Goal: Task Accomplishment & Management: Use online tool/utility

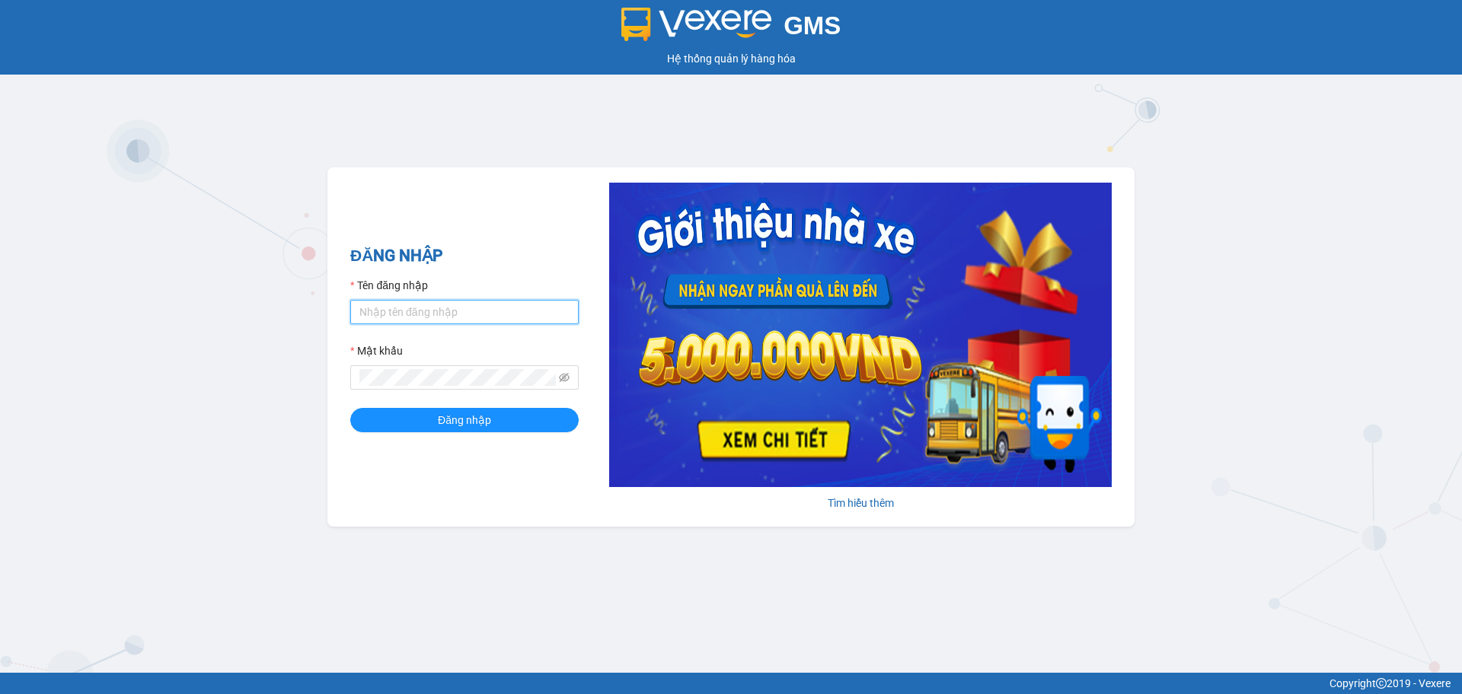
drag, startPoint x: 401, startPoint y: 308, endPoint x: 410, endPoint y: 338, distance: 31.1
click at [402, 308] on input "Tên đăng nhập" at bounding box center [464, 312] width 228 height 24
type input "hahv.petrobp"
click at [350, 408] on button "Đăng nhập" at bounding box center [464, 420] width 228 height 24
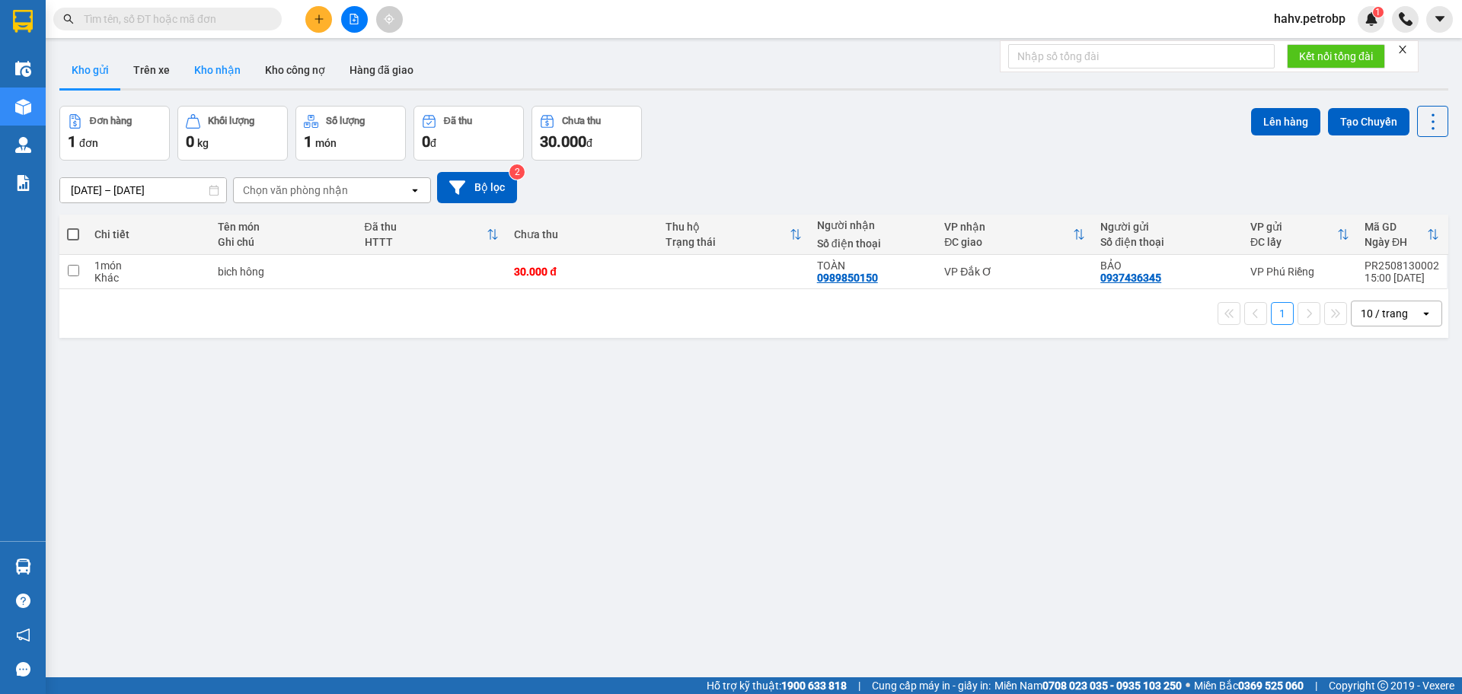
click at [216, 80] on button "Kho nhận" at bounding box center [217, 70] width 71 height 37
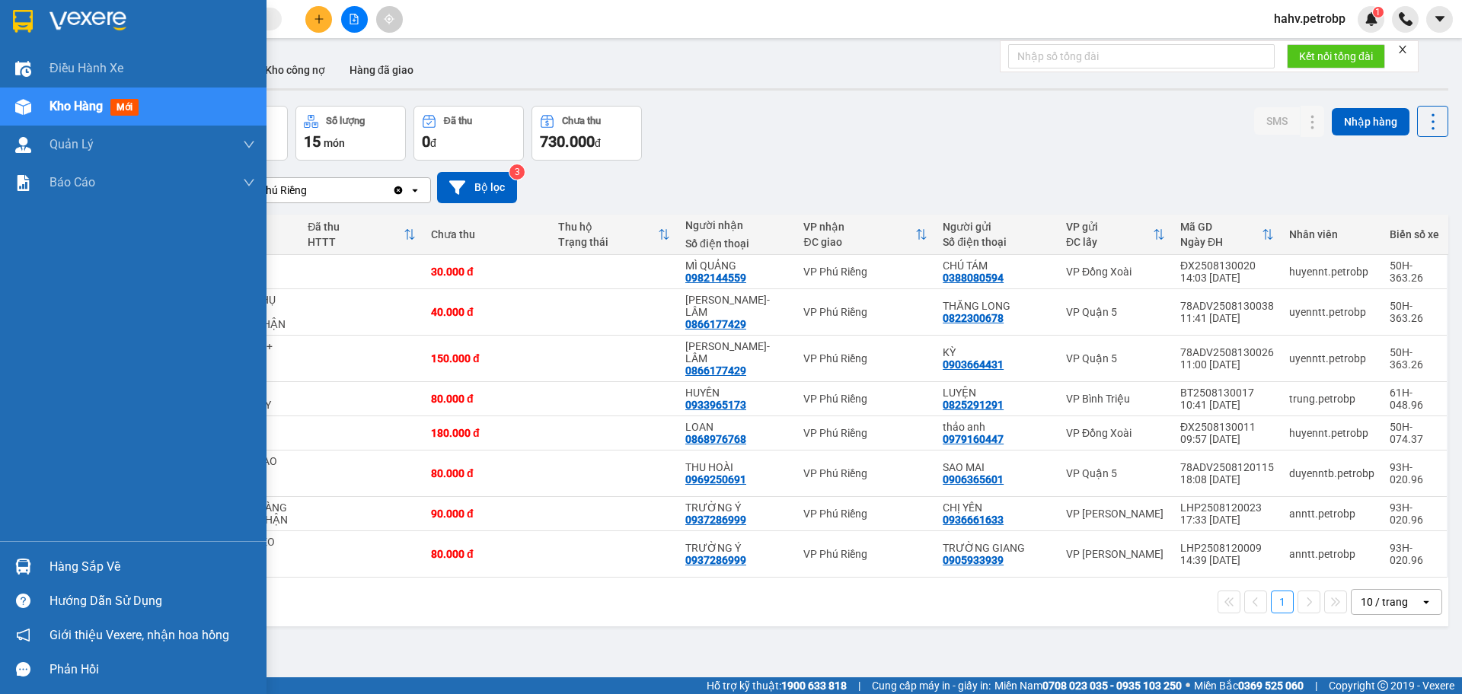
click at [96, 556] on div "Hàng sắp về" at bounding box center [152, 567] width 206 height 23
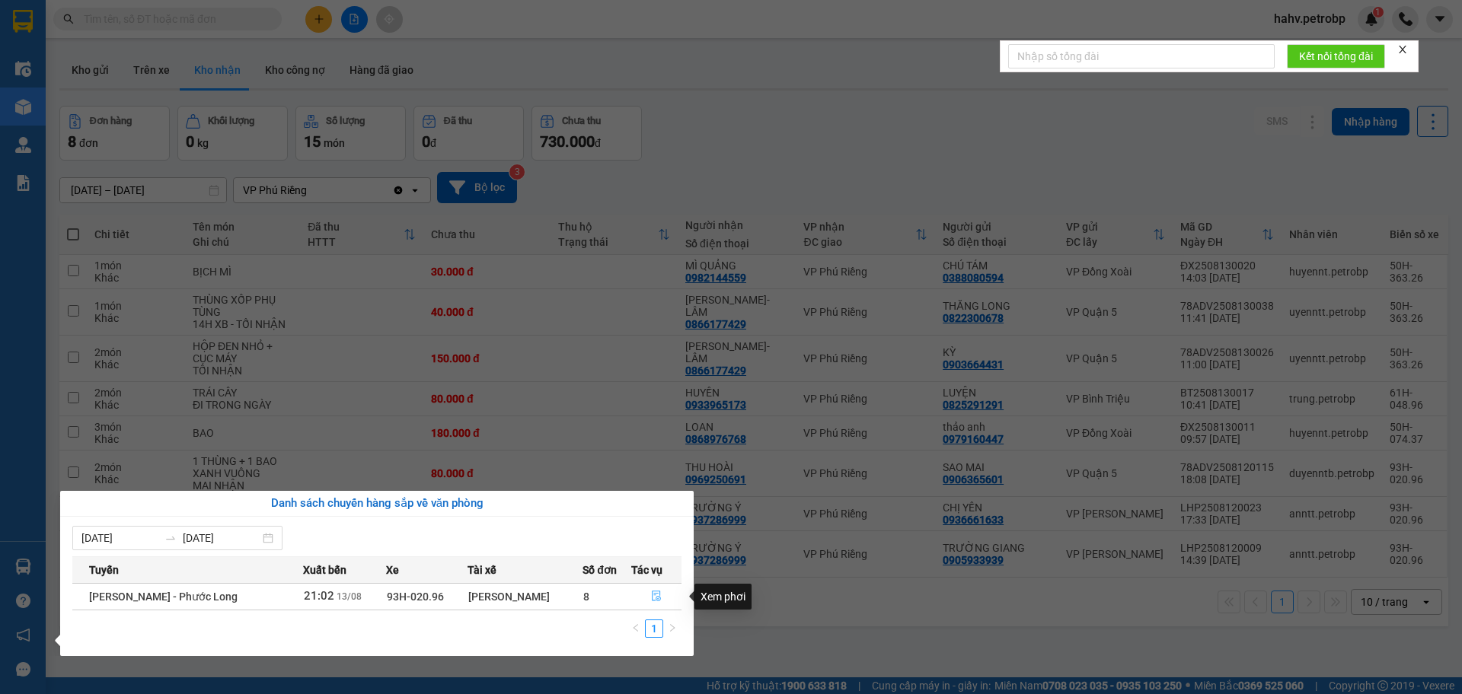
click at [661, 597] on icon "file-done" at bounding box center [656, 596] width 11 height 11
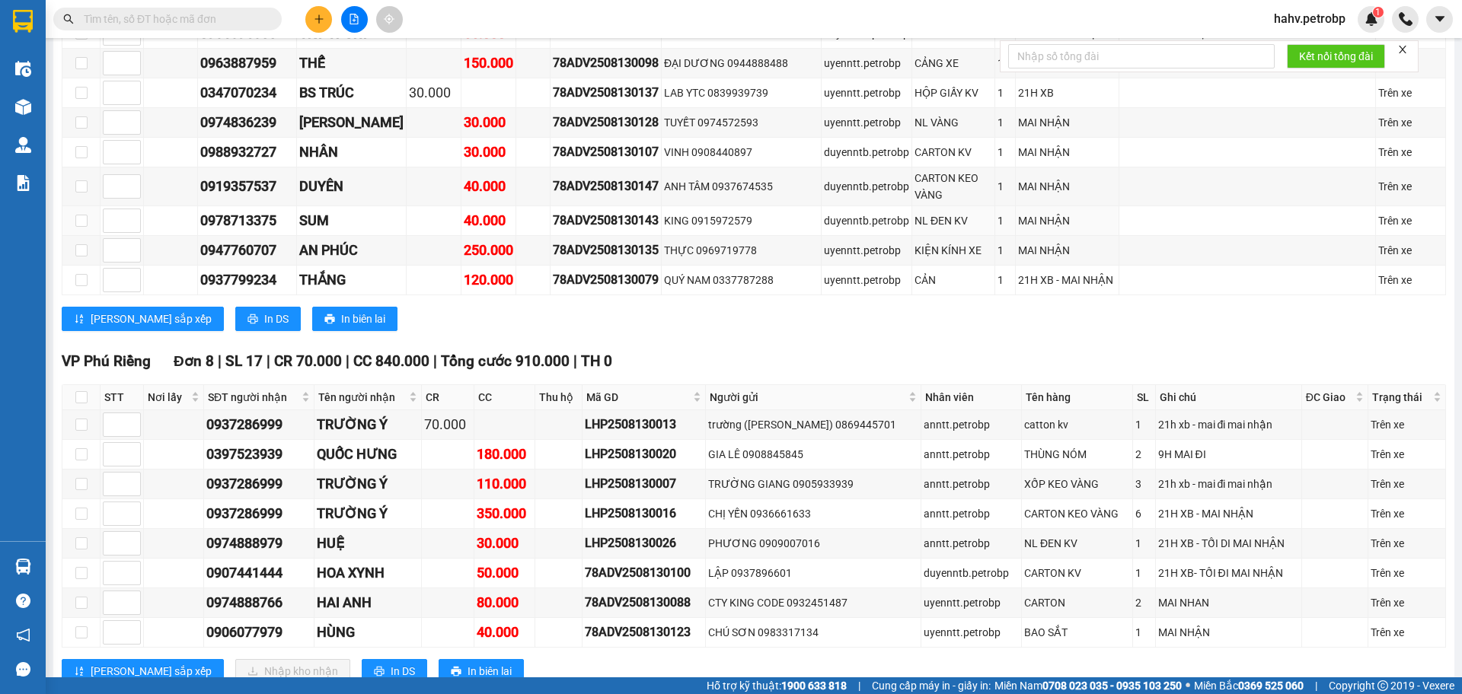
scroll to position [1624, 0]
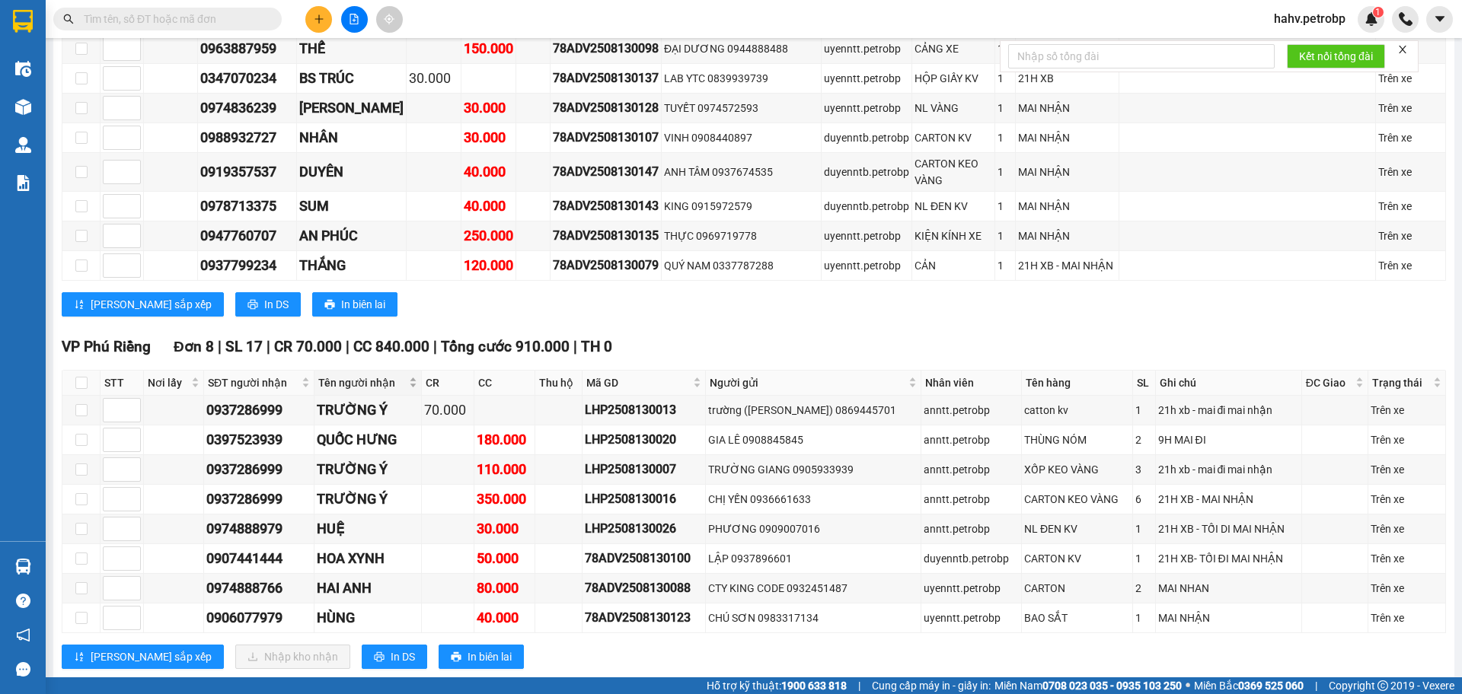
click at [365, 375] on span "Tên người nhận" at bounding box center [362, 383] width 88 height 17
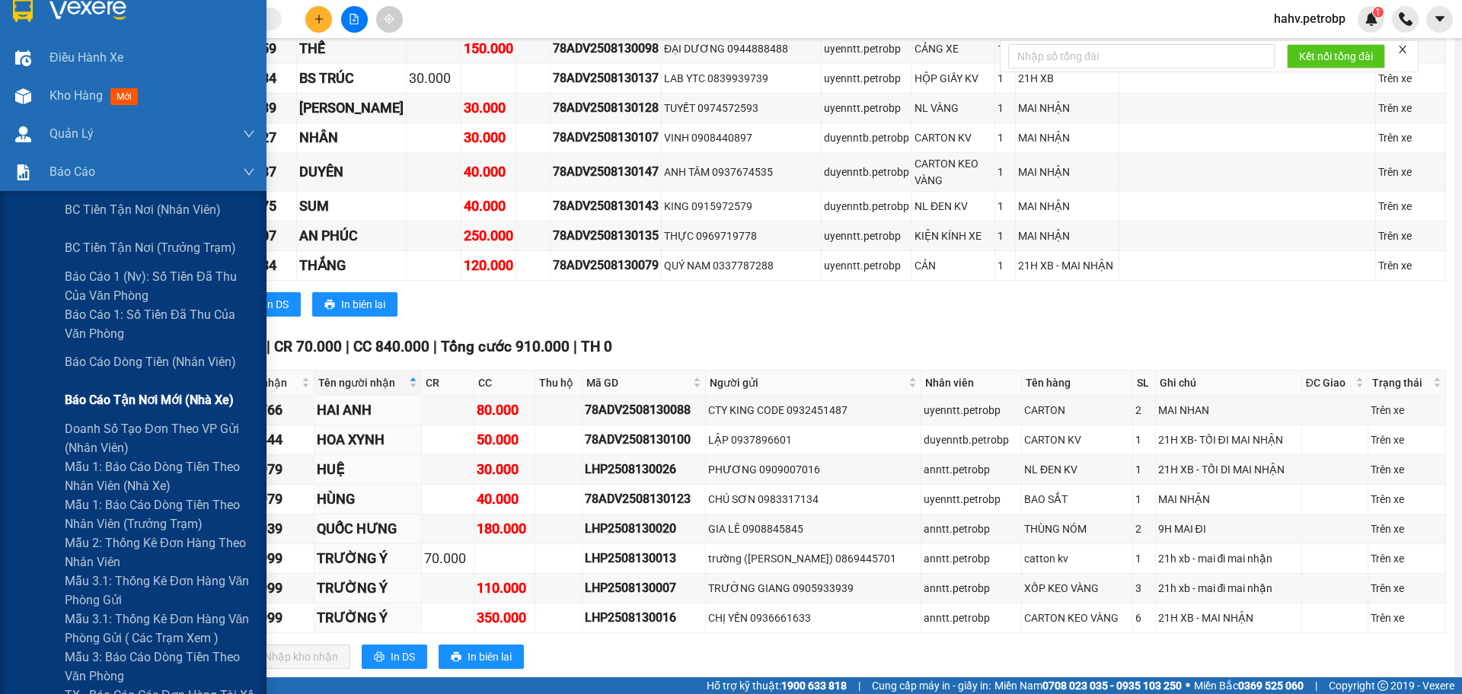
scroll to position [0, 0]
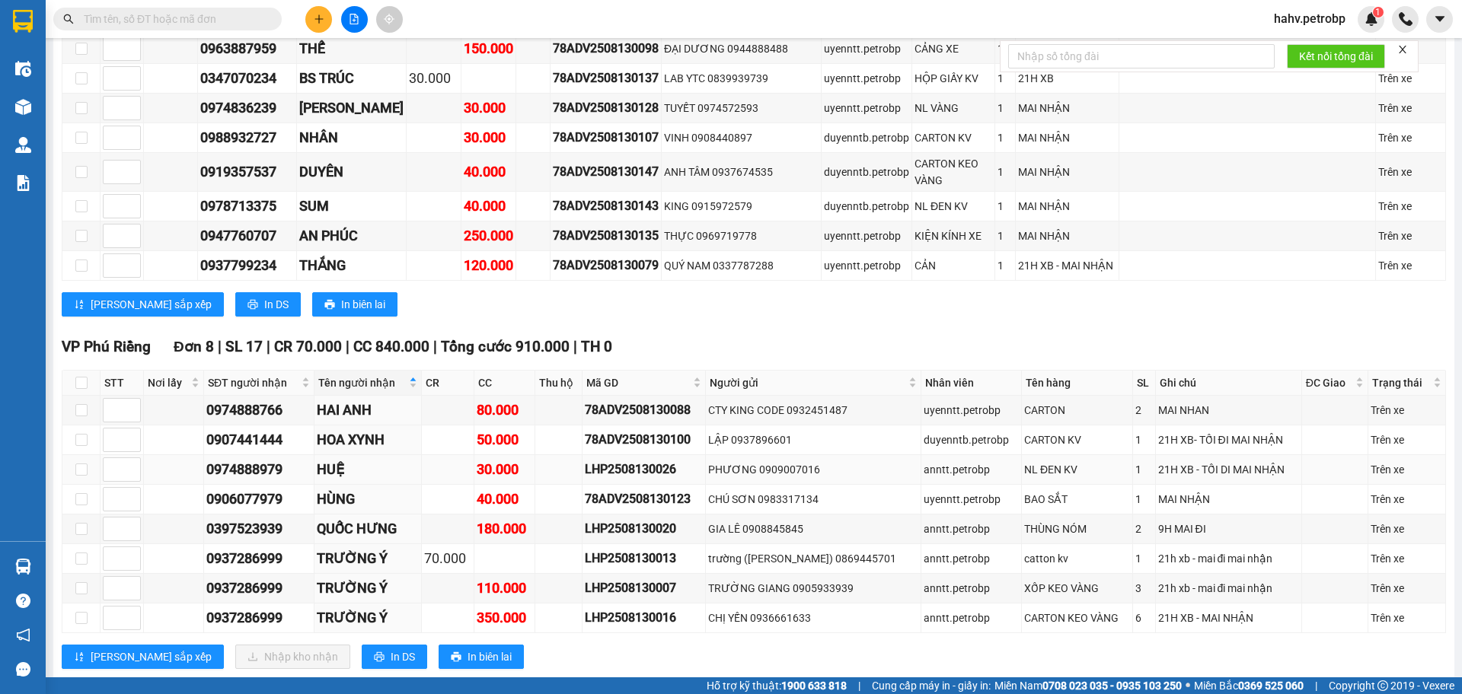
click at [253, 459] on div "0974888979" at bounding box center [258, 469] width 105 height 21
drag, startPoint x: 253, startPoint y: 452, endPoint x: 261, endPoint y: 381, distance: 71.3
click at [261, 400] on div "0974888766" at bounding box center [258, 410] width 105 height 21
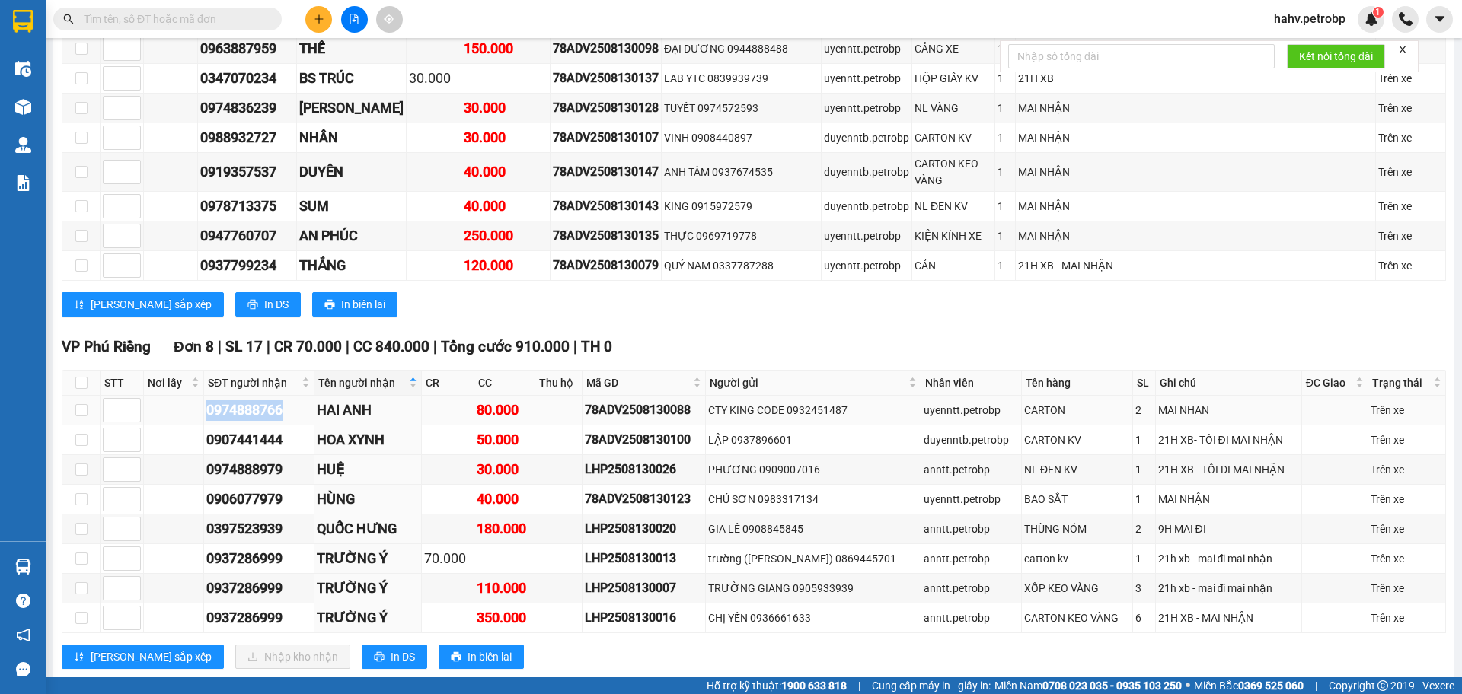
copy div "0974888766"
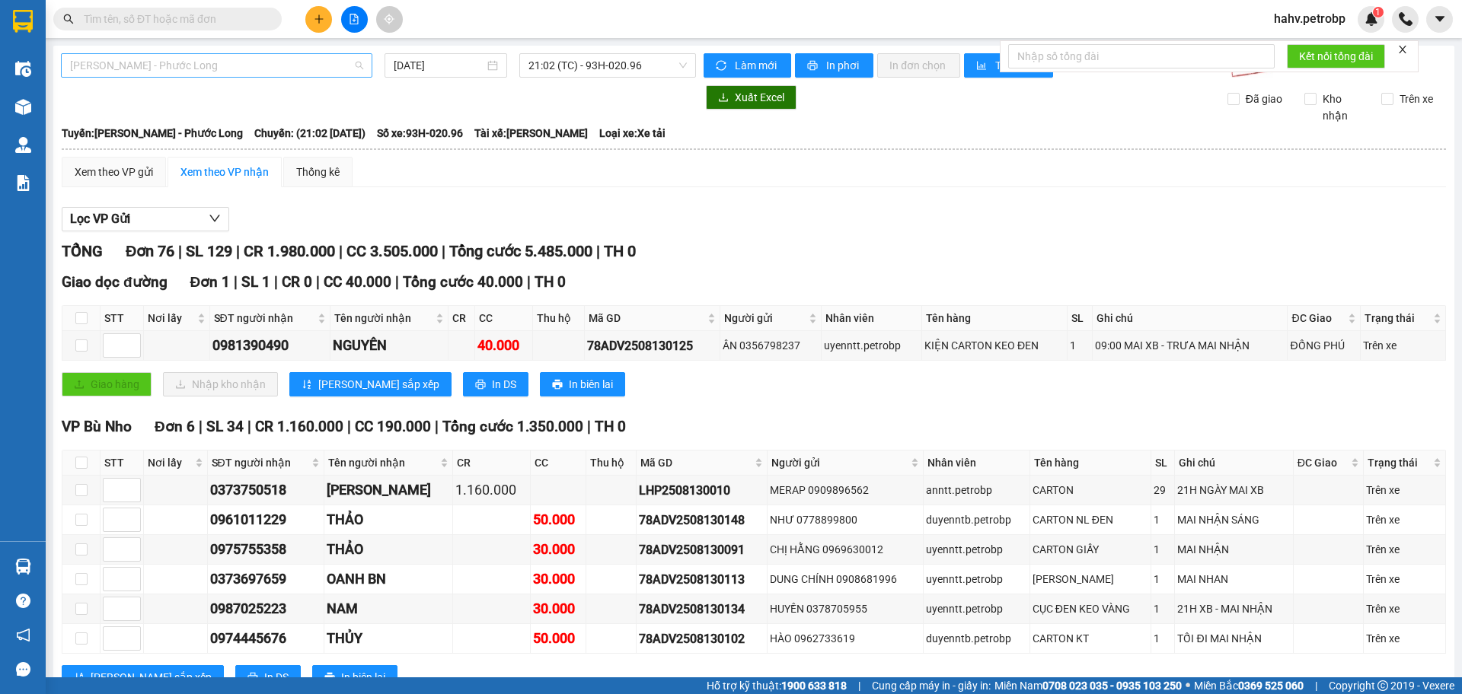
click at [217, 65] on span "[PERSON_NAME] - Phước Long" at bounding box center [216, 65] width 293 height 23
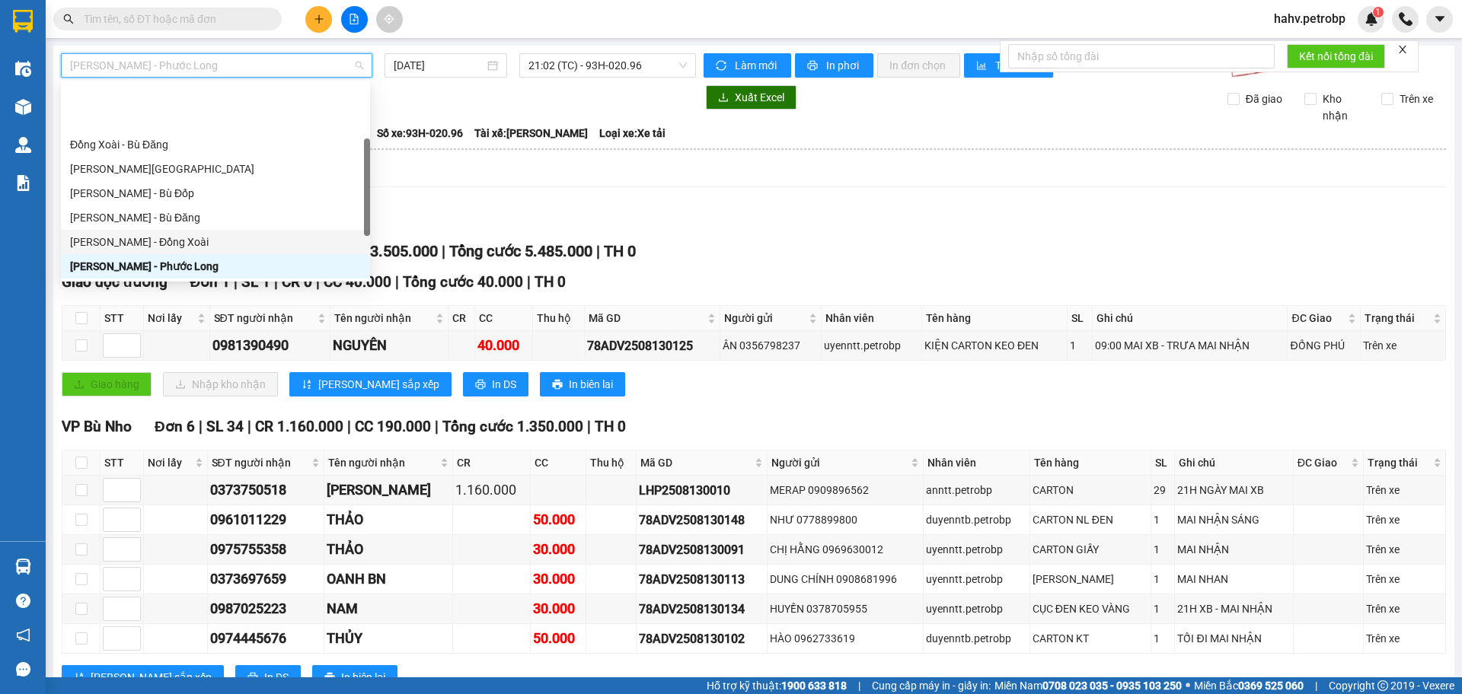
scroll to position [173, 0]
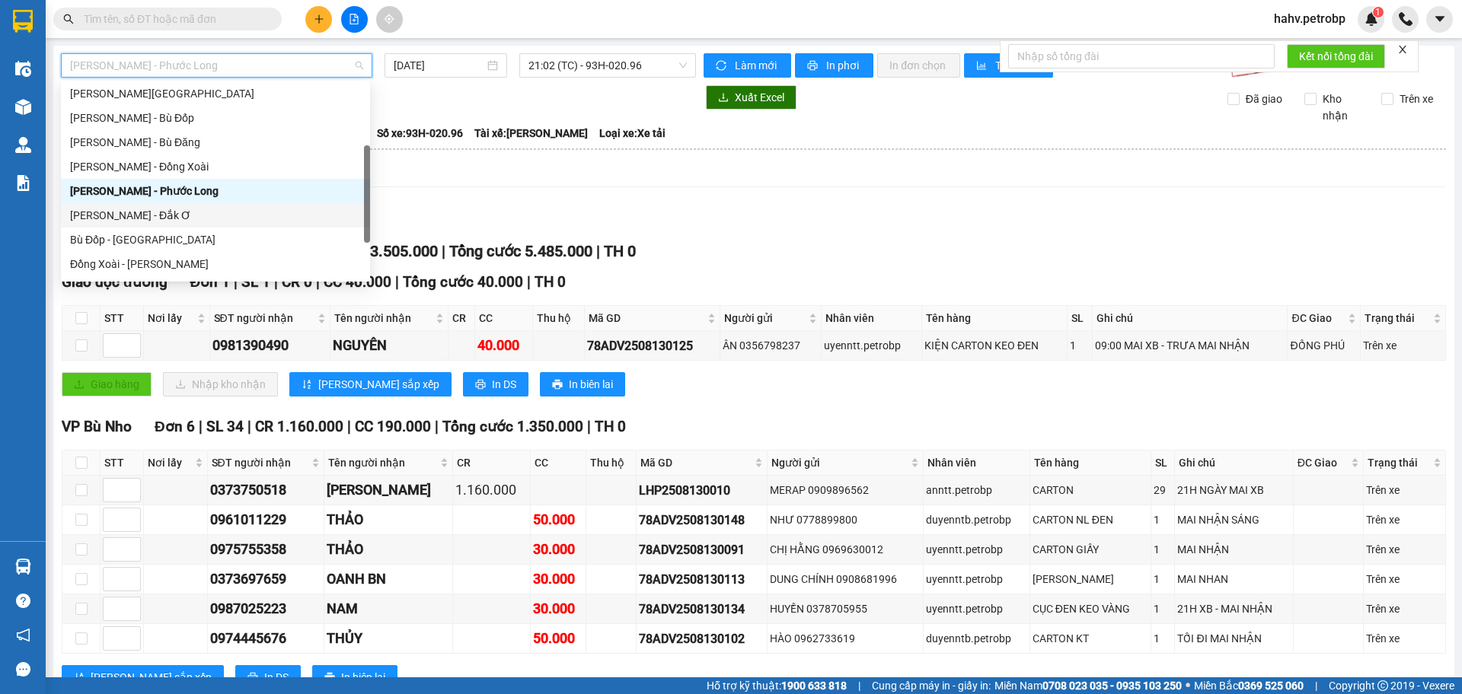
click at [160, 210] on div "[PERSON_NAME] - Đắk Ơ" at bounding box center [215, 215] width 291 height 17
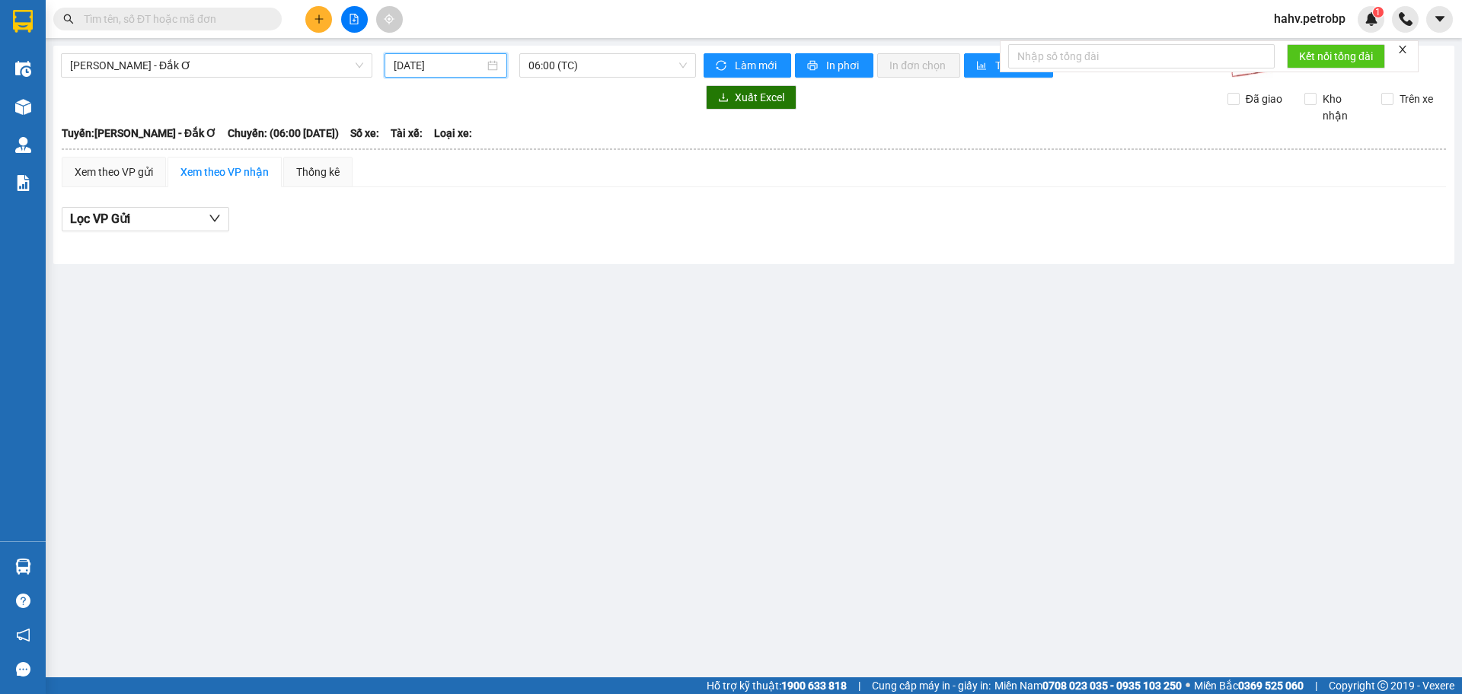
click at [433, 59] on input "[DATE]" at bounding box center [439, 65] width 91 height 17
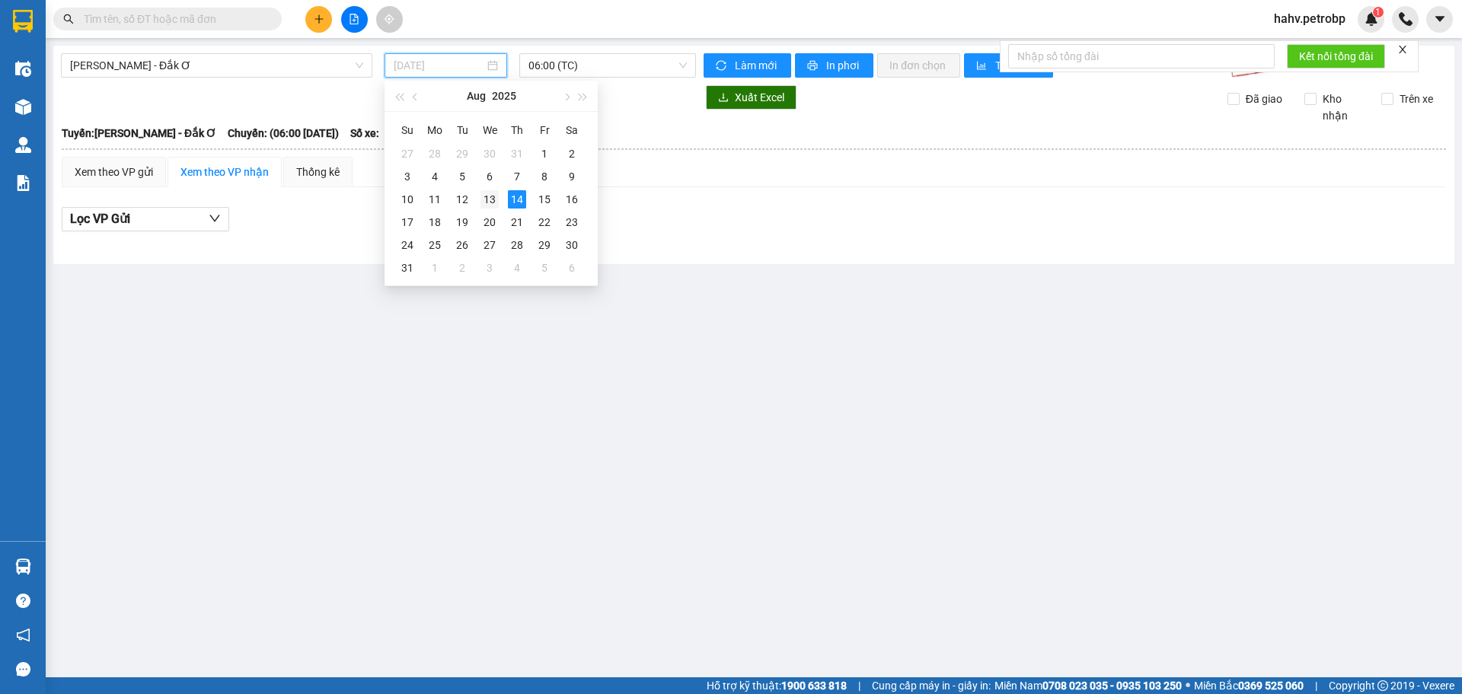
click at [499, 199] on td "13" at bounding box center [489, 199] width 27 height 23
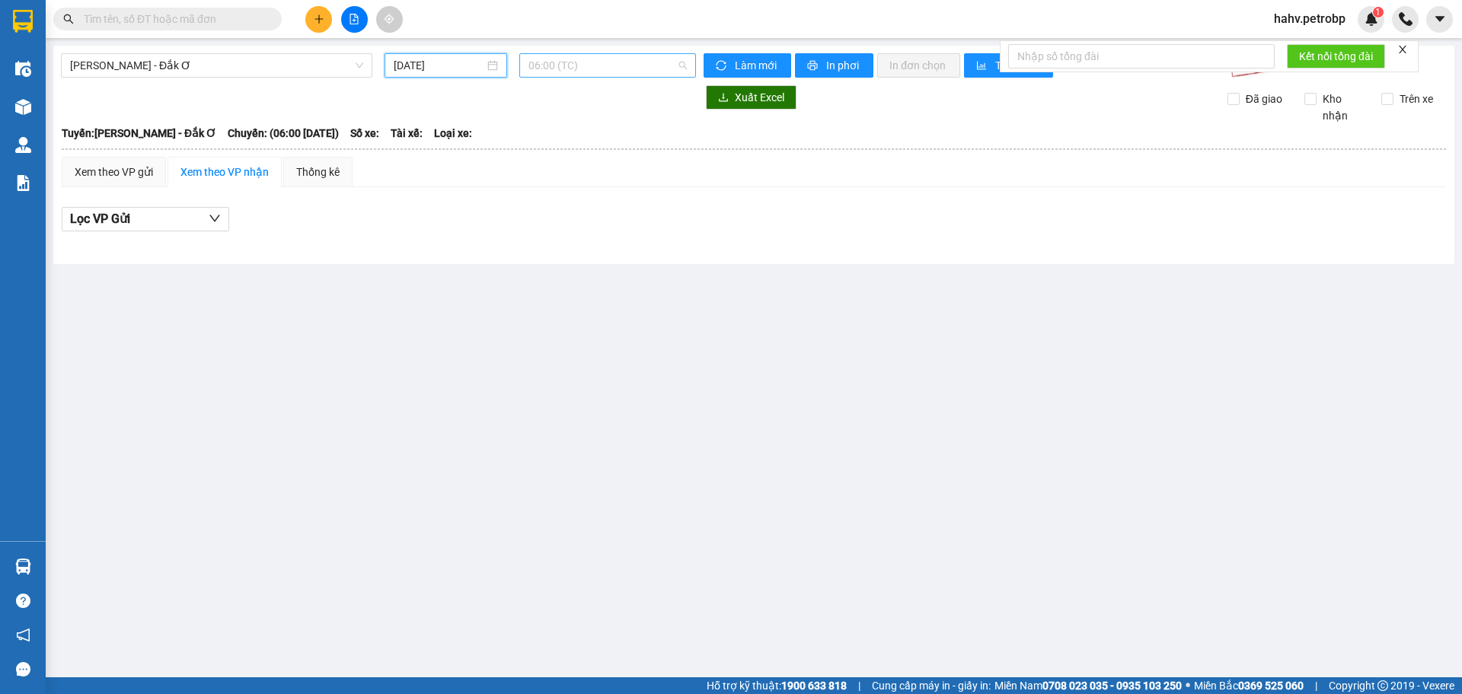
click at [594, 55] on span "06:00 (TC)" at bounding box center [607, 65] width 158 height 23
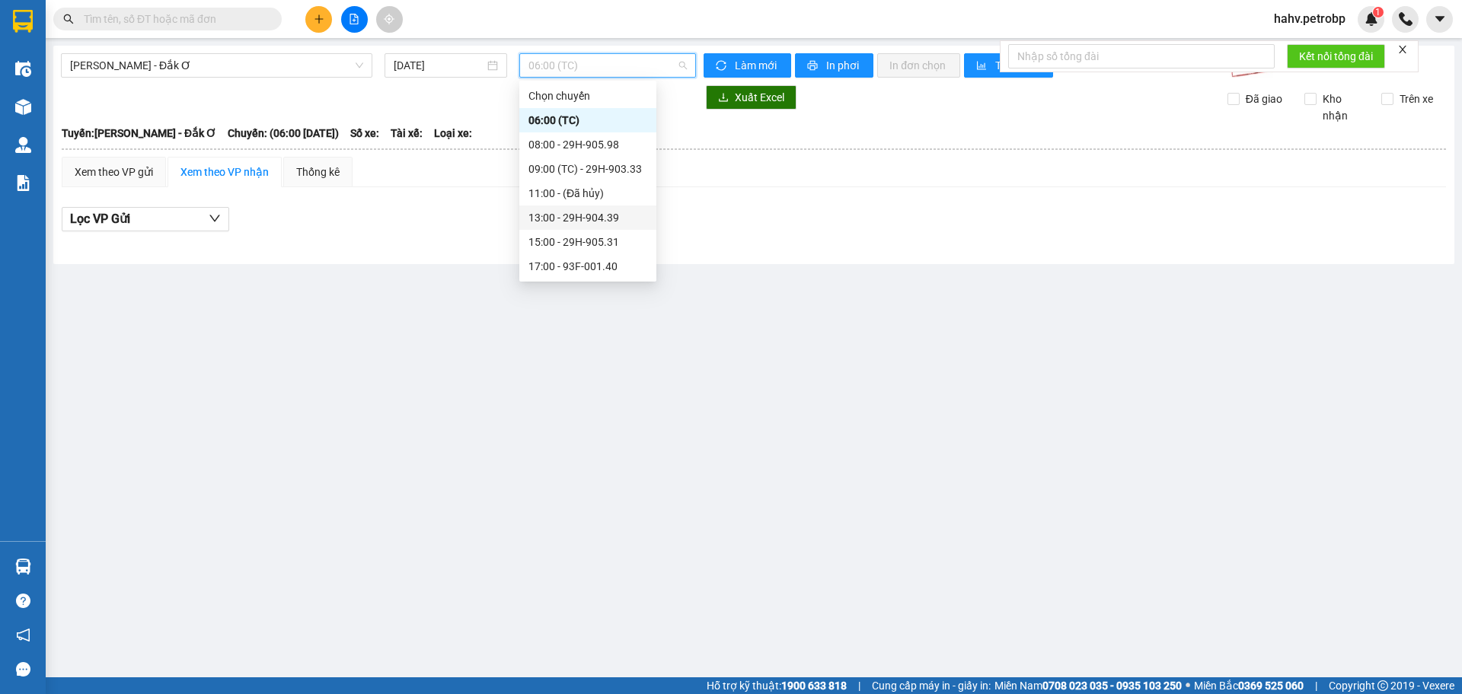
click at [591, 215] on div "13:00 - 29H-904.39" at bounding box center [587, 217] width 119 height 17
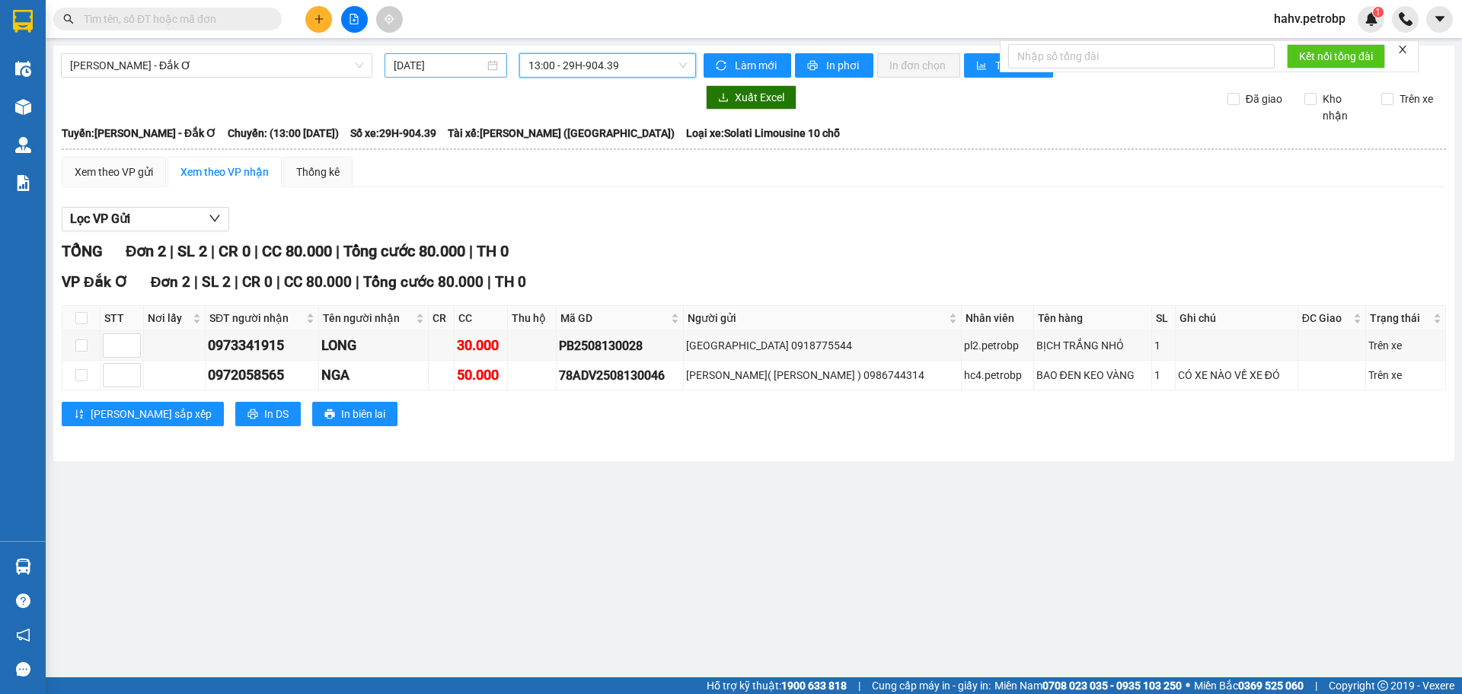
click at [394, 61] on input "[DATE]" at bounding box center [439, 65] width 91 height 17
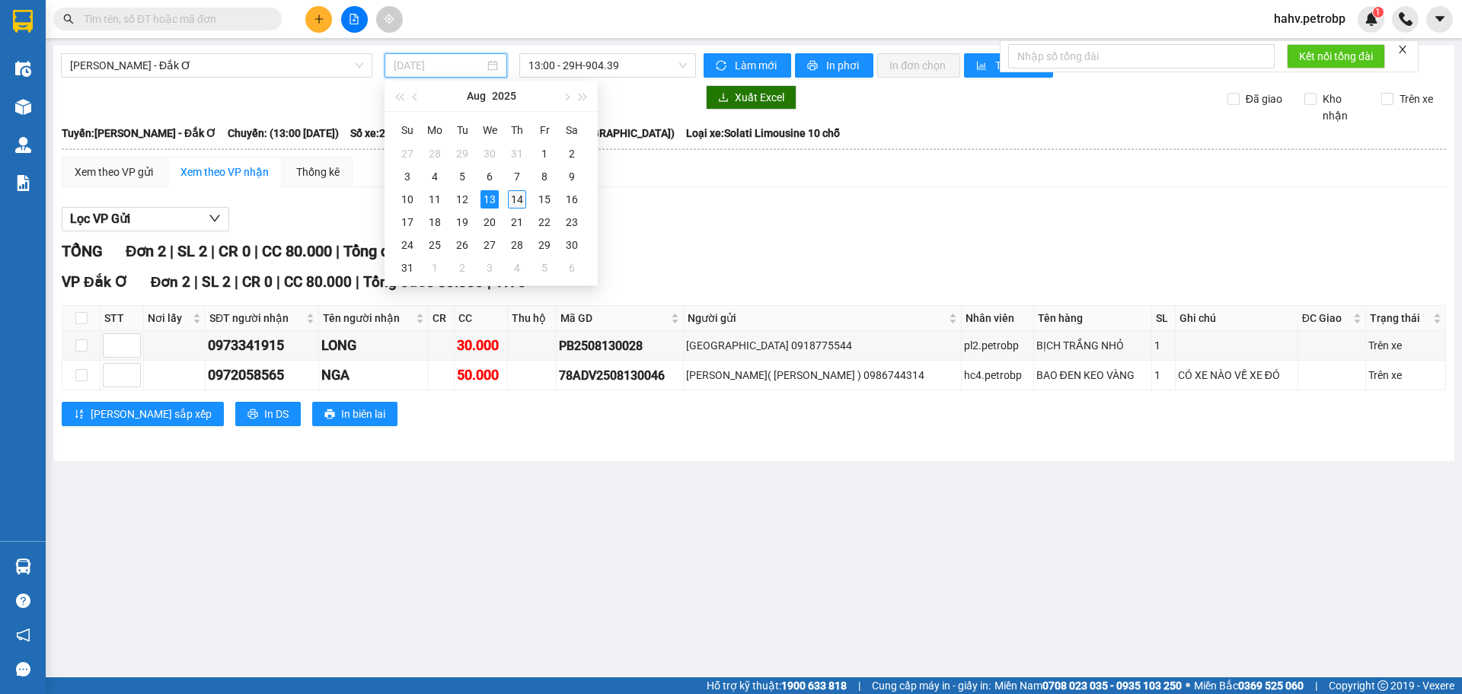
click at [527, 196] on td "14" at bounding box center [516, 199] width 27 height 23
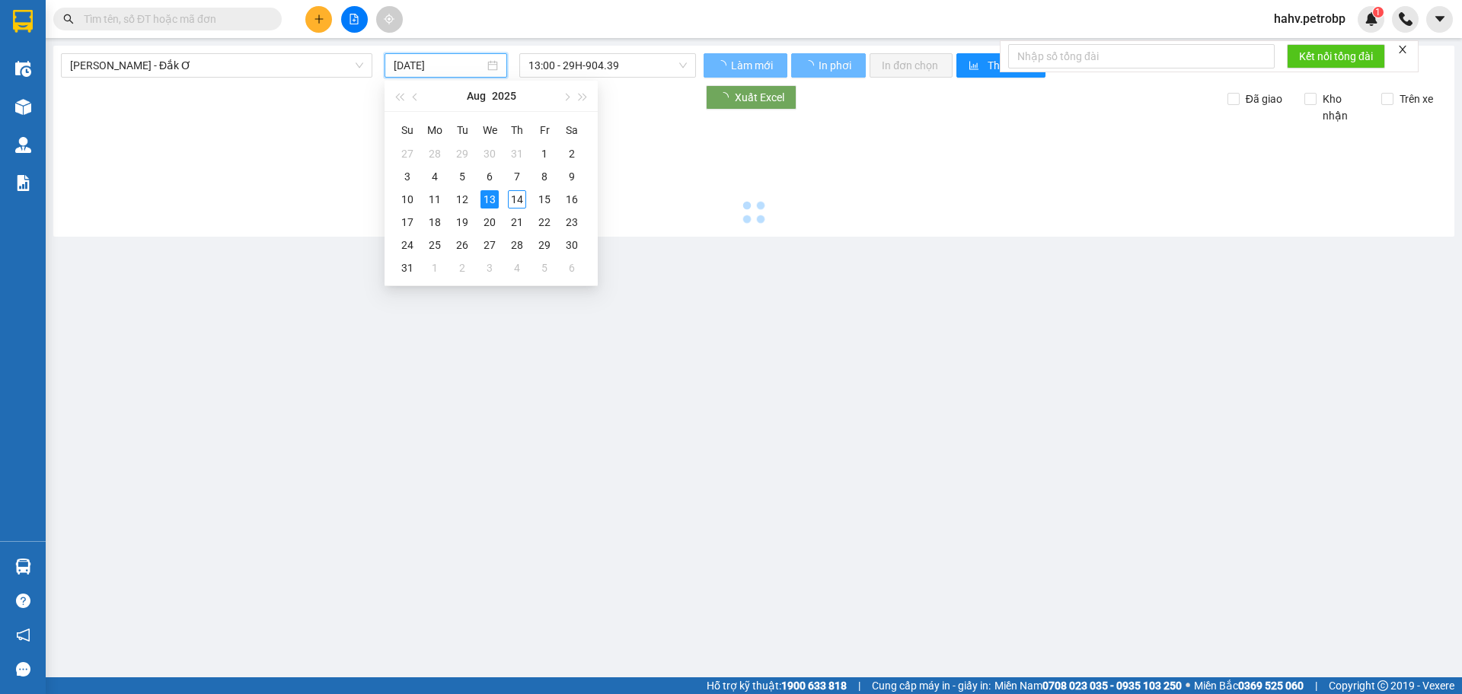
type input "[DATE]"
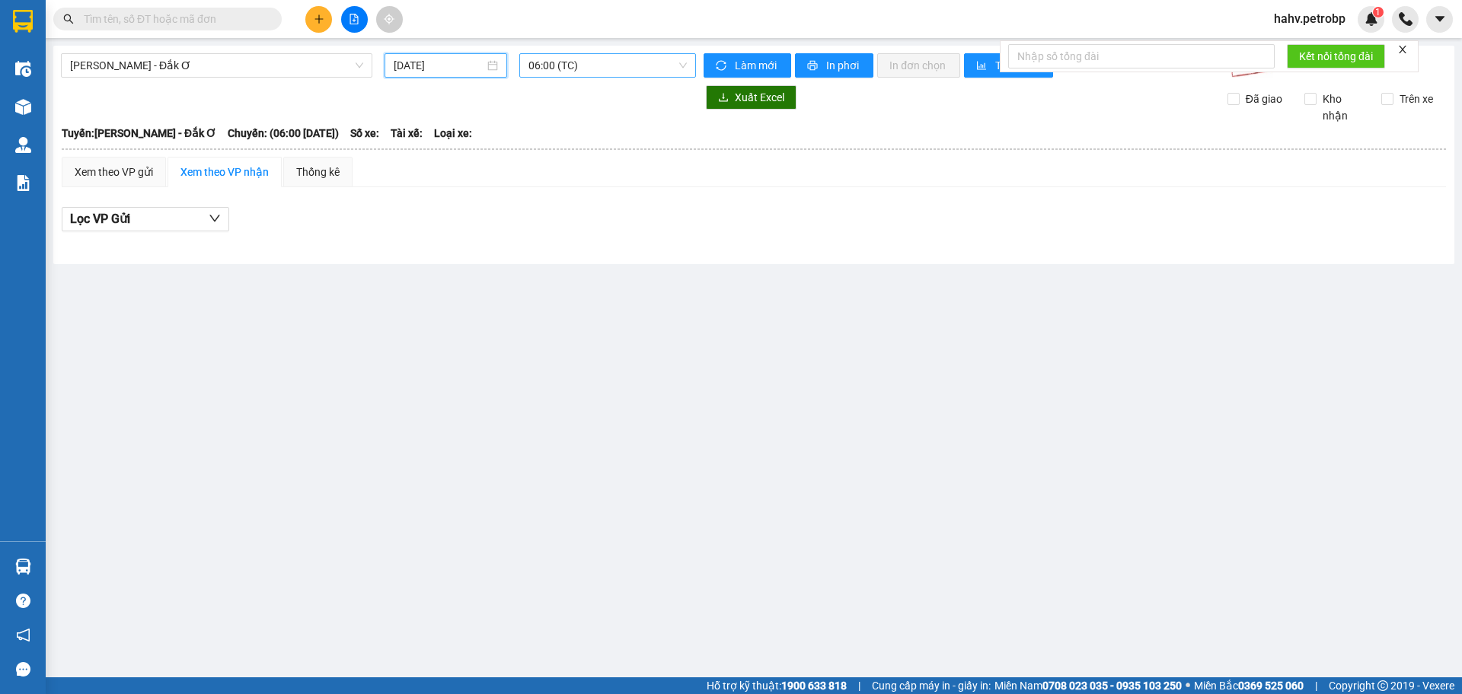
click at [598, 64] on span "06:00 (TC)" at bounding box center [607, 65] width 158 height 23
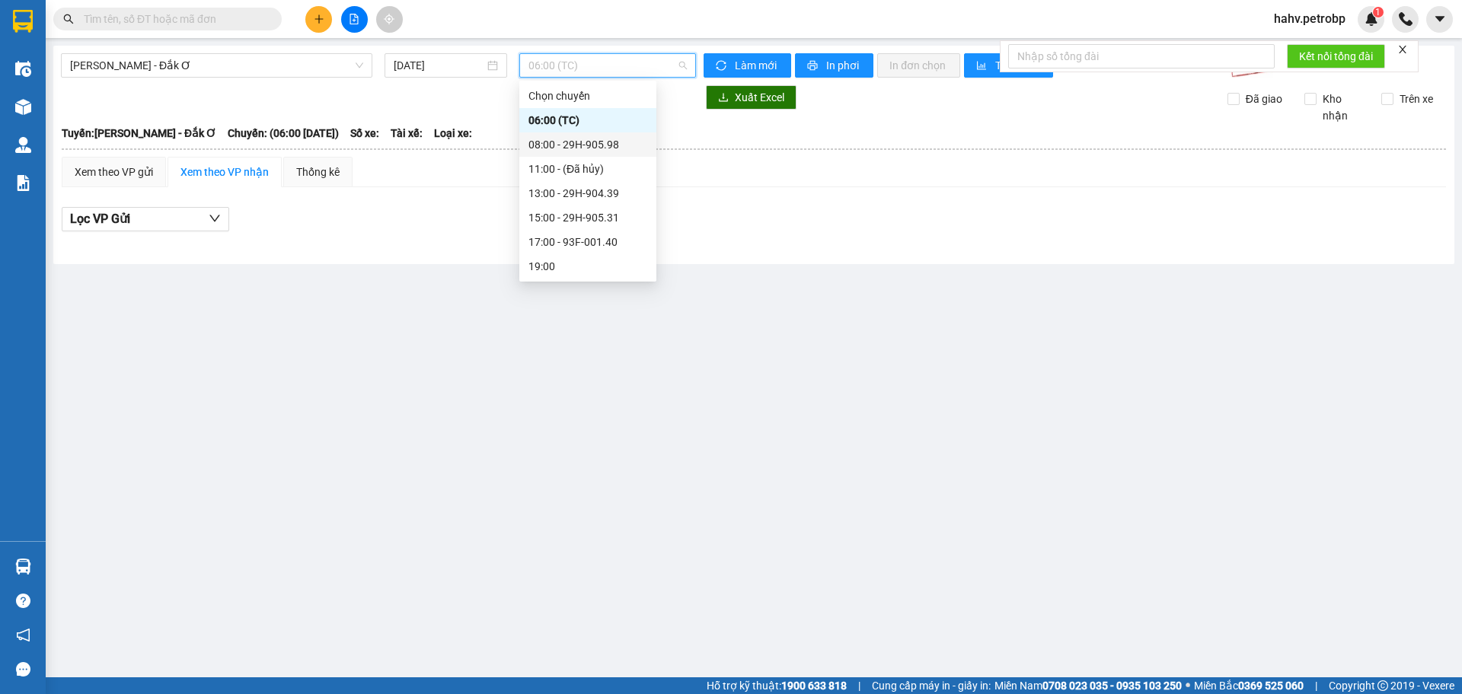
click at [588, 146] on div "08:00 - 29H-905.98" at bounding box center [587, 144] width 119 height 17
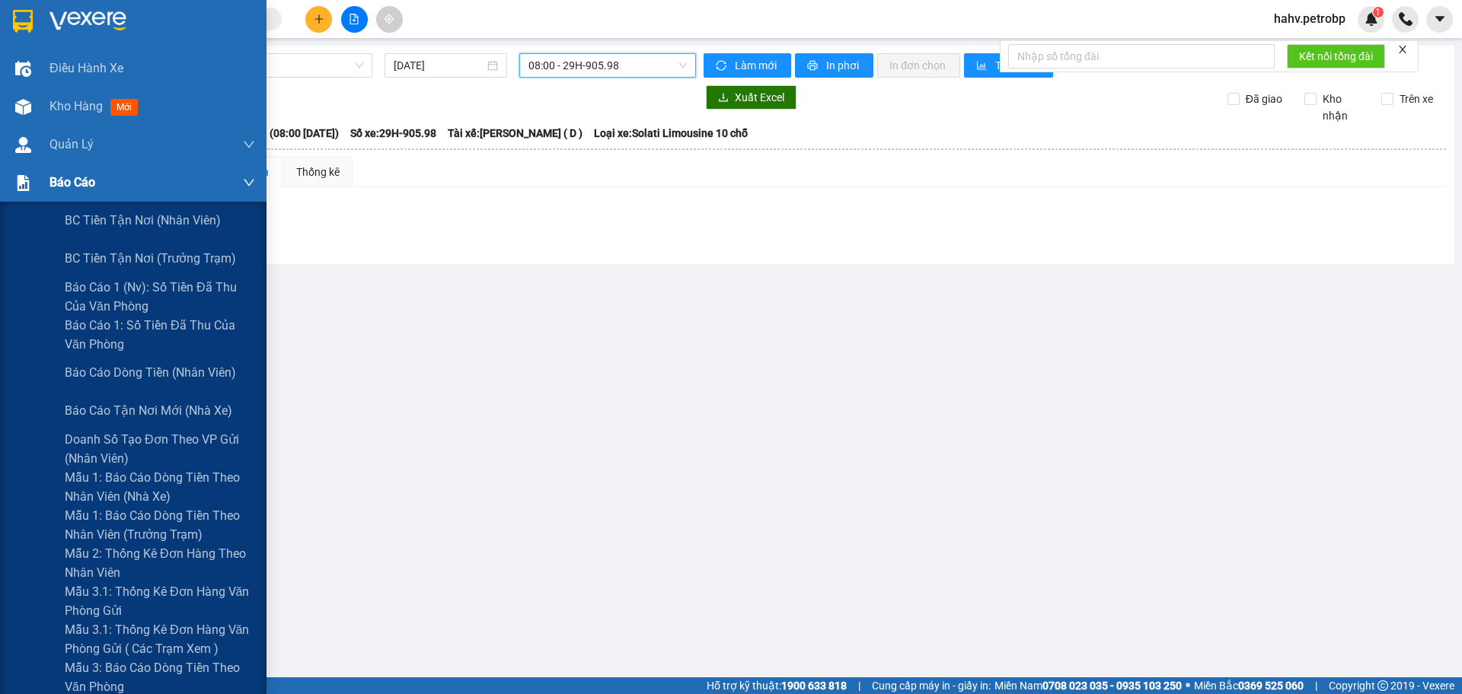
click at [0, 181] on div "Báo cáo" at bounding box center [133, 183] width 266 height 38
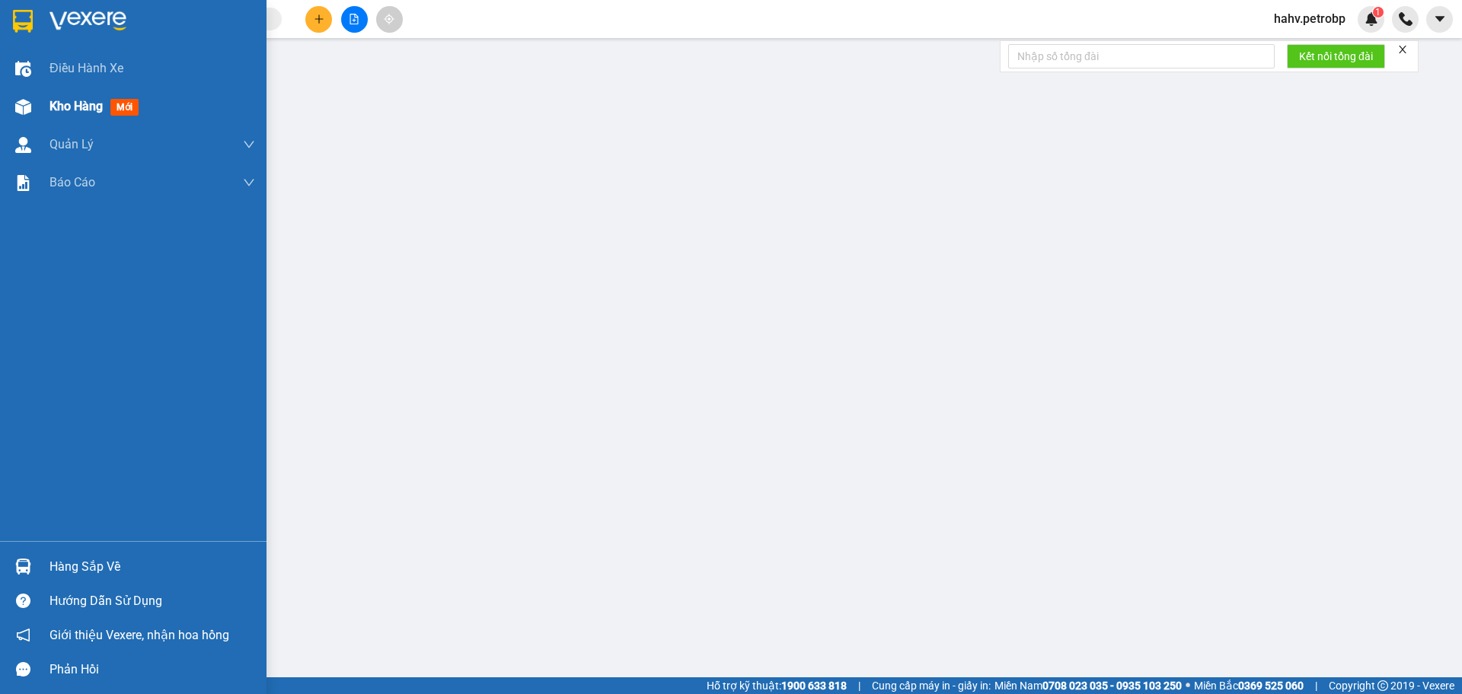
click at [78, 103] on span "Kho hàng" at bounding box center [75, 106] width 53 height 14
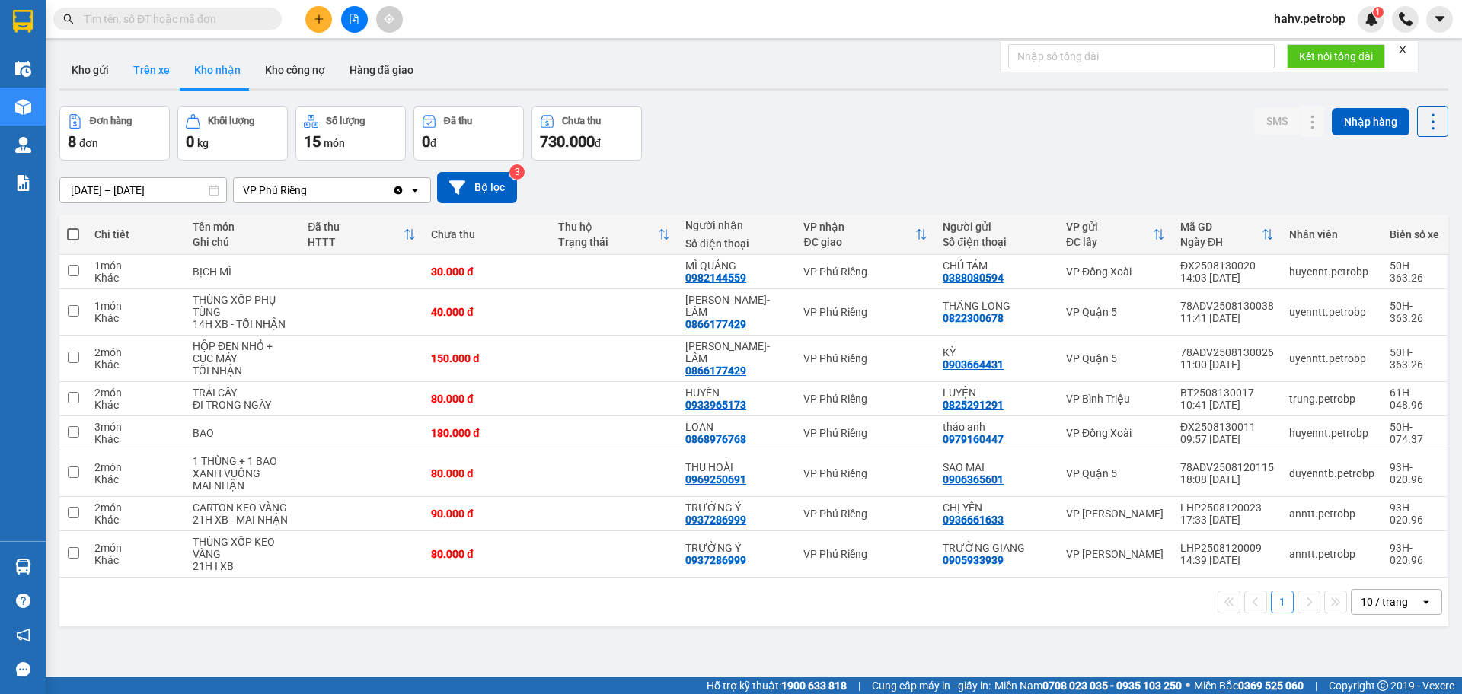
click at [167, 72] on button "Trên xe" at bounding box center [151, 70] width 61 height 37
type input "[DATE] – [DATE]"
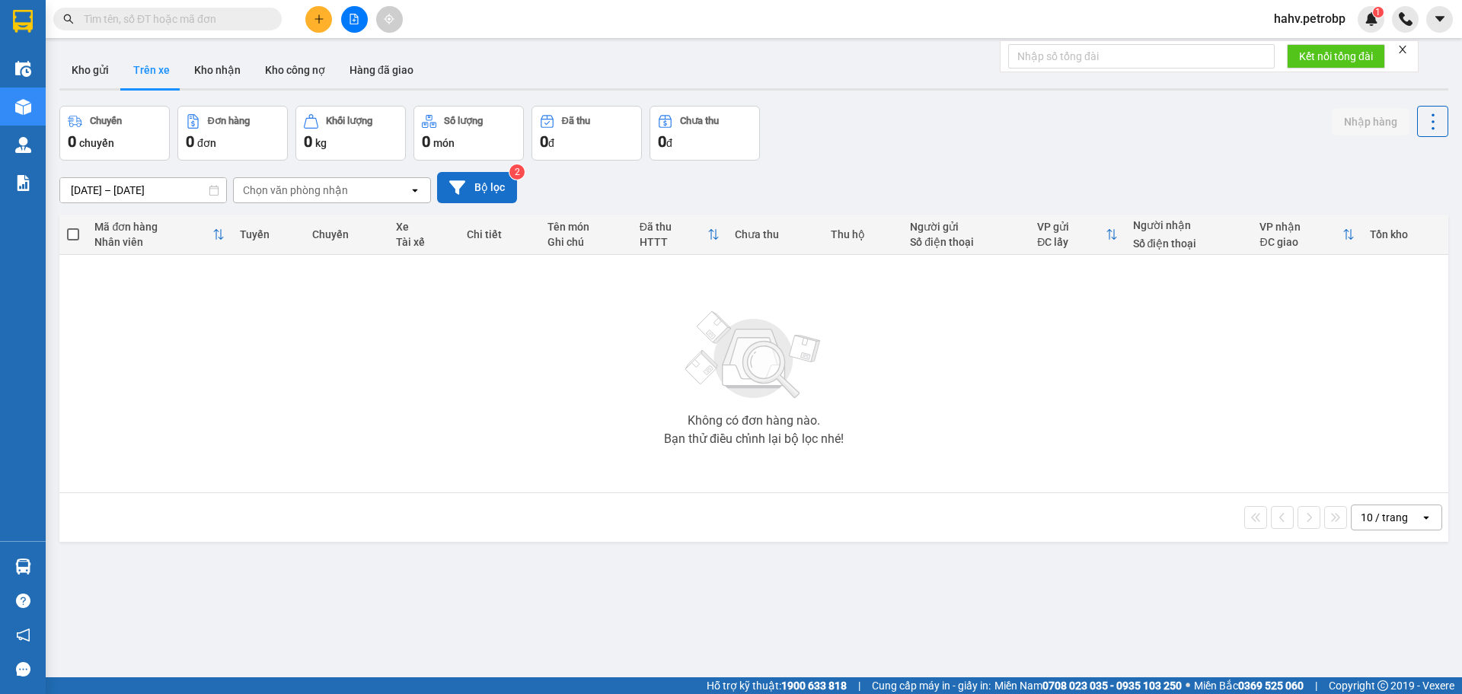
click at [500, 181] on button "Bộ lọc" at bounding box center [477, 187] width 80 height 31
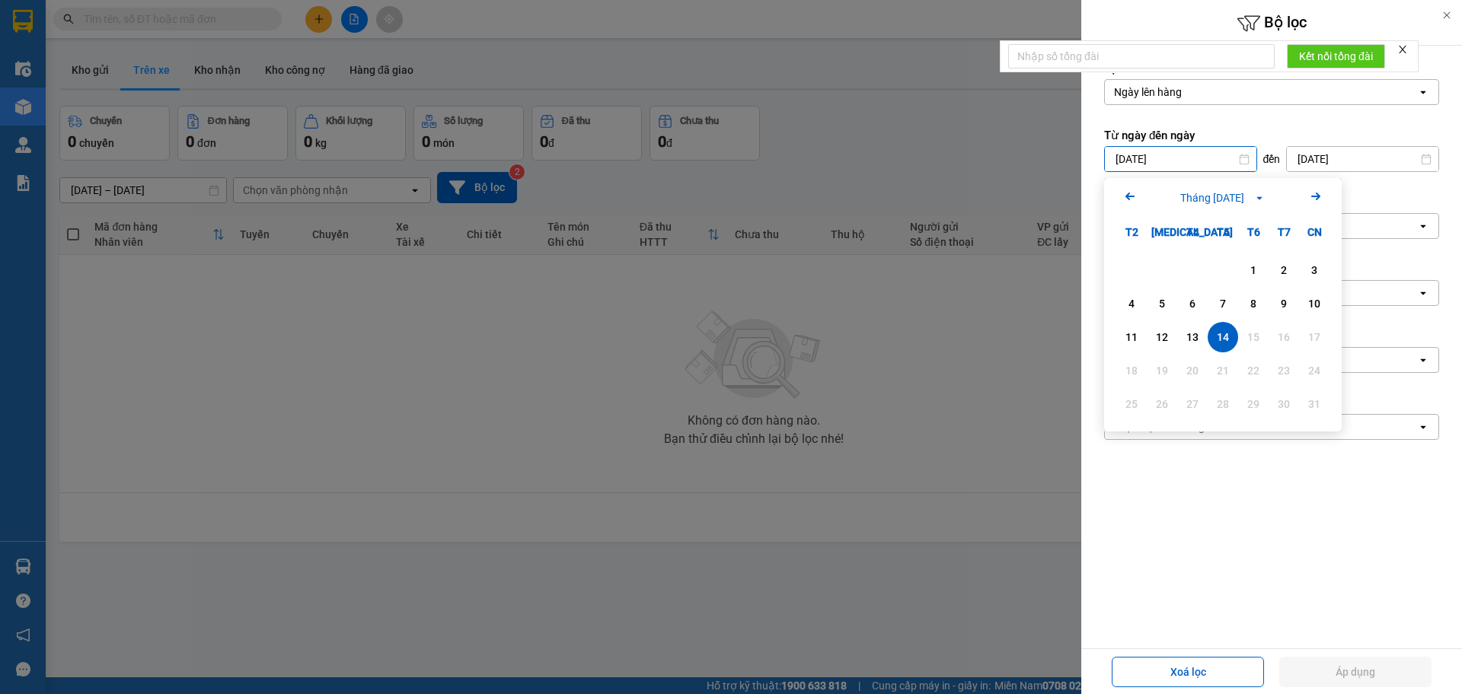
click at [1218, 155] on input "[DATE]" at bounding box center [1180, 159] width 151 height 24
click at [1201, 342] on div "13" at bounding box center [1191, 337] width 21 height 18
type input "[DATE]"
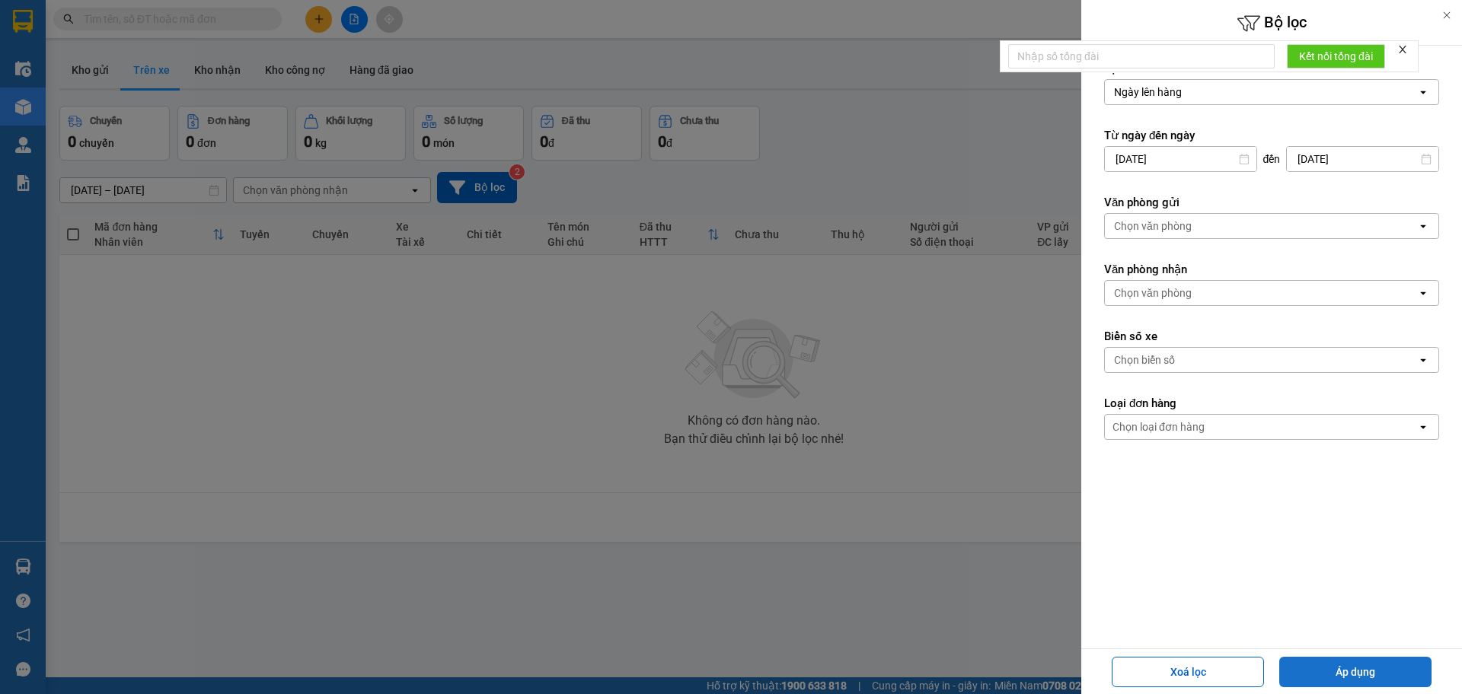
click at [1346, 667] on button "Áp dụng" at bounding box center [1355, 672] width 152 height 30
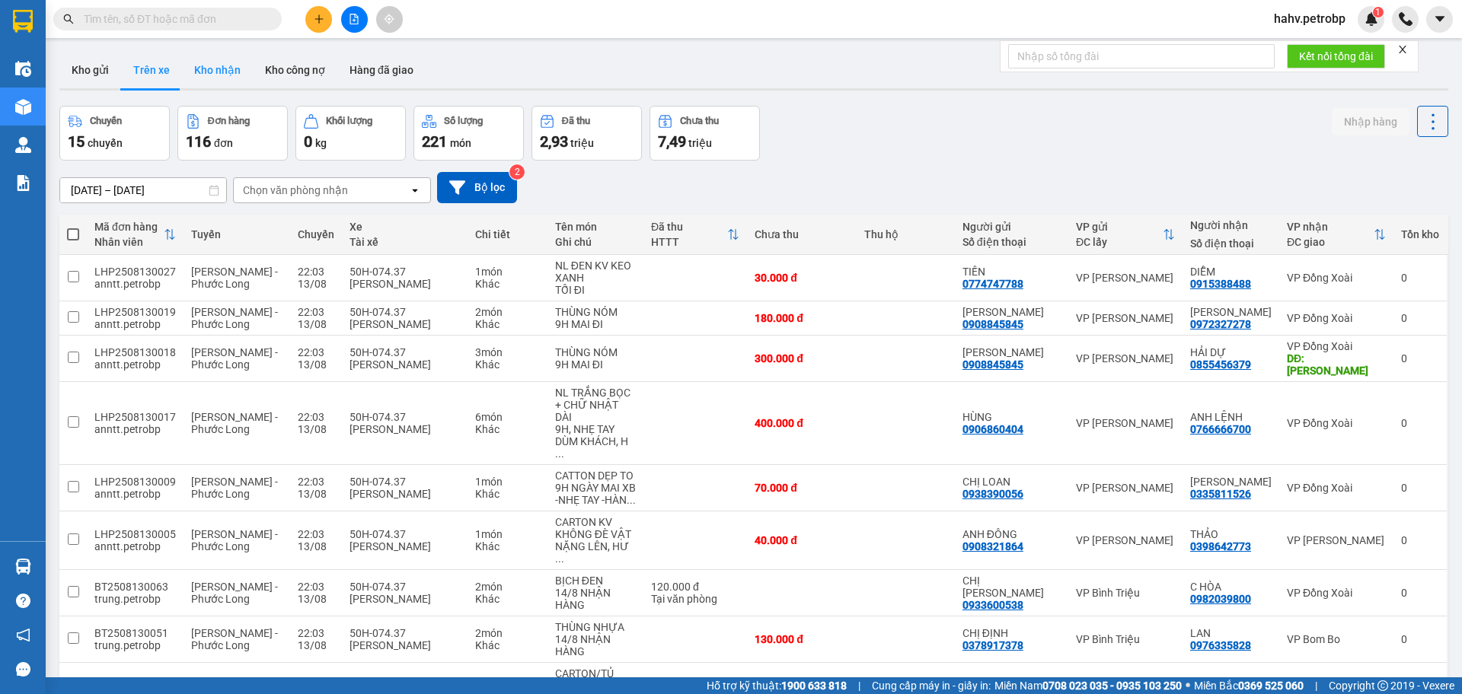
click at [209, 69] on button "Kho nhận" at bounding box center [217, 70] width 71 height 37
type input "[DATE] – [DATE]"
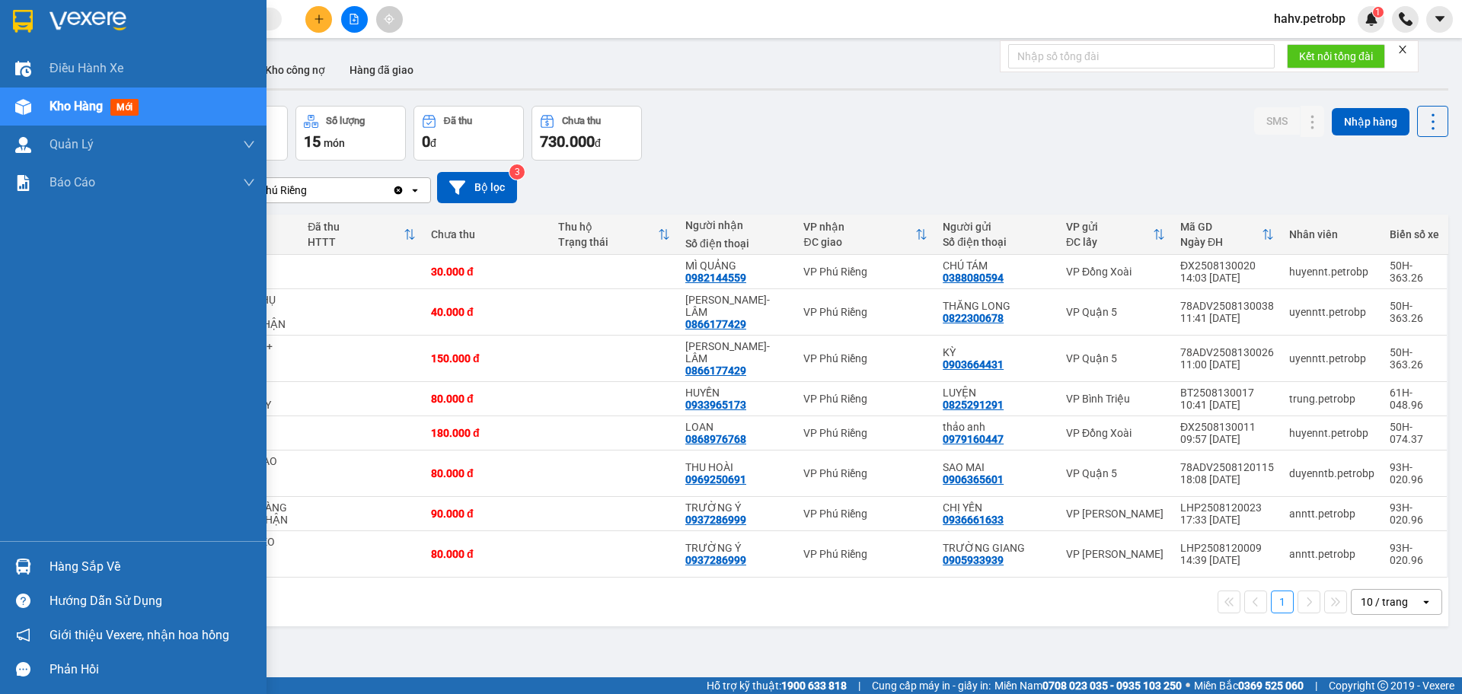
click at [94, 551] on div "Hàng sắp về" at bounding box center [133, 567] width 266 height 34
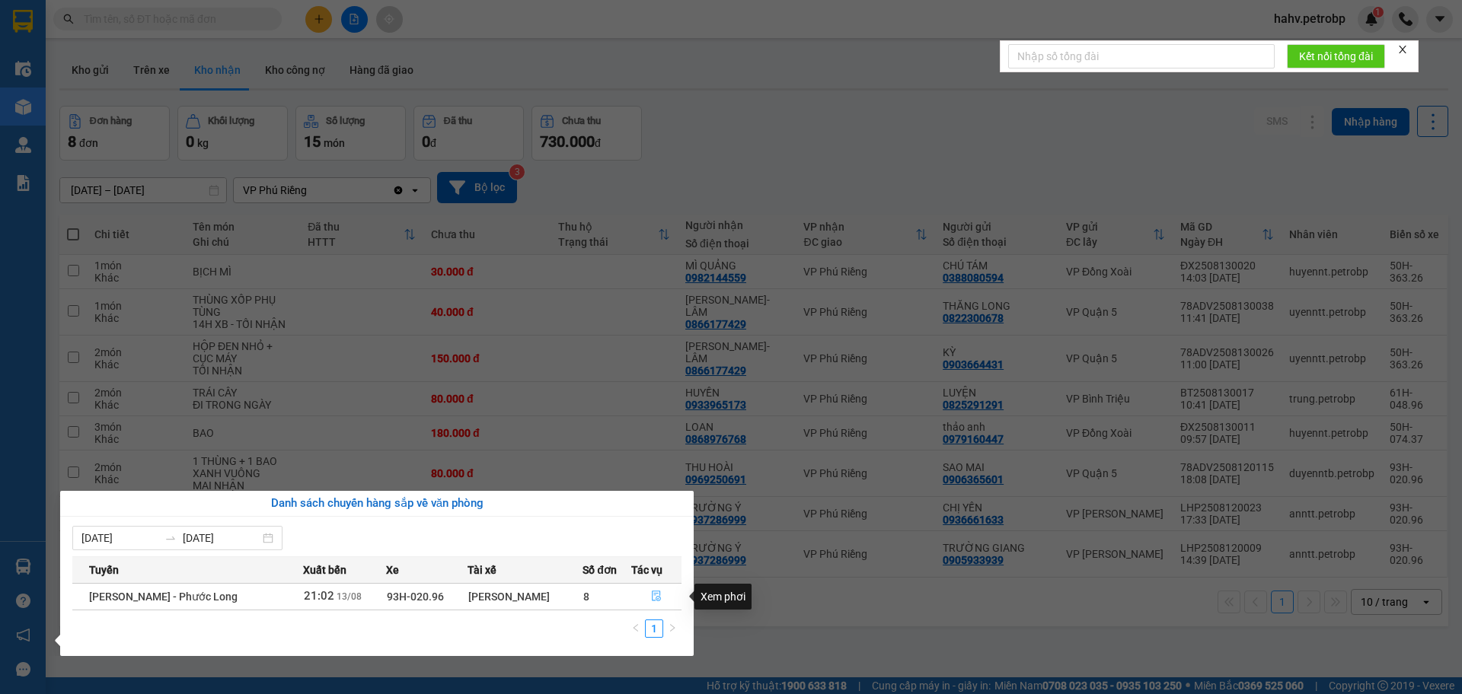
click at [653, 596] on icon "file-done" at bounding box center [656, 596] width 11 height 11
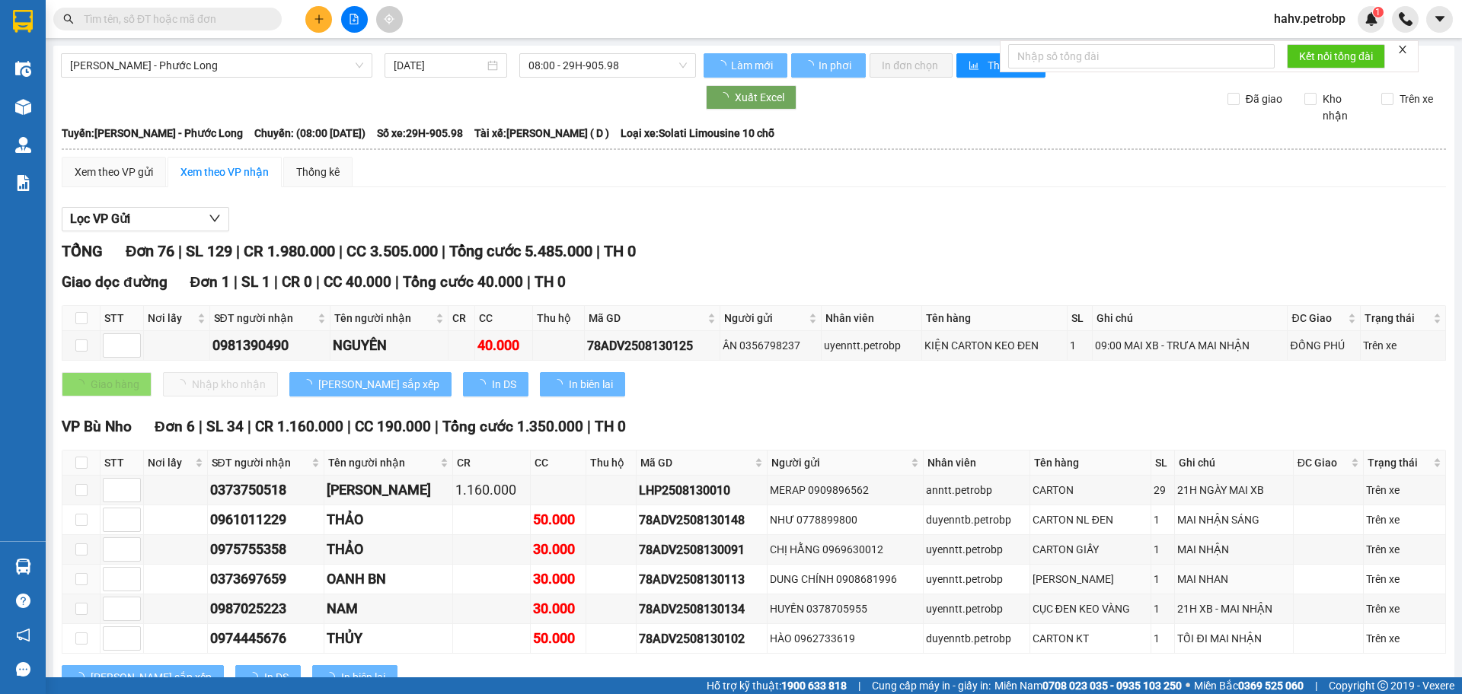
type input "[DATE]"
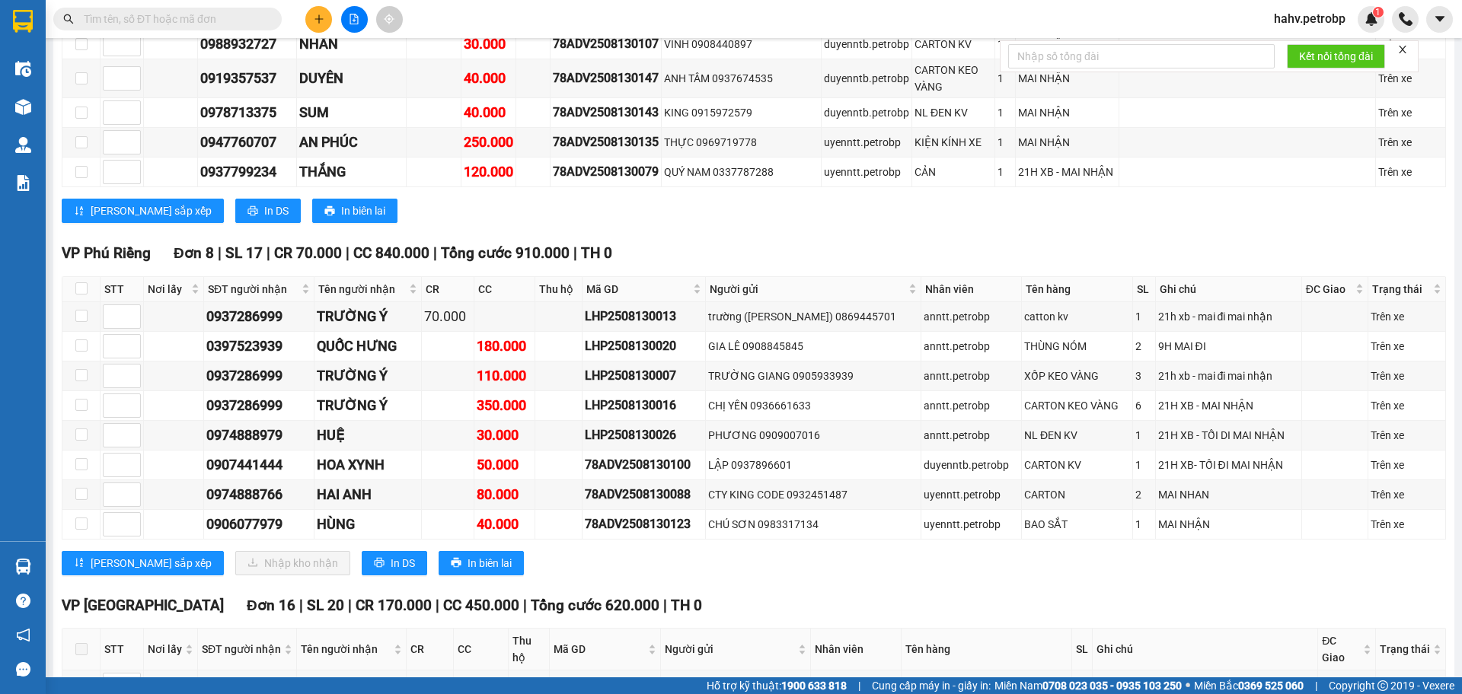
scroll to position [2133, 0]
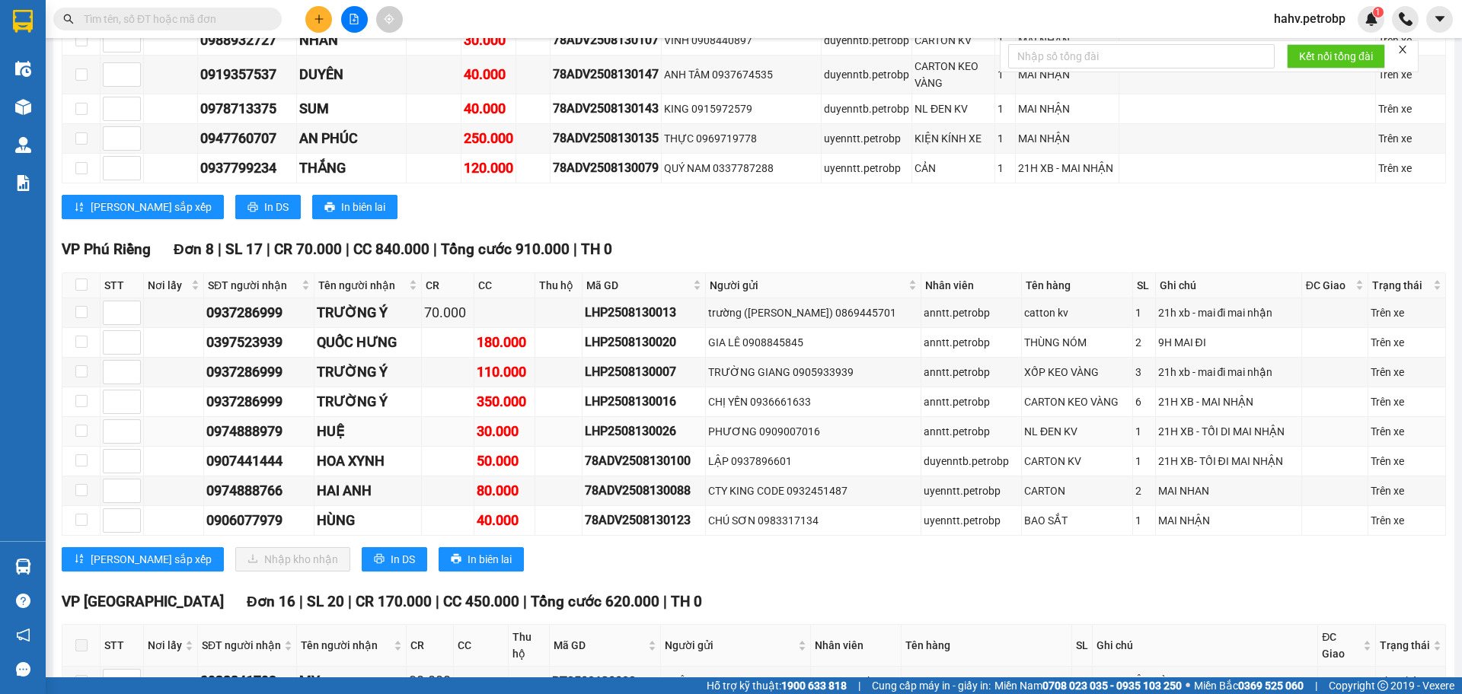
click at [254, 421] on div "0974888979" at bounding box center [258, 431] width 105 height 21
copy div "0974888979"
click at [254, 510] on div "0906077979" at bounding box center [258, 520] width 105 height 21
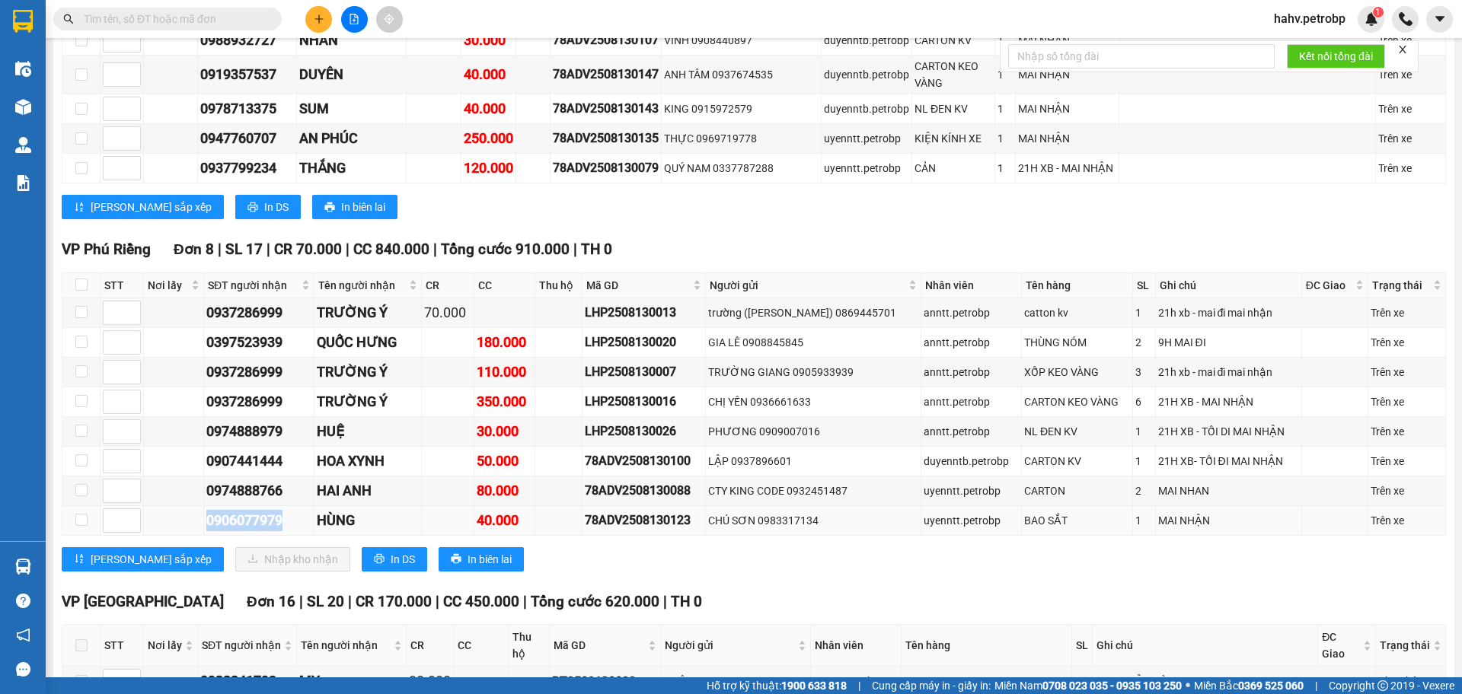
click at [254, 510] on div "0906077979" at bounding box center [258, 520] width 105 height 21
copy div "0906077979"
click at [250, 451] on div "0907441444" at bounding box center [258, 461] width 105 height 21
copy div "0907441444"
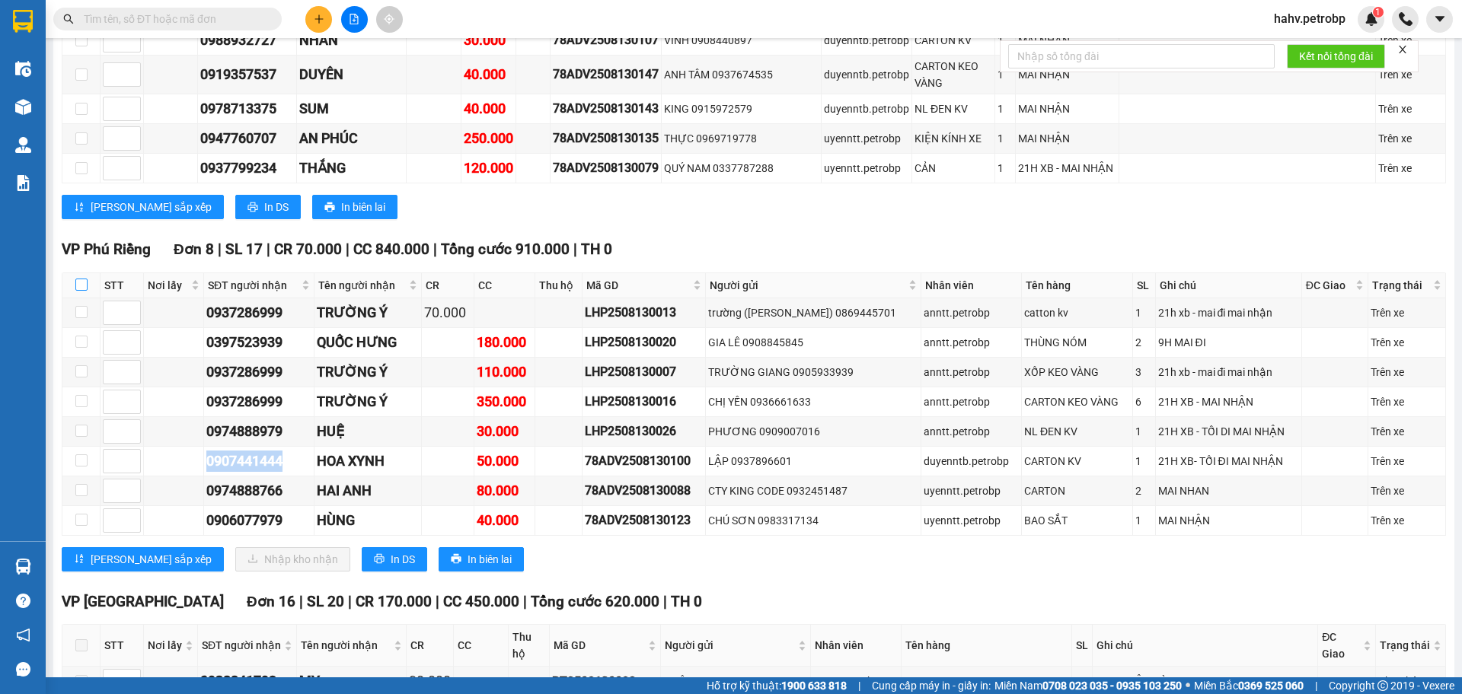
click at [81, 279] on input "checkbox" at bounding box center [81, 285] width 12 height 12
checkbox input "true"
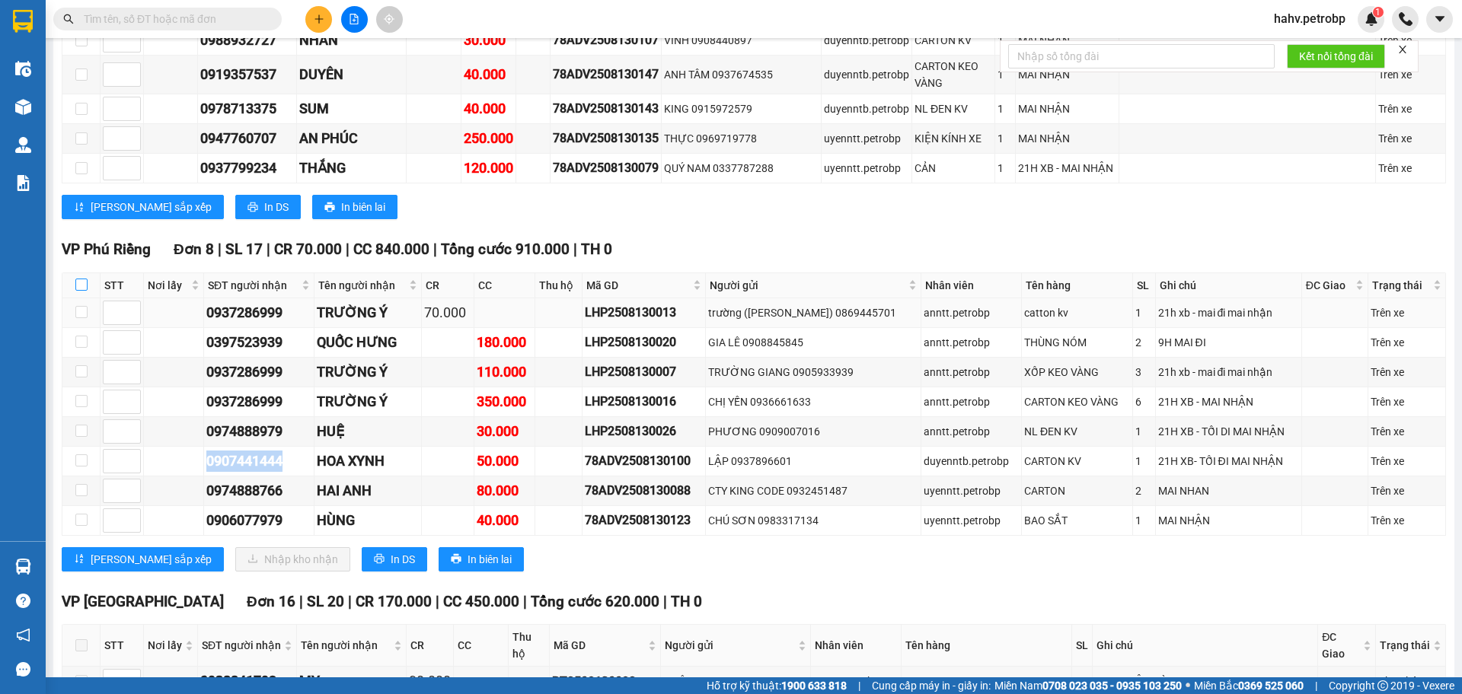
checkbox input "true"
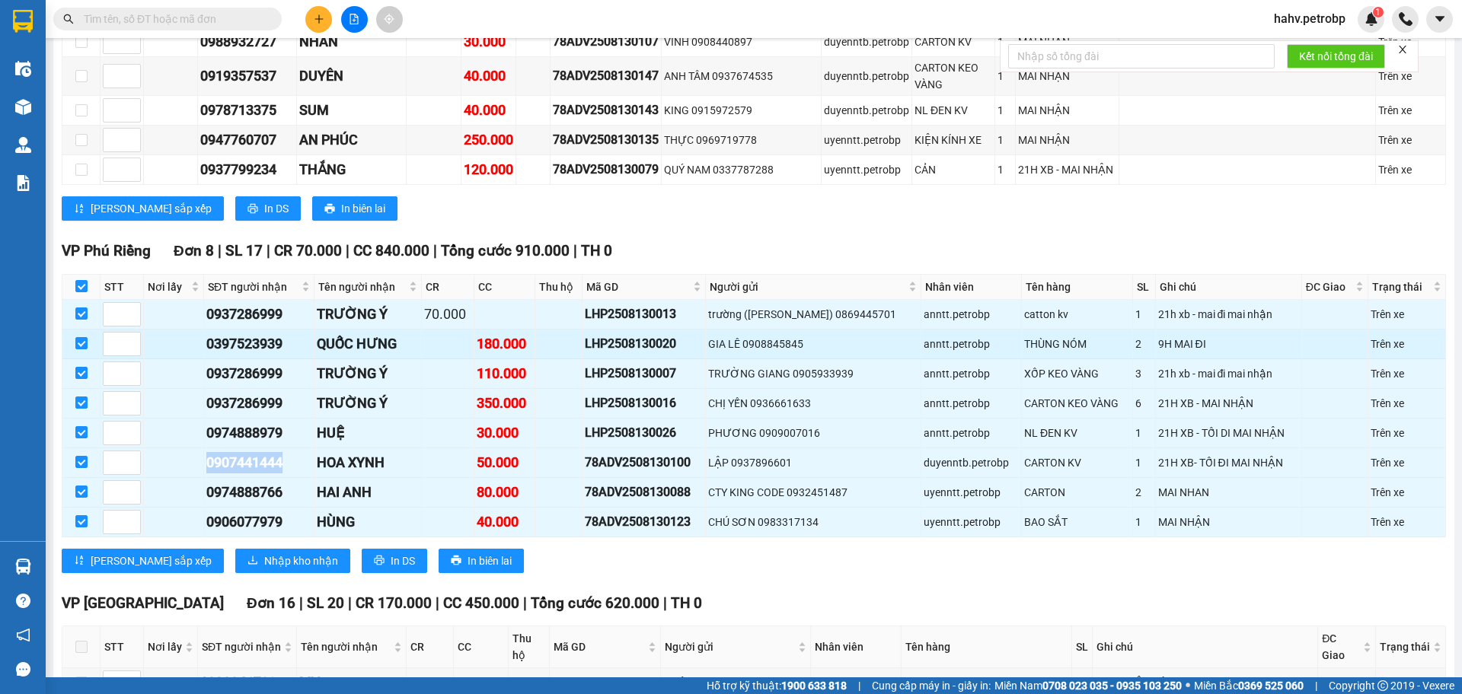
scroll to position [2135, 0]
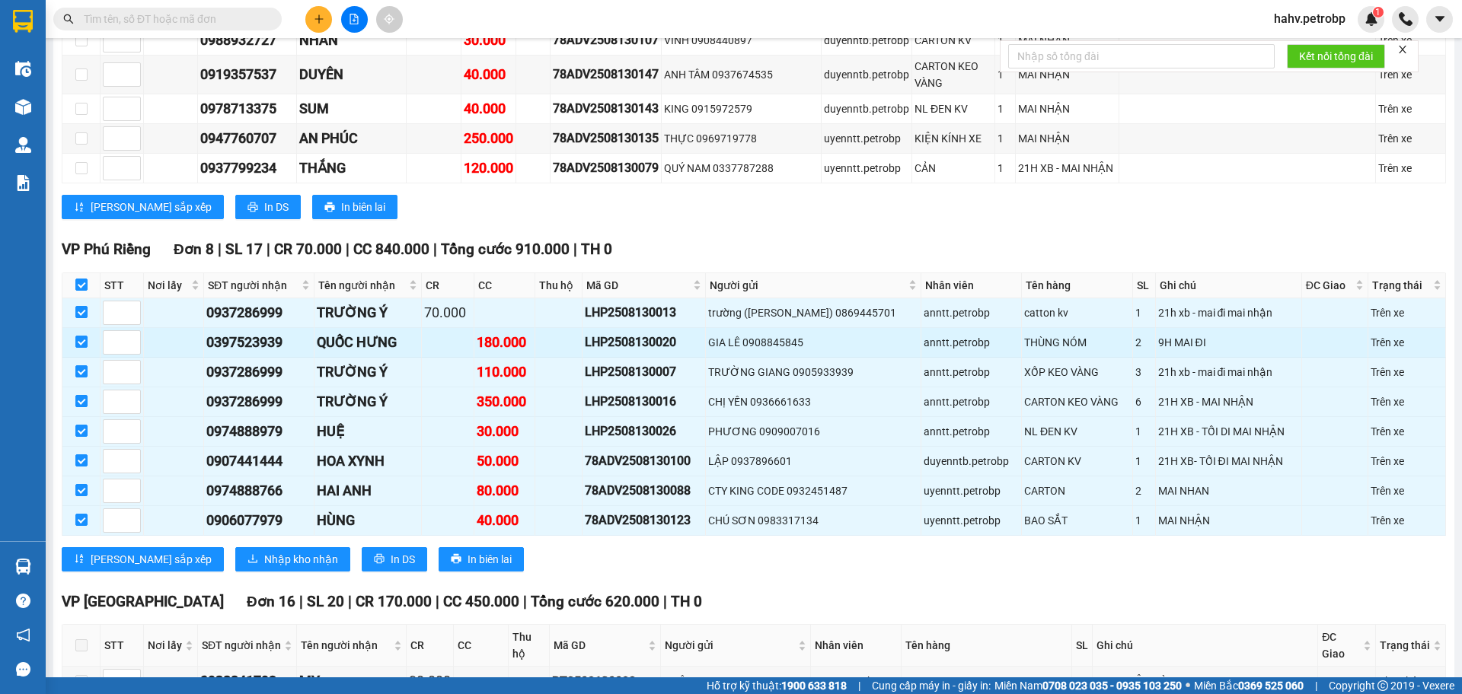
click at [262, 332] on div "0397523939" at bounding box center [258, 342] width 105 height 21
copy div "0397523939"
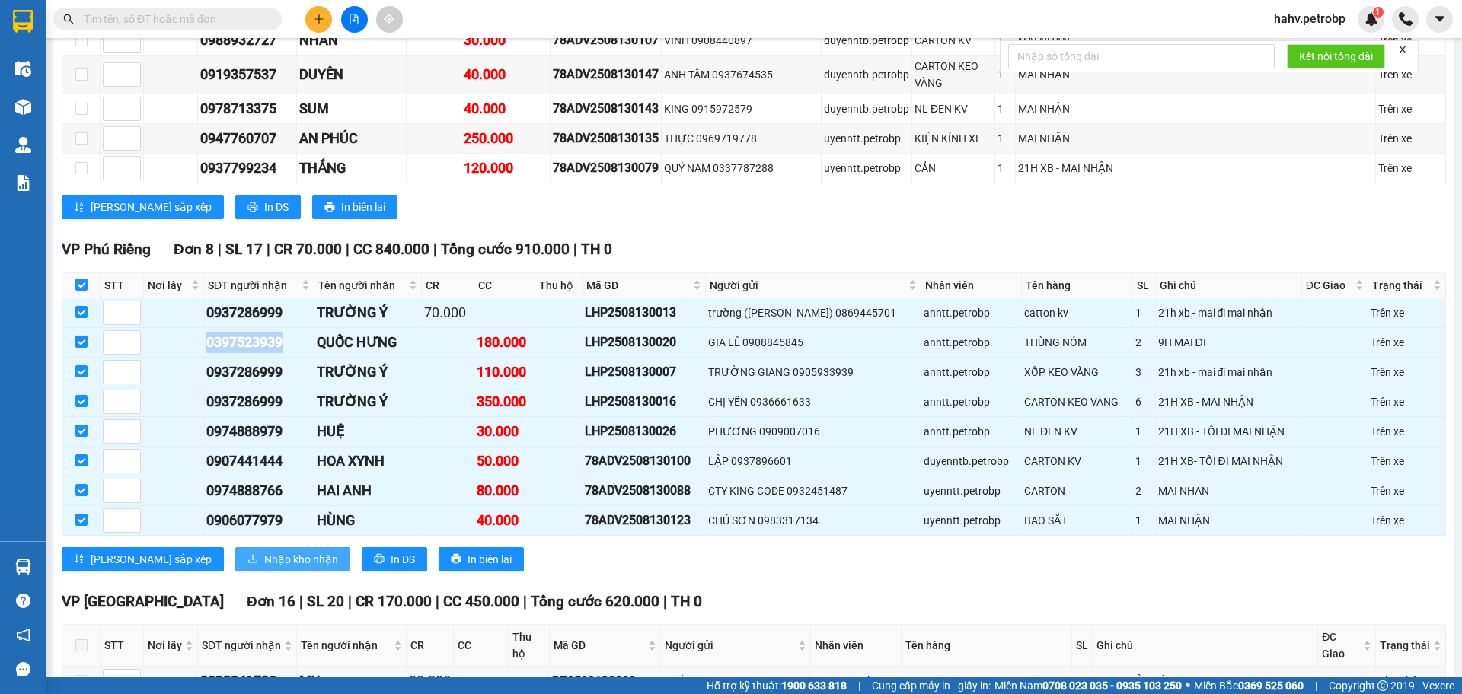
click at [264, 551] on span "Nhập kho nhận" at bounding box center [301, 559] width 74 height 17
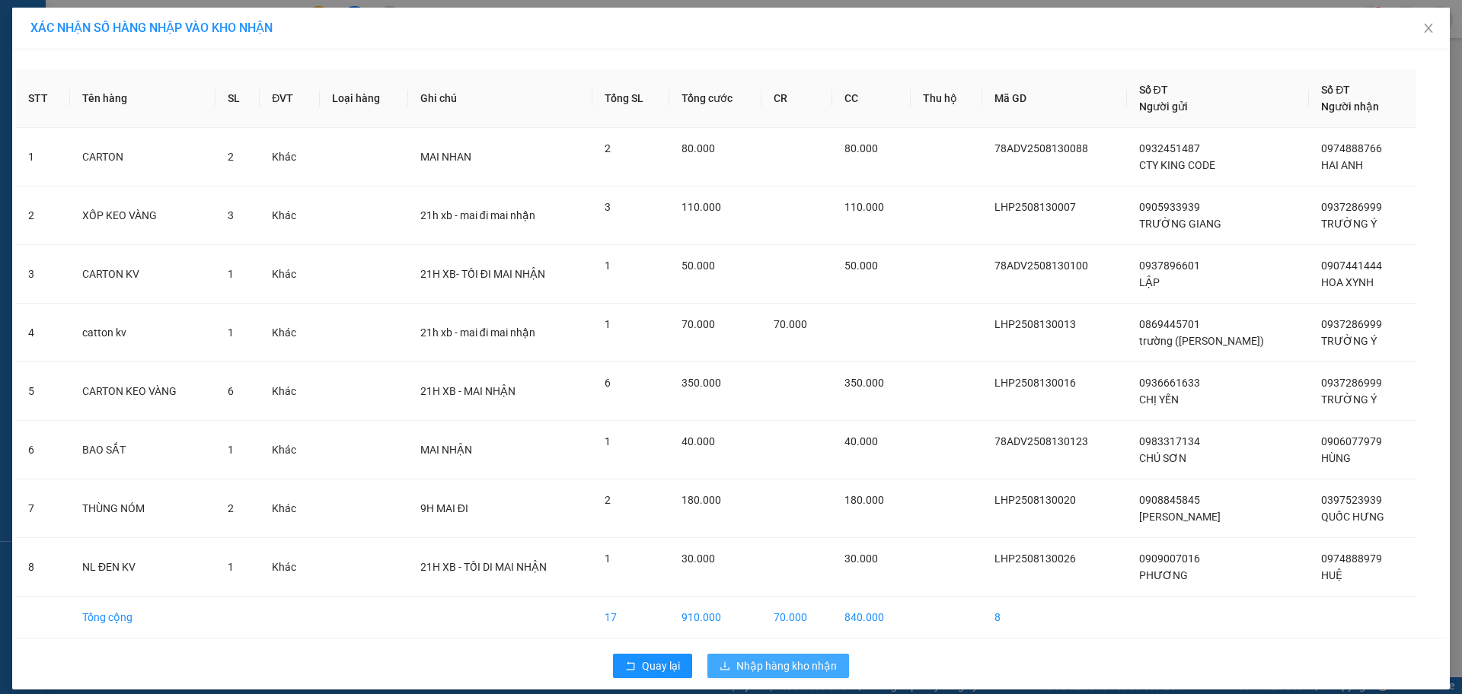
click at [771, 667] on span "Nhập hàng kho nhận" at bounding box center [786, 666] width 100 height 17
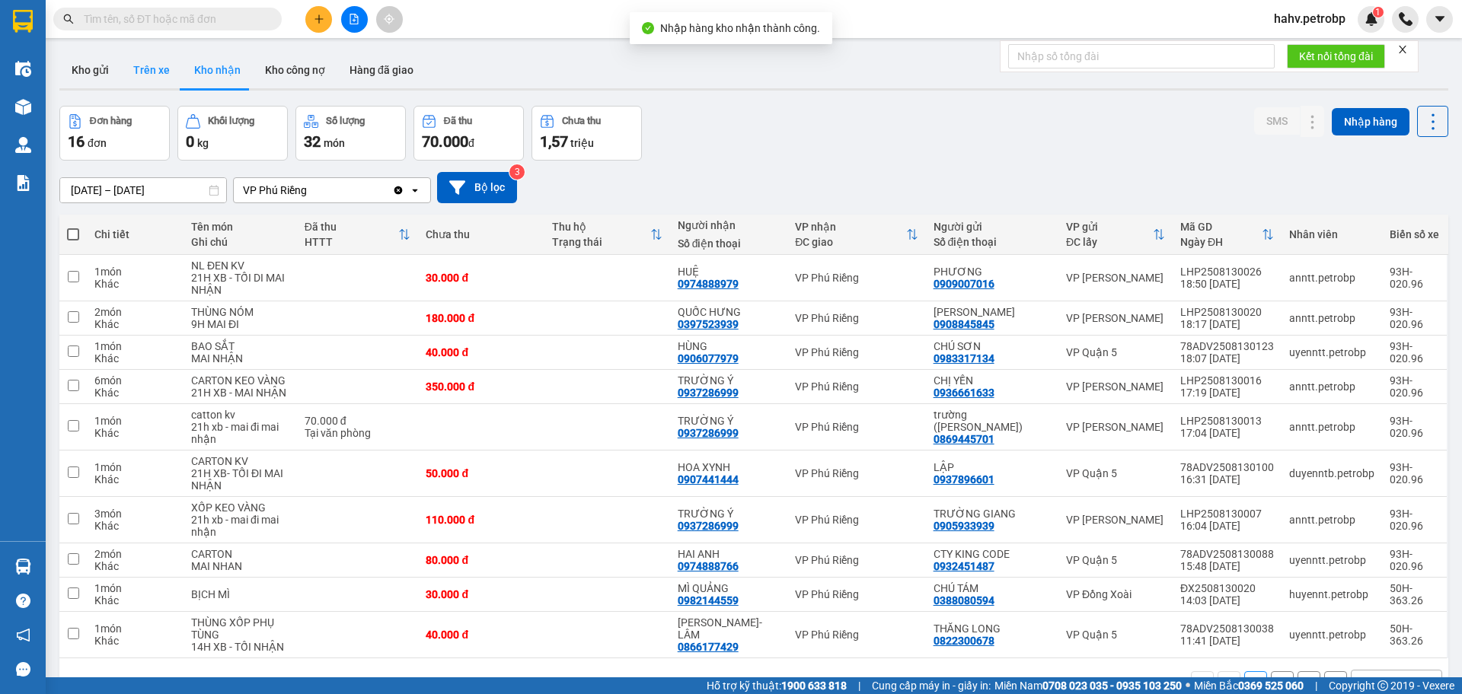
click at [161, 62] on button "Trên xe" at bounding box center [151, 70] width 61 height 37
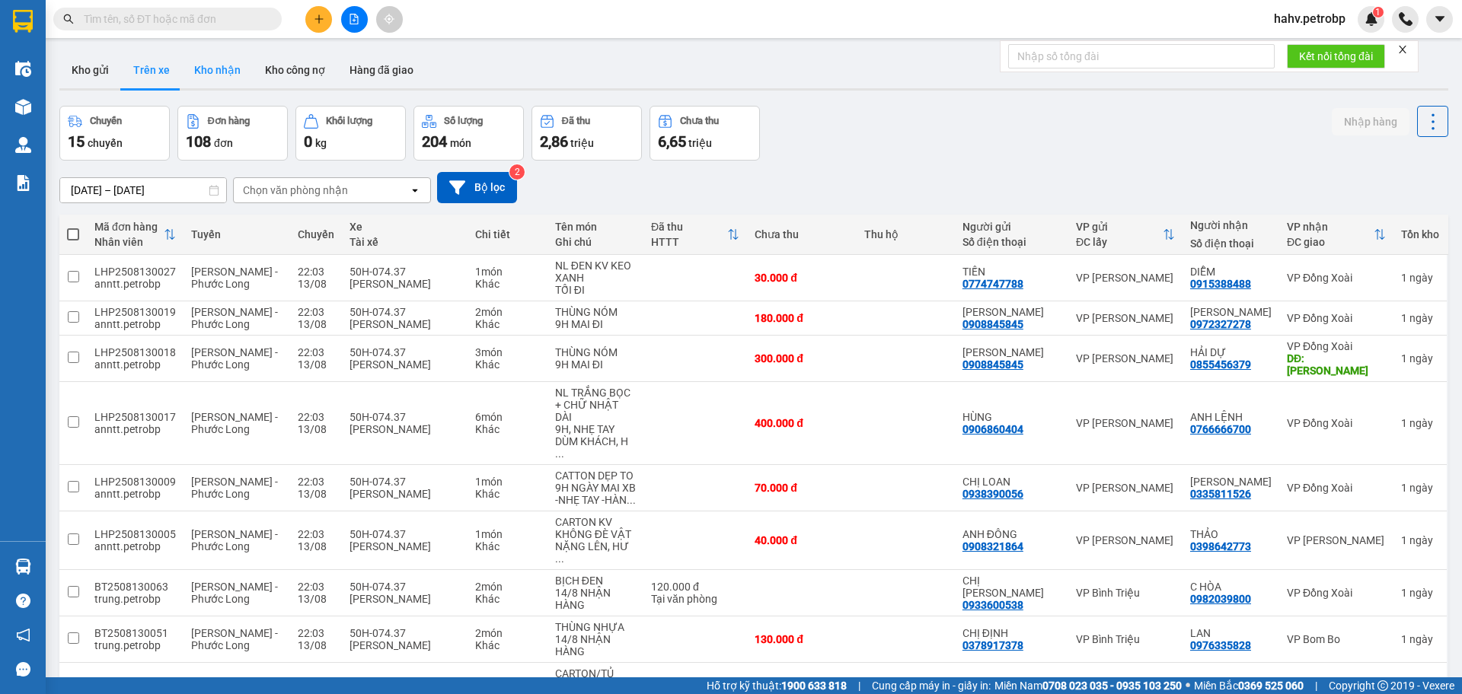
click at [205, 65] on button "Kho nhận" at bounding box center [217, 70] width 71 height 37
type input "[DATE] – [DATE]"
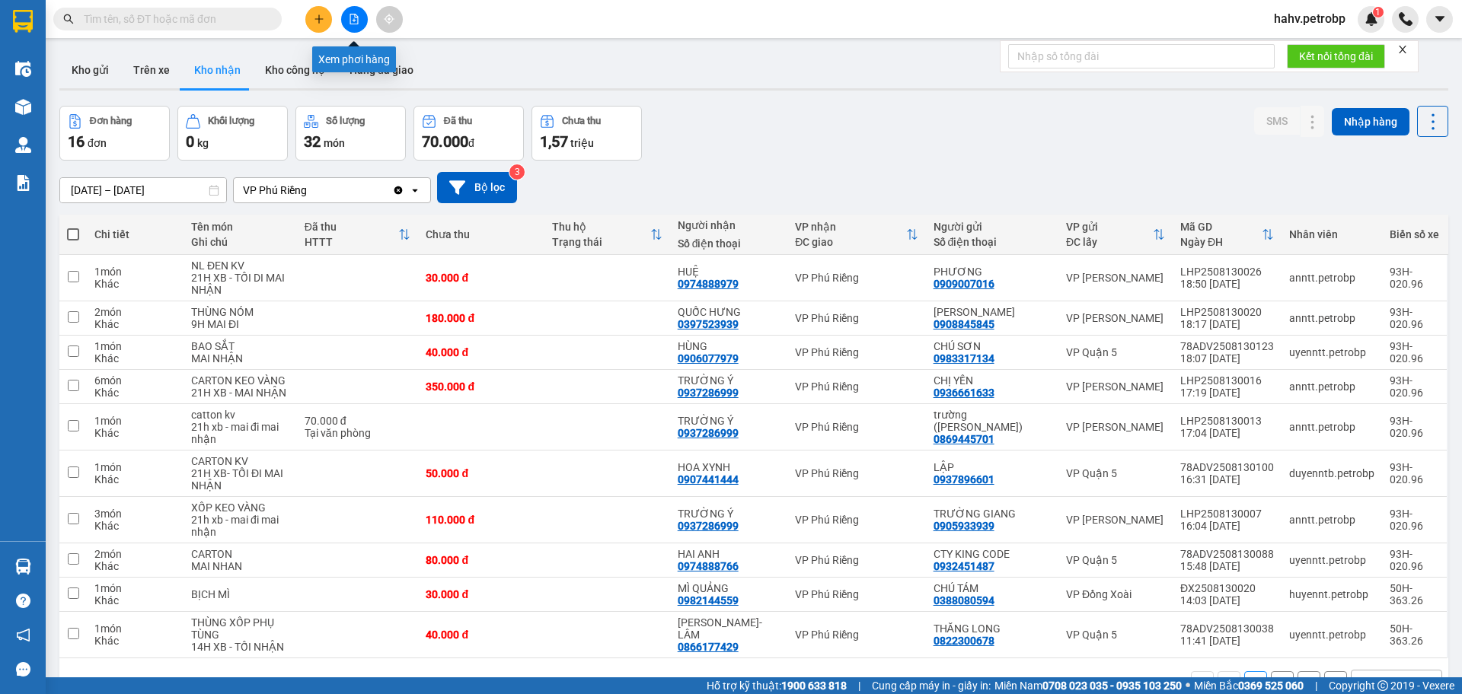
click at [362, 24] on button at bounding box center [354, 19] width 27 height 27
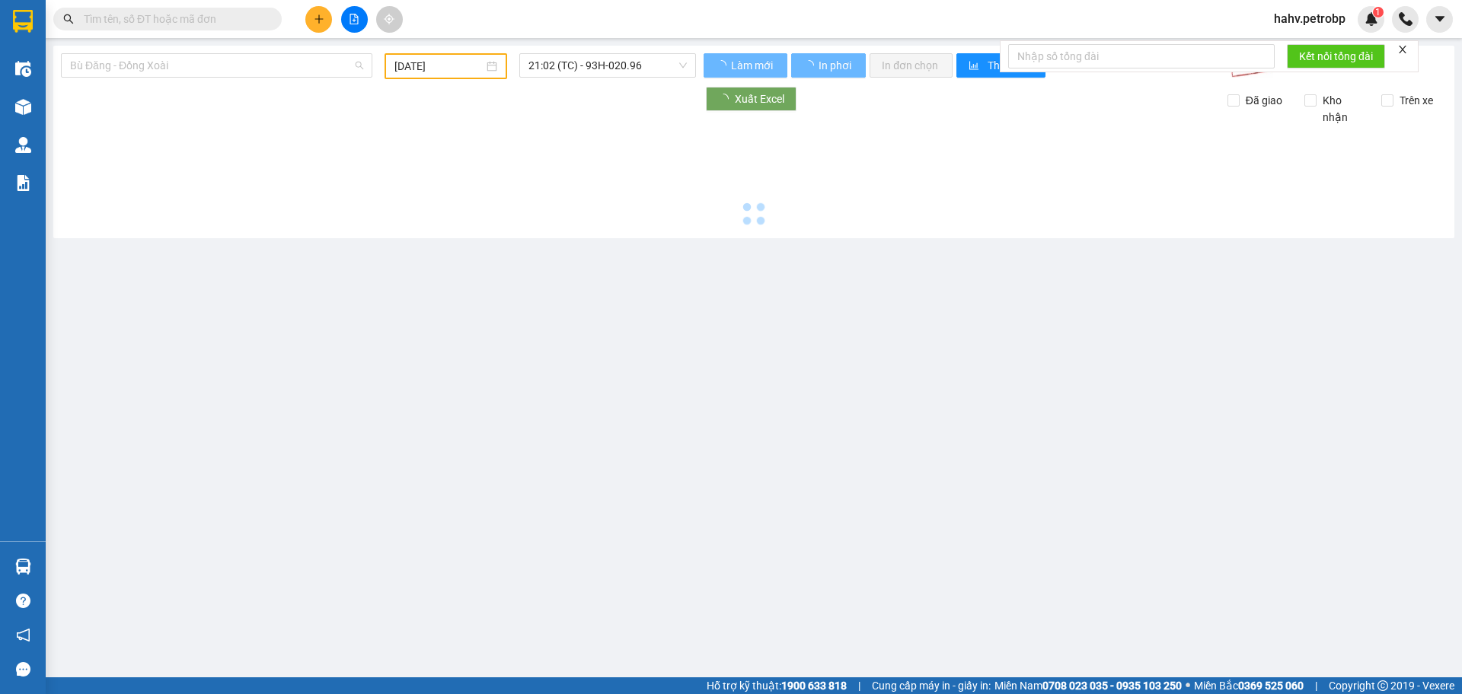
click at [203, 64] on span "Bù Đăng - Đồng Xoài" at bounding box center [216, 65] width 293 height 23
type input "[DATE]"
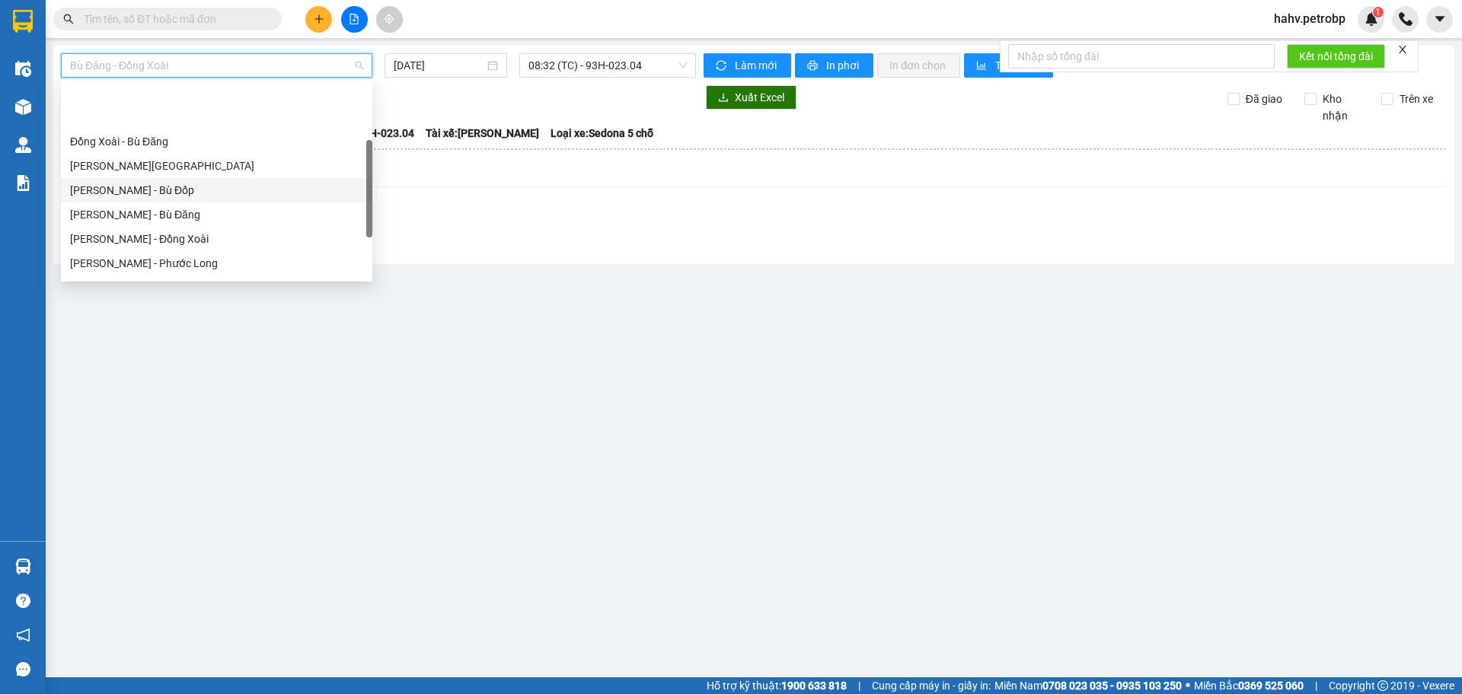
scroll to position [151, 0]
click at [186, 206] on div "[PERSON_NAME] - Phước Long" at bounding box center [216, 213] width 293 height 17
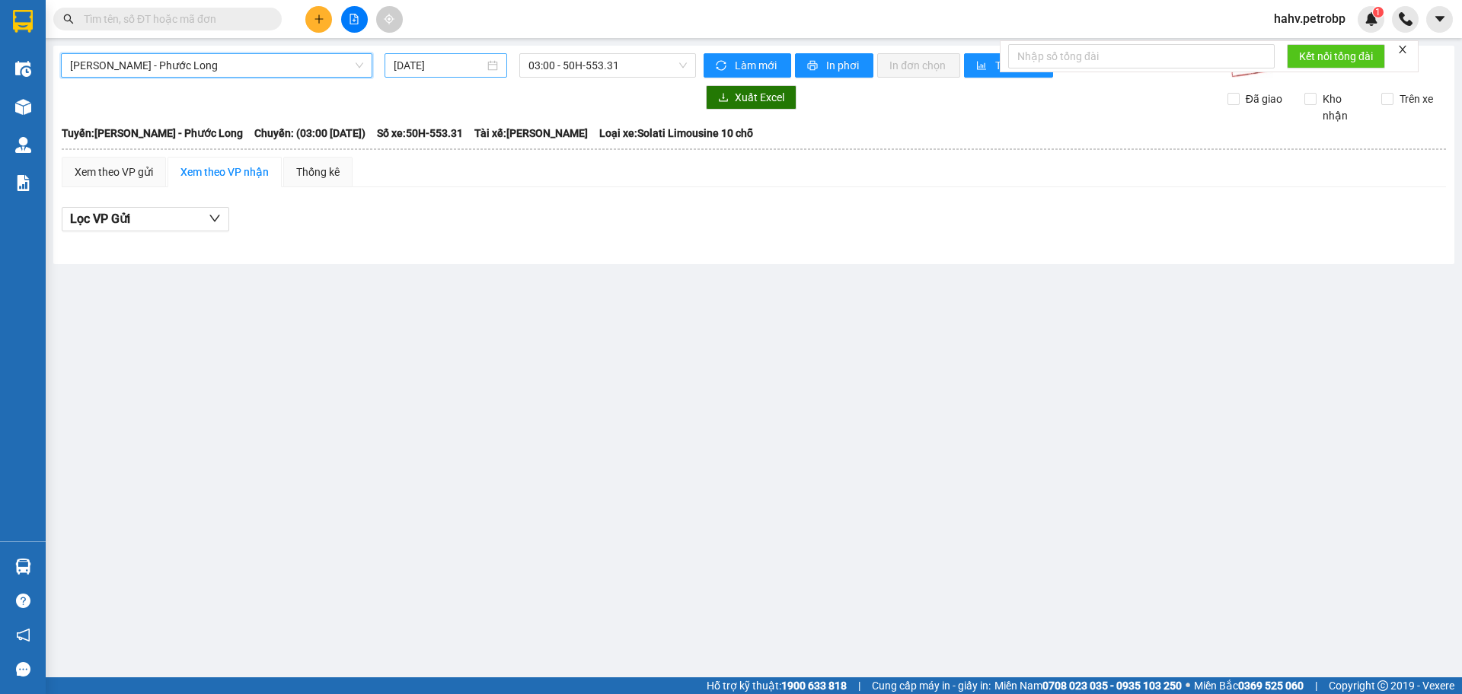
click at [465, 68] on input "[DATE]" at bounding box center [439, 65] width 91 height 17
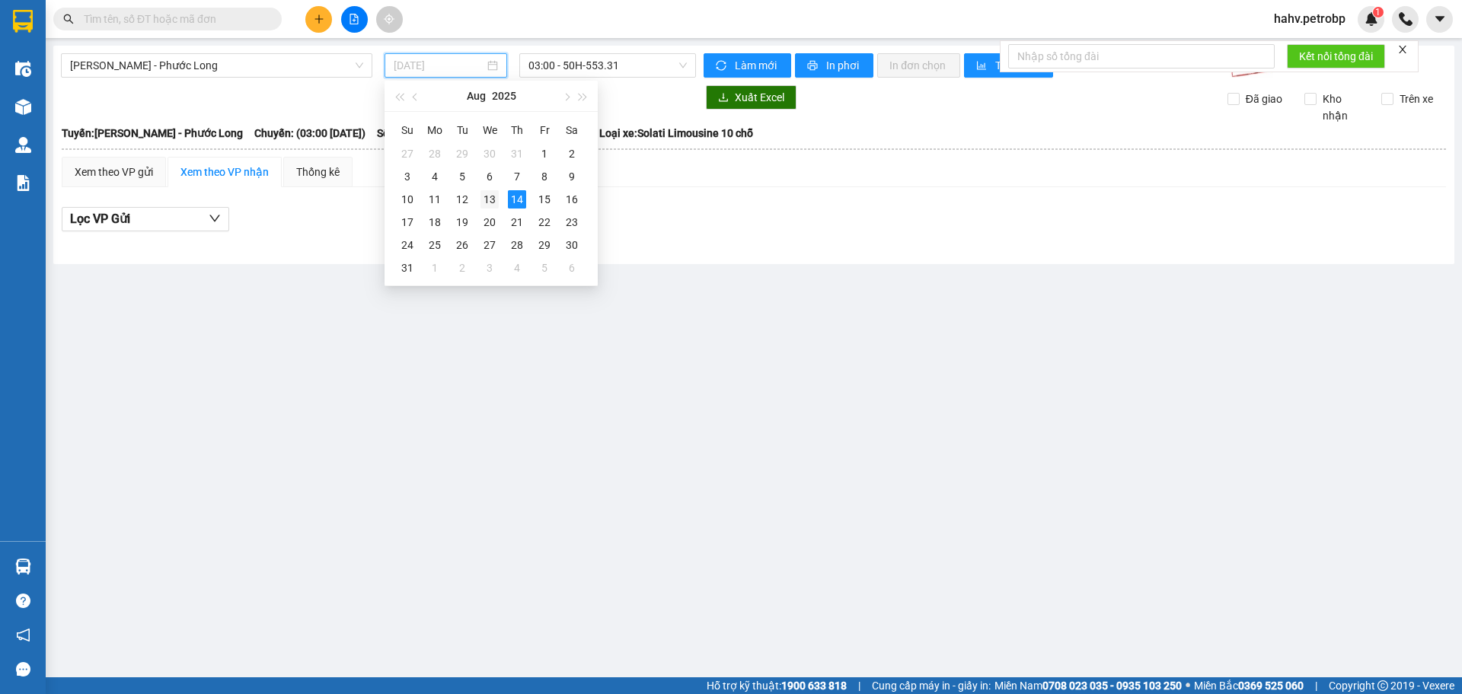
click at [501, 199] on td "13" at bounding box center [489, 199] width 27 height 23
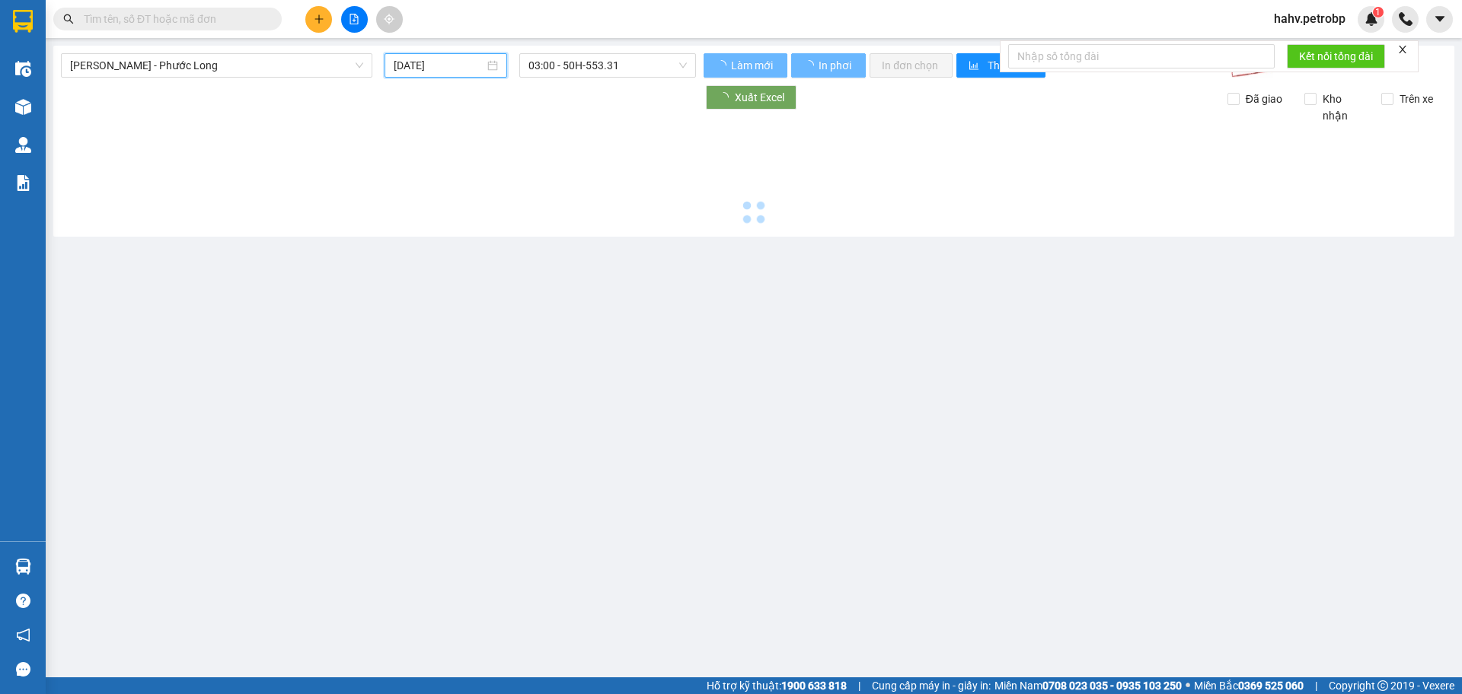
type input "[DATE]"
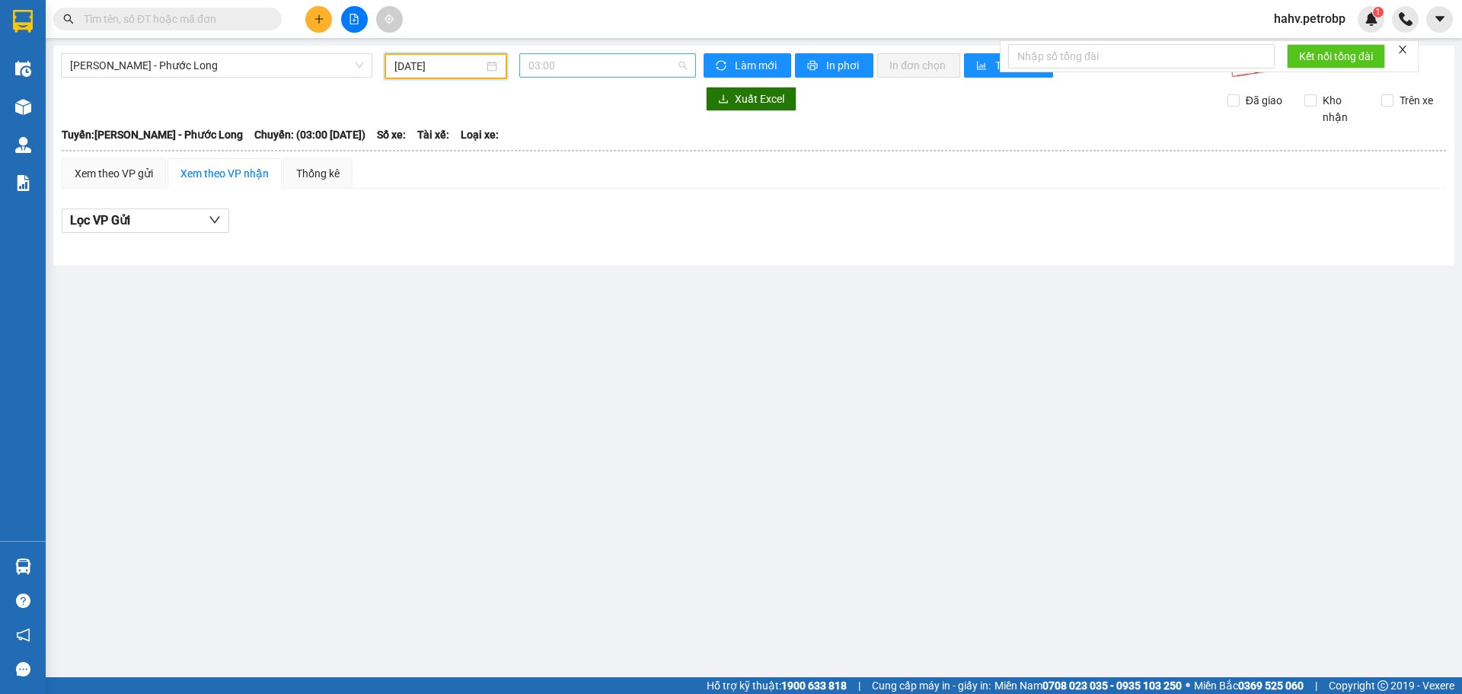
click at [593, 60] on span "03:00" at bounding box center [607, 65] width 158 height 23
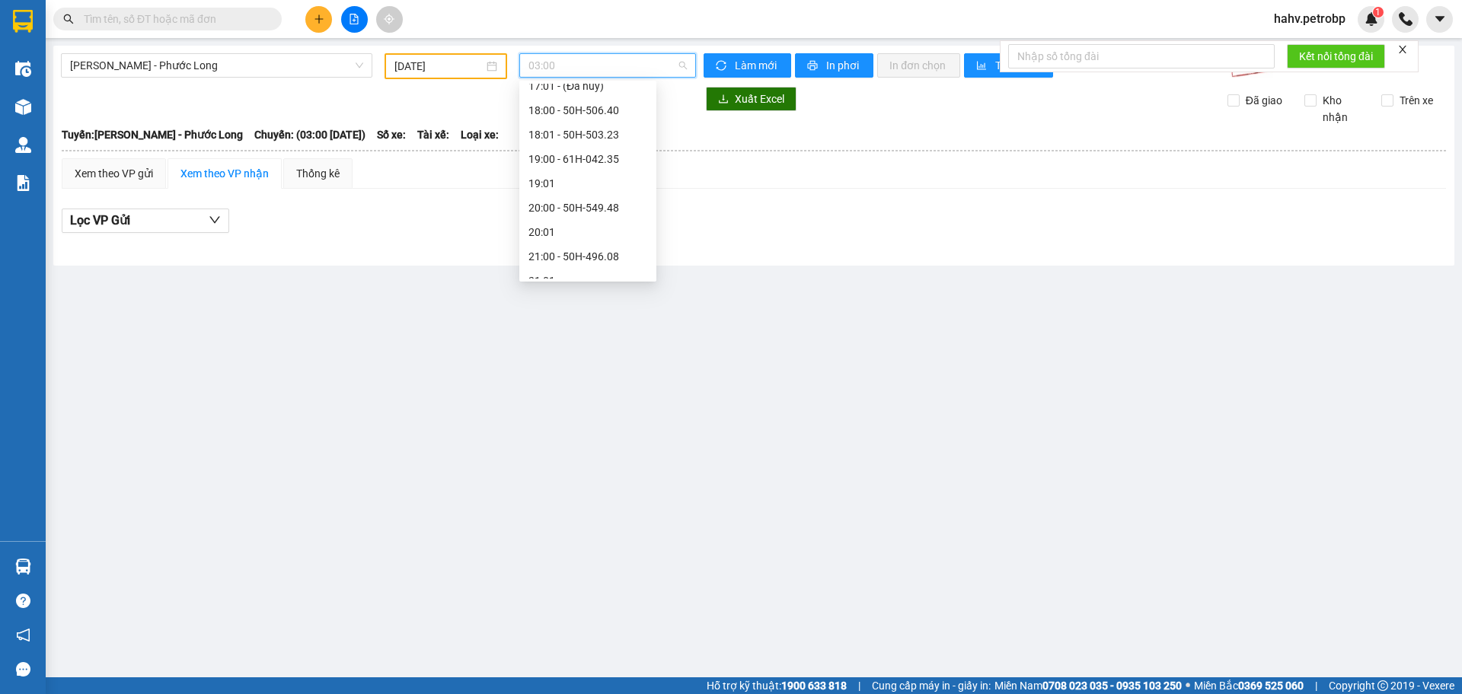
scroll to position [926, 0]
click at [609, 270] on div "22:03 (TC) - 50H-074.37" at bounding box center [587, 266] width 119 height 17
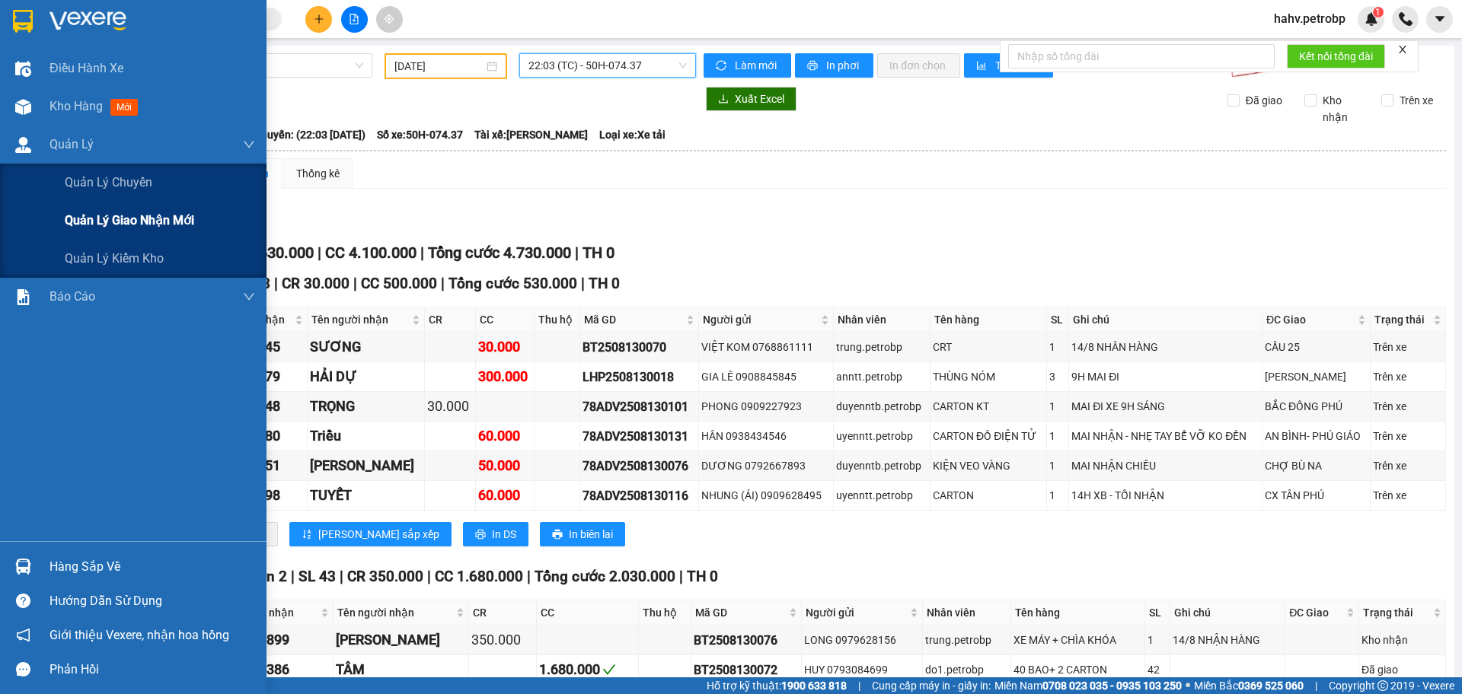
click at [63, 206] on div "Quản lý giao nhận mới" at bounding box center [133, 221] width 266 height 38
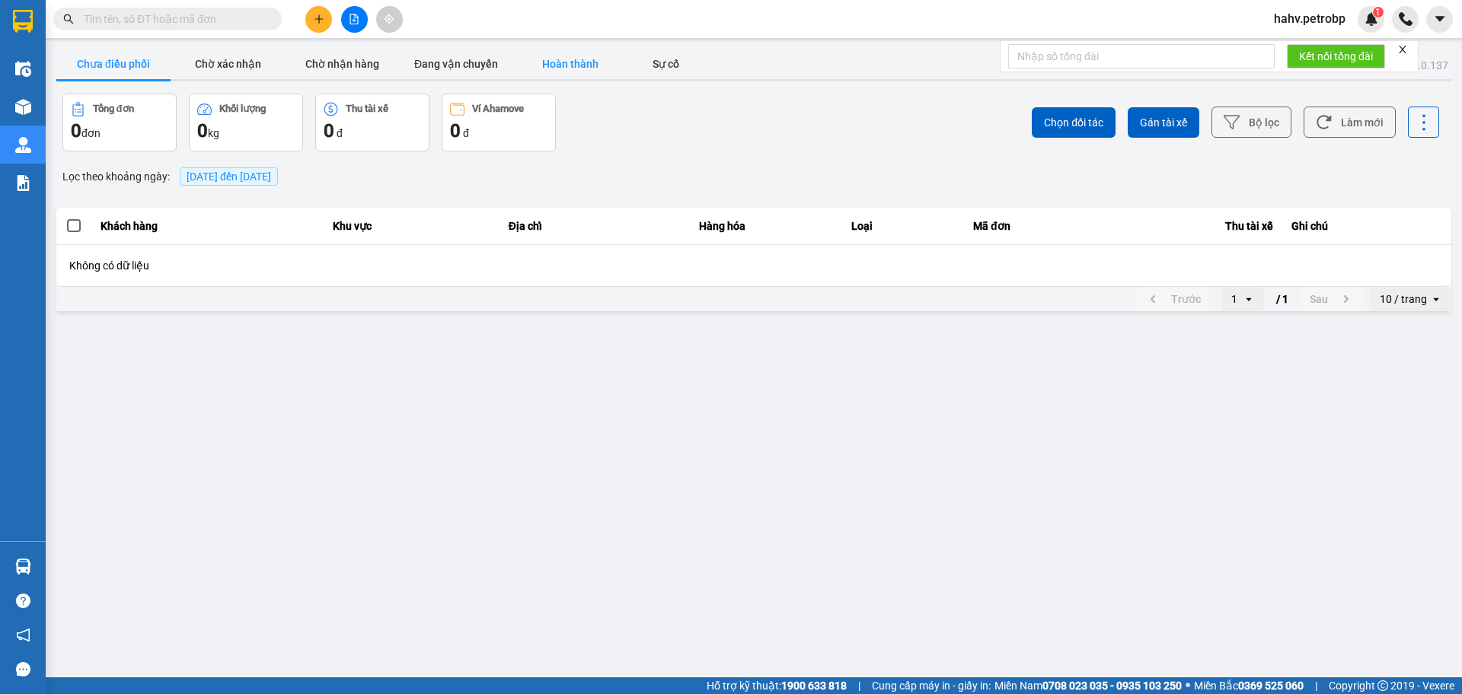
click at [569, 67] on button "Hoàn thành" at bounding box center [570, 64] width 114 height 30
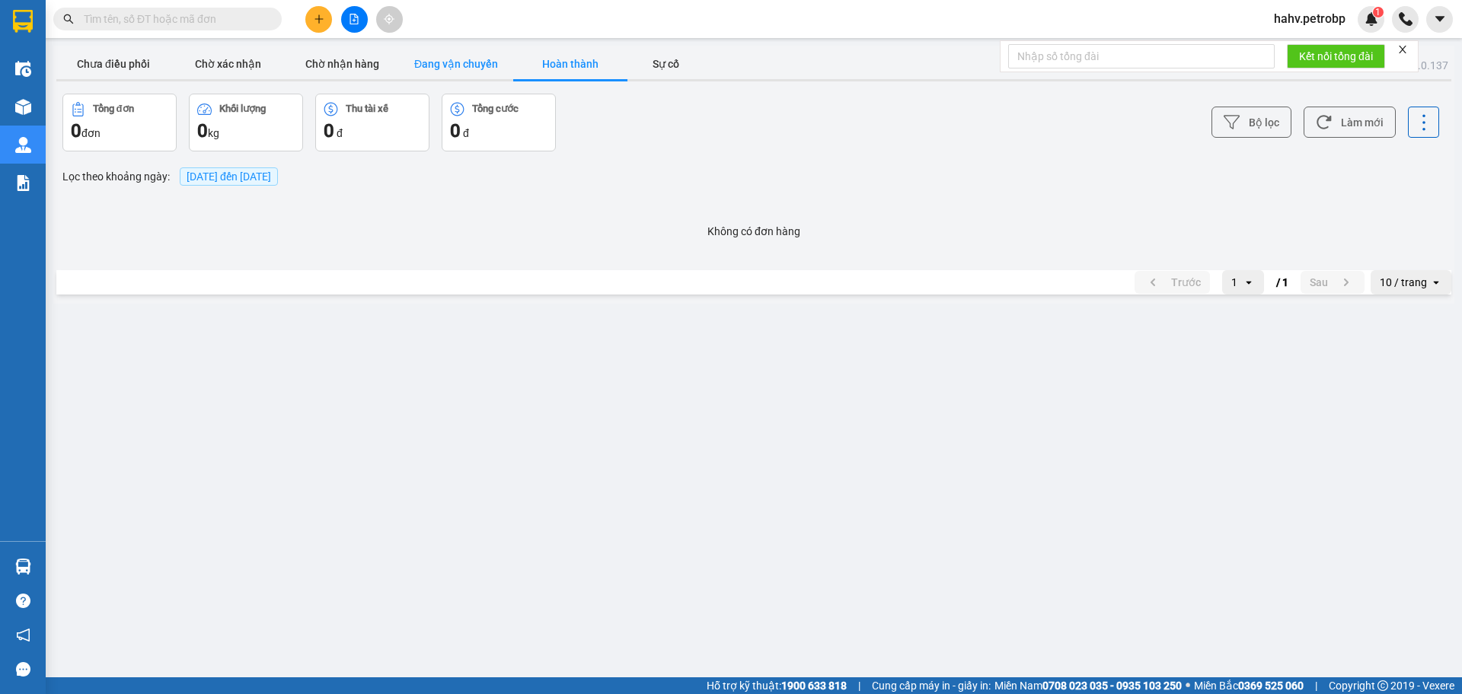
click at [466, 70] on button "Đang vận chuyển" at bounding box center [456, 64] width 114 height 30
click at [215, 72] on button "Chờ xác nhận" at bounding box center [228, 64] width 114 height 30
click at [113, 69] on button "Chưa điều phối" at bounding box center [113, 64] width 114 height 30
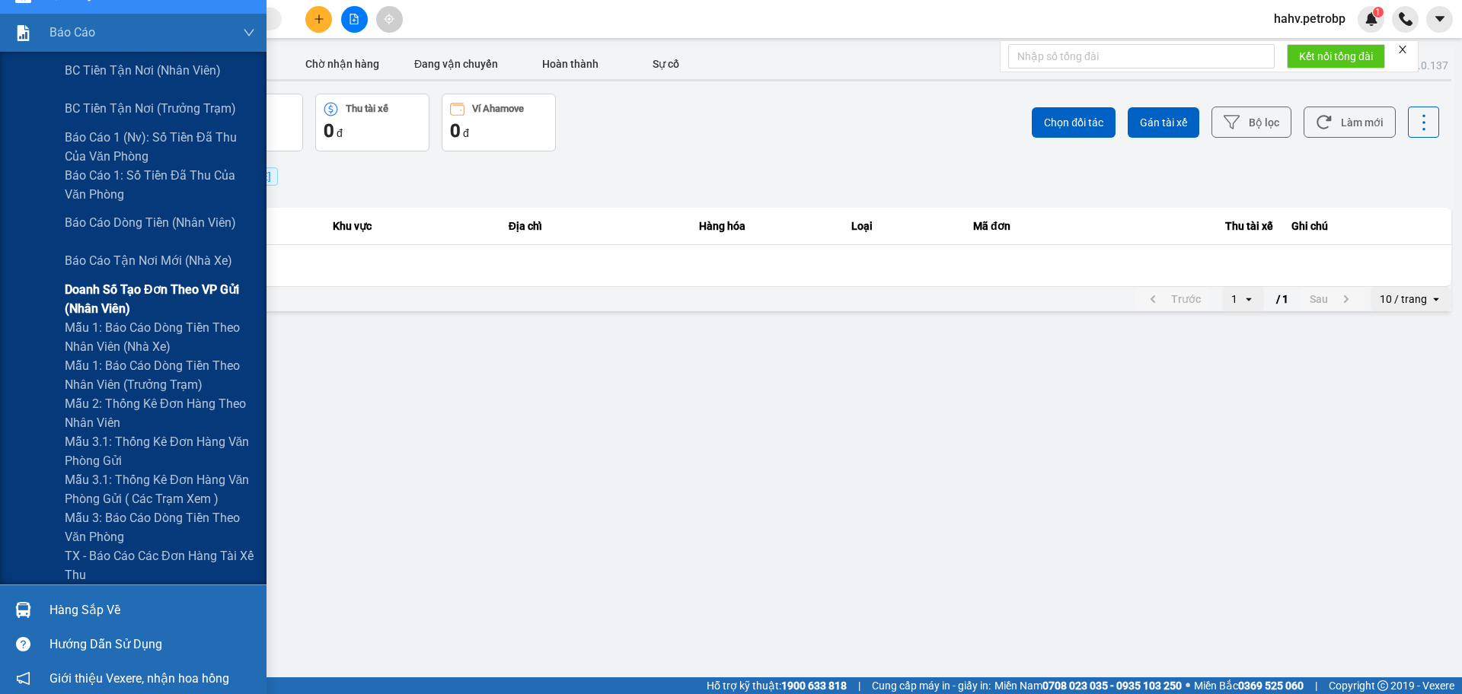
scroll to position [152, 0]
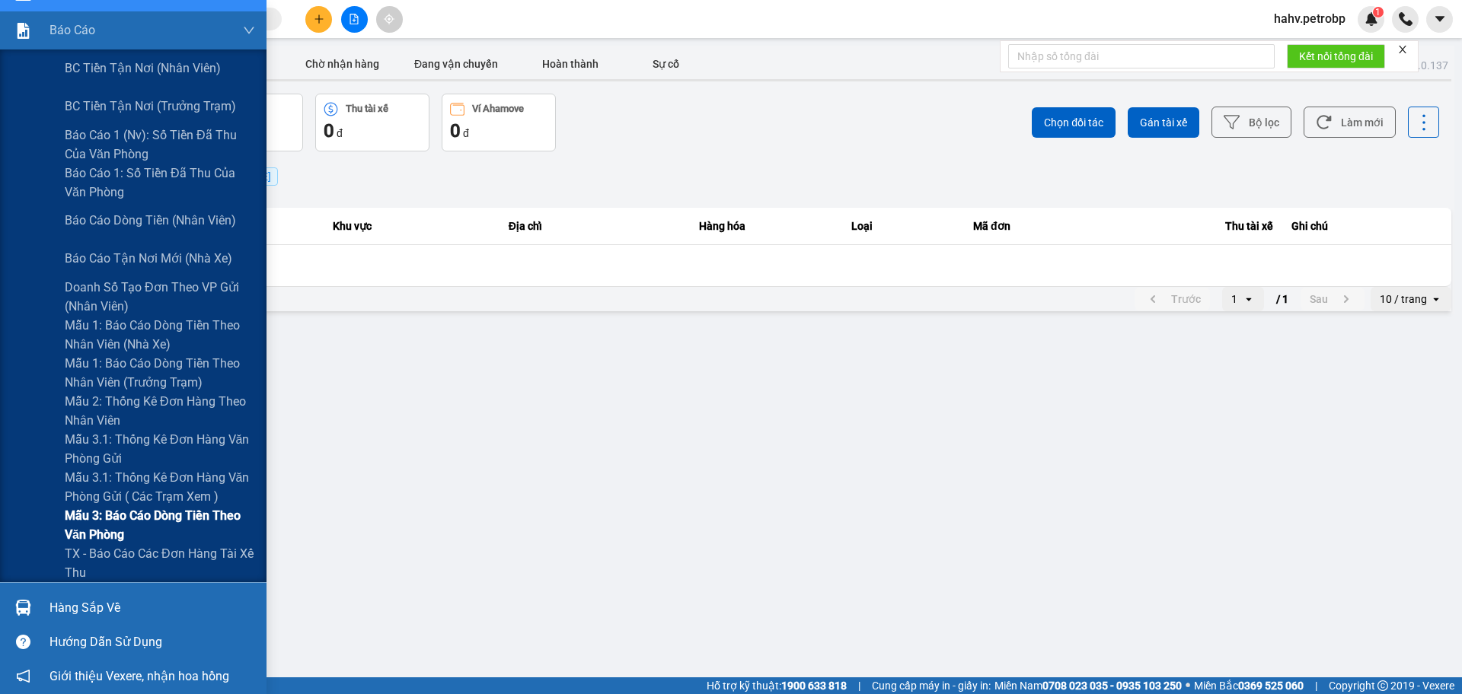
click at [129, 541] on span "Mẫu 3: Báo cáo dòng tiền theo văn phòng" at bounding box center [160, 525] width 190 height 38
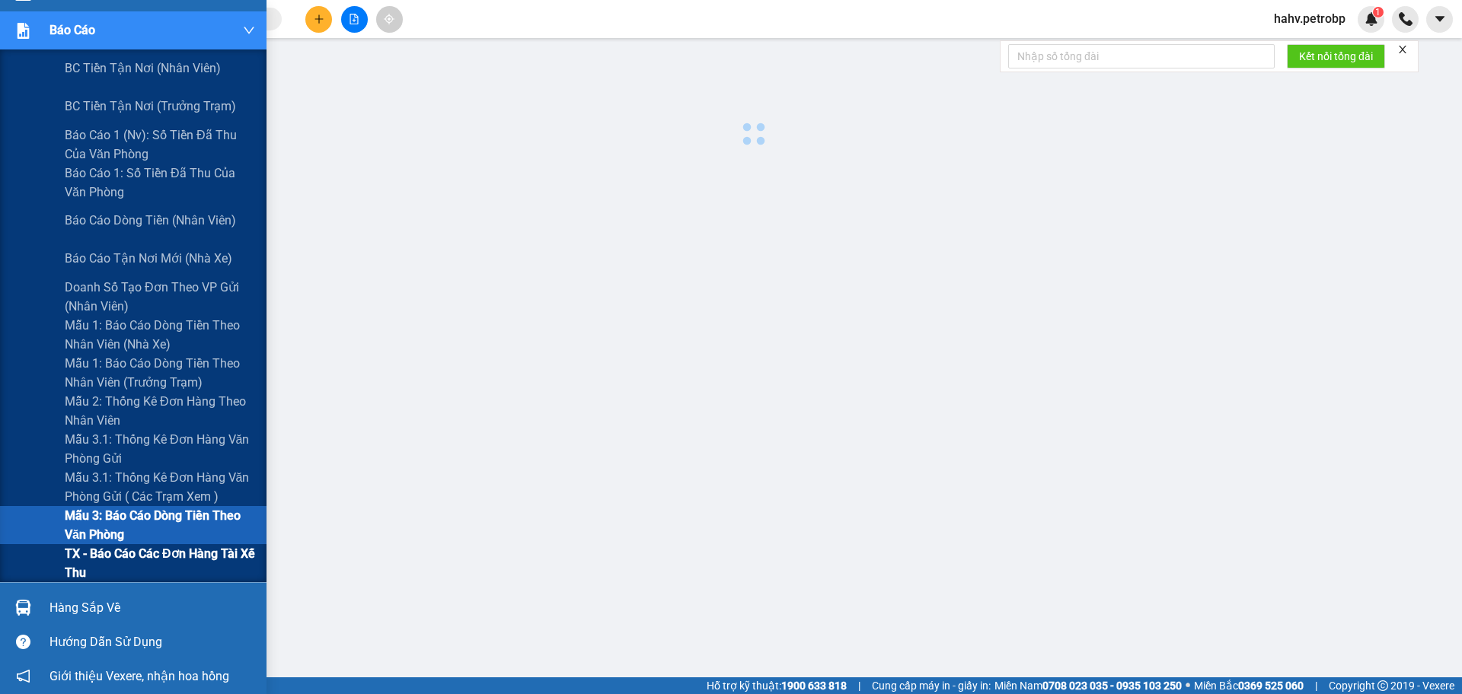
click at [131, 551] on span "TX - Báo cáo các đơn hàng tài xế thu" at bounding box center [160, 563] width 190 height 38
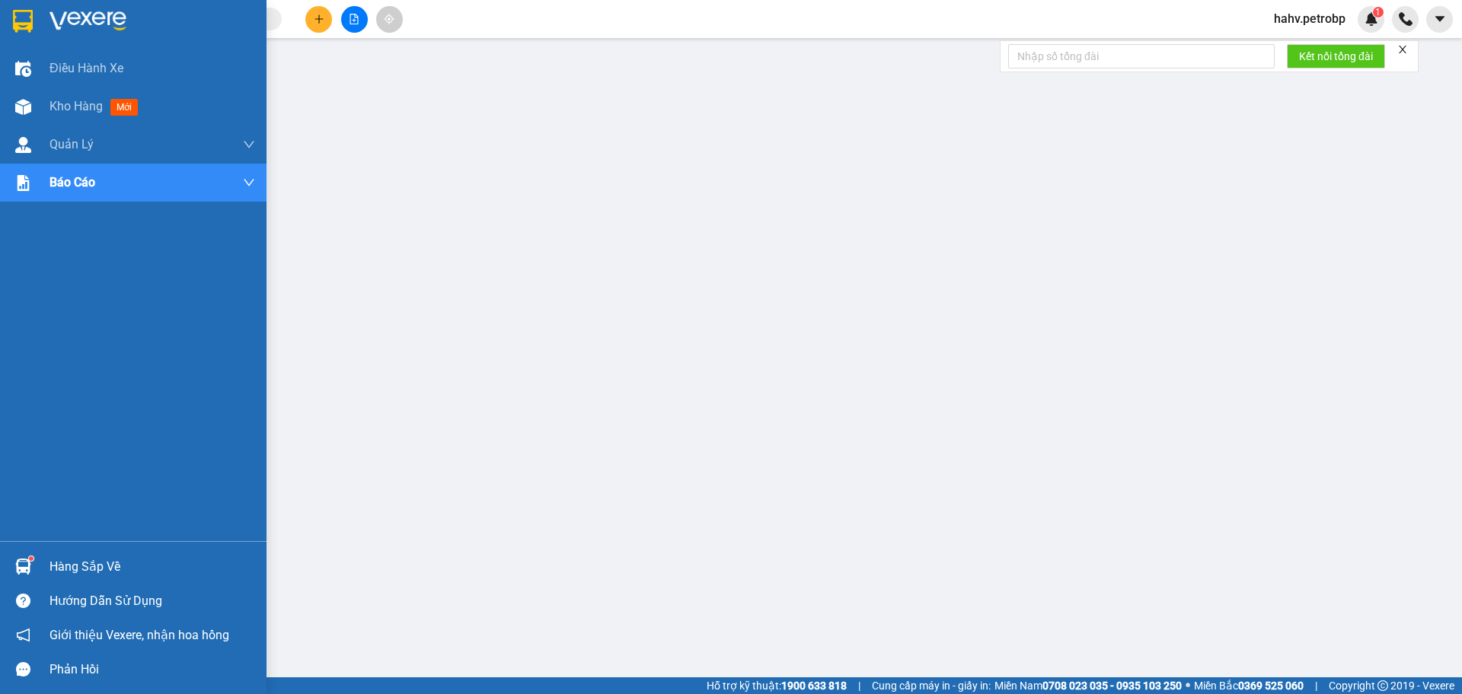
click at [37, 563] on div "Hàng sắp về" at bounding box center [133, 567] width 266 height 34
click at [70, 106] on span "Kho hàng" at bounding box center [75, 106] width 53 height 14
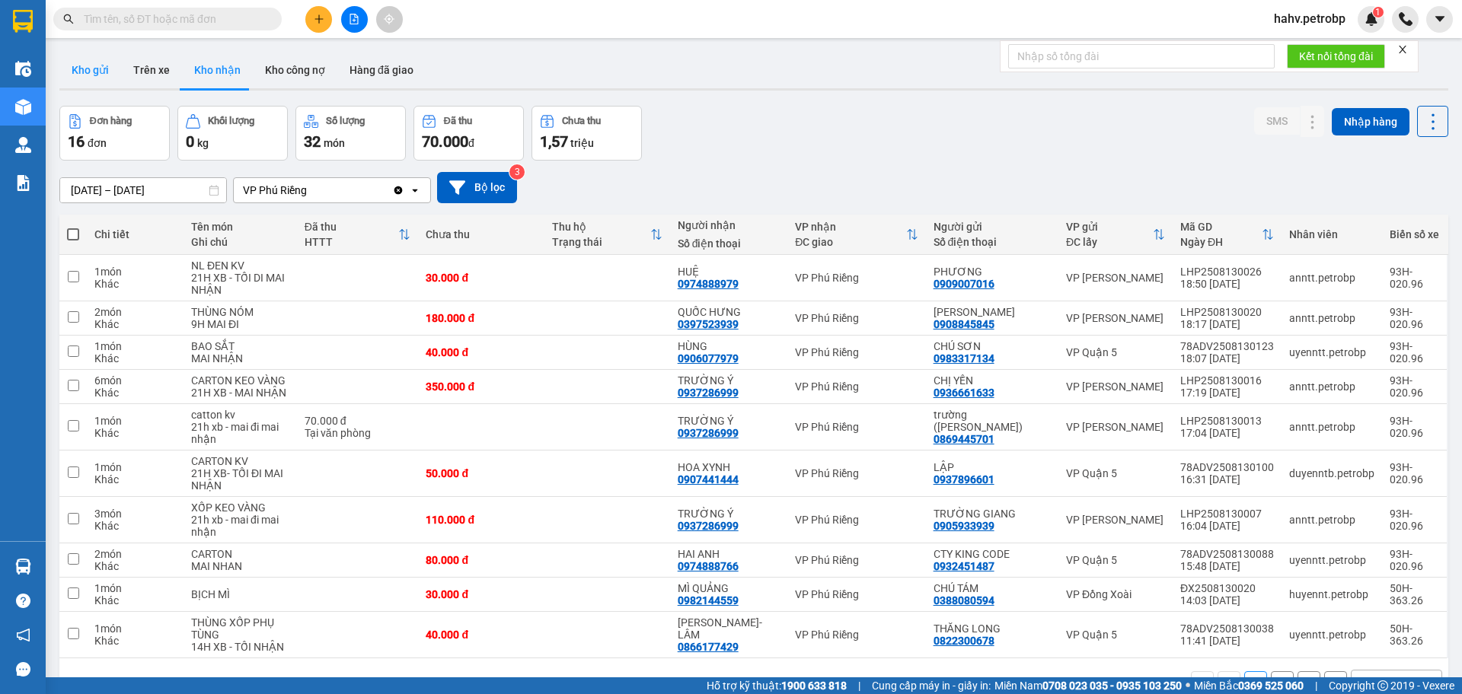
click at [87, 60] on button "Kho gửi" at bounding box center [90, 70] width 62 height 37
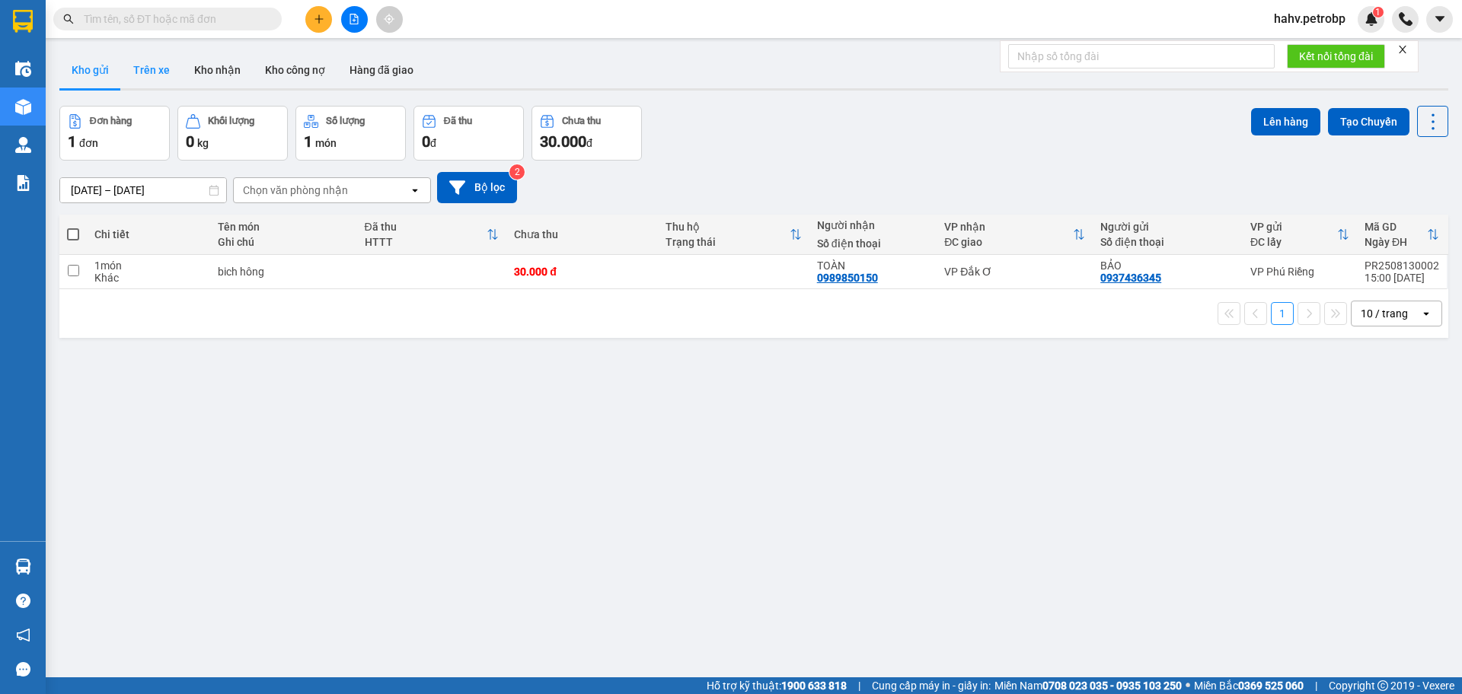
click at [136, 65] on button "Trên xe" at bounding box center [151, 70] width 61 height 37
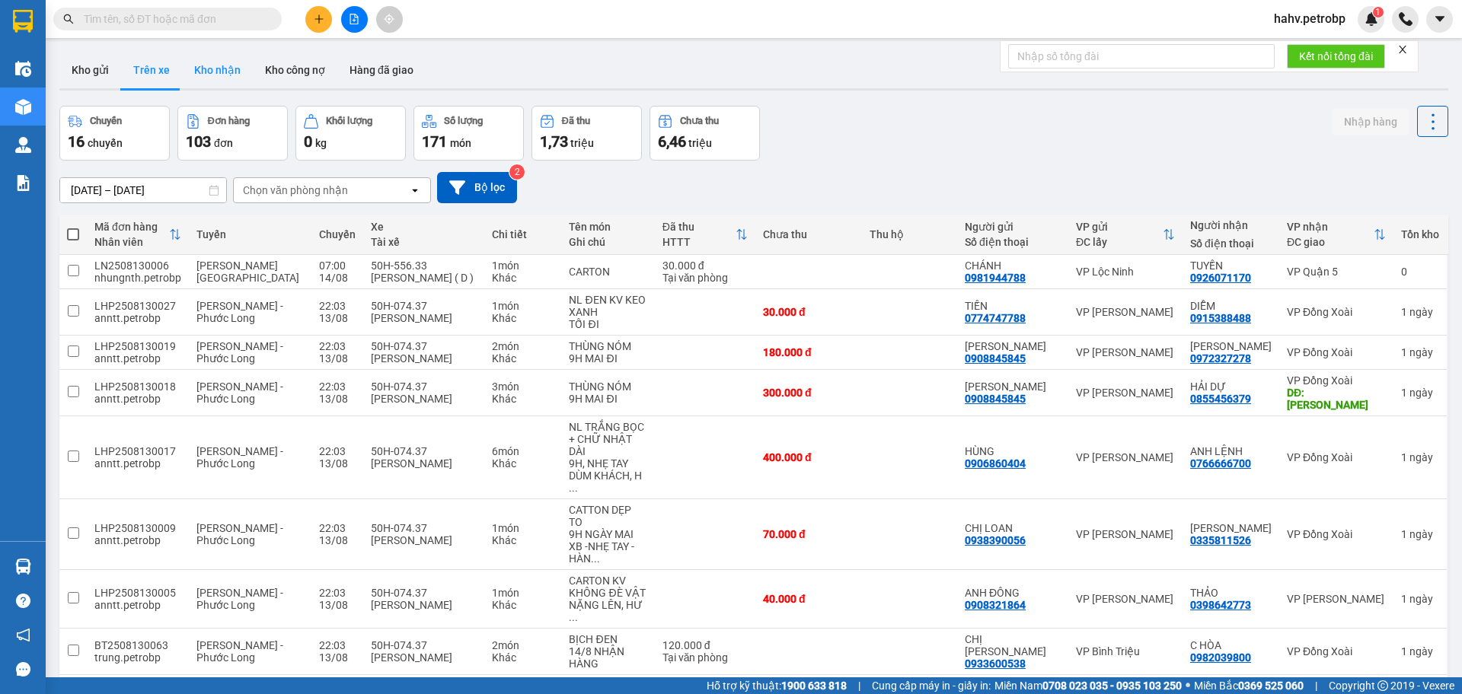
click at [213, 70] on button "Kho nhận" at bounding box center [217, 70] width 71 height 37
type input "[DATE] – [DATE]"
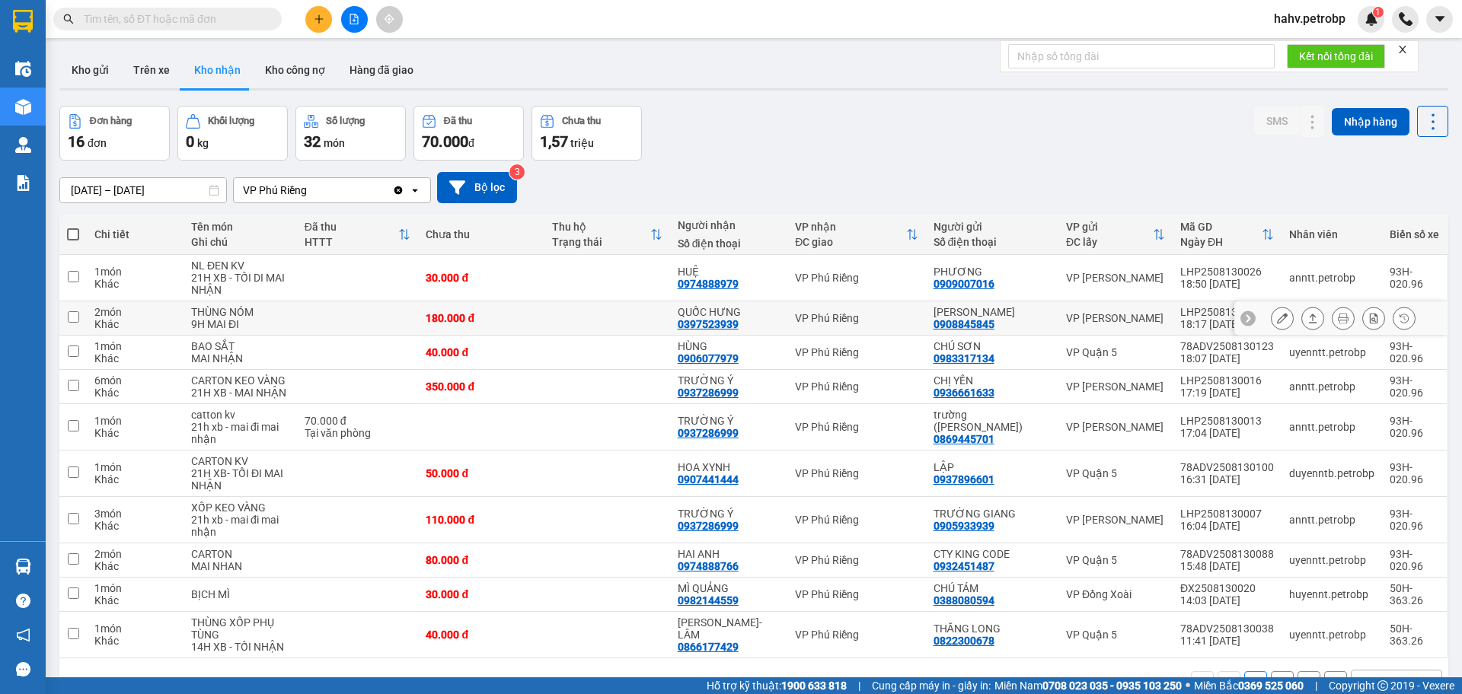
click at [738, 319] on div "0397523939" at bounding box center [708, 324] width 61 height 12
drag, startPoint x: 744, startPoint y: 319, endPoint x: 720, endPoint y: 324, distance: 24.0
click at [720, 324] on div "0397523939" at bounding box center [708, 324] width 61 height 12
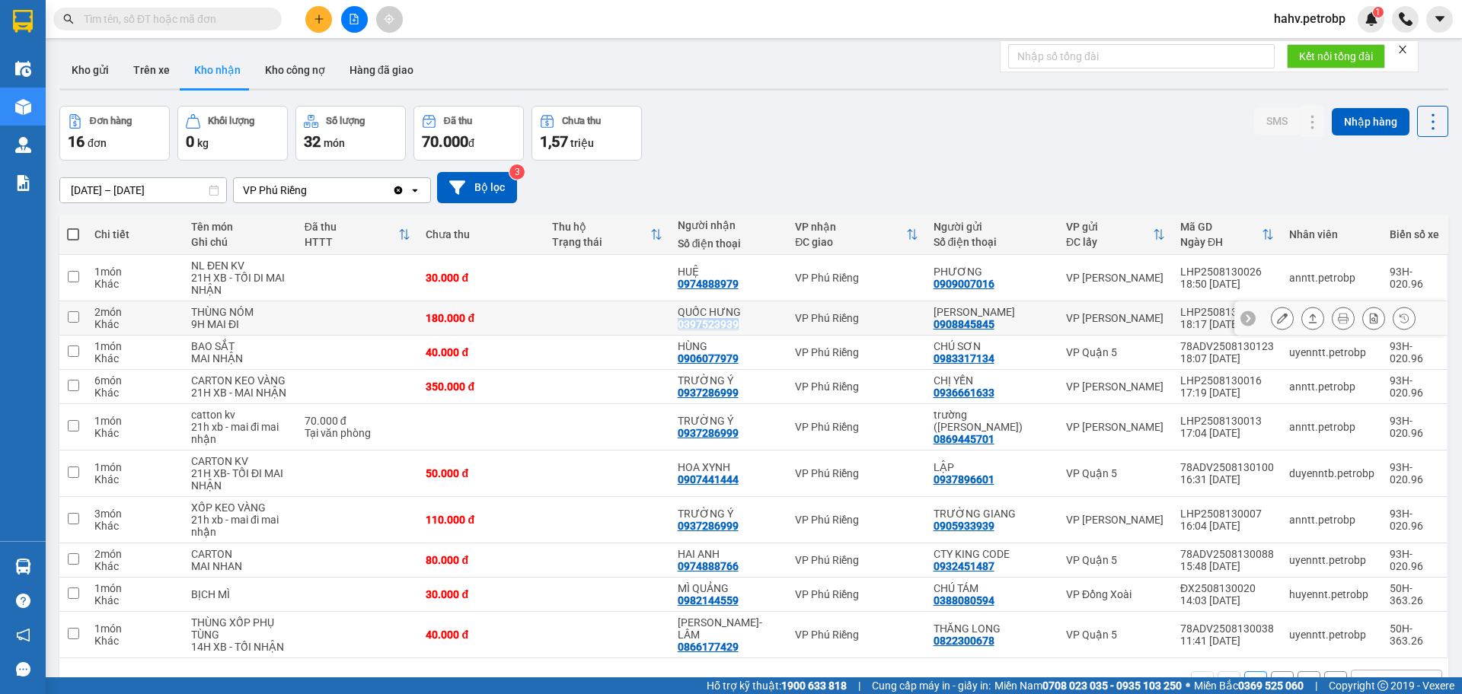
copy div "0397523939"
paste input "0397523939"
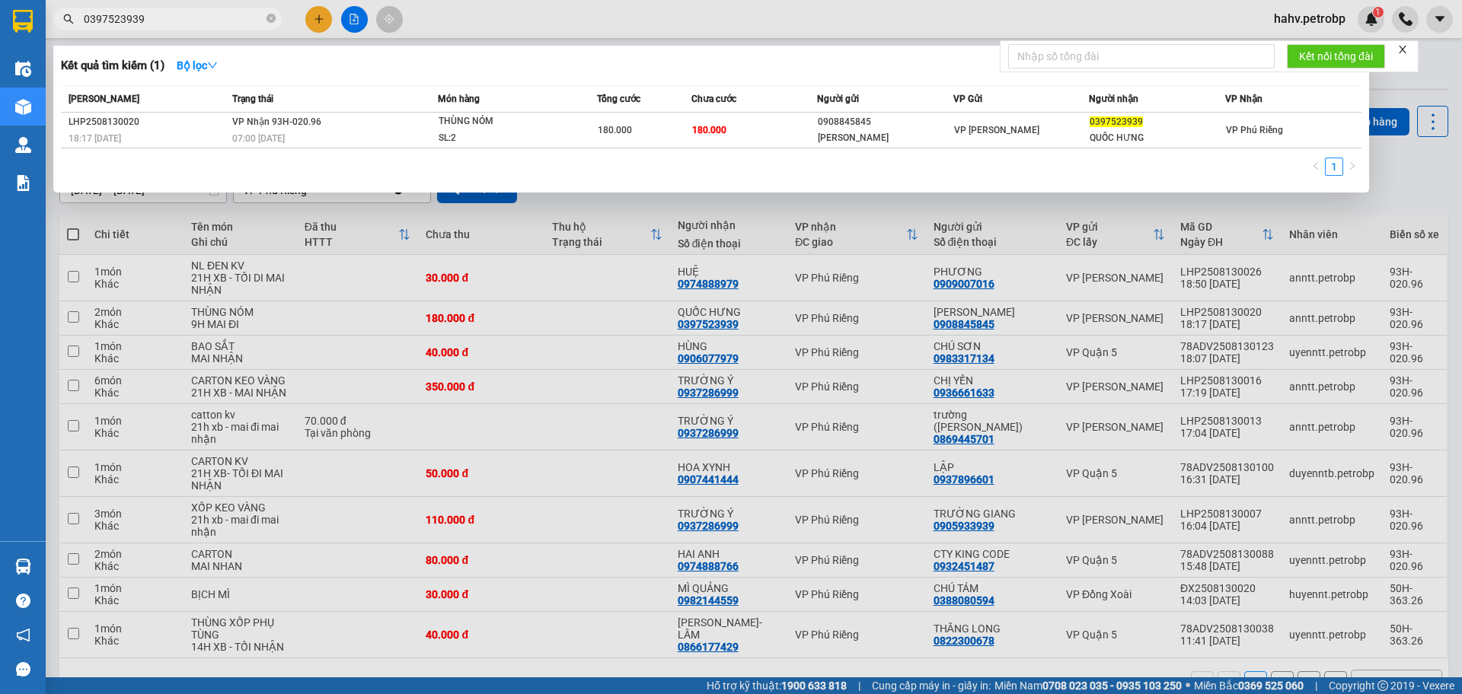
type input "0397523939"
click at [423, 478] on div at bounding box center [731, 347] width 1462 height 694
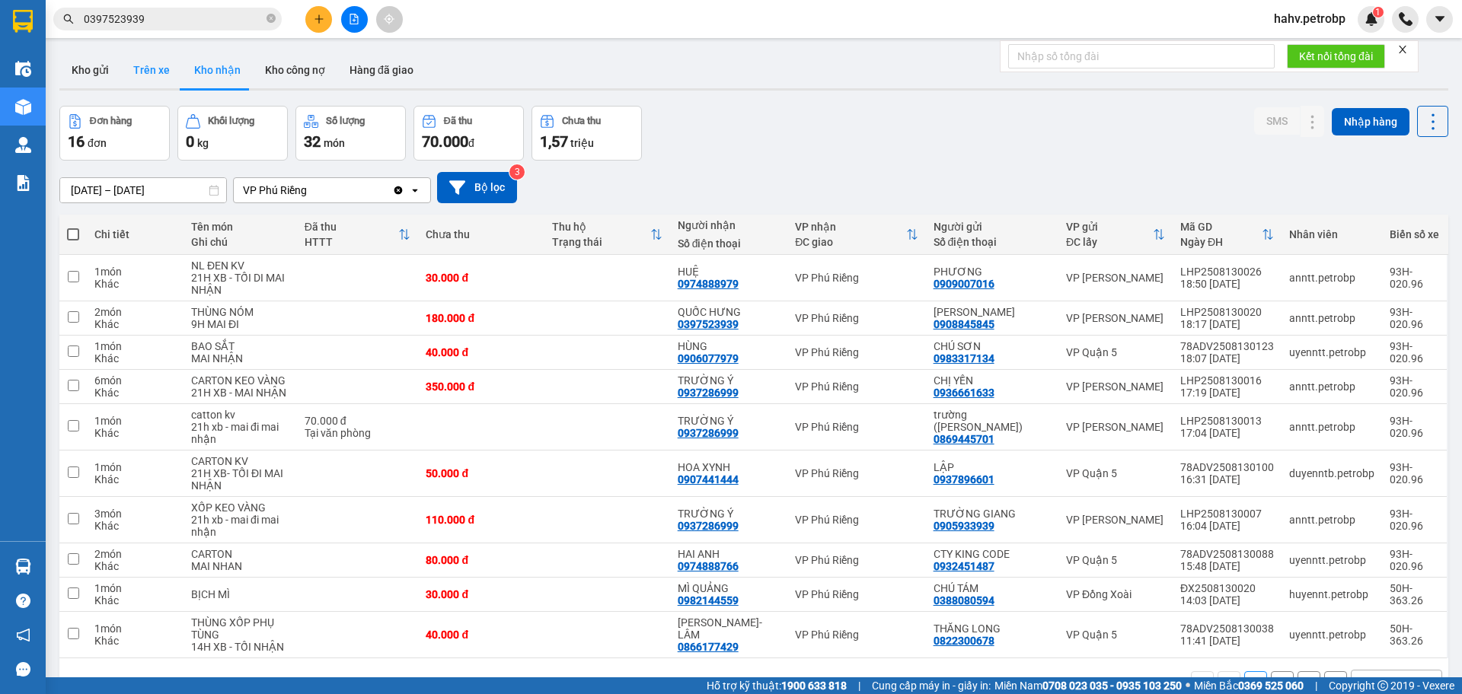
click at [159, 57] on button "Trên xe" at bounding box center [151, 70] width 61 height 37
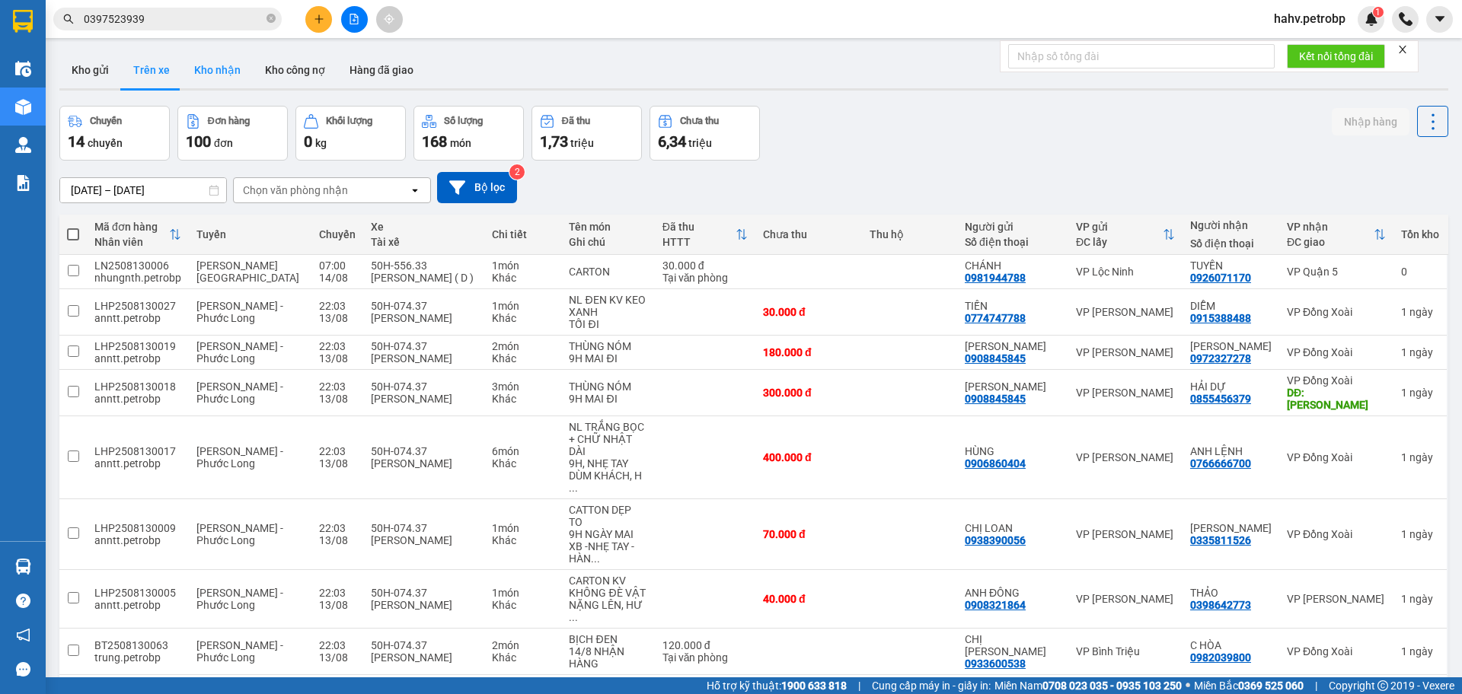
click at [208, 73] on button "Kho nhận" at bounding box center [217, 70] width 71 height 37
type input "[DATE] – [DATE]"
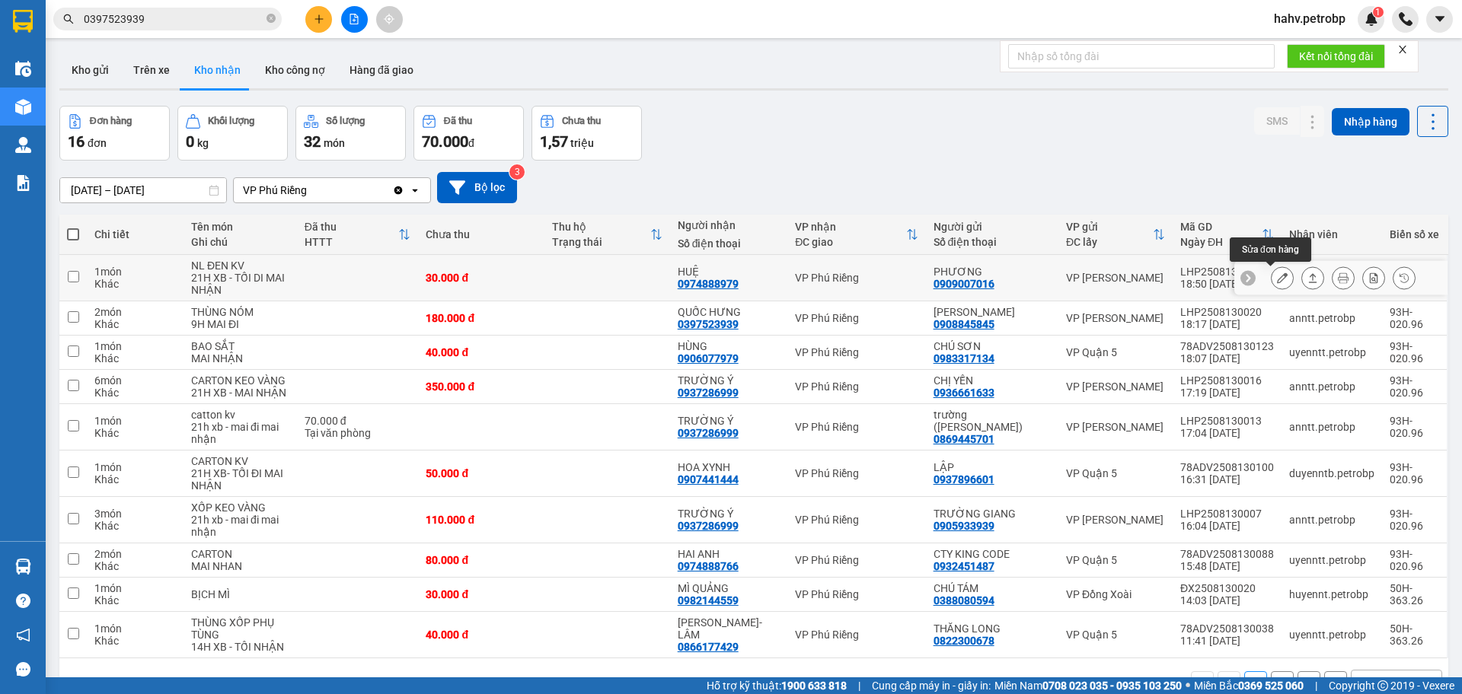
click at [1277, 277] on icon at bounding box center [1282, 278] width 11 height 11
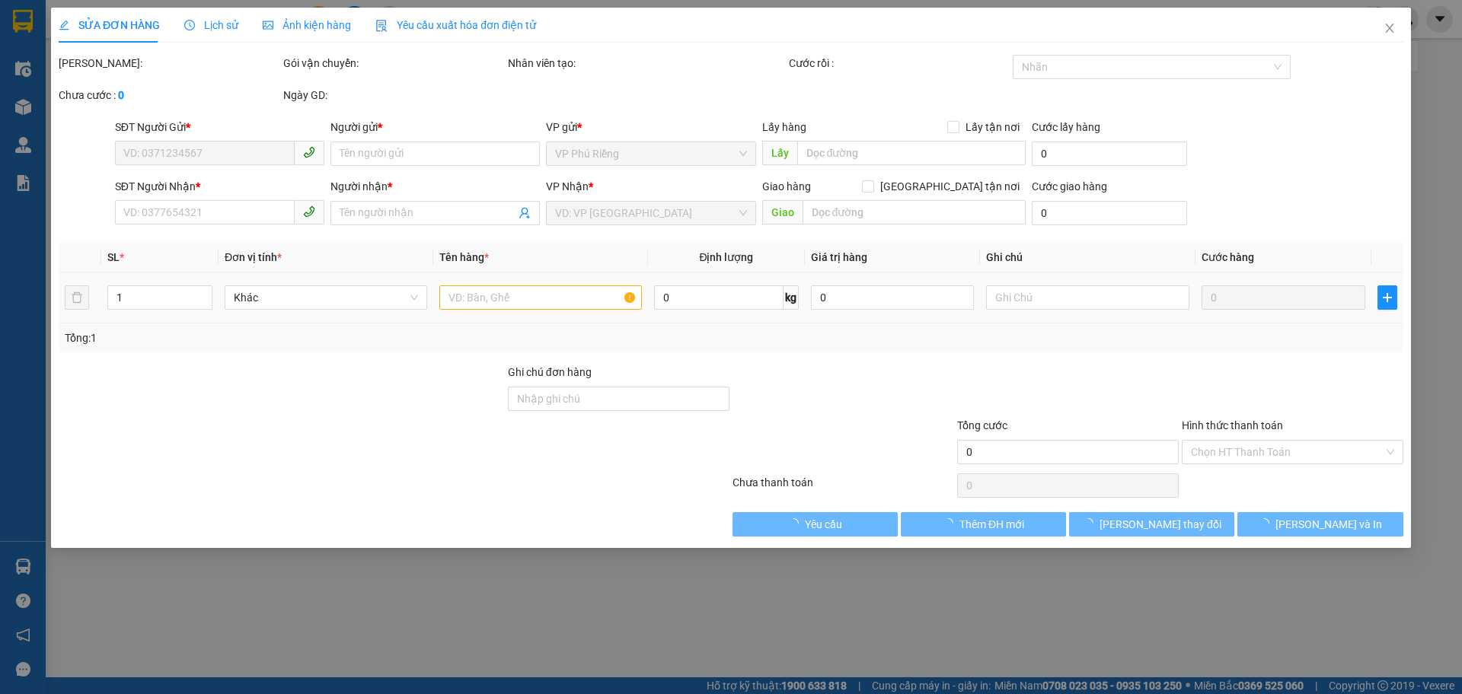
type input "0909007016"
type input "PHƯƠNG"
type input "0974888979"
type input "HUỆ"
type input "30.000"
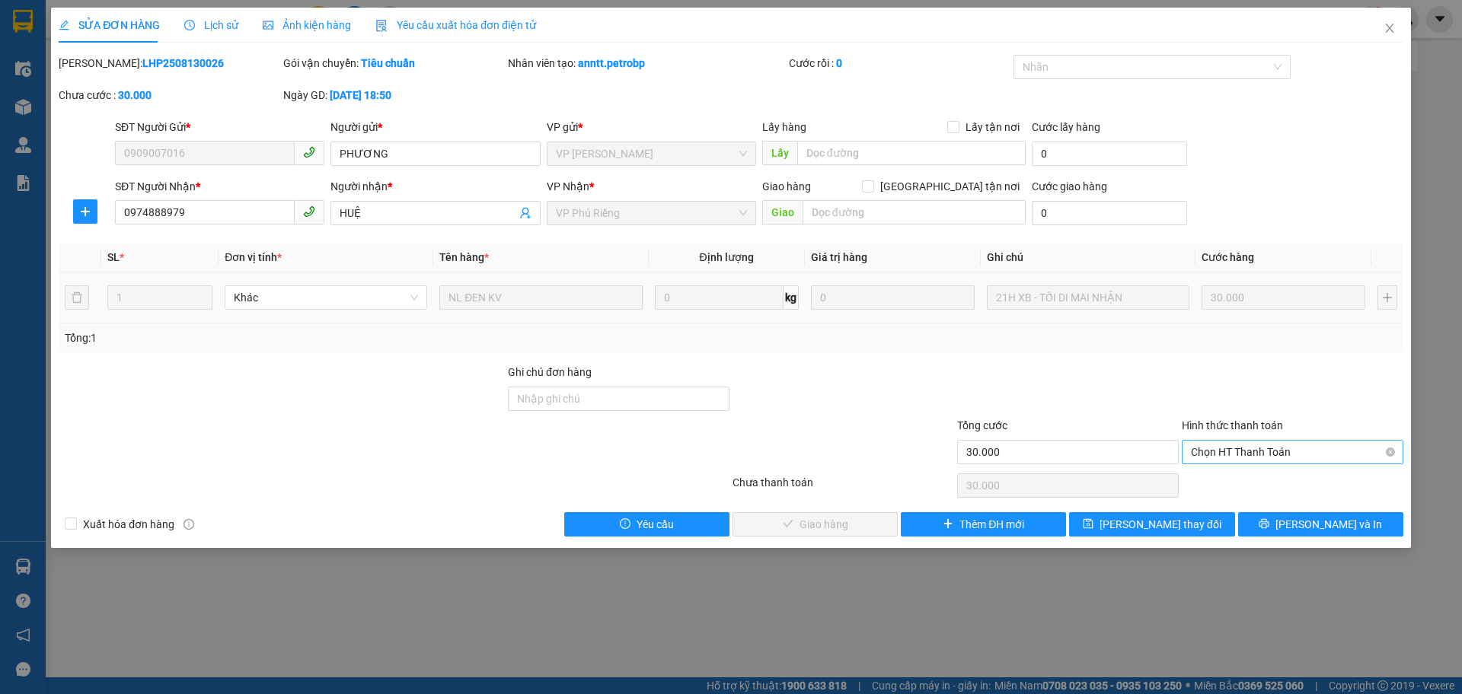
click at [1237, 446] on span "Chọn HT Thanh Toán" at bounding box center [1292, 452] width 203 height 23
click at [1232, 495] on div "Total Paid Fee 0 Total UnPaid Fee 30.000 Cash Collection Total Fee Mã ĐH: LHP25…" at bounding box center [731, 296] width 1344 height 482
click at [1232, 487] on div "Chọn HT Thanh Toán" at bounding box center [1292, 485] width 225 height 30
click at [1238, 440] on div "Chọn HT Thanh Toán" at bounding box center [1292, 452] width 222 height 24
click at [1238, 479] on div "Tại văn phòng" at bounding box center [1292, 482] width 203 height 17
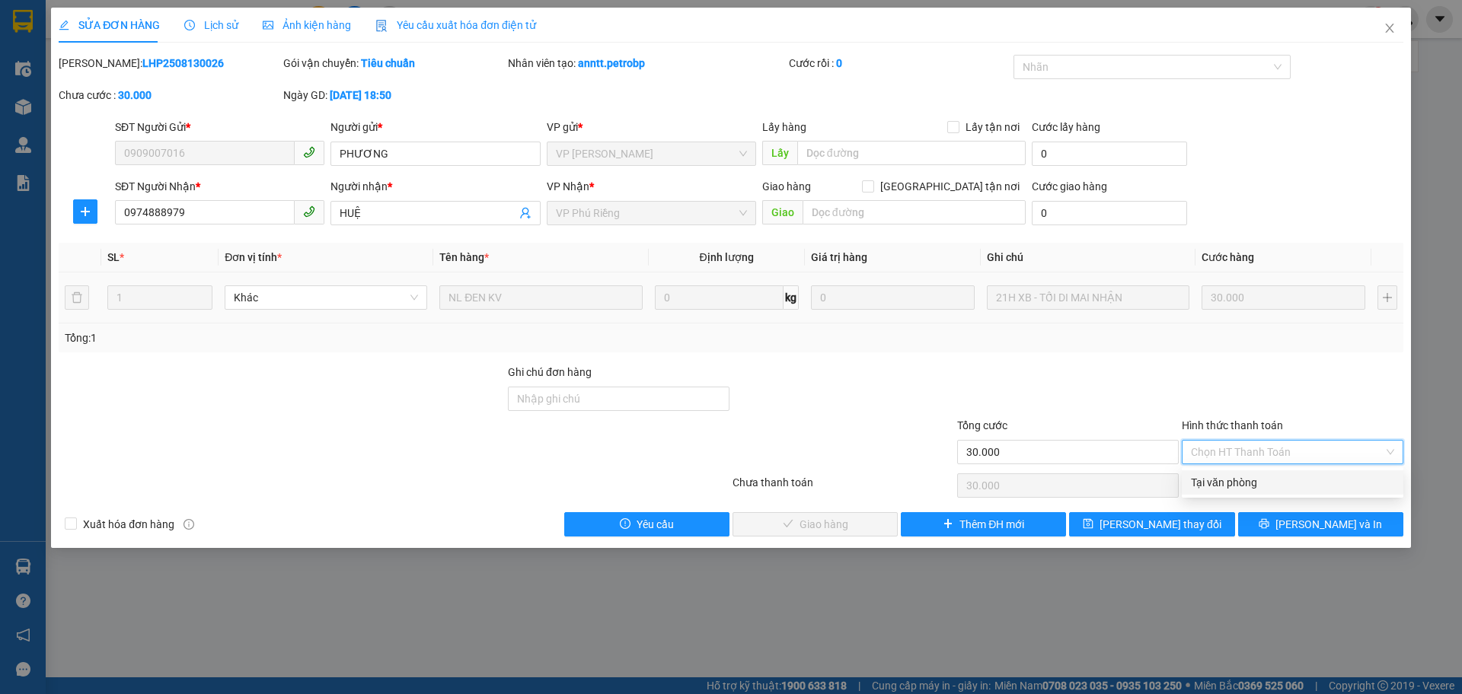
type input "0"
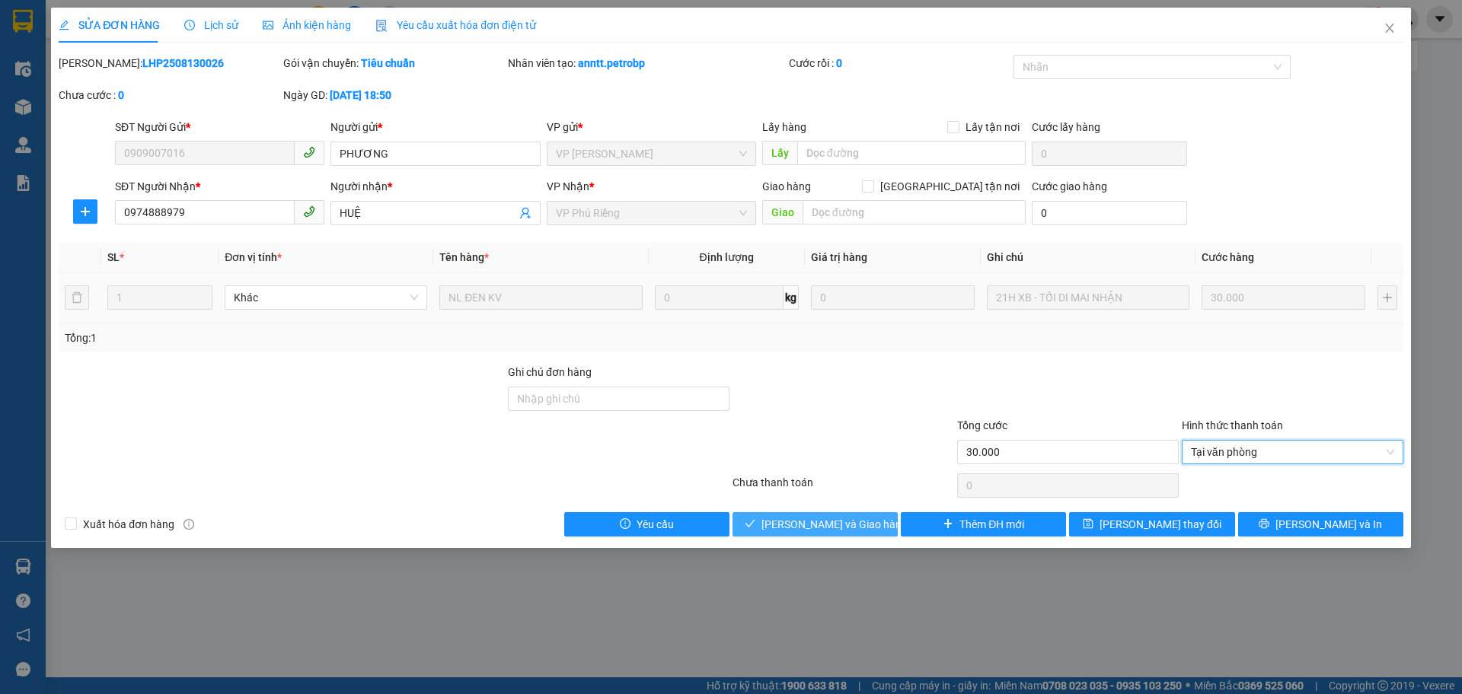
click at [796, 516] on span "[PERSON_NAME] và Giao hàng" at bounding box center [834, 524] width 146 height 17
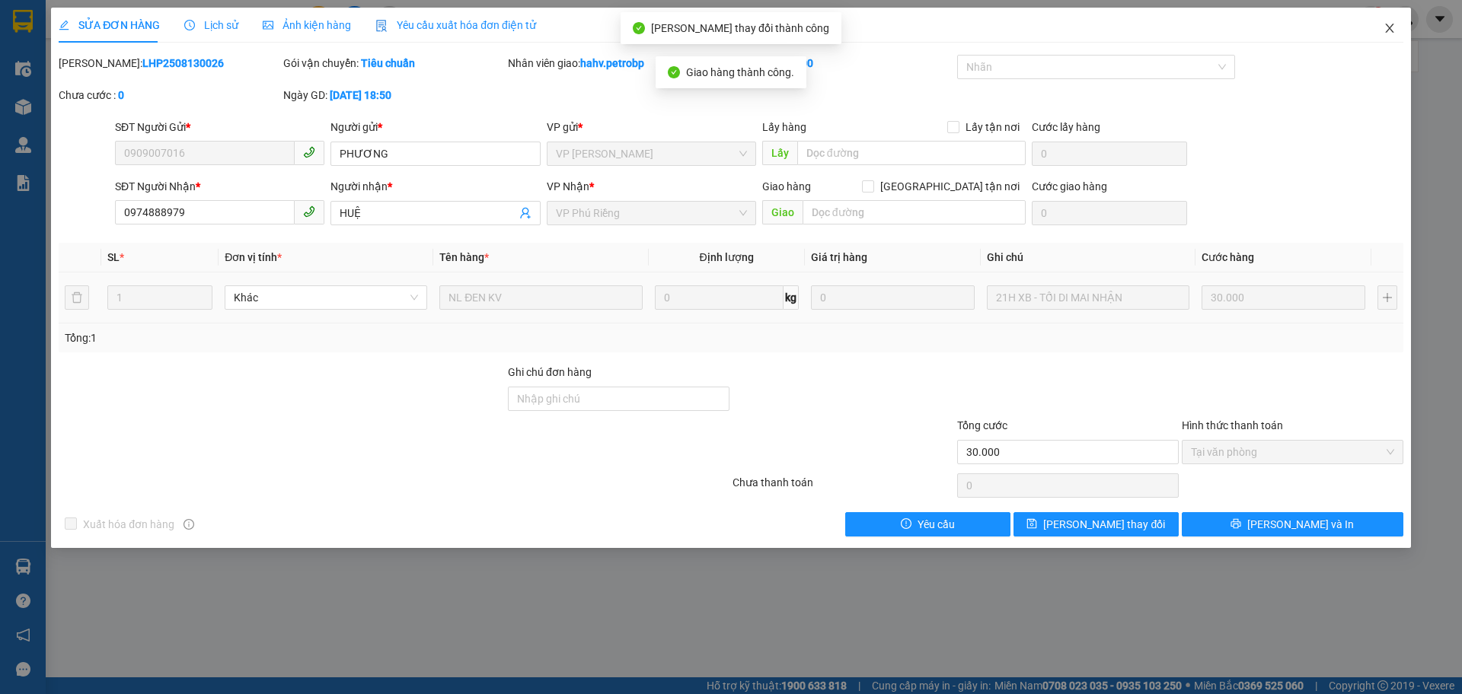
click at [1398, 30] on span "Close" at bounding box center [1389, 29] width 43 height 43
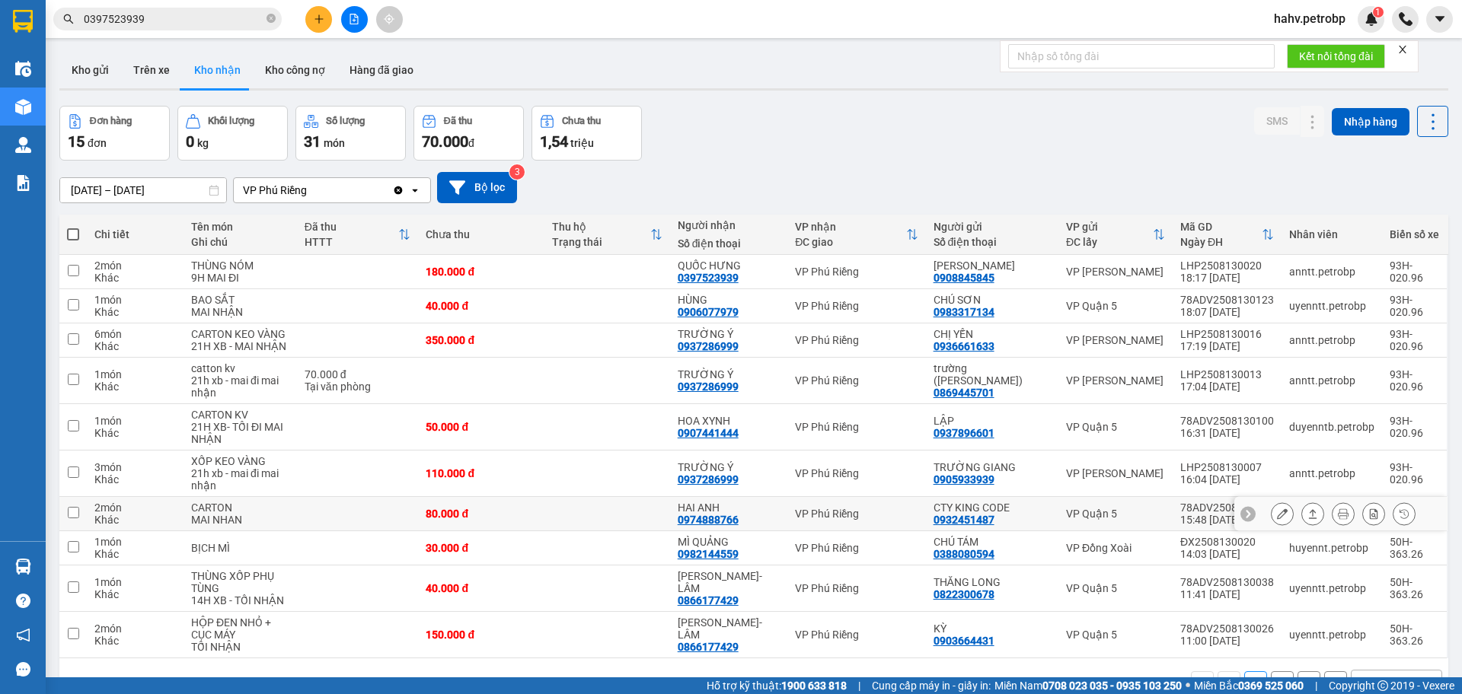
click at [733, 525] on div "0974888766" at bounding box center [708, 520] width 61 height 12
copy div "0974888766"
click at [272, 16] on icon "close-circle" at bounding box center [270, 18] width 9 height 9
drag, startPoint x: 266, startPoint y: 13, endPoint x: 254, endPoint y: 21, distance: 15.0
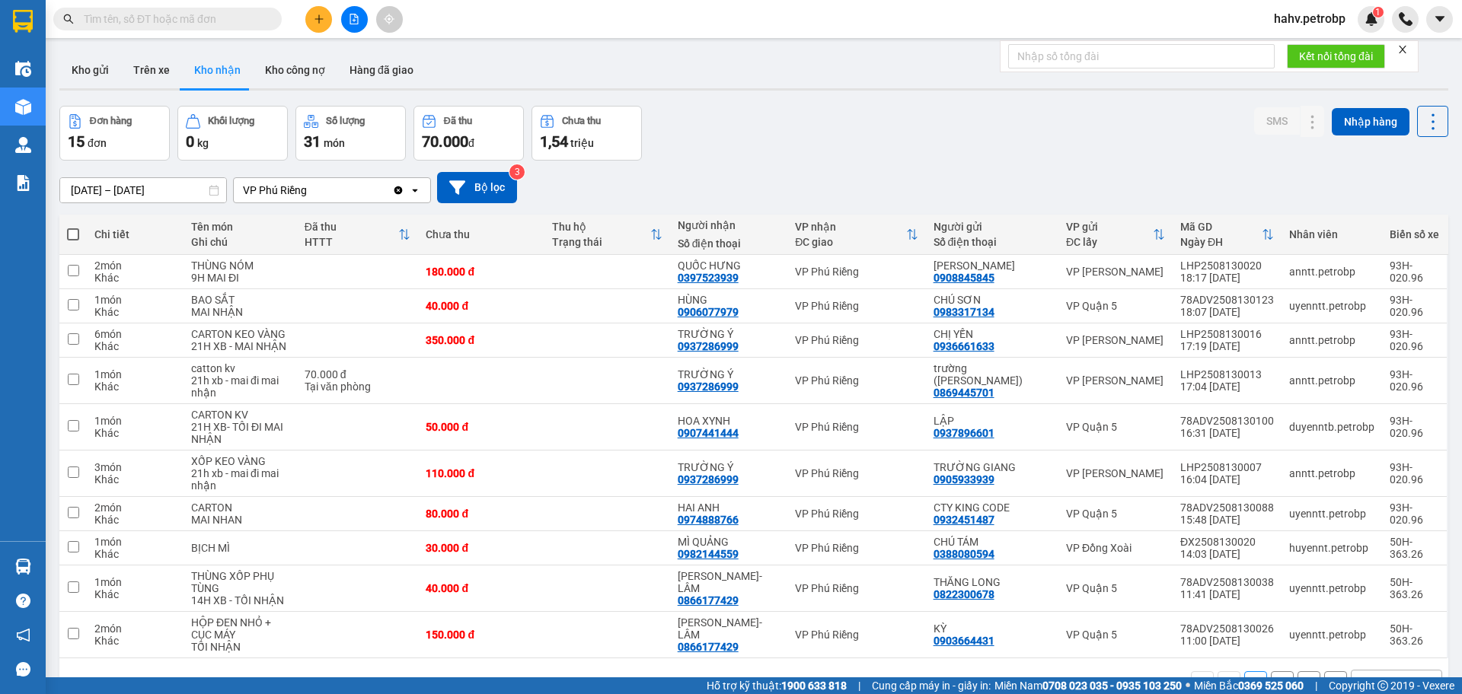
paste input "0974888766"
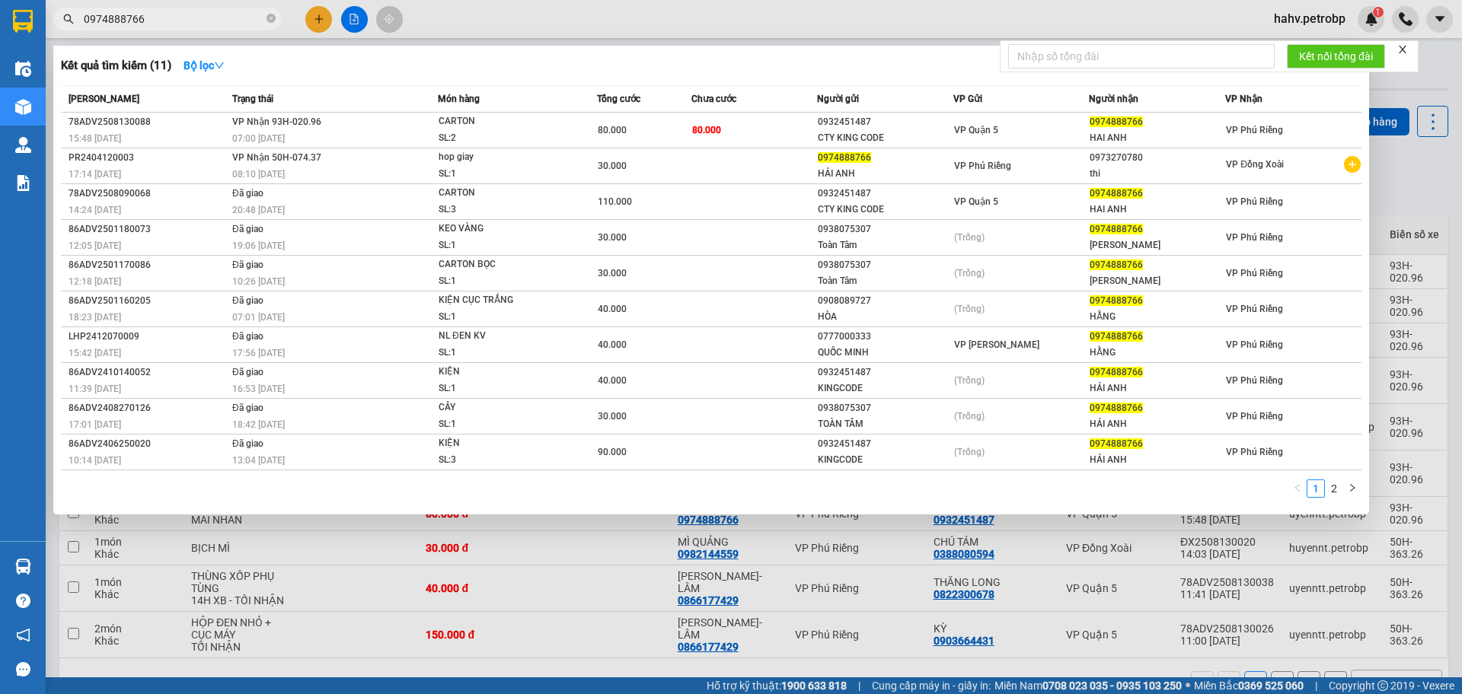
type input "0974888766"
click at [1339, 489] on link "2" at bounding box center [1333, 488] width 17 height 17
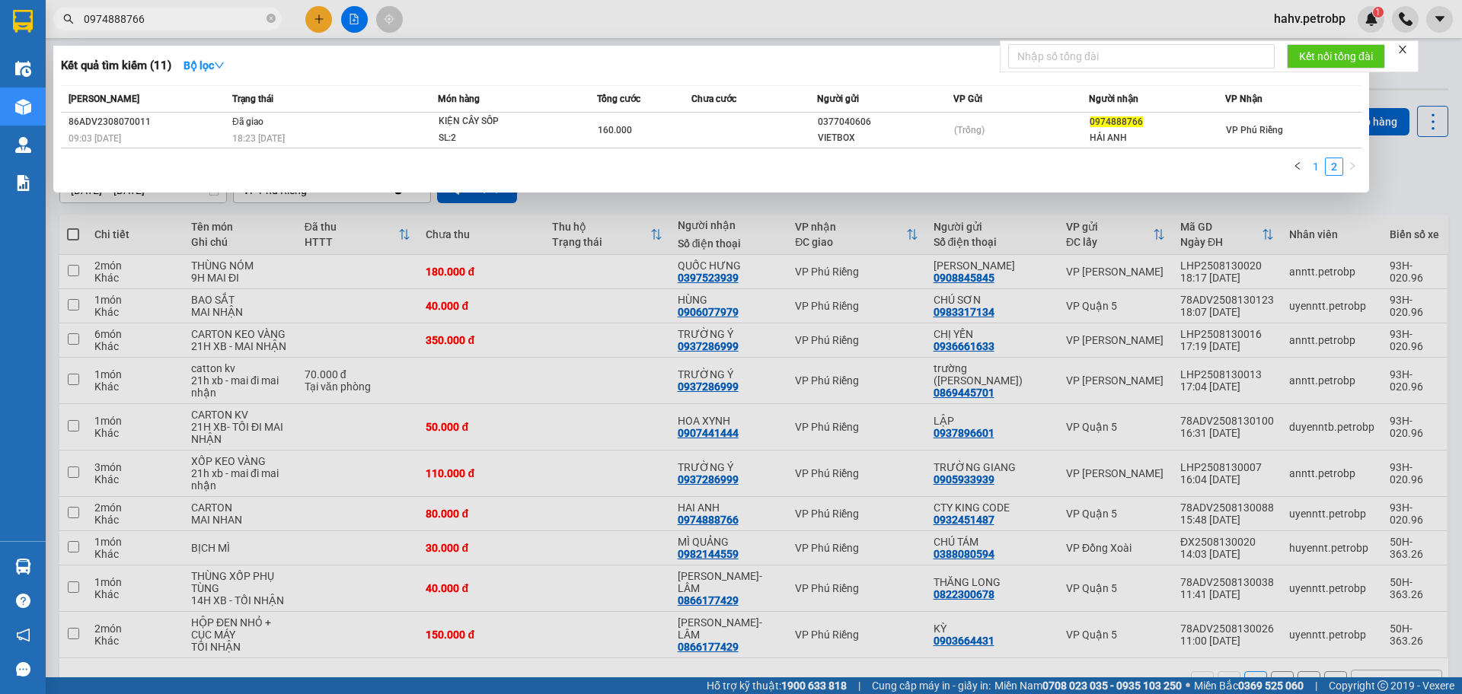
click at [1313, 171] on link "1" at bounding box center [1315, 166] width 17 height 17
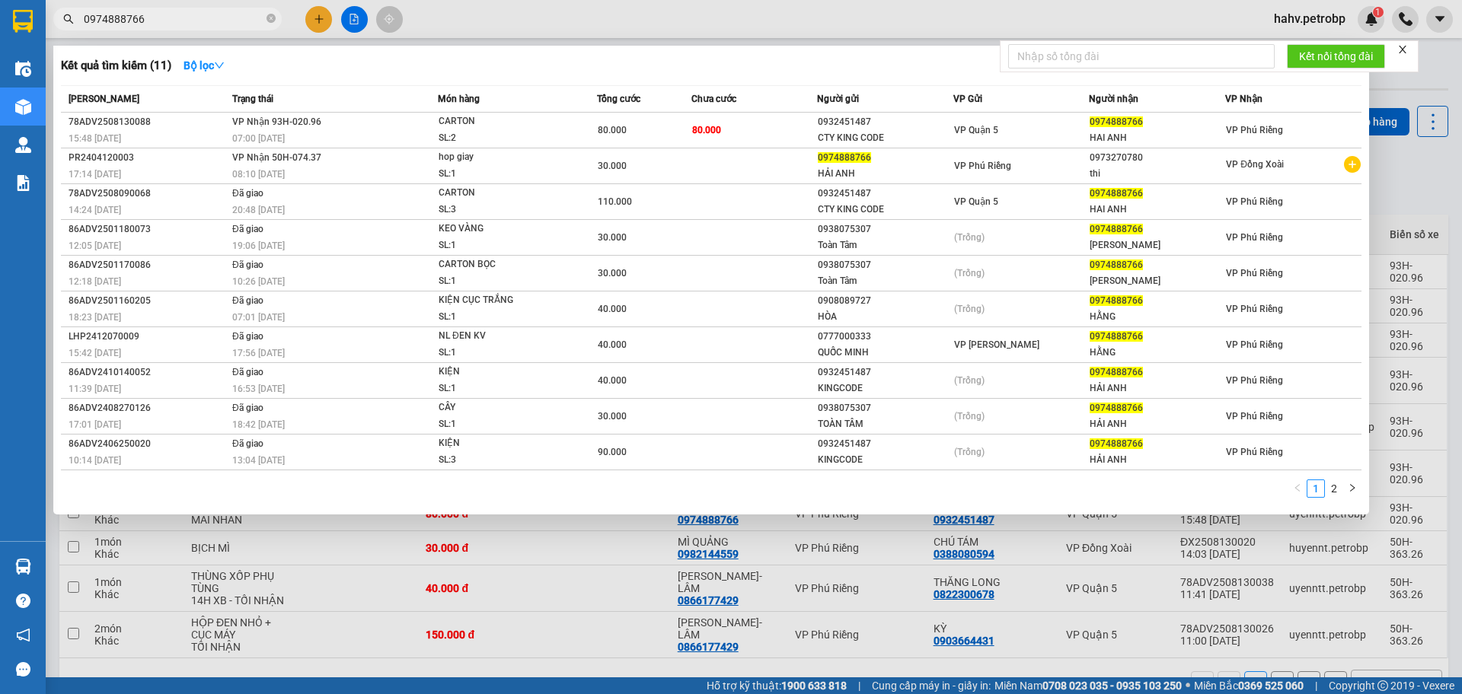
click at [323, 16] on div at bounding box center [731, 347] width 1462 height 694
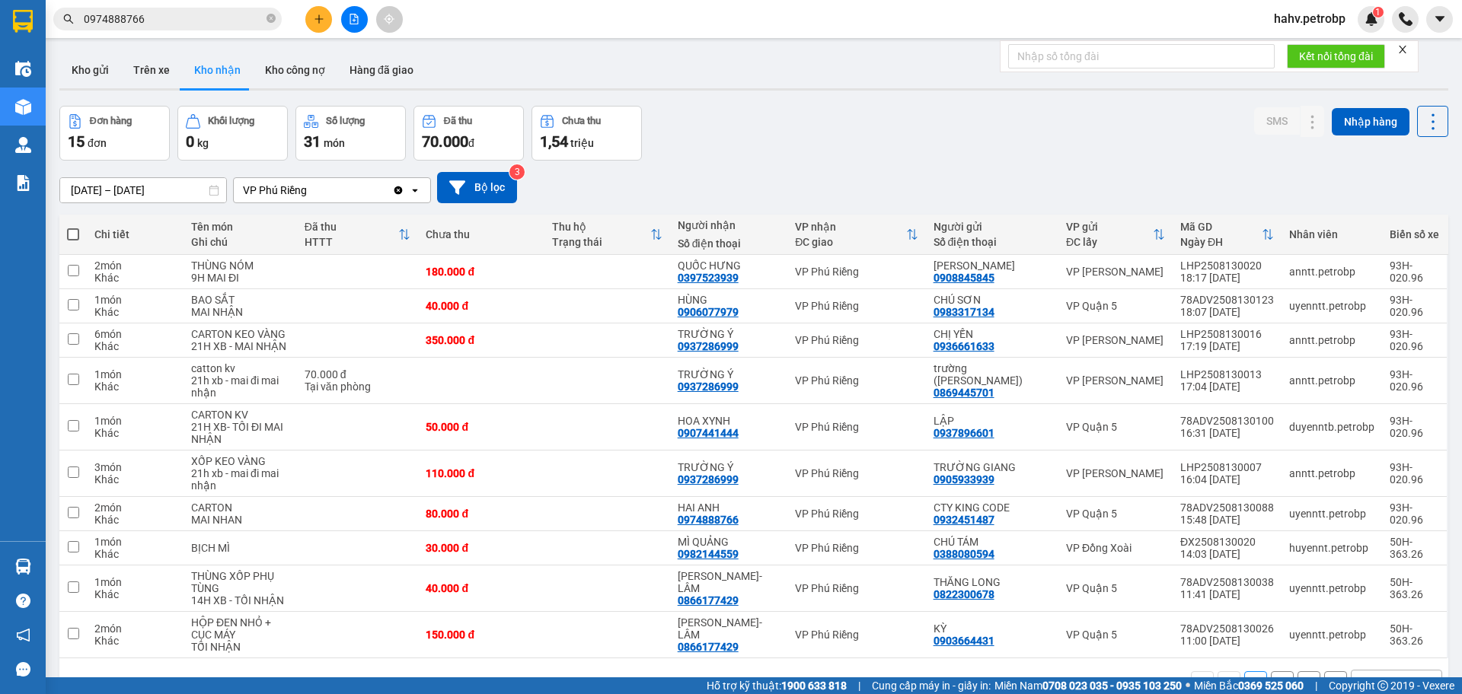
click at [305, 8] on div at bounding box center [354, 19] width 114 height 27
click at [310, 10] on button at bounding box center [318, 19] width 27 height 27
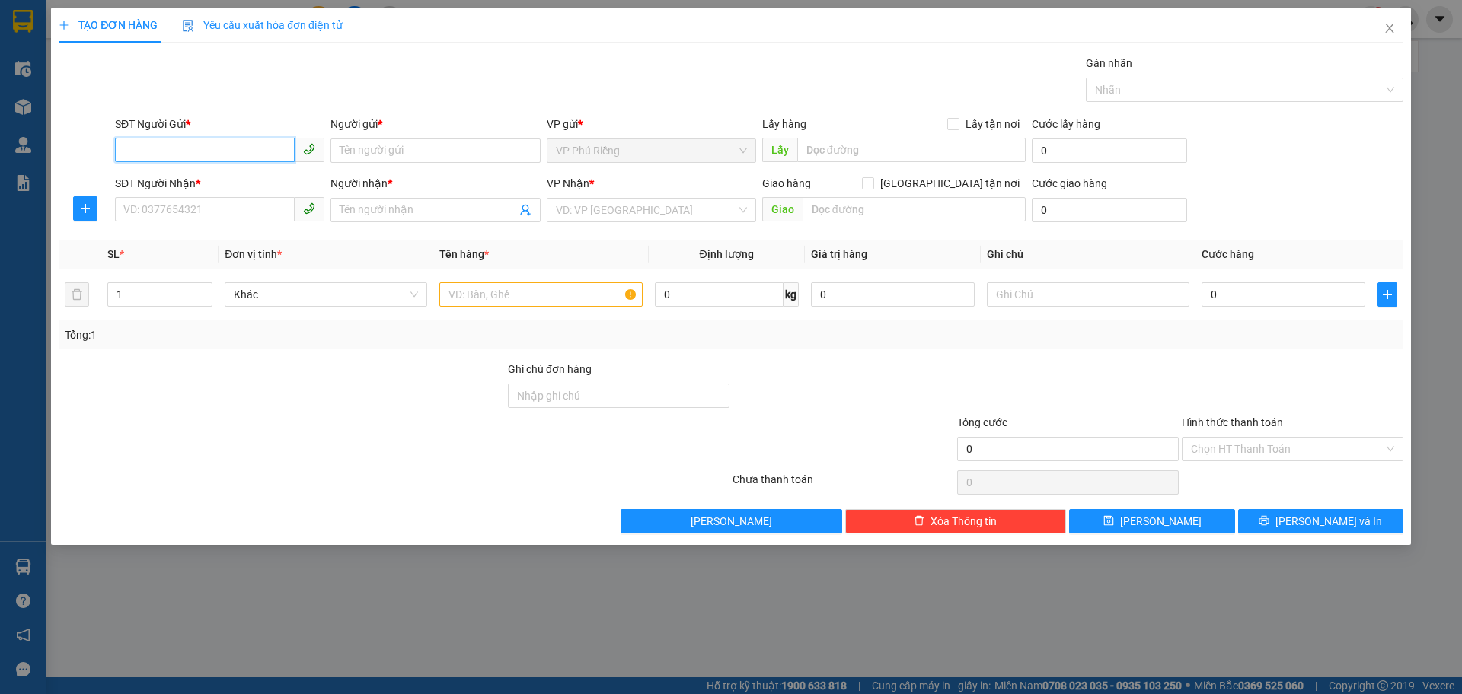
paste input "0974888766"
type input "0974888766"
click at [238, 178] on div "0974888766 - HAI ANH" at bounding box center [219, 181] width 191 height 17
type input "HAI ANH"
type input "0973270780"
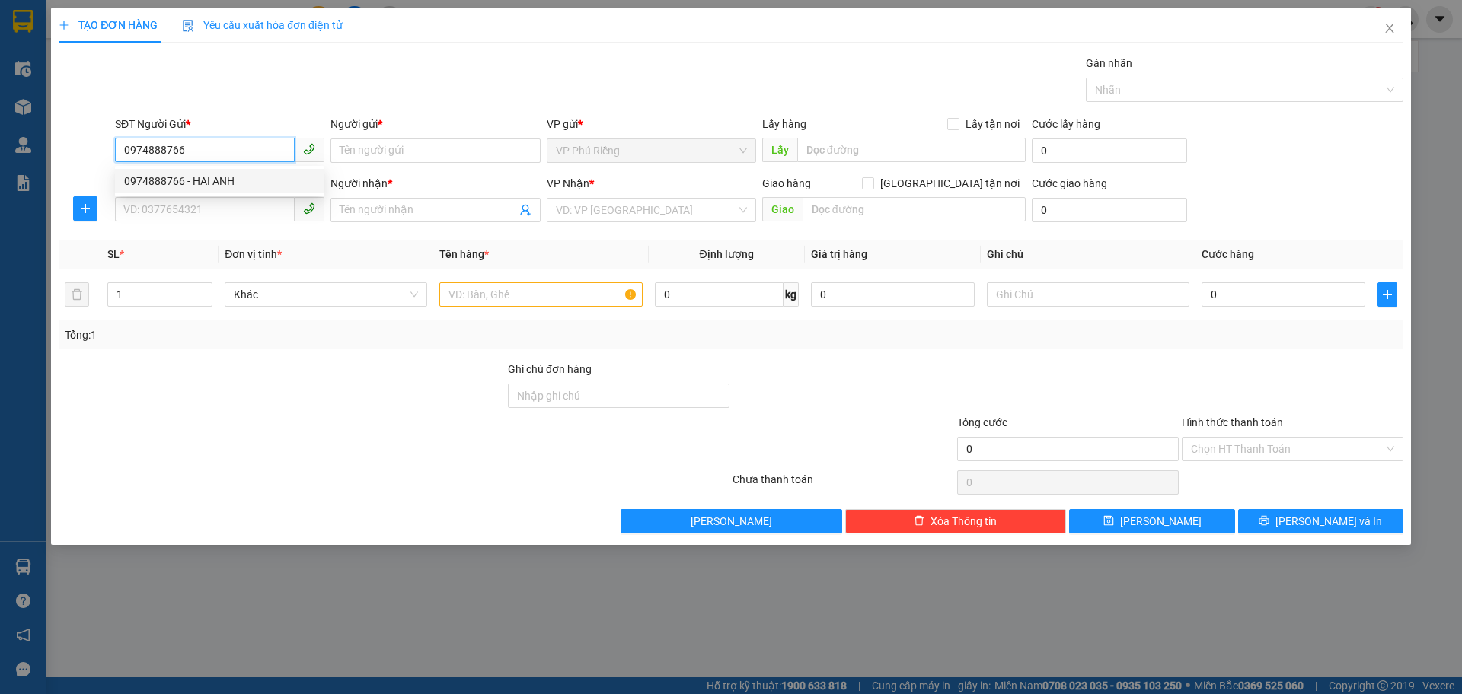
type input "thi"
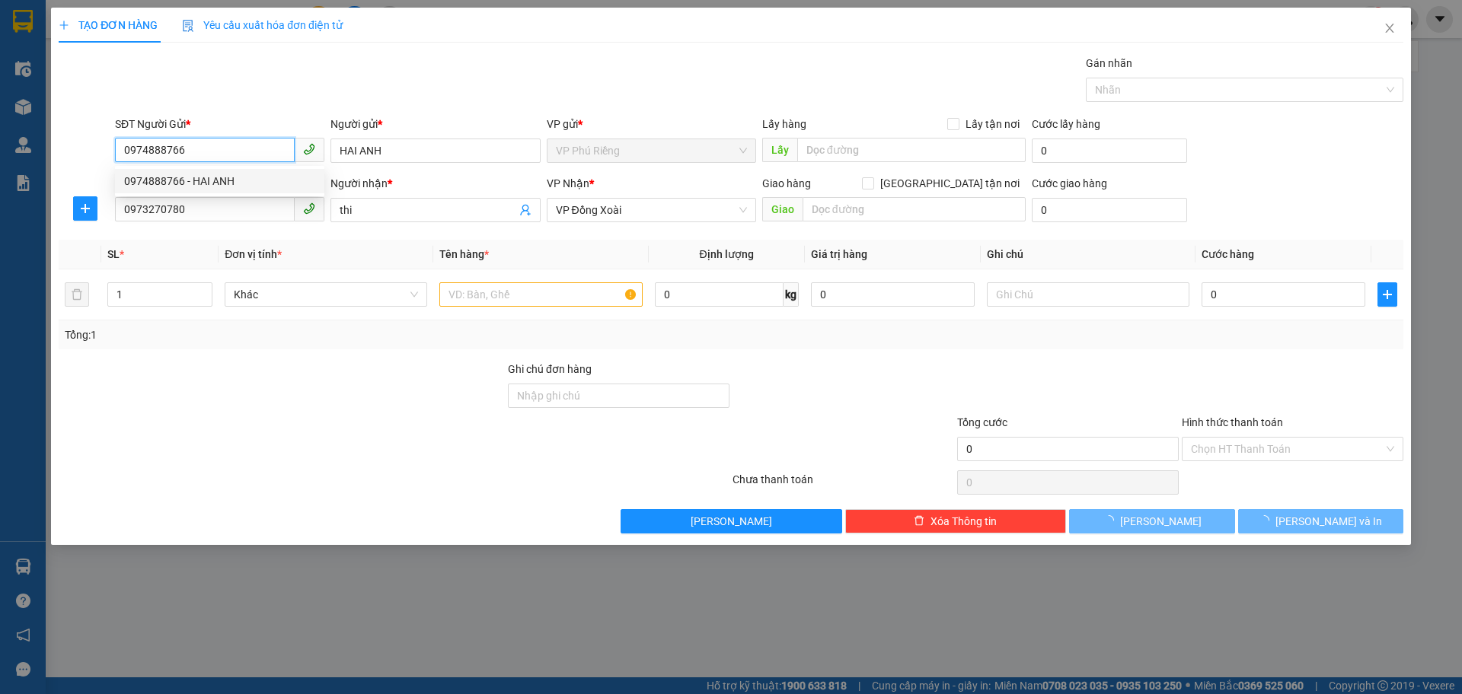
type input "30.000"
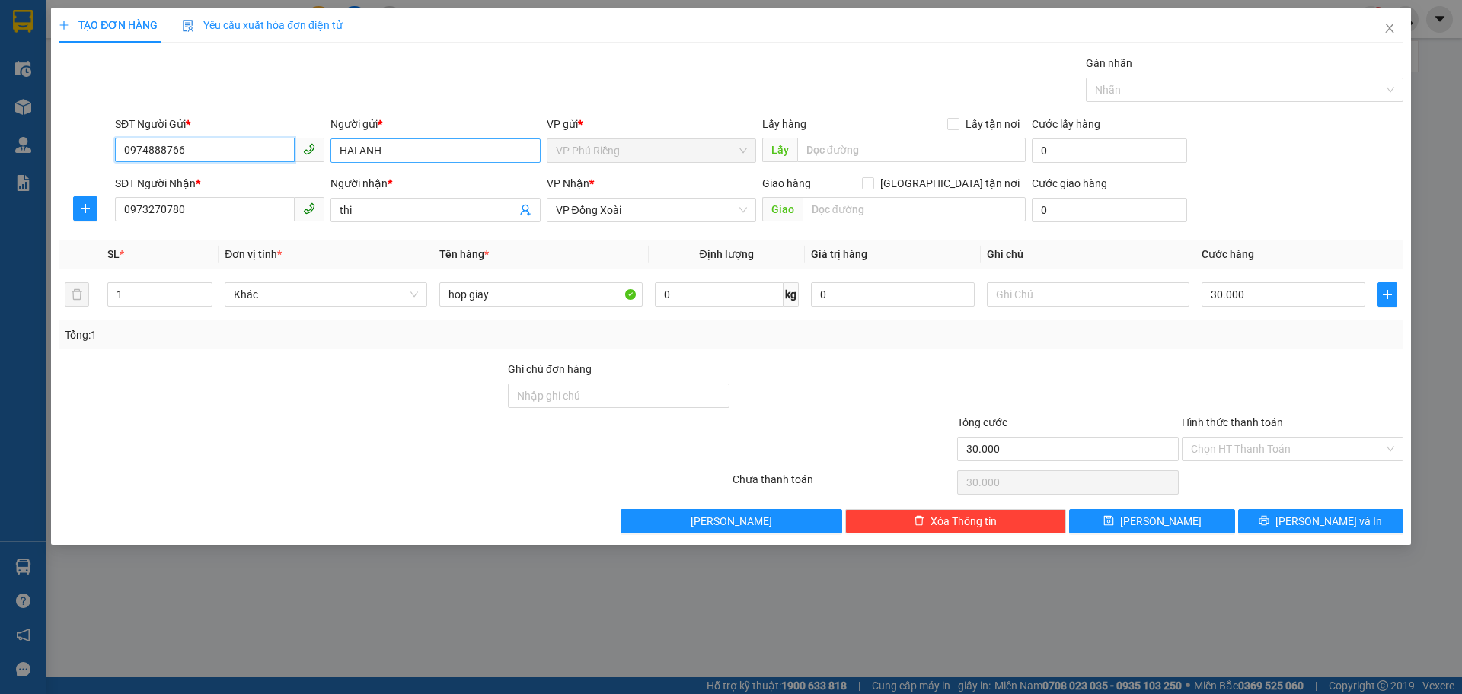
type input "0974888766"
click at [352, 158] on input "HAI ANH" at bounding box center [434, 151] width 209 height 24
type input "HẢI ANH"
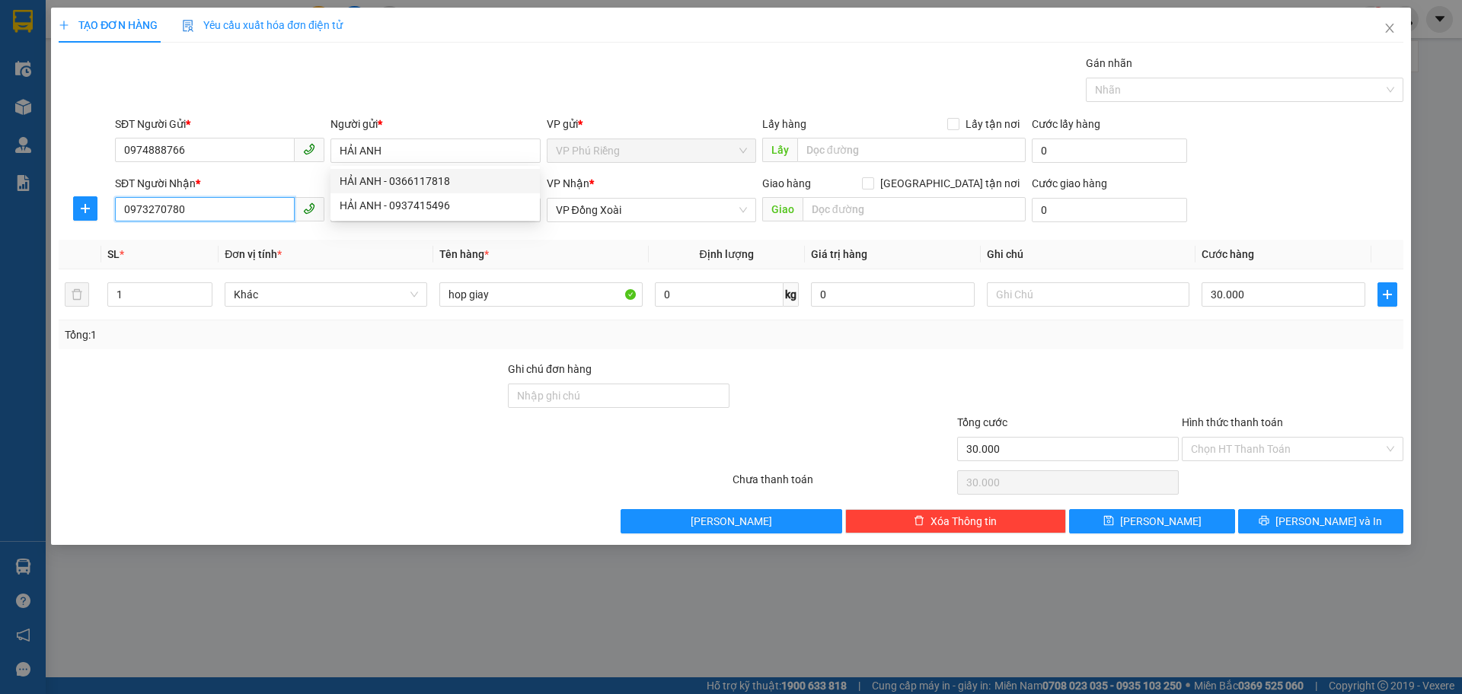
click at [243, 200] on input "0973270780" at bounding box center [205, 209] width 180 height 24
type input "0"
type input "0932451487"
click at [1388, 20] on span "Close" at bounding box center [1389, 29] width 43 height 43
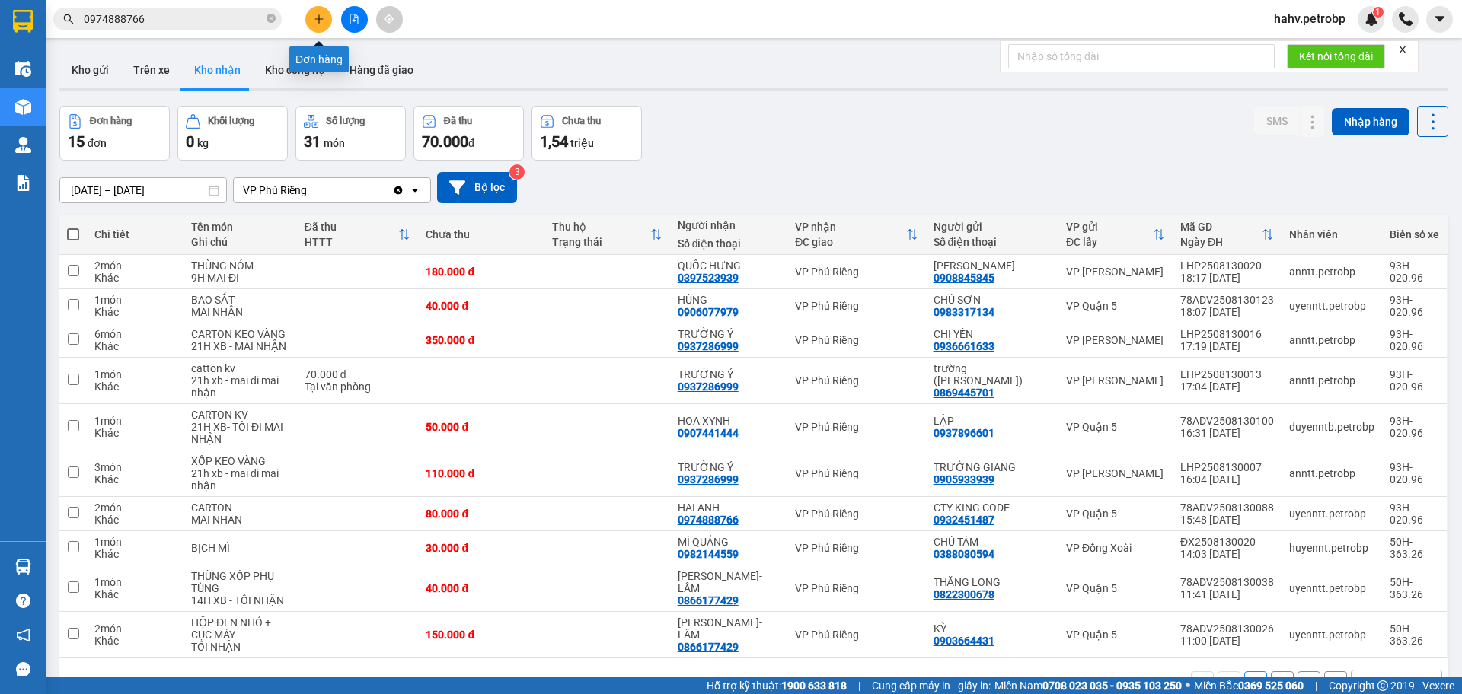
click at [330, 14] on button at bounding box center [318, 19] width 27 height 27
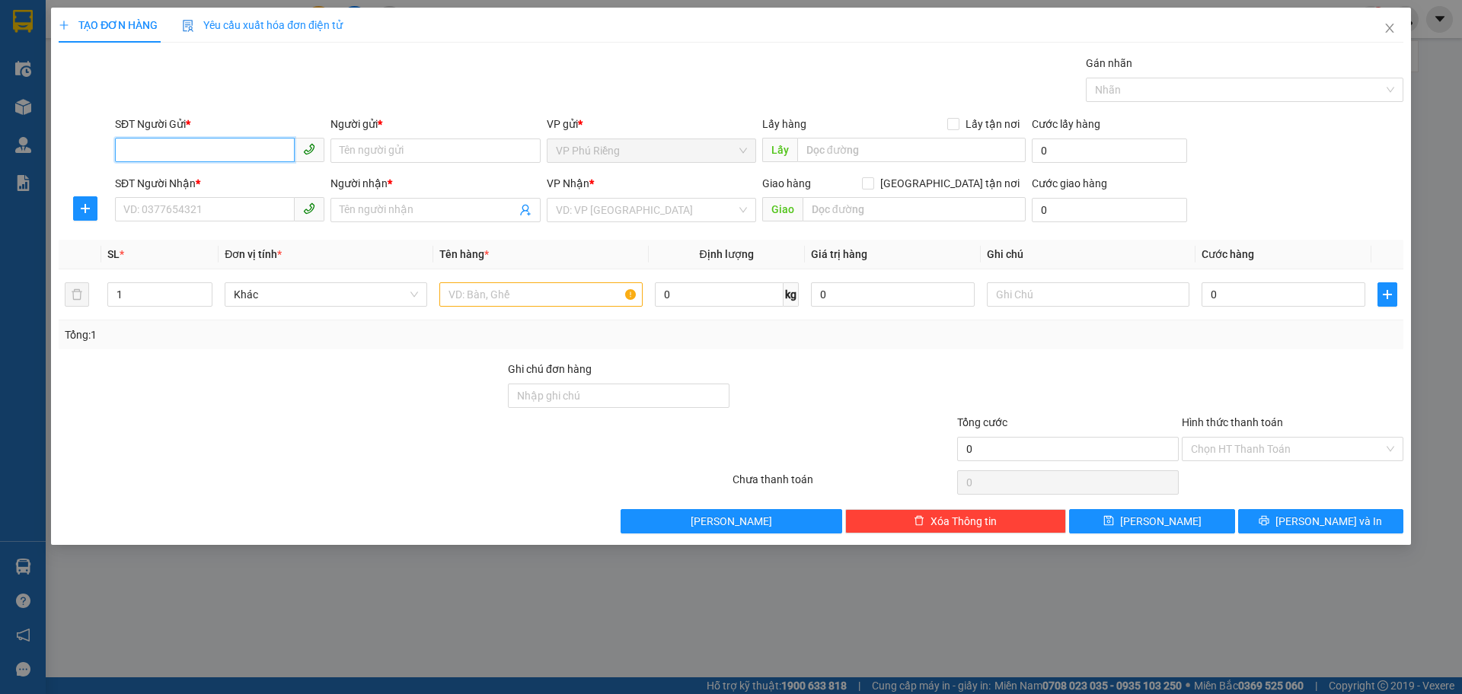
paste input "0974888766"
type input "0974888766"
click at [224, 177] on div "0974888766 - HAI ANH" at bounding box center [219, 181] width 191 height 17
type input "HAI ANH"
type input "0973270780"
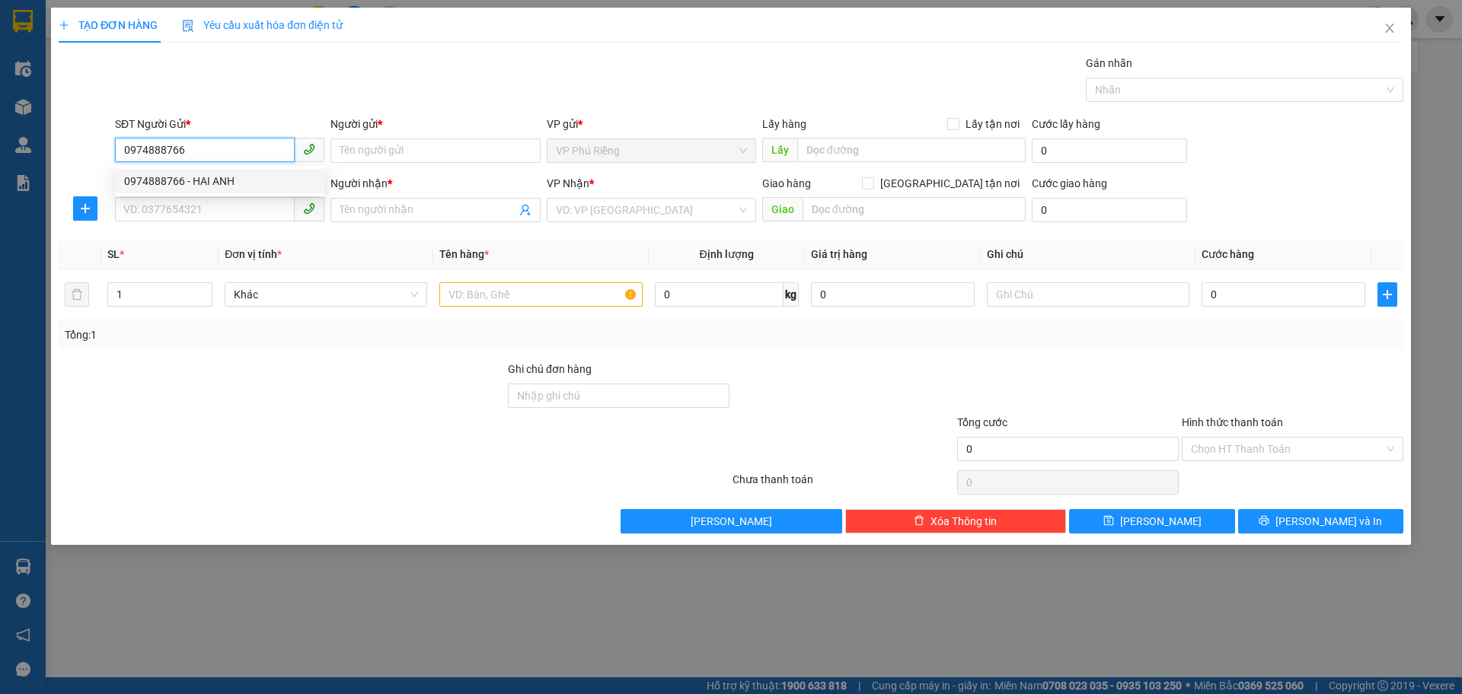
type input "thi"
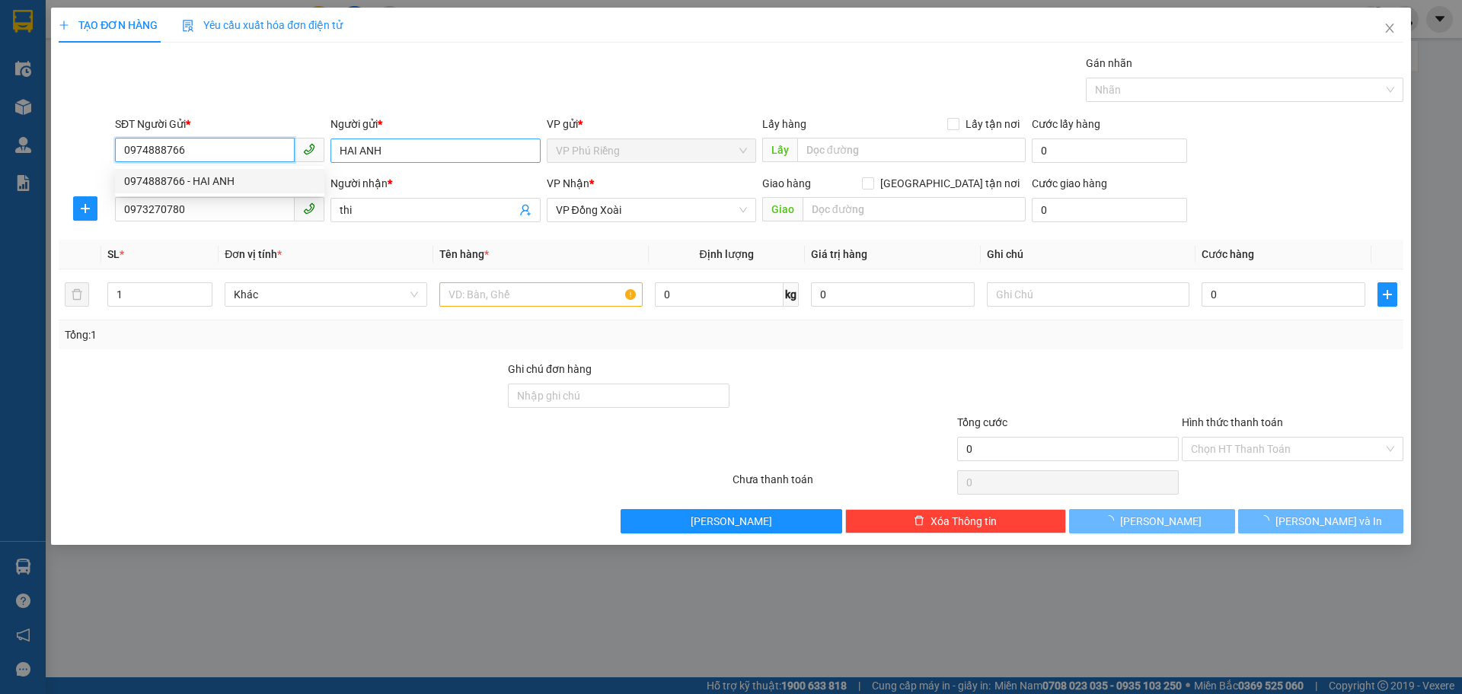
type input "30.000"
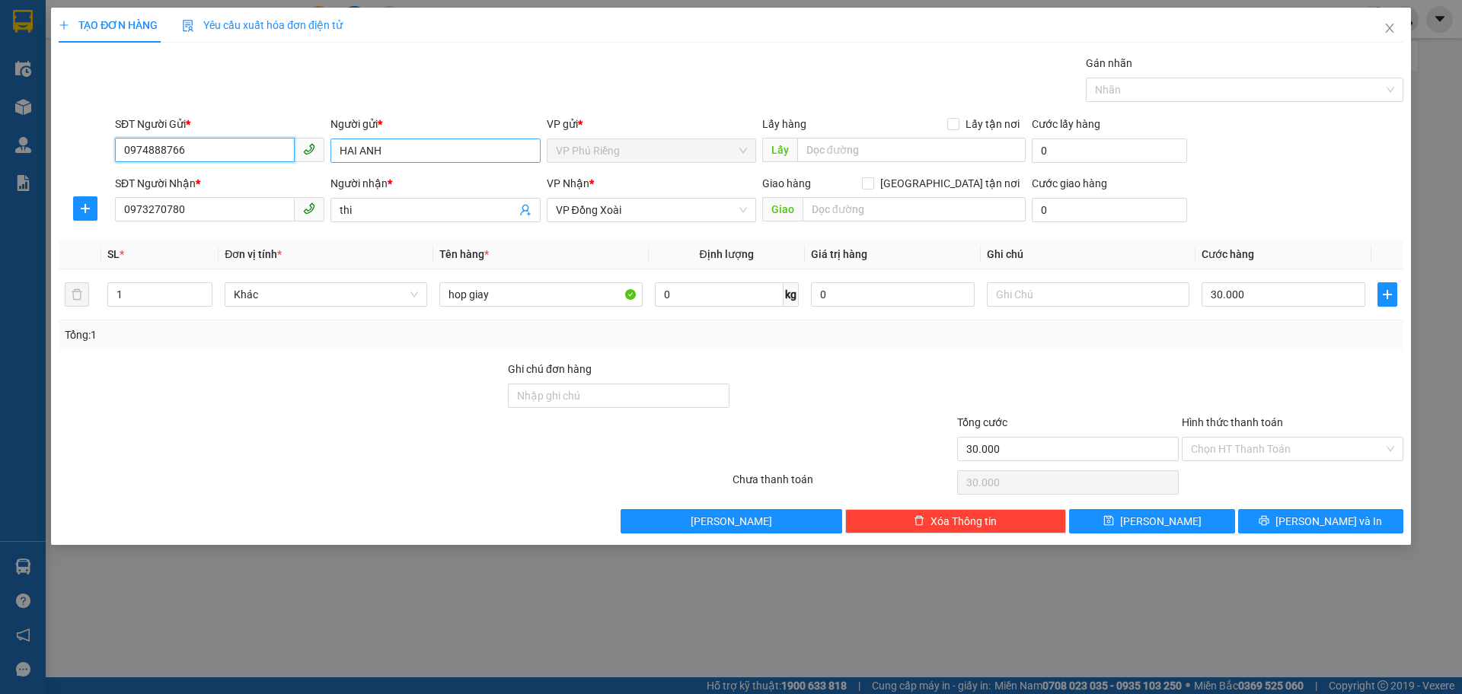
type input "0974888766"
click at [356, 147] on input "HAI ANH" at bounding box center [434, 151] width 209 height 24
type input "HẢI ANH"
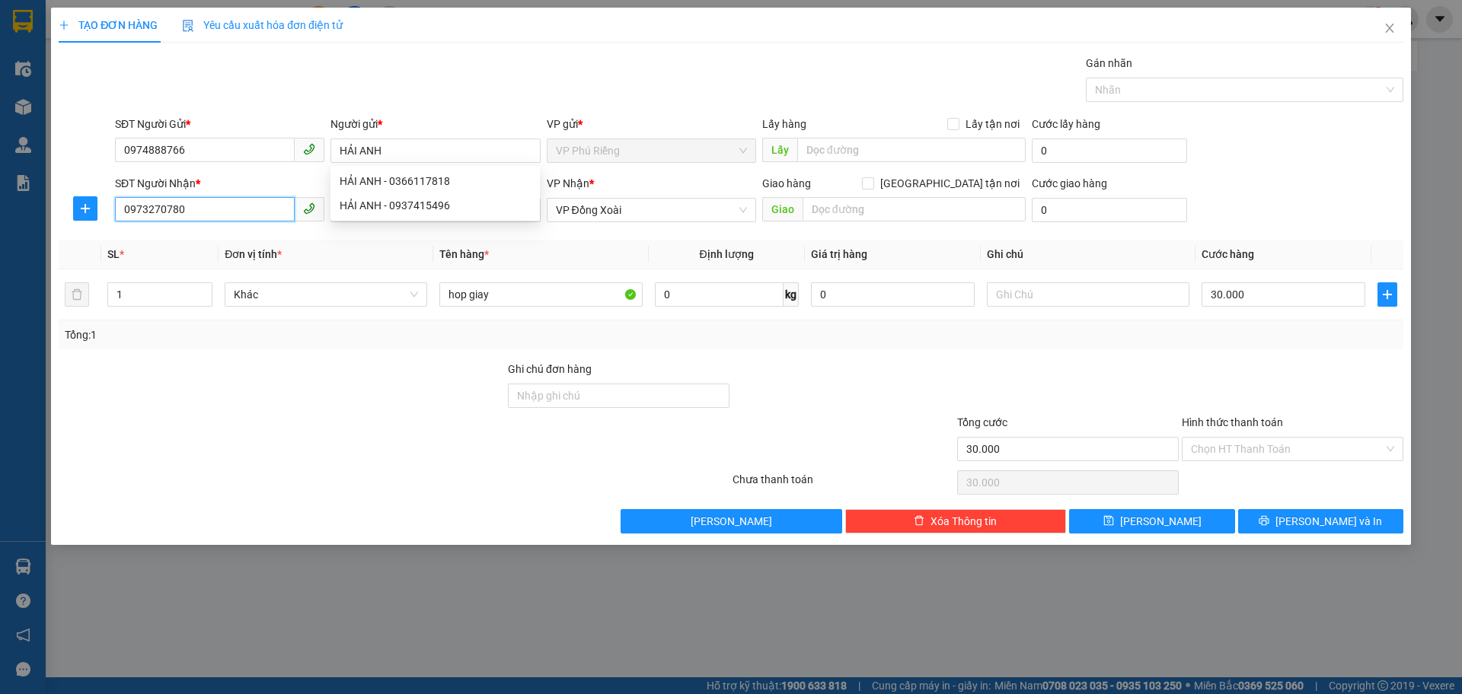
click at [192, 213] on input "0973270780" at bounding box center [205, 209] width 180 height 24
type input "0"
type input "0932451487"
click at [363, 218] on input "thi" at bounding box center [428, 210] width 176 height 17
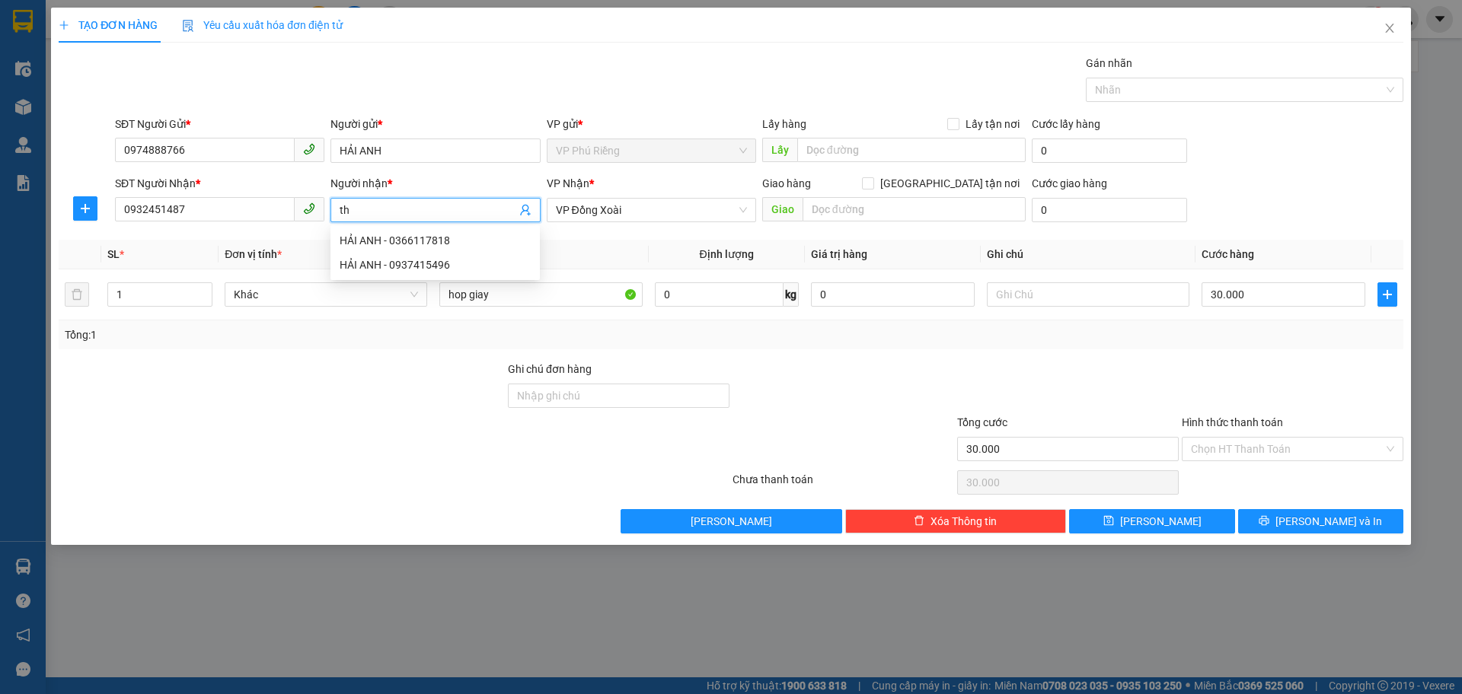
type input "t"
type input "CT KING CODE"
click at [569, 295] on input "hop giay" at bounding box center [540, 294] width 202 height 24
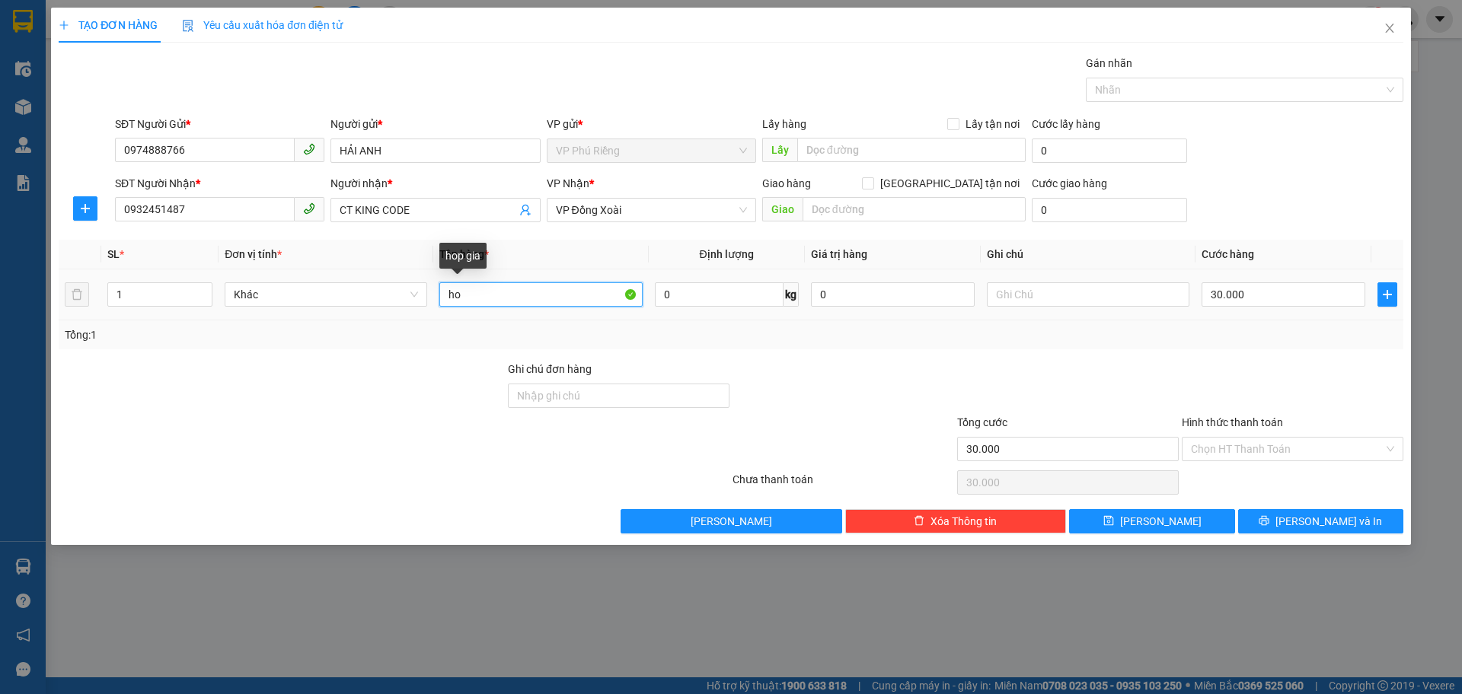
type input "h"
type input "THÙNG GIẤY"
type input "2"
click at [200, 294] on span "up" at bounding box center [203, 290] width 9 height 9
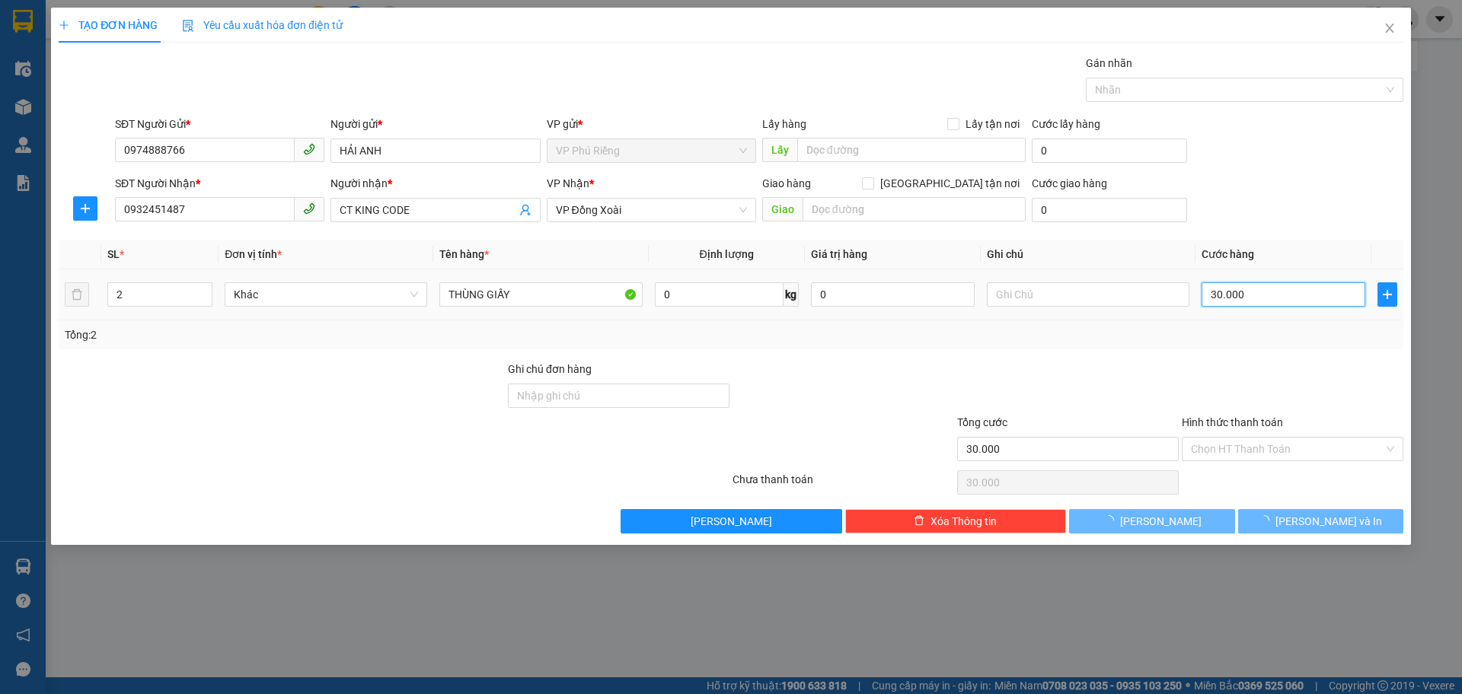
click at [1208, 296] on input "30.000" at bounding box center [1283, 294] width 164 height 24
type input "0"
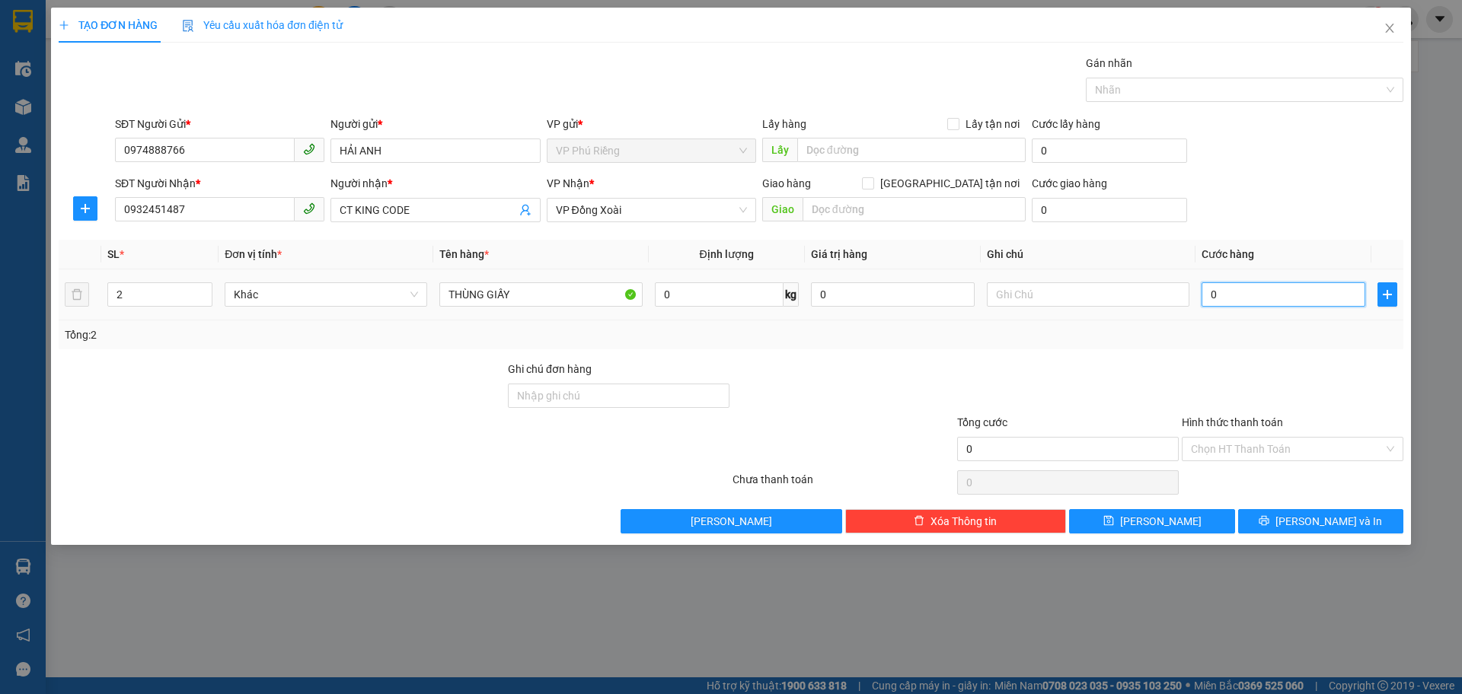
type input "0"
type input "8"
type input "08"
type input "80"
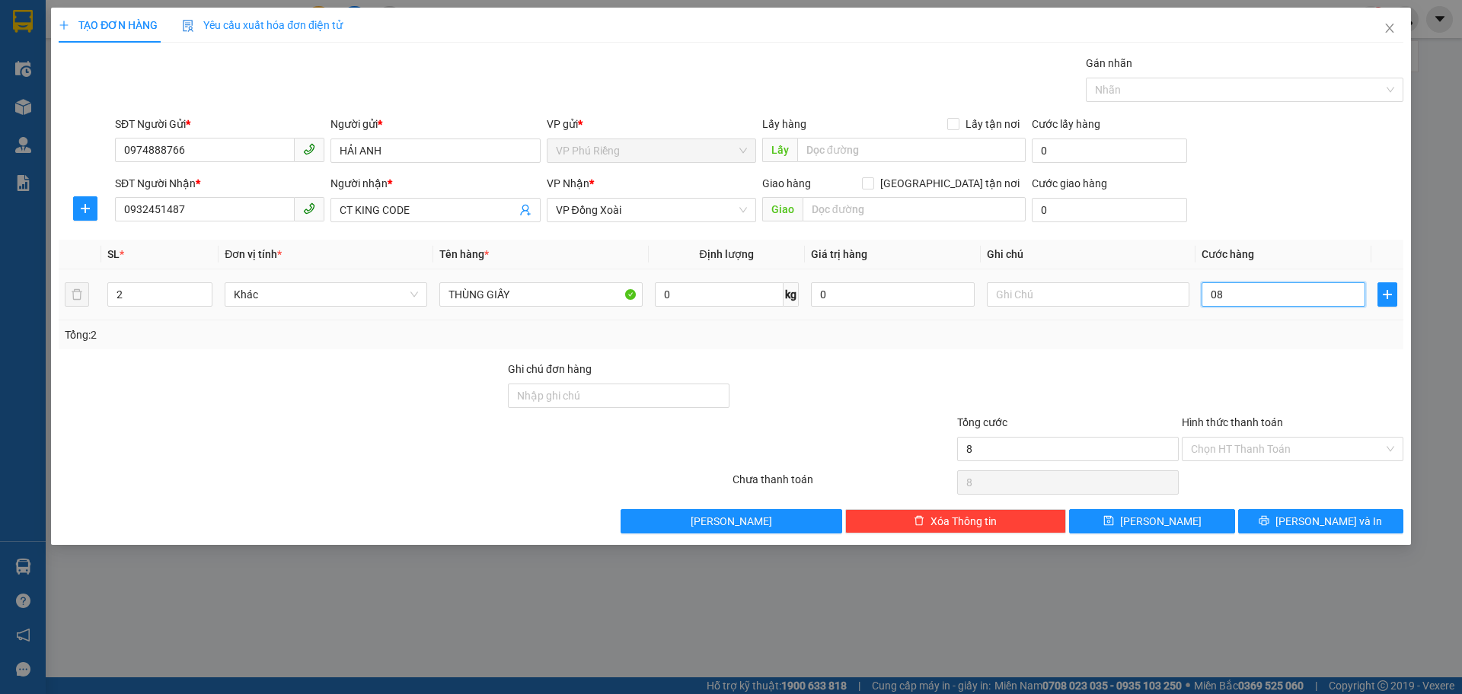
type input "80"
type input "080"
type input "80.000"
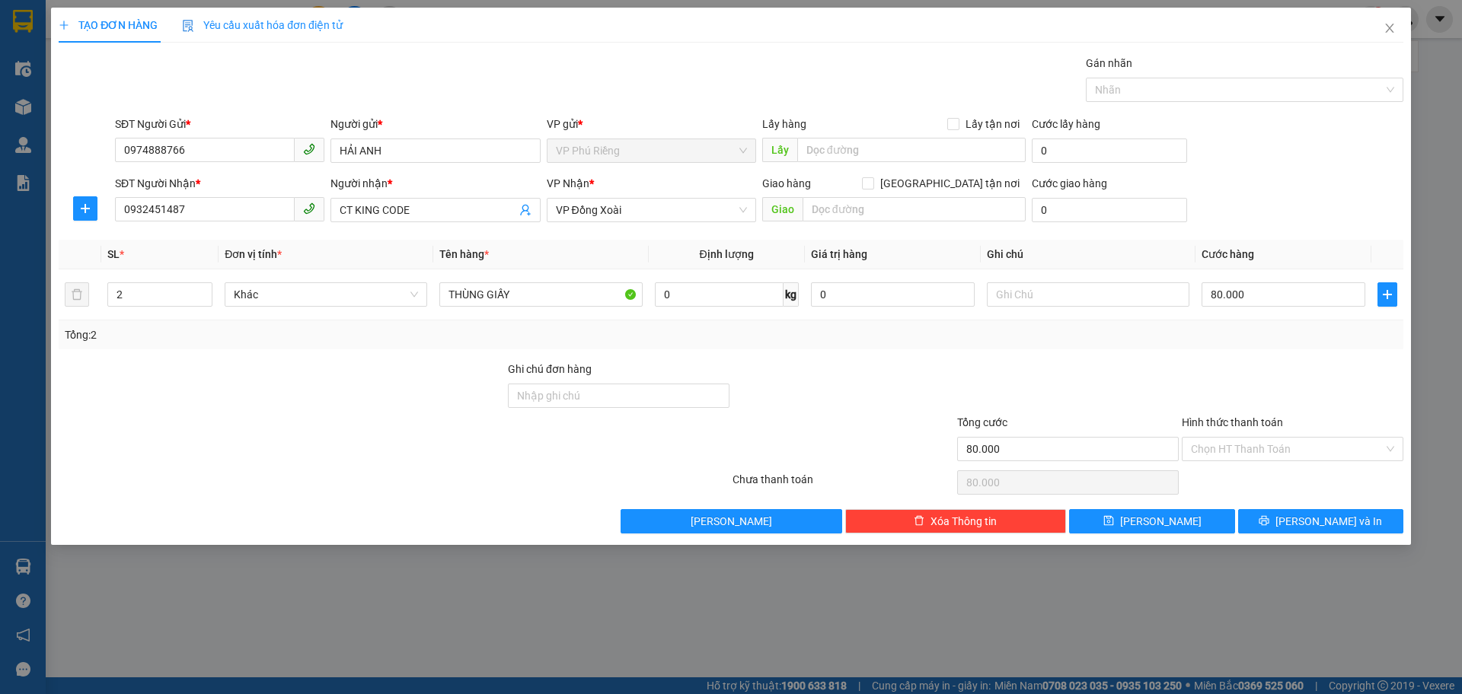
click at [1185, 327] on div "Tổng: 2" at bounding box center [731, 335] width 1332 height 17
click at [687, 197] on div "VP Nhận *" at bounding box center [651, 186] width 209 height 23
click at [687, 212] on span "VP Đồng Xoài" at bounding box center [651, 210] width 191 height 23
type input "QUA"
click at [631, 238] on div "VP Quận 5" at bounding box center [651, 240] width 191 height 17
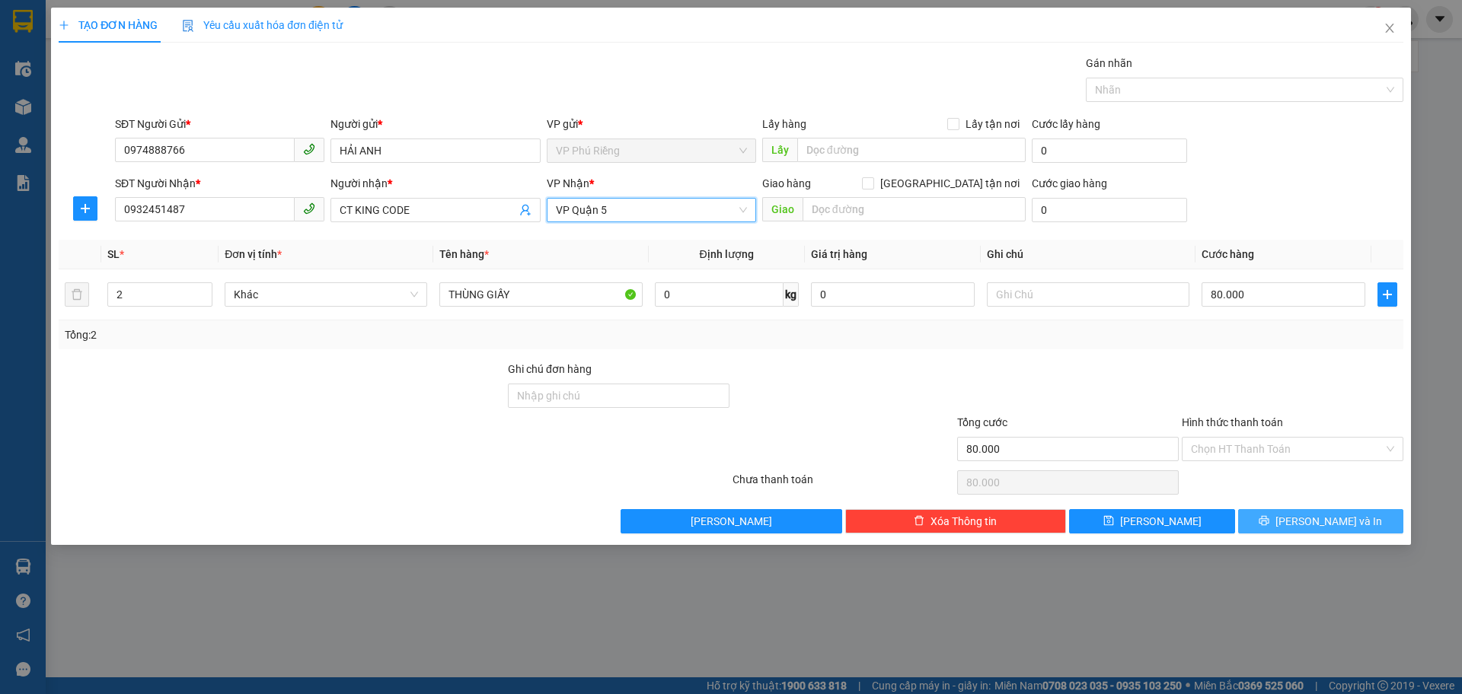
click at [1322, 530] on button "[PERSON_NAME] và In" at bounding box center [1320, 521] width 165 height 24
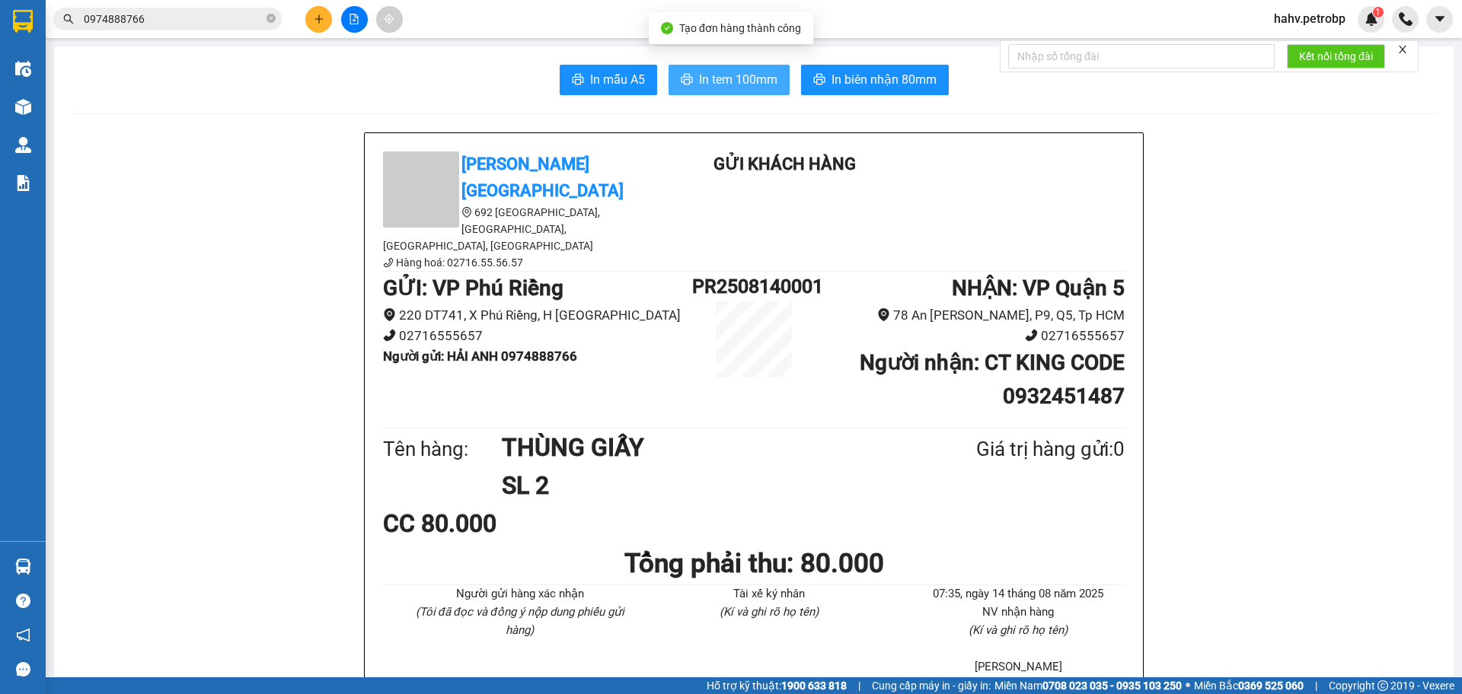
click at [761, 74] on span "In tem 100mm" at bounding box center [738, 79] width 78 height 19
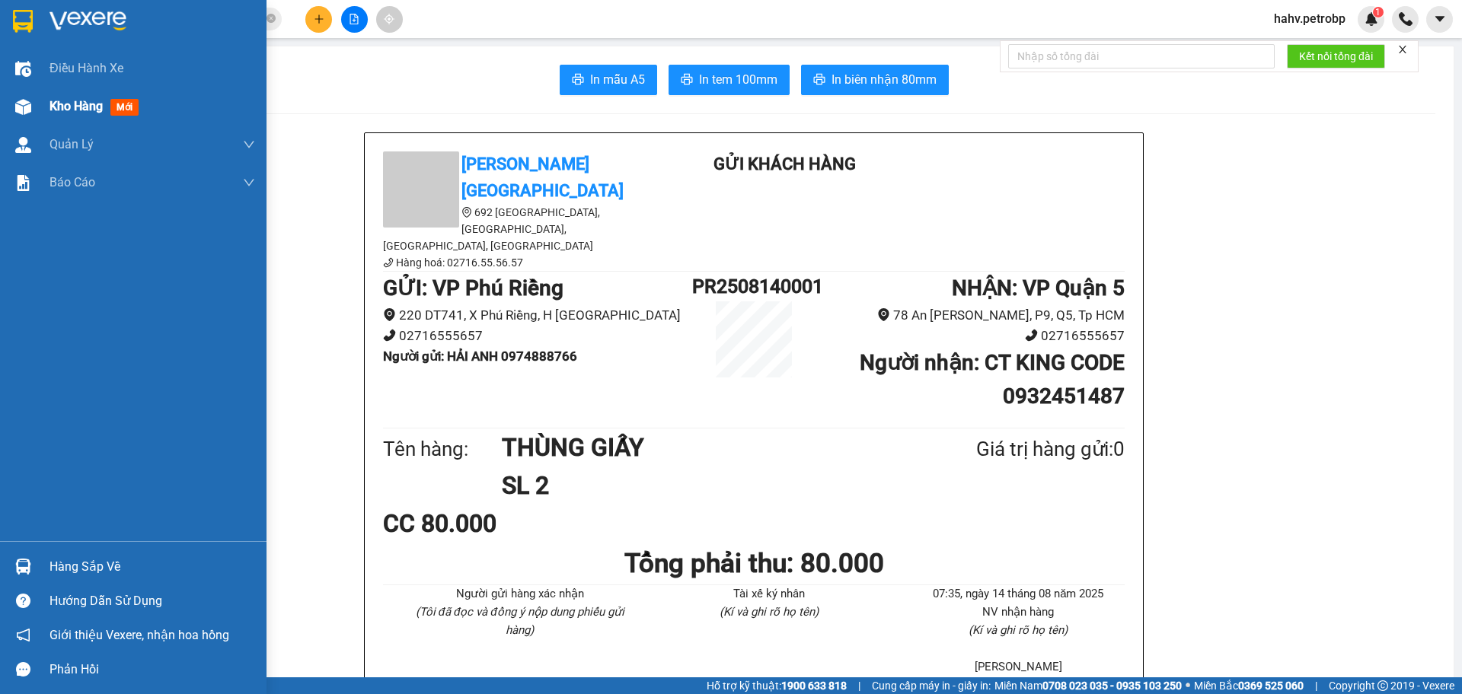
click at [77, 120] on div "Kho hàng mới" at bounding box center [152, 107] width 206 height 38
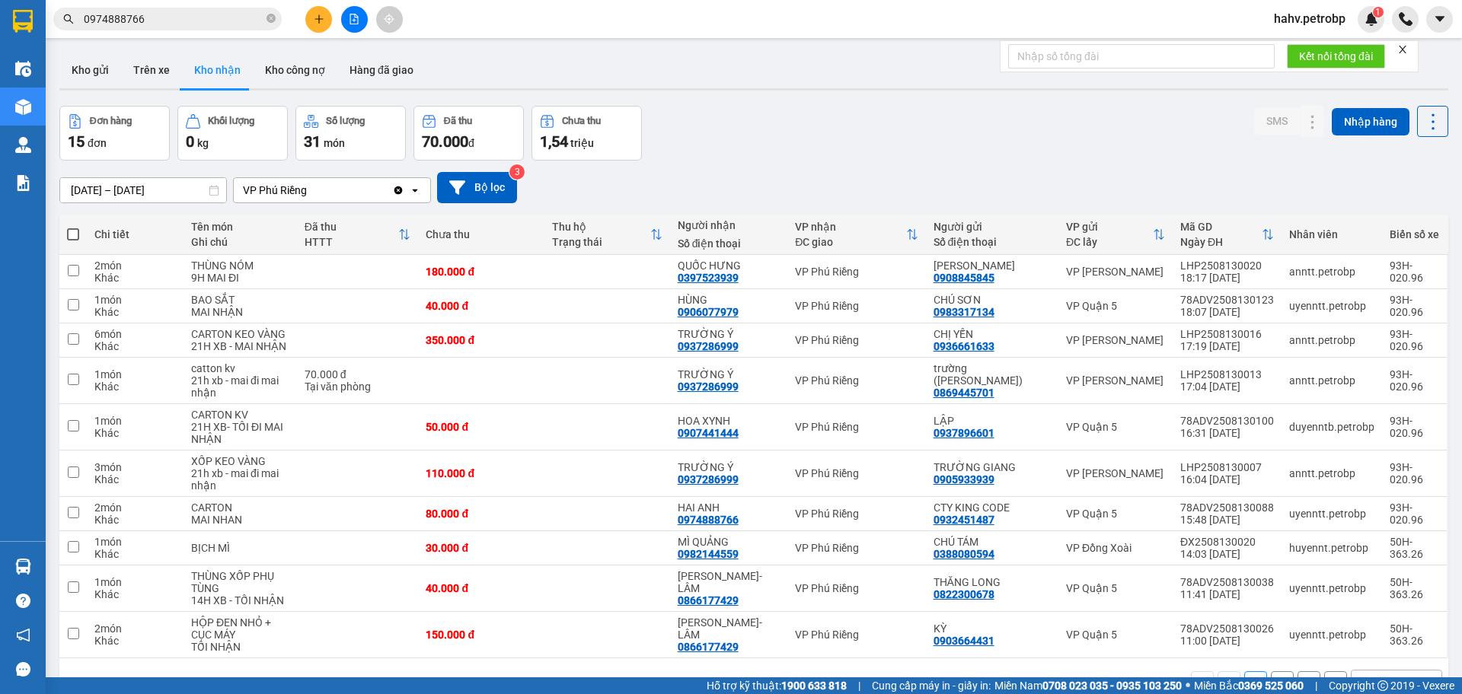
click at [229, 8] on span "0974888766" at bounding box center [167, 19] width 228 height 23
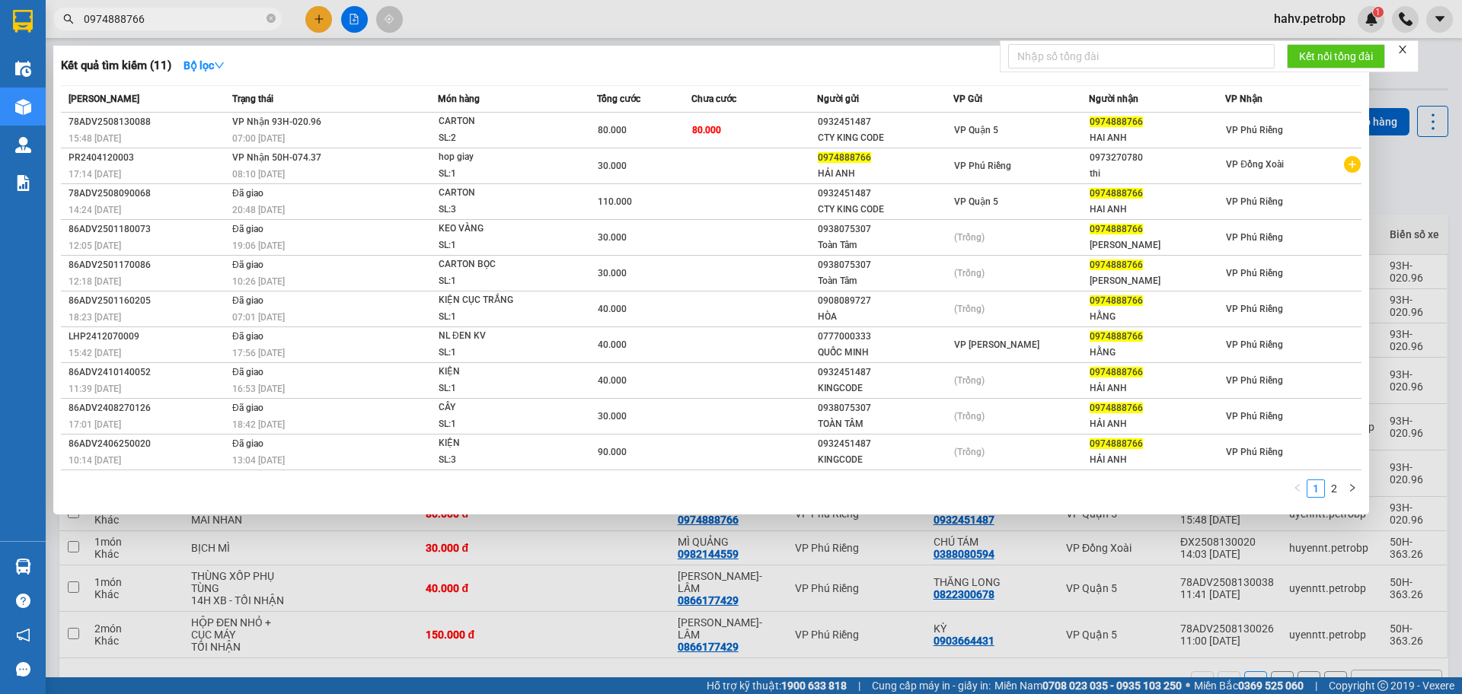
click at [627, 537] on div at bounding box center [731, 347] width 1462 height 694
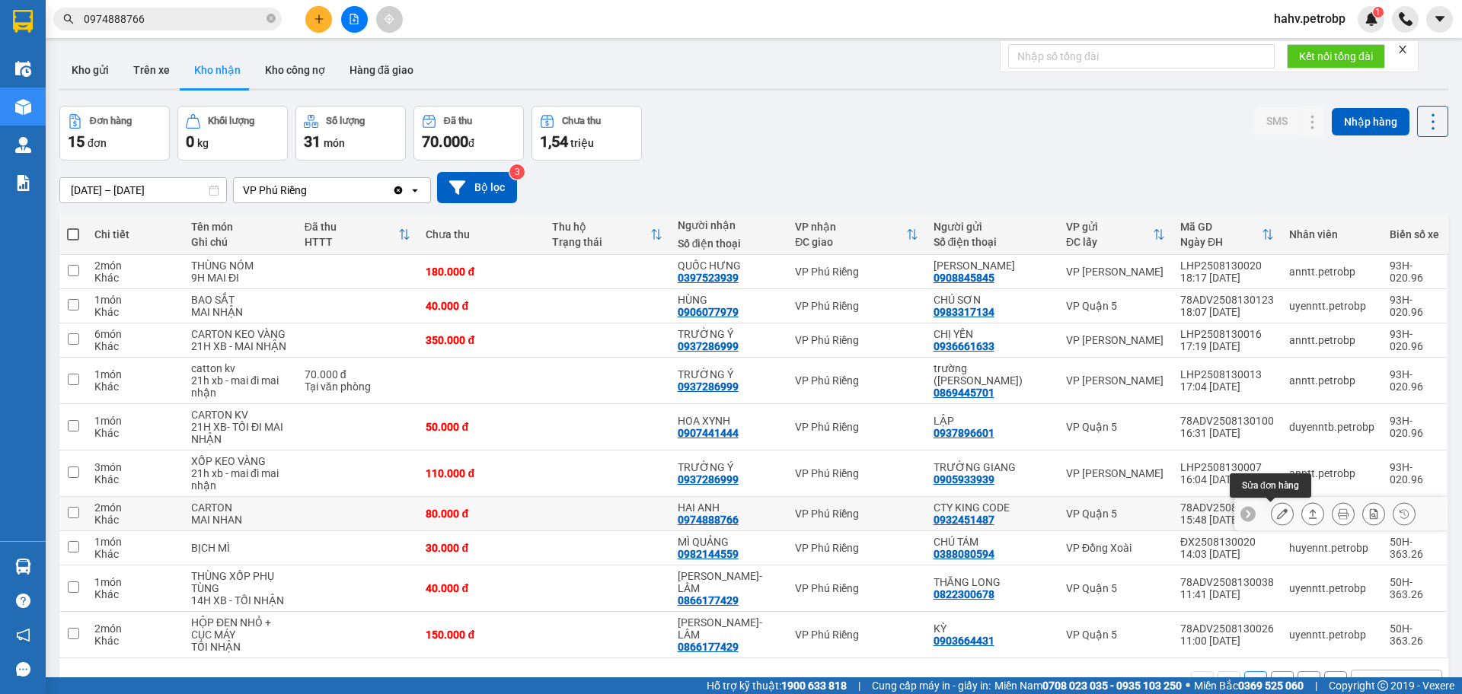
click at [1277, 515] on icon at bounding box center [1282, 514] width 11 height 11
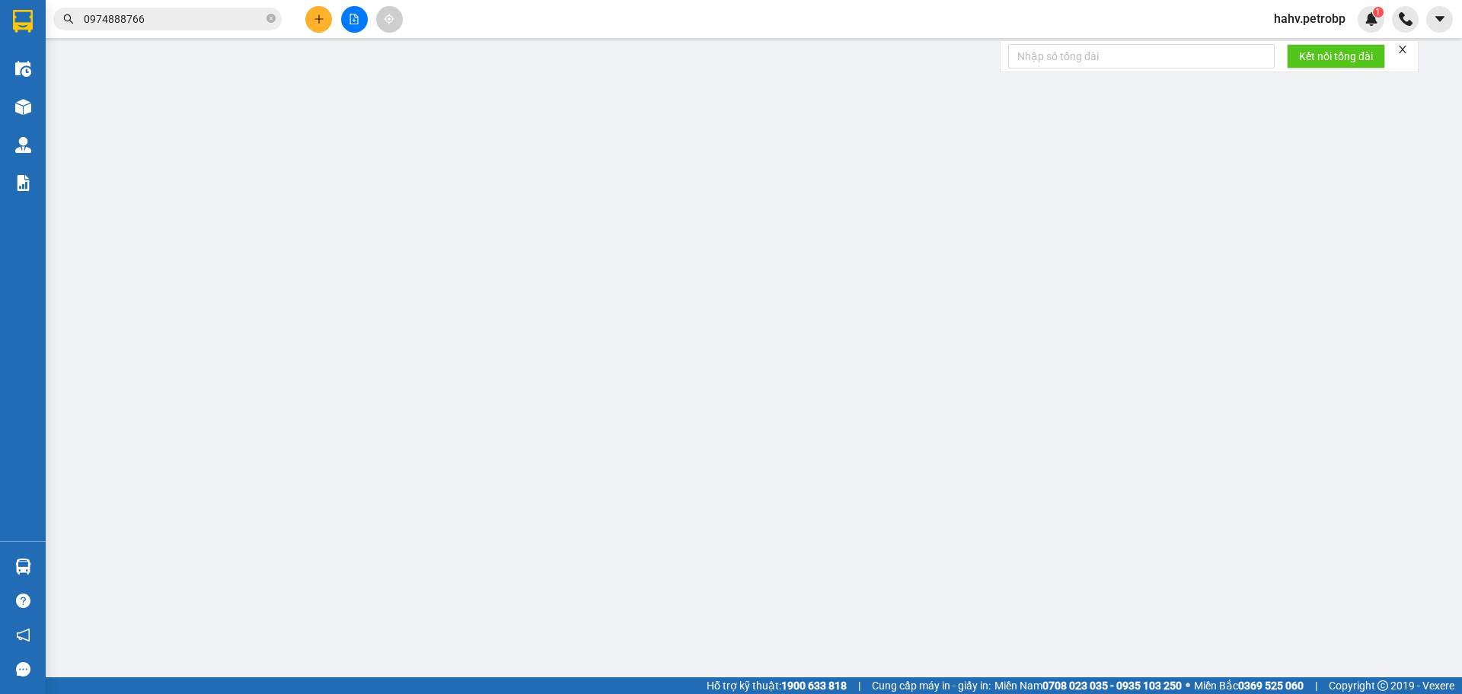
type input "0932451487"
type input "CTY KING CODE"
type input "0974888766"
type input "HAI ANH"
type input "80.000"
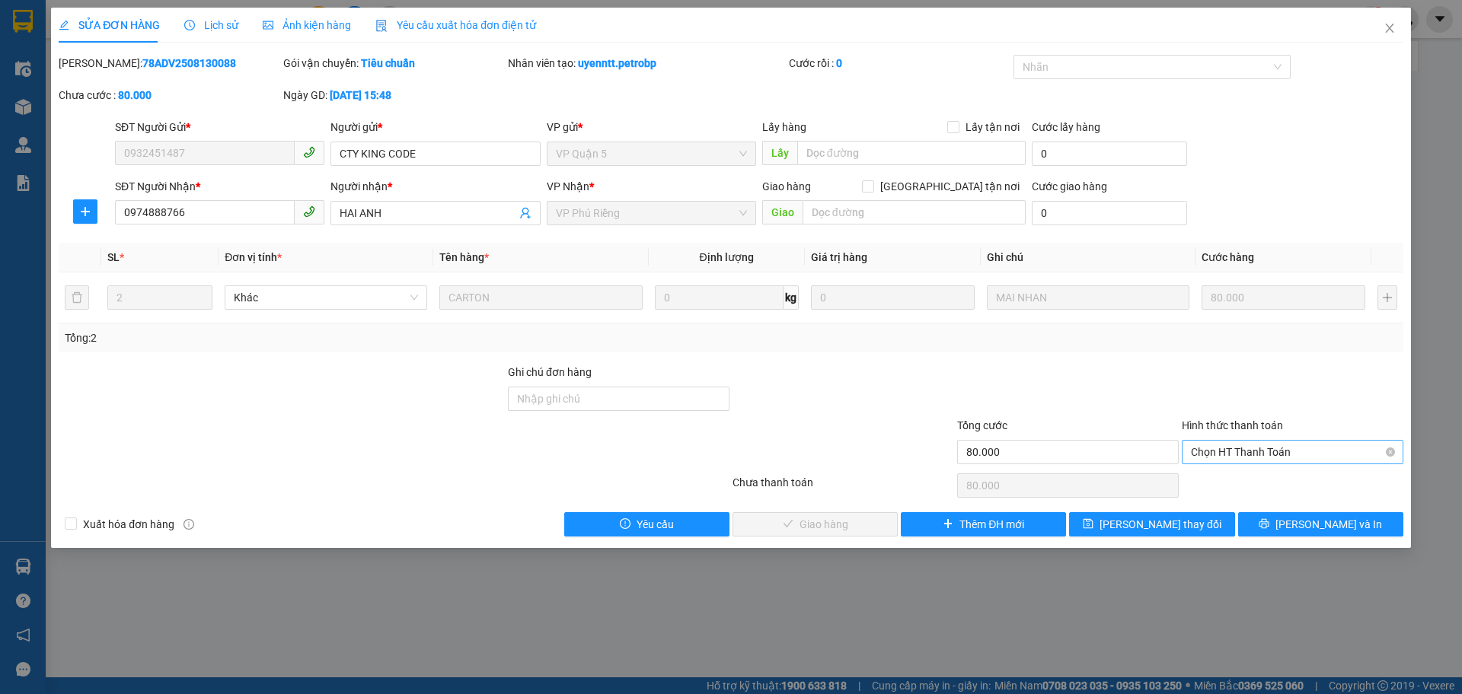
click at [1256, 450] on span "Chọn HT Thanh Toán" at bounding box center [1292, 452] width 203 height 23
click at [1263, 470] on div "Tại văn phòng" at bounding box center [1292, 482] width 222 height 24
type input "0"
click at [818, 516] on span "[PERSON_NAME] và Giao hàng" at bounding box center [834, 524] width 146 height 17
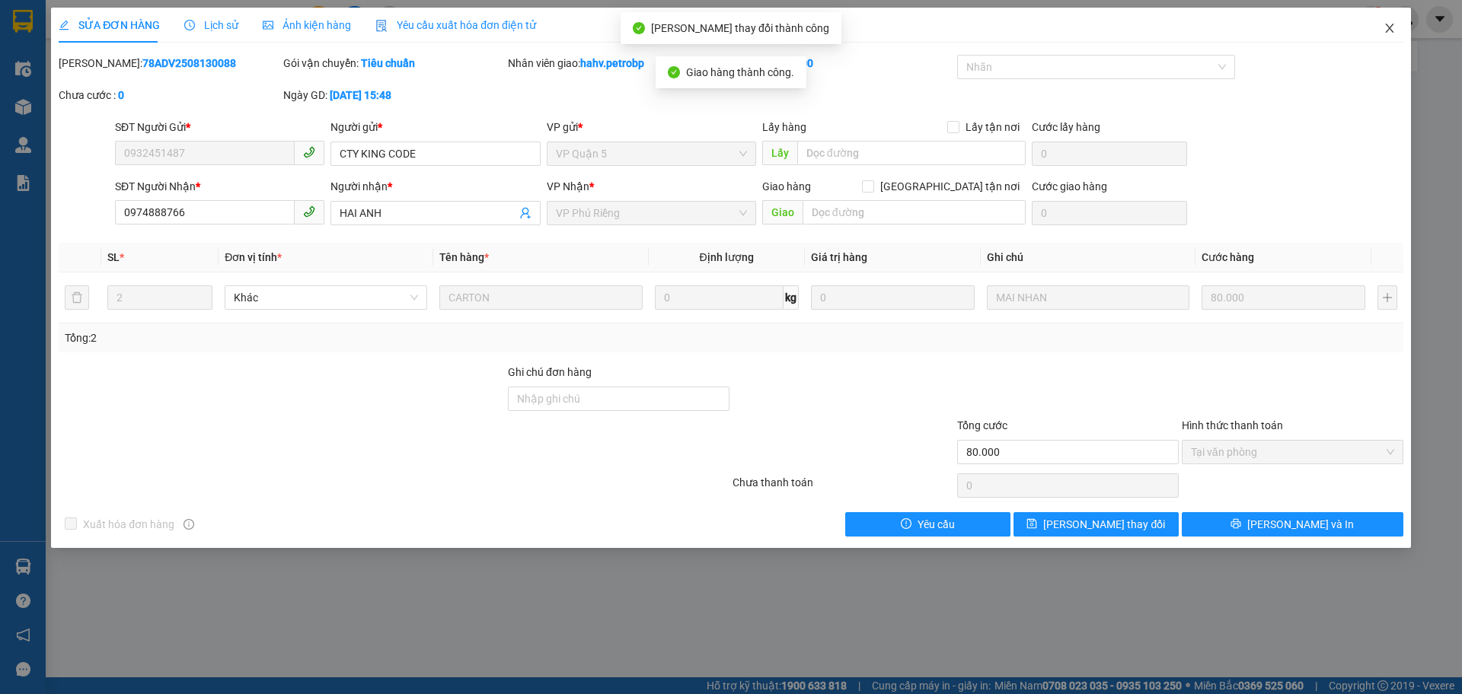
click at [1394, 34] on icon "close" at bounding box center [1389, 28] width 12 height 12
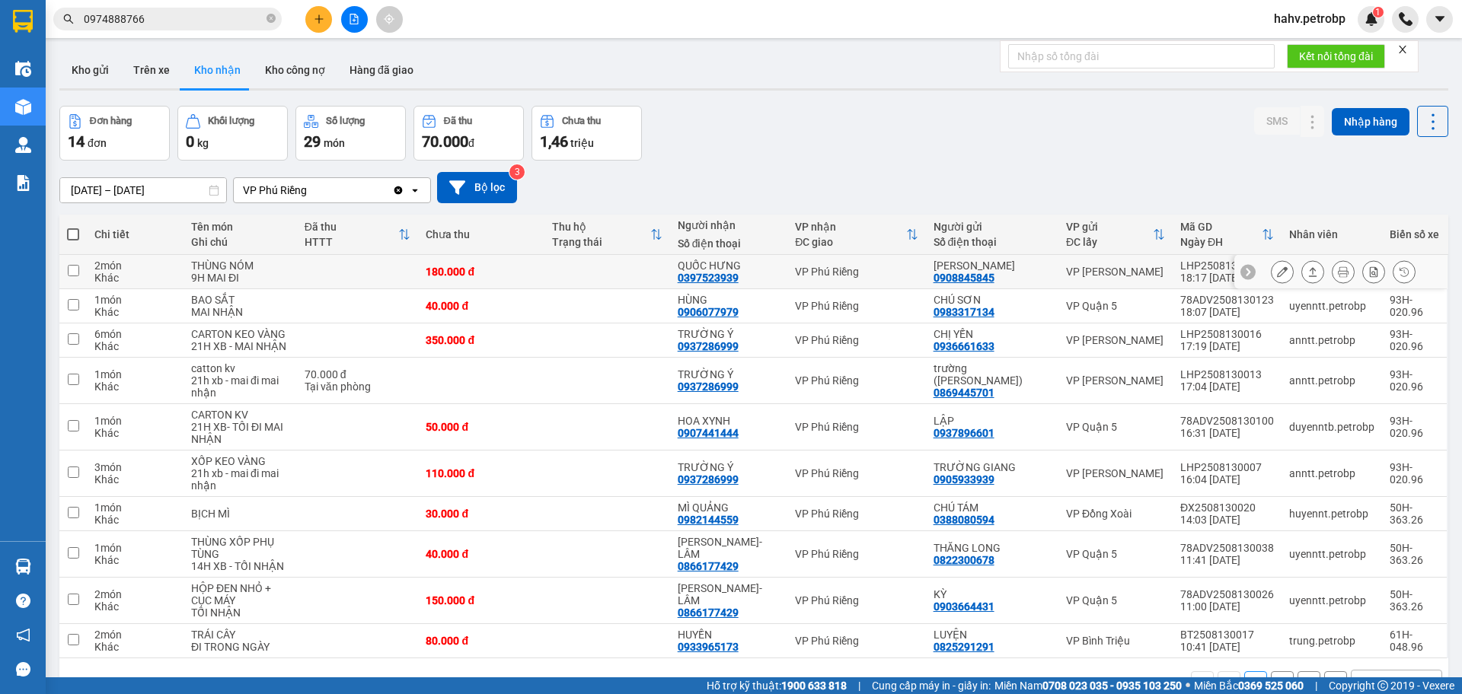
click at [725, 269] on div "QUỐC HƯNG" at bounding box center [729, 266] width 102 height 12
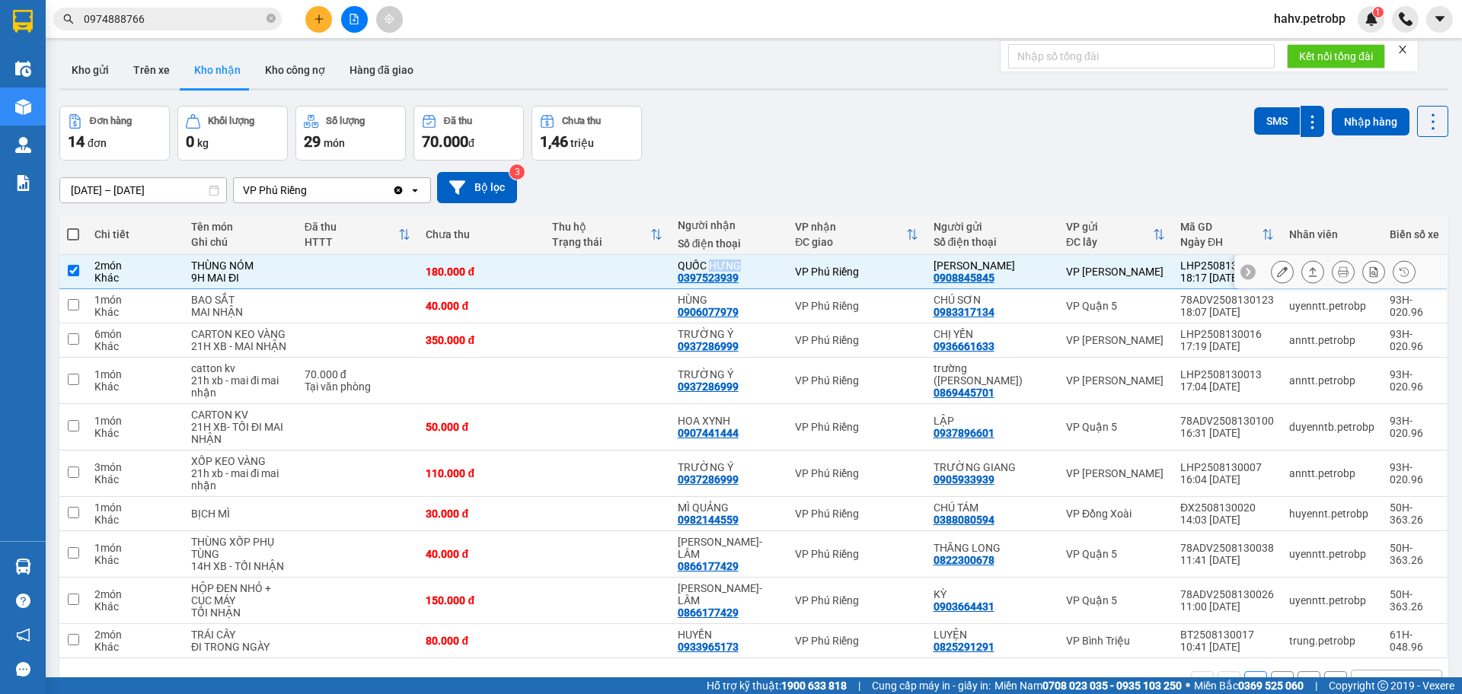
click at [725, 269] on div "QUỐC HƯNG" at bounding box center [729, 266] width 102 height 12
checkbox input "false"
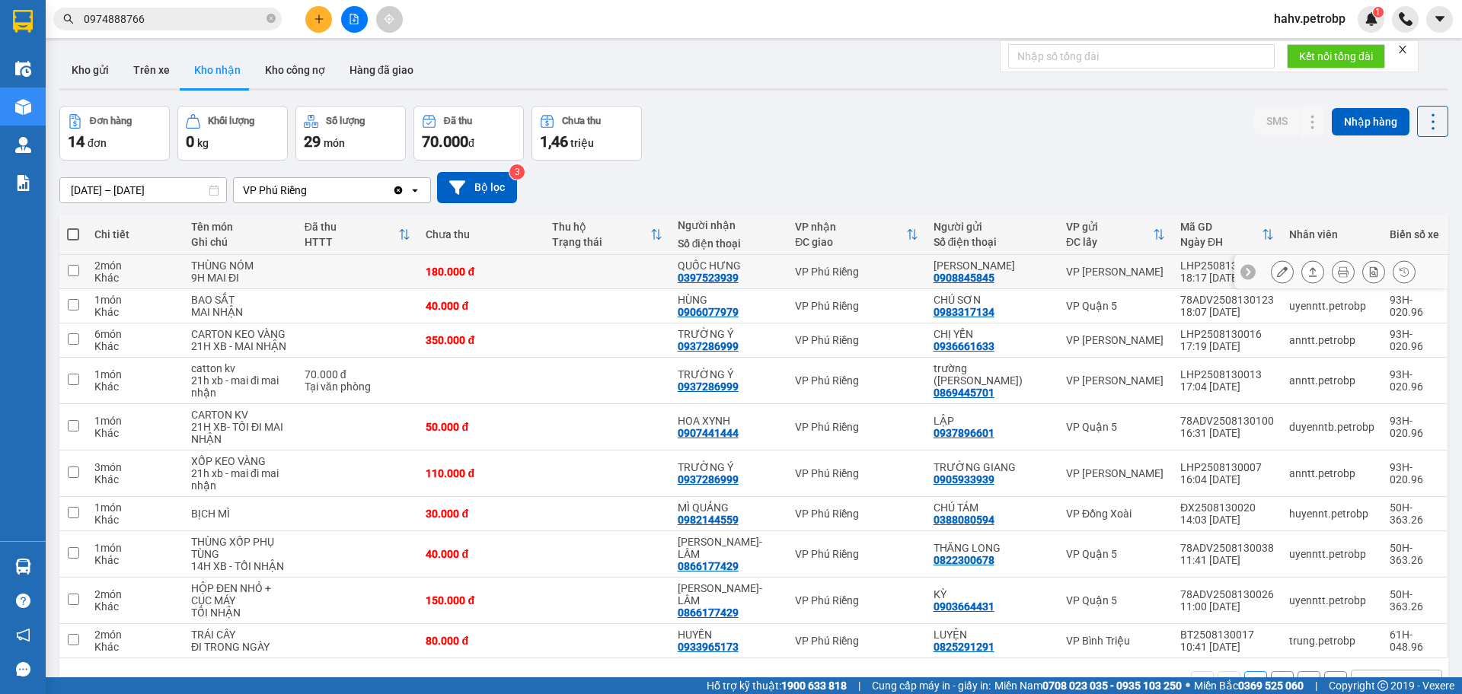
click at [723, 276] on div "0397523939" at bounding box center [708, 278] width 61 height 12
copy div "0397523939"
click at [162, 66] on button "Trên xe" at bounding box center [151, 70] width 61 height 37
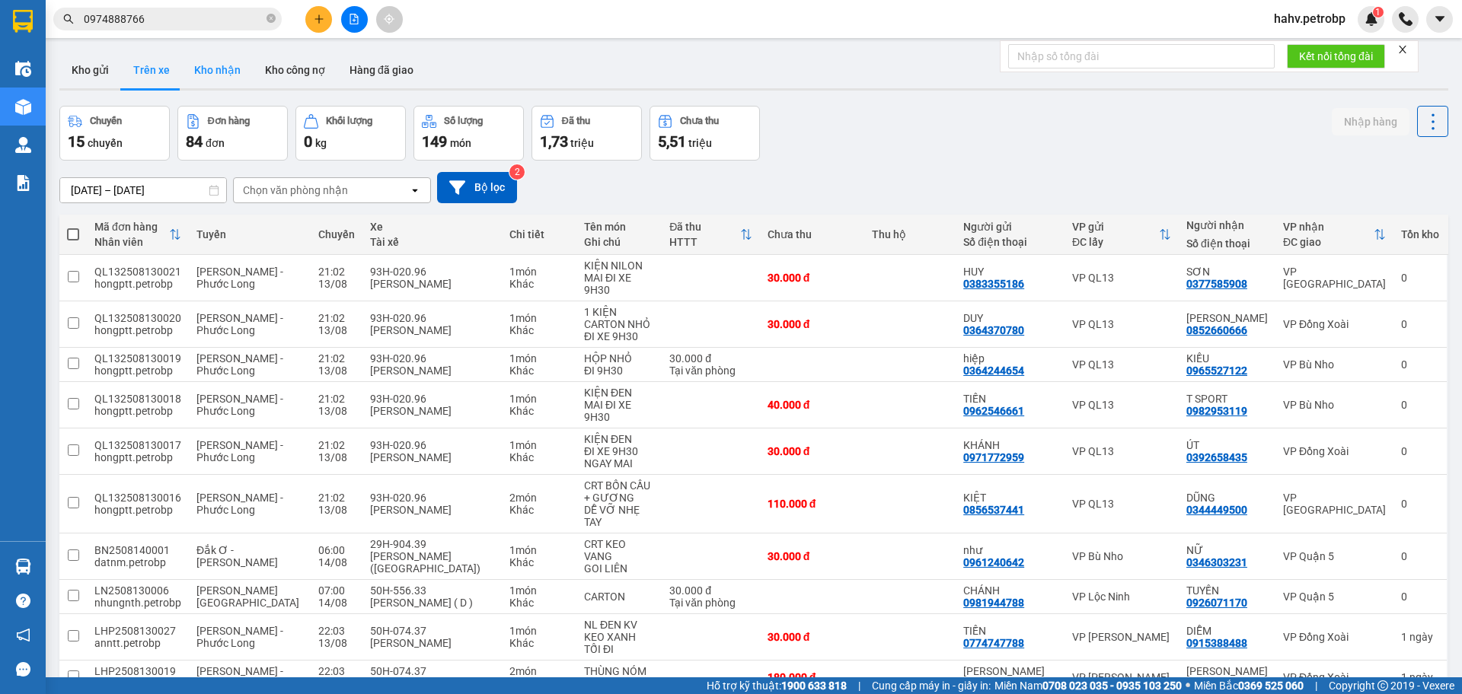
click at [209, 72] on button "Kho nhận" at bounding box center [217, 70] width 71 height 37
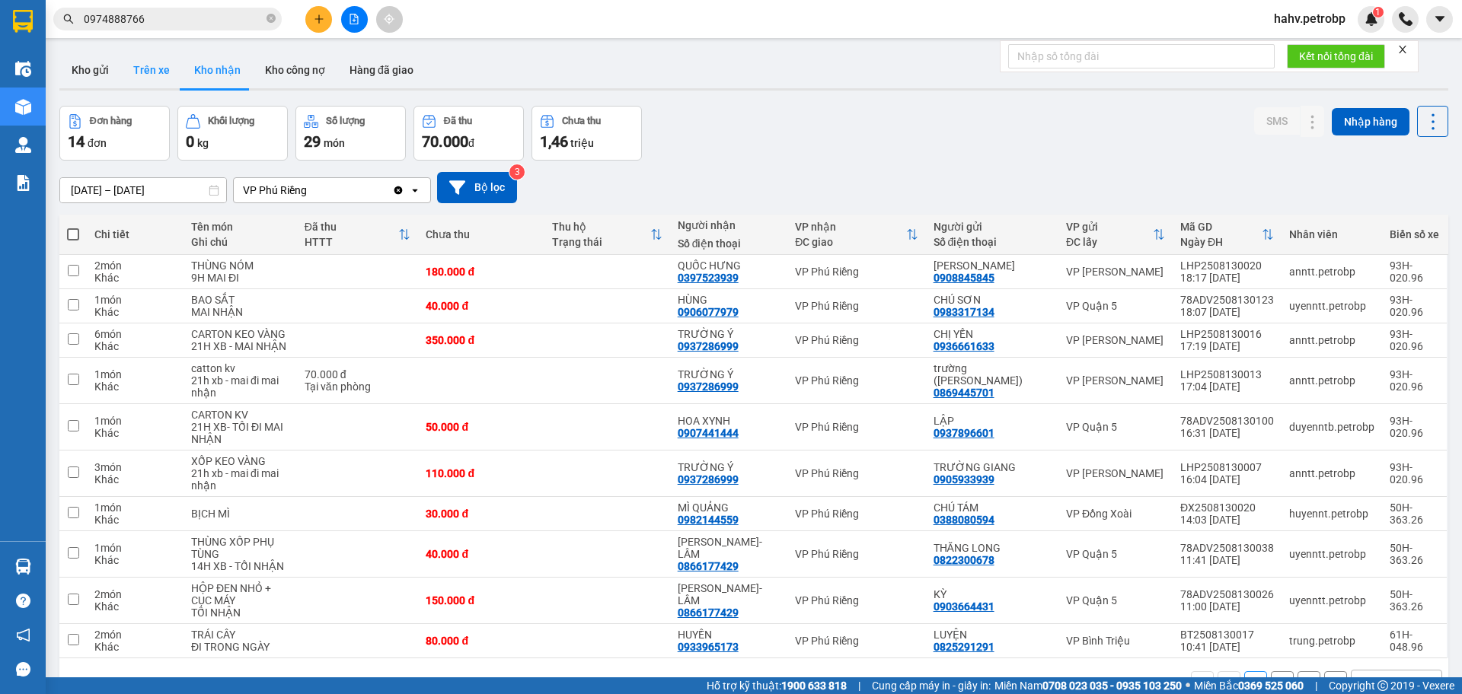
click at [157, 67] on button "Trên xe" at bounding box center [151, 70] width 61 height 37
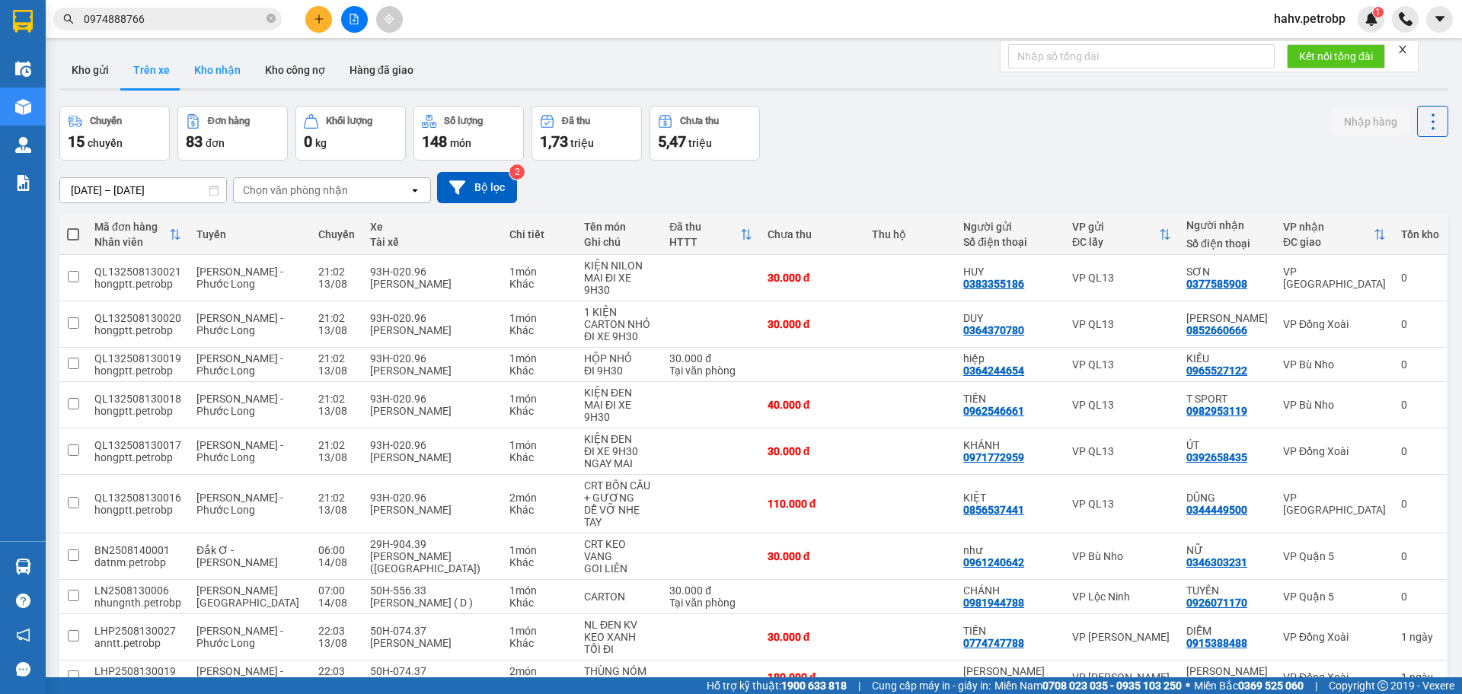
click at [212, 66] on button "Kho nhận" at bounding box center [217, 70] width 71 height 37
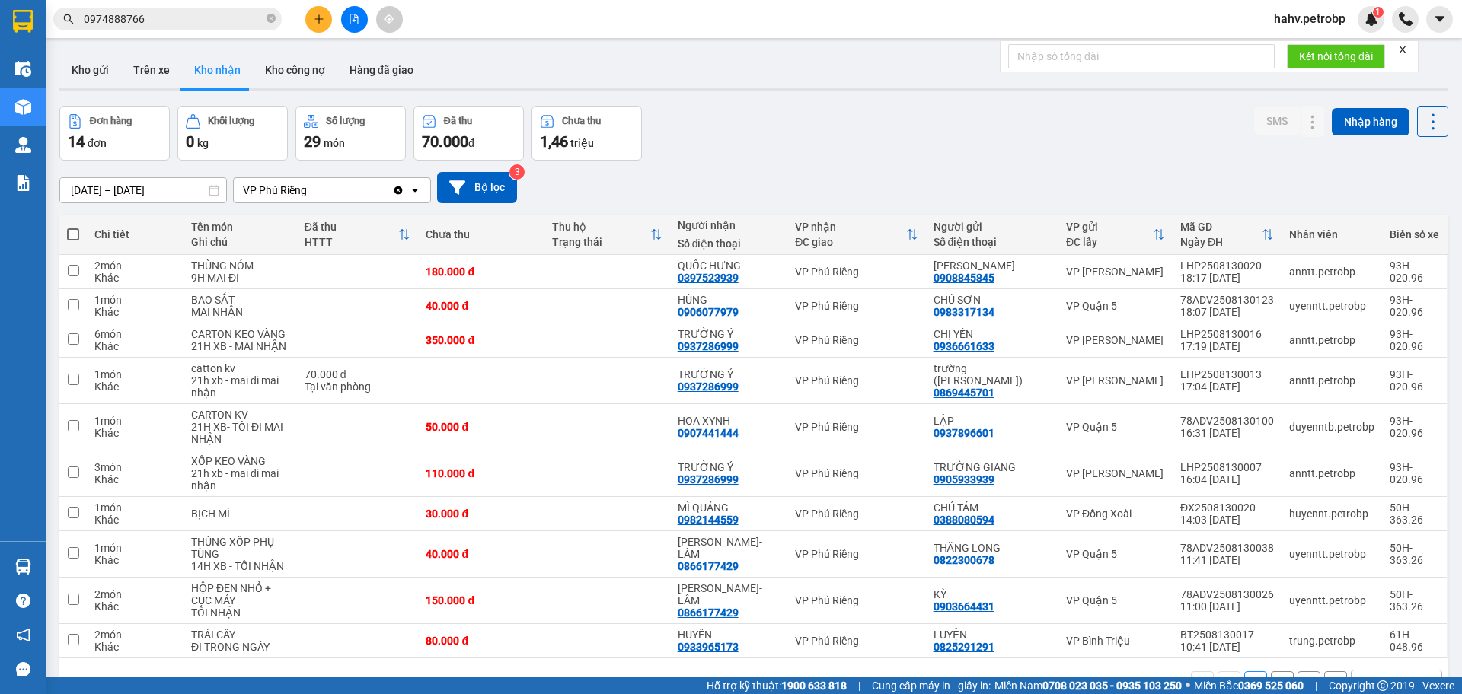
click at [140, 88] on div at bounding box center [753, 89] width 1389 height 2
click at [148, 75] on button "Trên xe" at bounding box center [151, 70] width 61 height 37
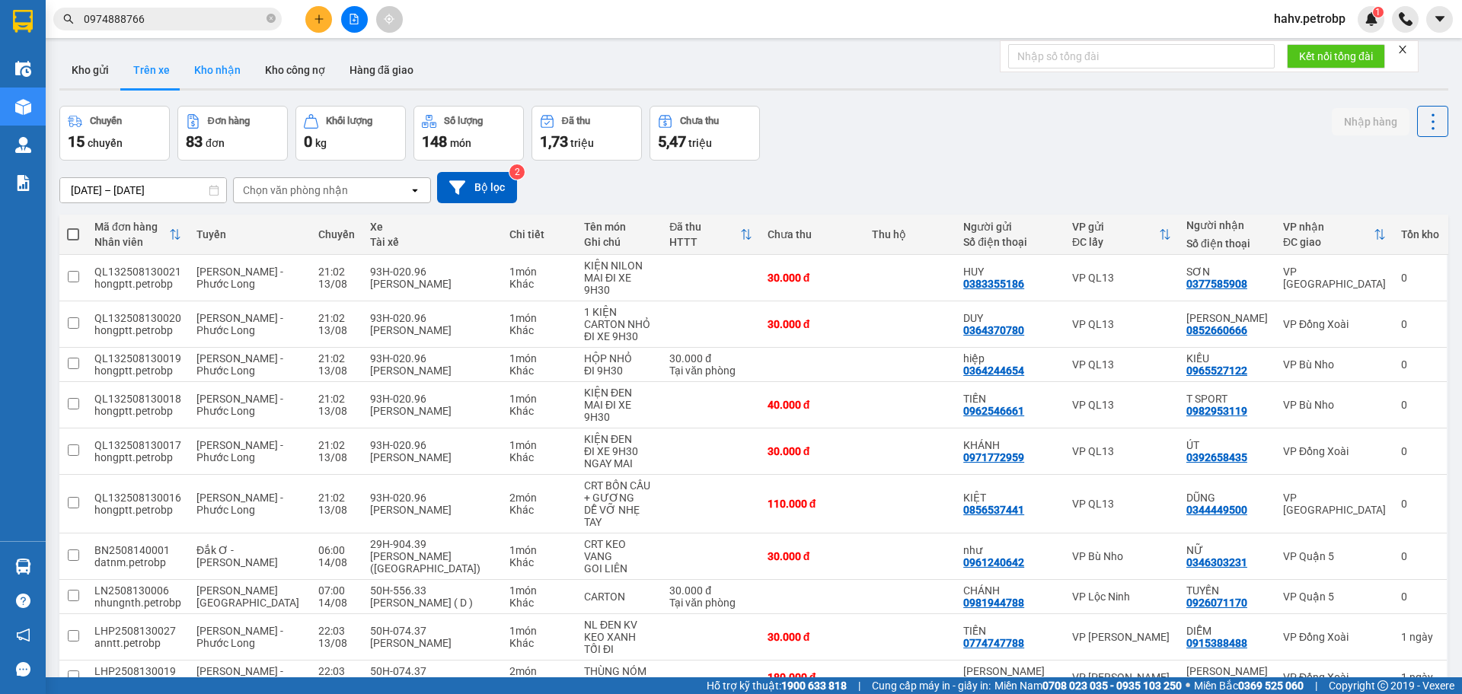
click at [198, 68] on button "Kho nhận" at bounding box center [217, 70] width 71 height 37
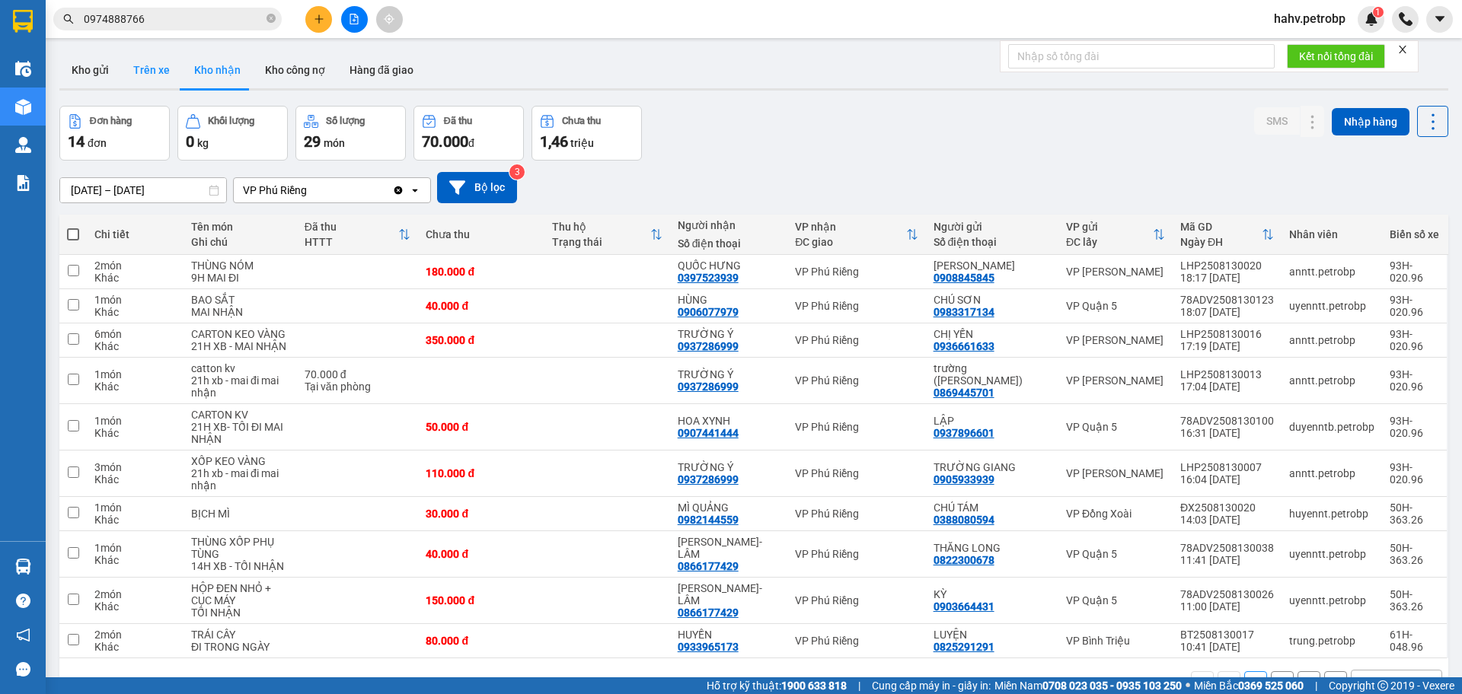
click at [148, 69] on button "Trên xe" at bounding box center [151, 70] width 61 height 37
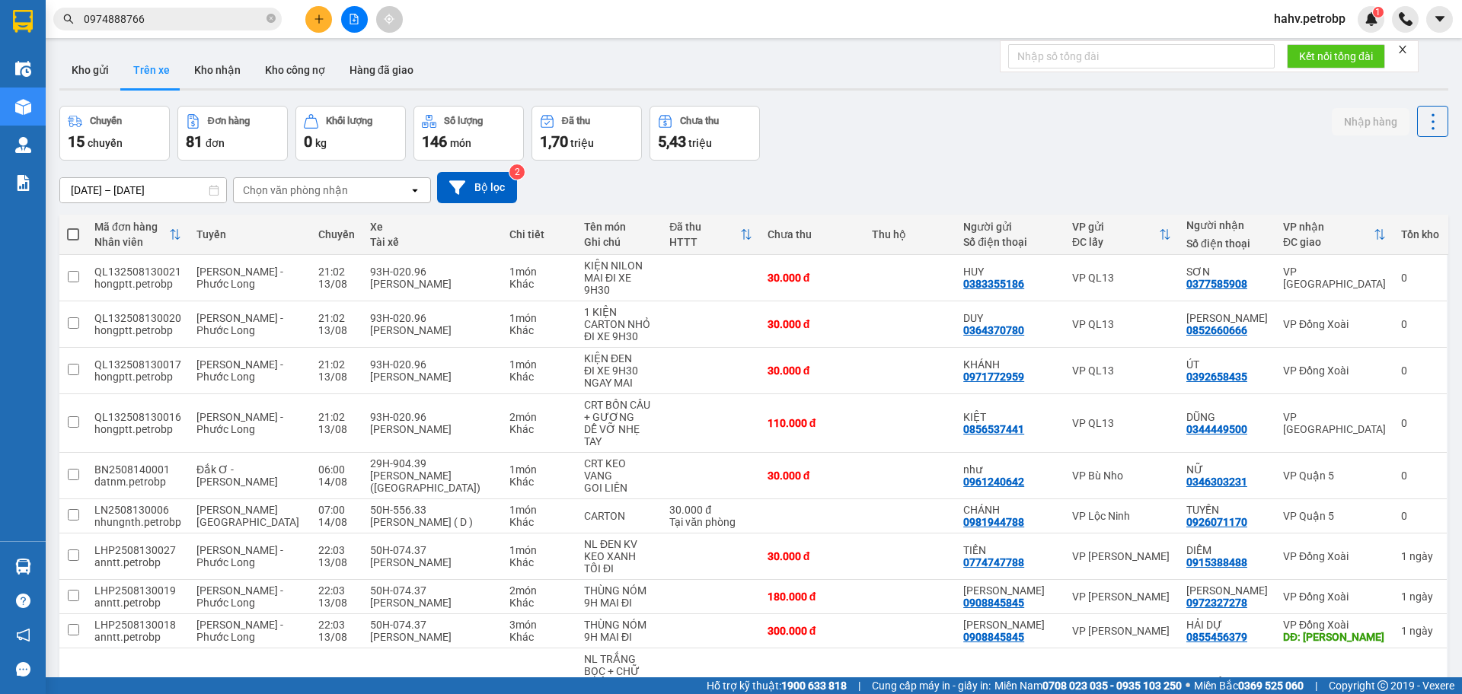
click at [179, 67] on button "Trên xe" at bounding box center [151, 70] width 61 height 37
click at [202, 53] on button "Kho nhận" at bounding box center [217, 70] width 71 height 37
type input "[DATE] – [DATE]"
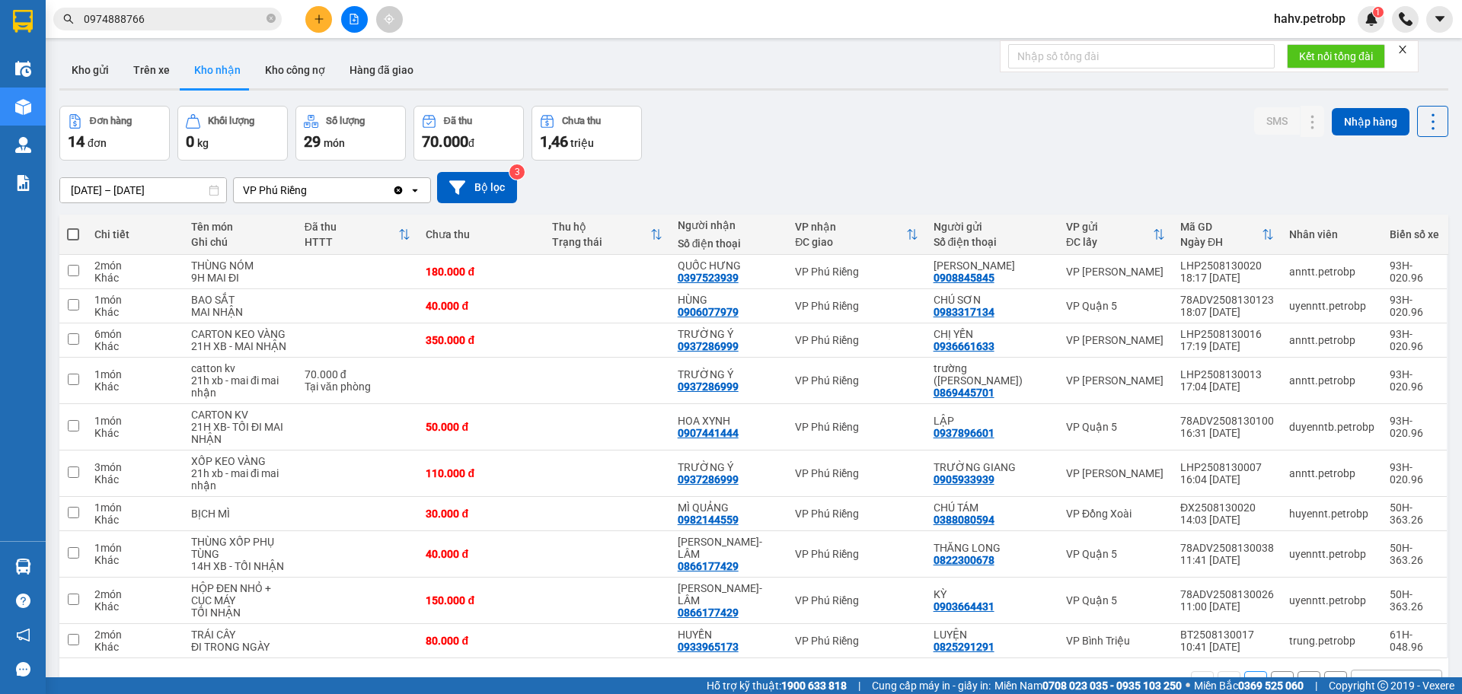
click at [354, 10] on button at bounding box center [354, 19] width 27 height 27
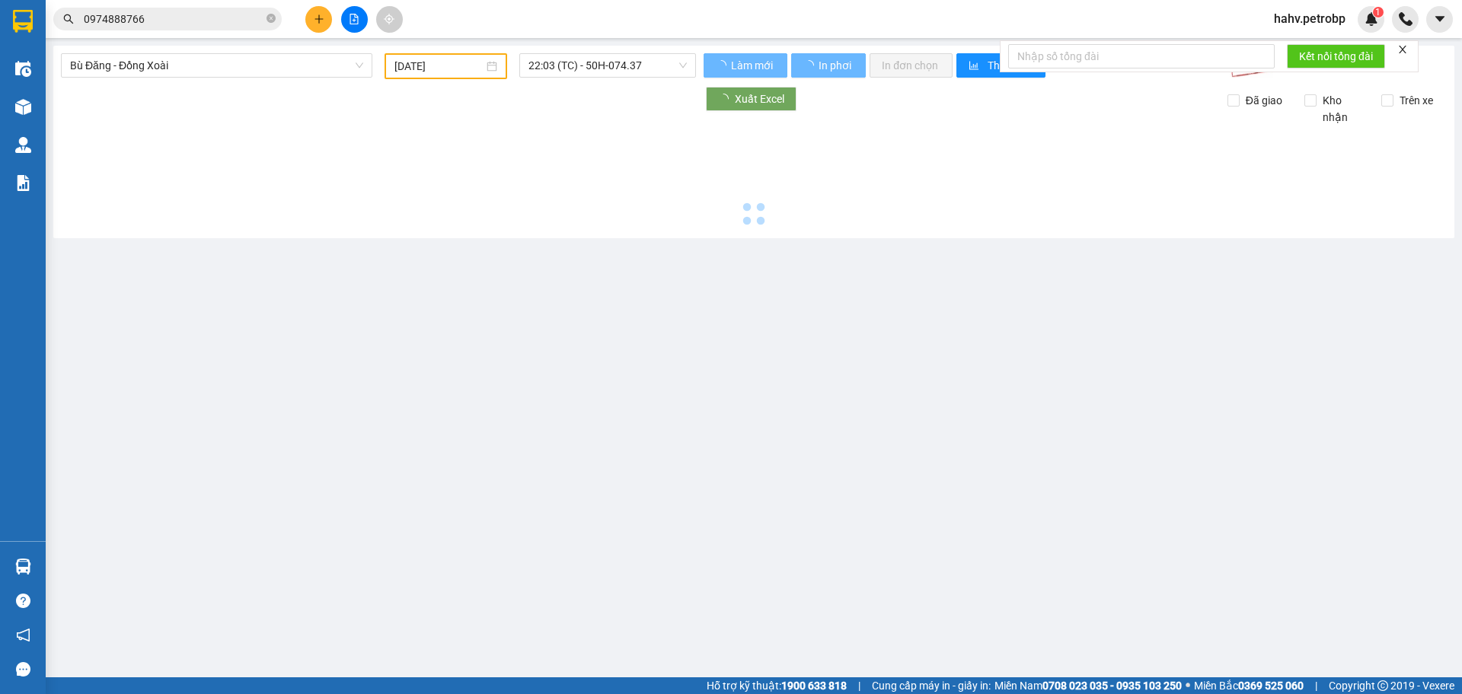
click at [154, 59] on span "Bù Đăng - Đồng Xoài" at bounding box center [216, 65] width 293 height 23
type input "[DATE]"
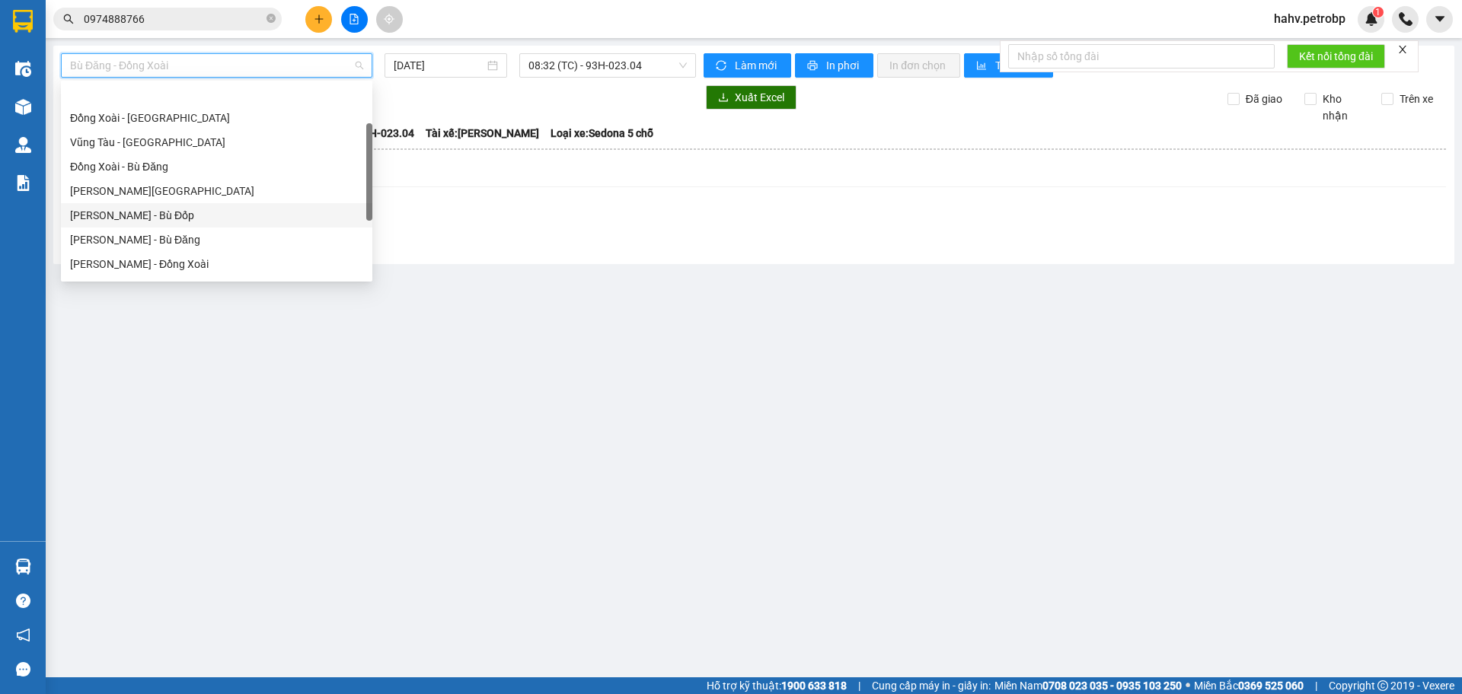
scroll to position [151, 0]
click at [193, 214] on div "[PERSON_NAME] - Phước Long" at bounding box center [216, 213] width 293 height 17
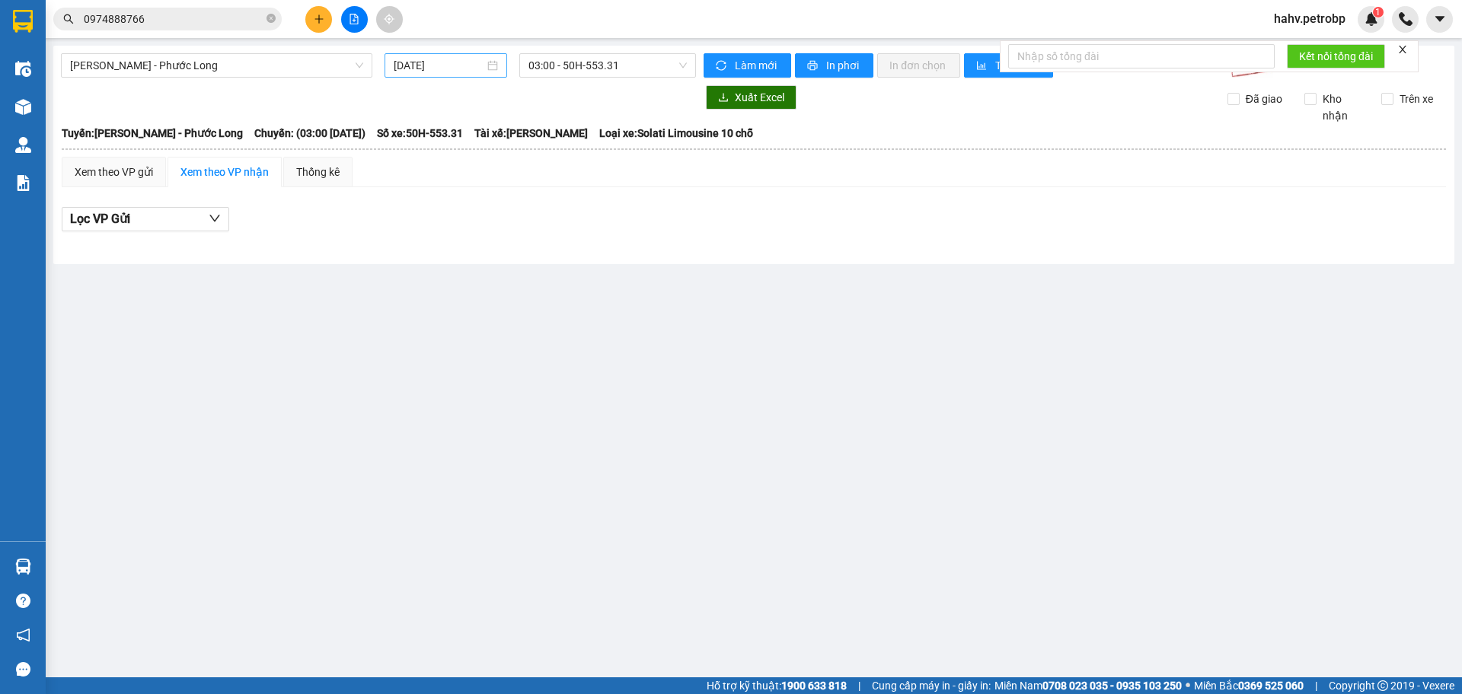
click at [429, 56] on div "[DATE]" at bounding box center [445, 65] width 123 height 24
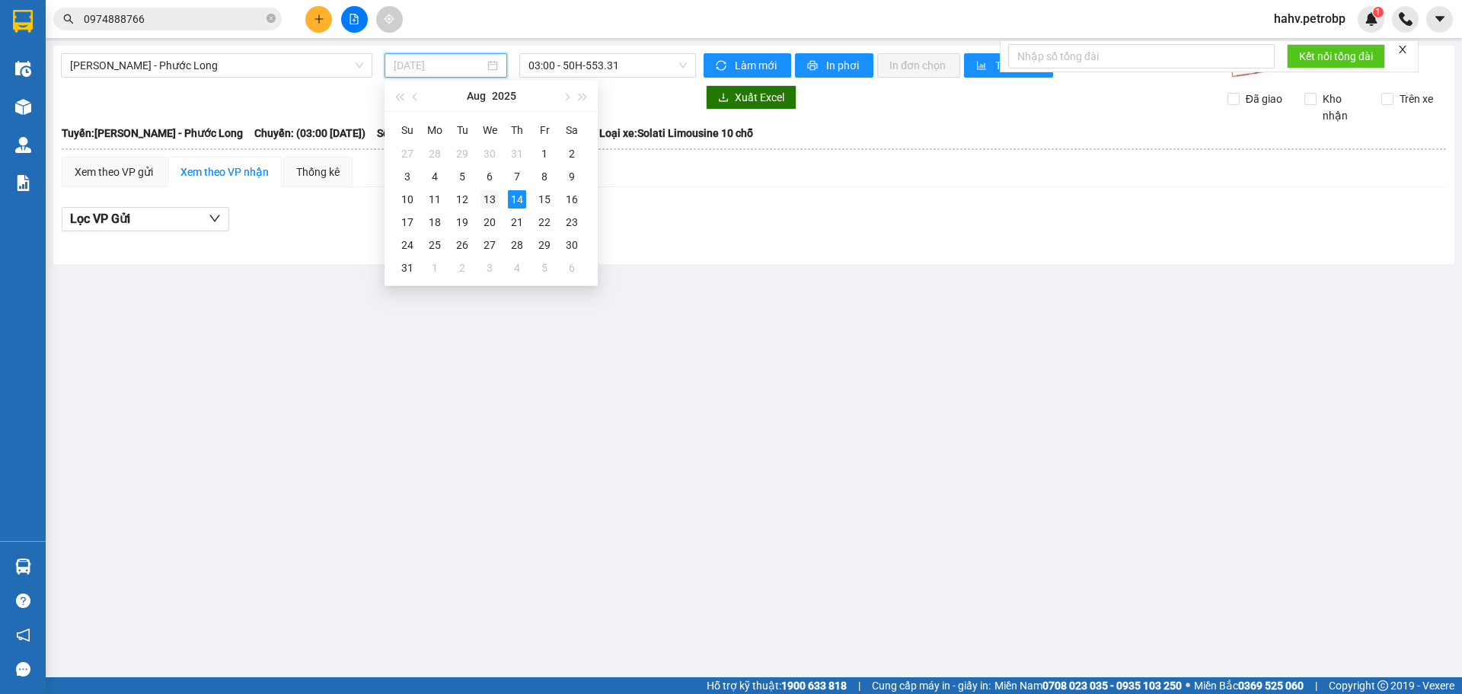
click at [502, 201] on td "13" at bounding box center [489, 199] width 27 height 23
type input "[DATE]"
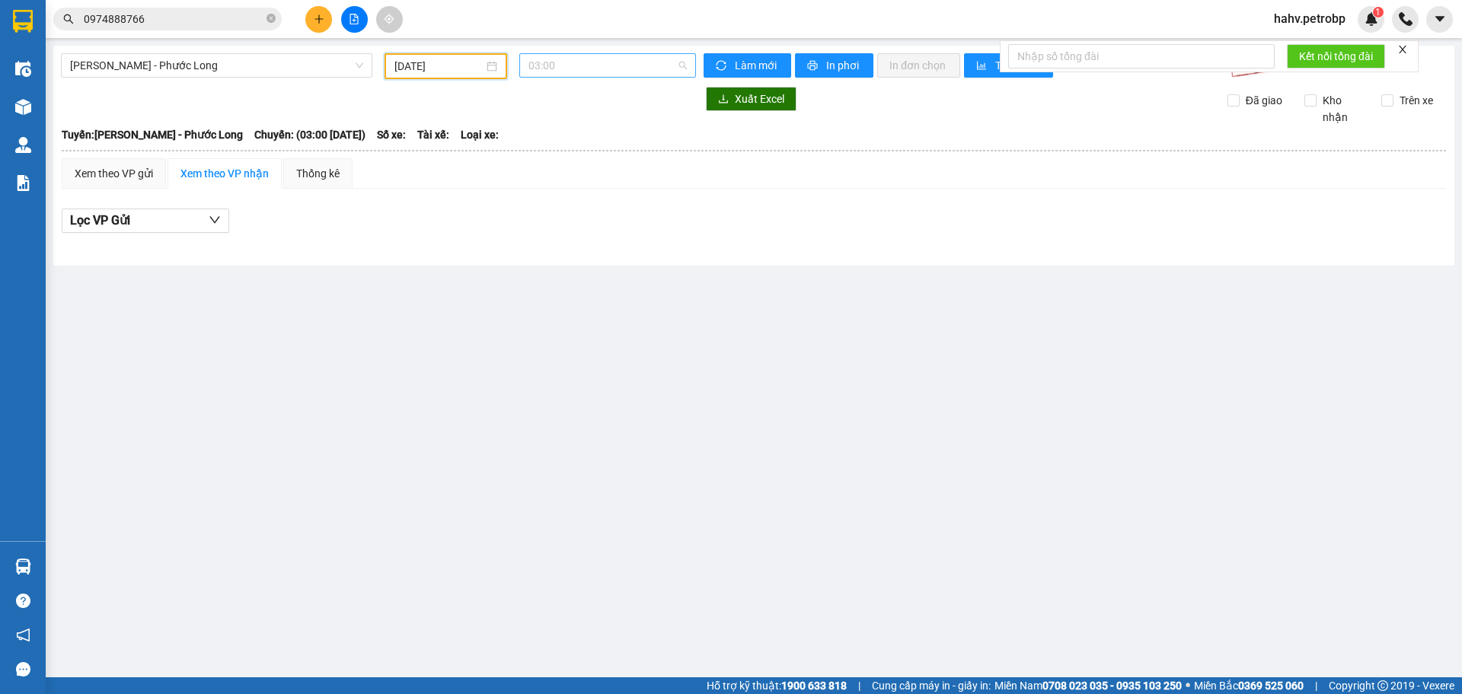
click at [588, 67] on span "03:00" at bounding box center [607, 65] width 158 height 23
click at [601, 154] on div "10:00 - 61H-048.96" at bounding box center [587, 154] width 119 height 17
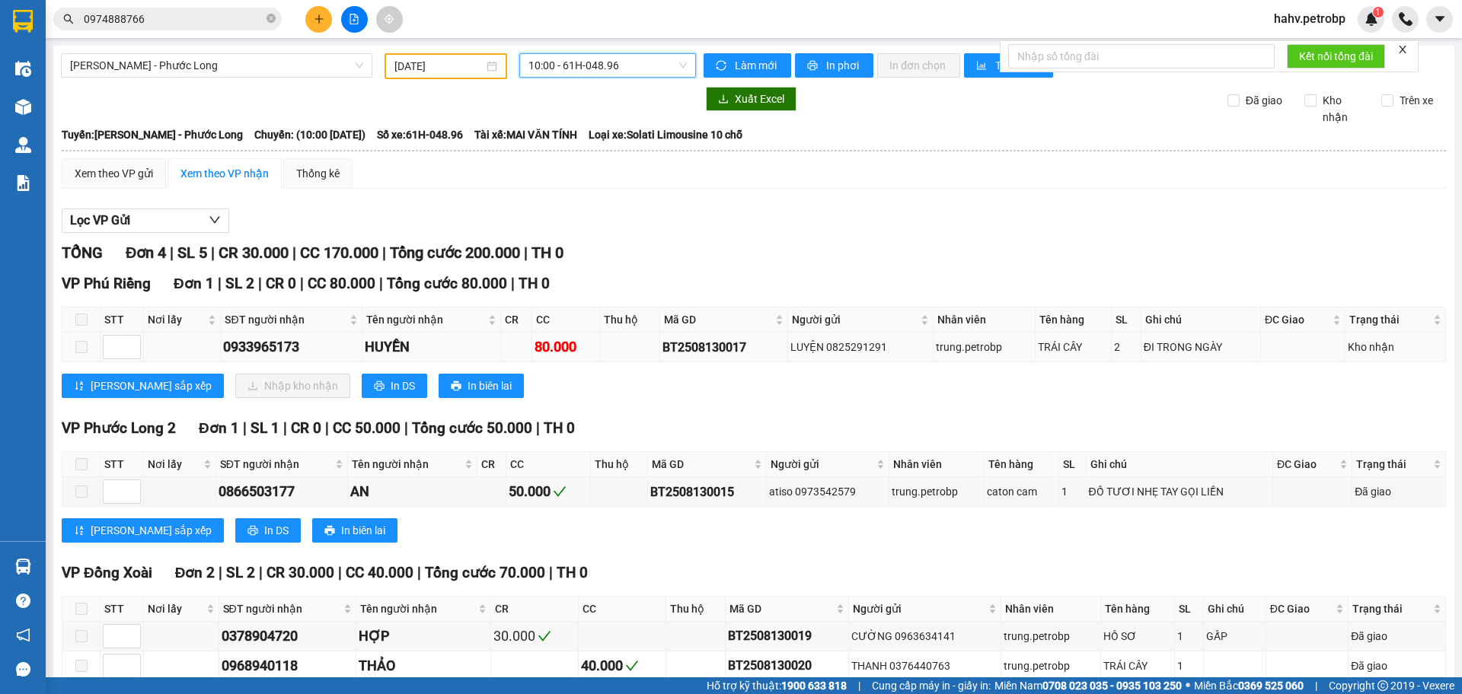
click at [671, 345] on div "BT2508130017" at bounding box center [723, 347] width 122 height 19
copy div "BT2508130017"
click at [269, 23] on icon "close-circle" at bounding box center [270, 18] width 9 height 9
paste input "BT2508130017"
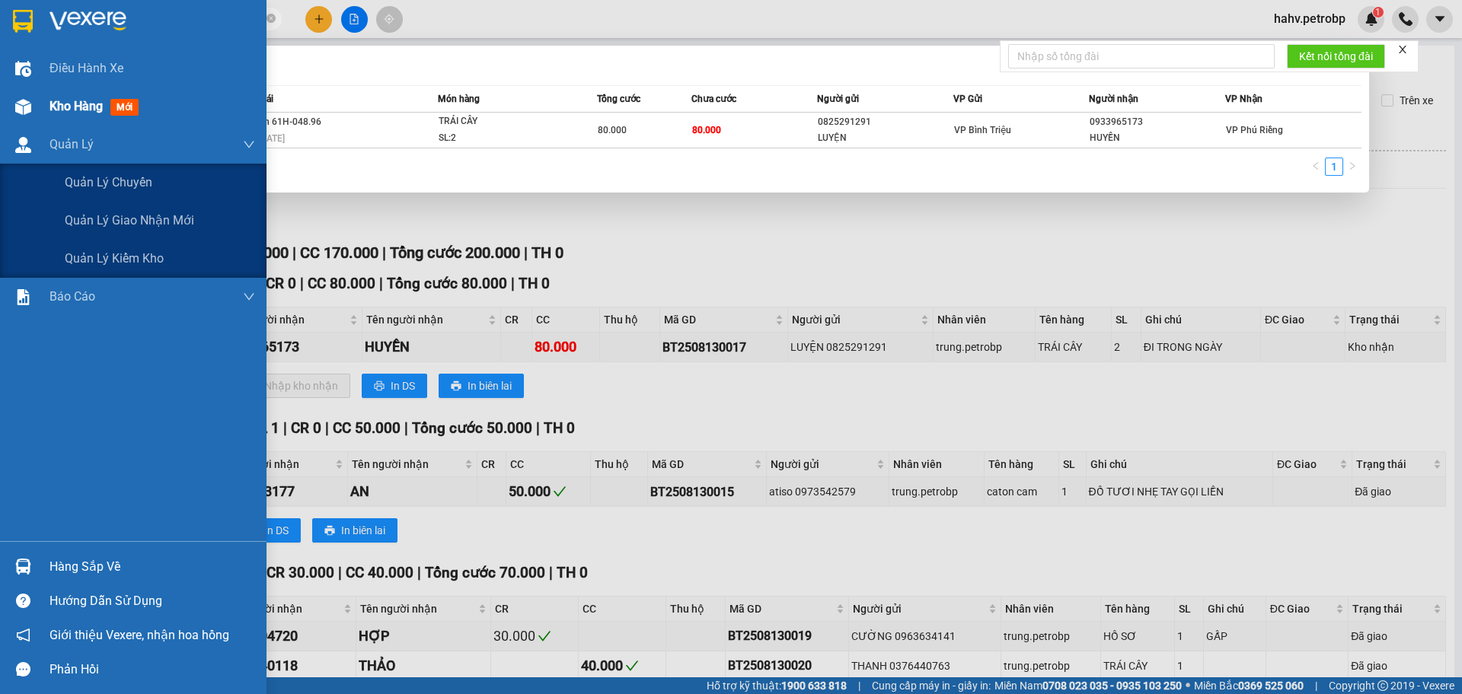
type input "BT2508130017"
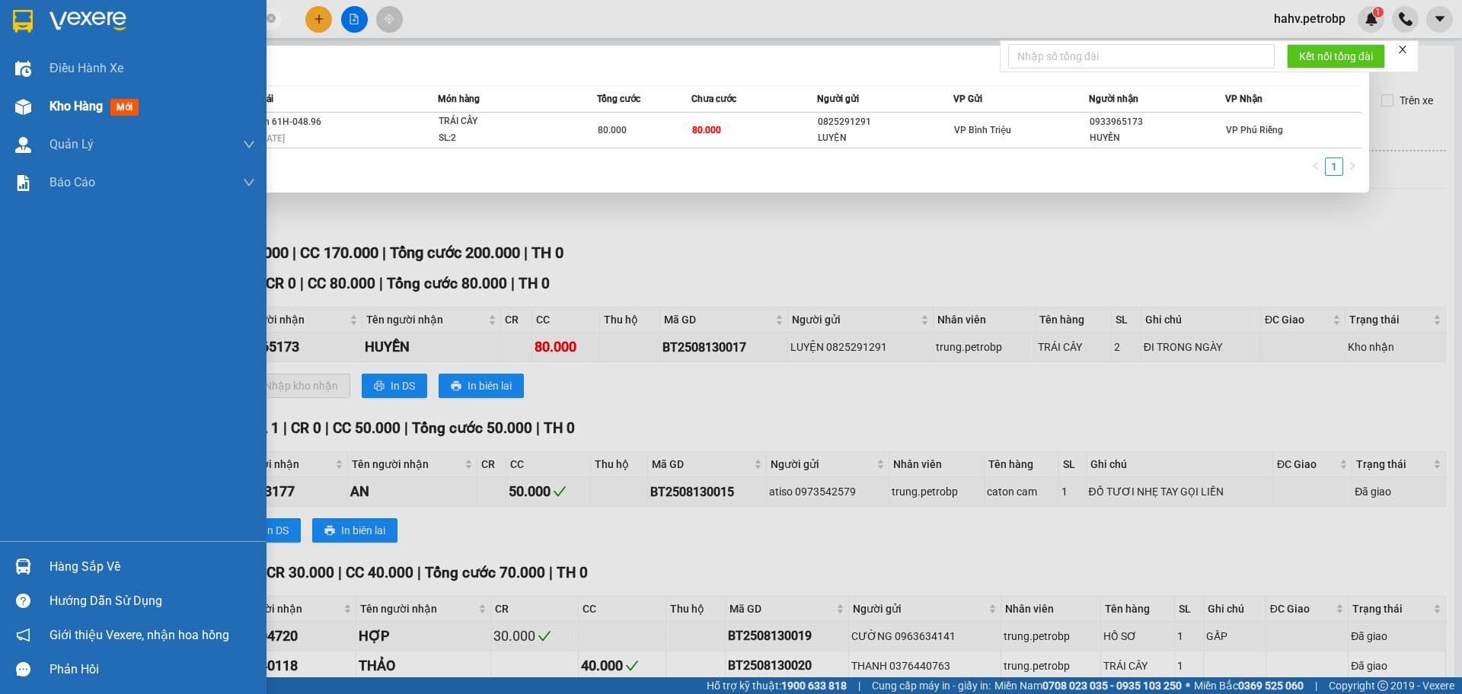
click at [91, 115] on div "Kho hàng mới" at bounding box center [96, 106] width 95 height 19
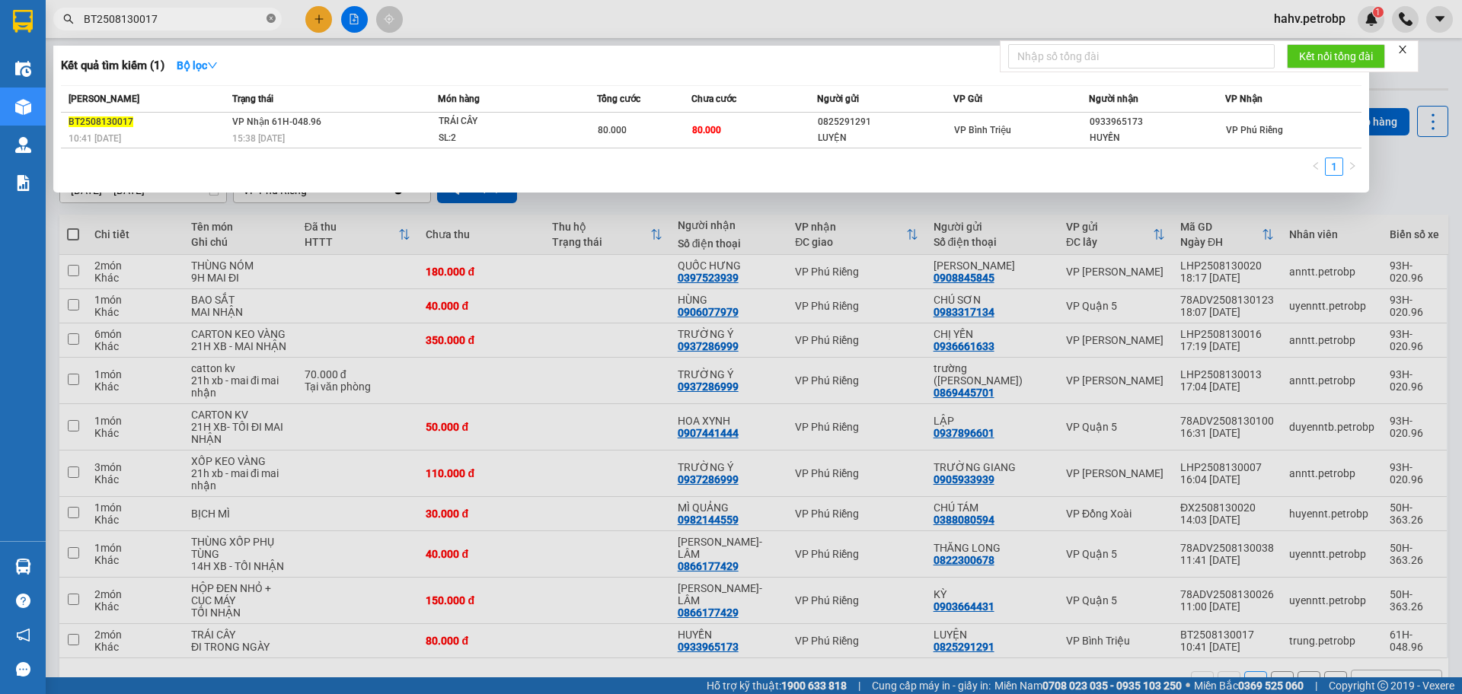
click at [270, 21] on icon "close-circle" at bounding box center [270, 18] width 9 height 9
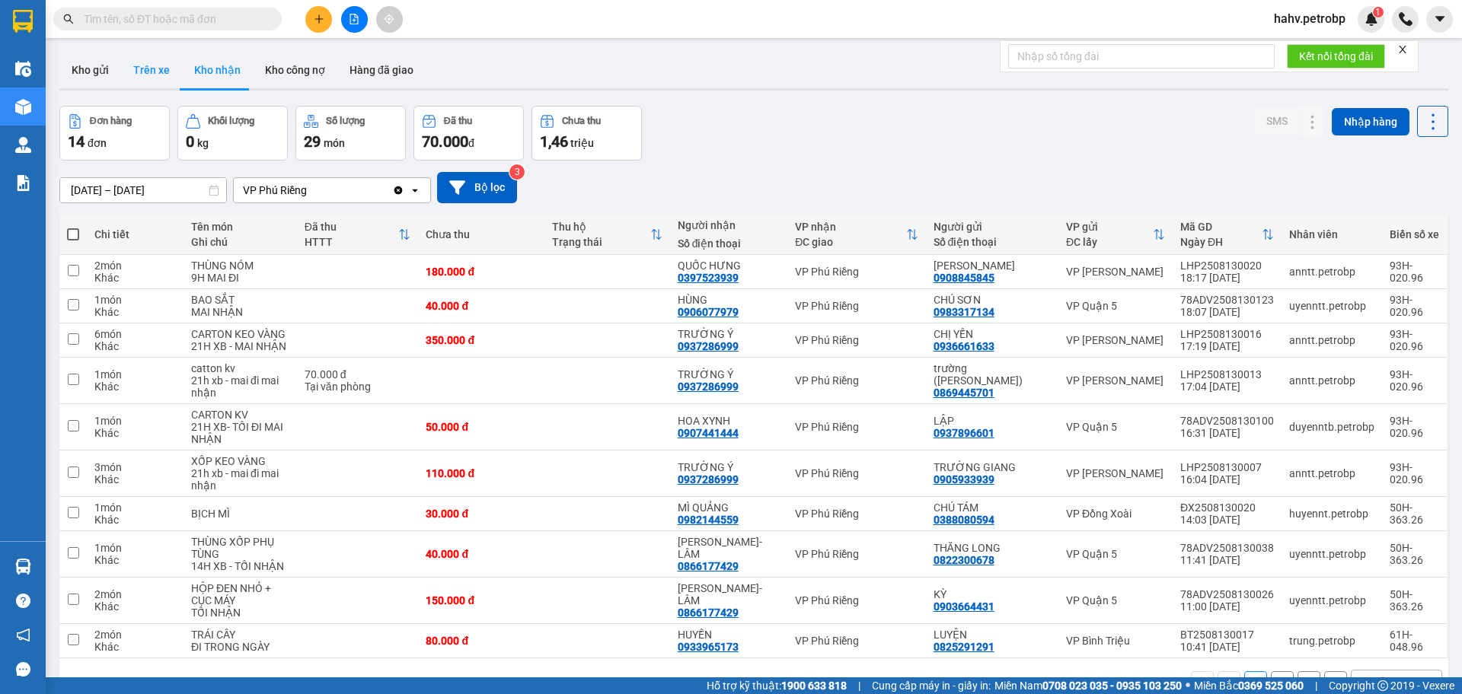
click at [139, 57] on button "Trên xe" at bounding box center [151, 70] width 61 height 37
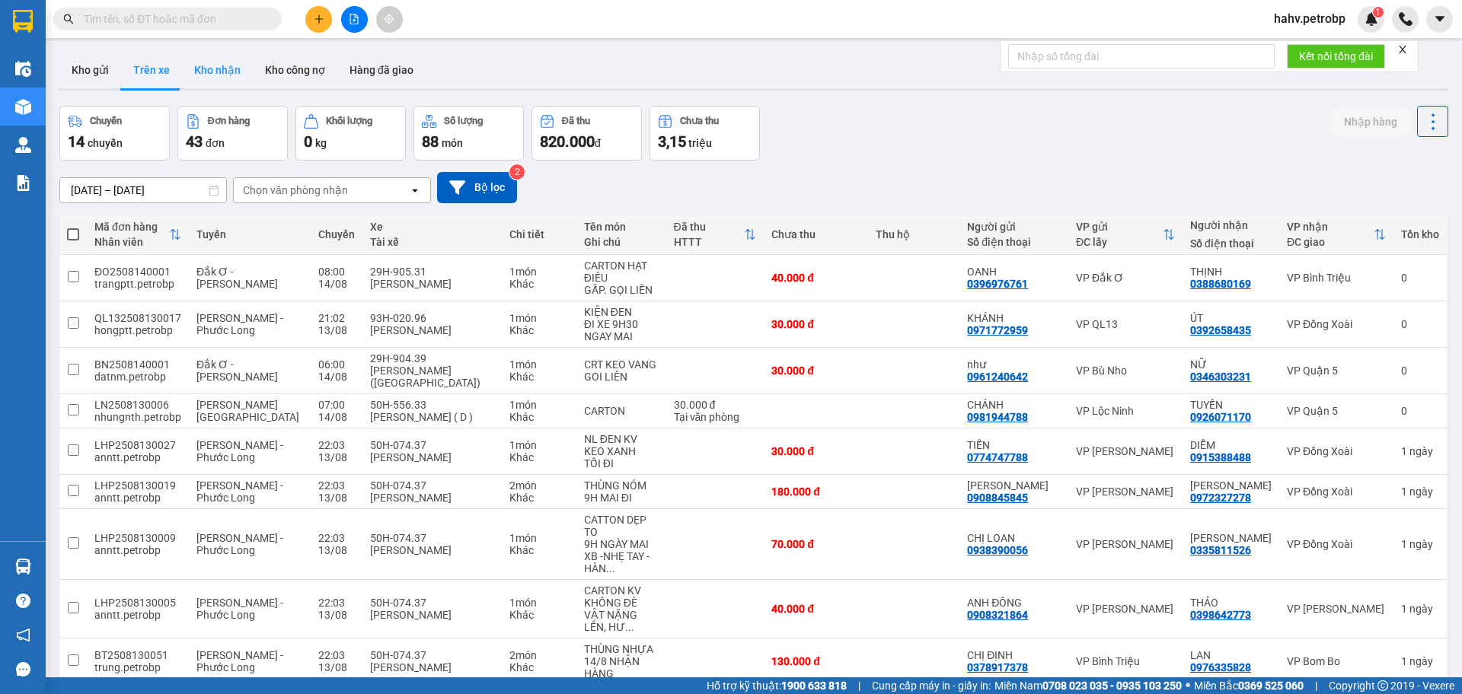
click at [225, 74] on button "Kho nhận" at bounding box center [217, 70] width 71 height 37
type input "[DATE] – [DATE]"
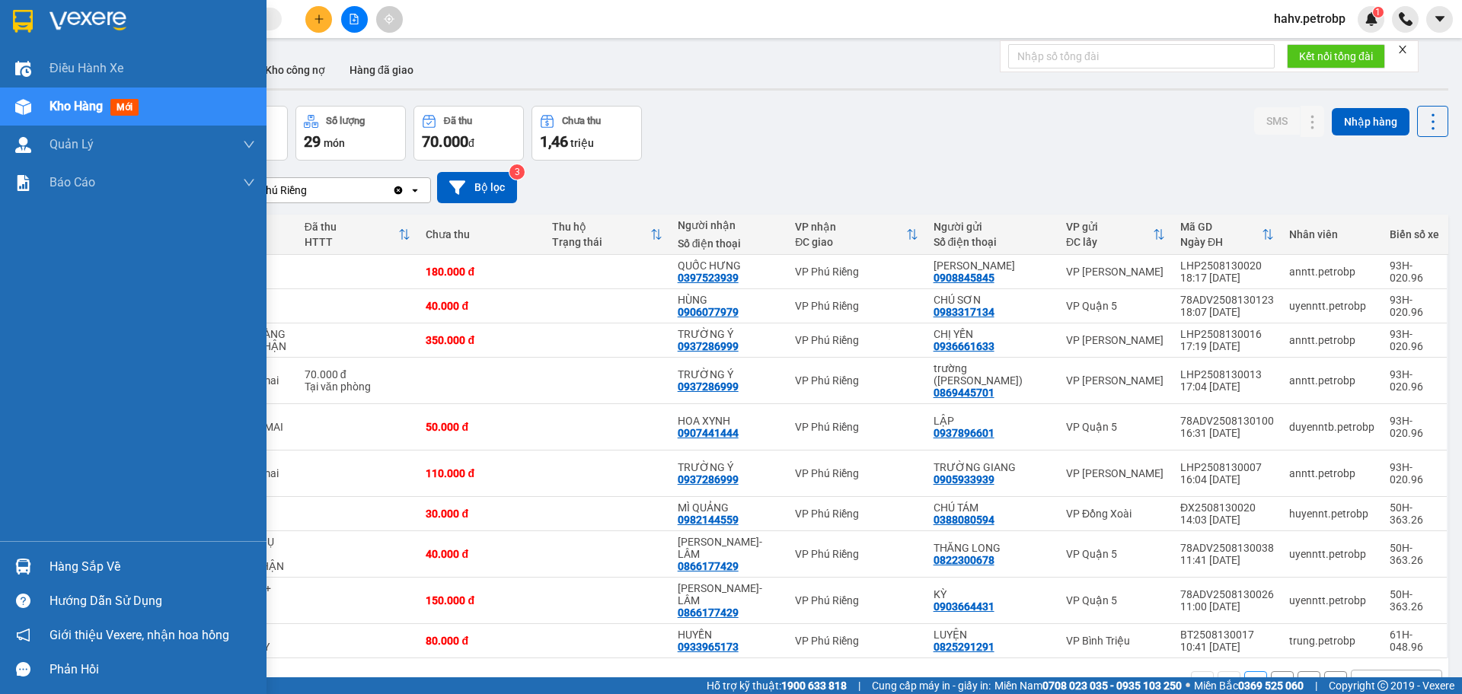
click at [83, 576] on div "Hàng sắp về" at bounding box center [152, 567] width 206 height 23
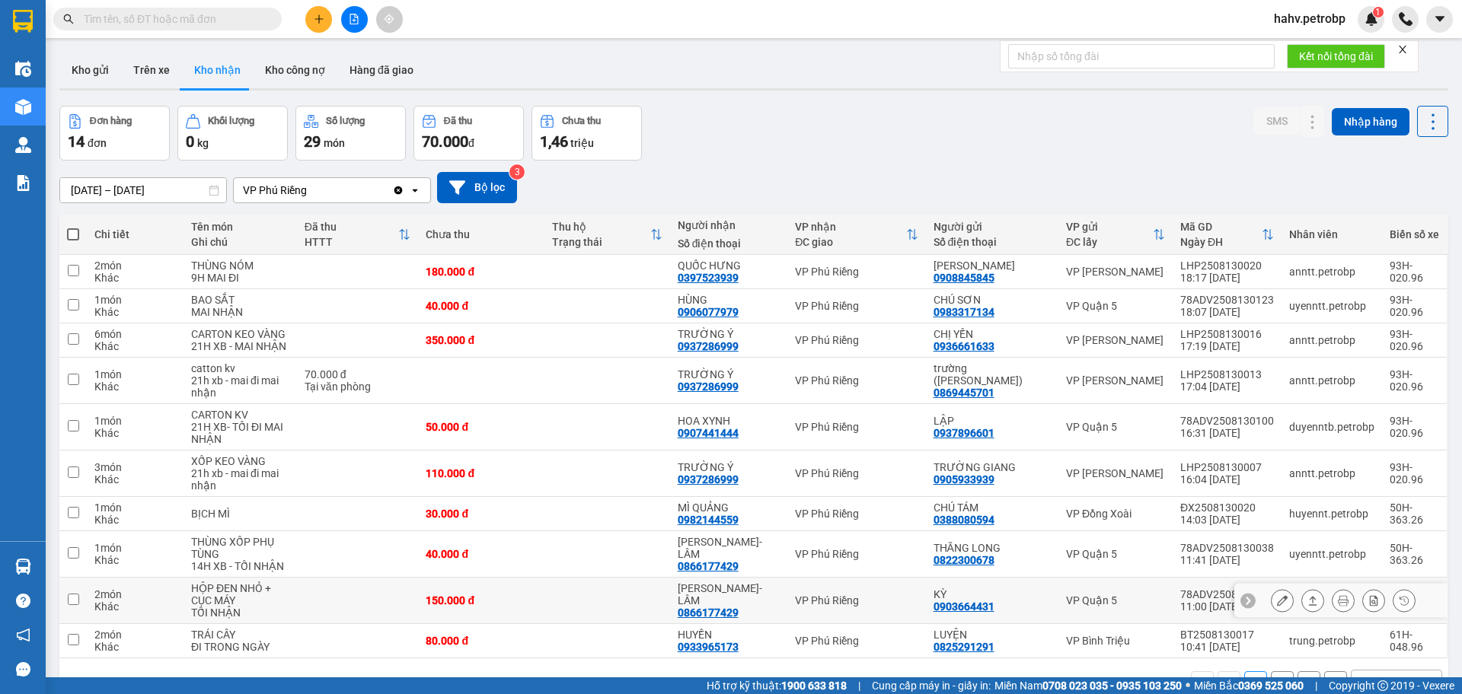
click at [782, 613] on section "Kết quả tìm kiếm ( 1 ) Bộ lọc Mã ĐH Trạng thái Món hàng Tổng cước Chưa cước Ngư…" at bounding box center [731, 347] width 1462 height 694
click at [1277, 426] on icon at bounding box center [1282, 427] width 11 height 11
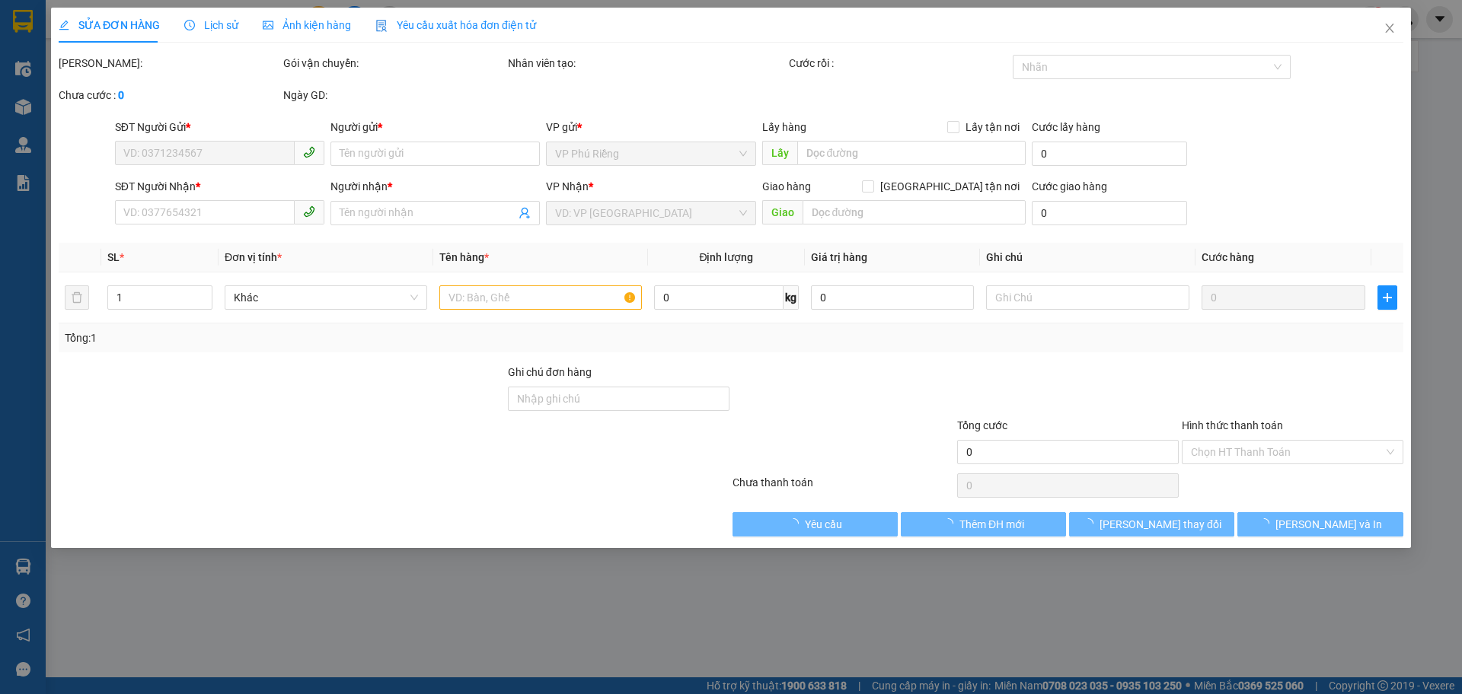
type input "0937896601"
type input "LẬP"
type input "0907441444"
type input "HOA XYNH"
type input "50.000"
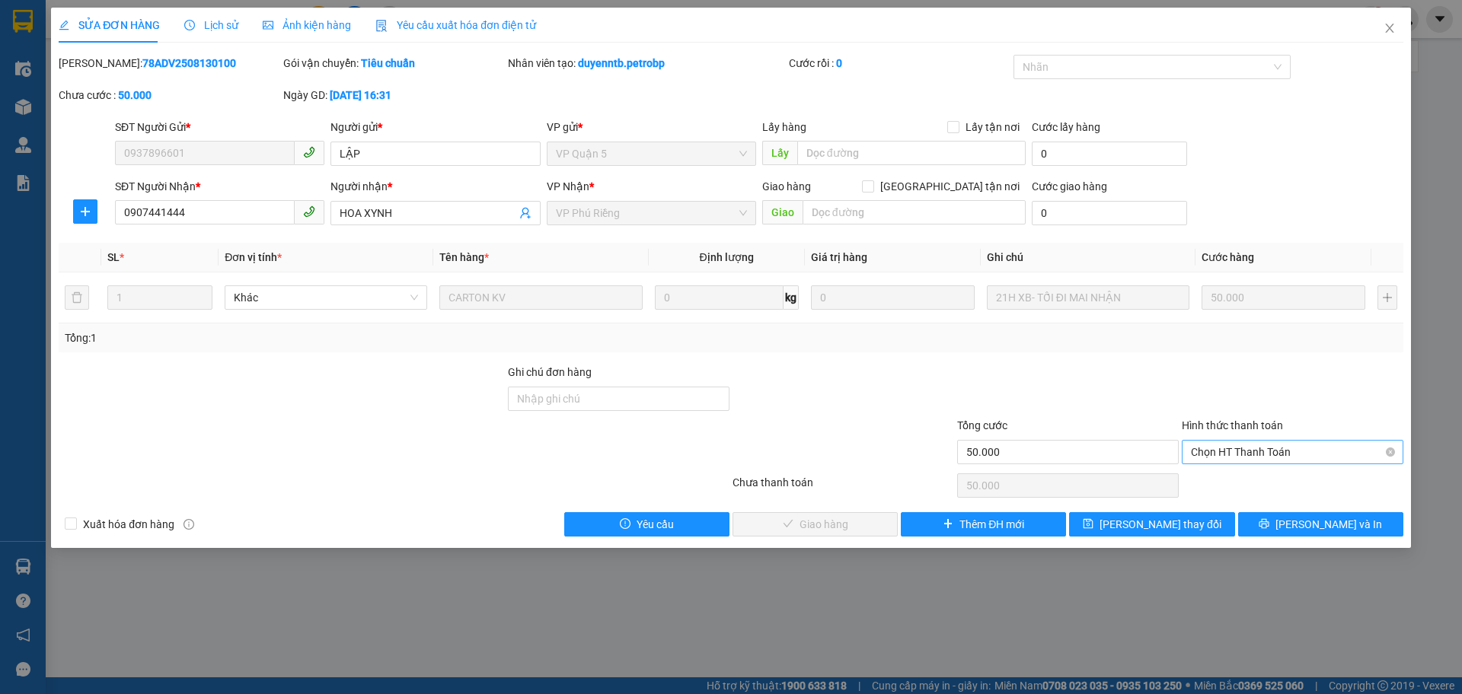
click at [1258, 443] on span "Chọn HT Thanh Toán" at bounding box center [1292, 452] width 203 height 23
click at [1255, 474] on div "Tại văn phòng" at bounding box center [1292, 482] width 222 height 24
type input "0"
click at [833, 526] on span "[PERSON_NAME] và Giao hàng" at bounding box center [834, 524] width 146 height 17
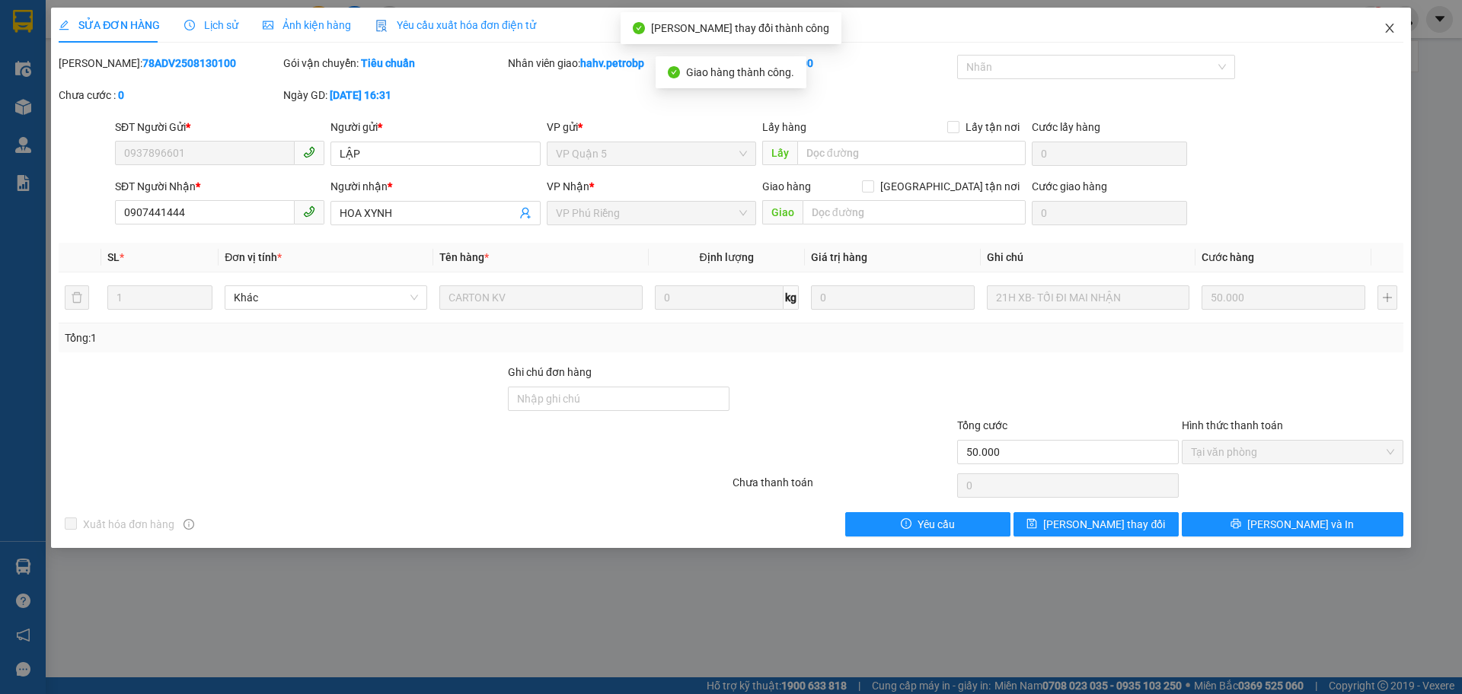
click at [1400, 24] on span "Close" at bounding box center [1389, 29] width 43 height 43
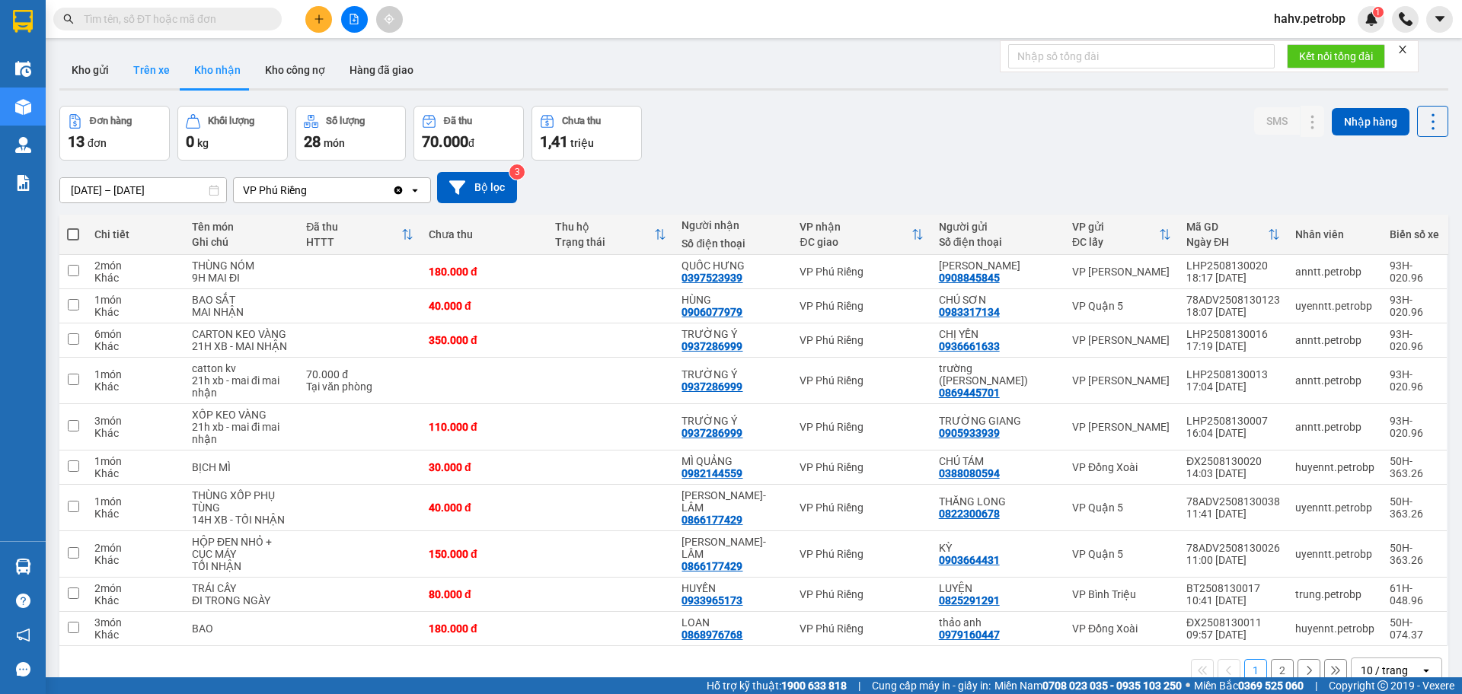
click at [171, 74] on button "Trên xe" at bounding box center [151, 70] width 61 height 37
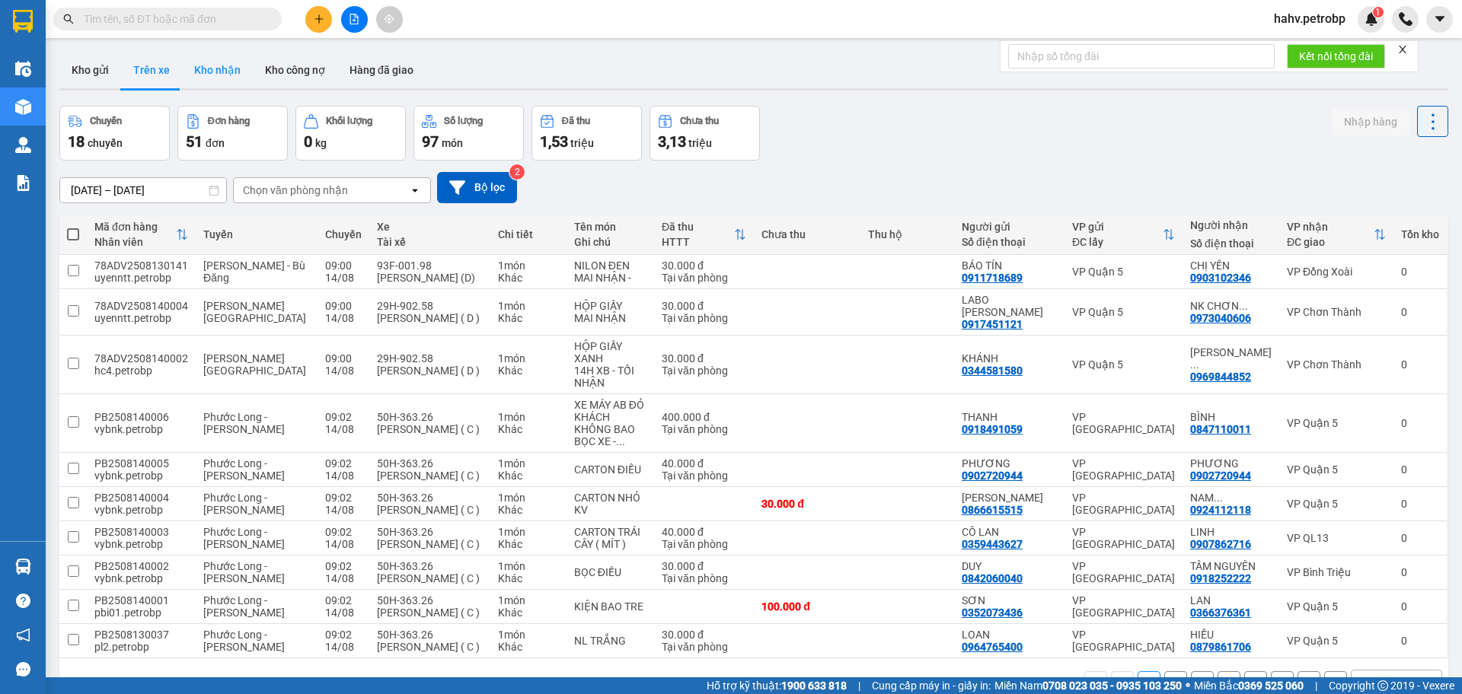
click at [202, 66] on button "Kho nhận" at bounding box center [217, 70] width 71 height 37
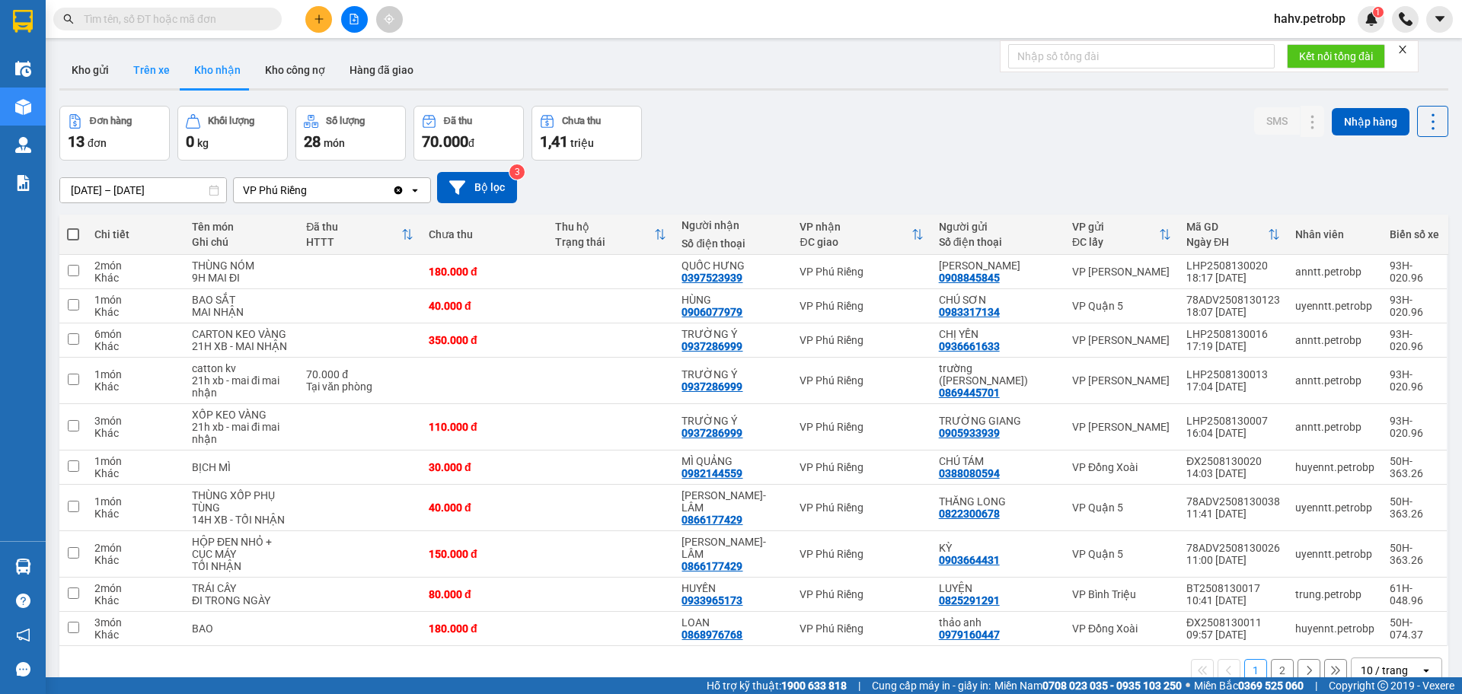
drag, startPoint x: 156, startPoint y: 75, endPoint x: 235, endPoint y: 75, distance: 79.2
click at [158, 75] on button "Trên xe" at bounding box center [151, 70] width 61 height 37
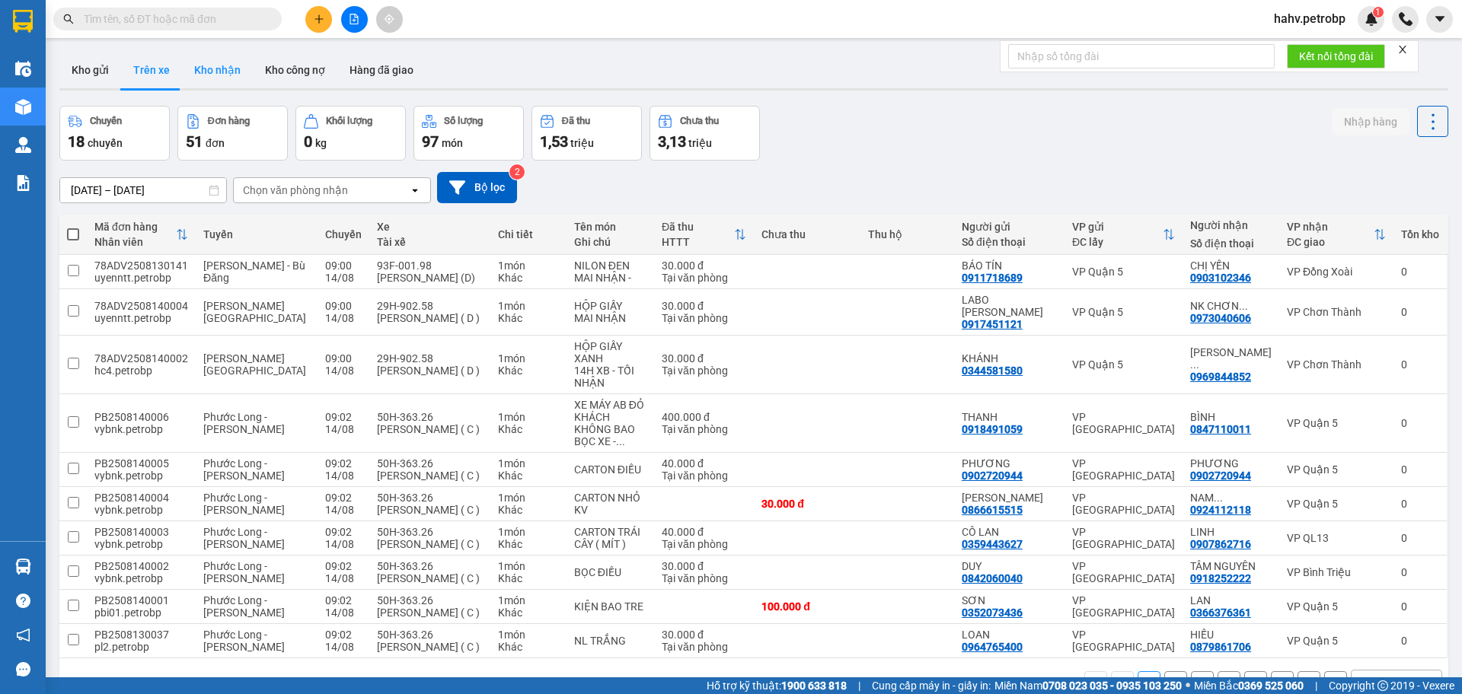
click at [211, 75] on button "Kho nhận" at bounding box center [217, 70] width 71 height 37
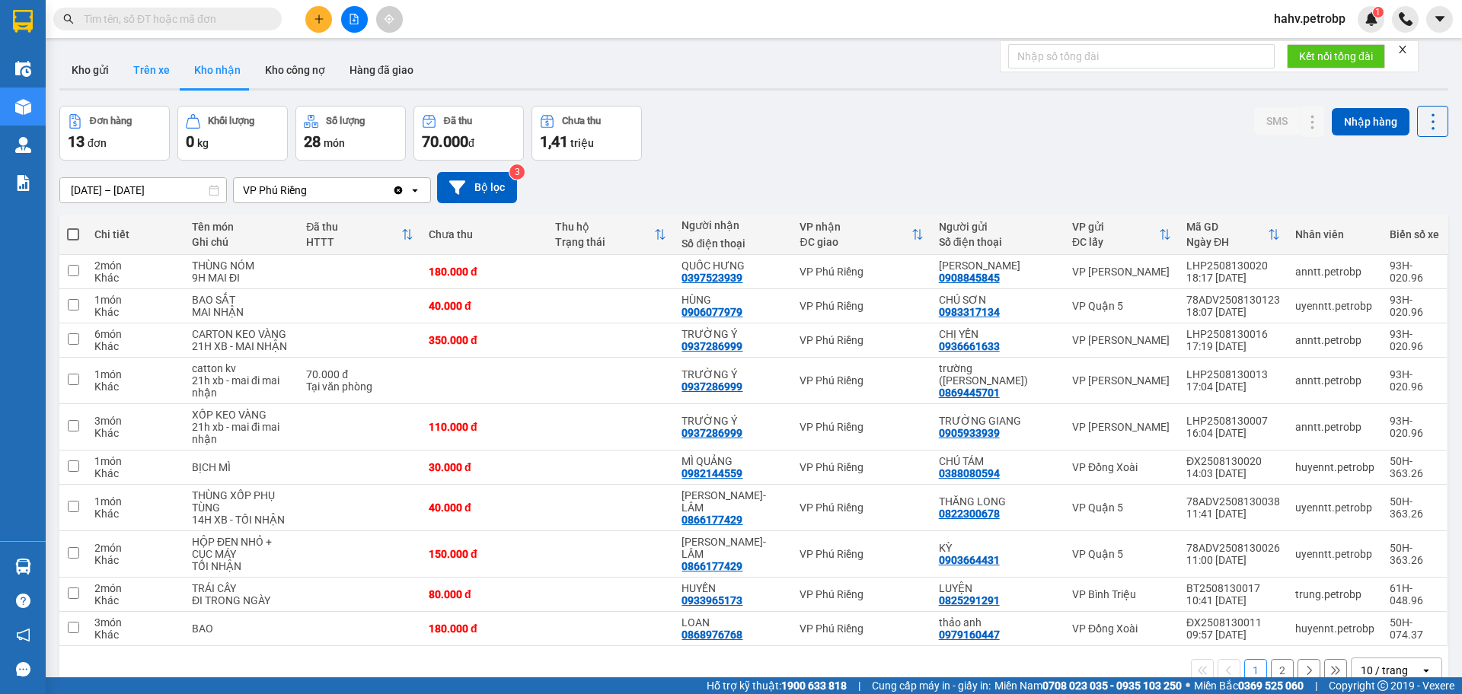
click at [173, 64] on button "Trên xe" at bounding box center [151, 70] width 61 height 37
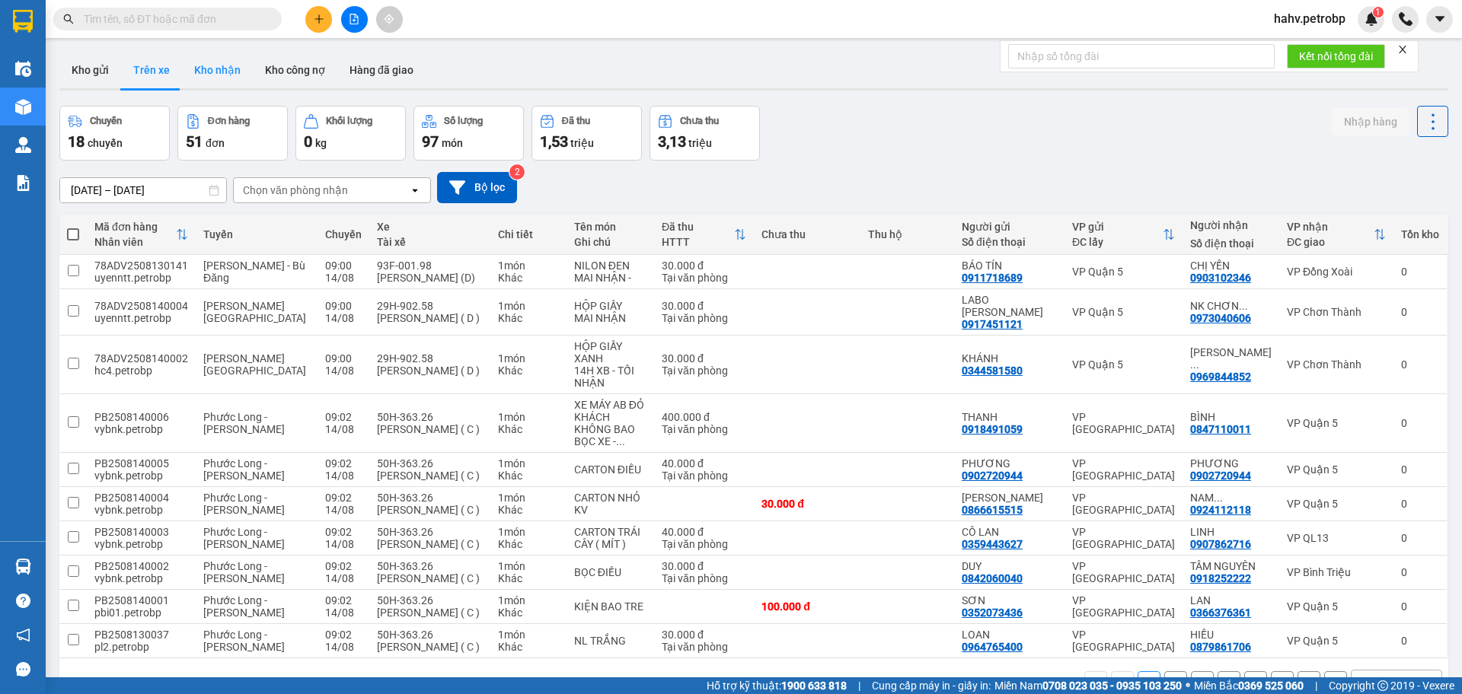
click at [210, 69] on button "Kho nhận" at bounding box center [217, 70] width 71 height 37
type input "[DATE] – [DATE]"
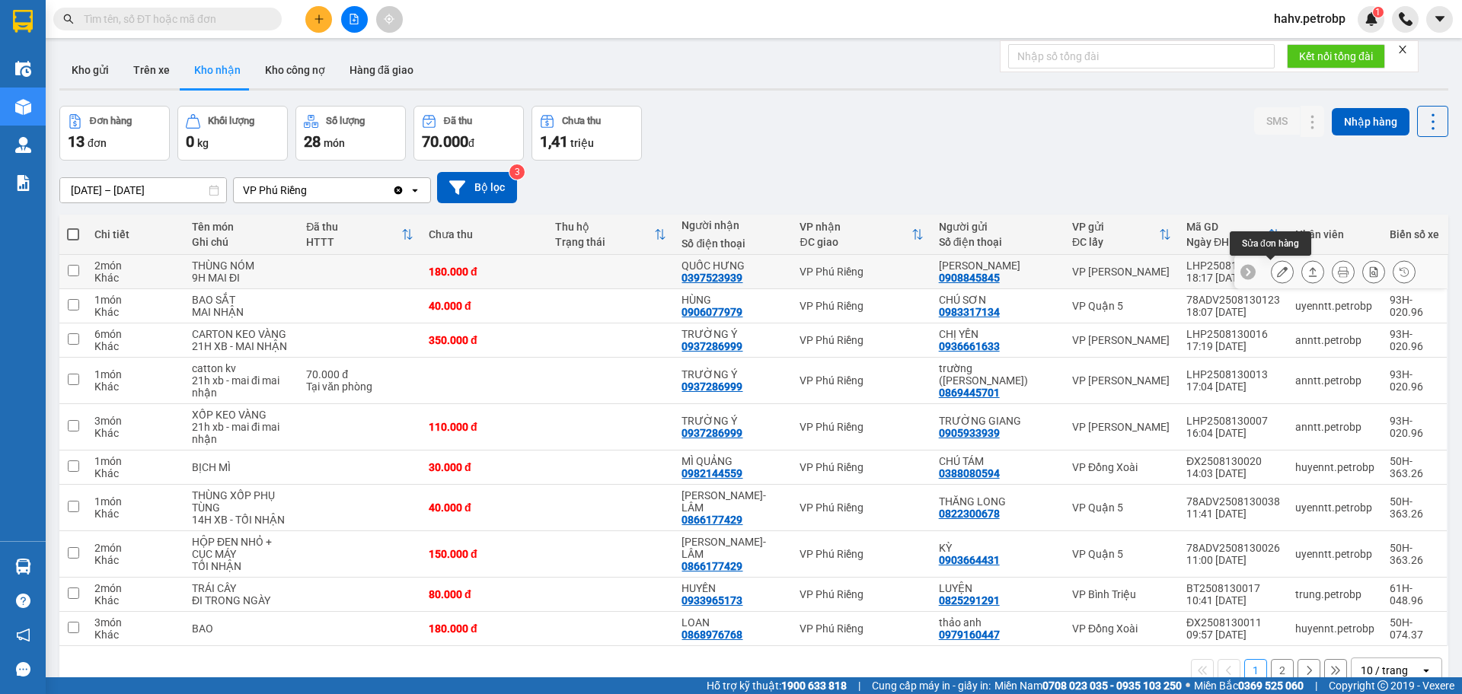
click at [1277, 273] on icon at bounding box center [1282, 271] width 11 height 11
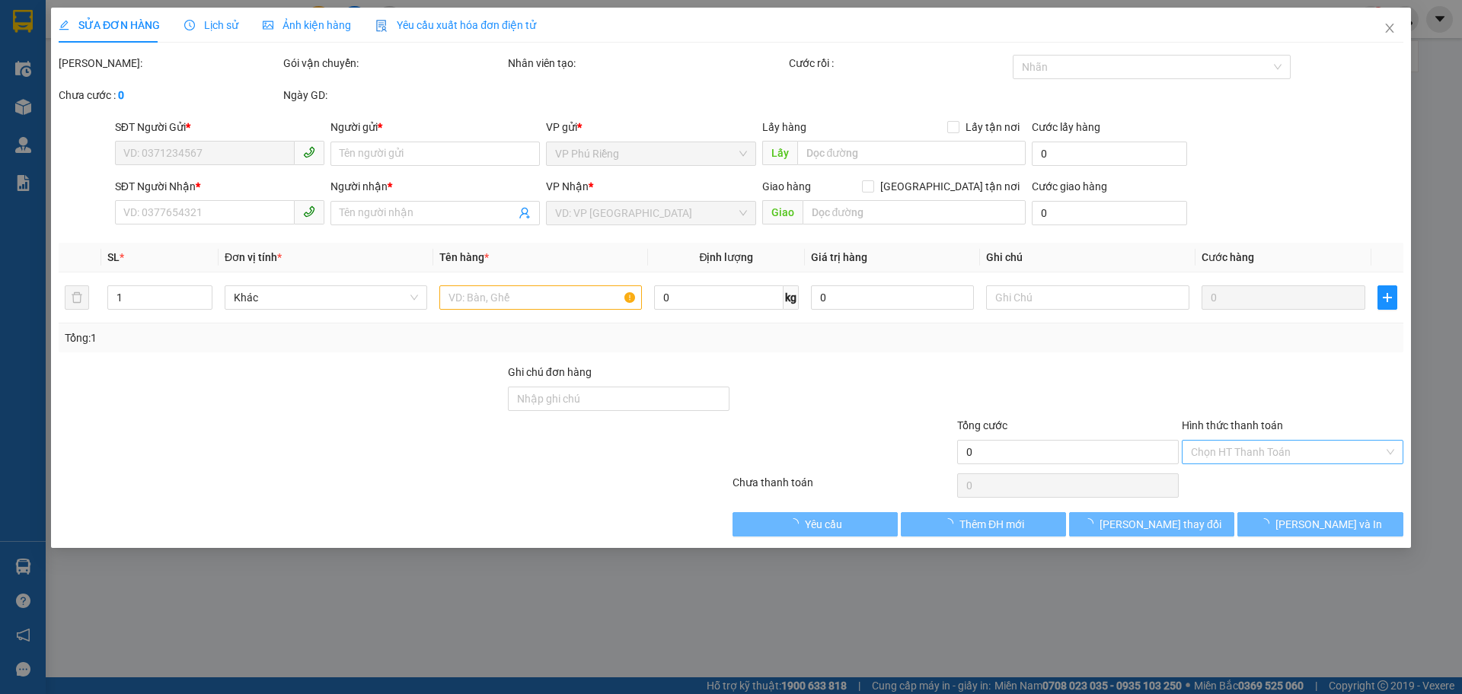
type input "0908845845"
type input "[PERSON_NAME]"
type input "0397523939"
type input "QUỐC HƯNG"
type input "180.000"
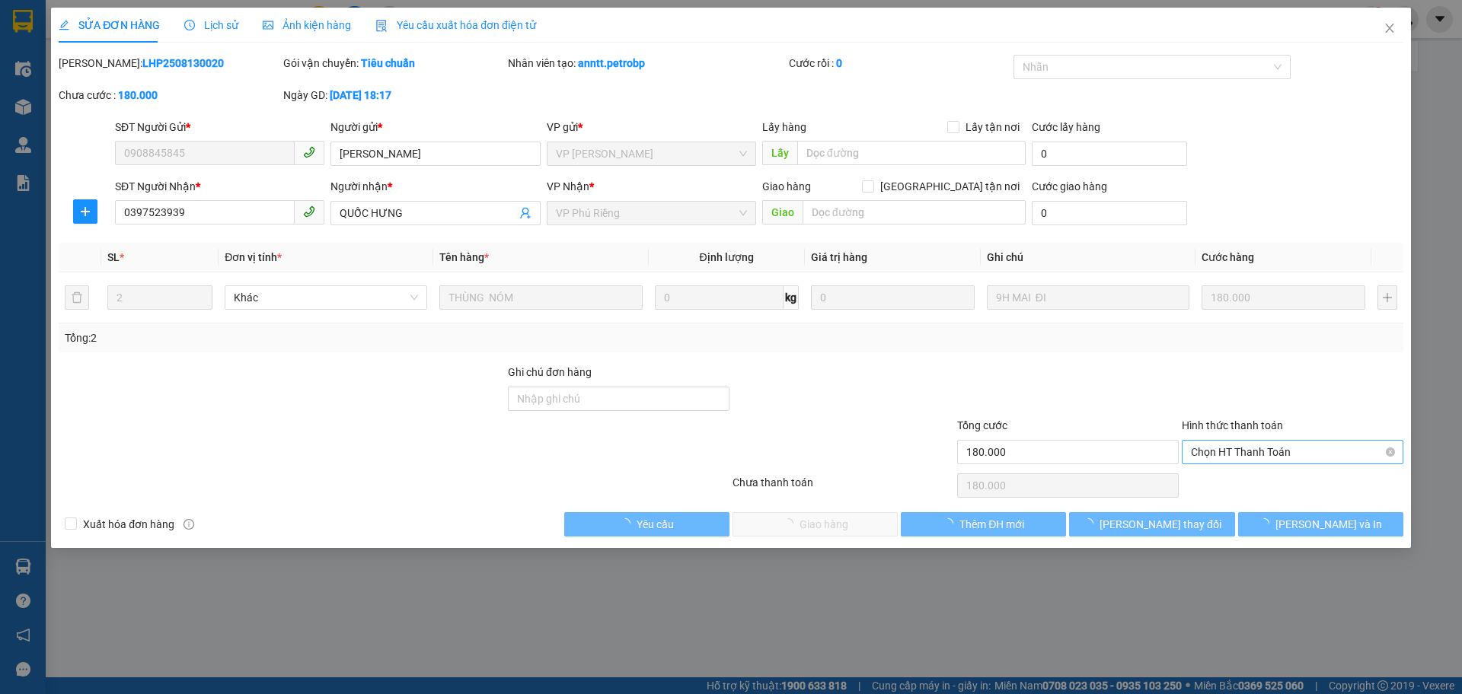
click at [1261, 448] on span "Chọn HT Thanh Toán" at bounding box center [1292, 452] width 203 height 23
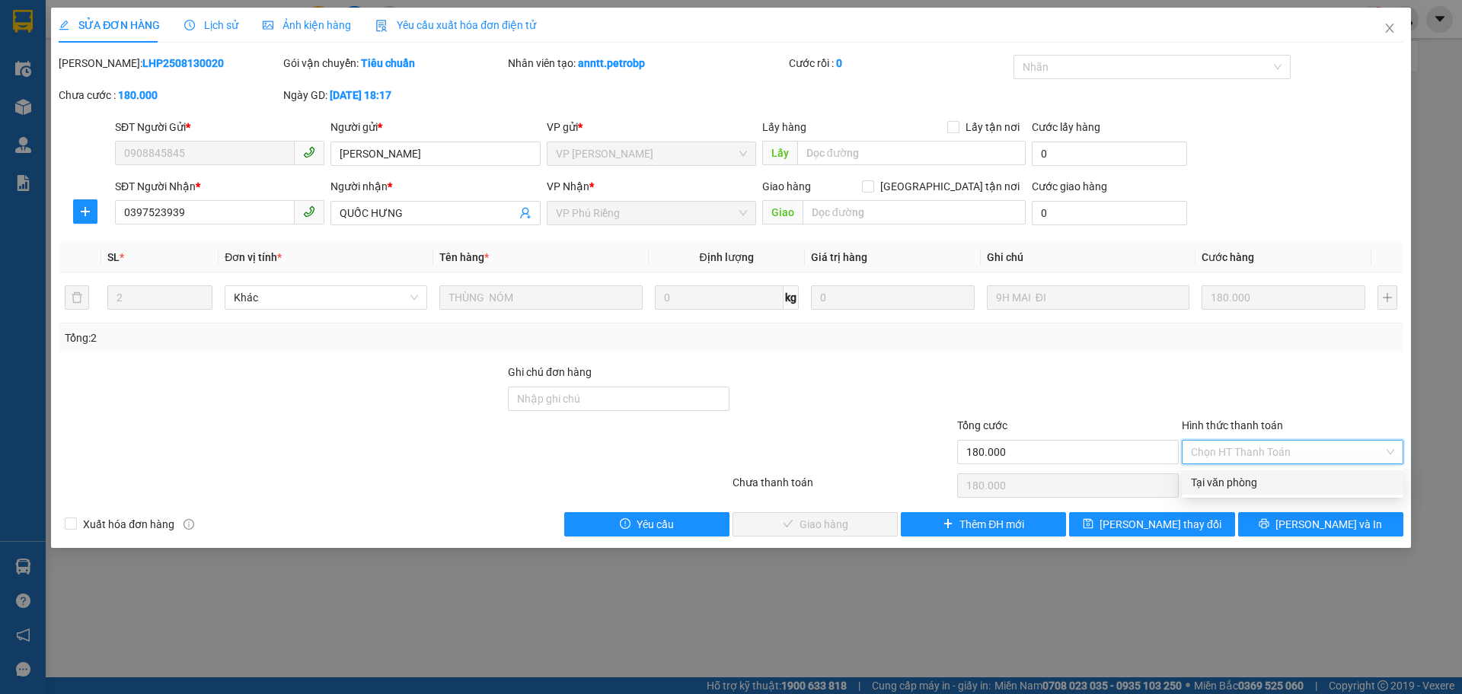
click at [1261, 484] on div "Tại văn phòng" at bounding box center [1292, 482] width 203 height 17
type input "0"
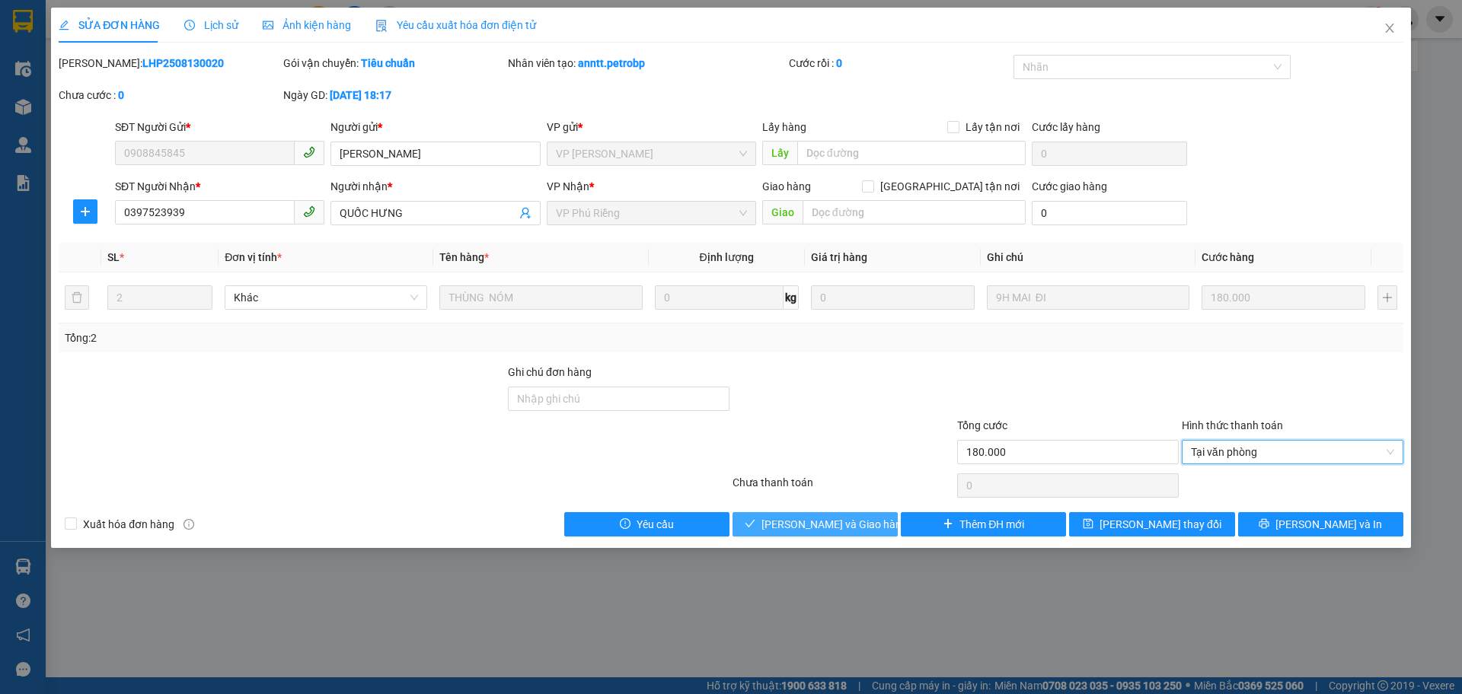
click at [761, 519] on button "[PERSON_NAME] và Giao hàng" at bounding box center [814, 524] width 165 height 24
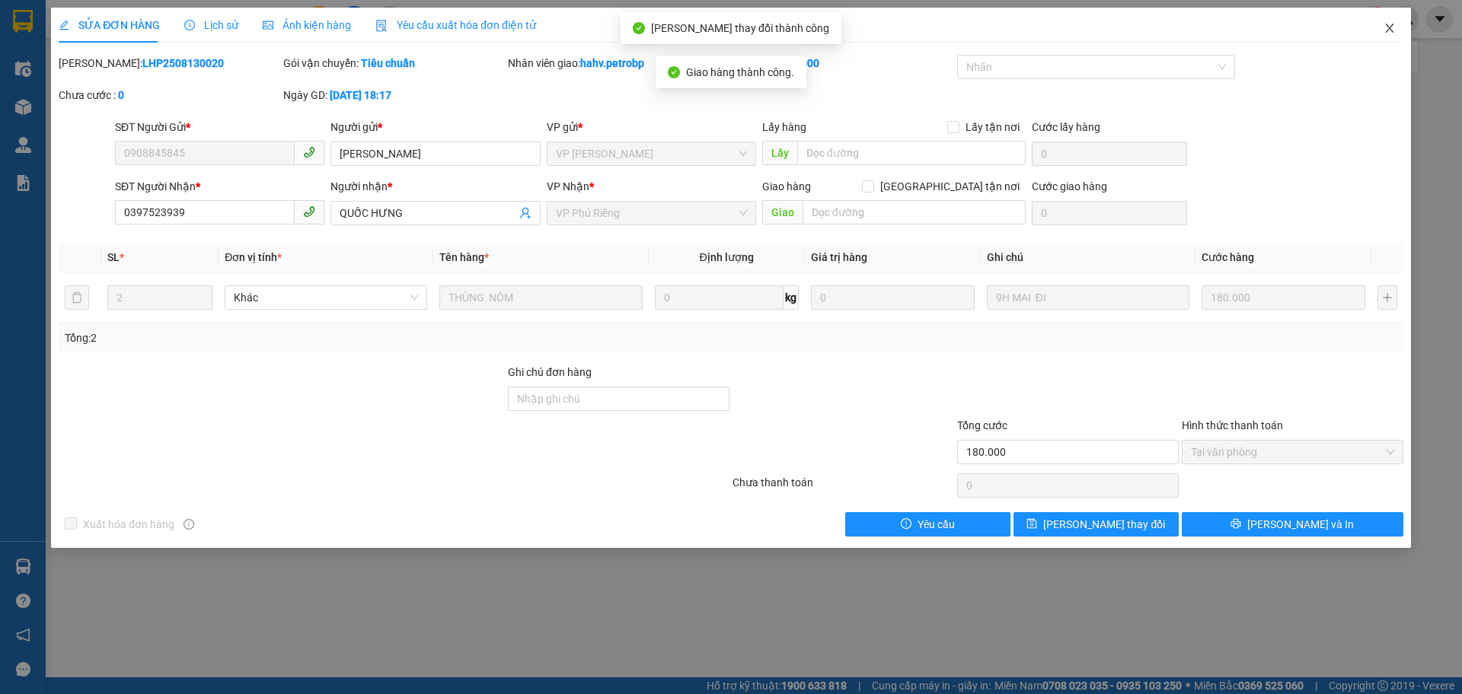
click at [1383, 25] on icon "close" at bounding box center [1389, 28] width 12 height 12
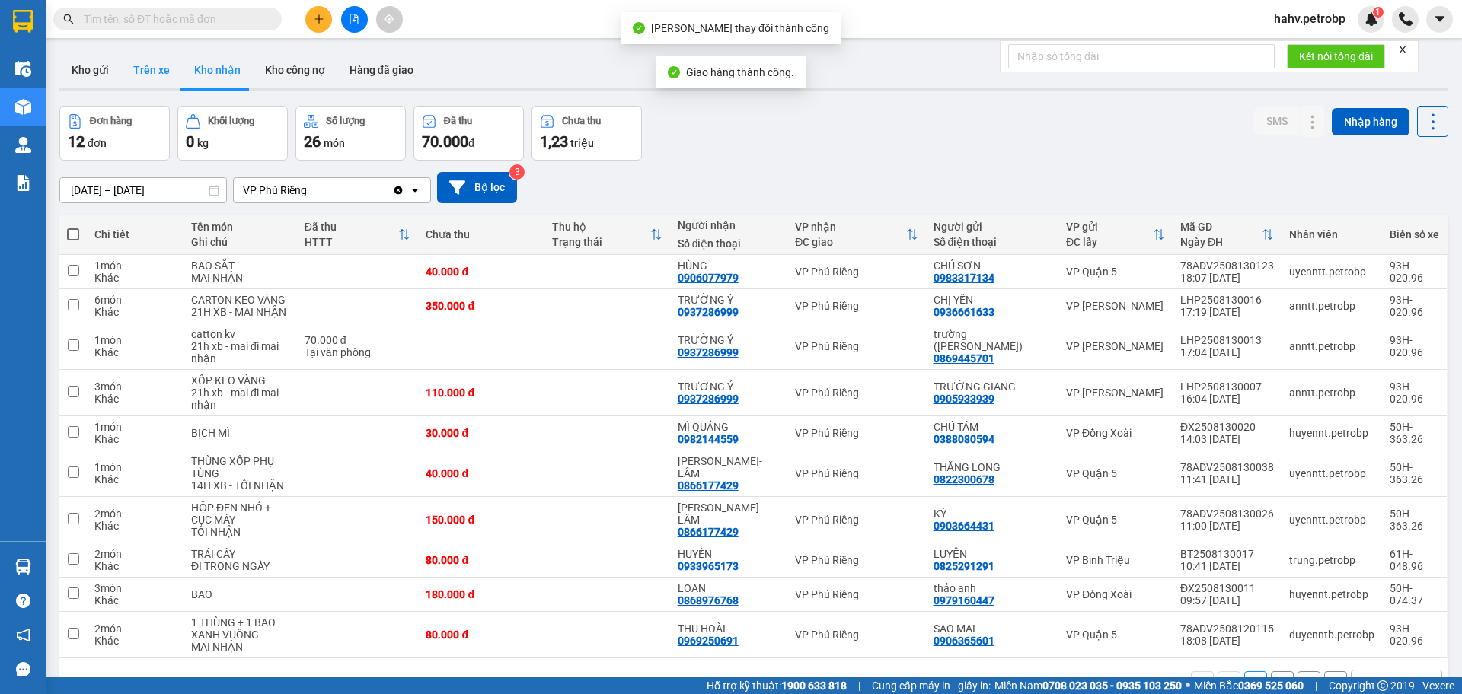
click at [165, 71] on button "Trên xe" at bounding box center [151, 70] width 61 height 37
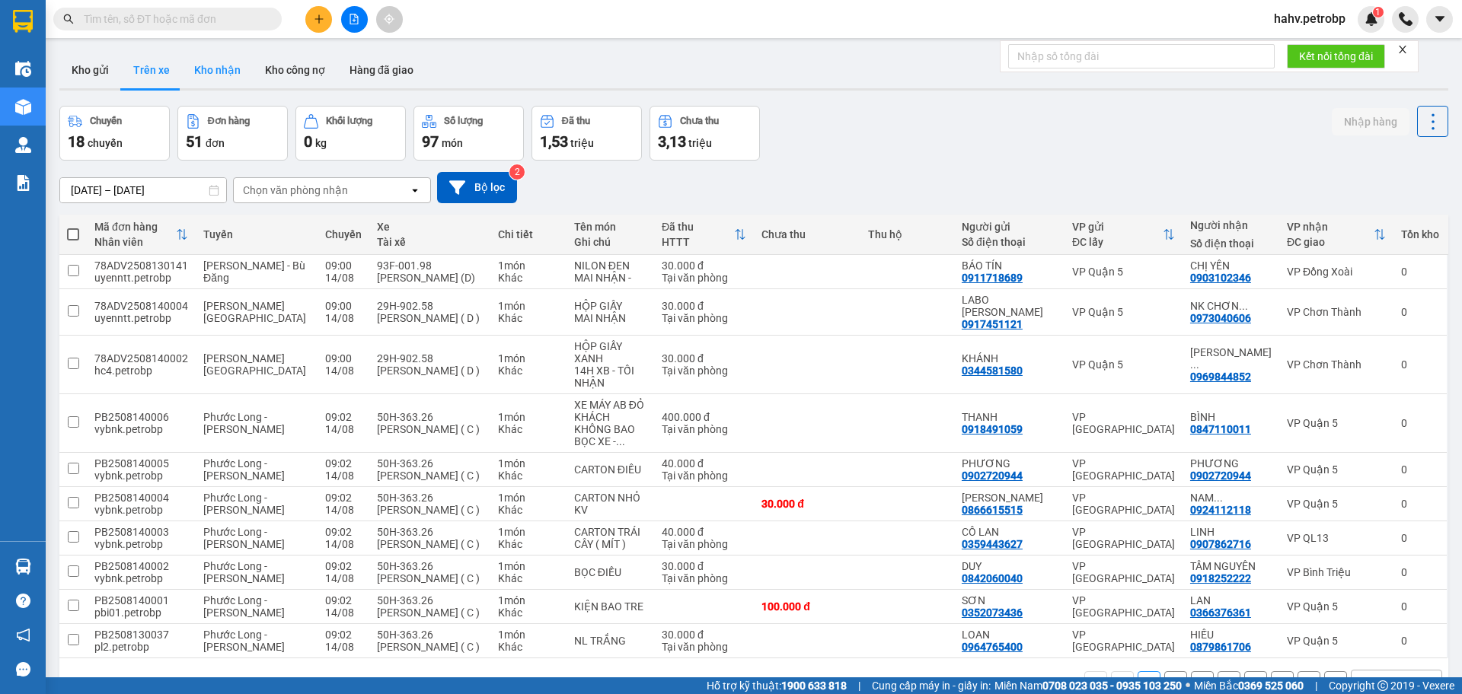
click at [193, 66] on button "Kho nhận" at bounding box center [217, 70] width 71 height 37
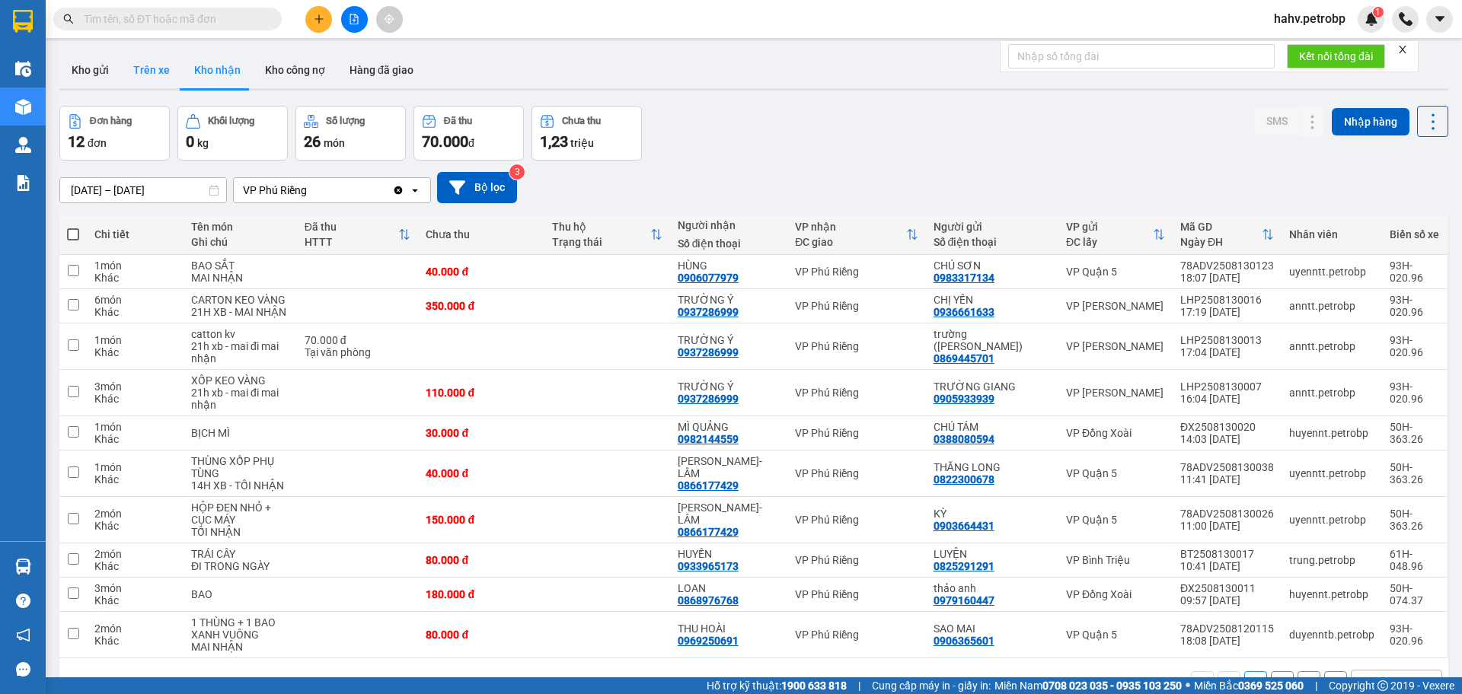
click at [167, 86] on button "Trên xe" at bounding box center [151, 70] width 61 height 37
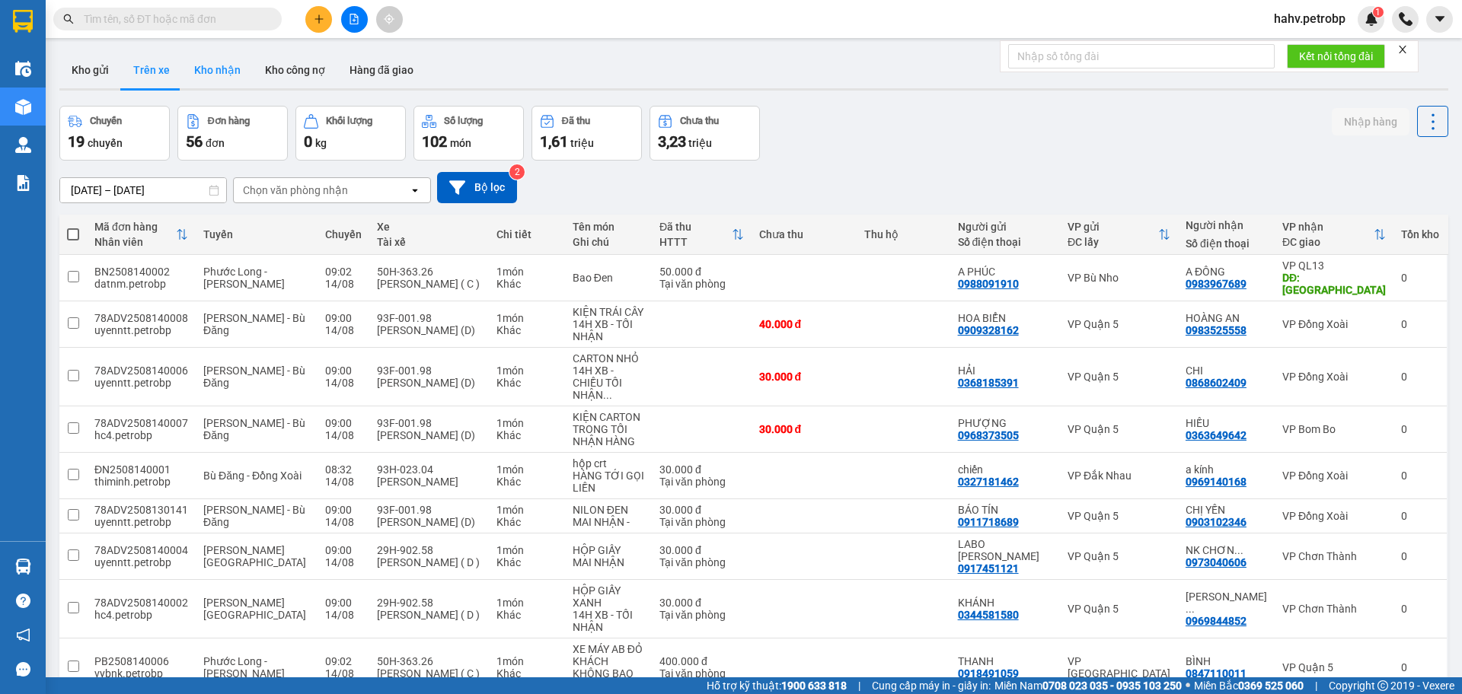
click at [201, 69] on button "Kho nhận" at bounding box center [217, 70] width 71 height 37
type input "[DATE] – [DATE]"
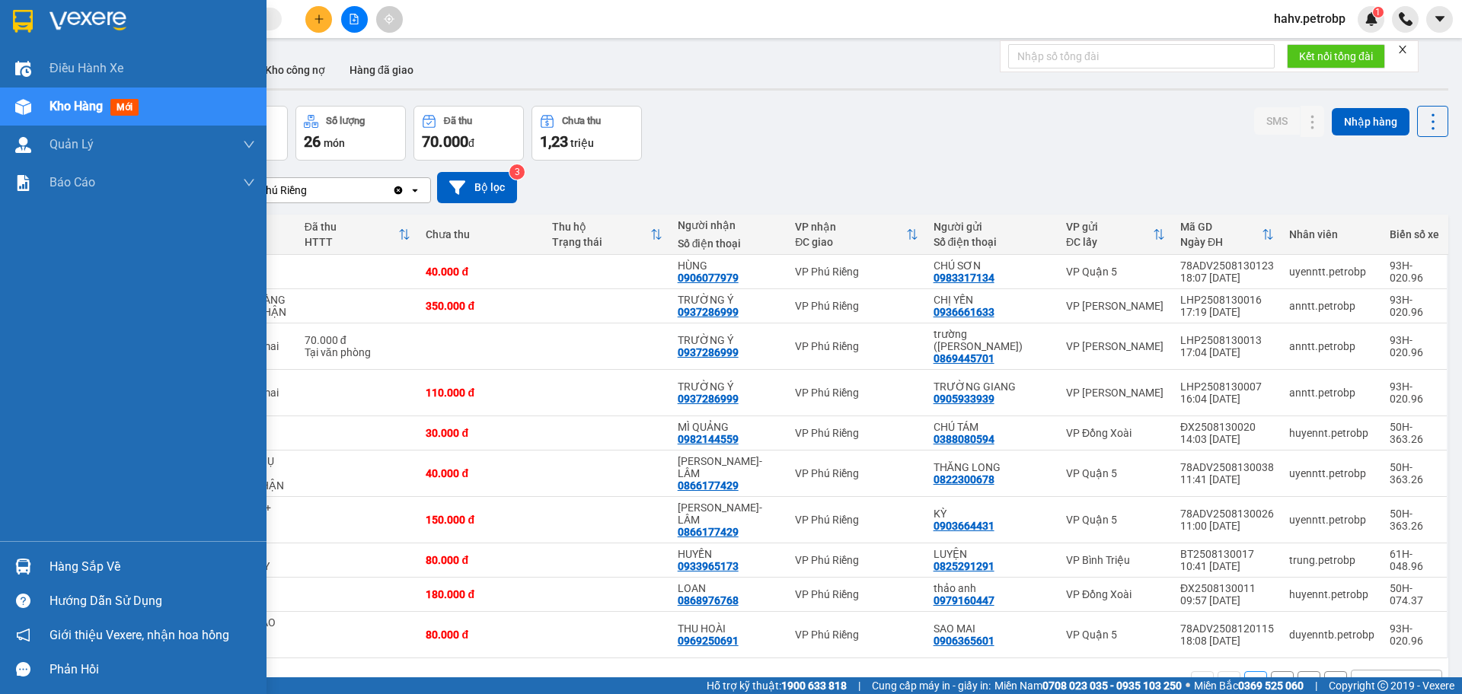
click at [71, 566] on div "Hàng sắp về" at bounding box center [152, 567] width 206 height 23
drag, startPoint x: 18, startPoint y: 455, endPoint x: 70, endPoint y: 66, distance: 392.5
click at [18, 444] on div "Điều hành xe Kho hàng mới Quản [PERSON_NAME] lý chuyến Quản lý giao nhận mới Qu…" at bounding box center [133, 347] width 266 height 694
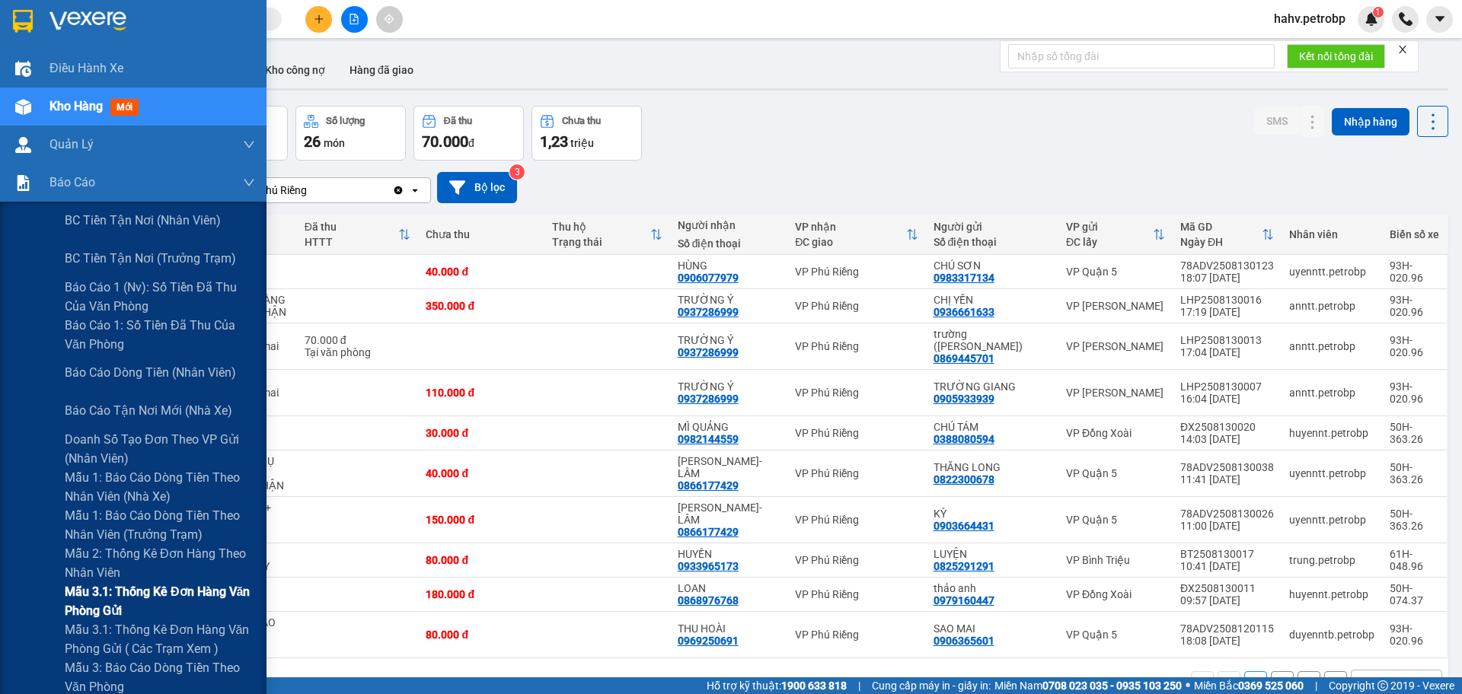
click at [16, 613] on div "Mẫu 3.1: Thống kê đơn hàng văn phòng gửi" at bounding box center [133, 601] width 266 height 38
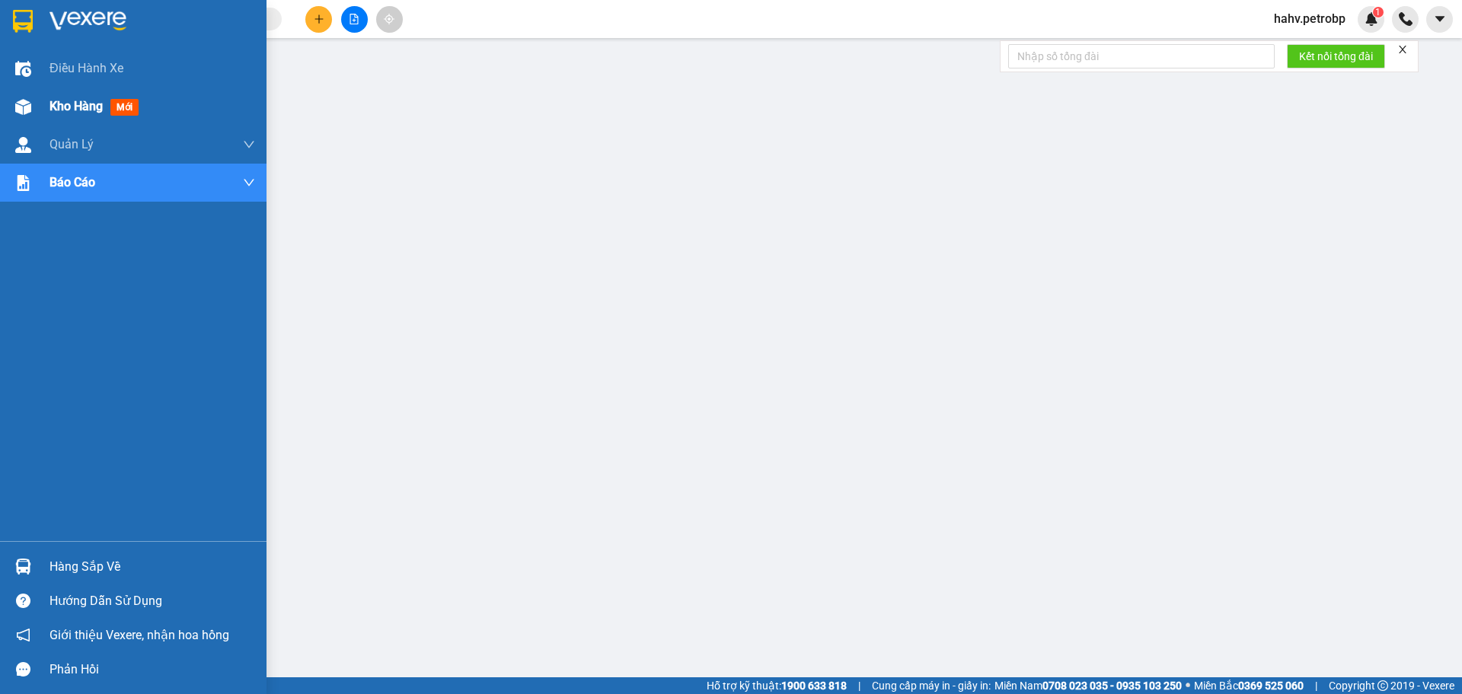
click at [0, 90] on div "Kho hàng mới" at bounding box center [133, 107] width 266 height 38
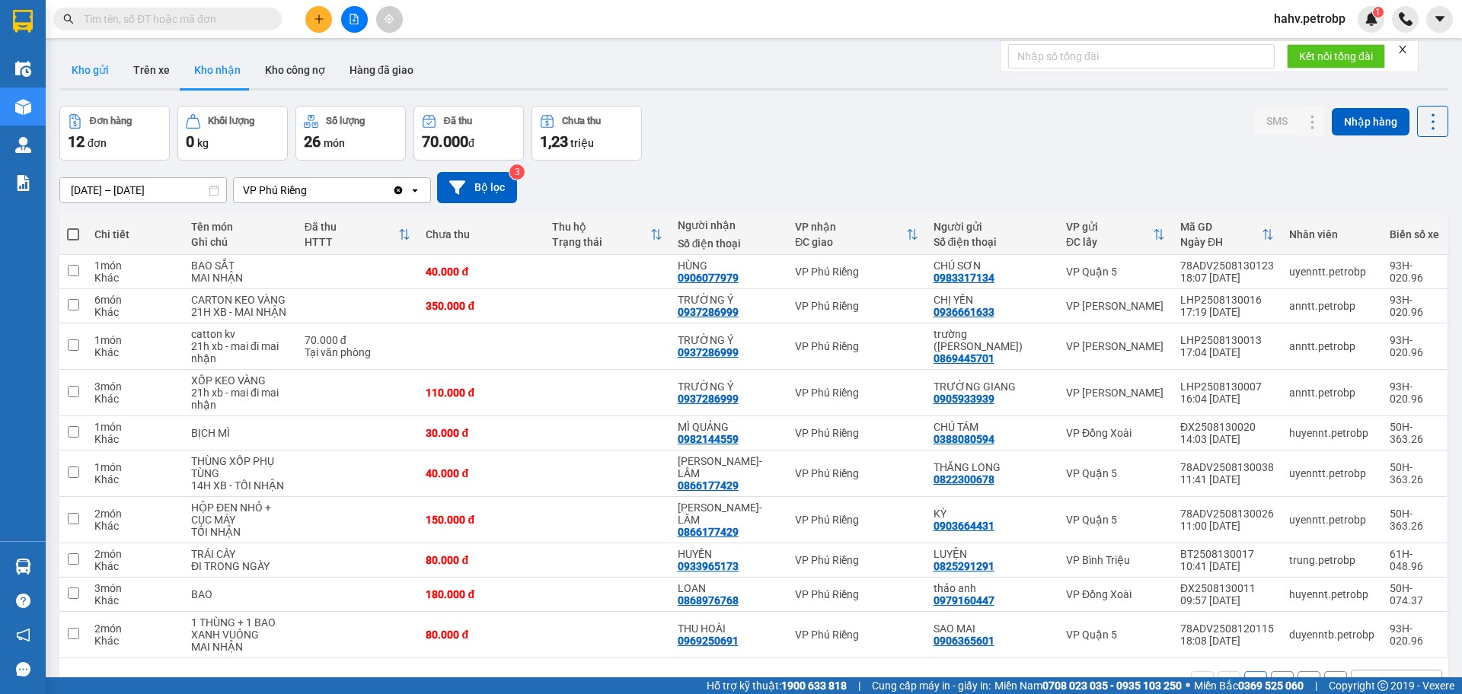
click at [79, 54] on button "Kho gửi" at bounding box center [90, 70] width 62 height 37
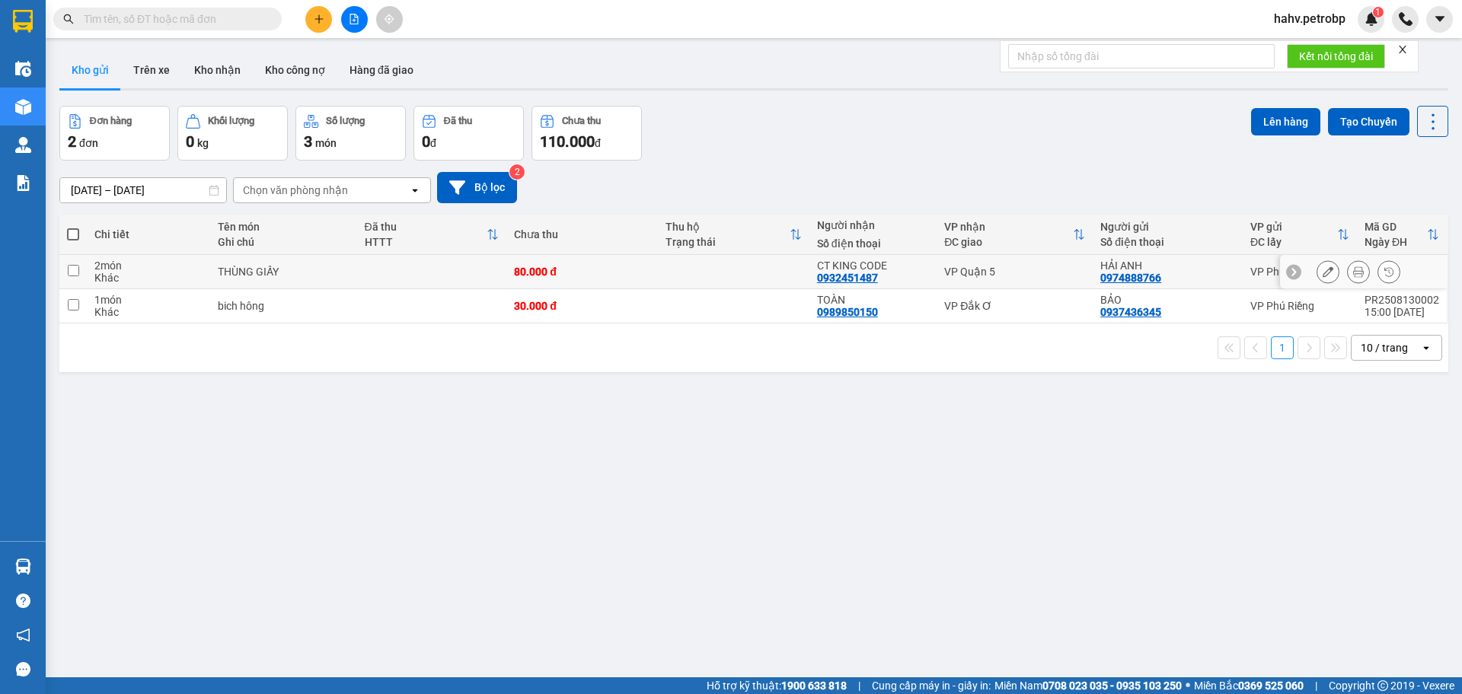
click at [905, 257] on td "CT KING CODE 0932451487" at bounding box center [873, 272] width 128 height 34
checkbox input "true"
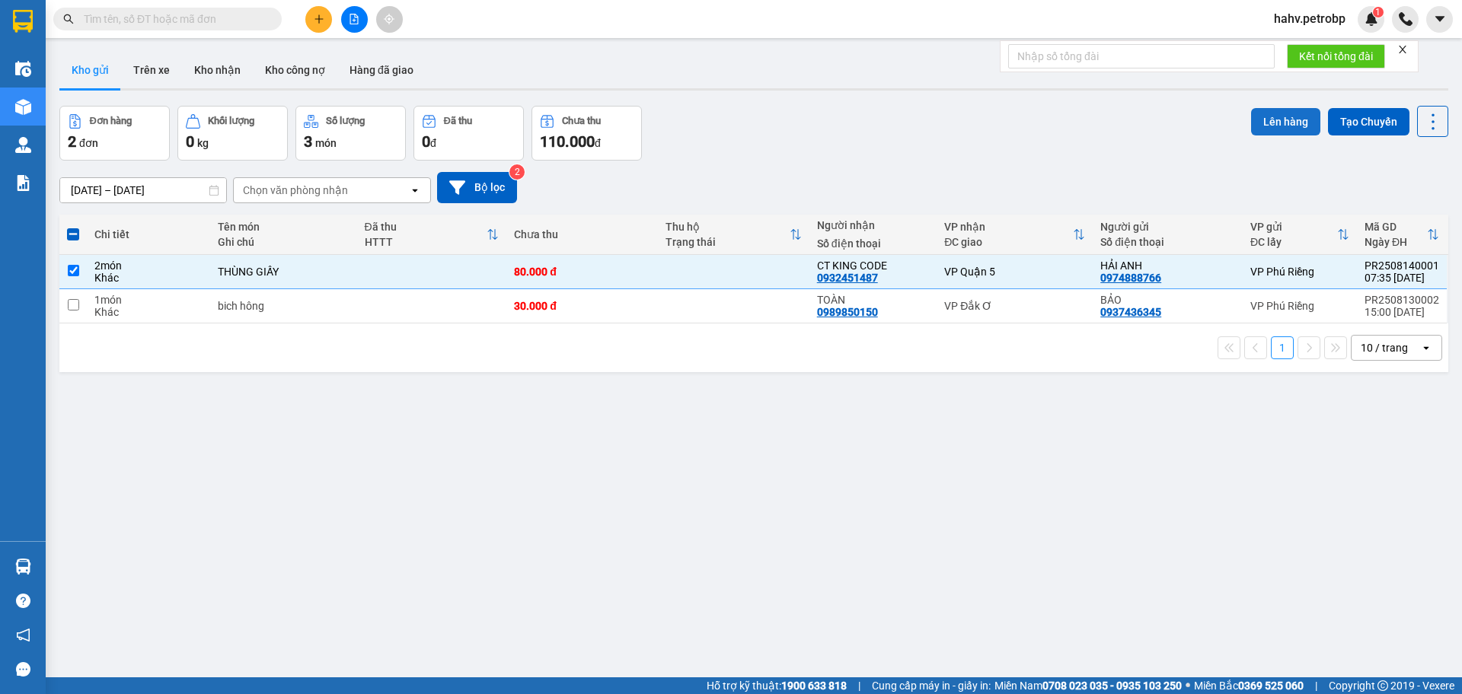
click at [1263, 120] on button "Lên hàng" at bounding box center [1285, 121] width 69 height 27
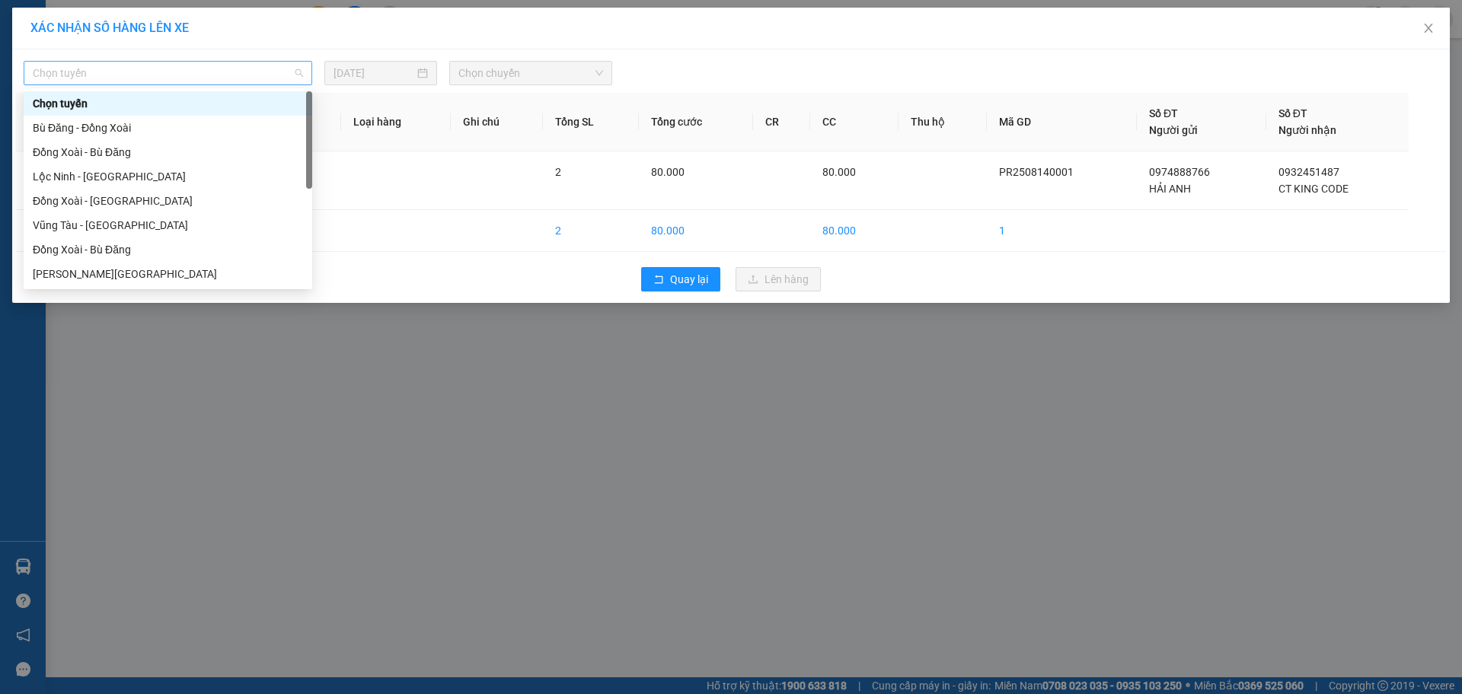
click at [181, 71] on span "Chọn tuyến" at bounding box center [168, 73] width 270 height 23
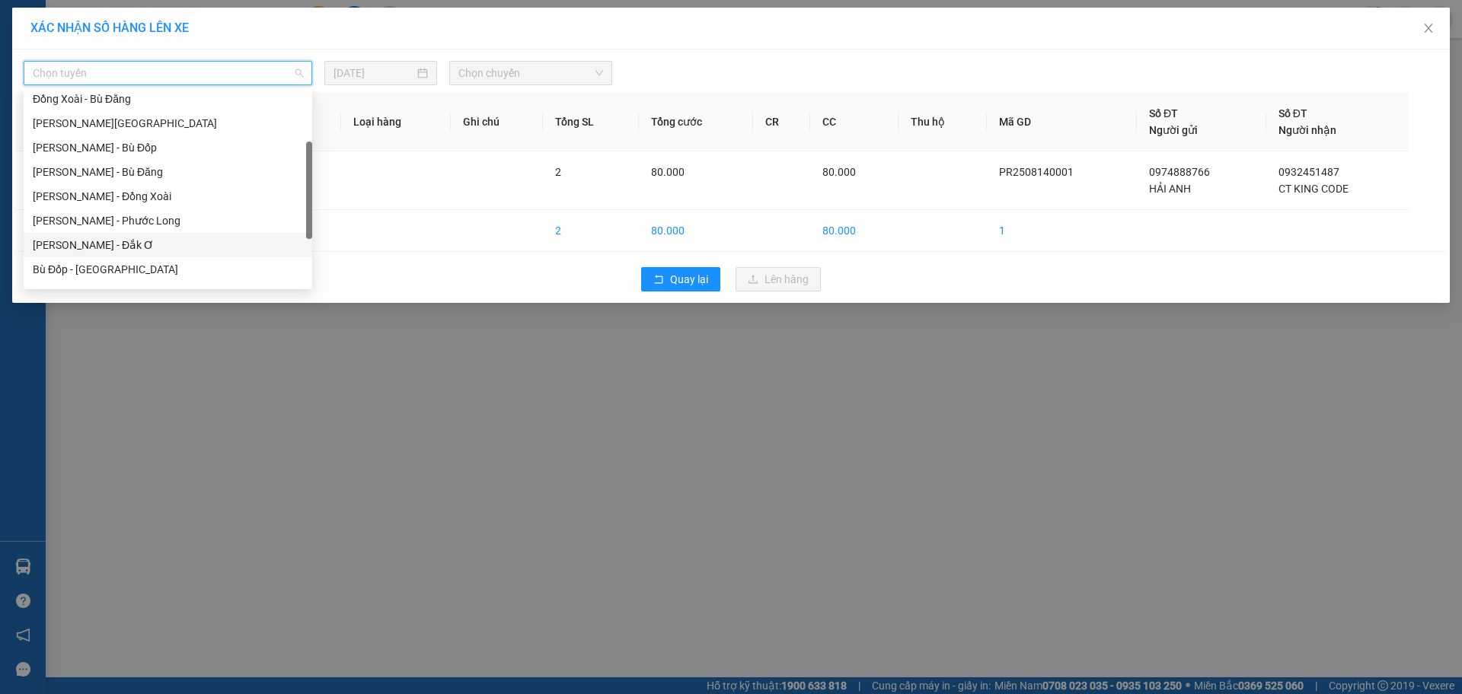
scroll to position [226, 0]
click at [147, 242] on div "Phước Long - [PERSON_NAME]" at bounding box center [168, 242] width 270 height 17
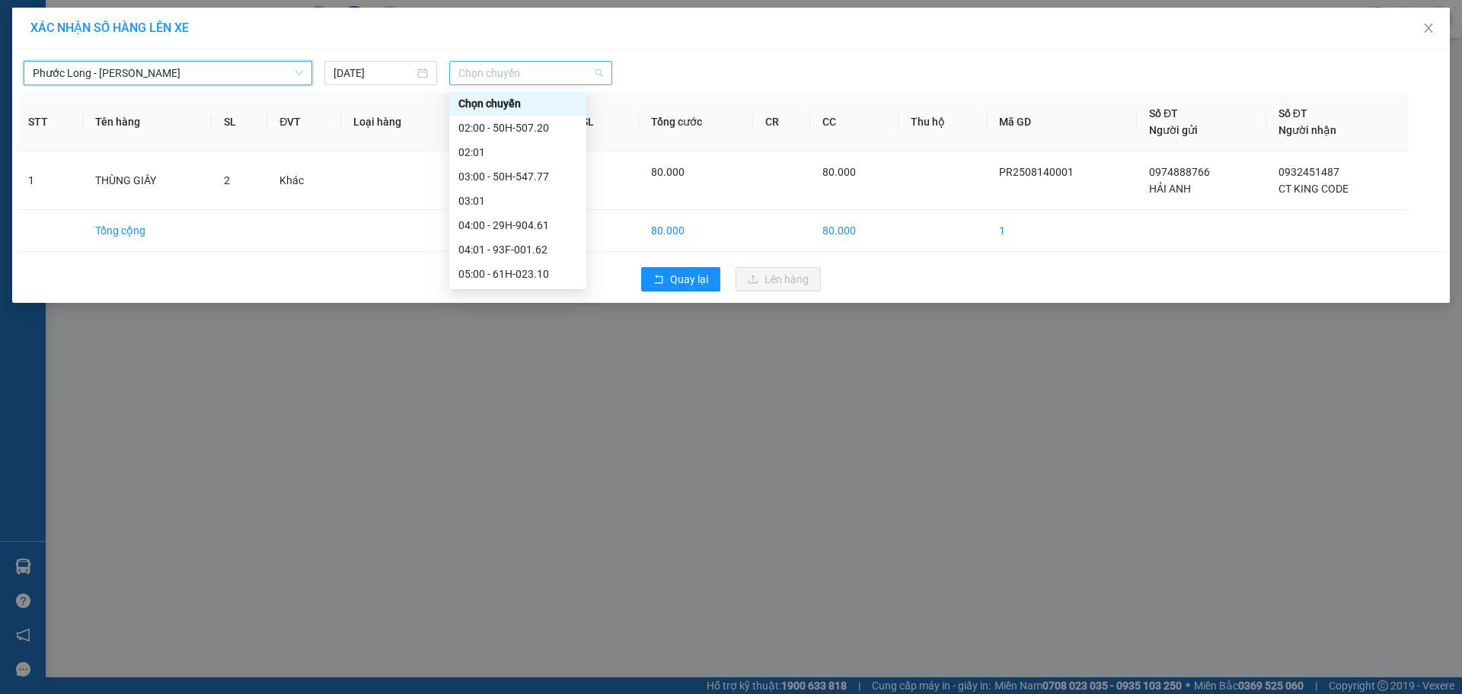
click at [546, 85] on div "Chọn chuyến" at bounding box center [530, 73] width 163 height 24
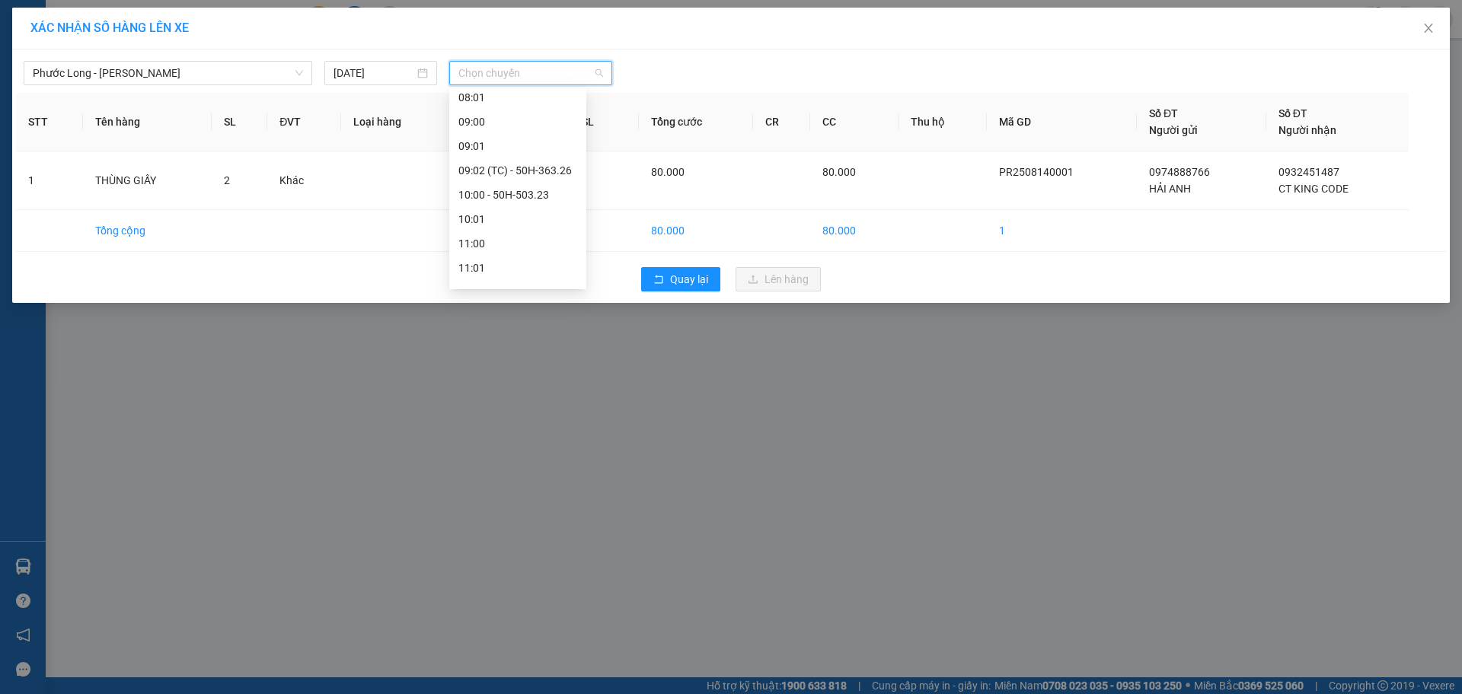
scroll to position [356, 0]
click at [551, 166] on div "09:02 (TC) - 50H-363.26" at bounding box center [517, 162] width 119 height 17
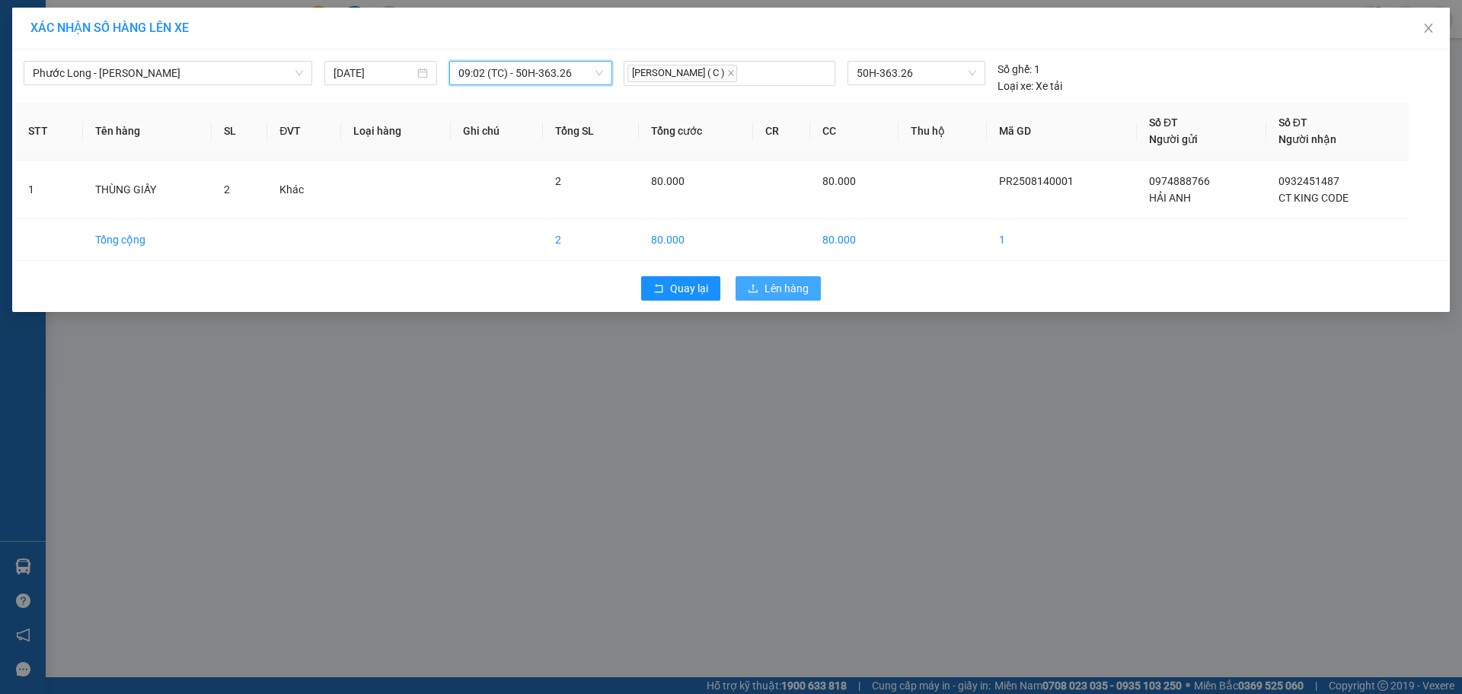
click at [765, 285] on span "Lên hàng" at bounding box center [786, 288] width 44 height 17
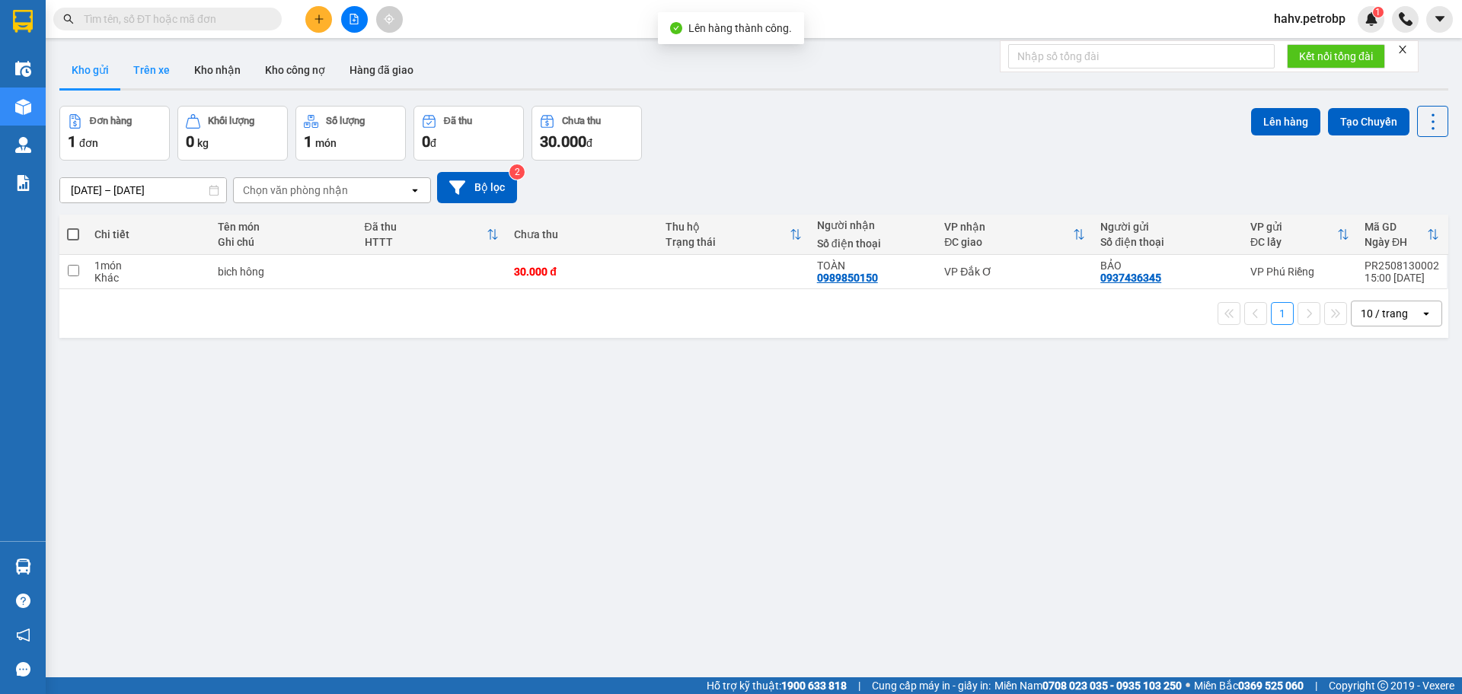
click at [167, 70] on button "Trên xe" at bounding box center [151, 70] width 61 height 37
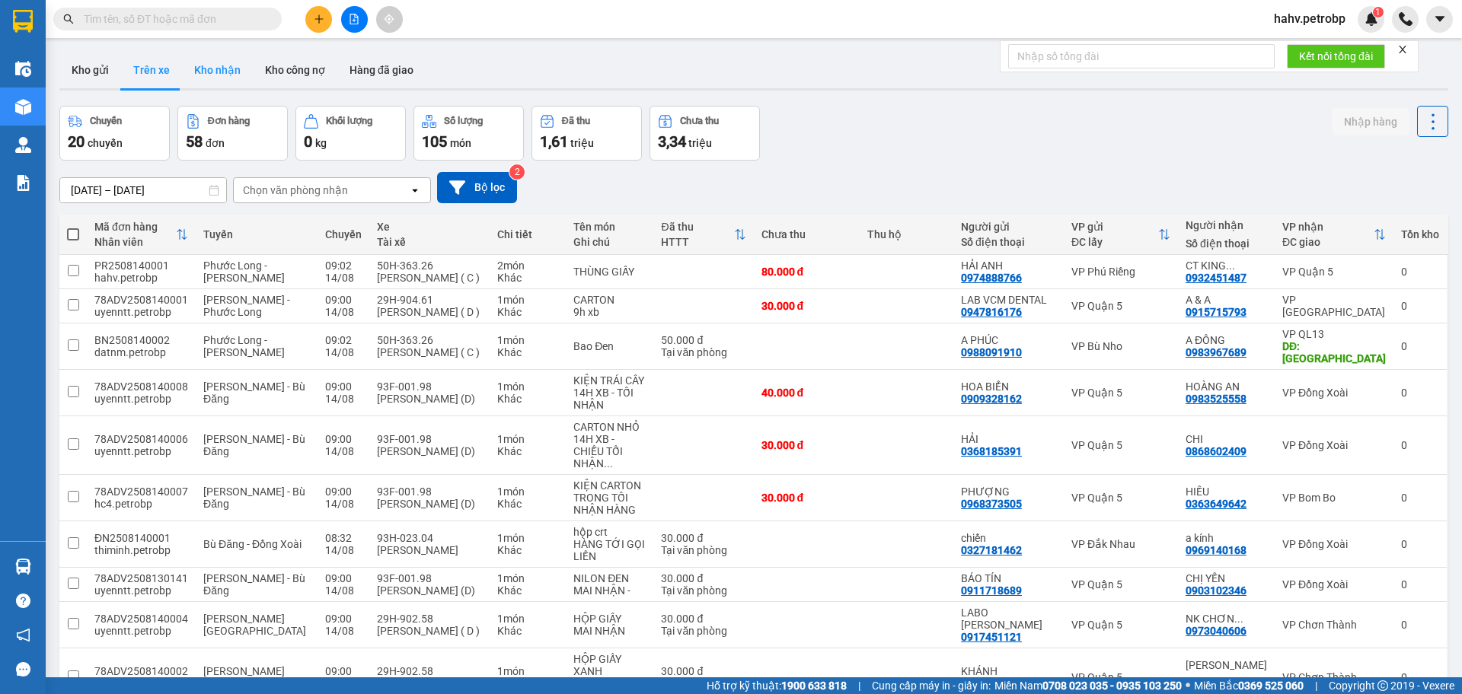
click at [194, 72] on button "Kho nhận" at bounding box center [217, 70] width 71 height 37
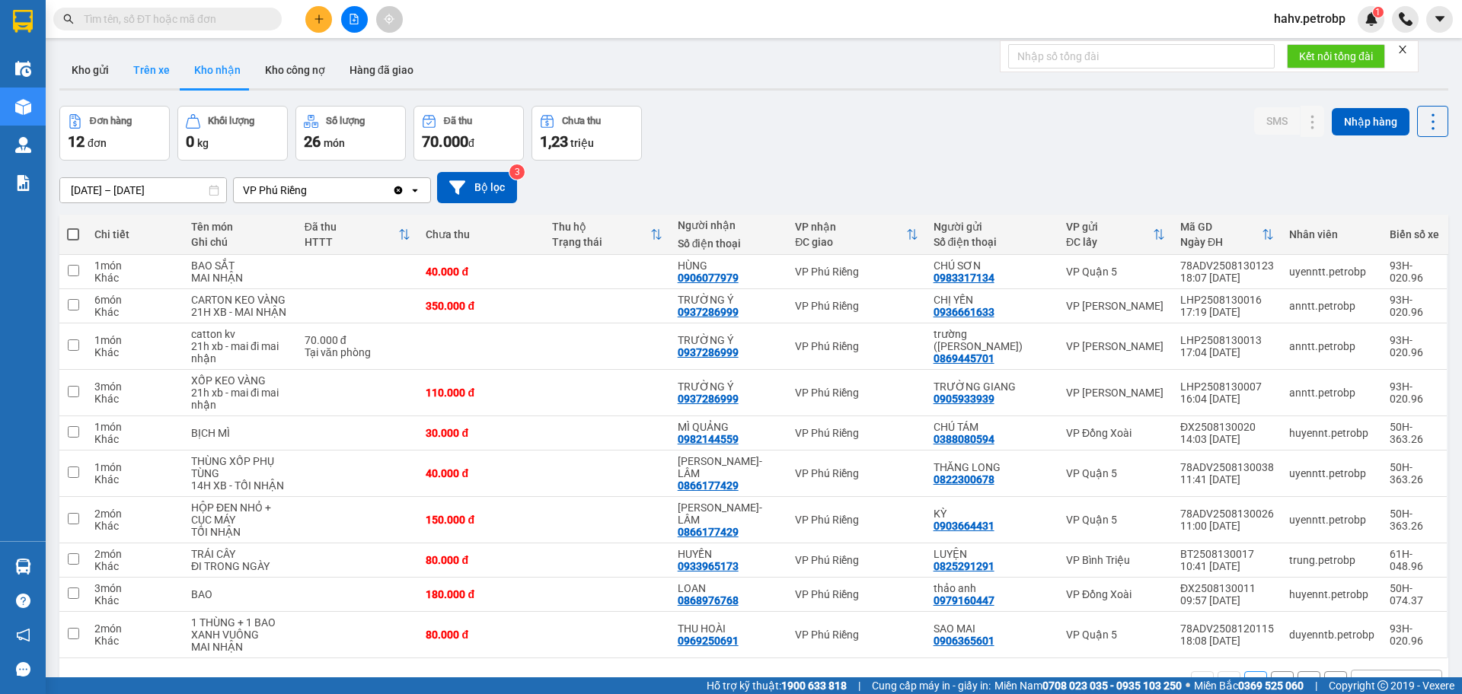
click at [155, 67] on button "Trên xe" at bounding box center [151, 70] width 61 height 37
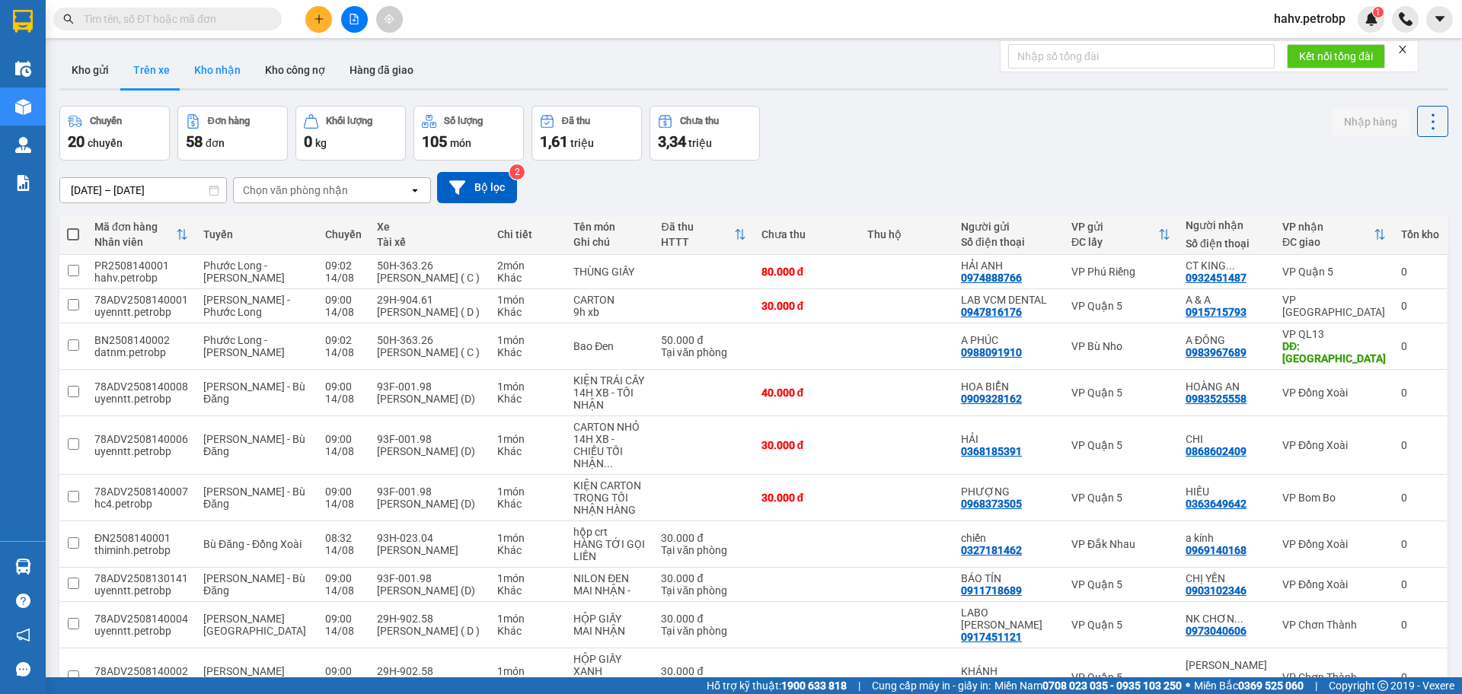
click at [205, 69] on button "Kho nhận" at bounding box center [217, 70] width 71 height 37
type input "[DATE] – [DATE]"
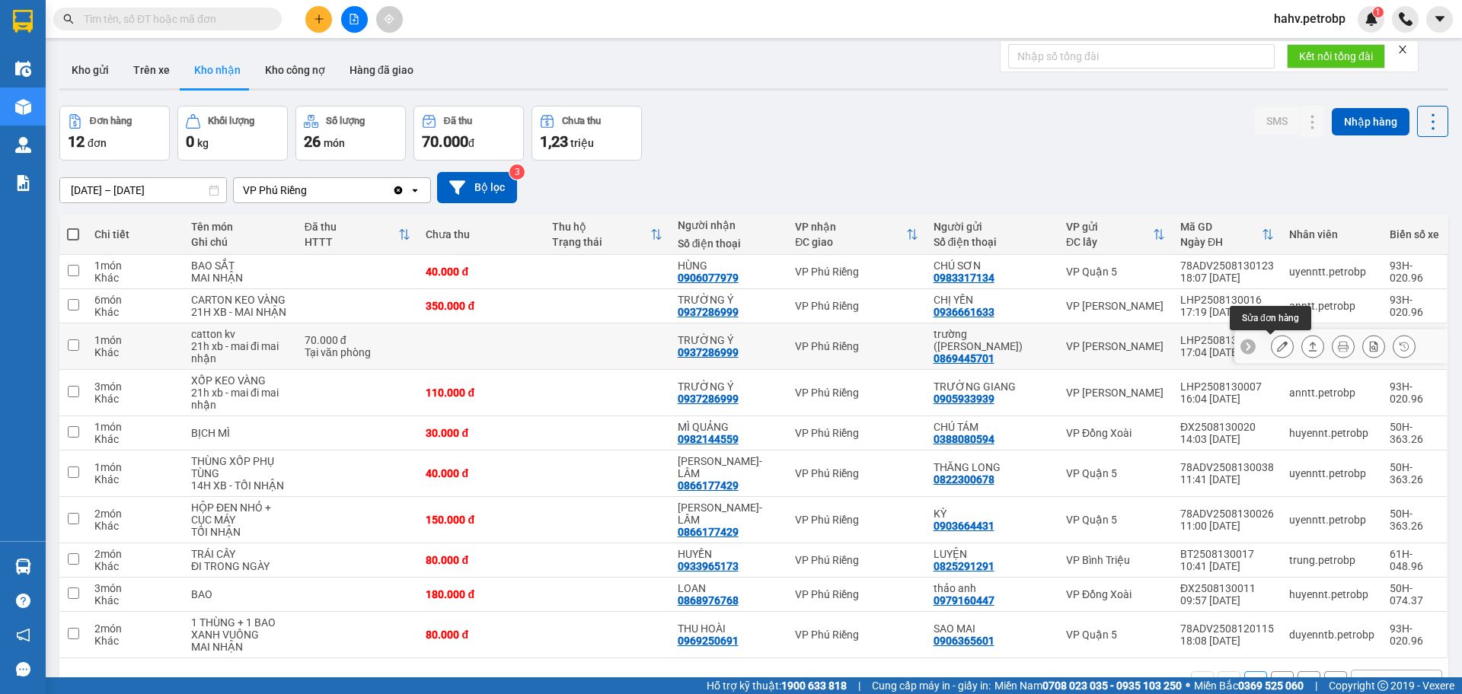
click at [1277, 346] on button at bounding box center [1281, 346] width 21 height 27
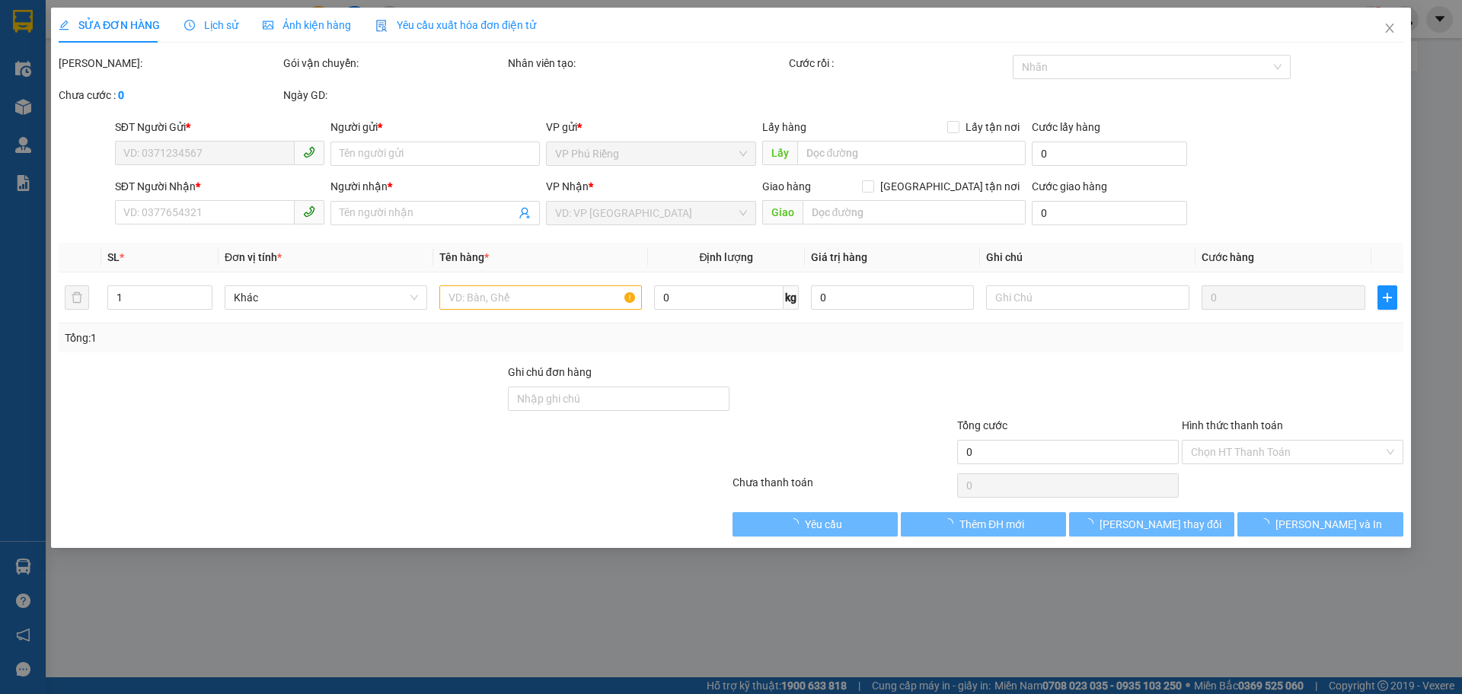
type input "0869445701"
type input "trường ([PERSON_NAME])"
type input "0937286999"
type input "TRƯỜNG Ý"
type input "70.000"
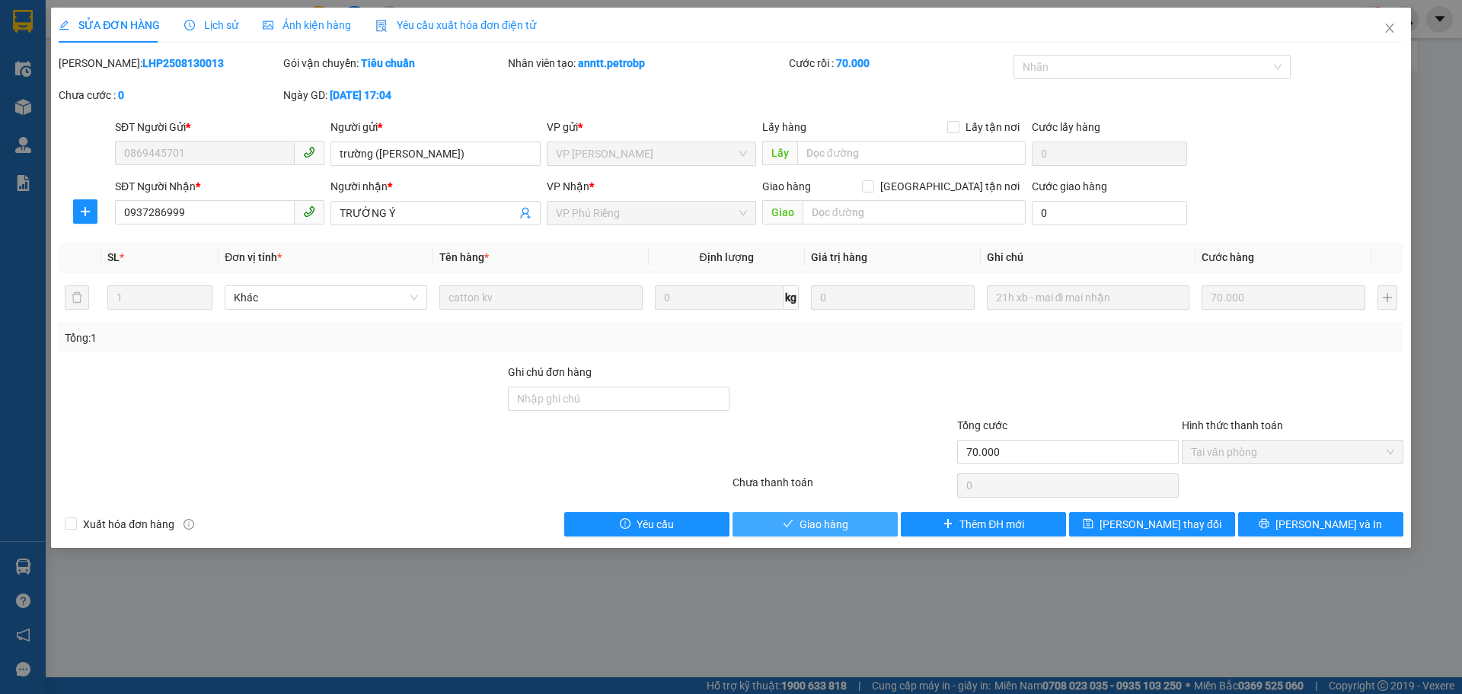
click at [808, 522] on span "Giao hàng" at bounding box center [823, 524] width 49 height 17
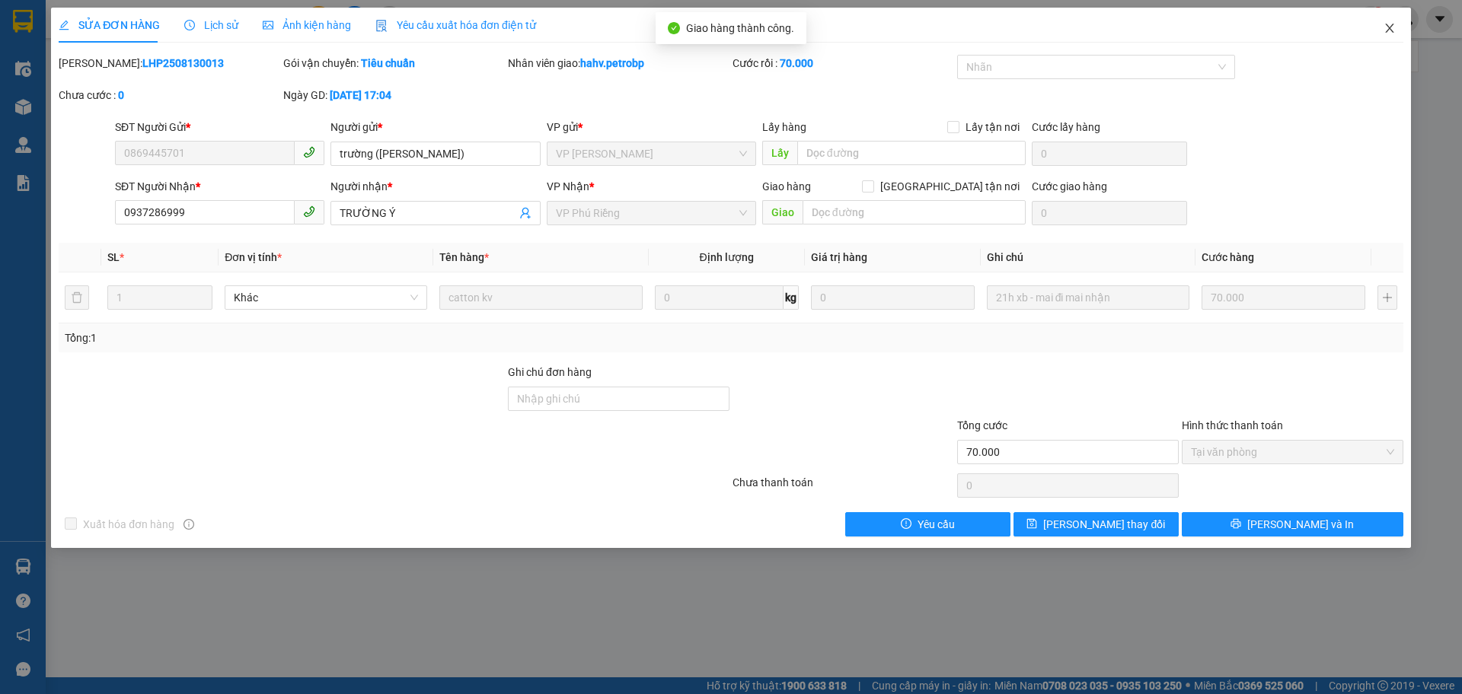
click at [1392, 34] on icon "close" at bounding box center [1389, 28] width 12 height 12
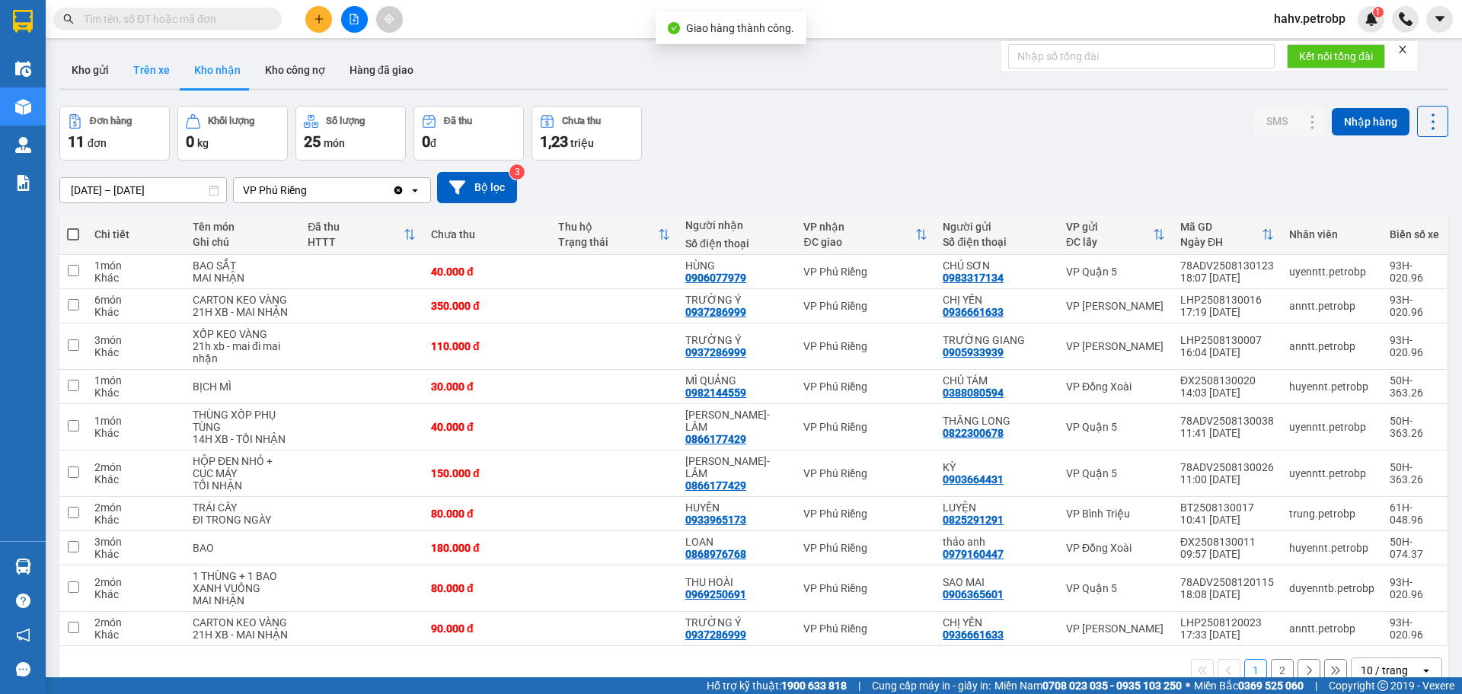
click at [150, 72] on button "Trên xe" at bounding box center [151, 70] width 61 height 37
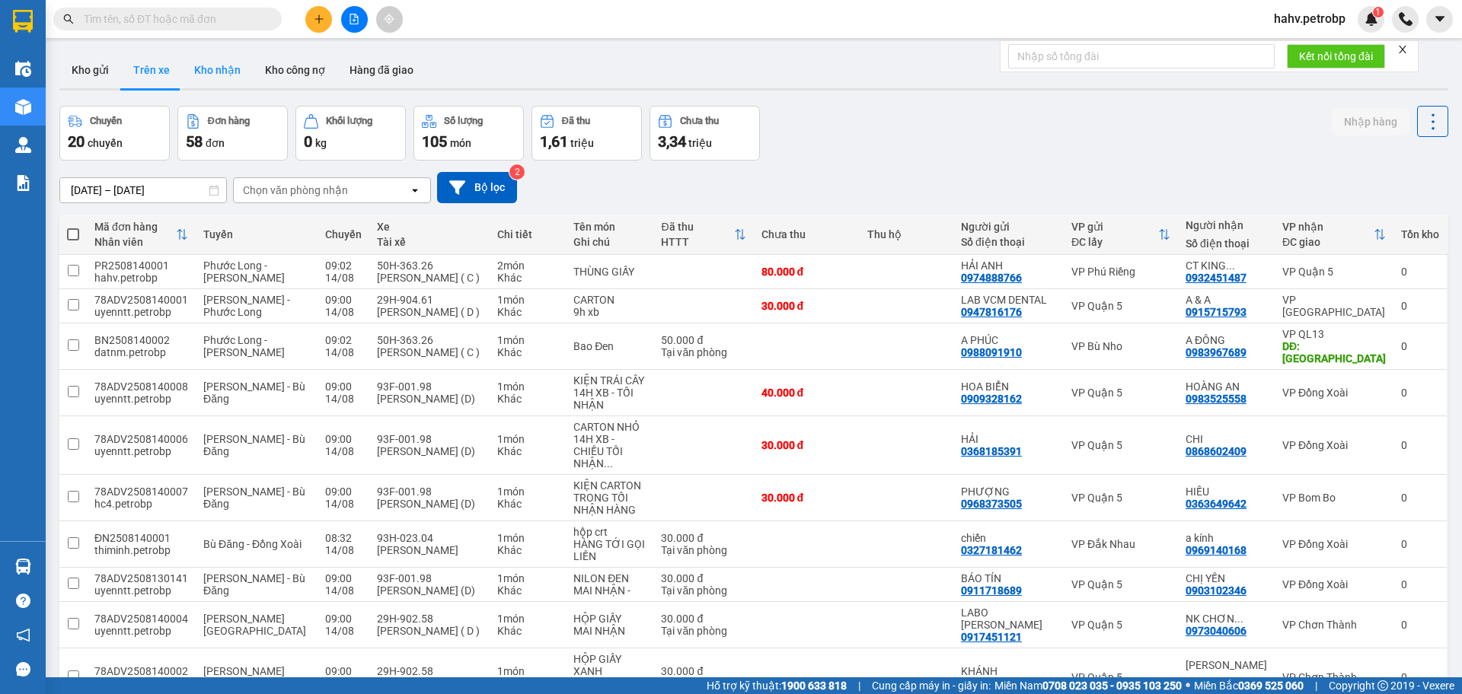
click at [210, 72] on button "Kho nhận" at bounding box center [217, 70] width 71 height 37
type input "[DATE] – [DATE]"
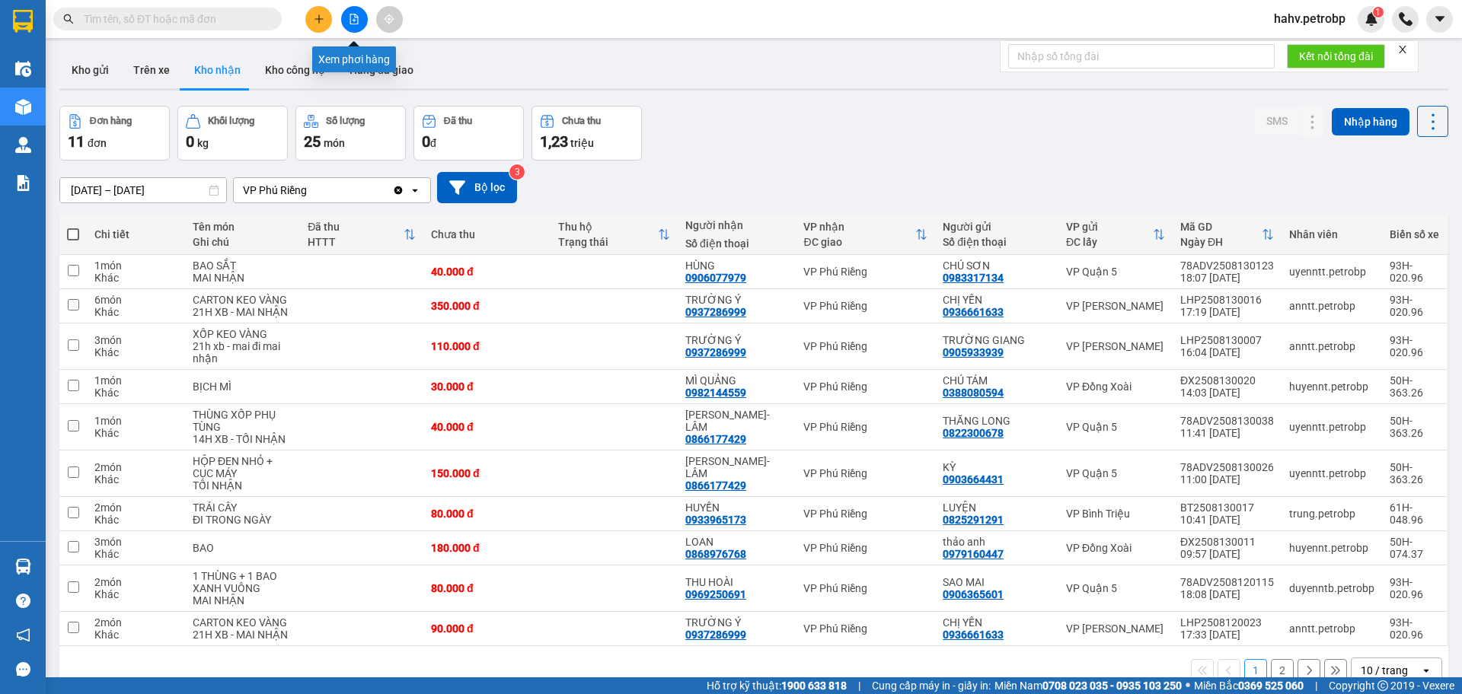
click at [347, 20] on button at bounding box center [354, 19] width 27 height 27
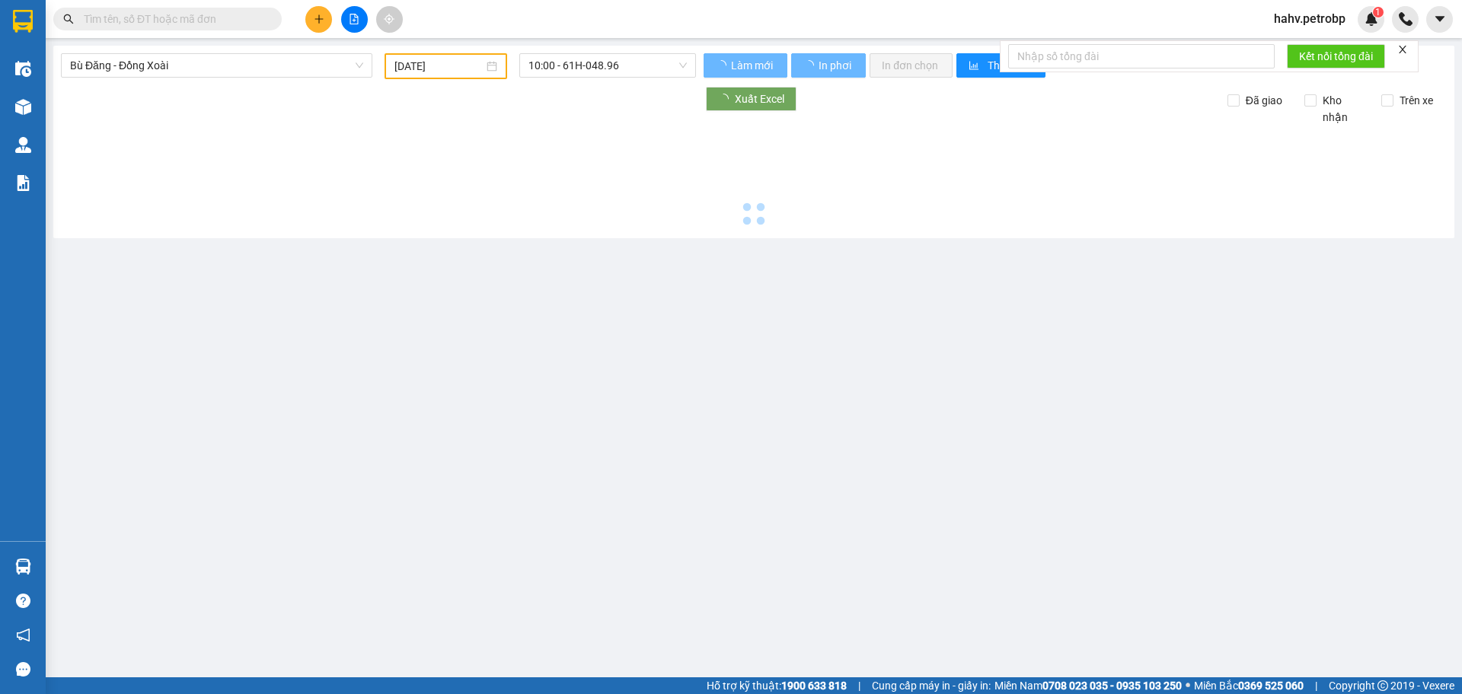
click at [226, 62] on span "Bù Đăng - Đồng Xoài" at bounding box center [216, 65] width 293 height 23
type input "[DATE]"
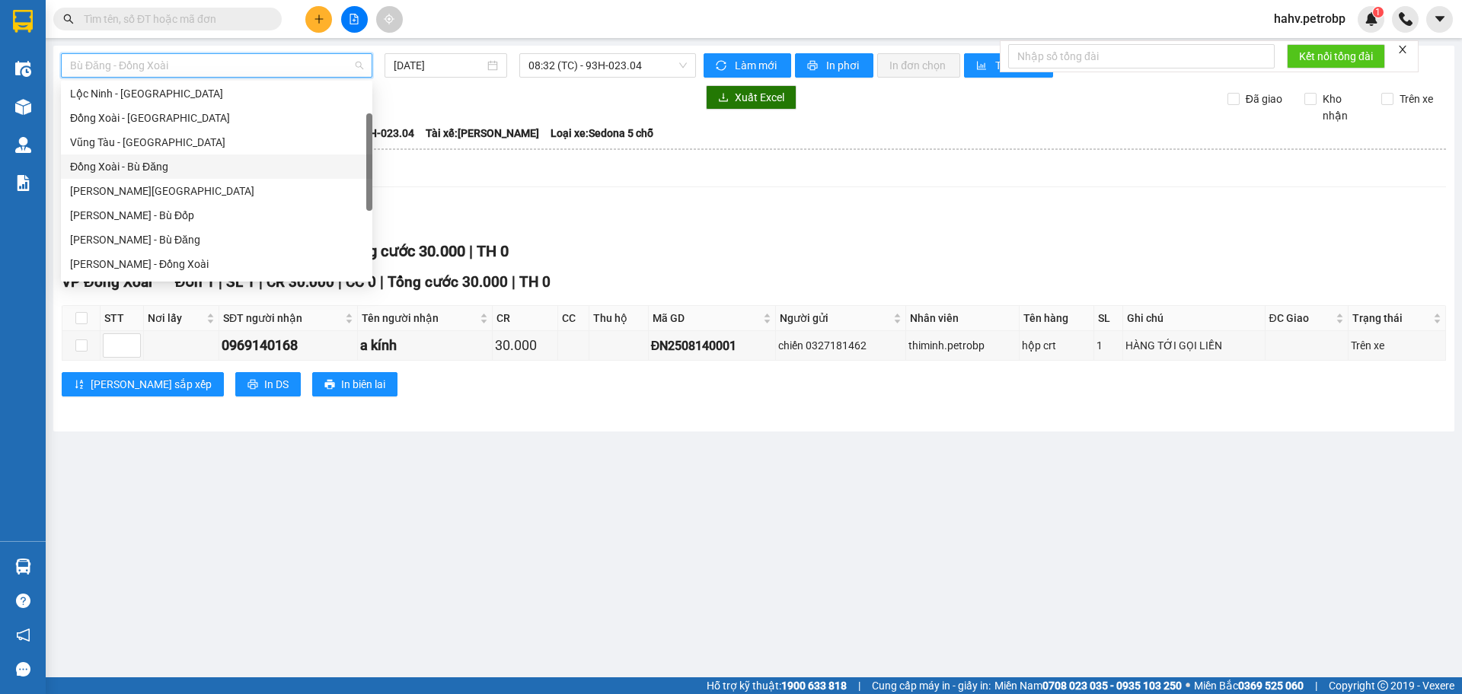
scroll to position [176, 0]
click at [247, 215] on div "[PERSON_NAME] - Đắk Ơ" at bounding box center [216, 212] width 293 height 17
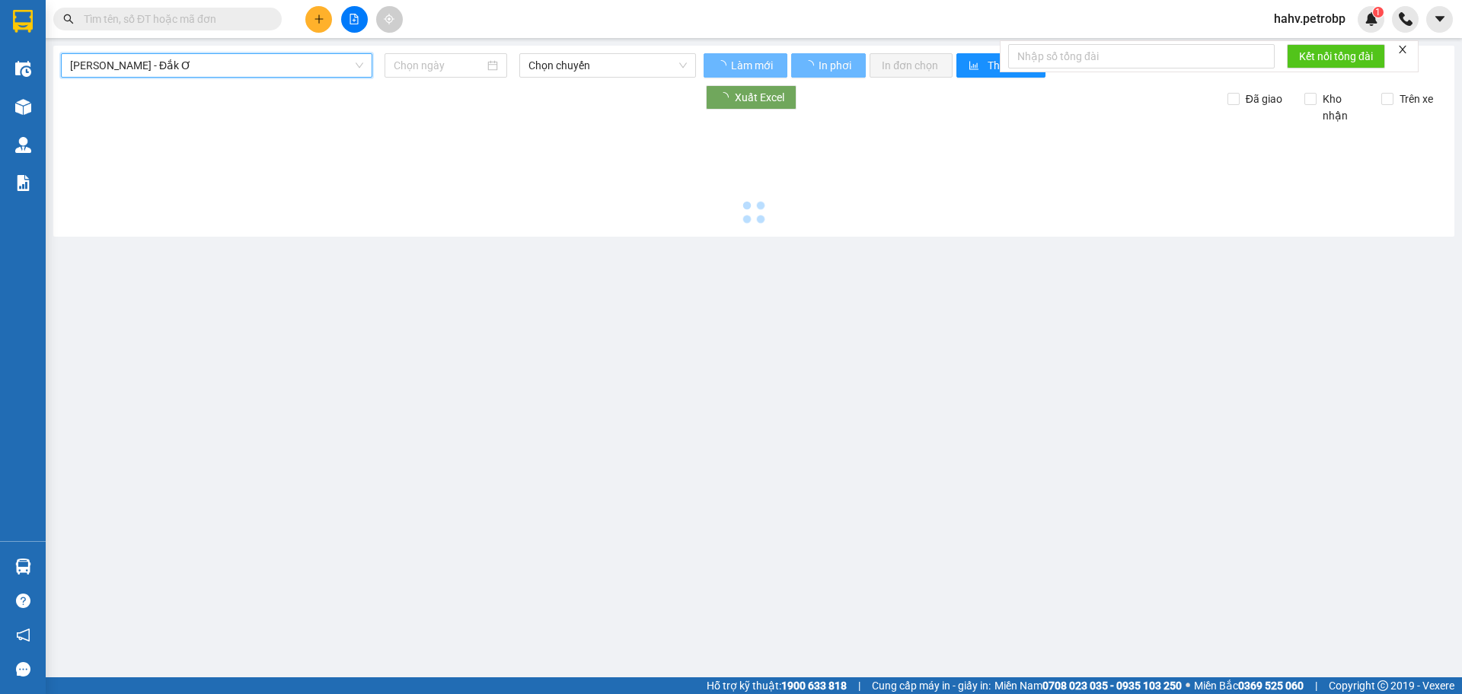
type input "[DATE]"
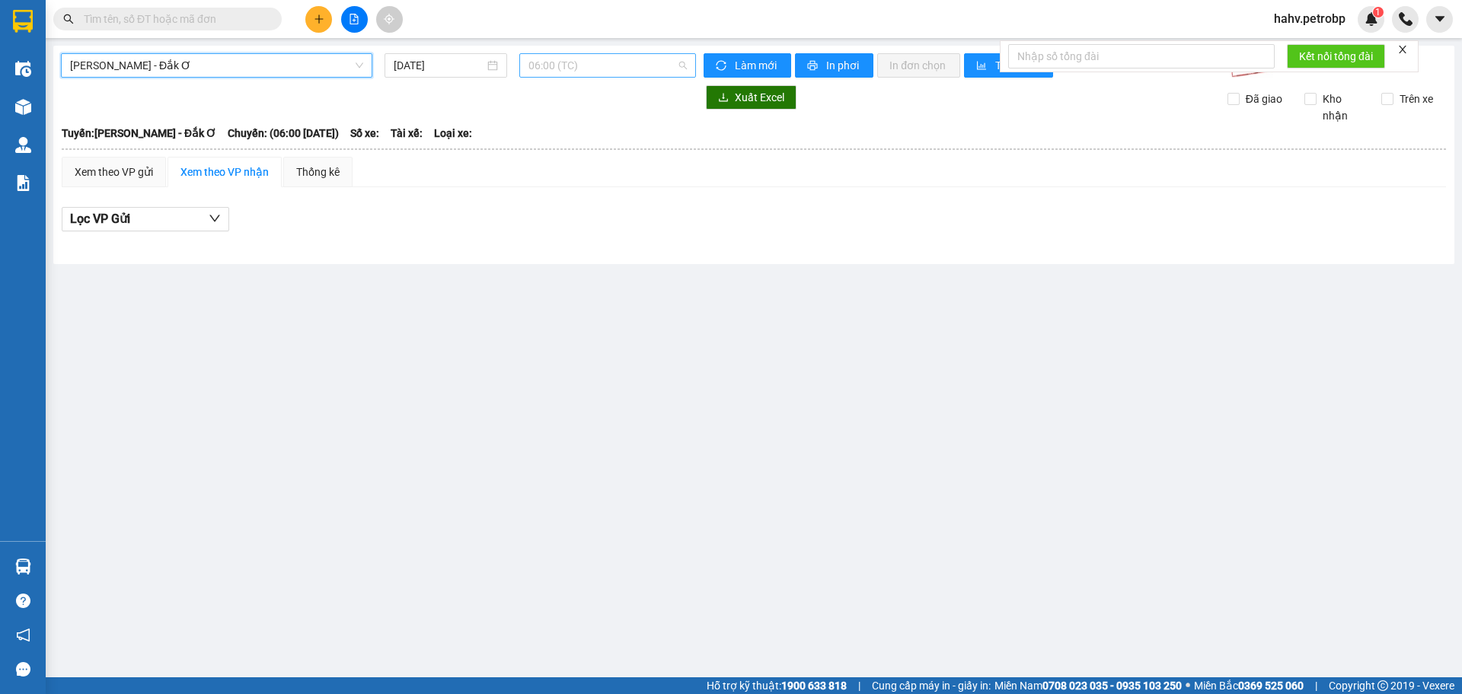
click at [660, 55] on span "06:00 (TC)" at bounding box center [607, 65] width 158 height 23
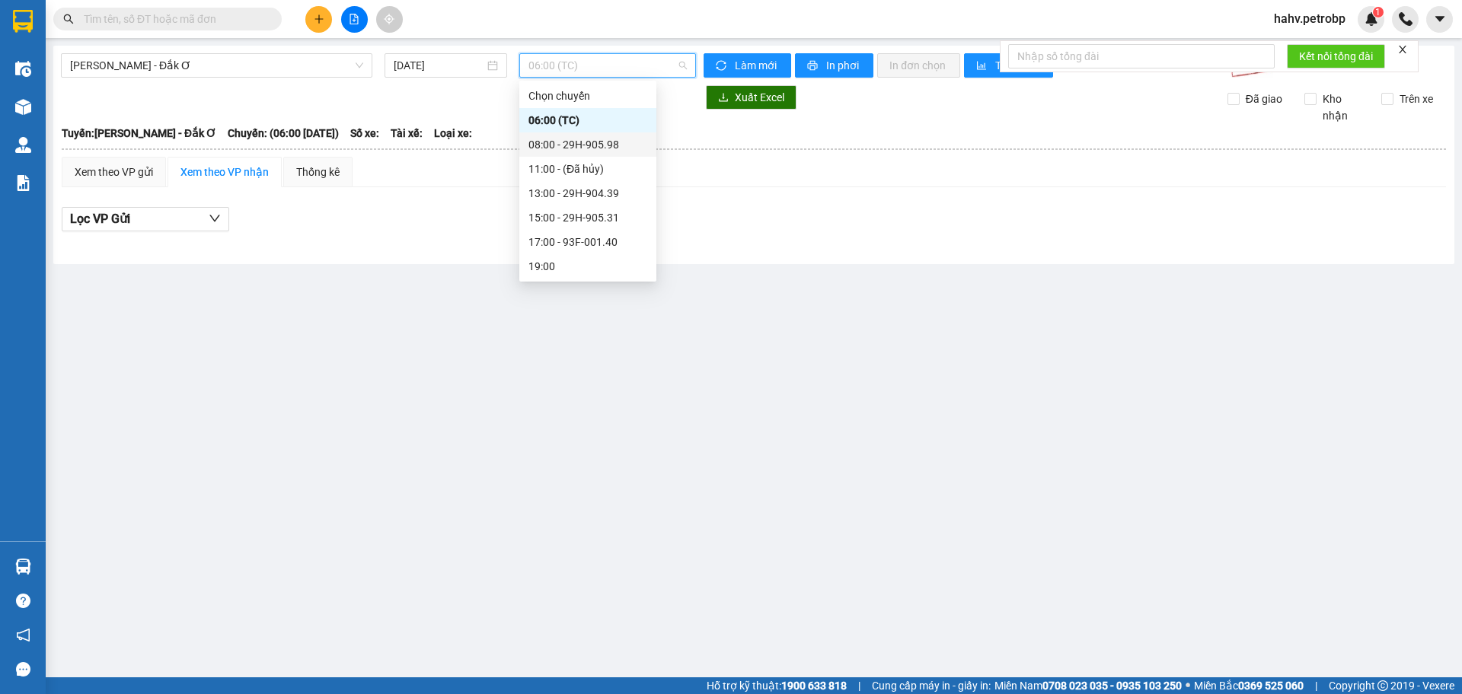
click at [622, 145] on div "08:00 - 29H-905.98" at bounding box center [587, 144] width 119 height 17
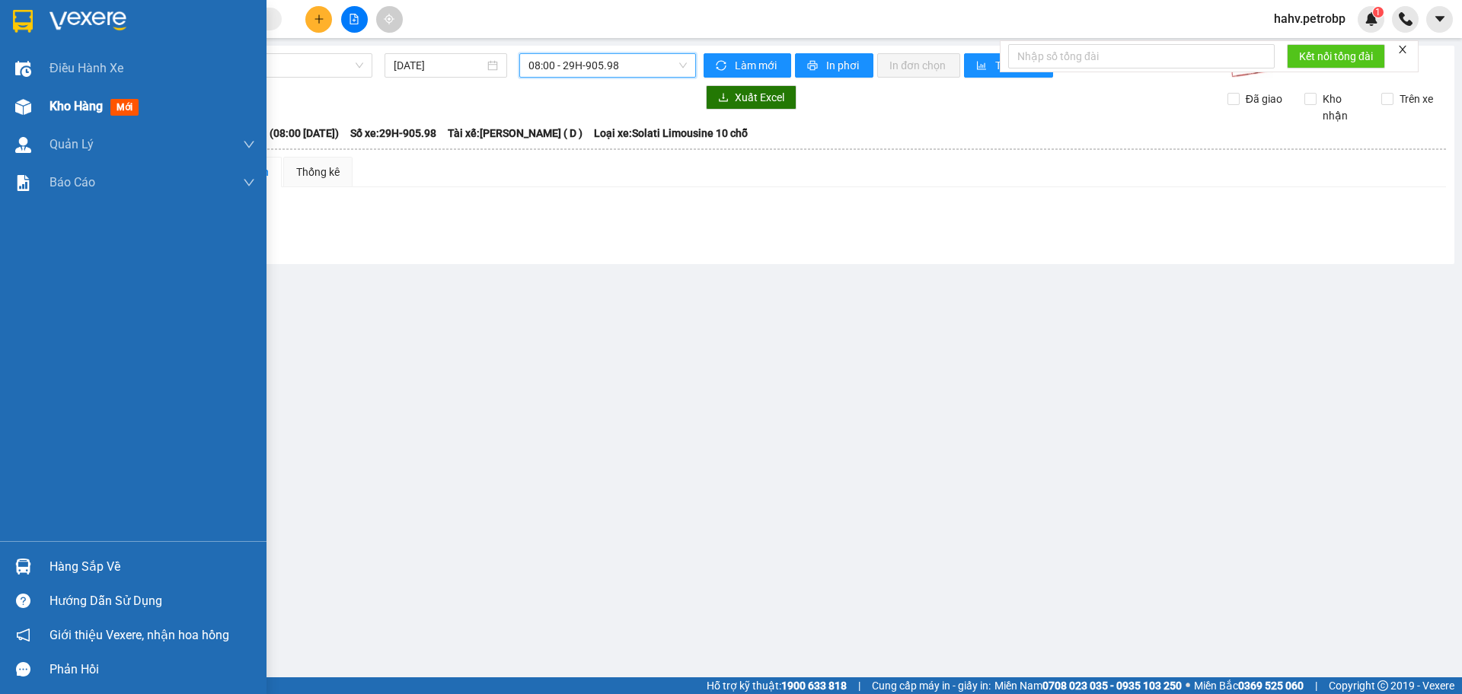
click at [59, 107] on span "Kho hàng" at bounding box center [75, 106] width 53 height 14
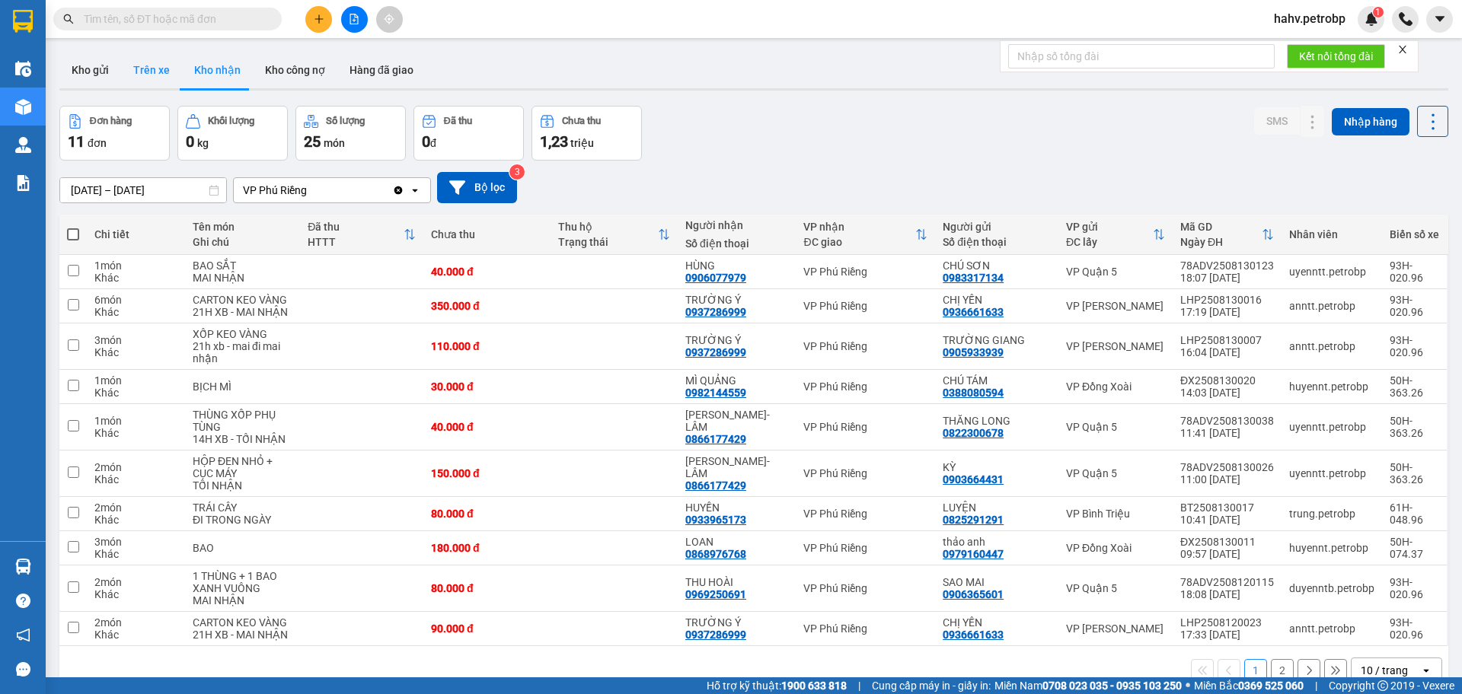
click at [153, 76] on button "Trên xe" at bounding box center [151, 70] width 61 height 37
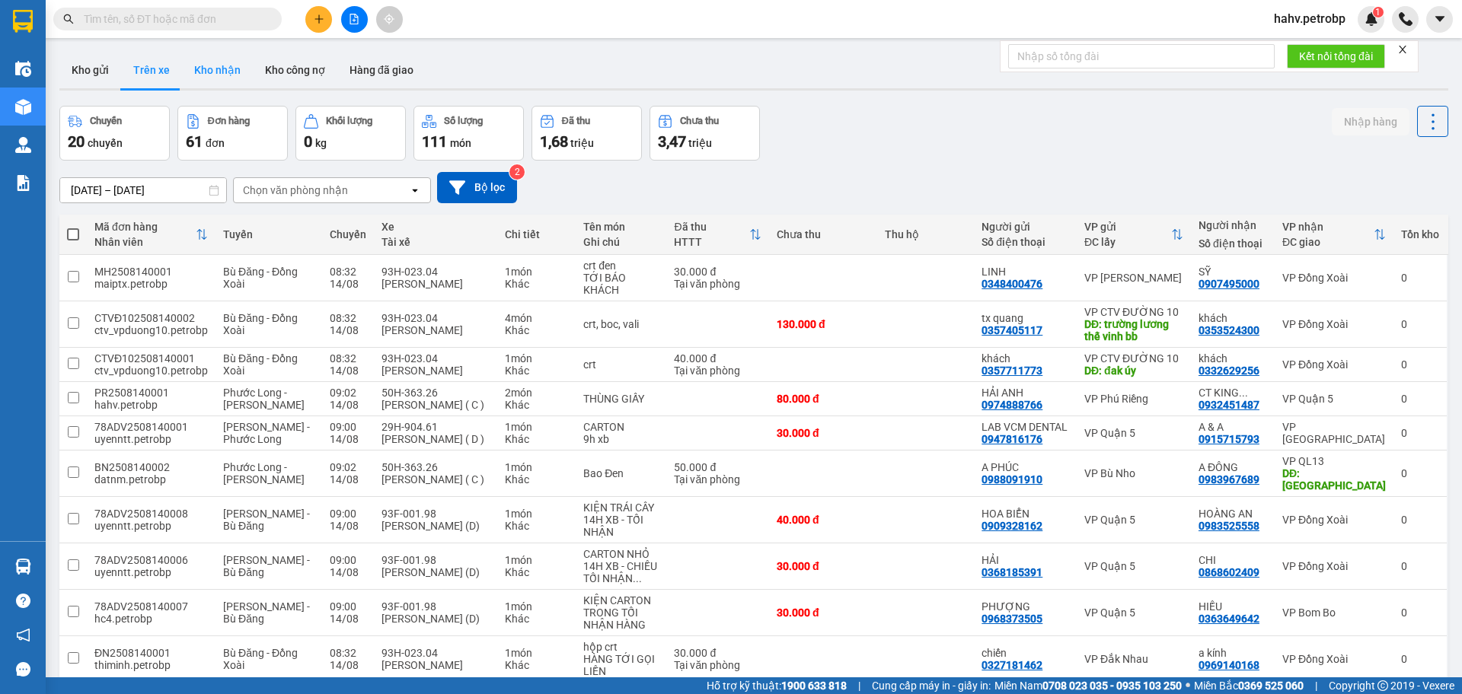
click at [230, 77] on button "Kho nhận" at bounding box center [217, 70] width 71 height 37
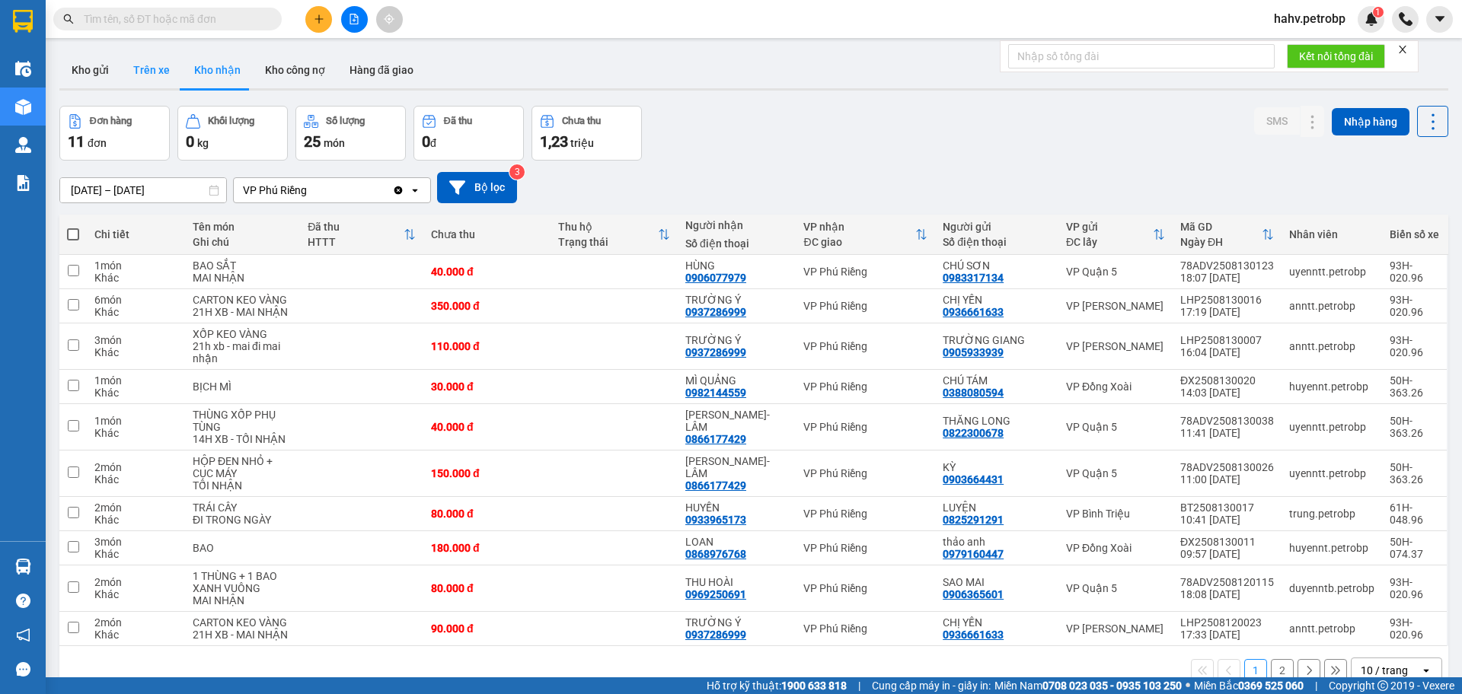
drag, startPoint x: 174, startPoint y: 93, endPoint x: 149, endPoint y: 65, distance: 36.7
click at [173, 94] on div "ver 1.8.138 Kho gửi Trên xe Kho nhận Kho công nợ Hàng đã giao Đơn hàng 11 đơn K…" at bounding box center [753, 393] width 1401 height 694
click at [148, 64] on button "Trên xe" at bounding box center [151, 70] width 61 height 37
type input "[DATE] – [DATE]"
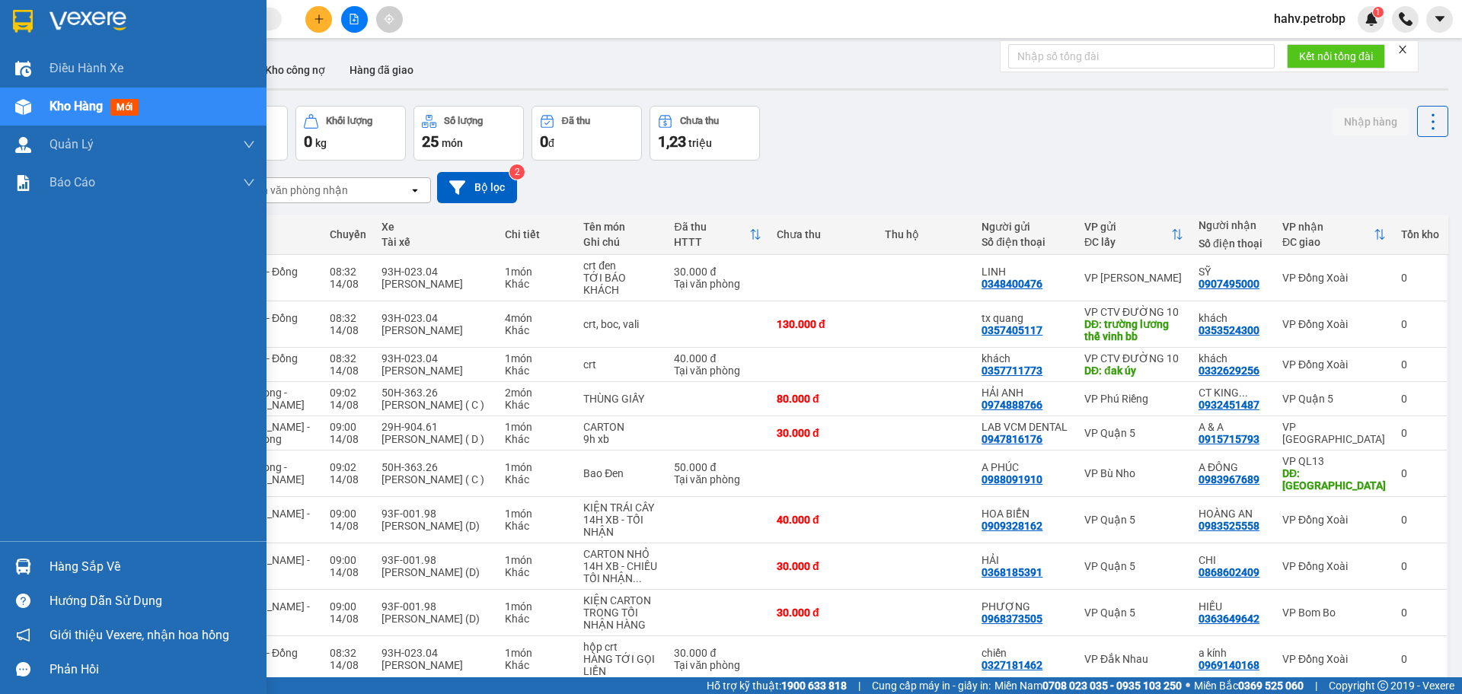
click at [0, 27] on div at bounding box center [133, 24] width 266 height 49
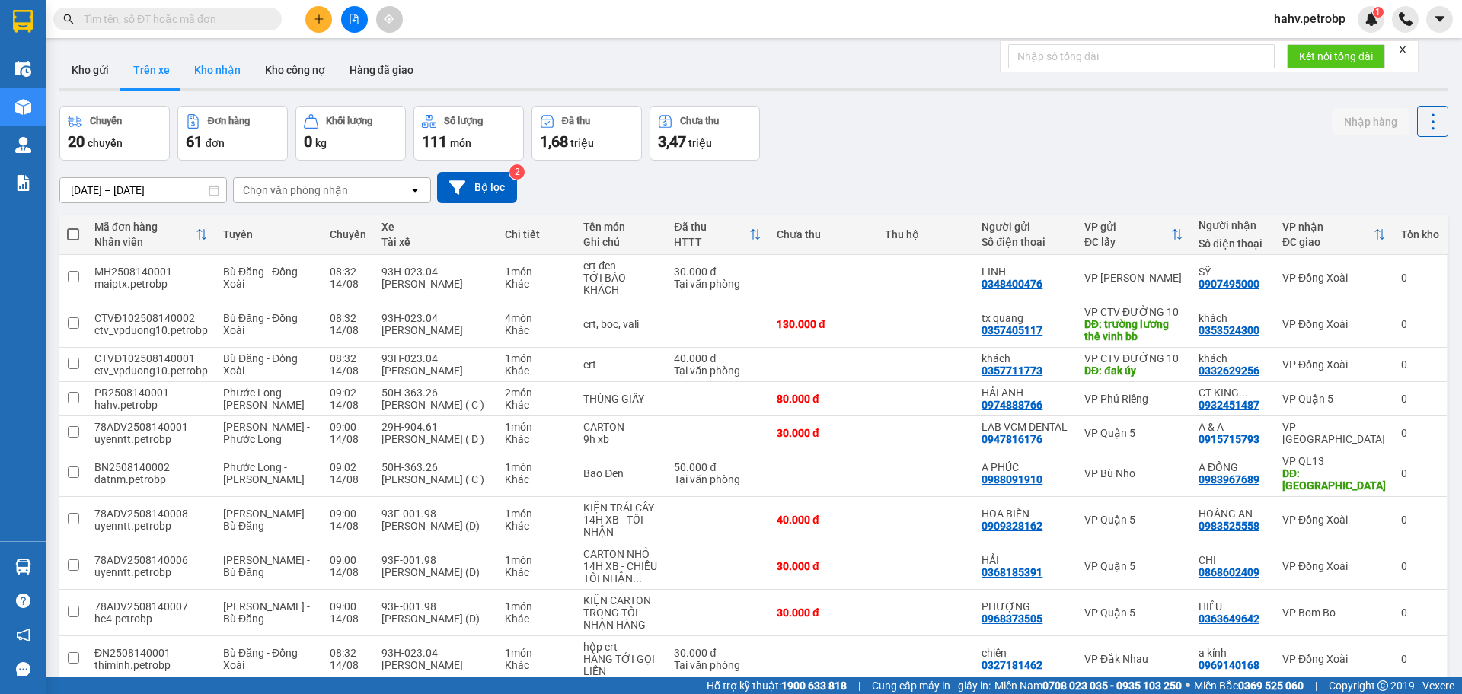
click at [198, 69] on button "Kho nhận" at bounding box center [217, 70] width 71 height 37
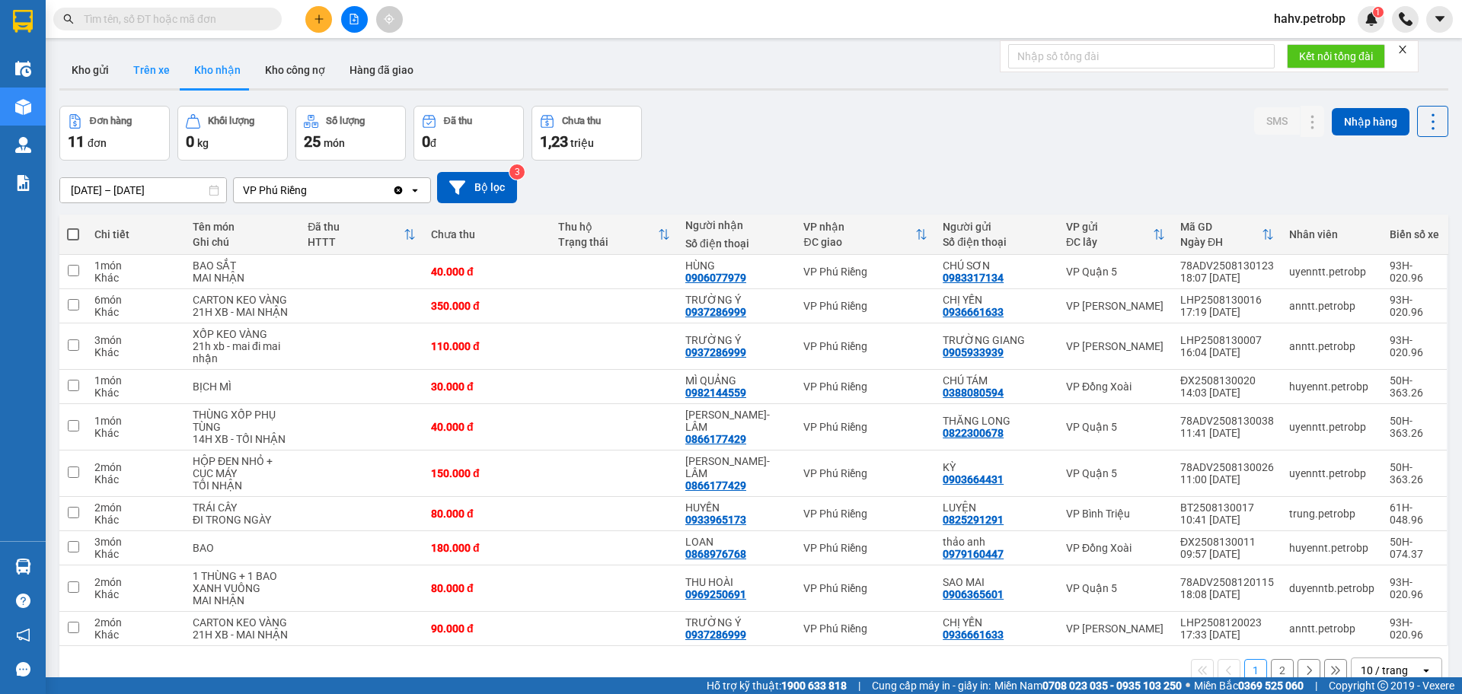
click at [171, 55] on button "Trên xe" at bounding box center [151, 70] width 61 height 37
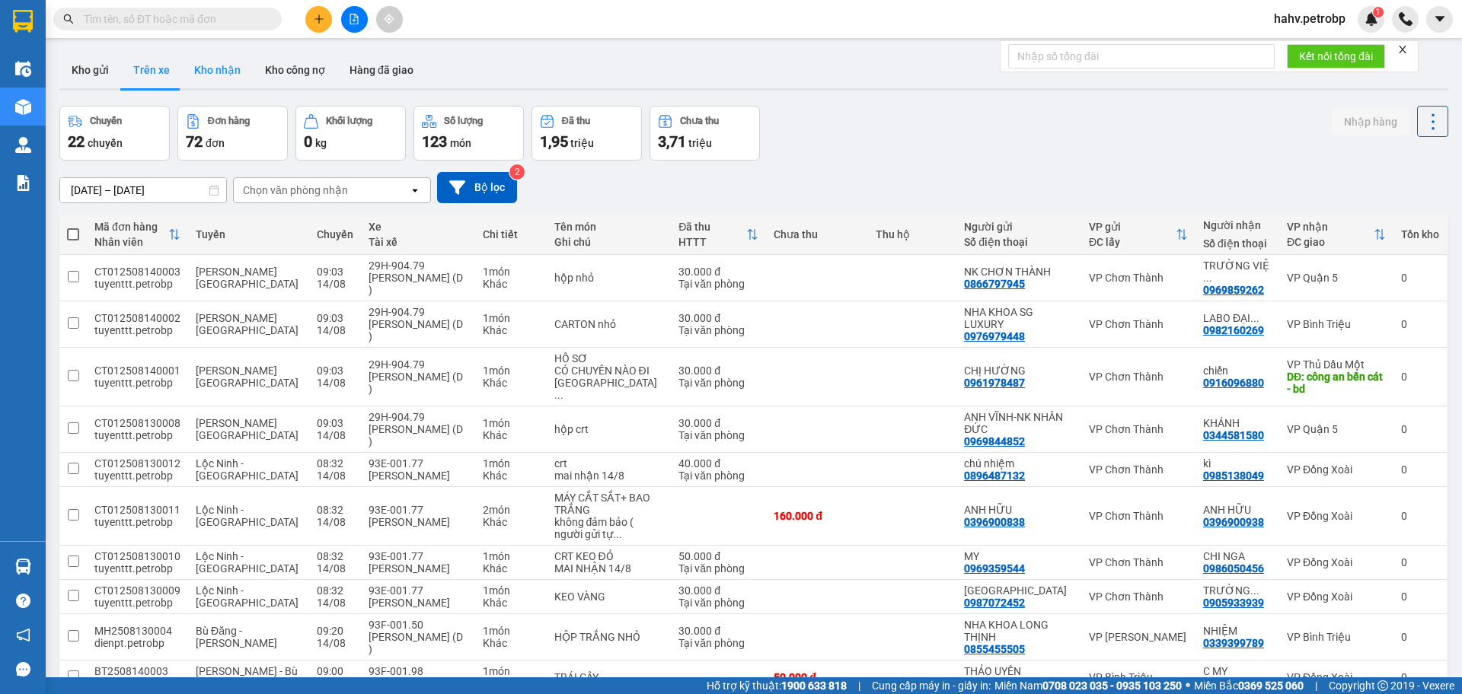
click at [194, 67] on button "Kho nhận" at bounding box center [217, 70] width 71 height 37
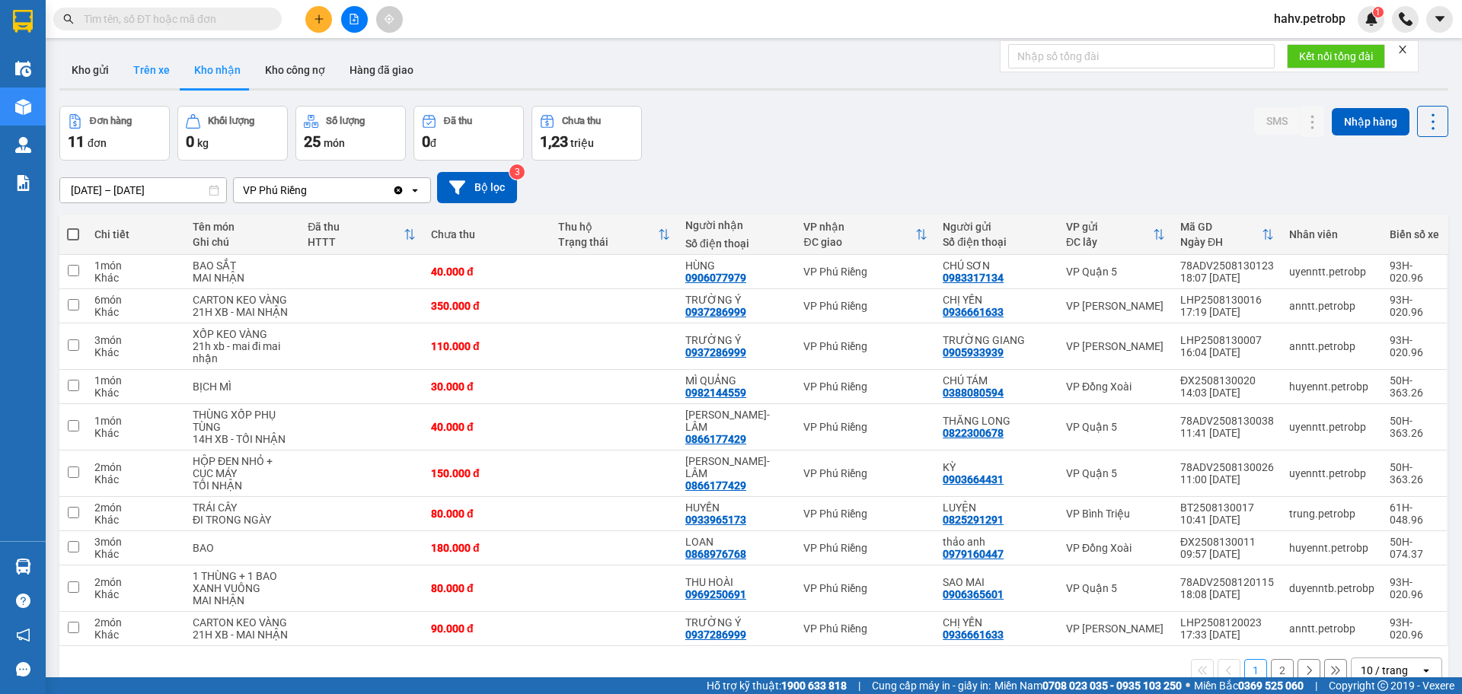
click at [174, 81] on button "Trên xe" at bounding box center [151, 70] width 61 height 37
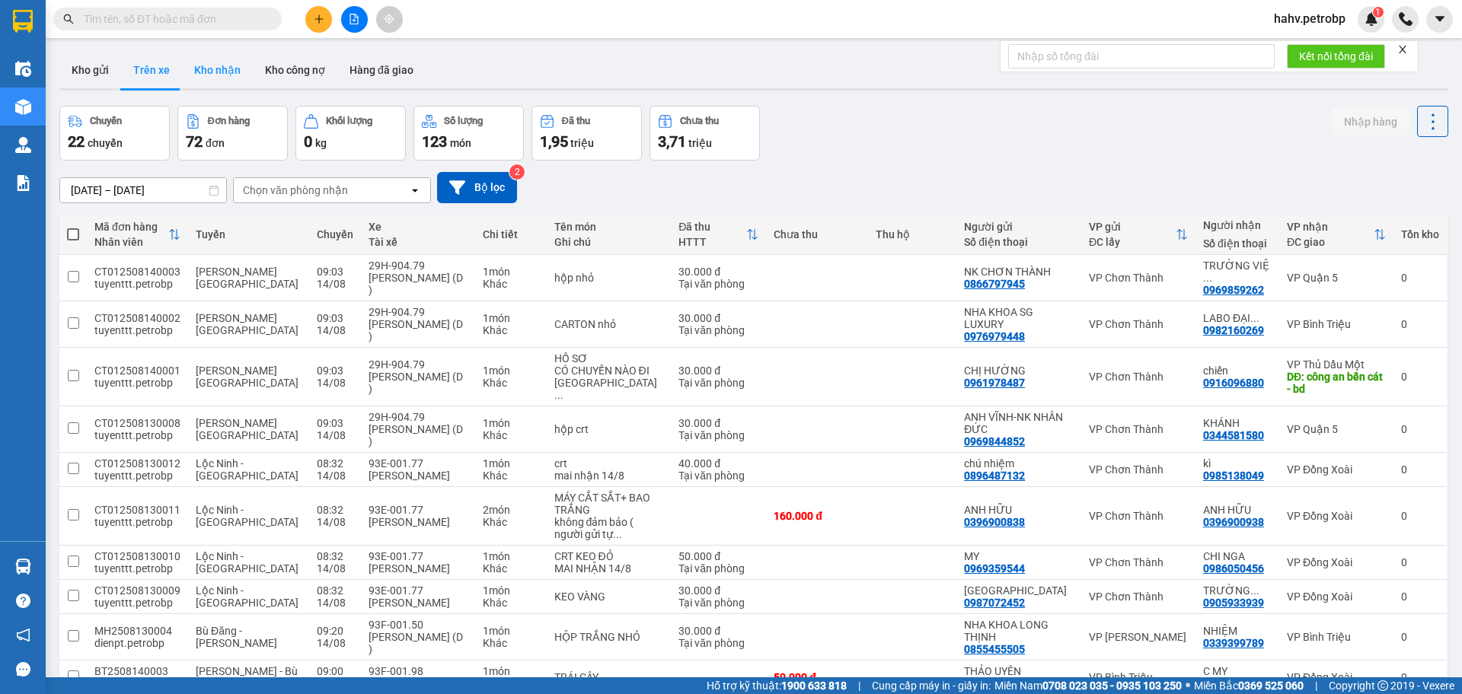
click at [189, 71] on button "Kho nhận" at bounding box center [217, 70] width 71 height 37
type input "[DATE] – [DATE]"
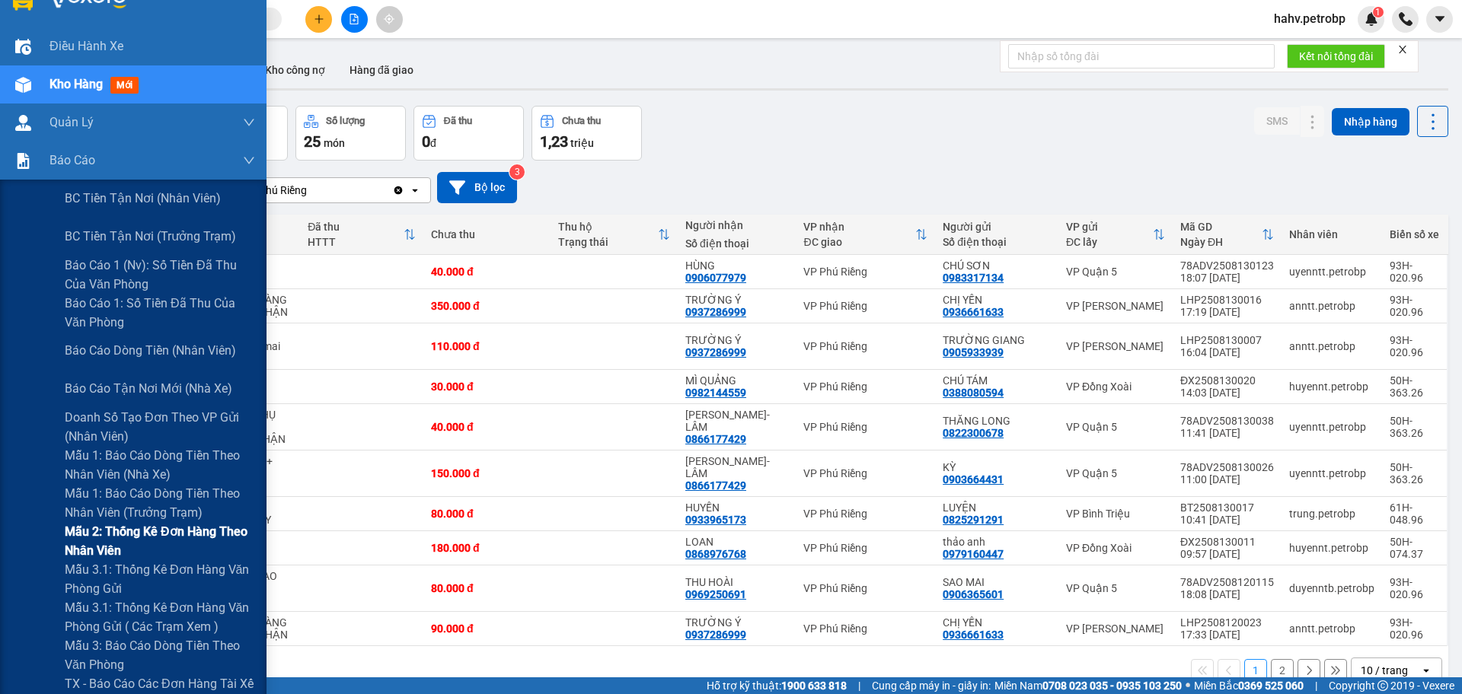
scroll to position [51, 0]
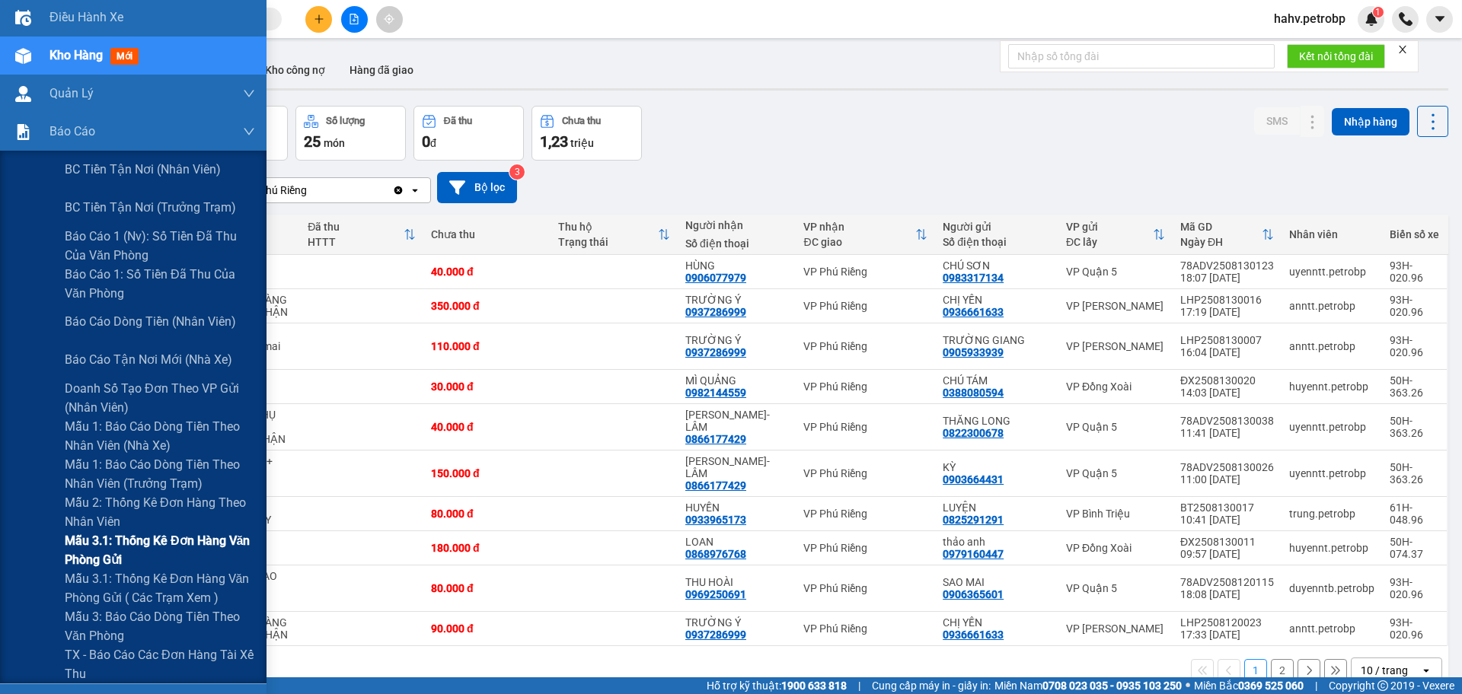
click at [102, 537] on span "Mẫu 3.1: Thống kê đơn hàng văn phòng gửi" at bounding box center [160, 550] width 190 height 38
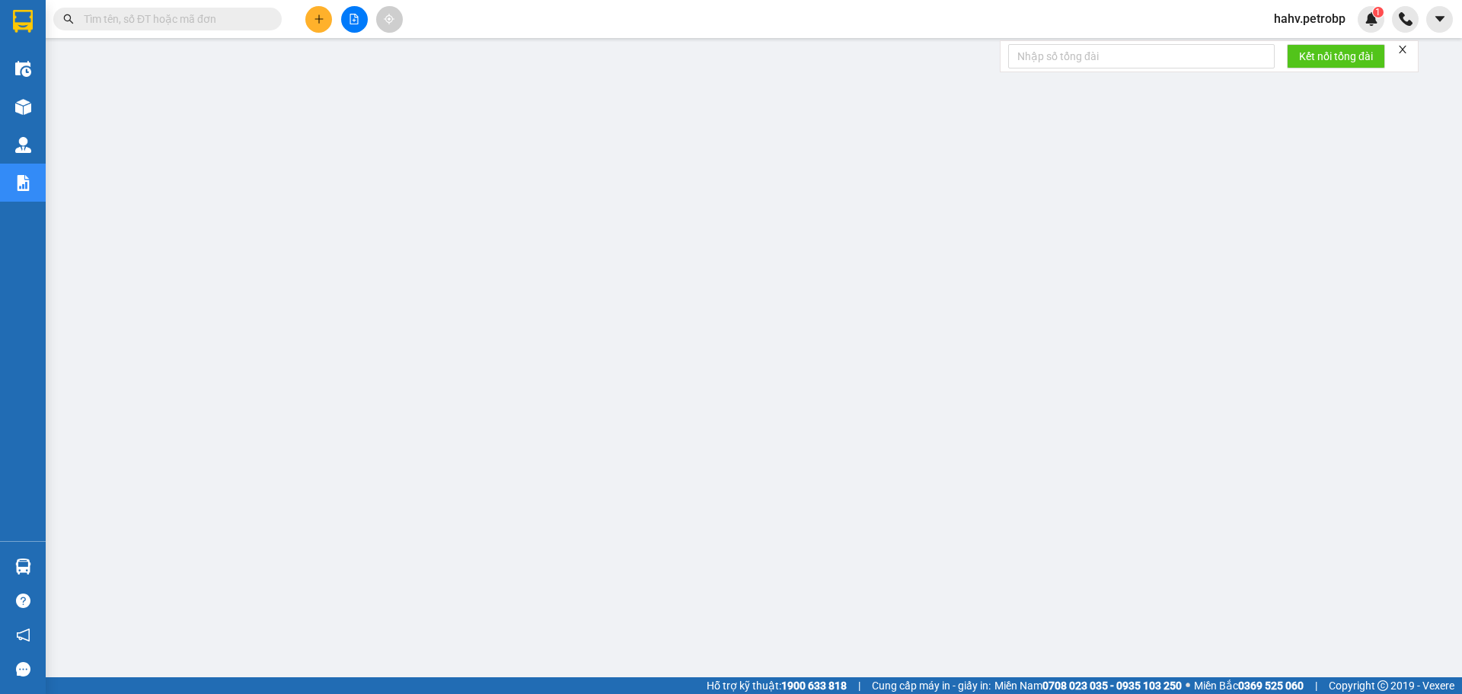
paste input "0976335979"
type input "0976335979"
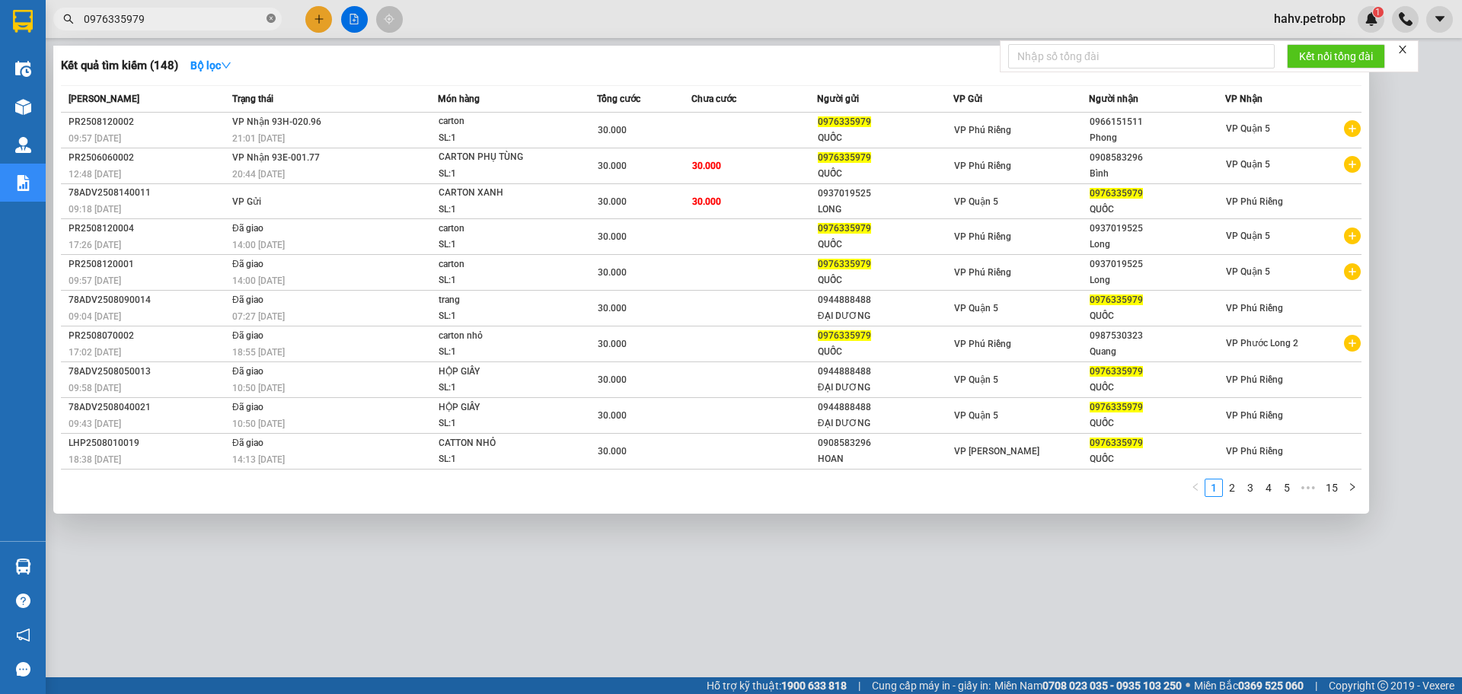
click at [267, 16] on icon "close-circle" at bounding box center [270, 18] width 9 height 9
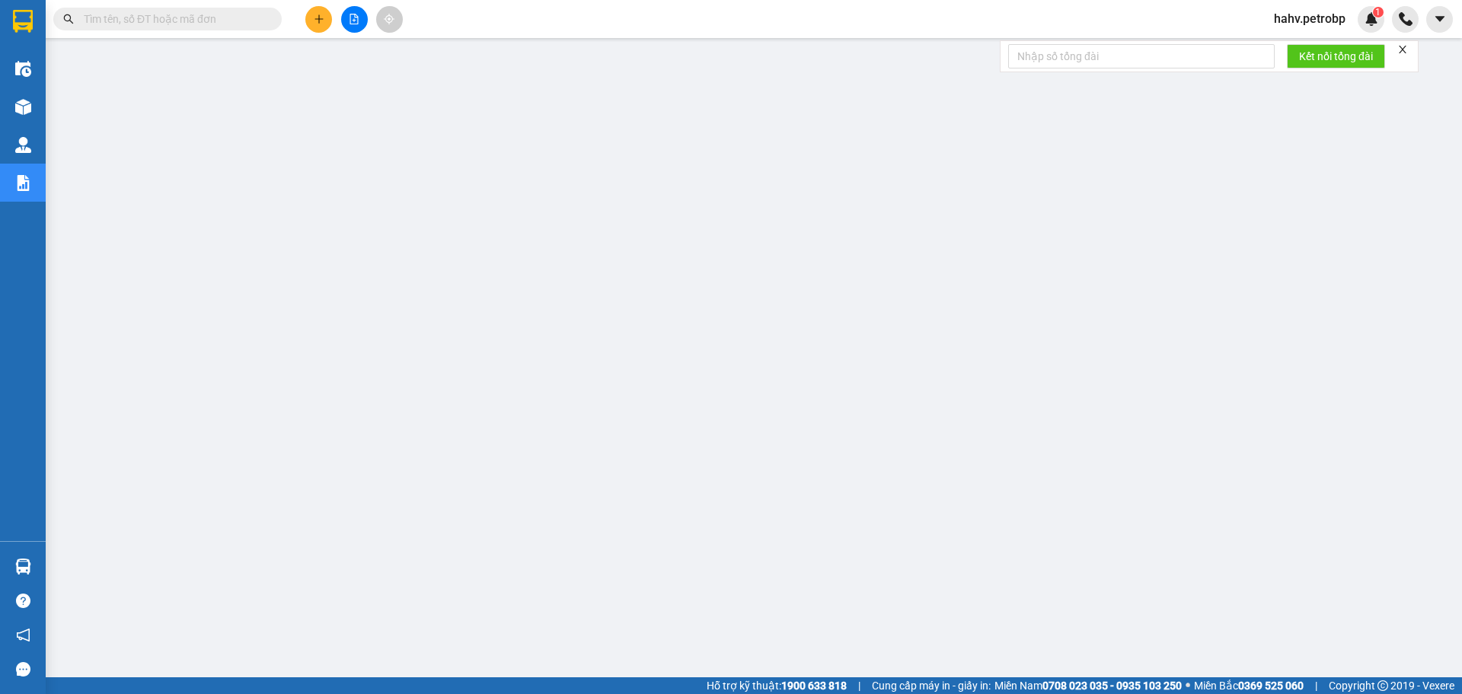
paste input "ĐO25081400"
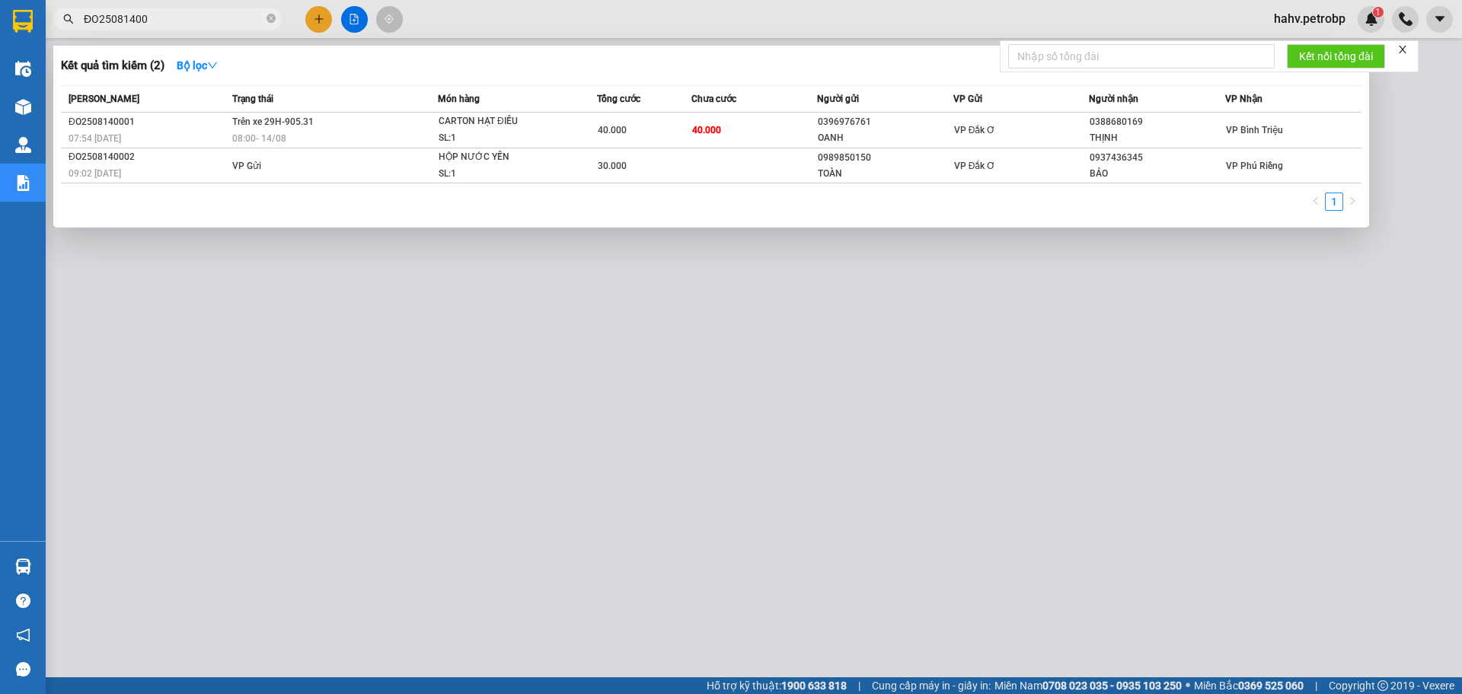
type input "ĐO25081400"
click at [681, 528] on div at bounding box center [731, 347] width 1462 height 694
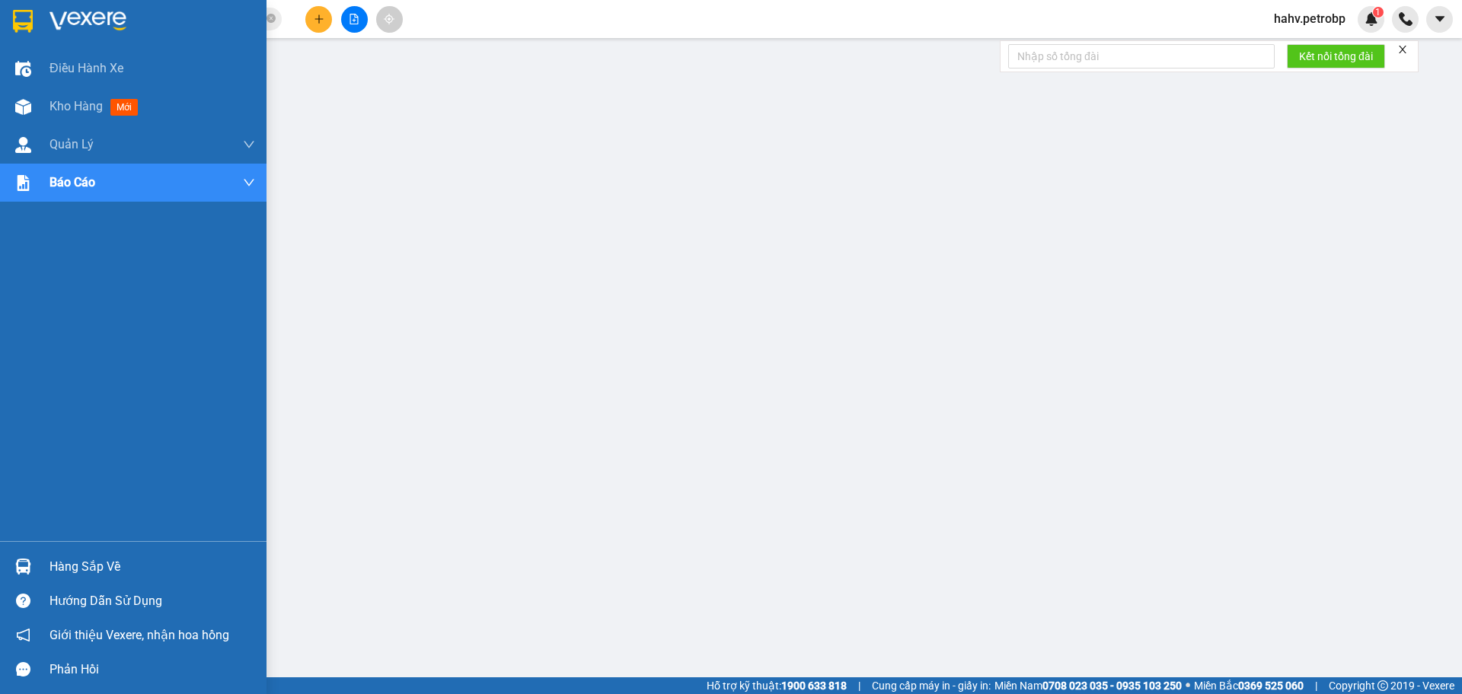
click at [24, 572] on img at bounding box center [23, 567] width 16 height 16
click at [47, 557] on div "Hàng sắp về" at bounding box center [133, 567] width 266 height 34
click at [86, 572] on div "Hàng sắp về" at bounding box center [152, 567] width 206 height 23
click at [27, 566] on img at bounding box center [23, 567] width 16 height 16
click at [4, 528] on div "Điều hành xe Kho hàng mới Quản [PERSON_NAME] lý chuyến Quản lý giao nhận mới Qu…" at bounding box center [133, 347] width 266 height 694
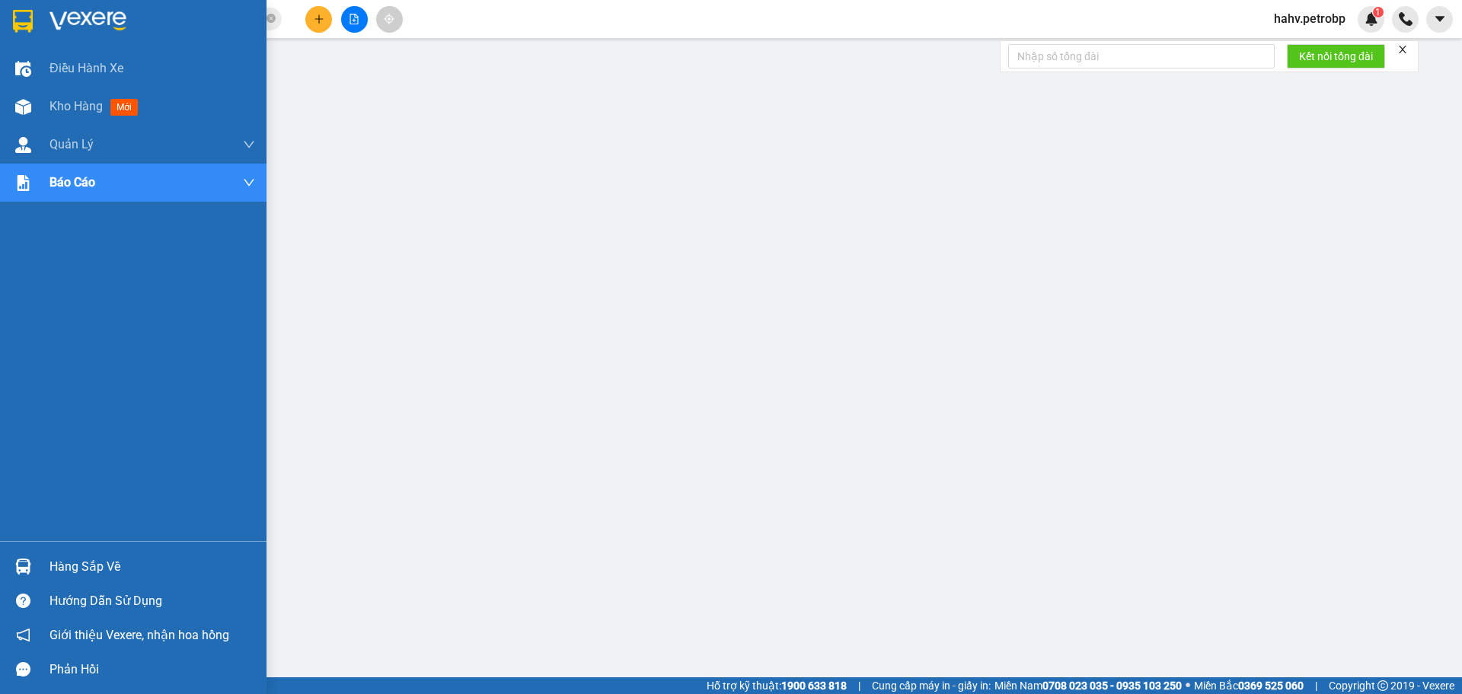
click at [64, 566] on div "Hàng sắp về" at bounding box center [152, 567] width 206 height 23
click at [69, 570] on div "Hàng sắp về" at bounding box center [152, 567] width 206 height 23
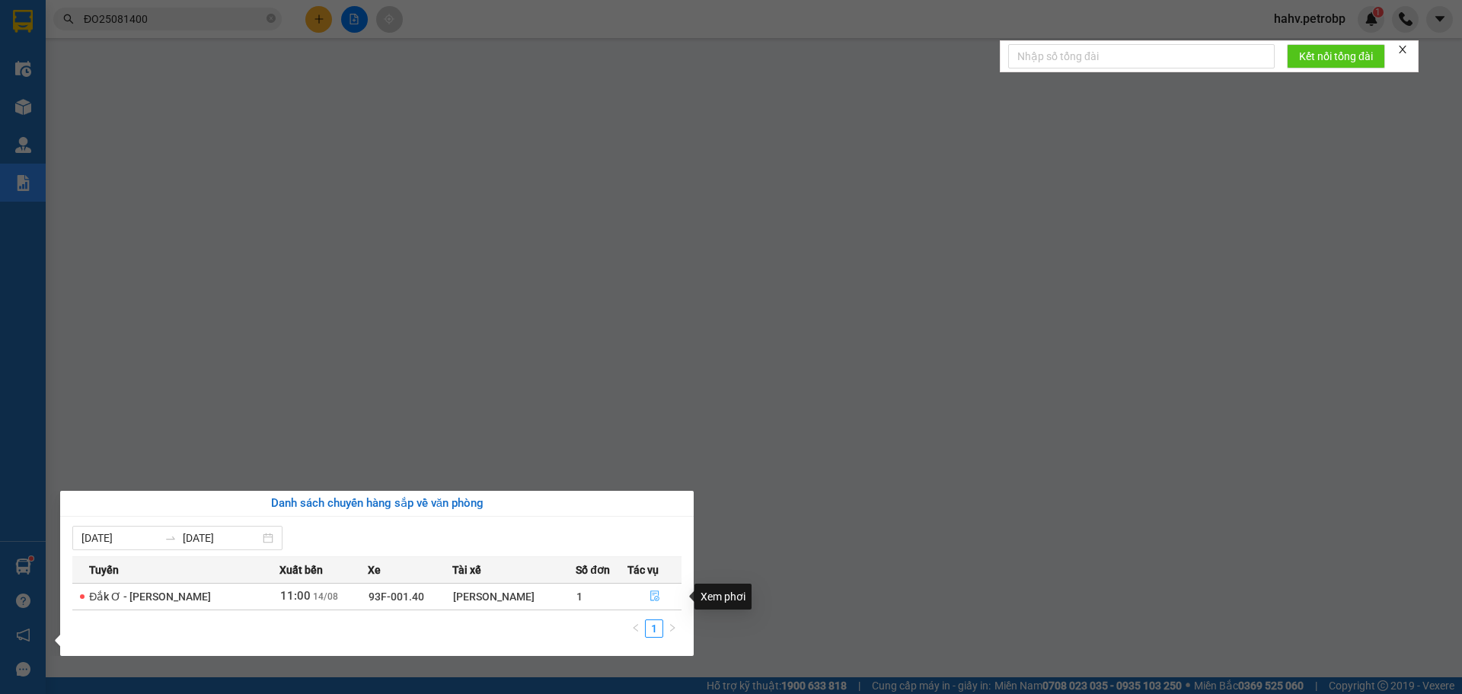
click at [645, 588] on button "button" at bounding box center [654, 597] width 53 height 24
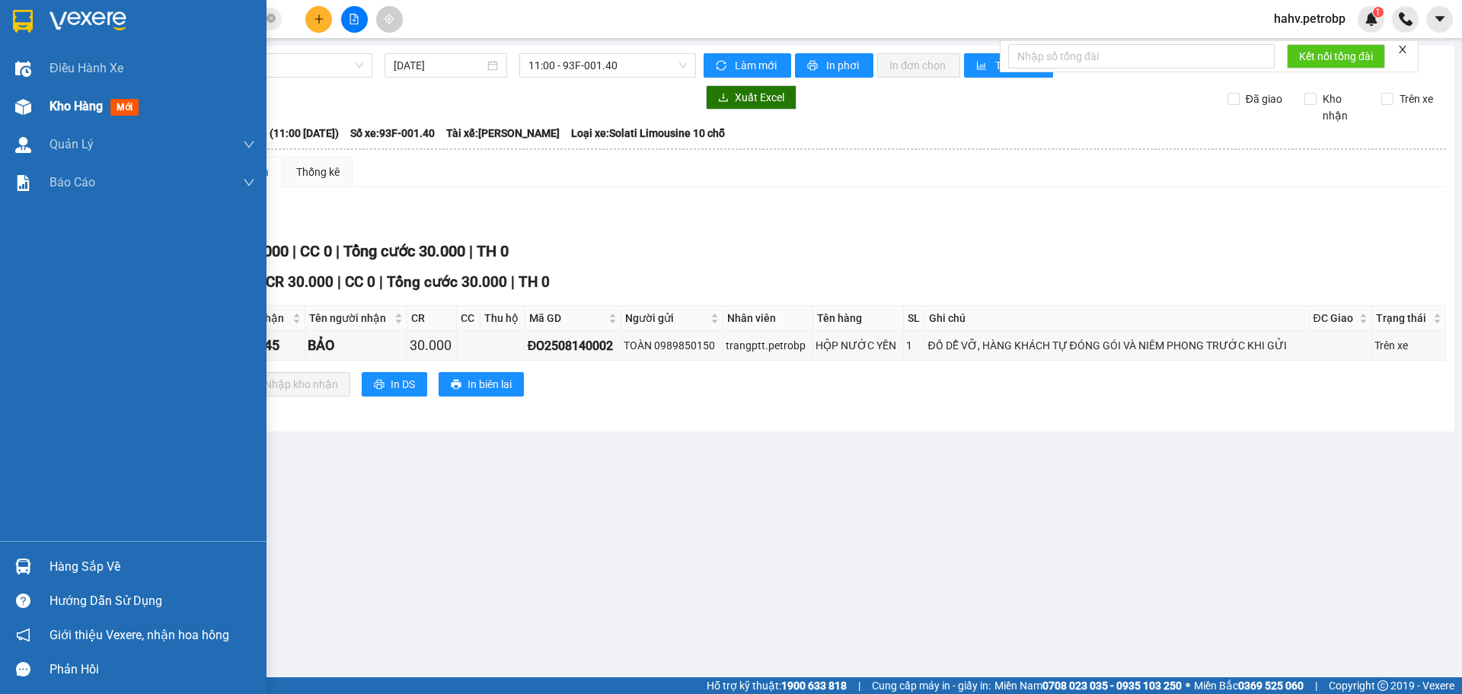
click at [78, 114] on div "Kho hàng mới" at bounding box center [96, 106] width 95 height 19
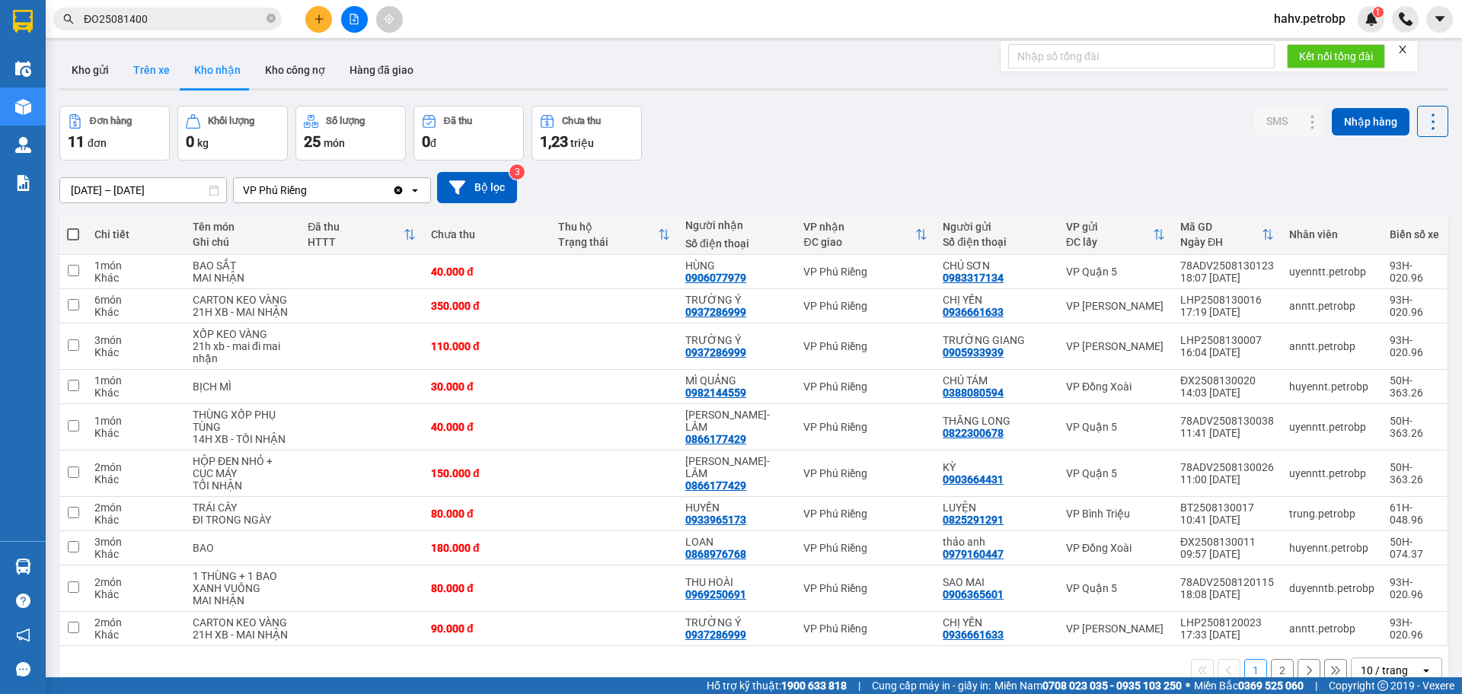
click at [143, 62] on button "Trên xe" at bounding box center [151, 70] width 61 height 37
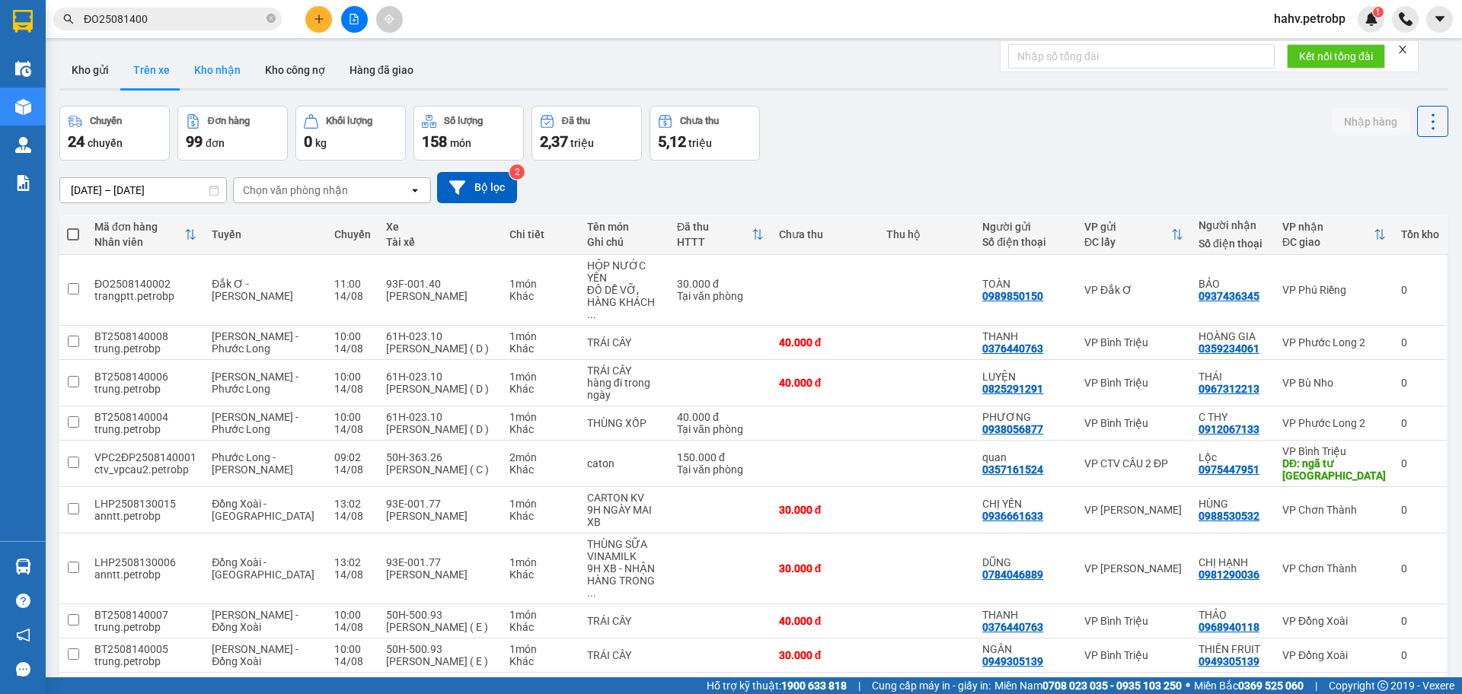
click at [206, 78] on button "Kho nhận" at bounding box center [217, 70] width 71 height 37
type input "[DATE] – [DATE]"
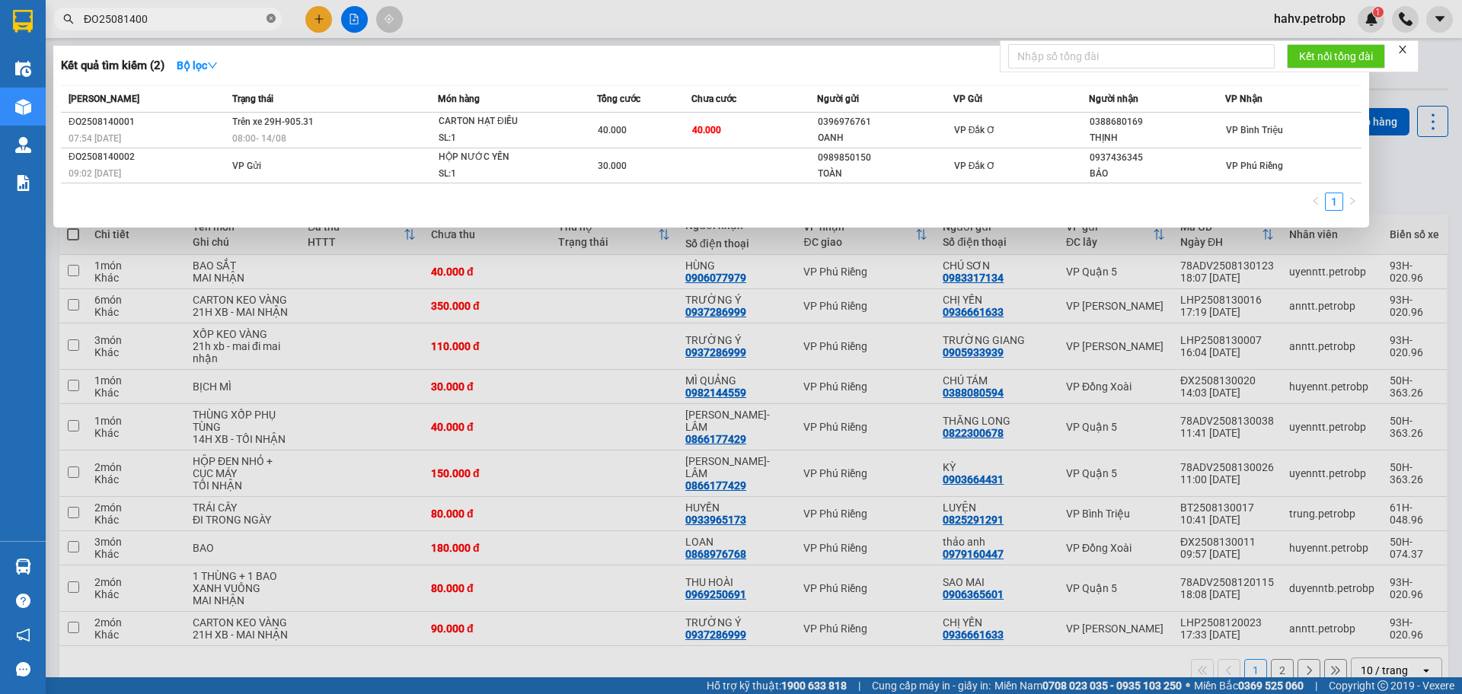
click at [272, 21] on icon "close-circle" at bounding box center [270, 18] width 9 height 9
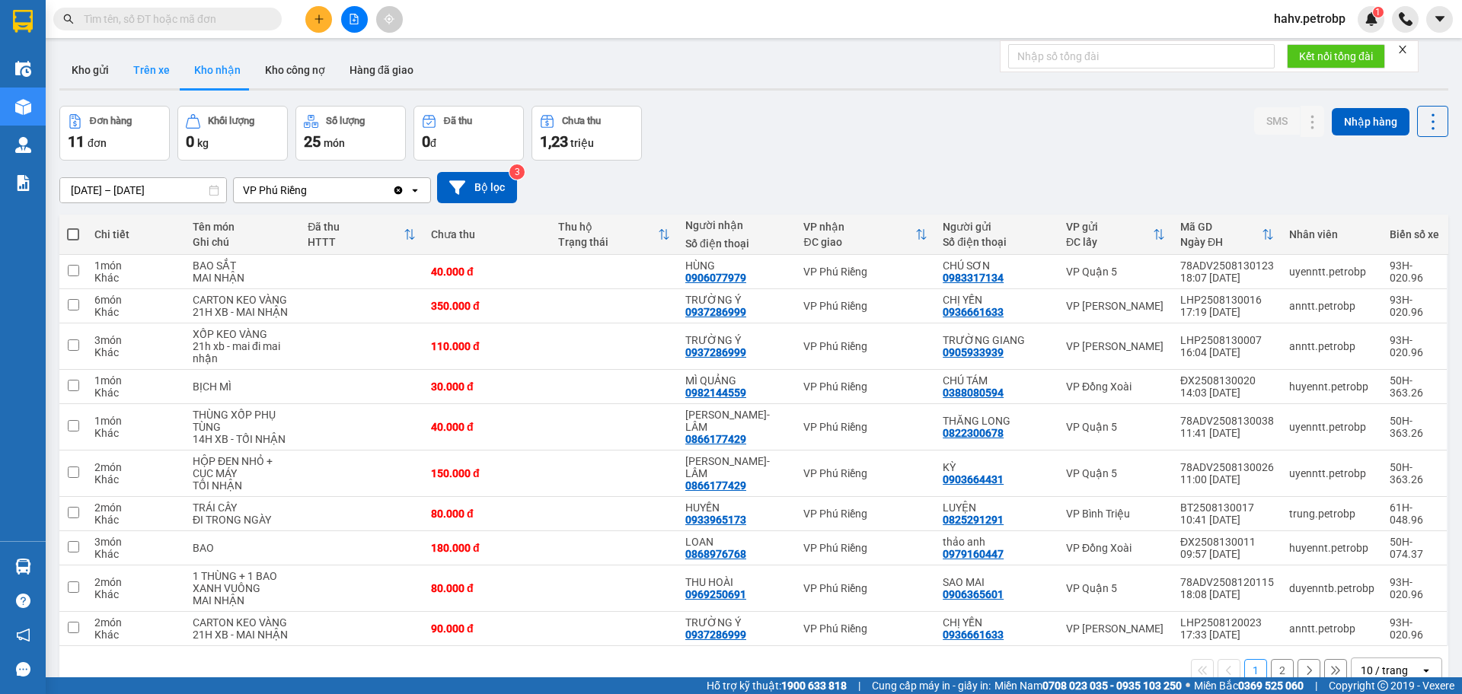
click at [123, 60] on button "Trên xe" at bounding box center [151, 70] width 61 height 37
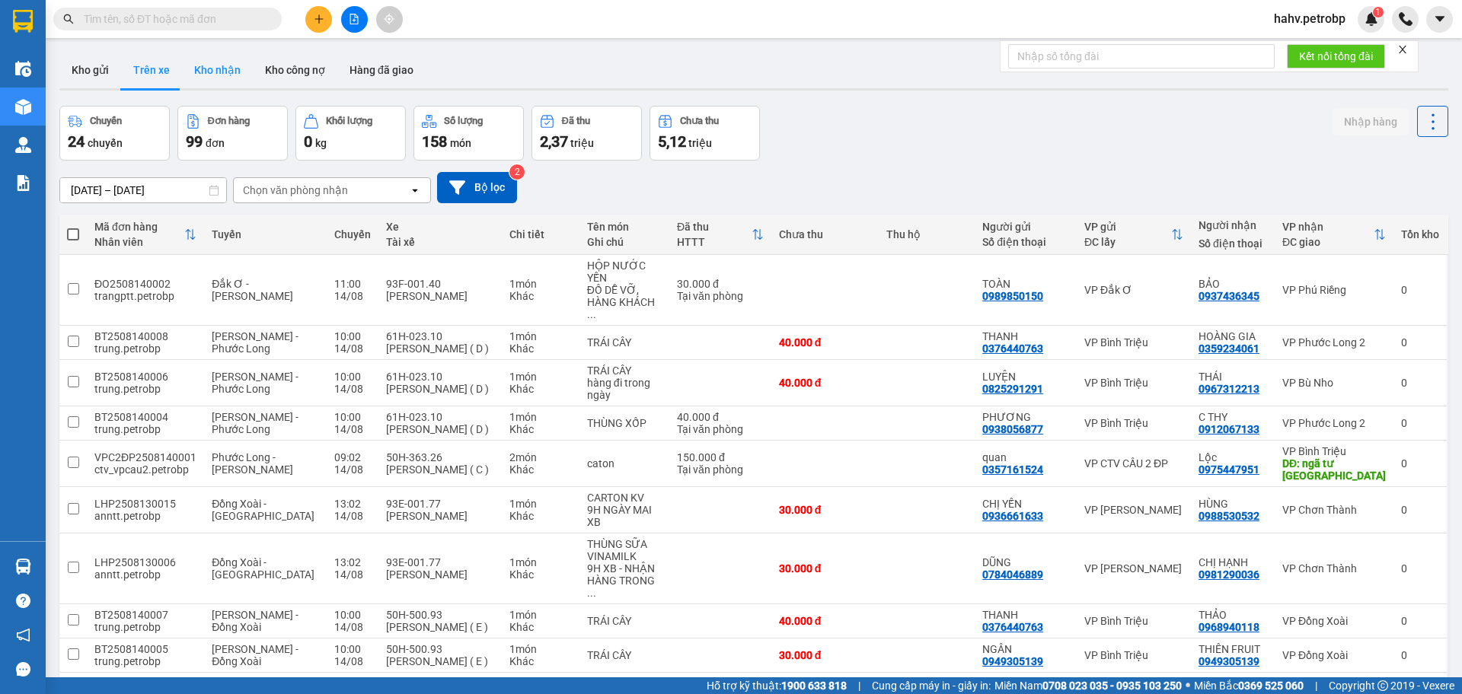
click at [206, 66] on button "Kho nhận" at bounding box center [217, 70] width 71 height 37
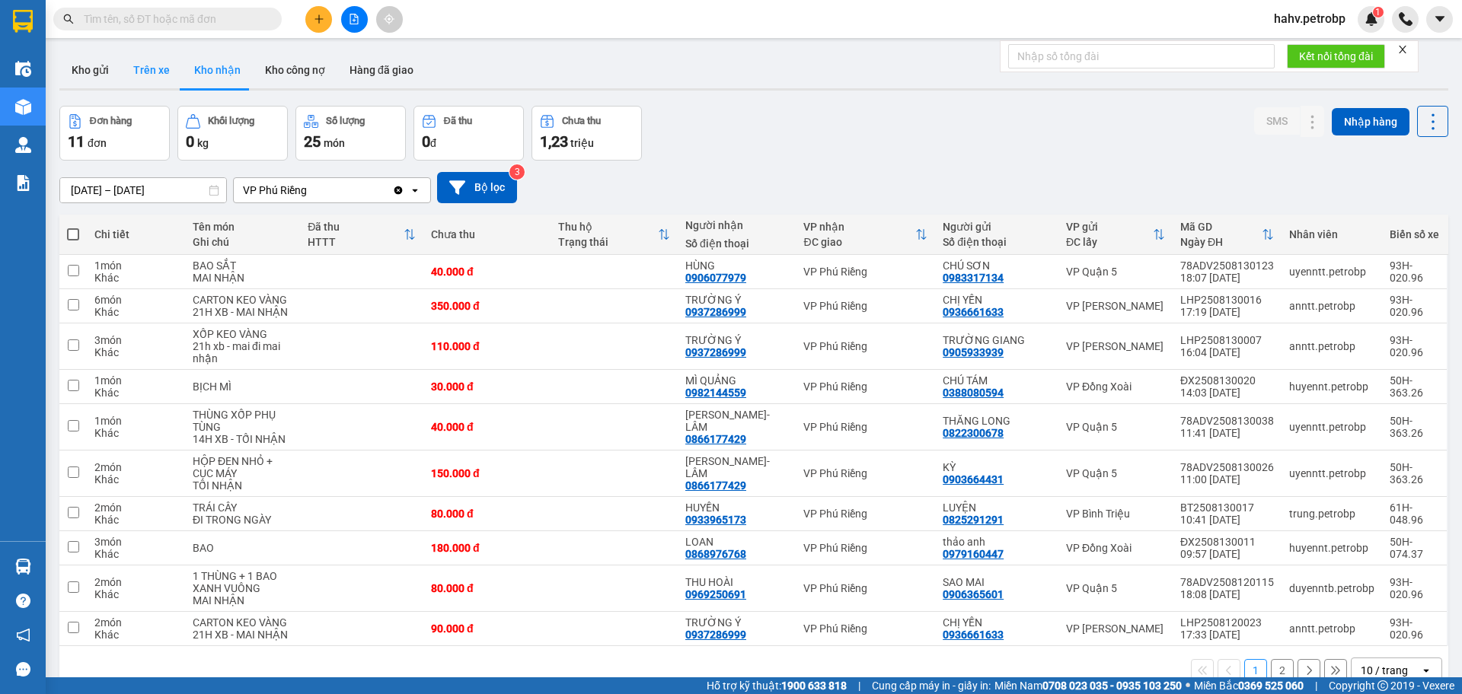
click at [167, 87] on button "Trên xe" at bounding box center [151, 70] width 61 height 37
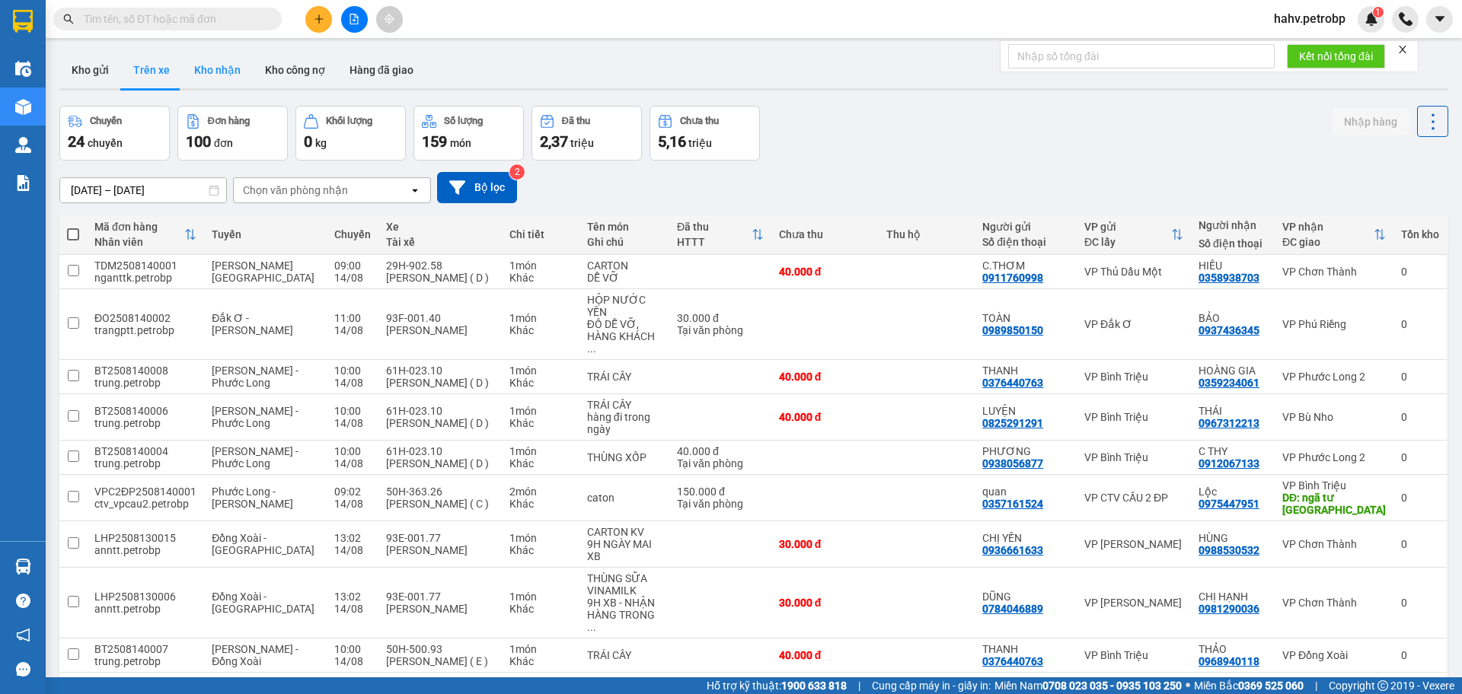
click at [234, 78] on button "Kho nhận" at bounding box center [217, 70] width 71 height 37
type input "[DATE] – [DATE]"
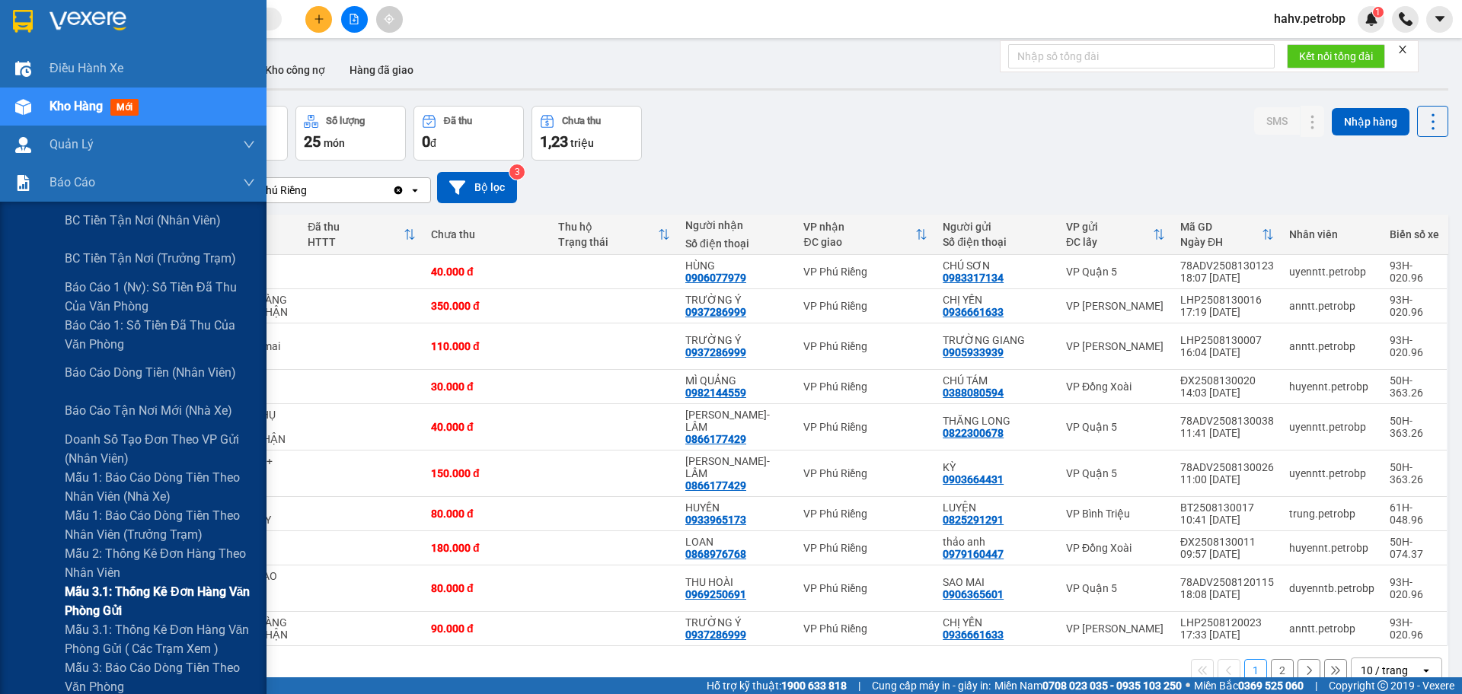
click at [33, 585] on div "Mẫu 3.1: Thống kê đơn hàng văn phòng gửi" at bounding box center [133, 601] width 266 height 38
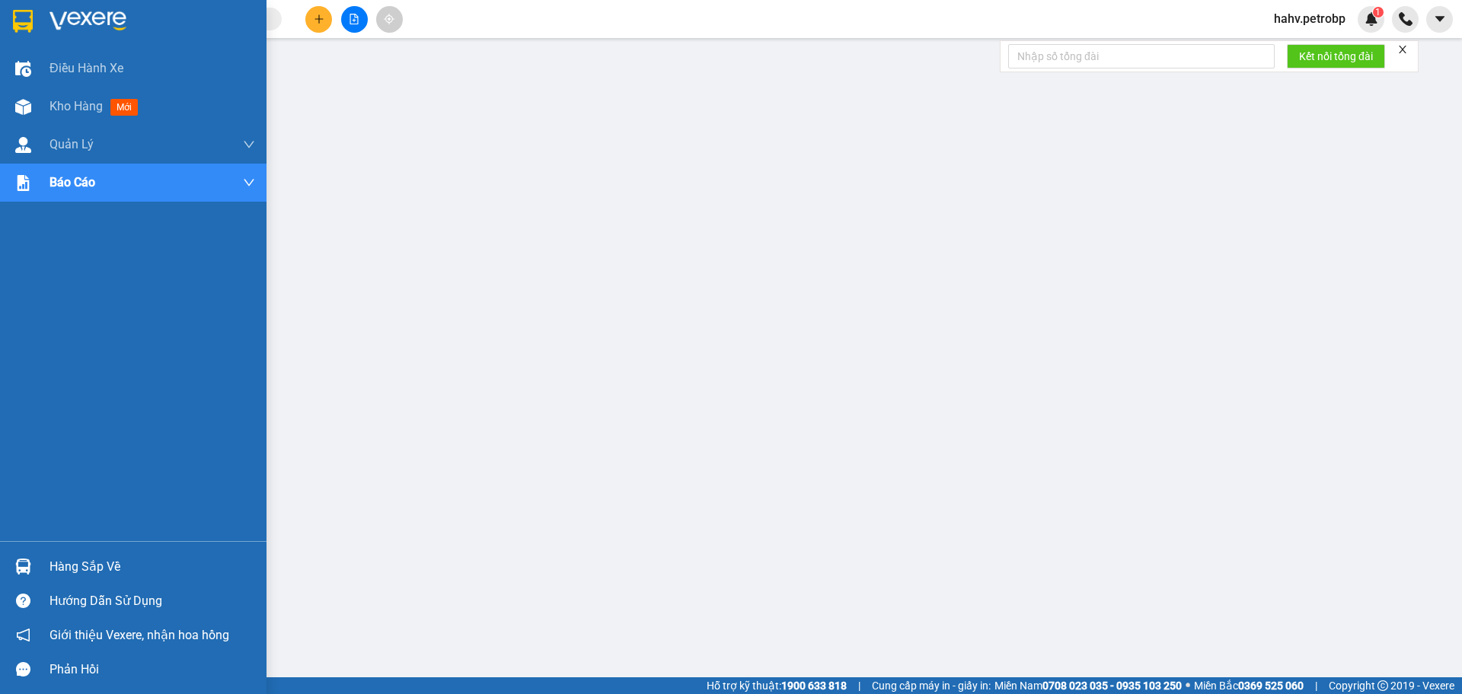
click at [23, 558] on div at bounding box center [23, 566] width 27 height 27
click at [36, 113] on div at bounding box center [23, 107] width 27 height 27
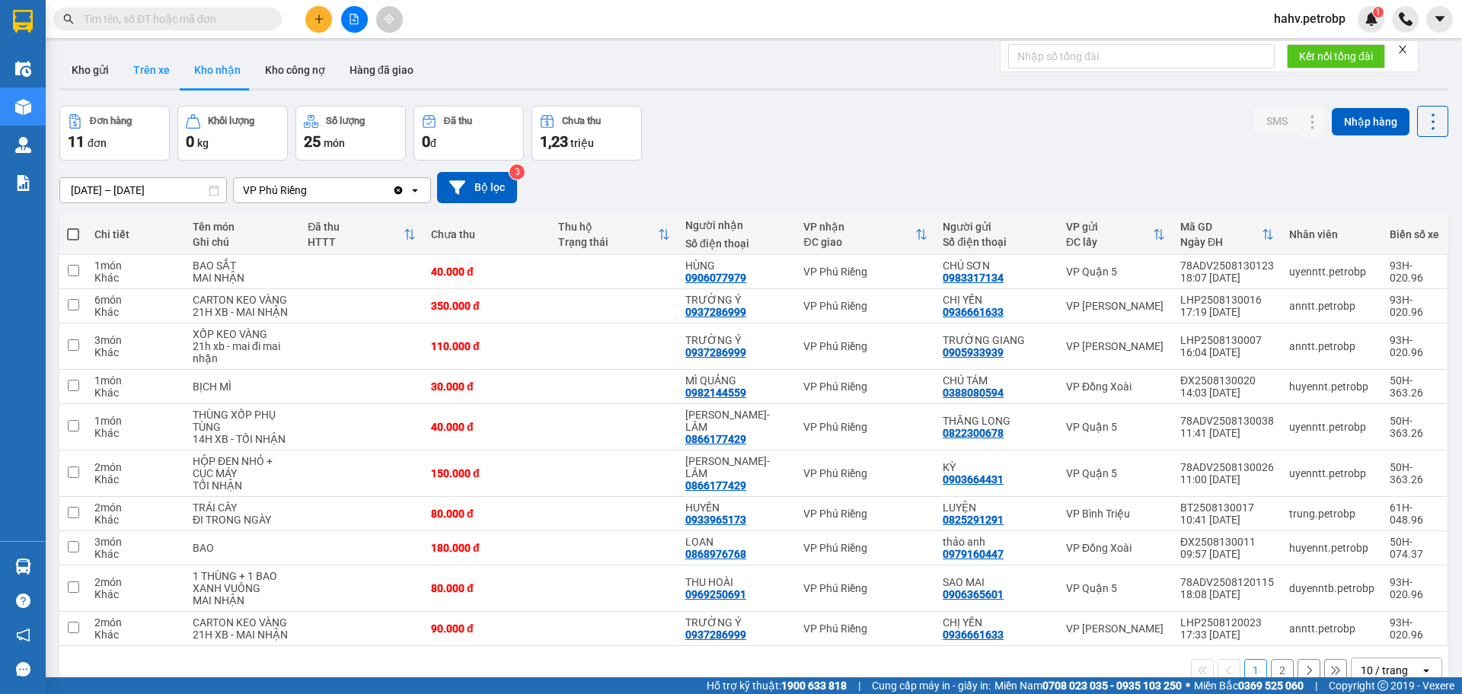
click at [162, 74] on button "Trên xe" at bounding box center [151, 70] width 61 height 37
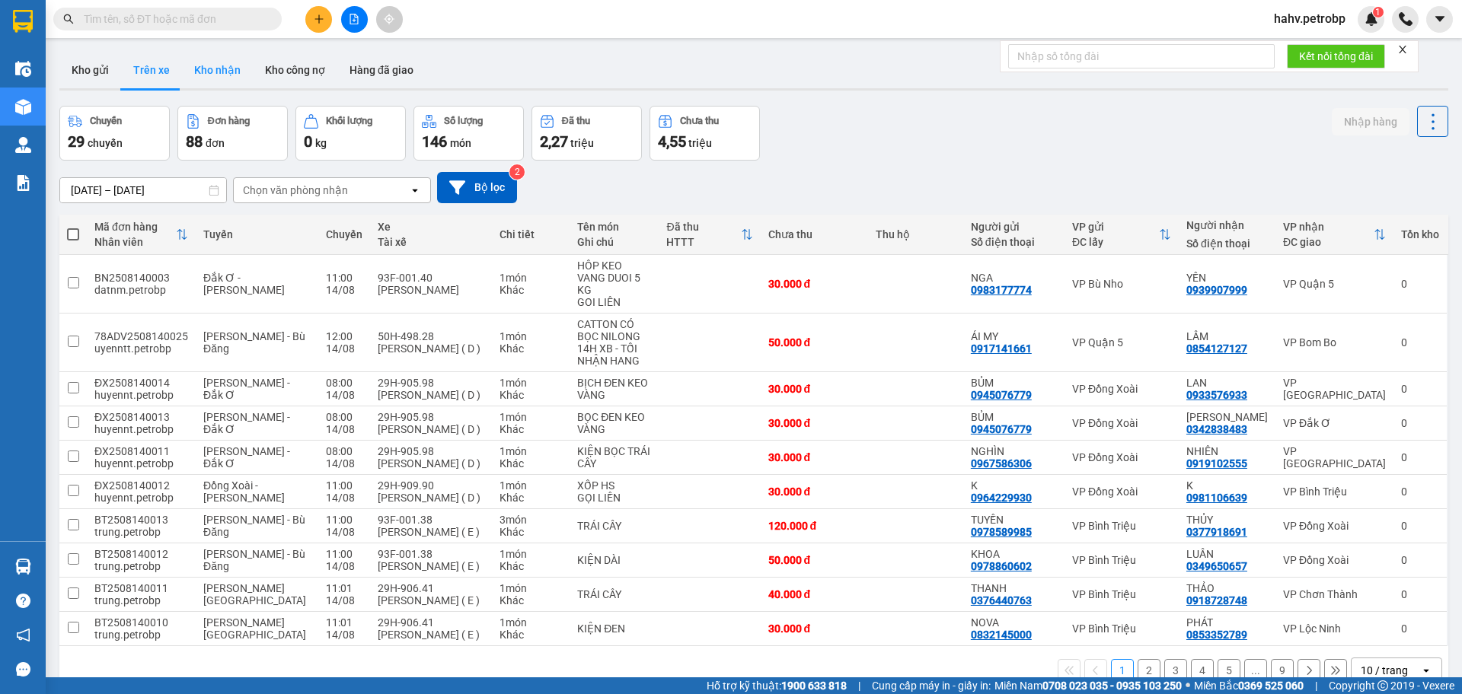
click at [215, 72] on button "Kho nhận" at bounding box center [217, 70] width 71 height 37
type input "[DATE] – [DATE]"
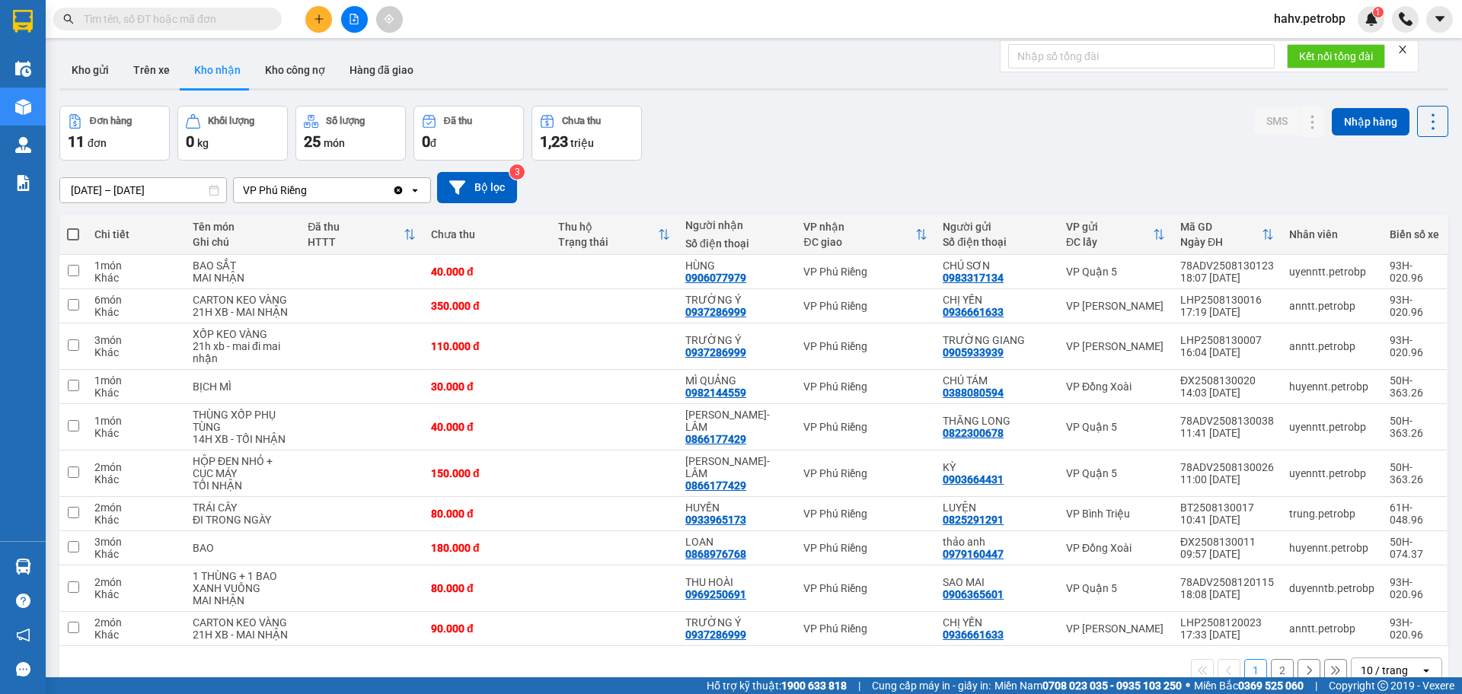
click at [41, 562] on div "Hàng sắp về" at bounding box center [23, 567] width 46 height 34
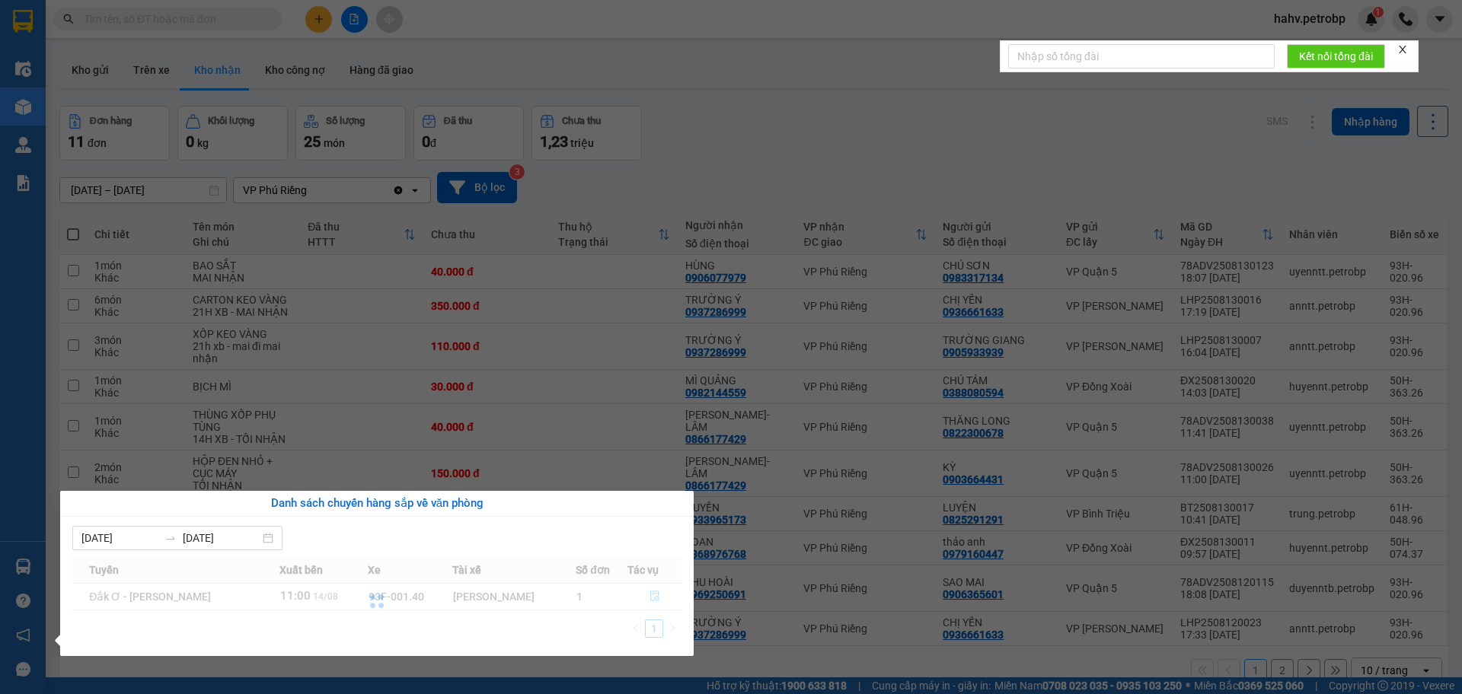
click at [647, 597] on div at bounding box center [376, 601] width 609 height 91
click at [656, 592] on icon "file-done" at bounding box center [654, 596] width 11 height 11
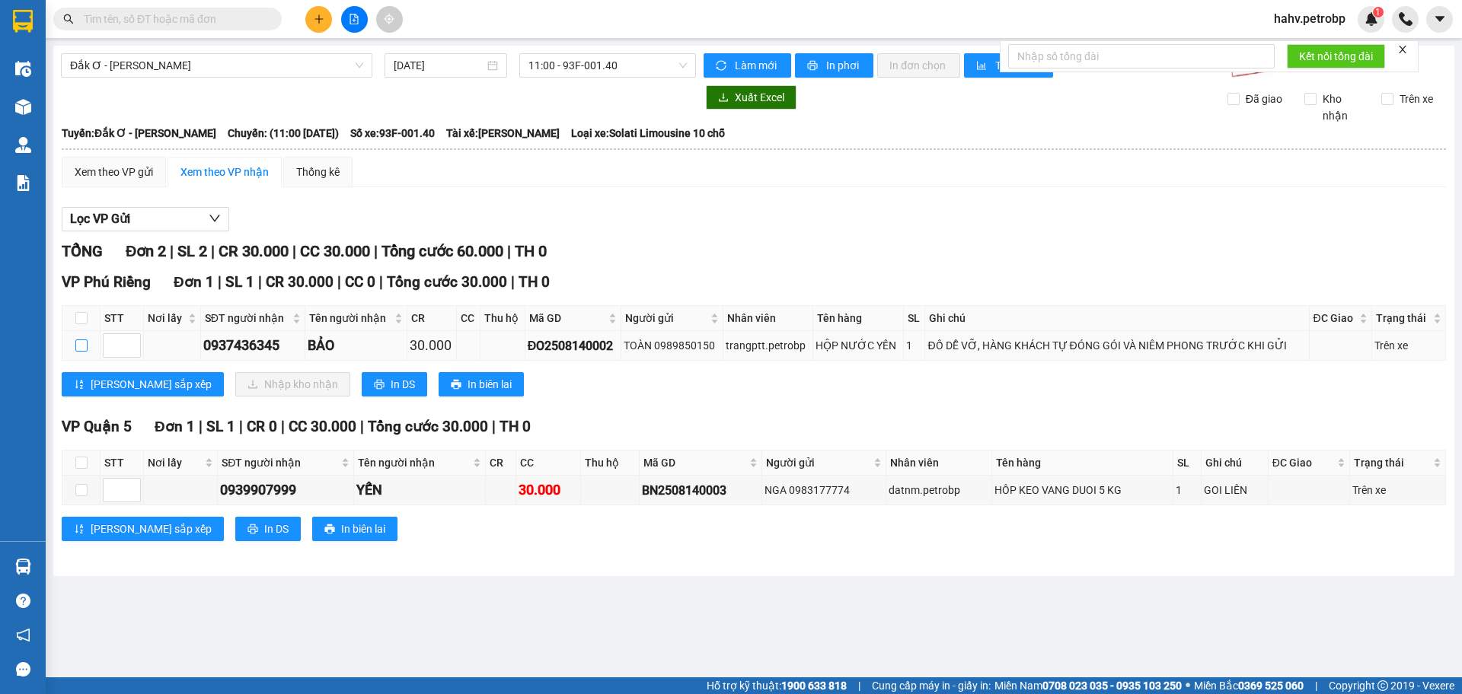
click at [83, 343] on input "checkbox" at bounding box center [81, 346] width 12 height 12
checkbox input "true"
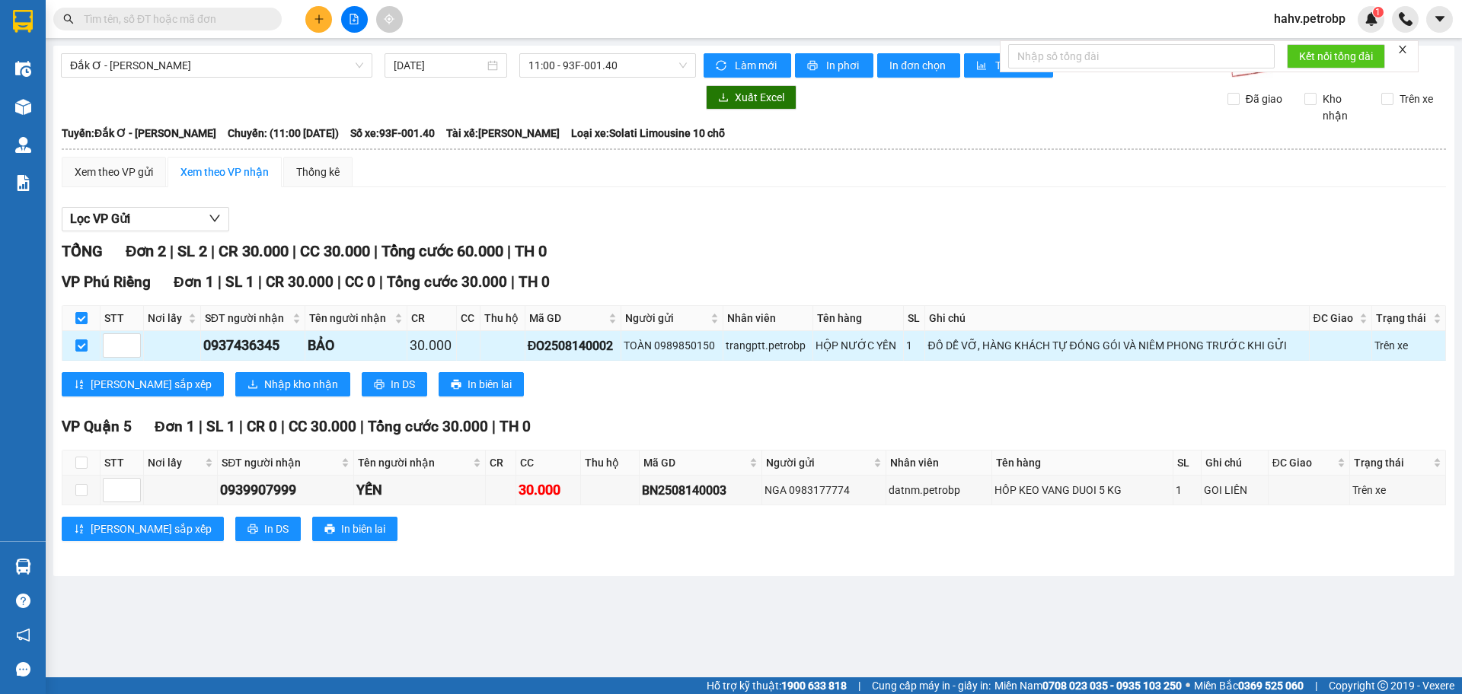
click at [212, 343] on div "0937436345" at bounding box center [252, 345] width 99 height 21
copy div "0937436345"
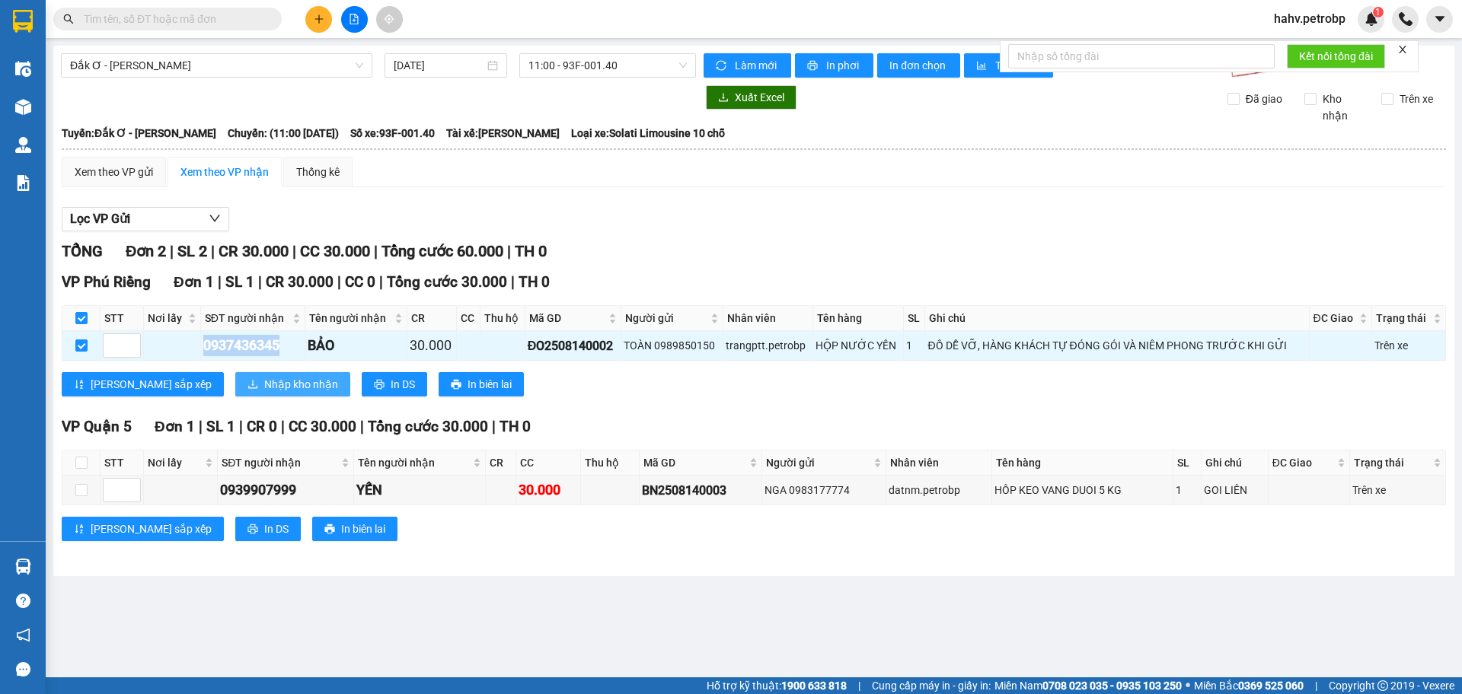
click at [264, 378] on span "Nhập kho nhận" at bounding box center [301, 384] width 74 height 17
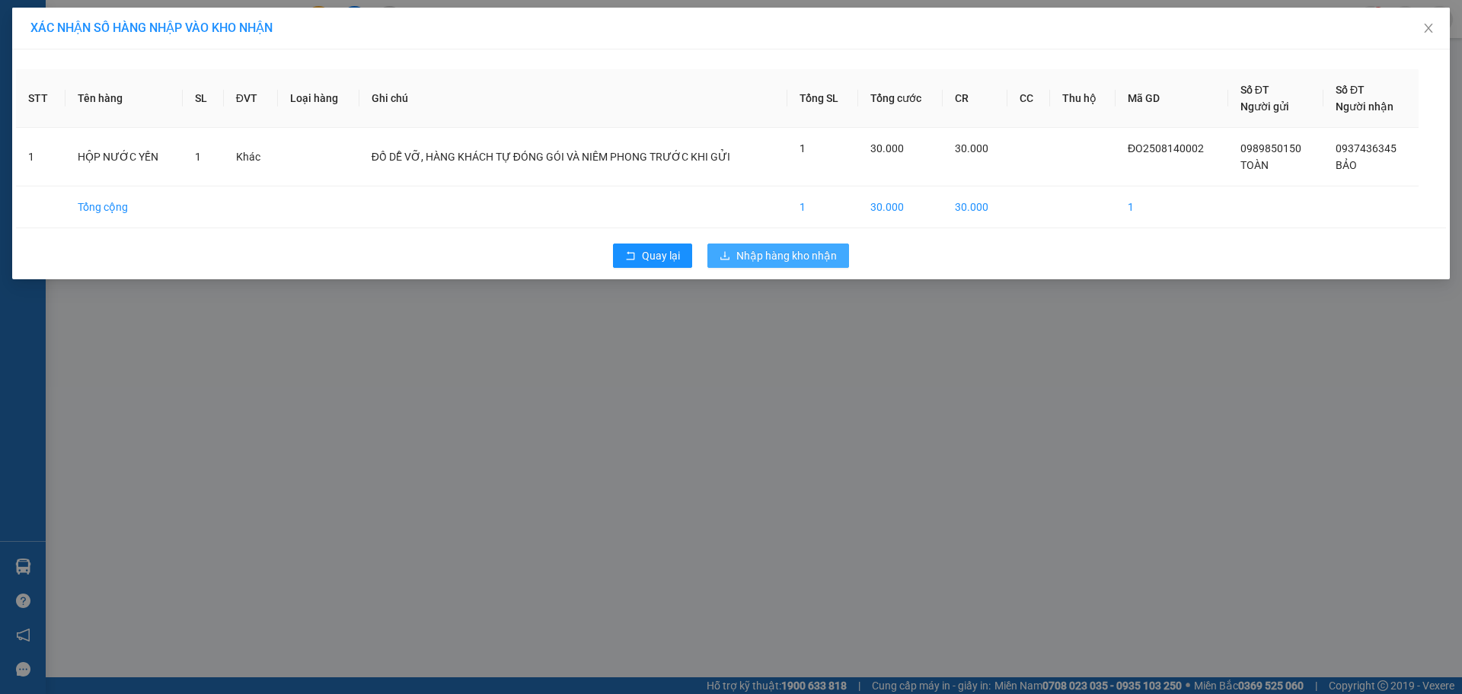
click at [806, 256] on span "Nhập hàng kho nhận" at bounding box center [786, 255] width 100 height 17
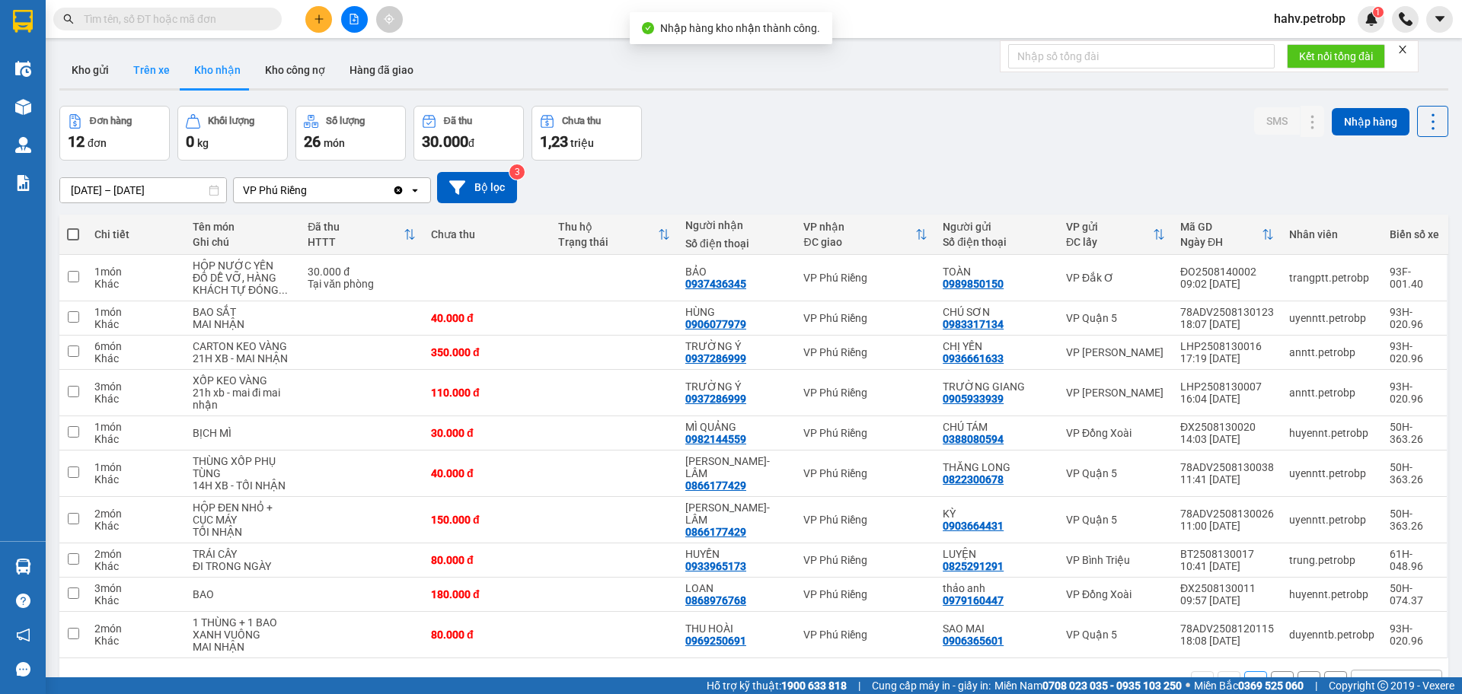
click at [132, 70] on button "Trên xe" at bounding box center [151, 70] width 61 height 37
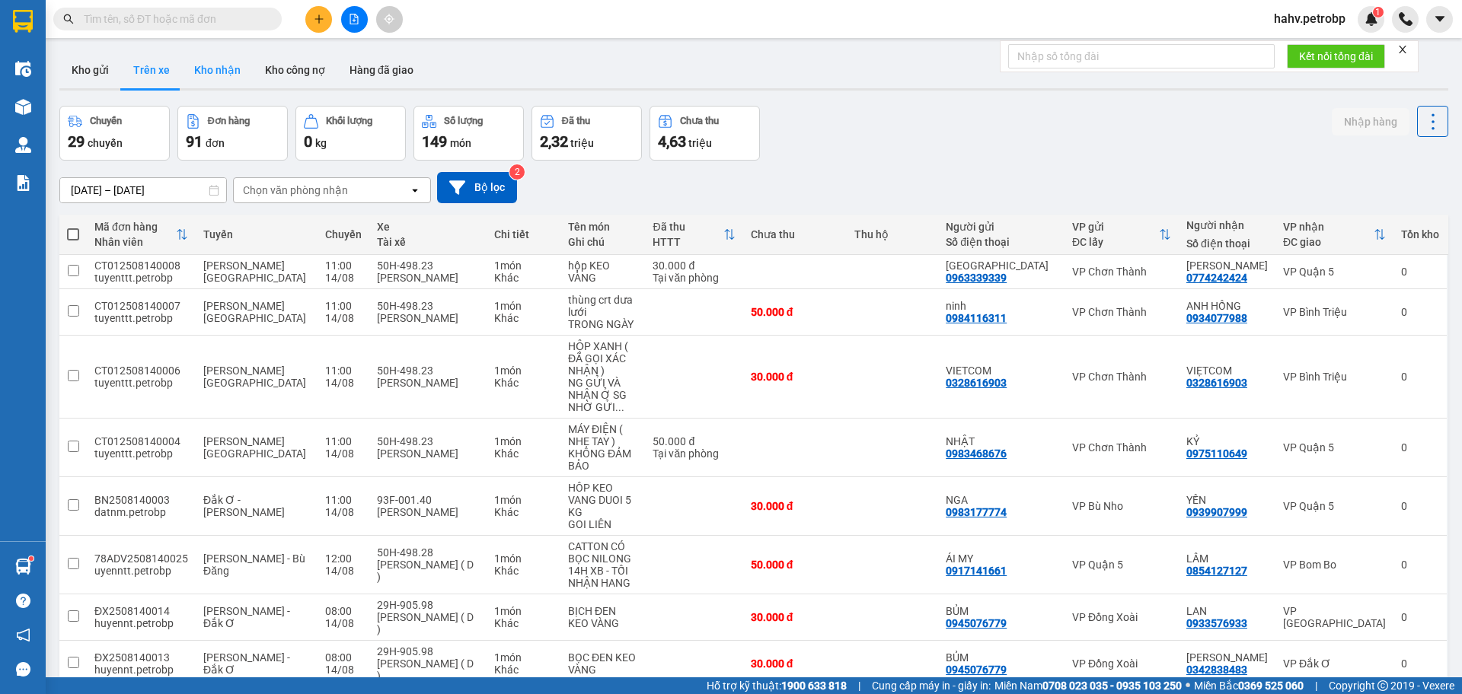
click at [212, 75] on button "Kho nhận" at bounding box center [217, 70] width 71 height 37
type input "[DATE] – [DATE]"
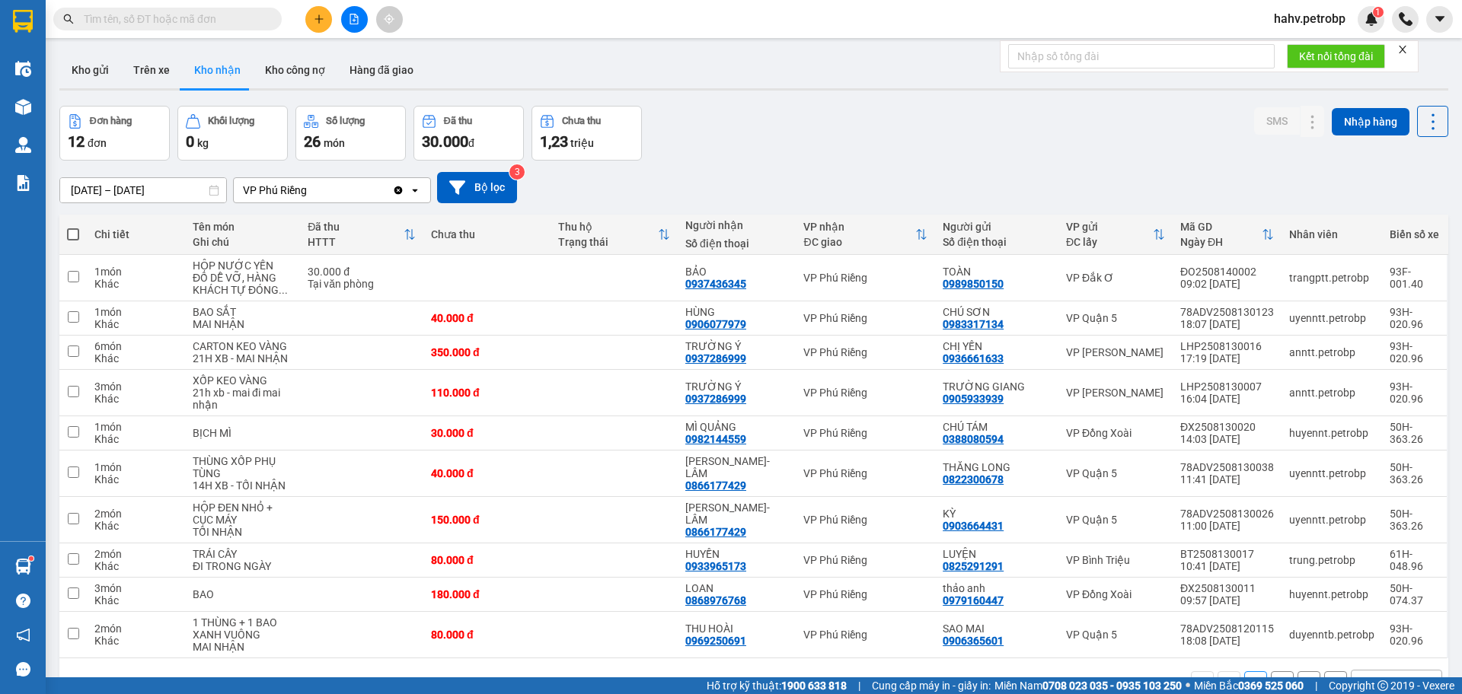
click at [356, 12] on button at bounding box center [354, 19] width 27 height 27
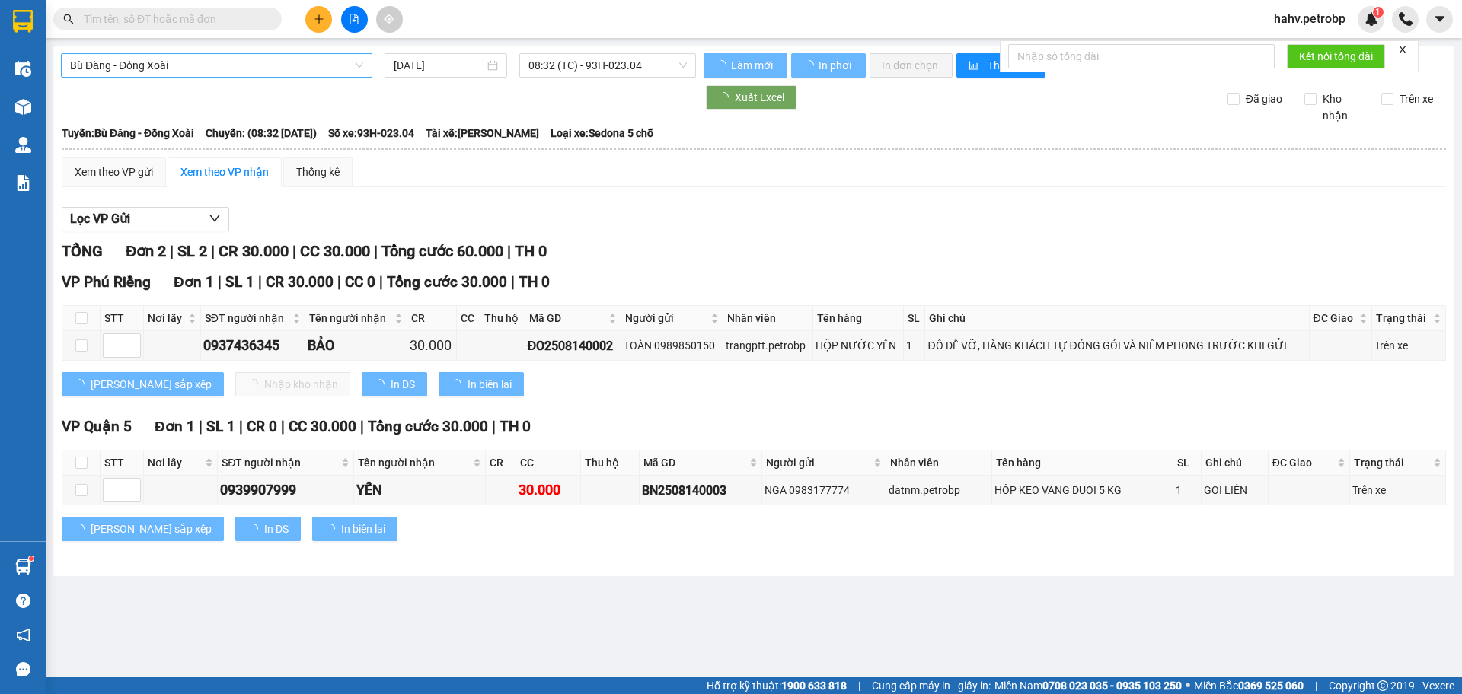
click at [244, 69] on span "Bù Đăng - Đồng Xoài" at bounding box center [216, 65] width 293 height 23
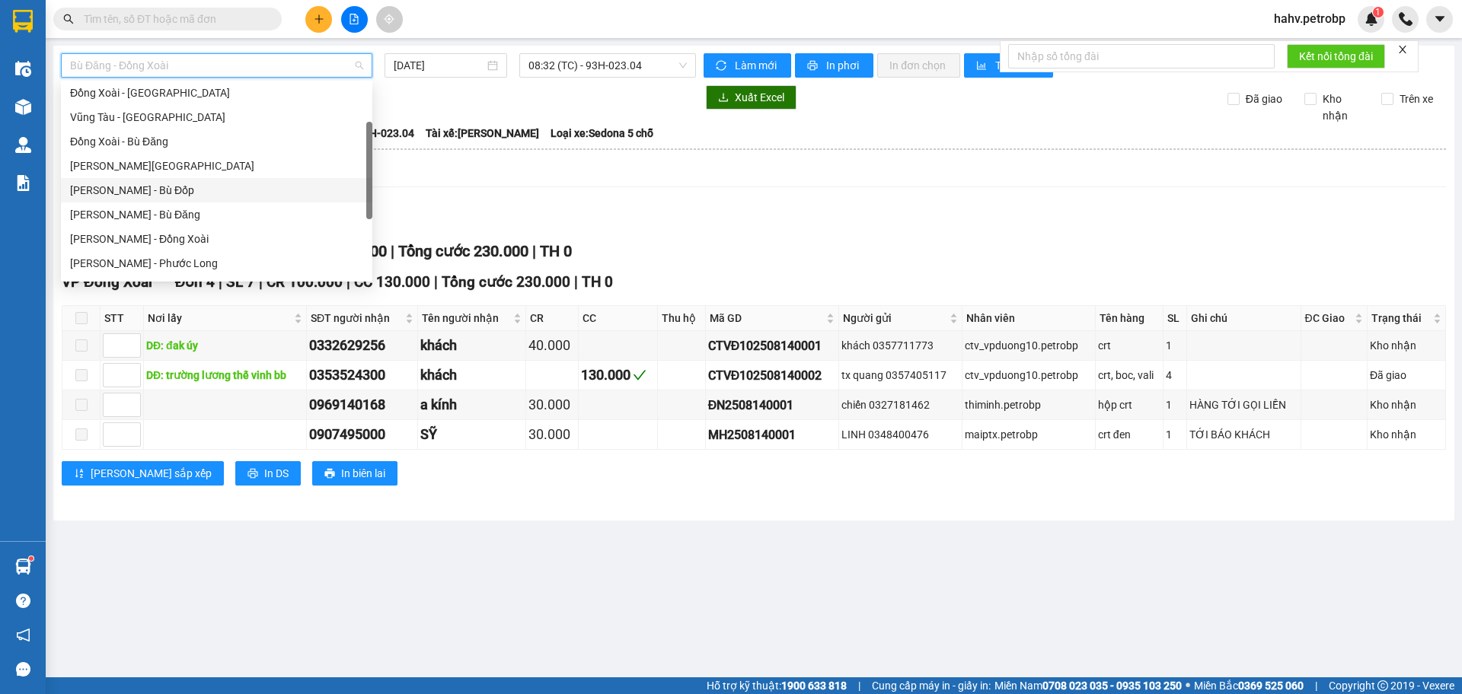
scroll to position [176, 0]
click at [235, 223] on div "[PERSON_NAME] - Đắk Ơ" at bounding box center [216, 212] width 311 height 24
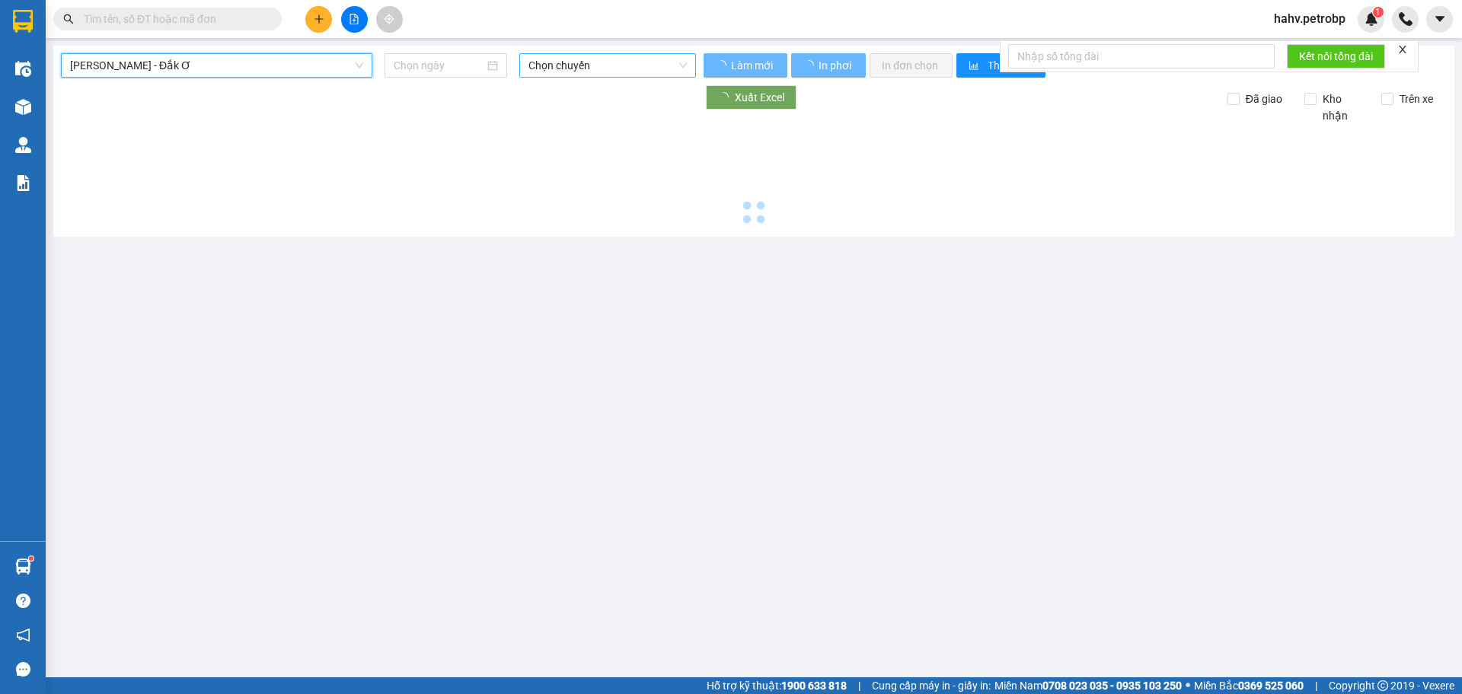
type input "[DATE]"
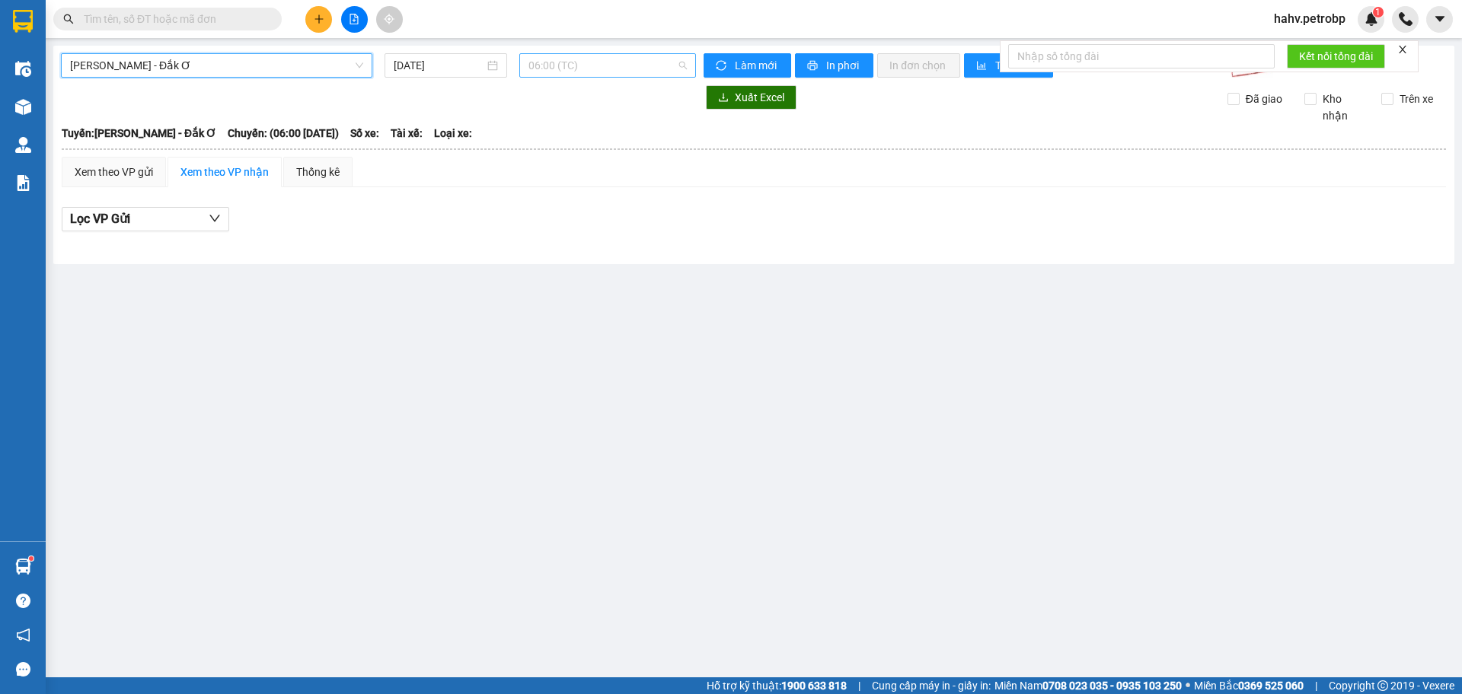
click at [576, 60] on span "06:00 (TC)" at bounding box center [607, 65] width 158 height 23
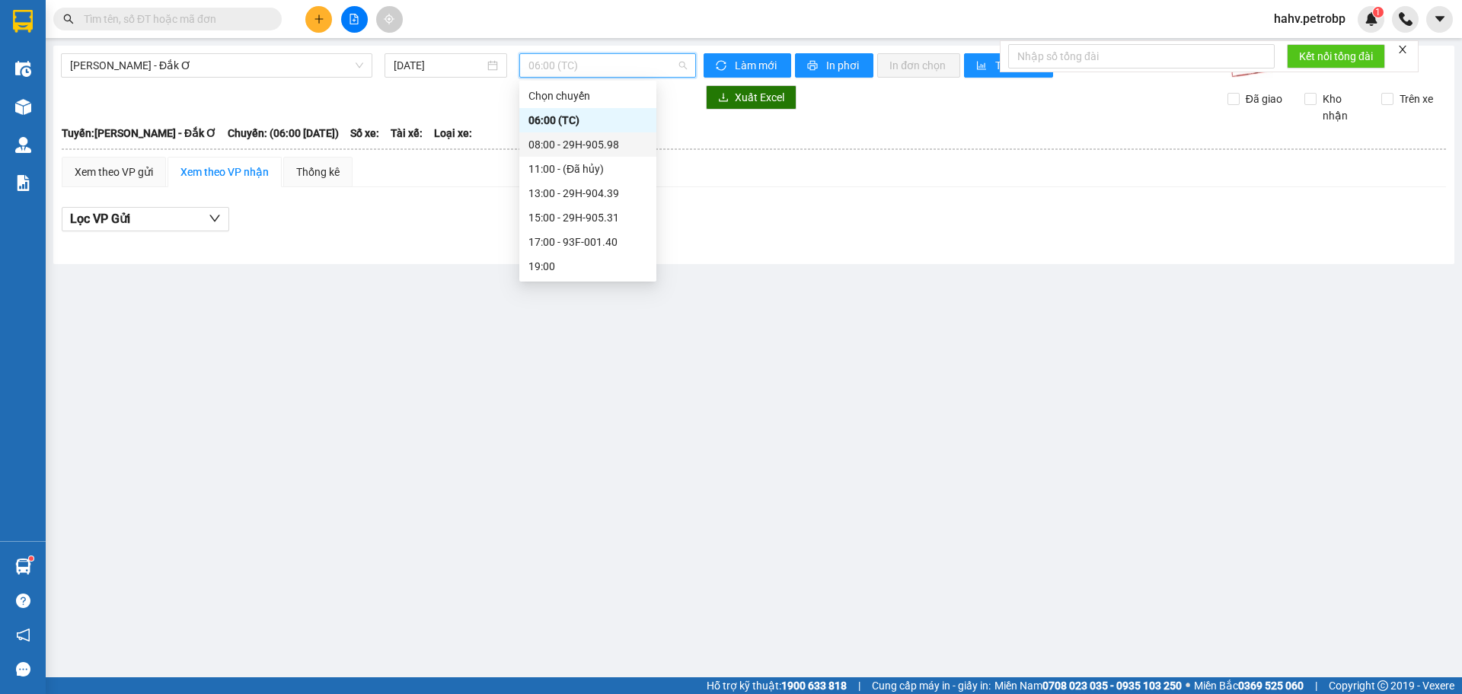
click at [588, 143] on div "08:00 - 29H-905.98" at bounding box center [587, 144] width 119 height 17
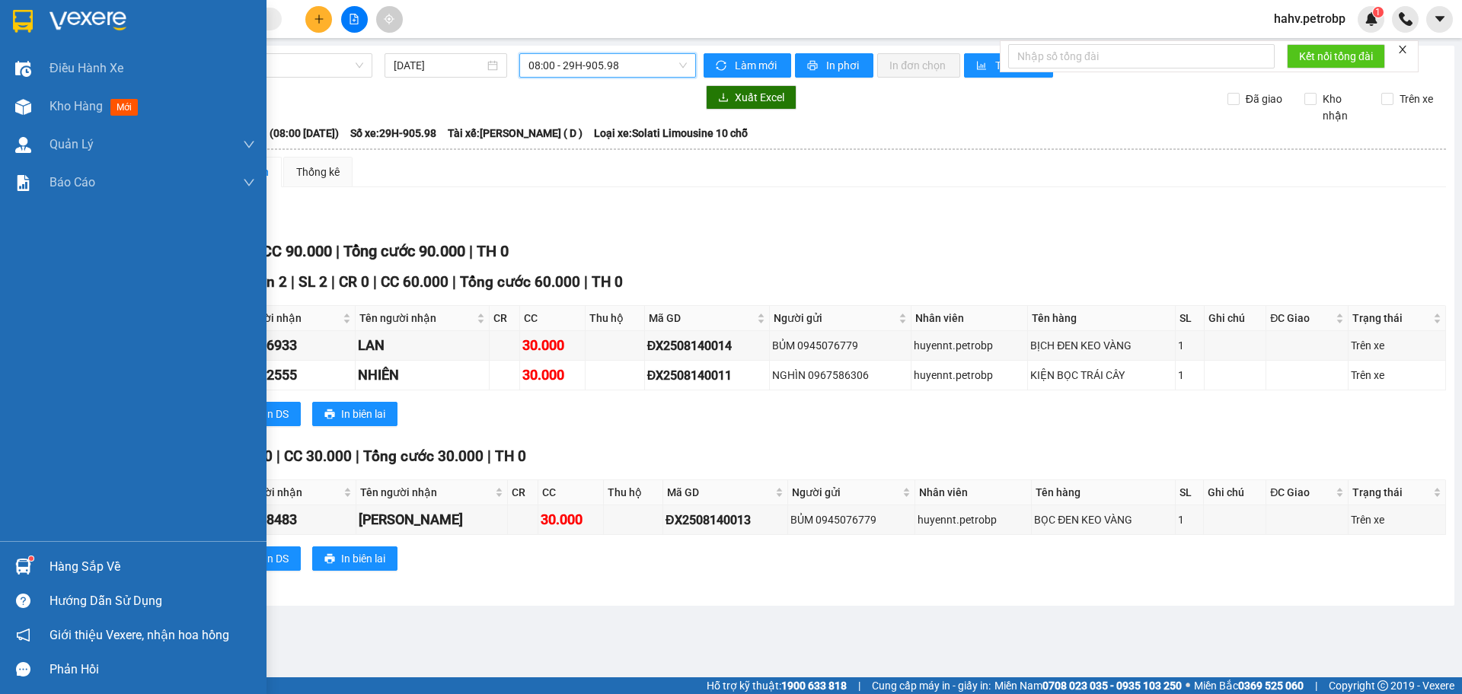
click at [35, 574] on div at bounding box center [23, 566] width 27 height 27
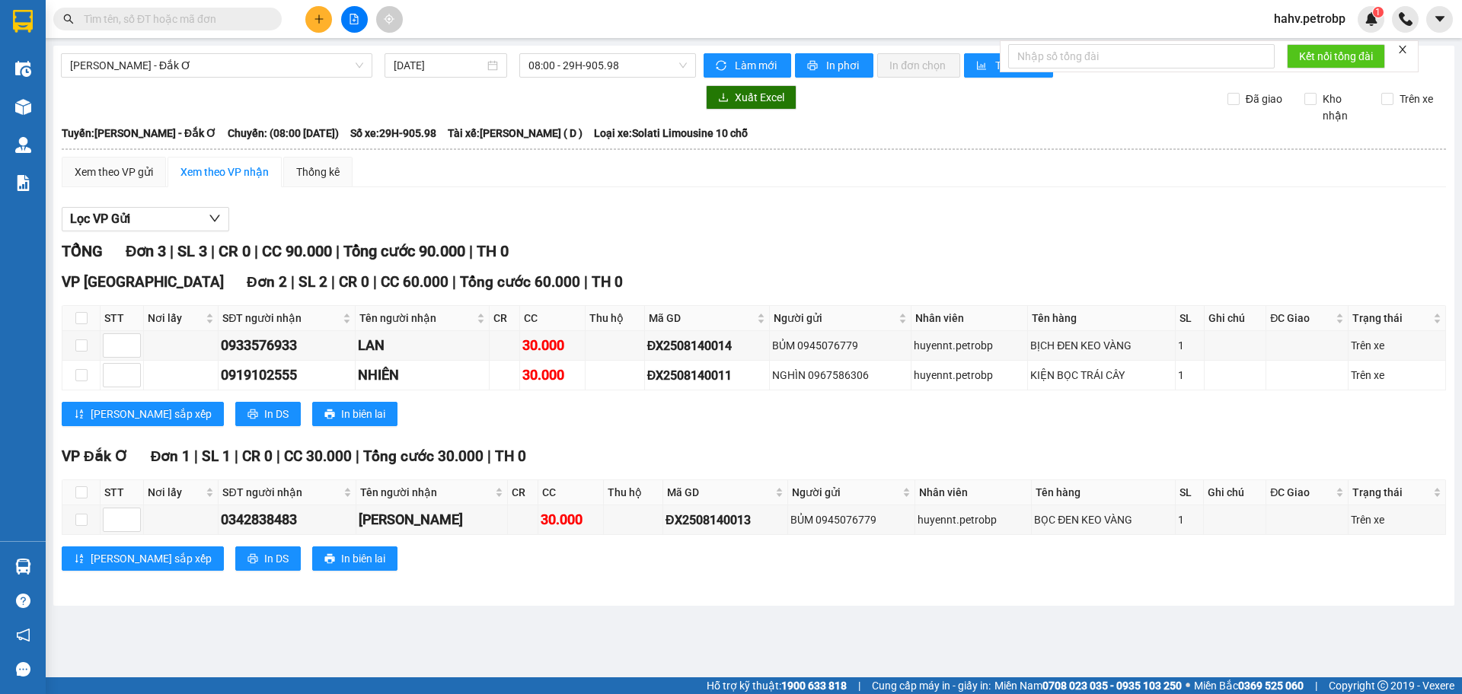
drag, startPoint x: 1067, startPoint y: 582, endPoint x: 923, endPoint y: 549, distance: 146.8
click at [1067, 582] on section "Kết quả tìm kiếm ( 2 ) Bộ lọc Mã ĐH Trạng thái Món hàng Tổng cước Chưa cước Ngư…" at bounding box center [731, 347] width 1462 height 694
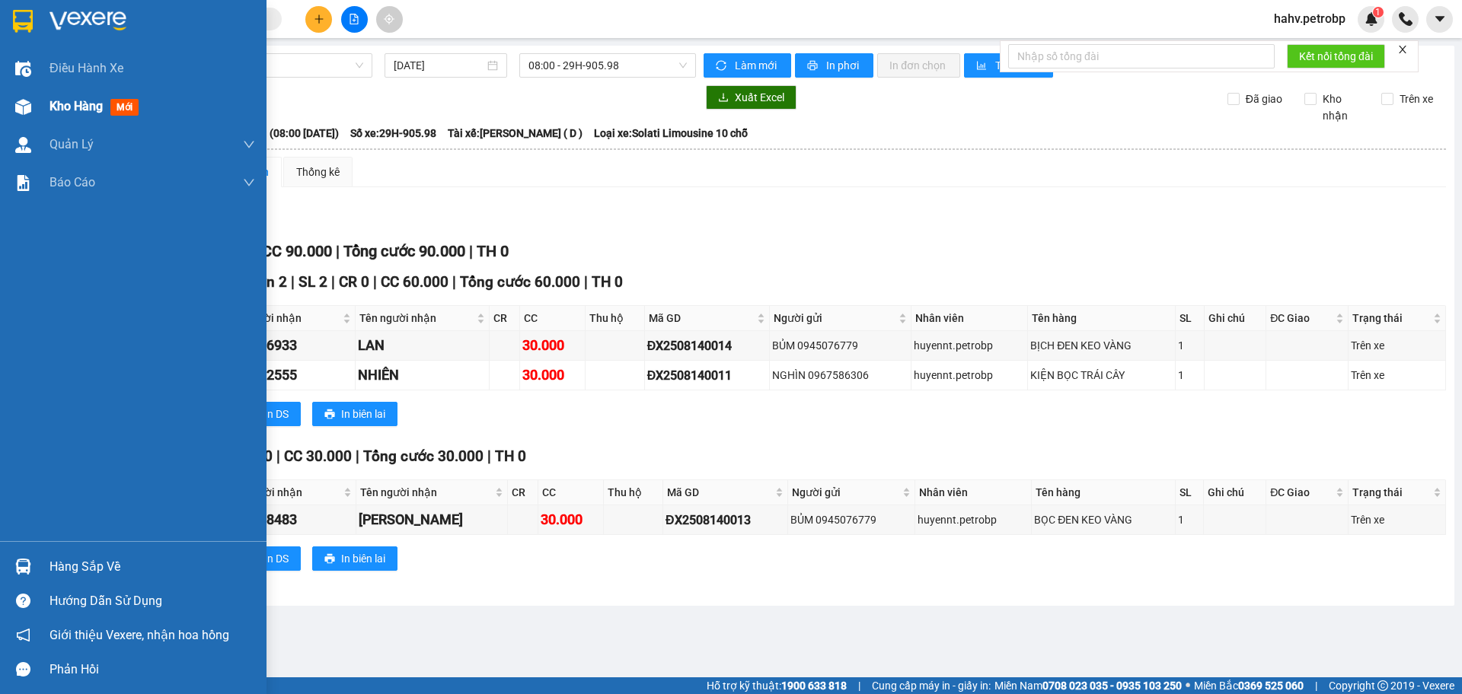
click at [59, 118] on div "Kho hàng mới" at bounding box center [152, 107] width 206 height 38
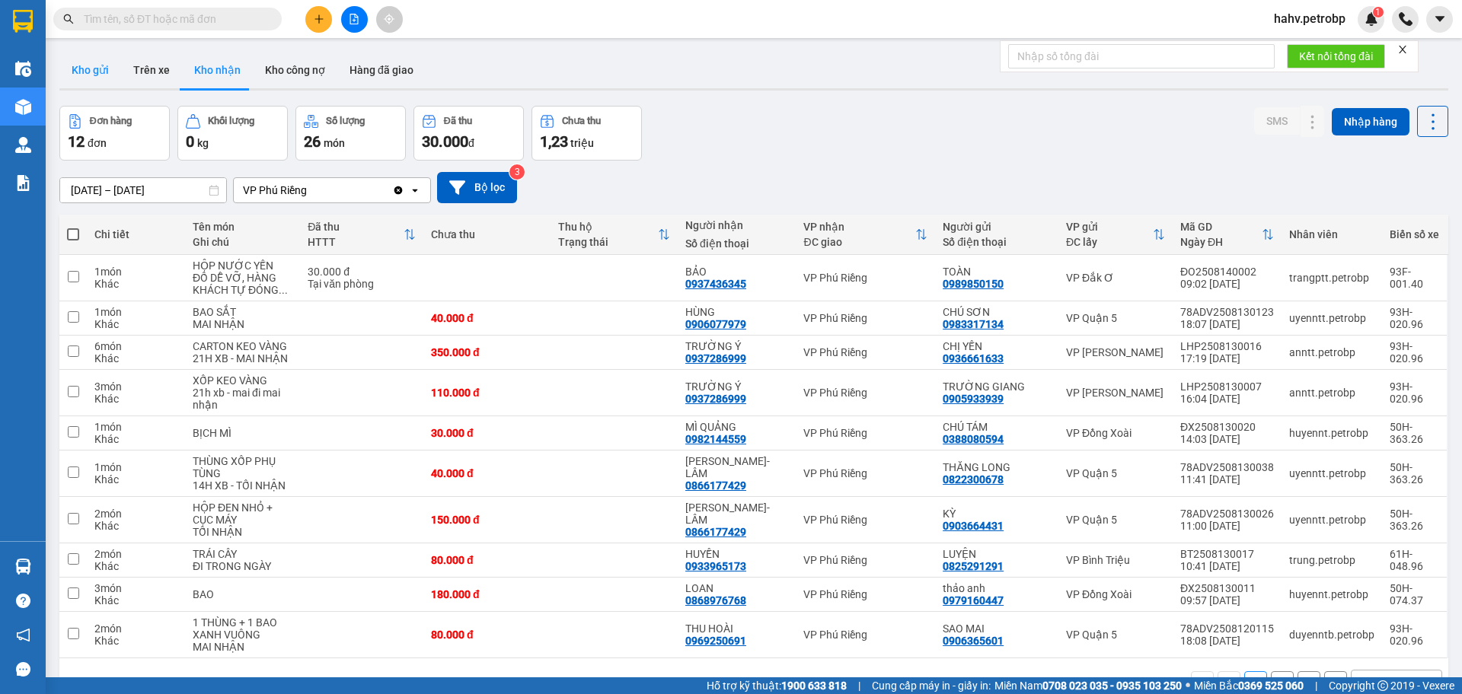
click at [109, 70] on button "Kho gửi" at bounding box center [90, 70] width 62 height 37
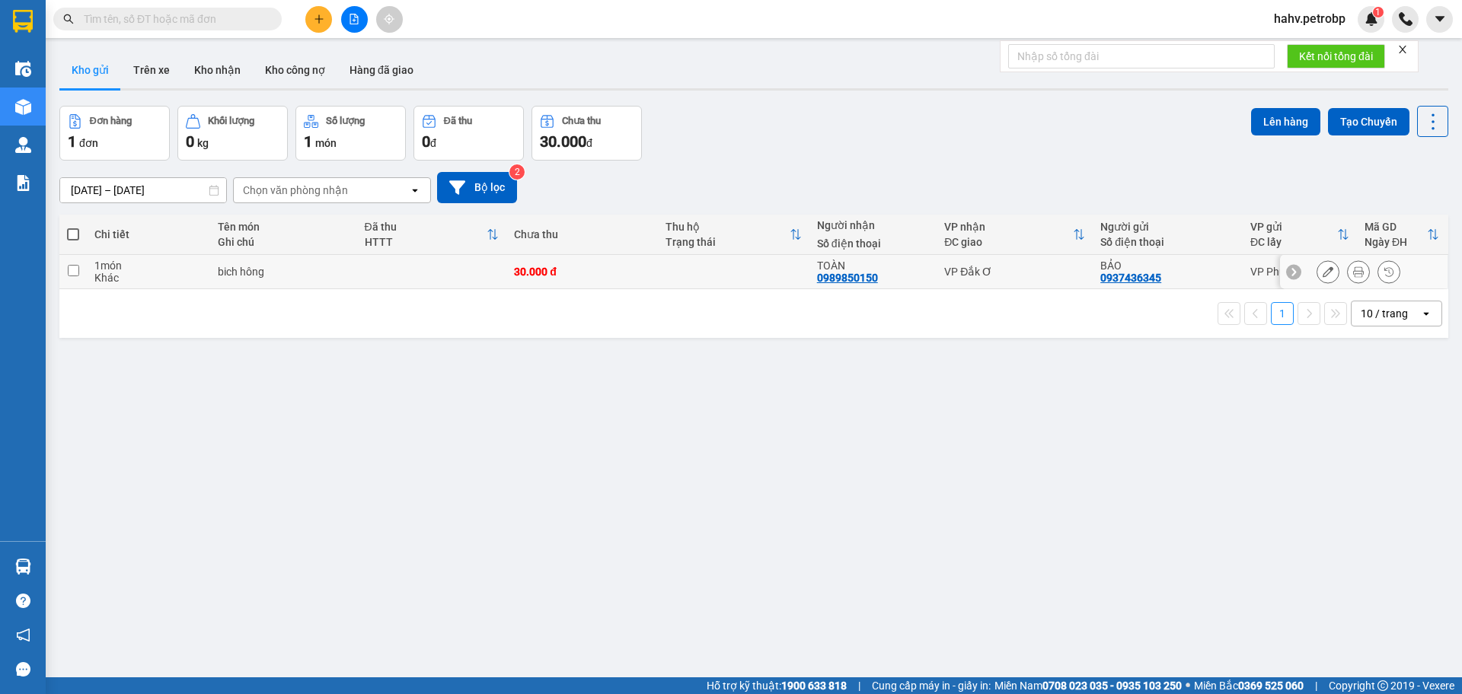
click at [623, 270] on div "30.000 đ" at bounding box center [582, 272] width 136 height 12
checkbox input "true"
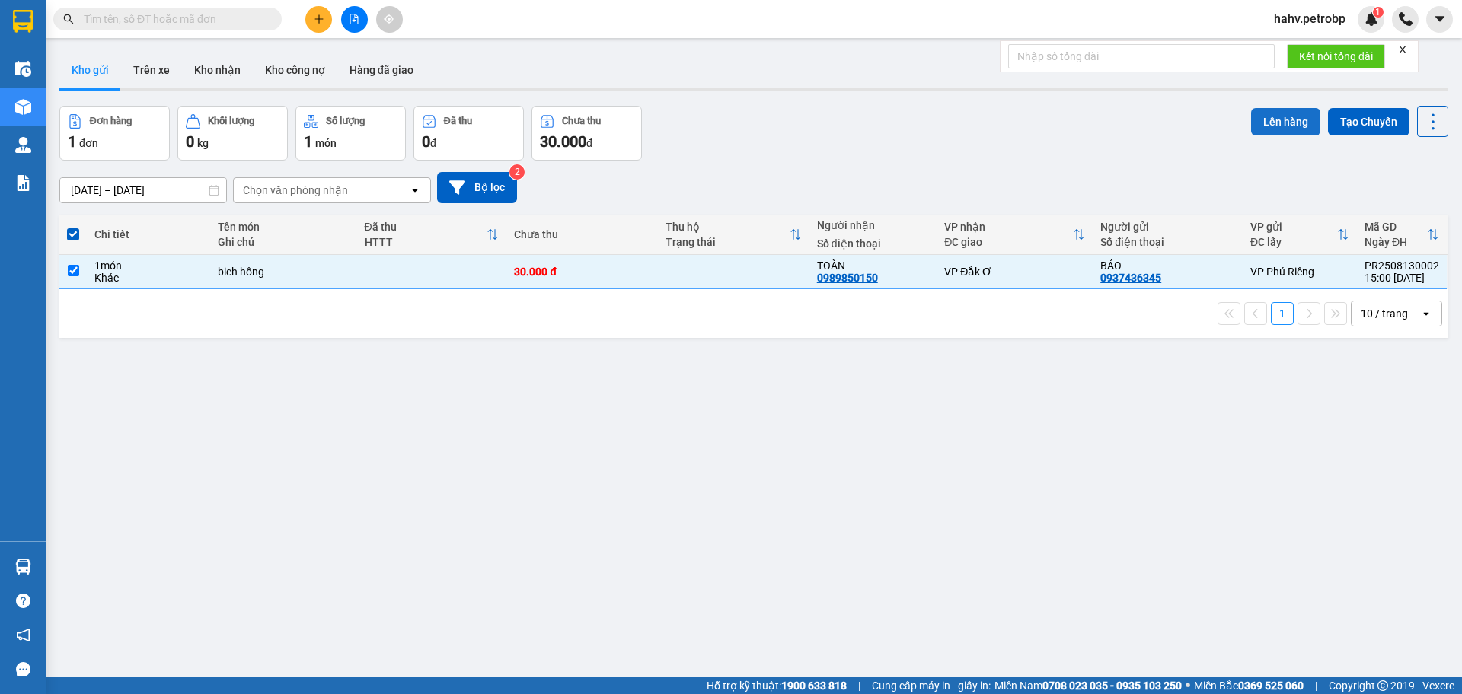
click at [1255, 132] on button "Lên hàng" at bounding box center [1285, 121] width 69 height 27
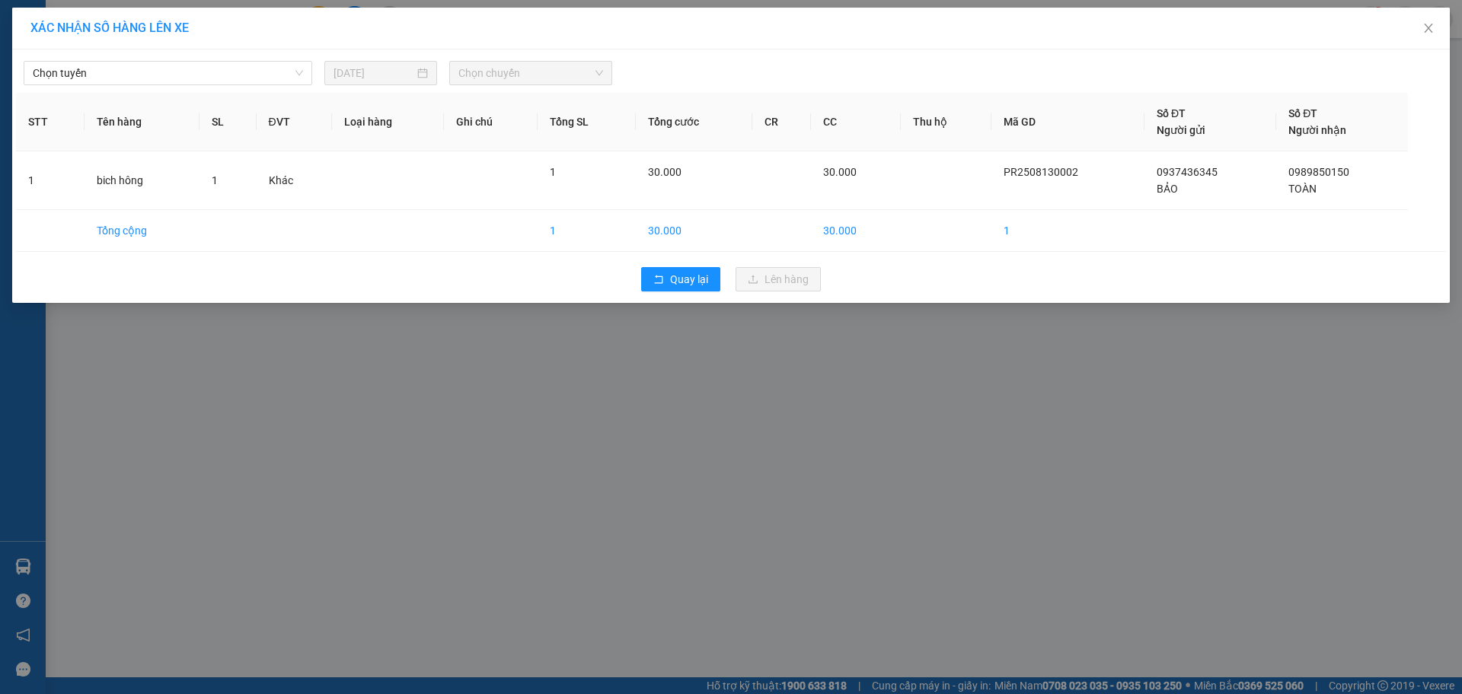
drag, startPoint x: 228, startPoint y: 75, endPoint x: 227, endPoint y: 86, distance: 10.7
click at [228, 79] on span "Chọn tuyến" at bounding box center [168, 73] width 270 height 23
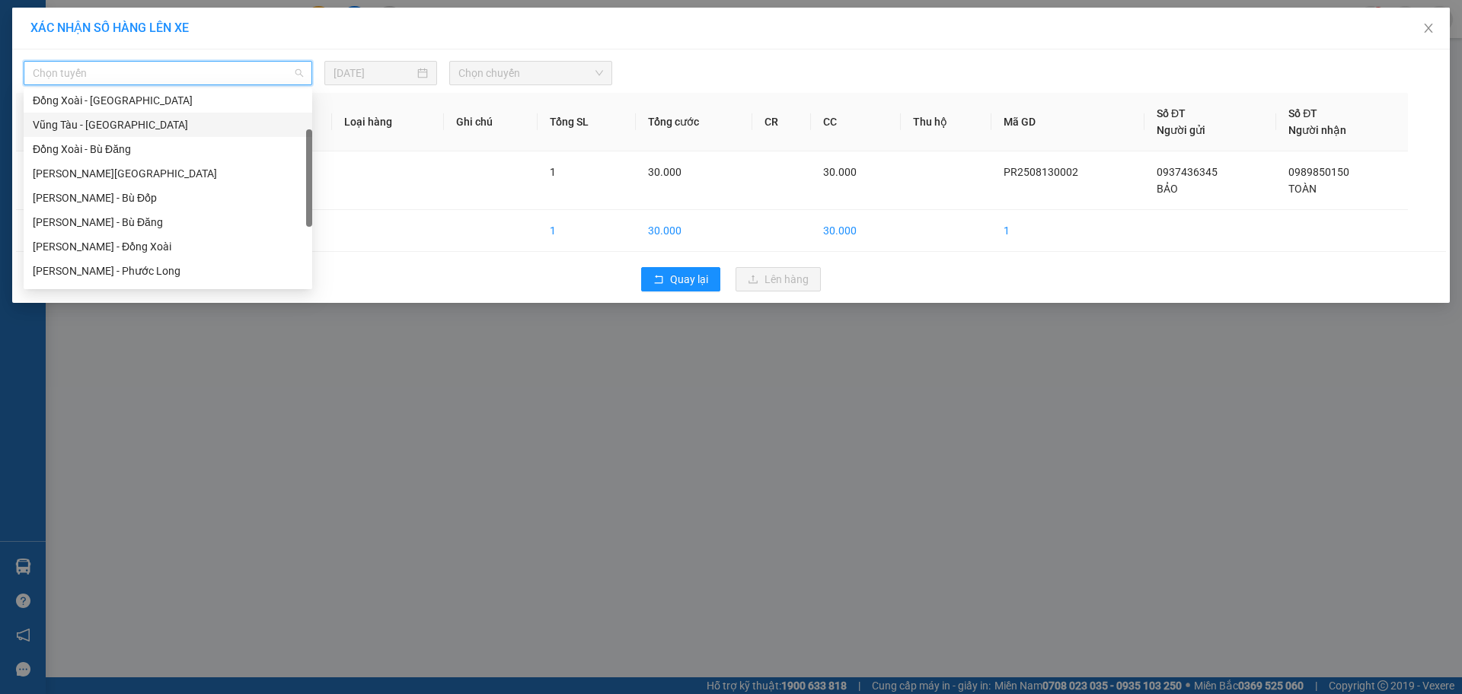
scroll to position [176, 0]
click at [187, 225] on div "[PERSON_NAME] - Đắk Ơ" at bounding box center [168, 220] width 270 height 17
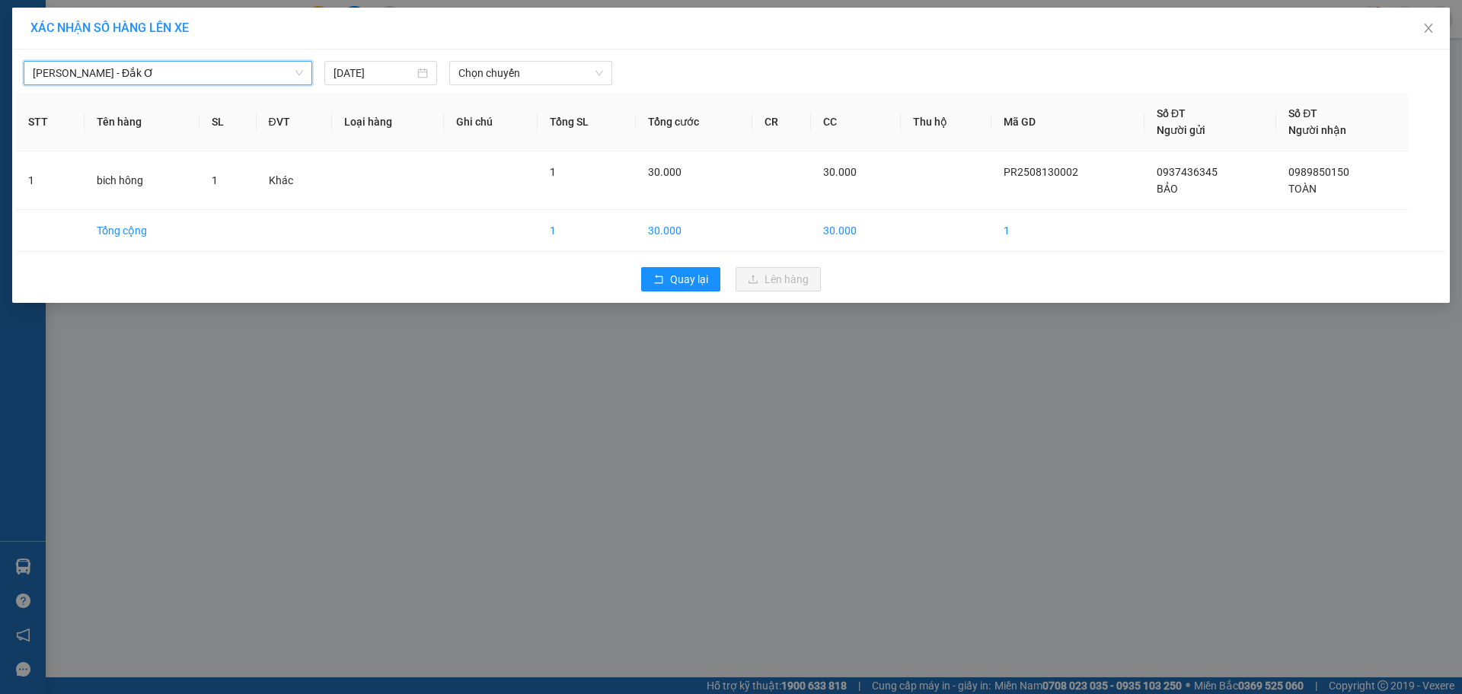
click at [533, 88] on div "Hồ Chí Minh - Đắk Ơ Hồ Chí Minh - Đắk Ơ 14/08/2025 Chọn chuyến STT Tên hàng SL …" at bounding box center [730, 176] width 1437 height 254
click at [532, 75] on span "Chọn chuyến" at bounding box center [530, 73] width 145 height 23
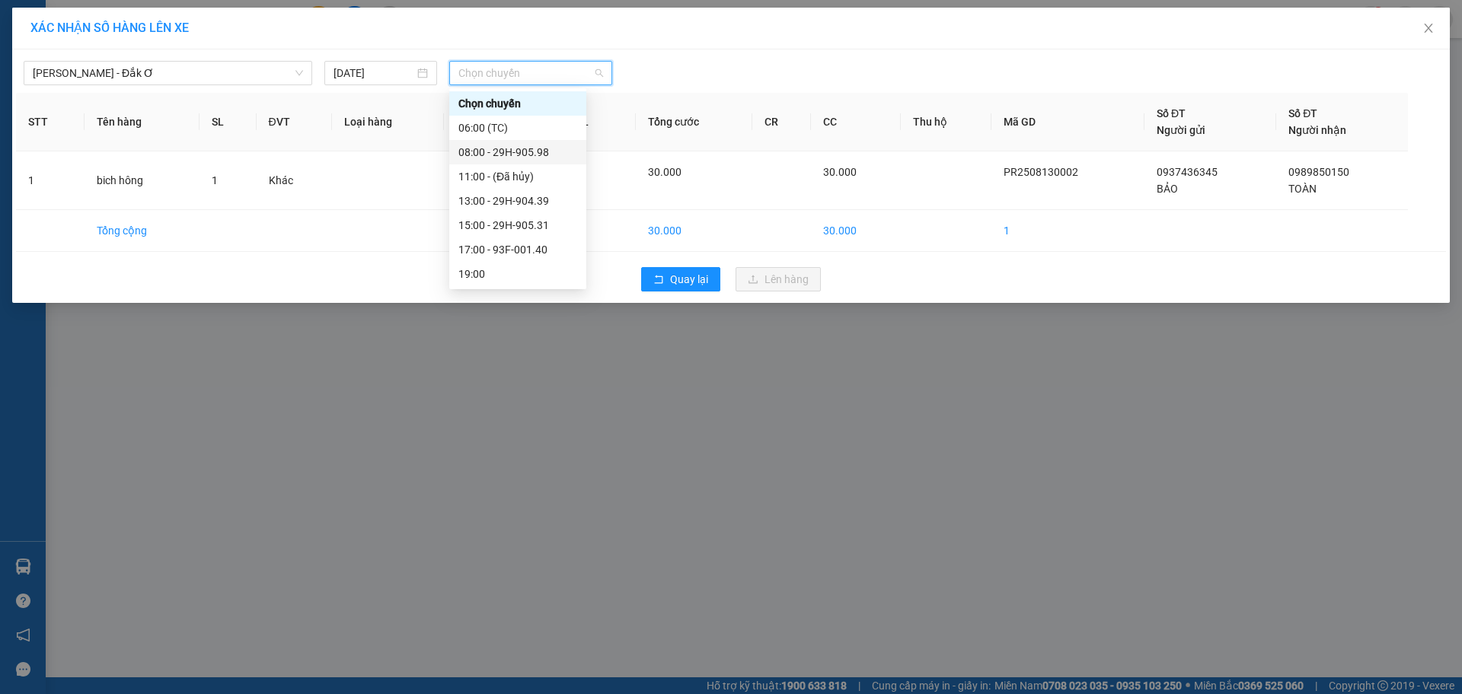
click at [516, 151] on div "08:00 - 29H-905.98" at bounding box center [517, 152] width 119 height 17
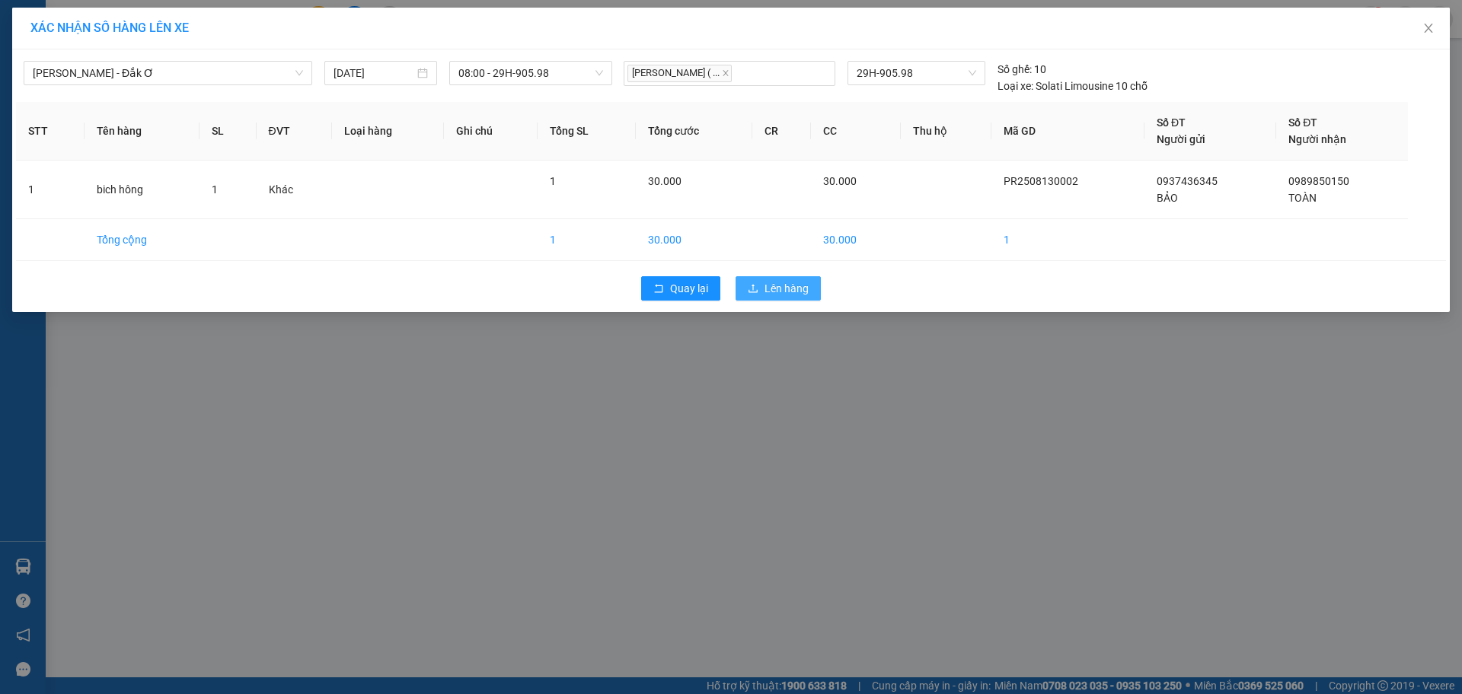
click at [765, 282] on span "Lên hàng" at bounding box center [786, 288] width 44 height 17
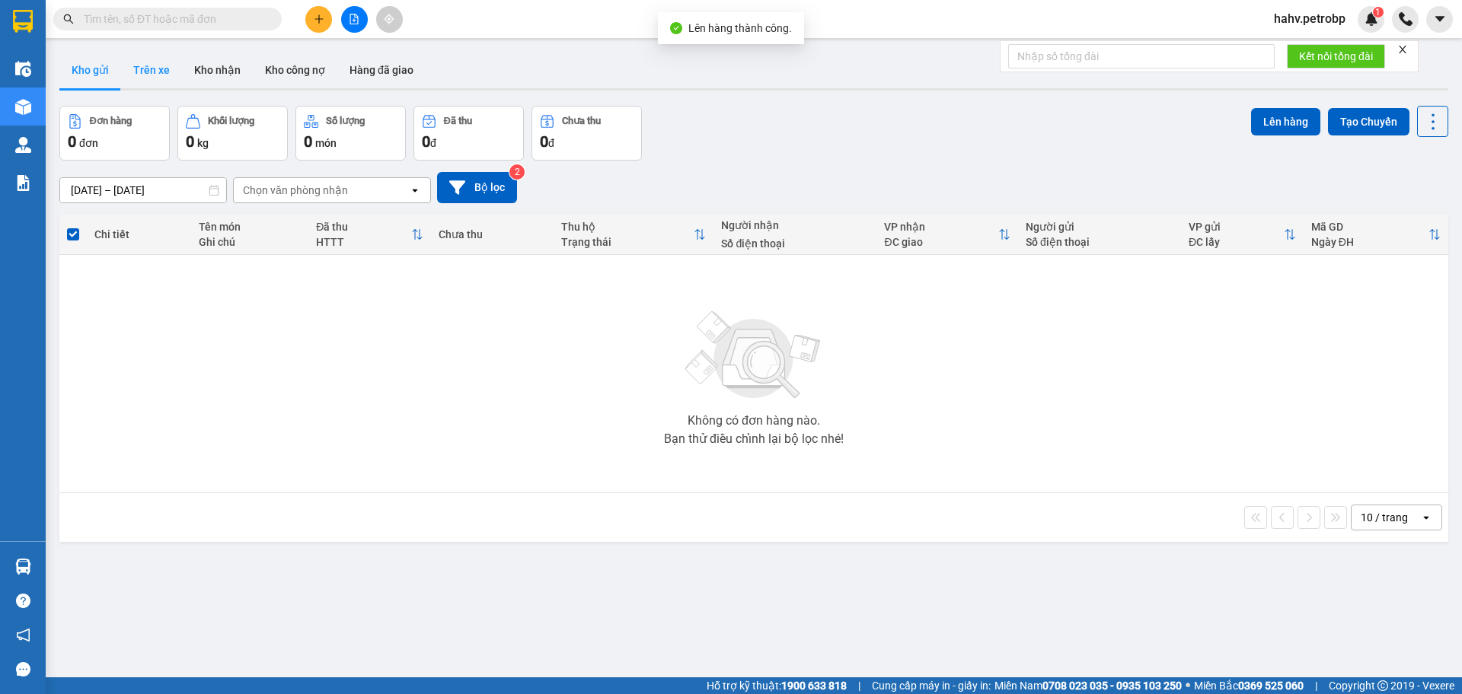
click at [171, 64] on button "Trên xe" at bounding box center [151, 70] width 61 height 37
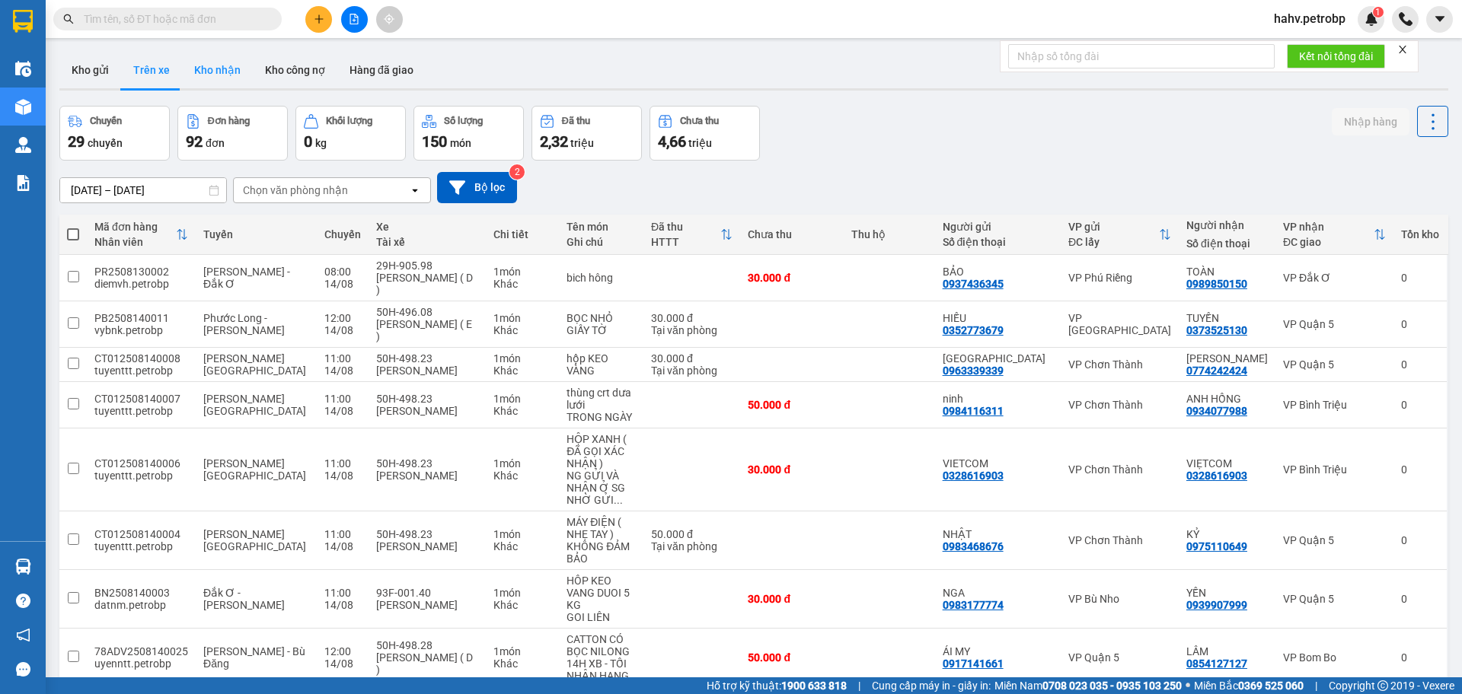
click at [214, 64] on button "Kho nhận" at bounding box center [217, 70] width 71 height 37
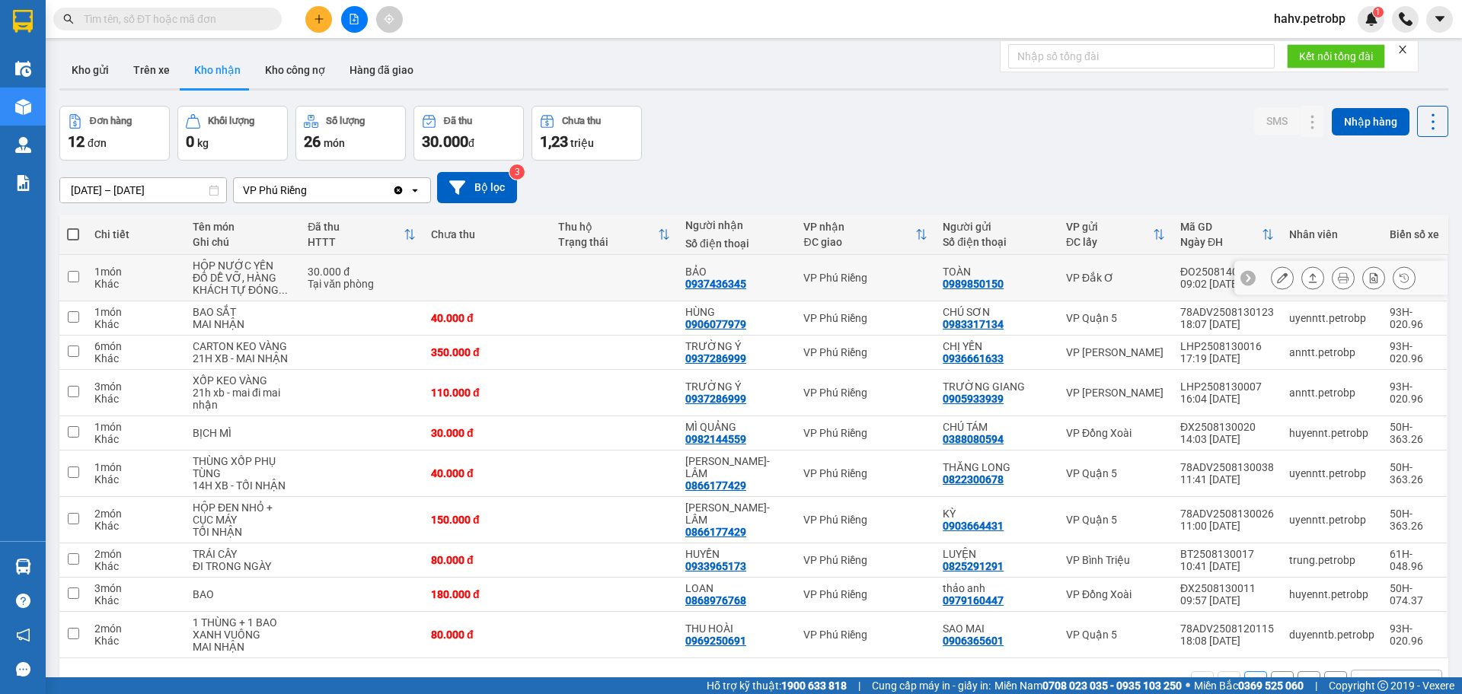
click at [719, 278] on div "0937436345" at bounding box center [715, 284] width 61 height 12
copy div "0937436345"
click at [158, 56] on button "Trên xe" at bounding box center [151, 70] width 61 height 37
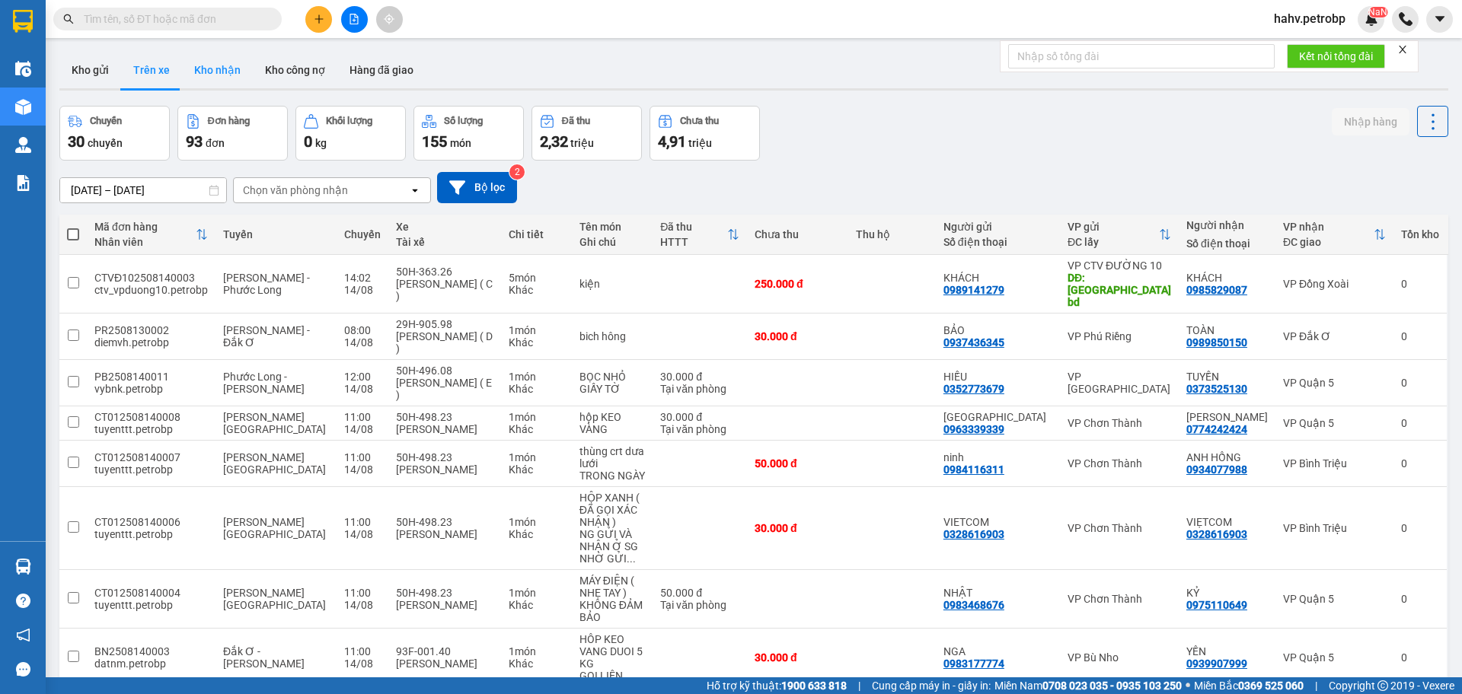
click at [211, 70] on button "Kho nhận" at bounding box center [217, 70] width 71 height 37
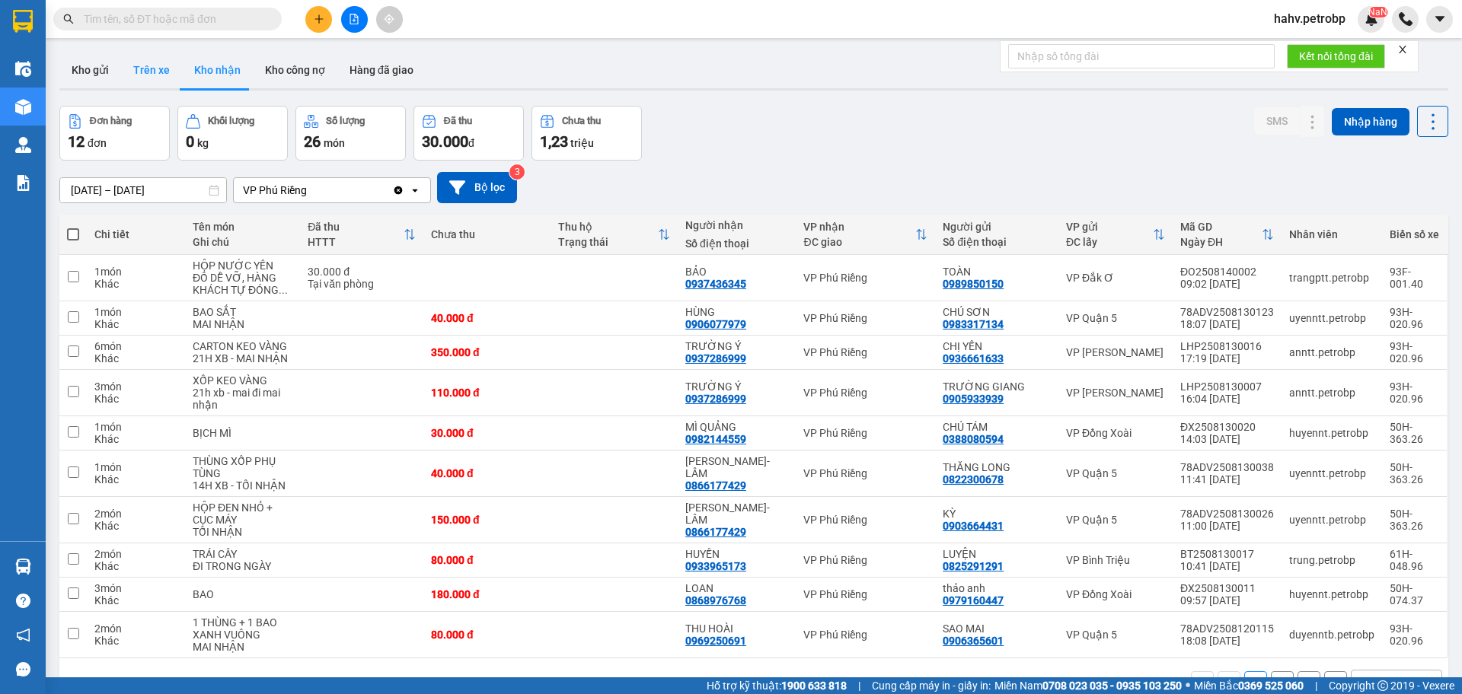
drag, startPoint x: 155, startPoint y: 69, endPoint x: 161, endPoint y: 72, distance: 7.8
click at [159, 72] on button "Trên xe" at bounding box center [151, 70] width 61 height 37
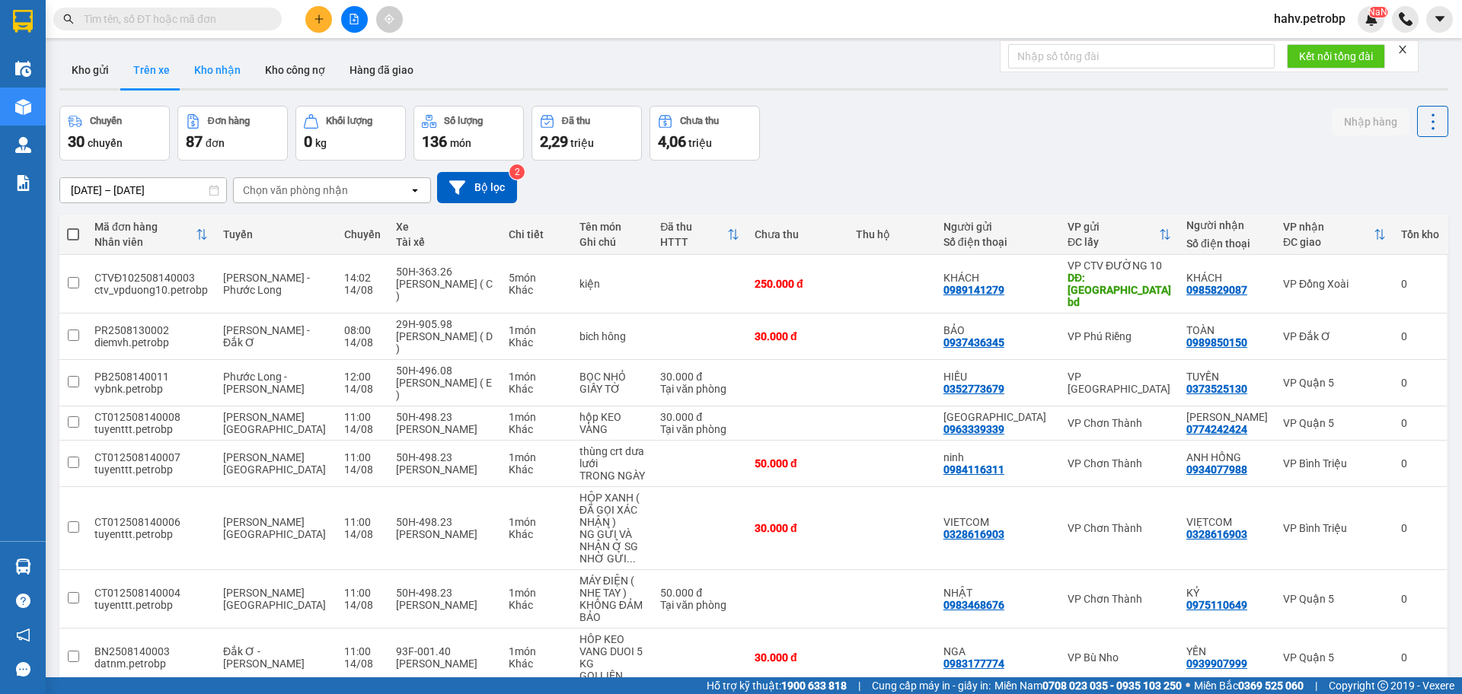
click at [210, 65] on button "Kho nhận" at bounding box center [217, 70] width 71 height 37
type input "[DATE] – [DATE]"
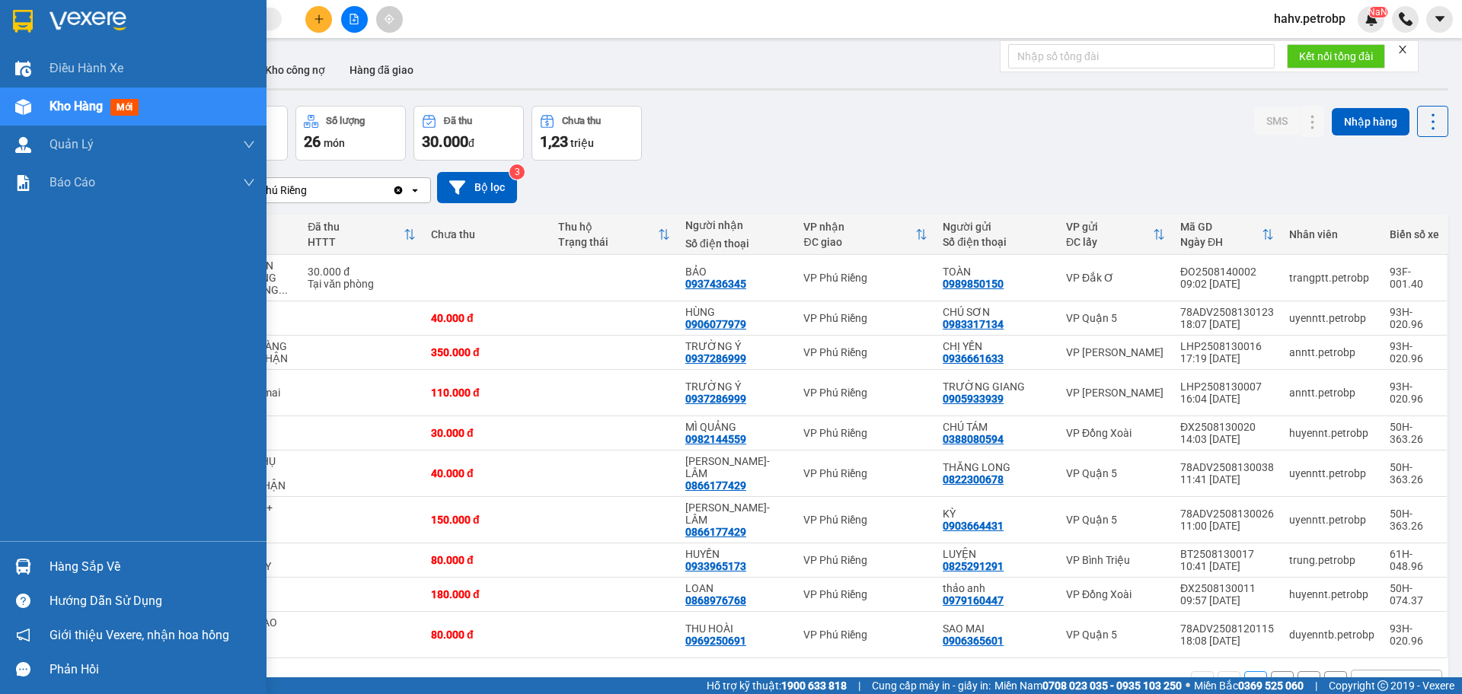
click at [30, 569] on img at bounding box center [23, 567] width 16 height 16
click at [0, 424] on div "Điều hành xe Kho hàng mới Quản [PERSON_NAME] lý chuyến Quản lý giao nhận mới Qu…" at bounding box center [133, 347] width 266 height 694
click at [72, 565] on div "Hàng sắp về" at bounding box center [152, 567] width 206 height 23
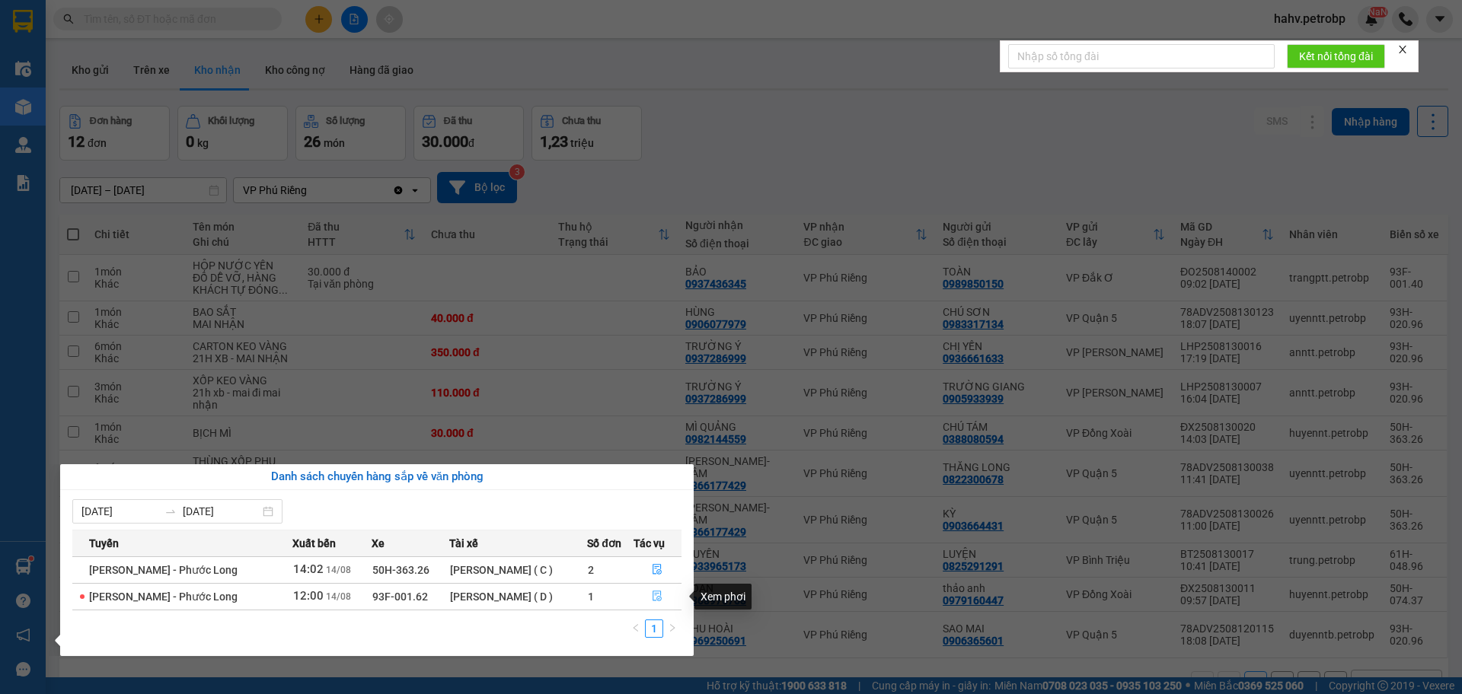
click at [662, 592] on icon "file-done" at bounding box center [657, 596] width 11 height 11
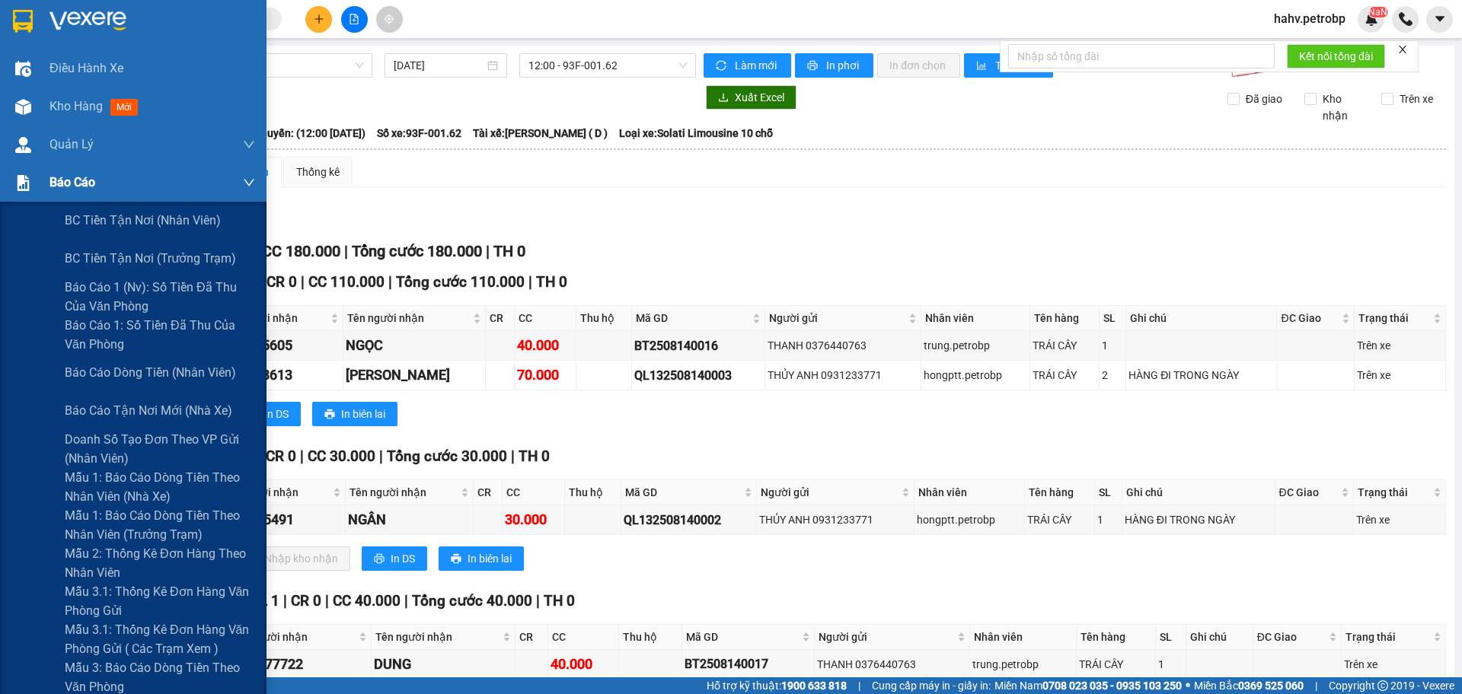
click at [0, 180] on div "Báo cáo" at bounding box center [133, 183] width 266 height 38
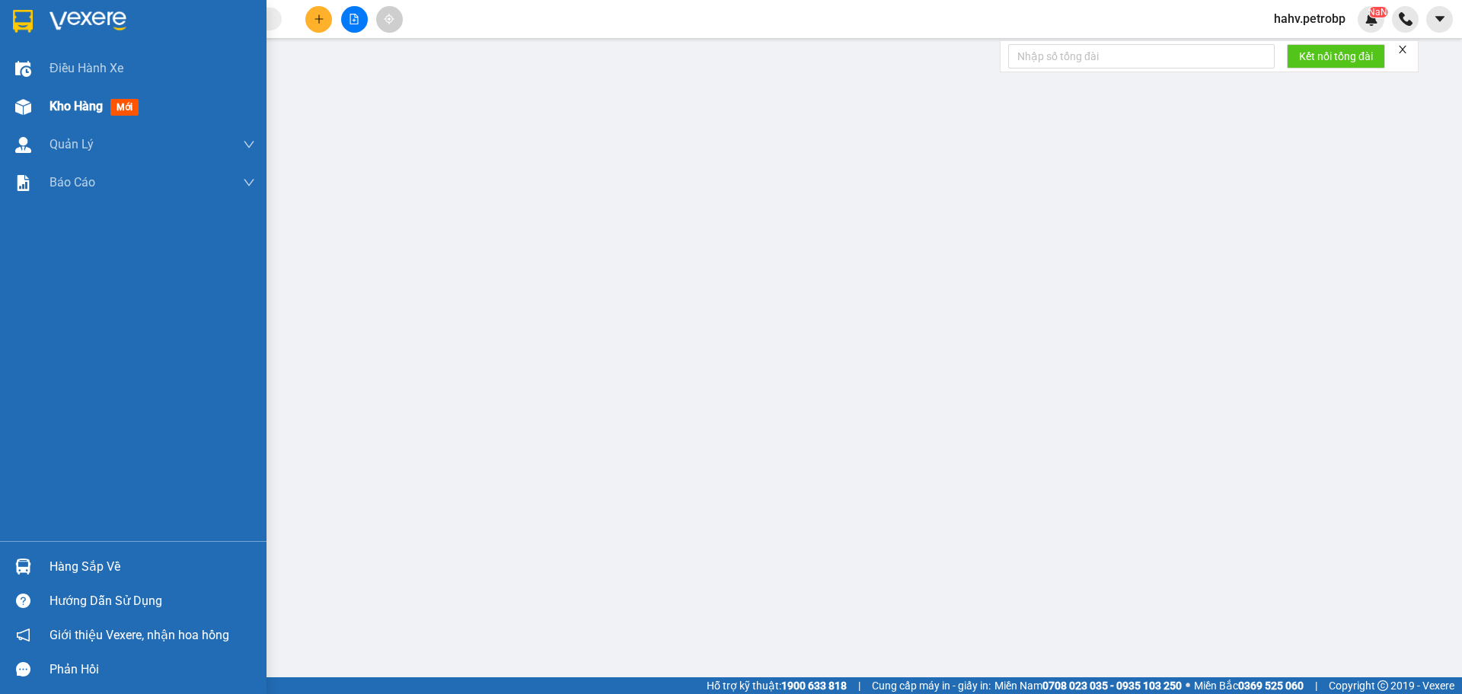
click at [59, 110] on span "Kho hàng" at bounding box center [75, 106] width 53 height 14
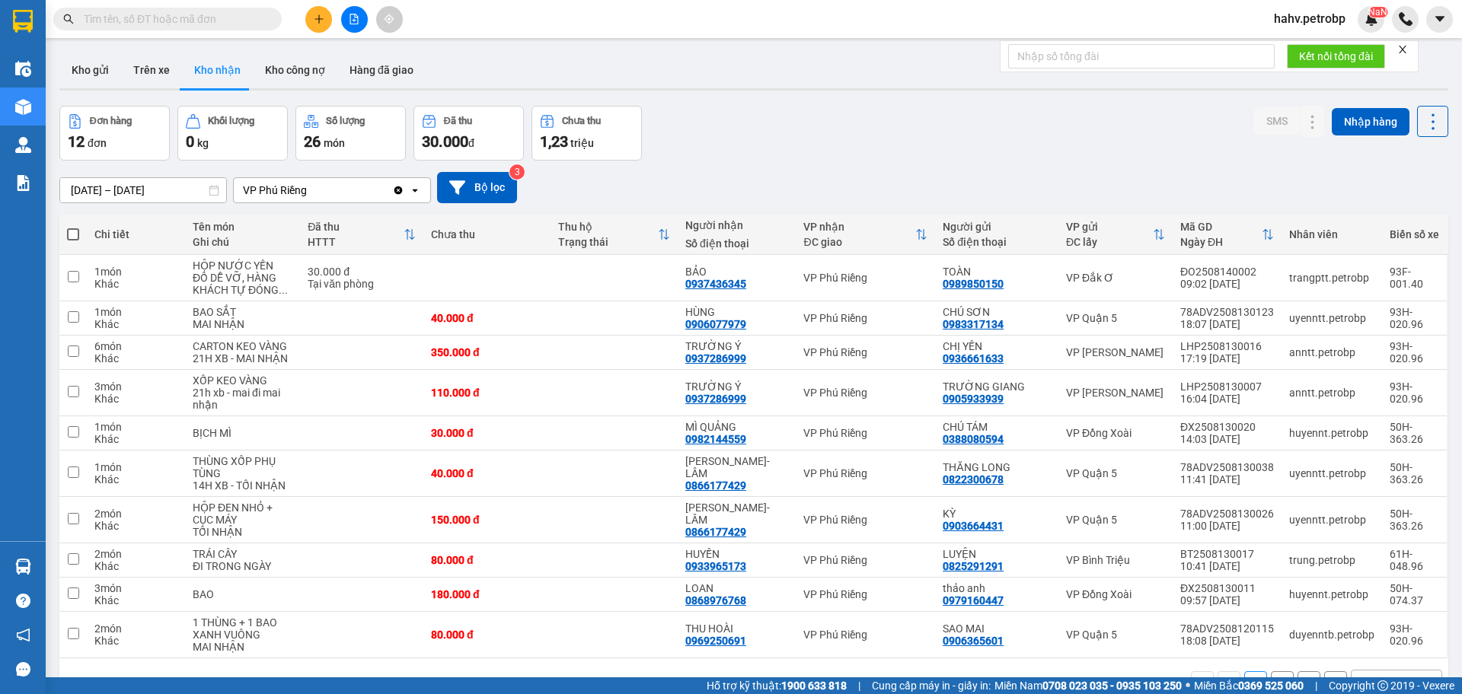
drag, startPoint x: 160, startPoint y: 70, endPoint x: 208, endPoint y: 78, distance: 48.7
click at [159, 70] on button "Trên xe" at bounding box center [151, 70] width 61 height 37
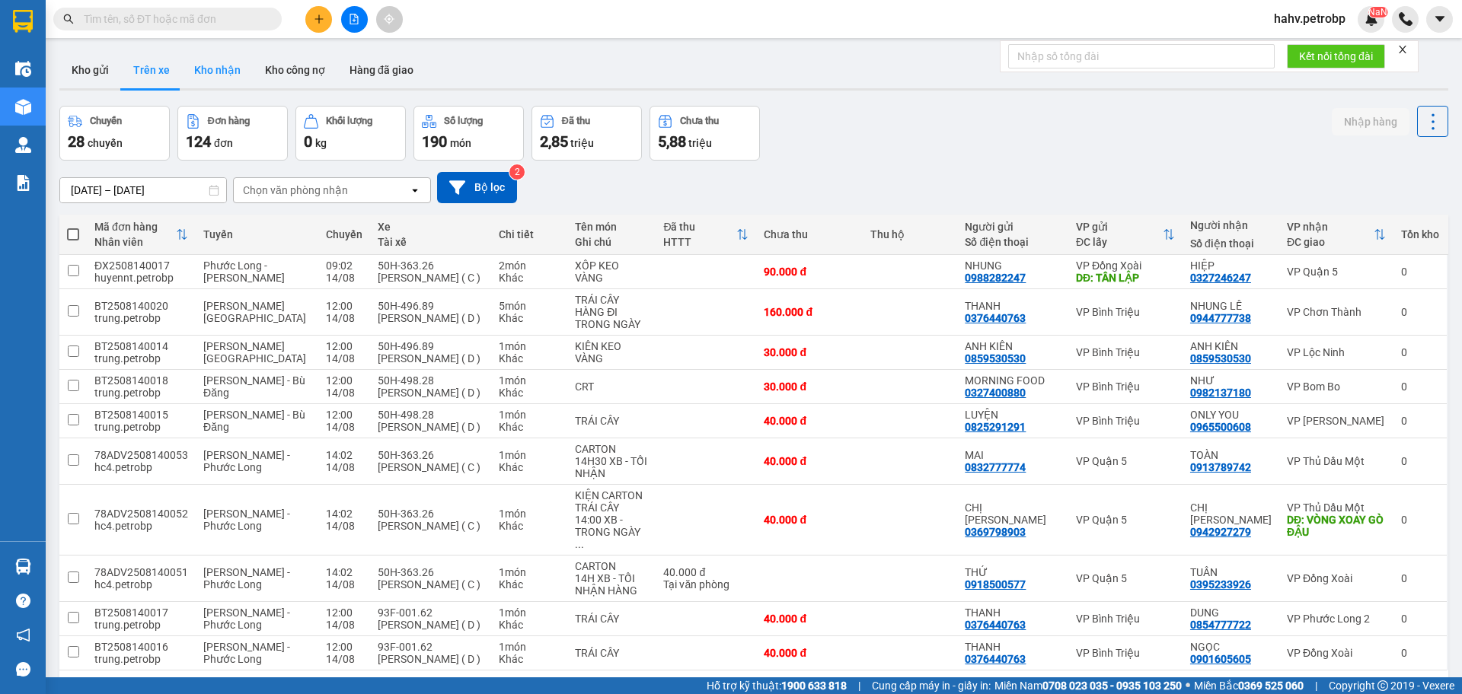
click at [223, 82] on button "Kho nhận" at bounding box center [217, 70] width 71 height 37
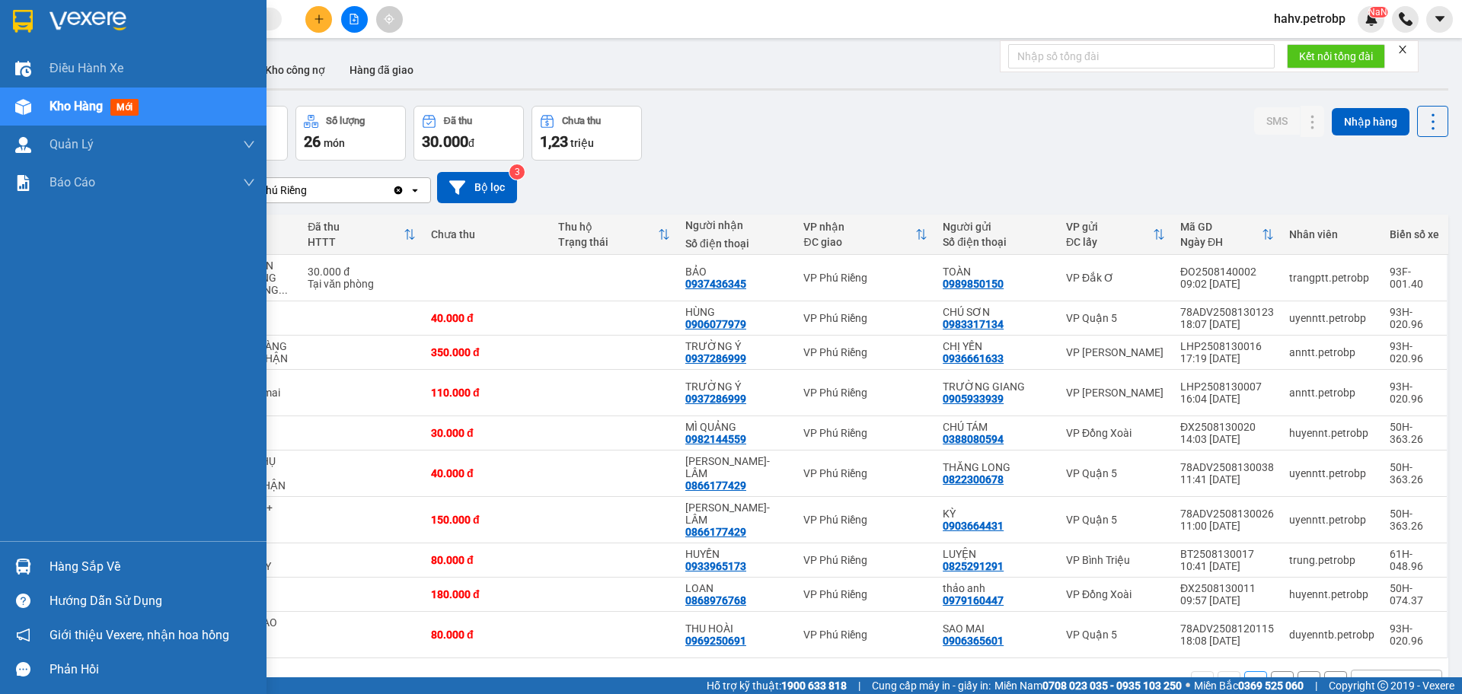
click at [37, 571] on div "Hàng sắp về" at bounding box center [133, 567] width 266 height 34
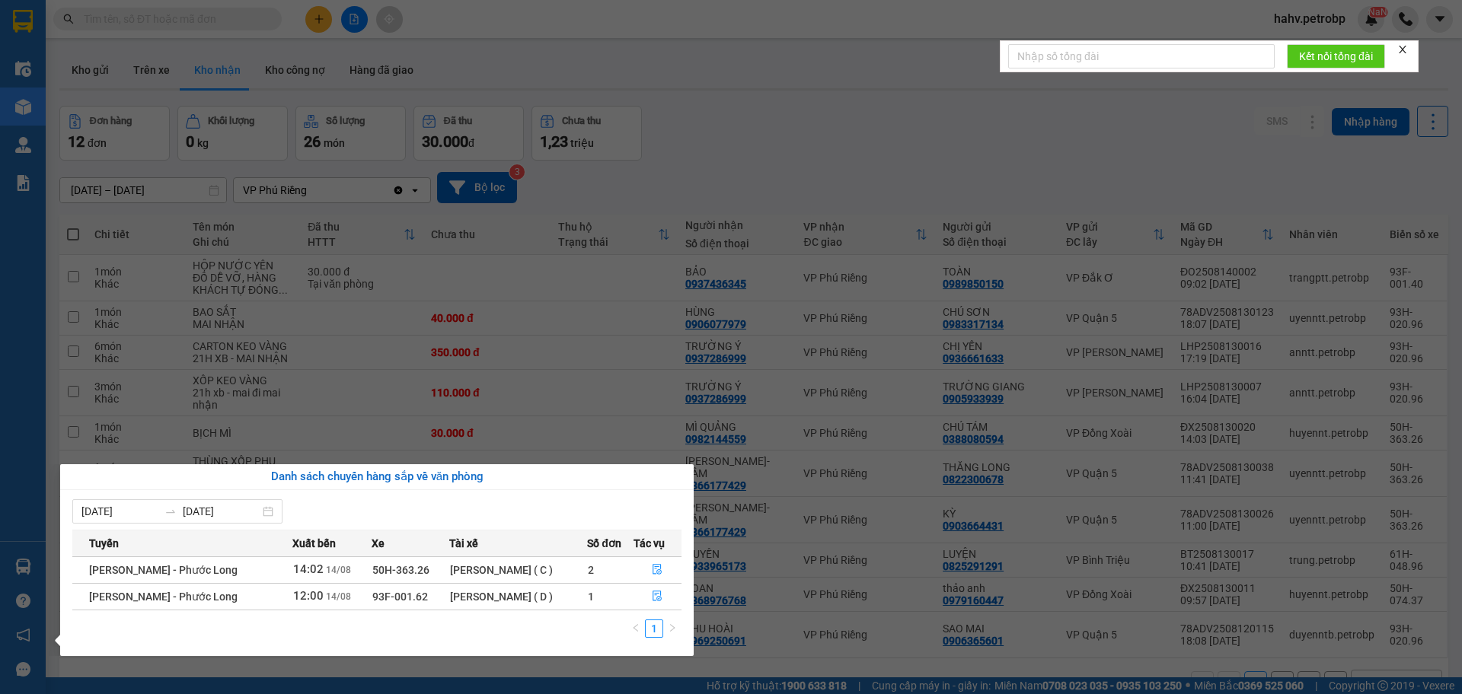
click at [0, 432] on div "Điều hành xe Kho hàng mới Quản [PERSON_NAME] lý chuyến Quản lý giao nhận mới Qu…" at bounding box center [23, 347] width 46 height 694
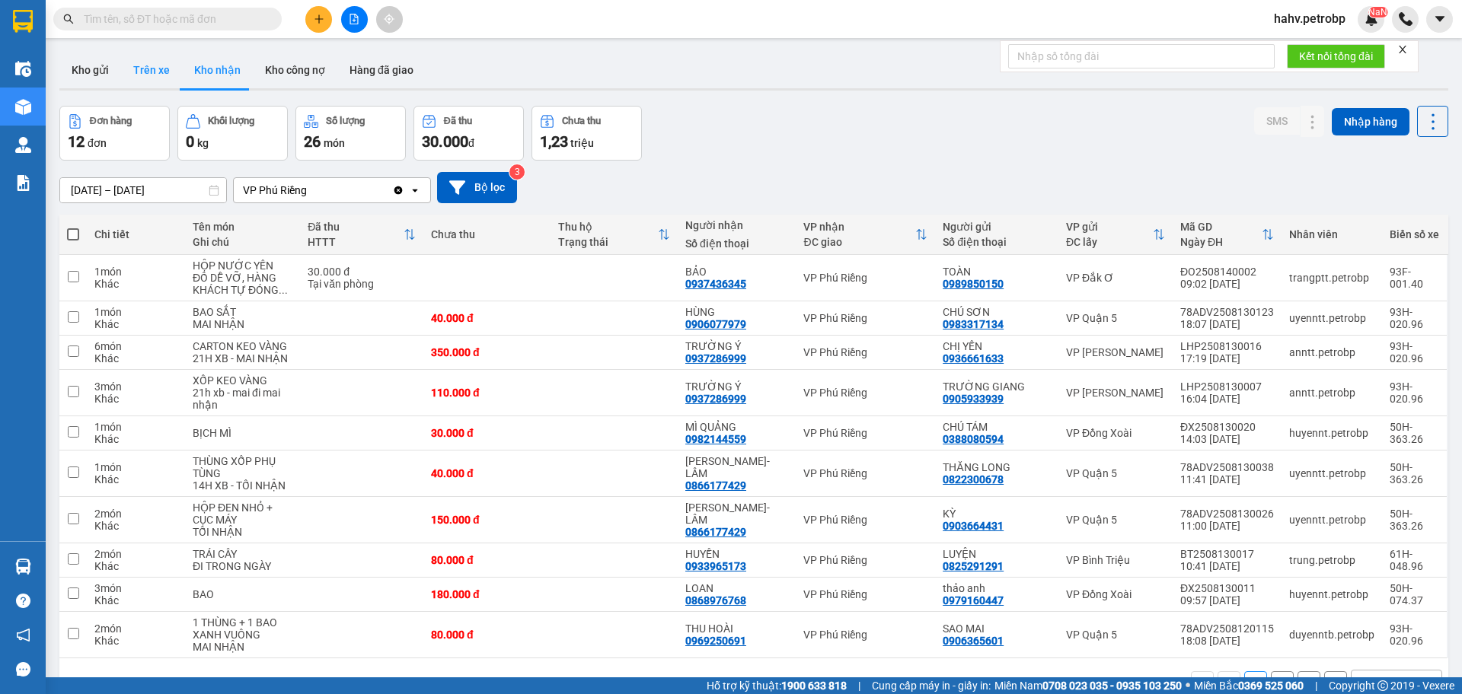
click at [159, 81] on button "Trên xe" at bounding box center [151, 70] width 61 height 37
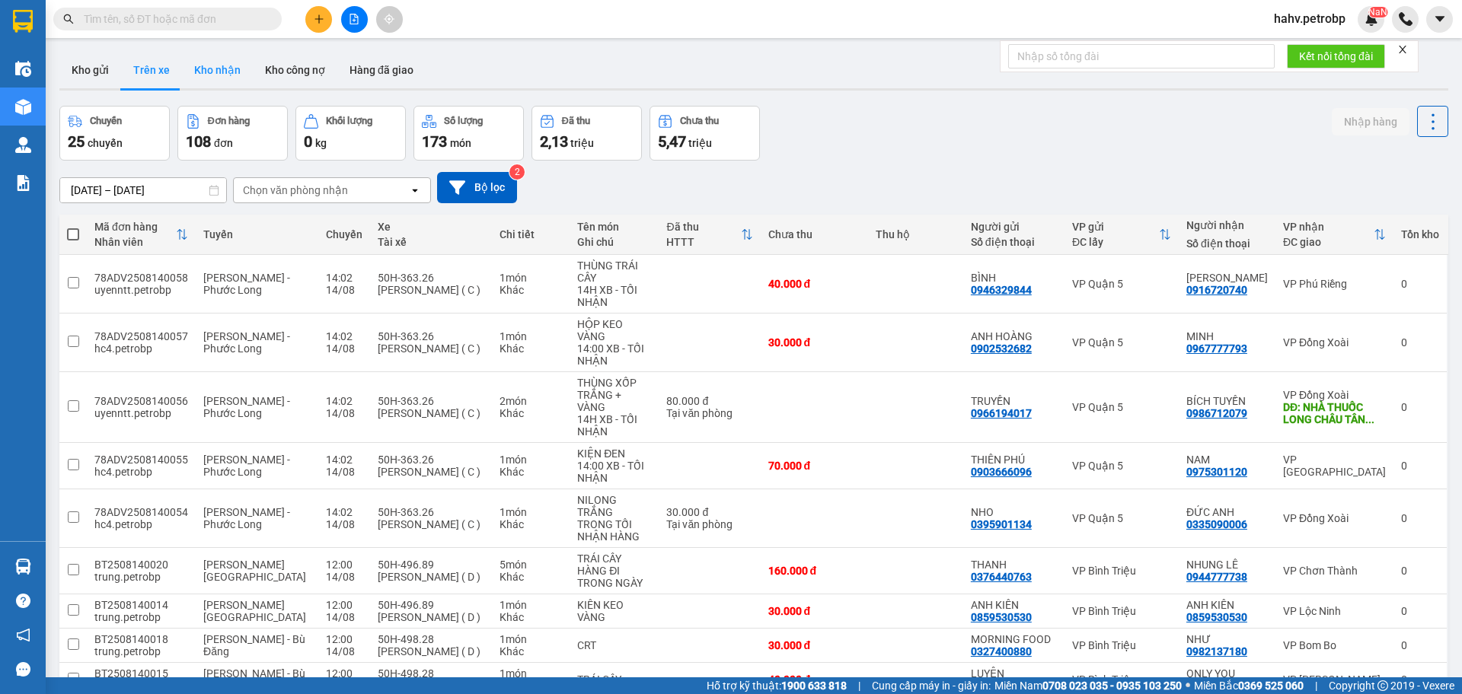
click at [202, 76] on button "Kho nhận" at bounding box center [217, 70] width 71 height 37
type input "[DATE] – [DATE]"
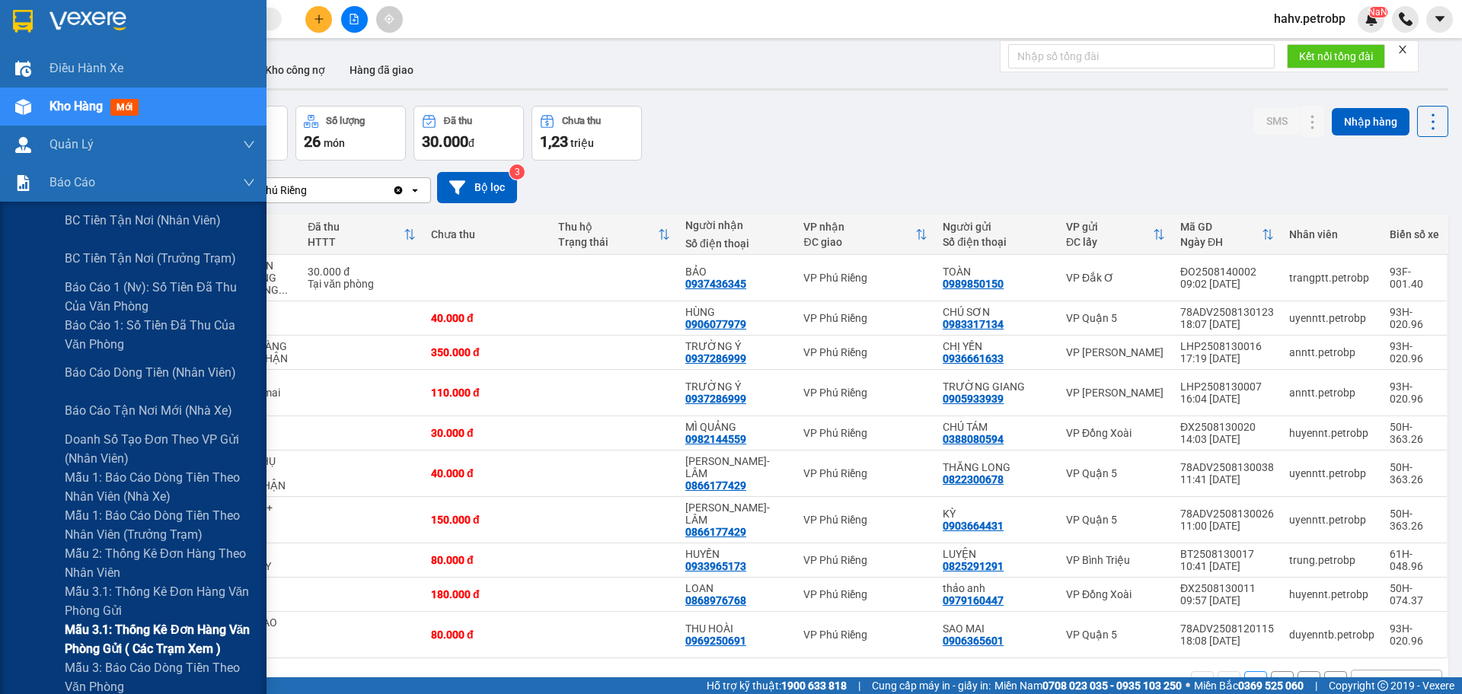
click at [22, 622] on div "Mẫu 3.1: Thống kê đơn hàng văn phòng gửi ( các trạm xem )" at bounding box center [133, 639] width 266 height 38
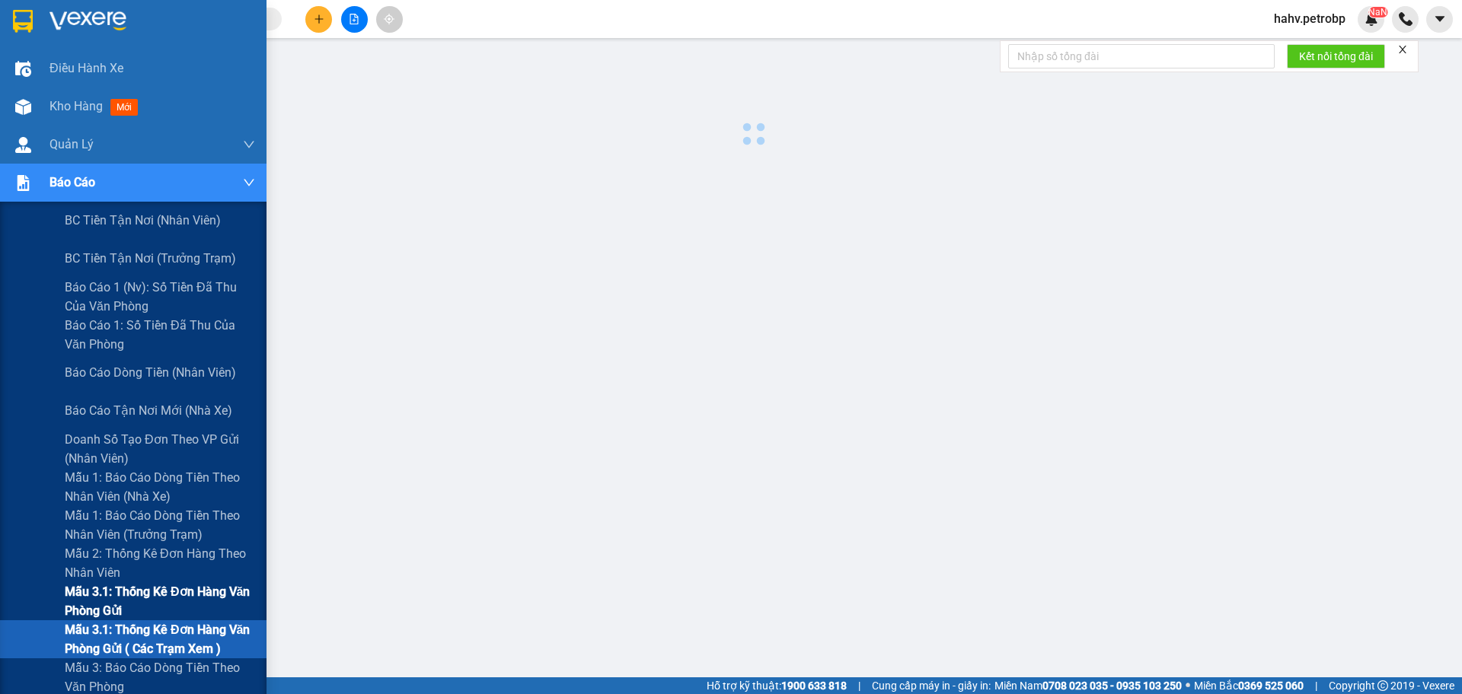
click at [25, 602] on div "Mẫu 3.1: Thống kê đơn hàng văn phòng gửi" at bounding box center [133, 601] width 266 height 38
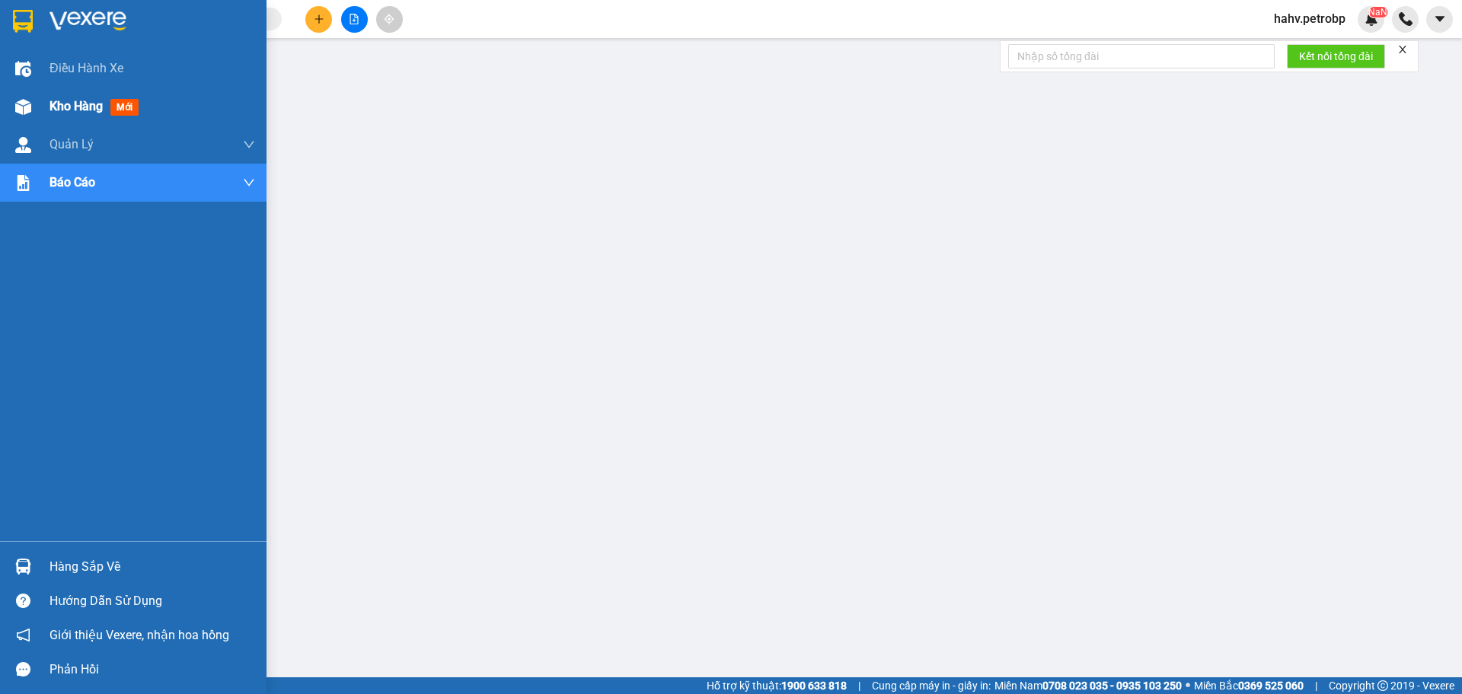
click at [77, 97] on div "Kho hàng mới" at bounding box center [96, 106] width 95 height 19
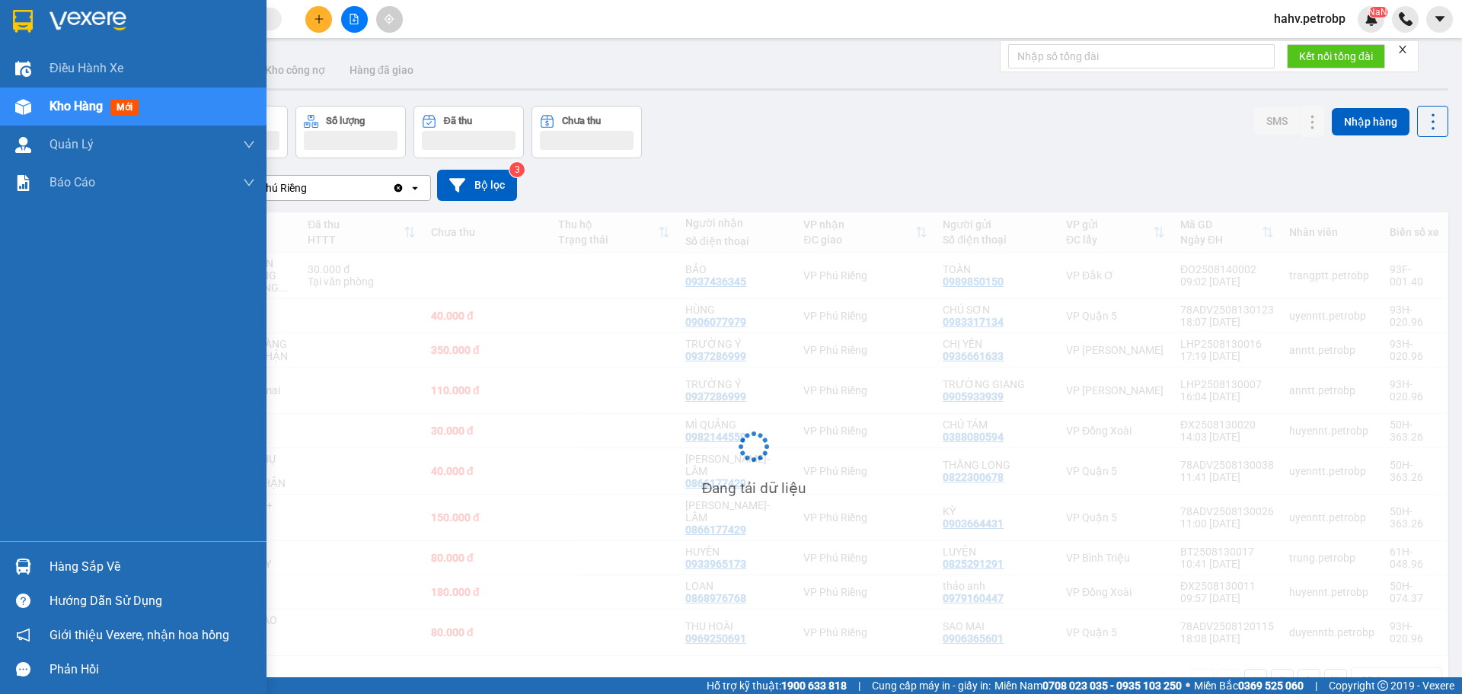
click at [91, 563] on div "Hàng sắp về" at bounding box center [152, 567] width 206 height 23
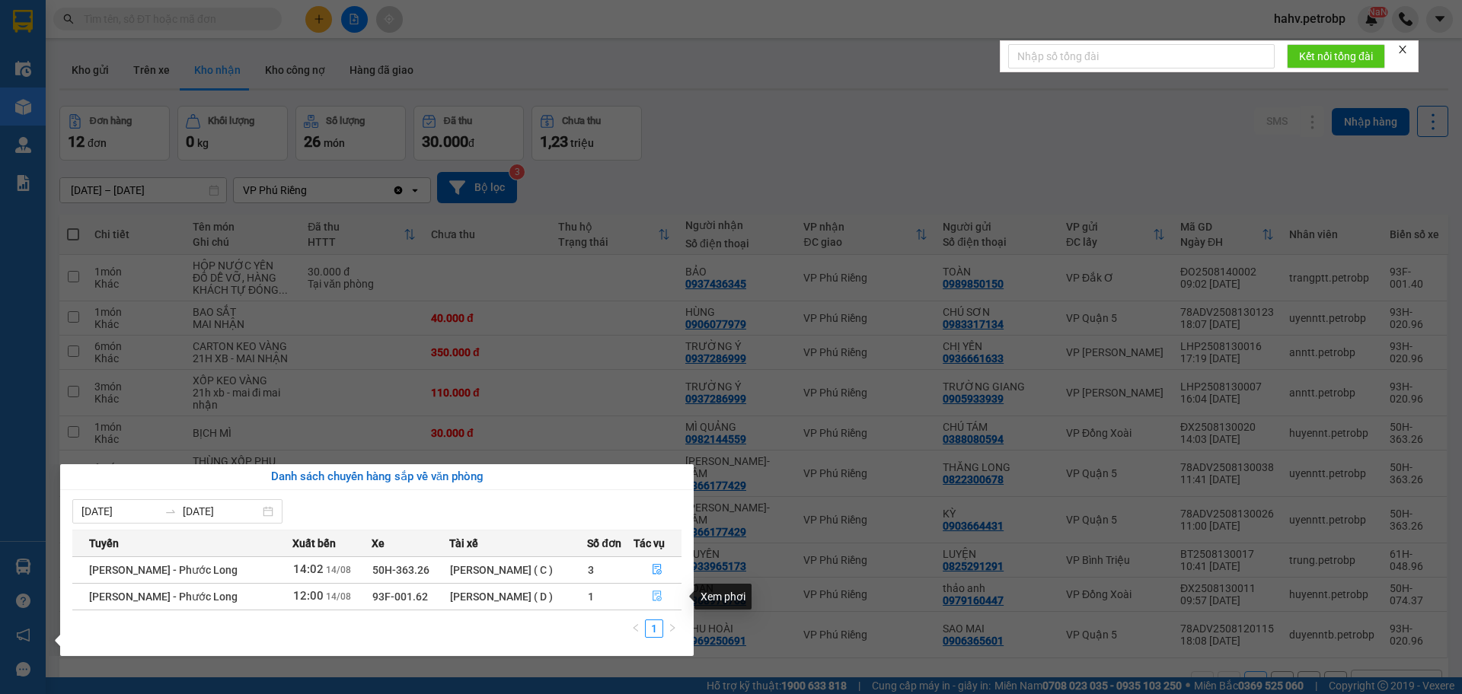
click at [660, 598] on icon "file-done" at bounding box center [657, 596] width 11 height 11
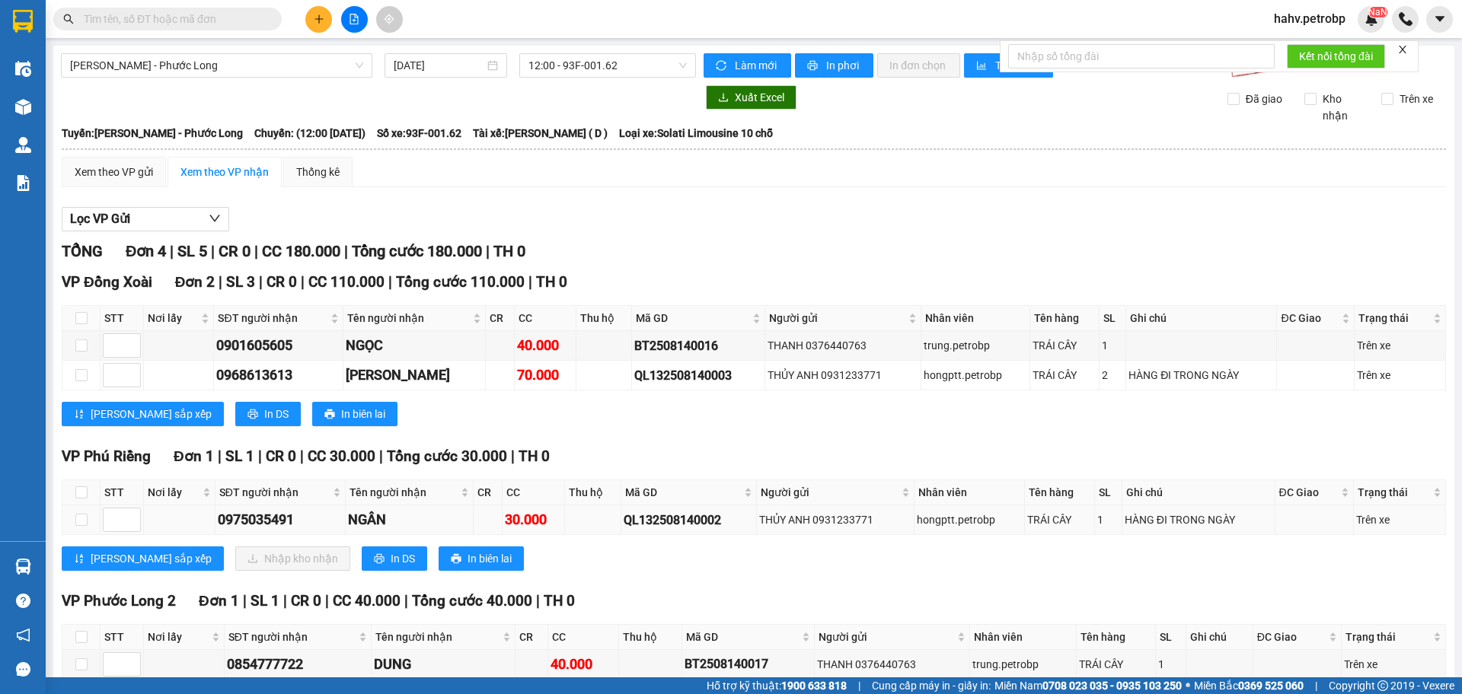
click at [273, 515] on div "0975035491" at bounding box center [281, 519] width 126 height 21
copy div "0975035491"
drag, startPoint x: 241, startPoint y: 5, endPoint x: 243, endPoint y: 13, distance: 8.7
drag, startPoint x: 243, startPoint y: 13, endPoint x: 206, endPoint y: 17, distance: 37.5
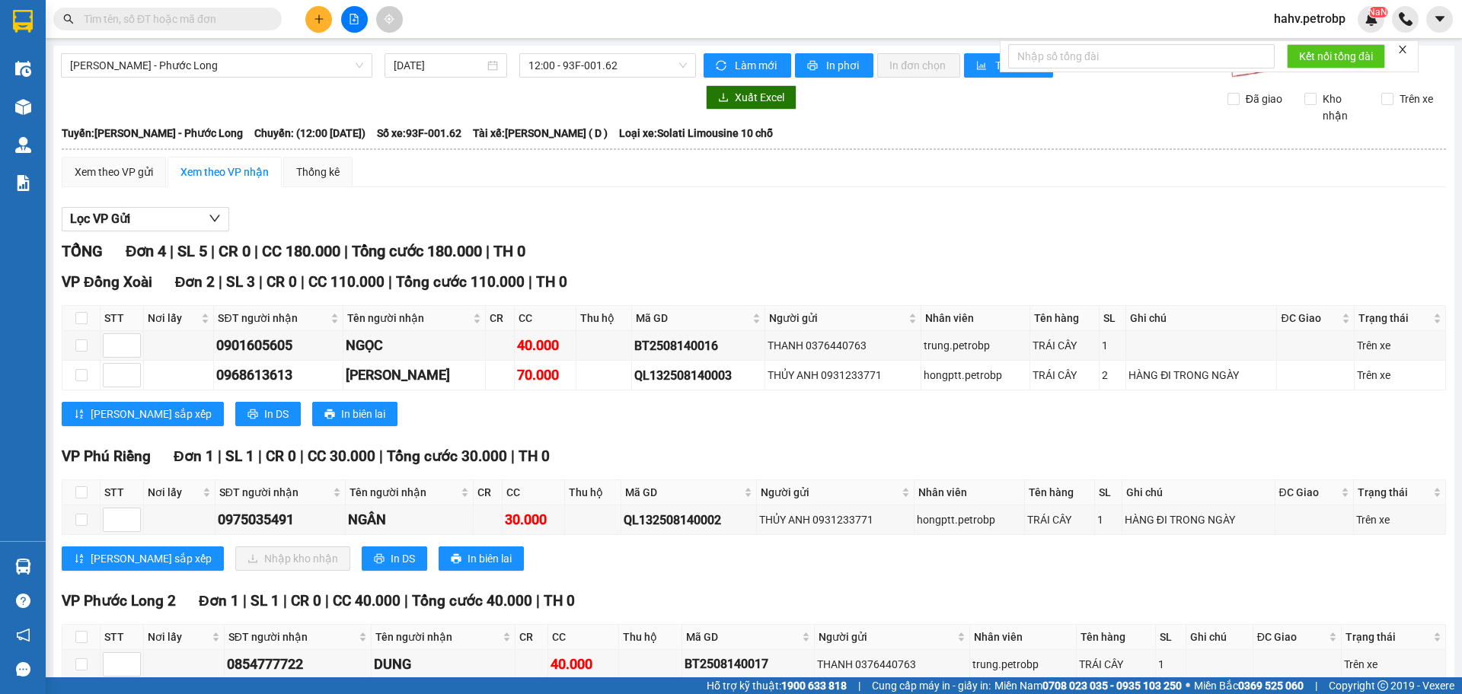
paste input "0975035491"
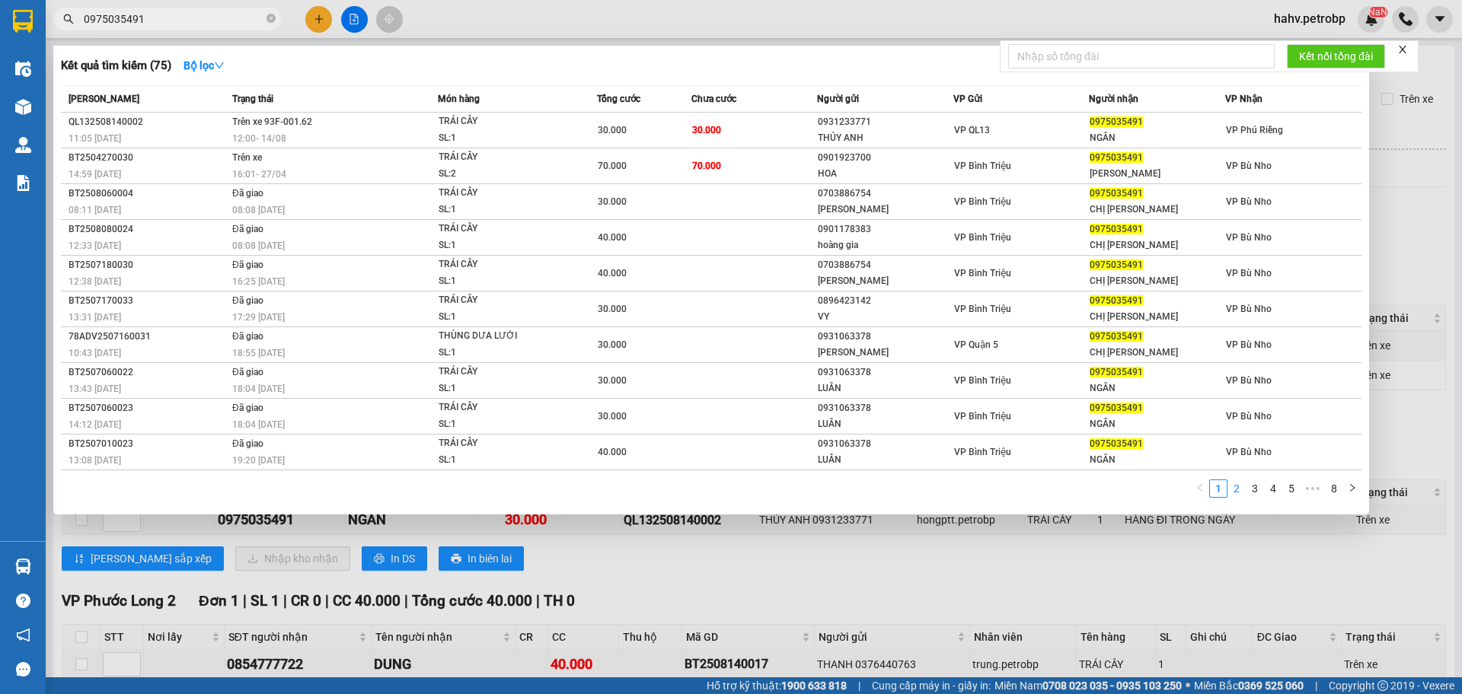
type input "0975035491"
click at [1240, 493] on link "2" at bounding box center [1236, 488] width 17 height 17
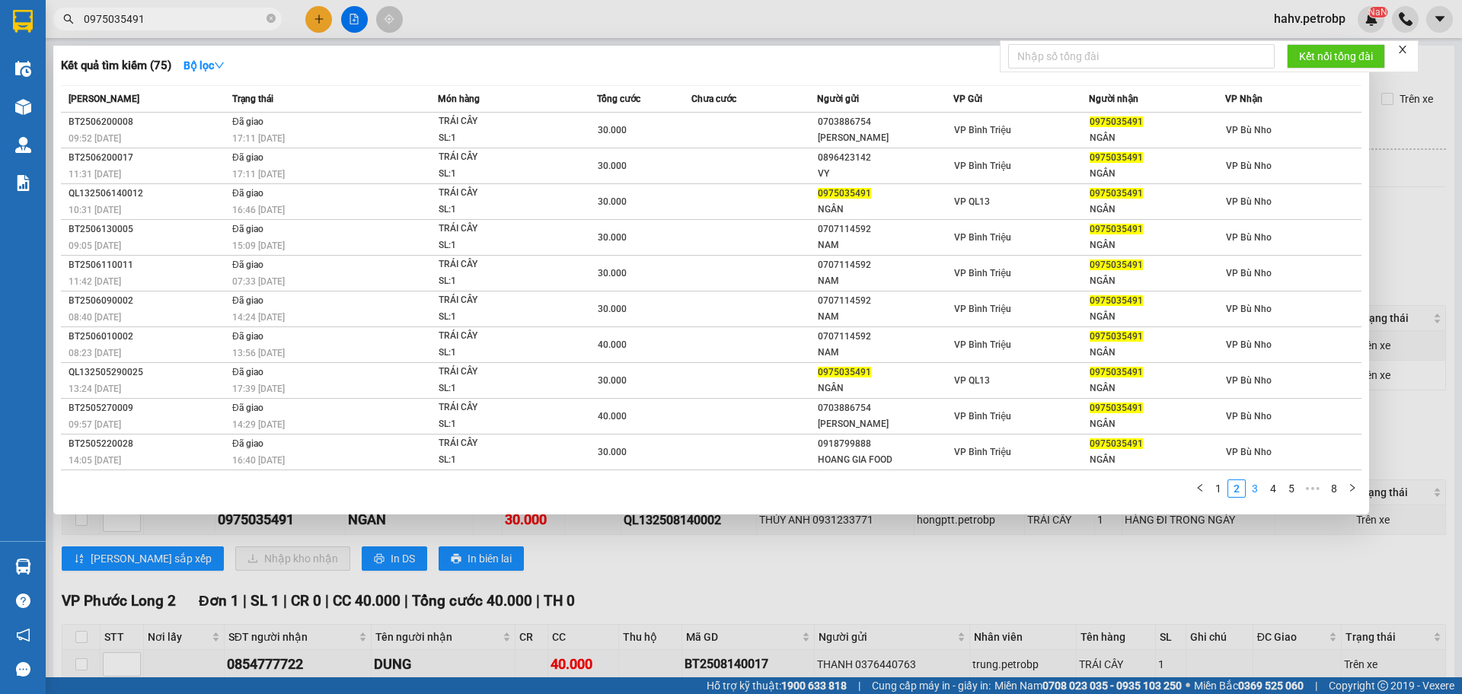
click at [1258, 493] on link "3" at bounding box center [1254, 488] width 17 height 17
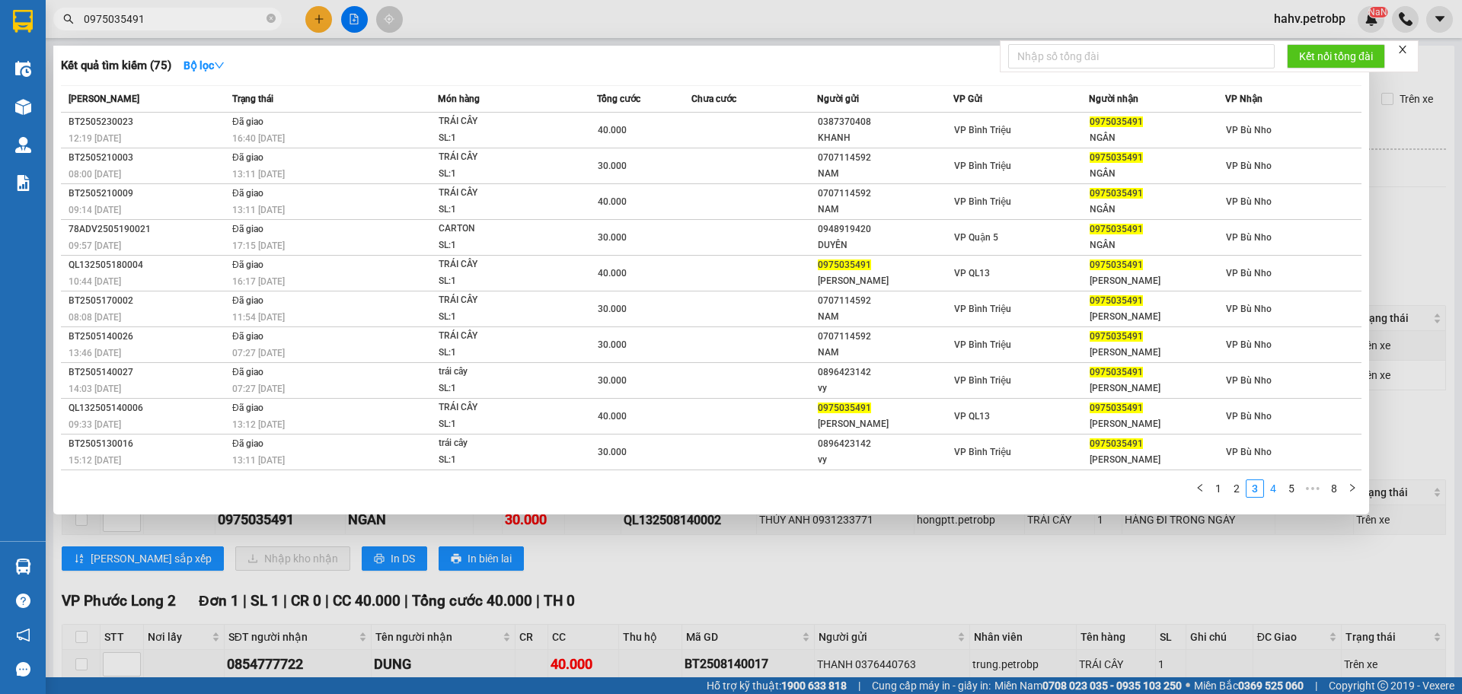
click at [1272, 490] on link "4" at bounding box center [1272, 488] width 17 height 17
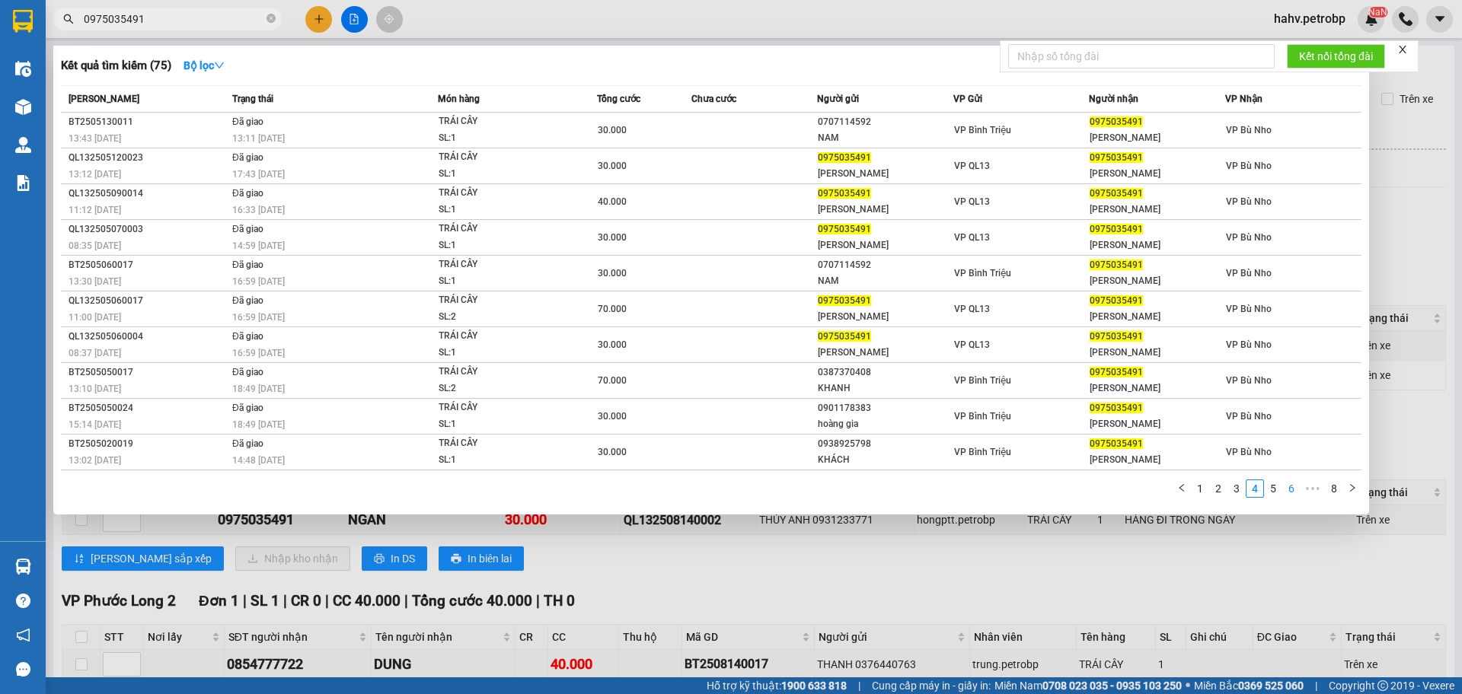
click at [1291, 488] on link "6" at bounding box center [1291, 488] width 17 height 17
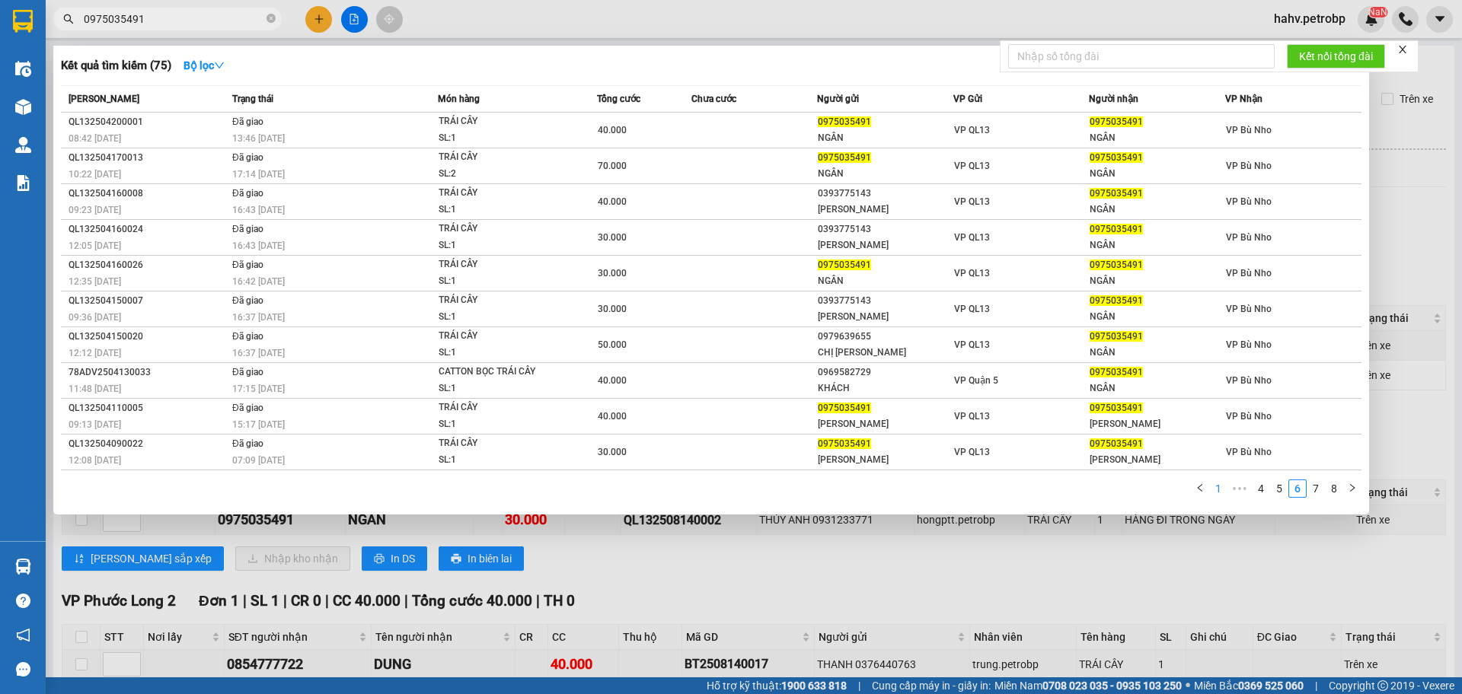
click at [1222, 497] on link "1" at bounding box center [1218, 488] width 17 height 17
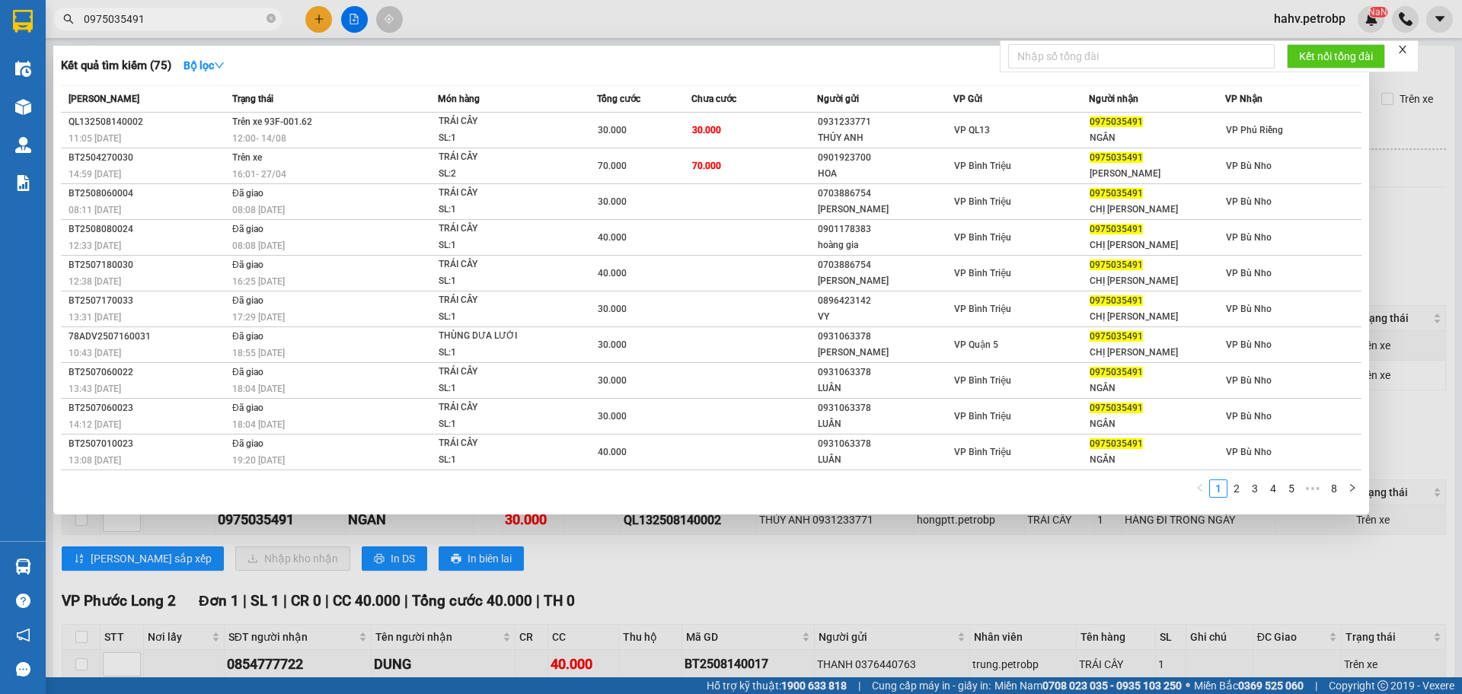
click at [1143, 563] on div at bounding box center [731, 347] width 1462 height 694
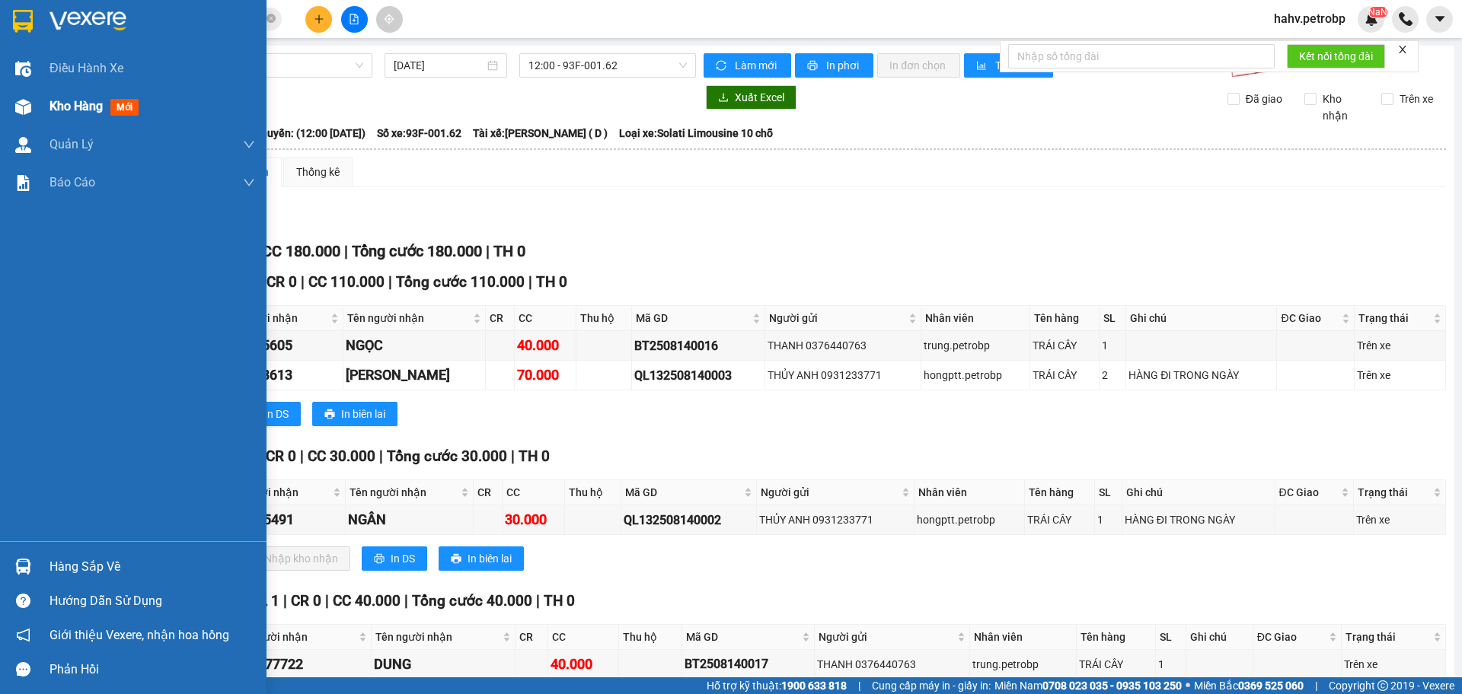
click at [62, 116] on div "Kho hàng mới" at bounding box center [96, 106] width 95 height 19
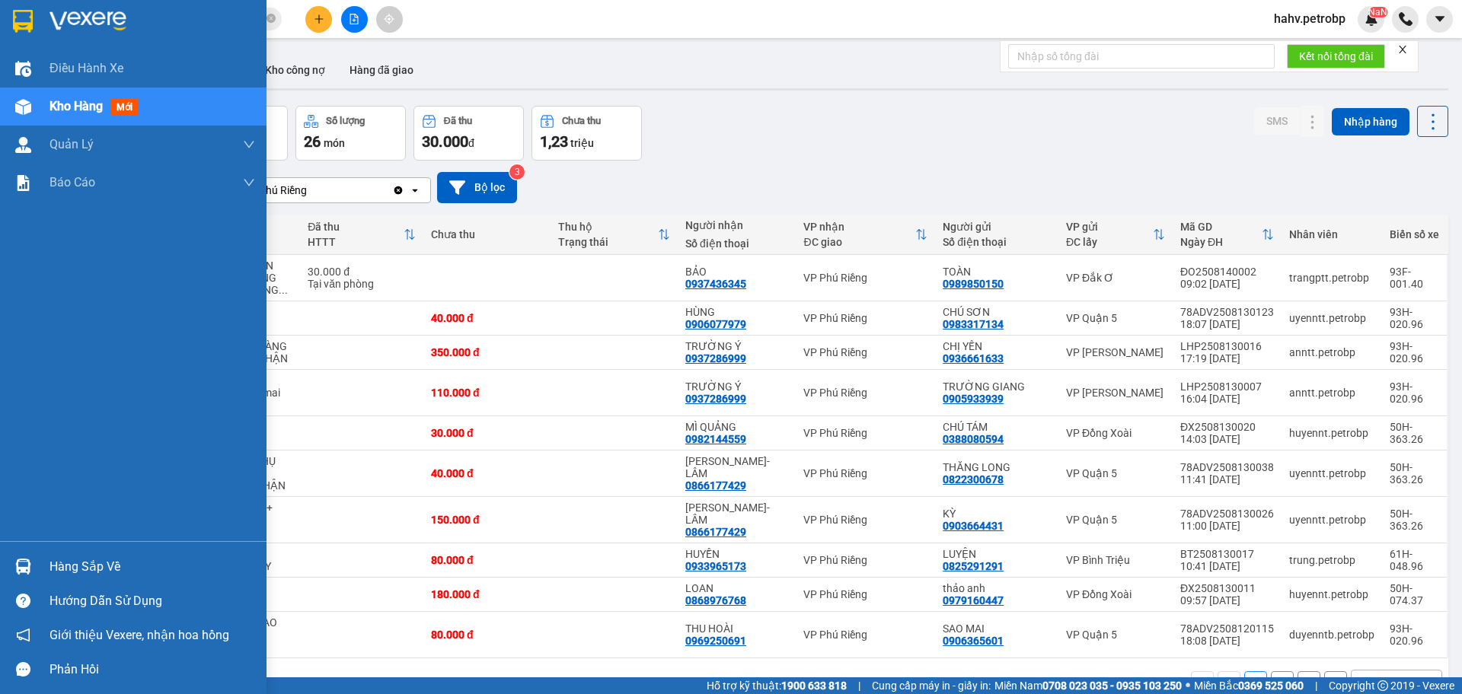
click at [52, 566] on div "Hàng sắp về" at bounding box center [152, 567] width 206 height 23
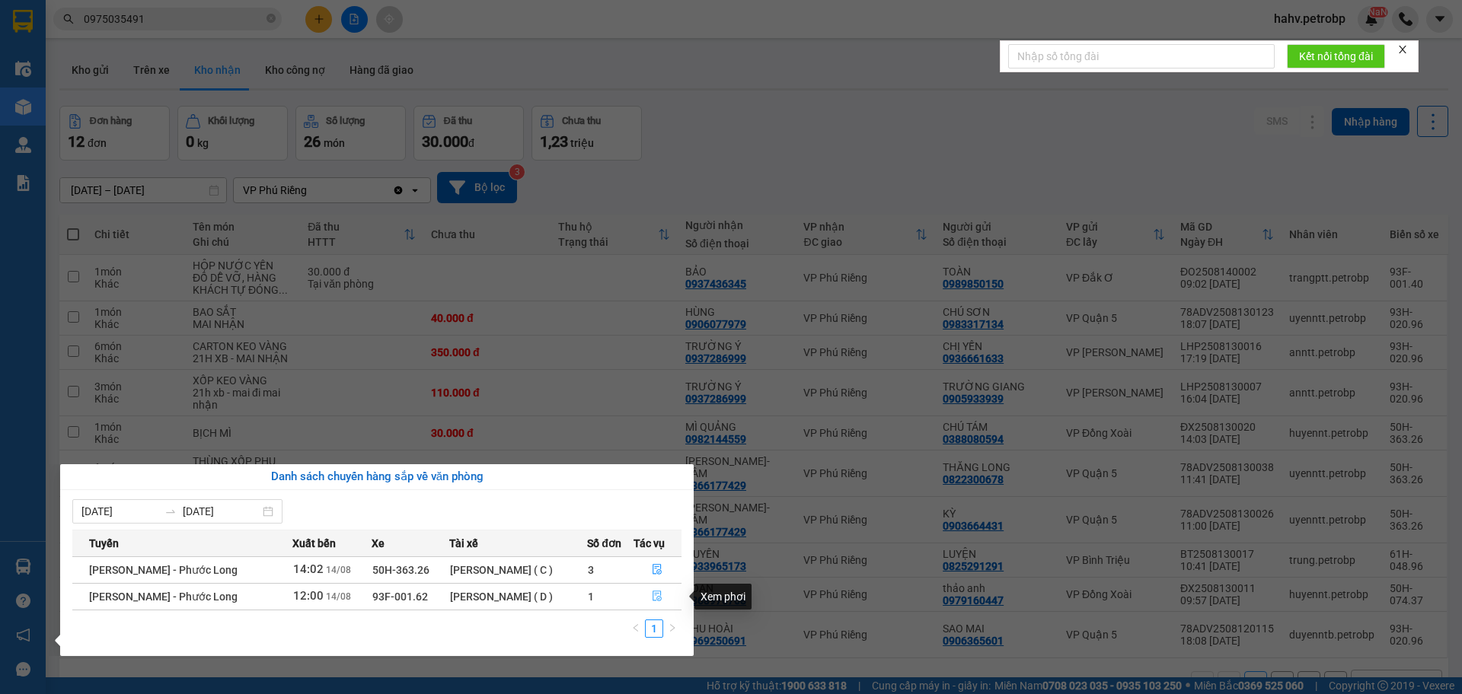
click at [660, 602] on span "file-done" at bounding box center [657, 597] width 11 height 12
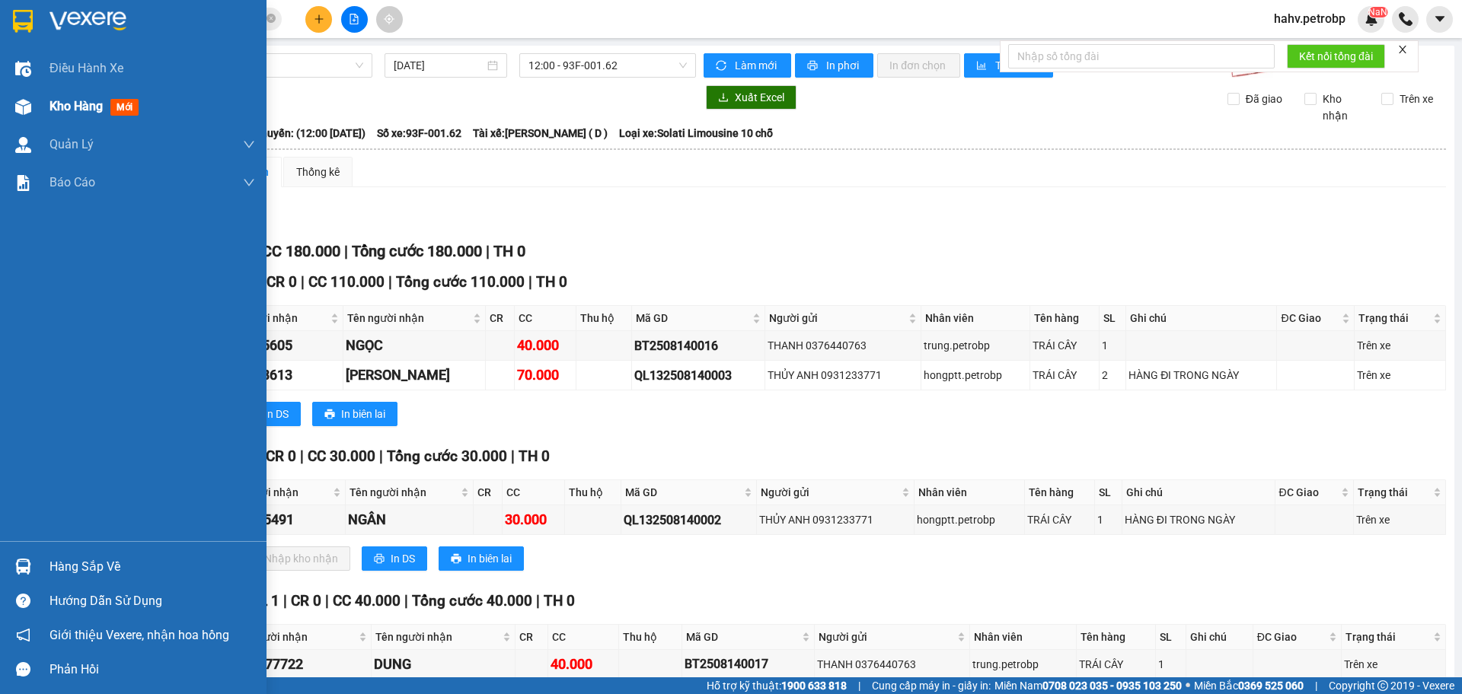
click at [15, 107] on img at bounding box center [23, 107] width 16 height 16
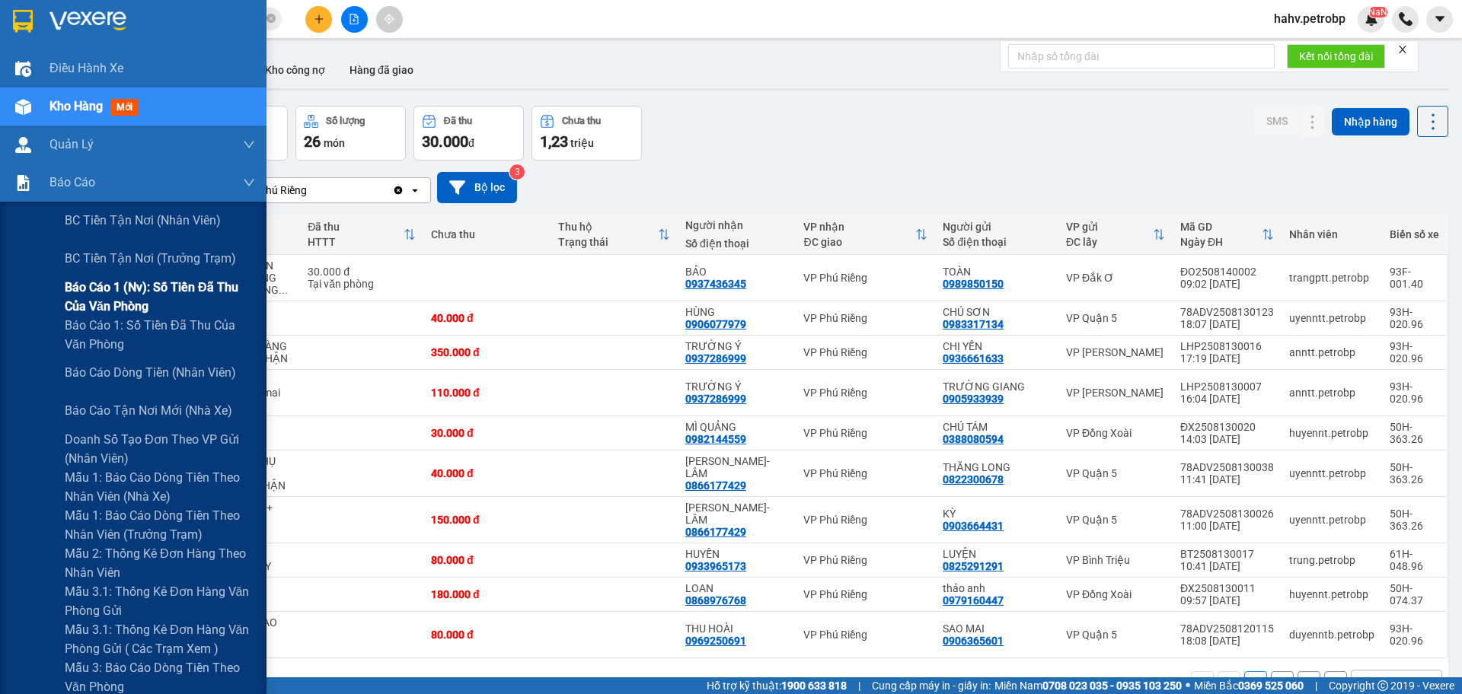
click at [74, 308] on span "Báo cáo 1 (nv): Số tiền đã thu của văn phòng" at bounding box center [160, 297] width 190 height 38
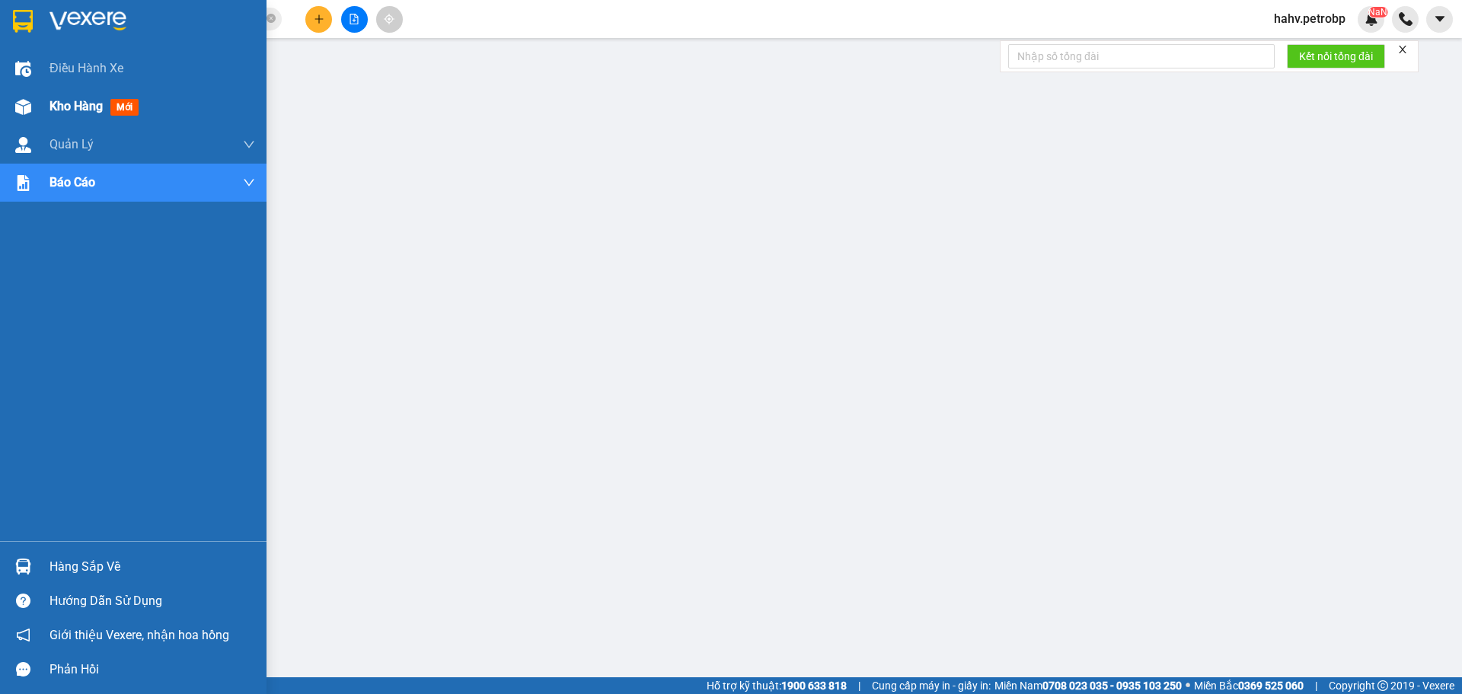
click at [52, 102] on span "Kho hàng" at bounding box center [75, 106] width 53 height 14
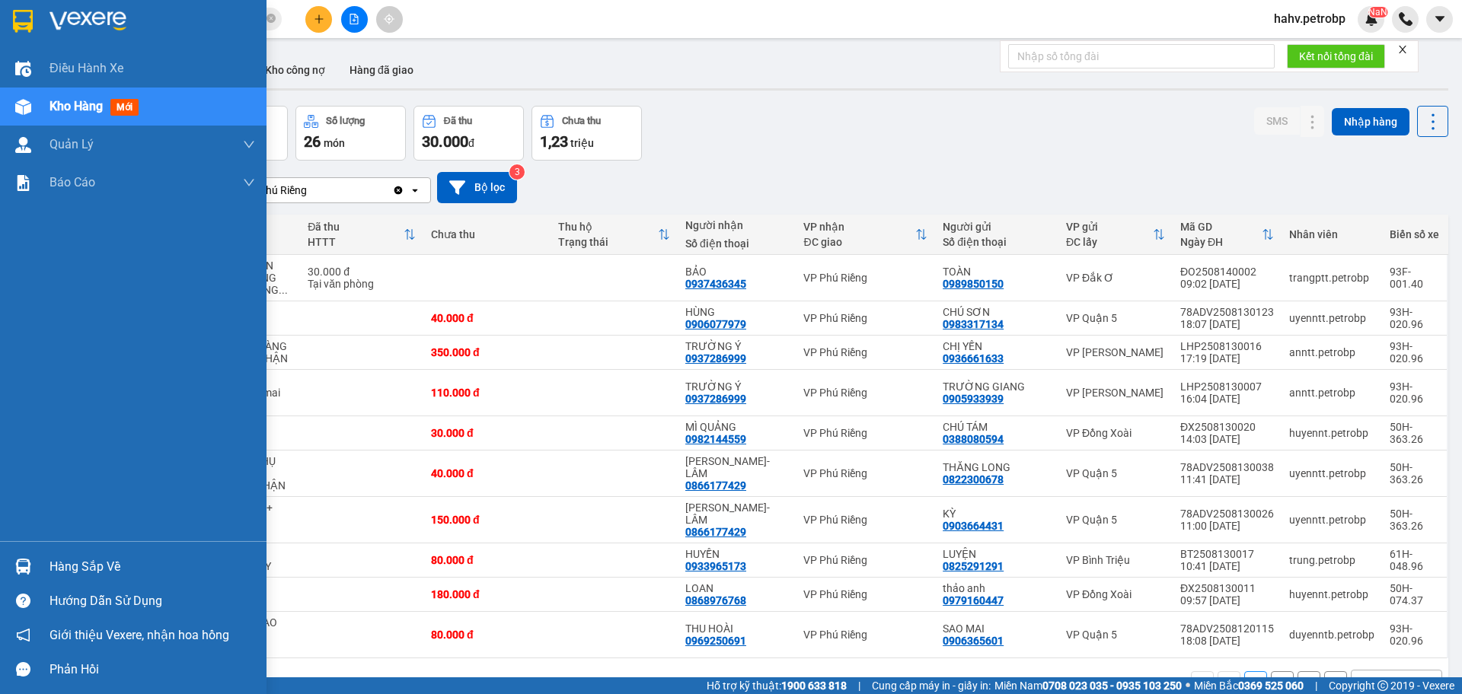
click at [7, 551] on div "Hàng sắp về" at bounding box center [133, 567] width 266 height 34
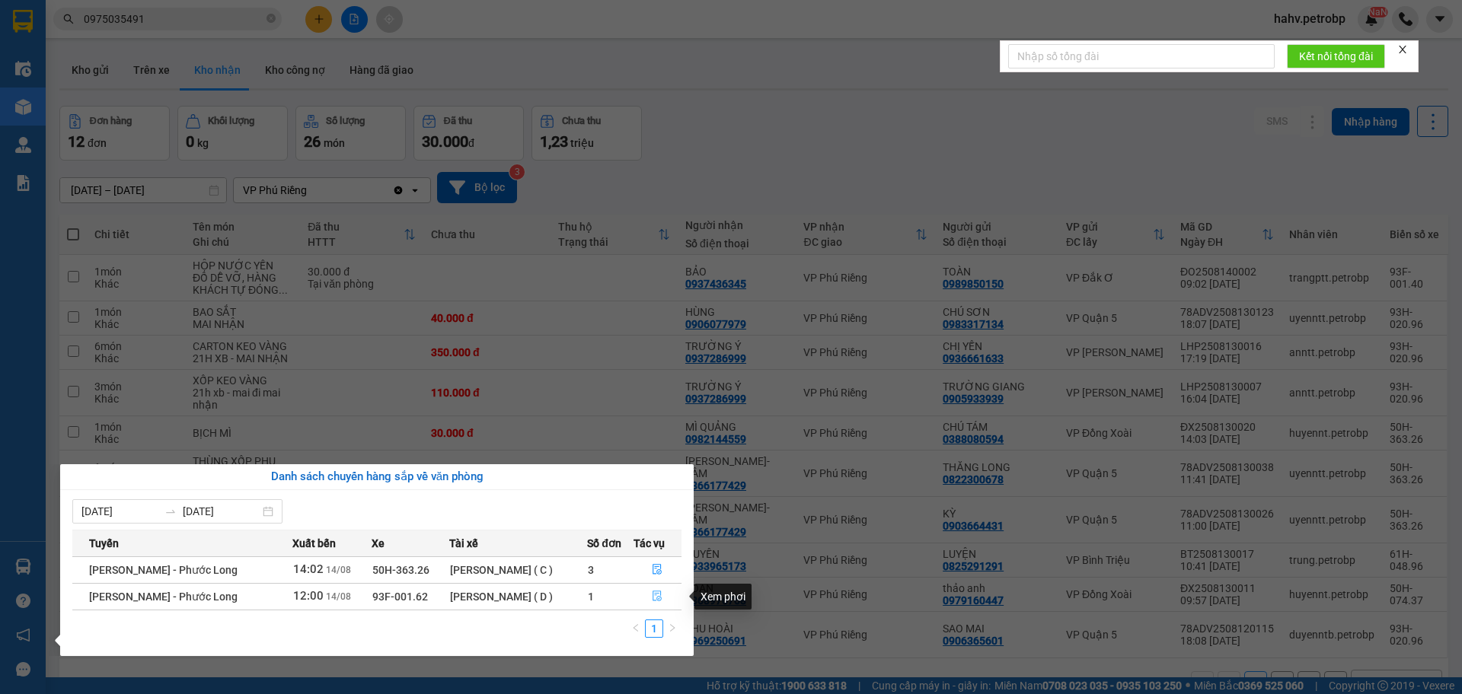
click at [655, 594] on icon "file-done" at bounding box center [657, 597] width 9 height 11
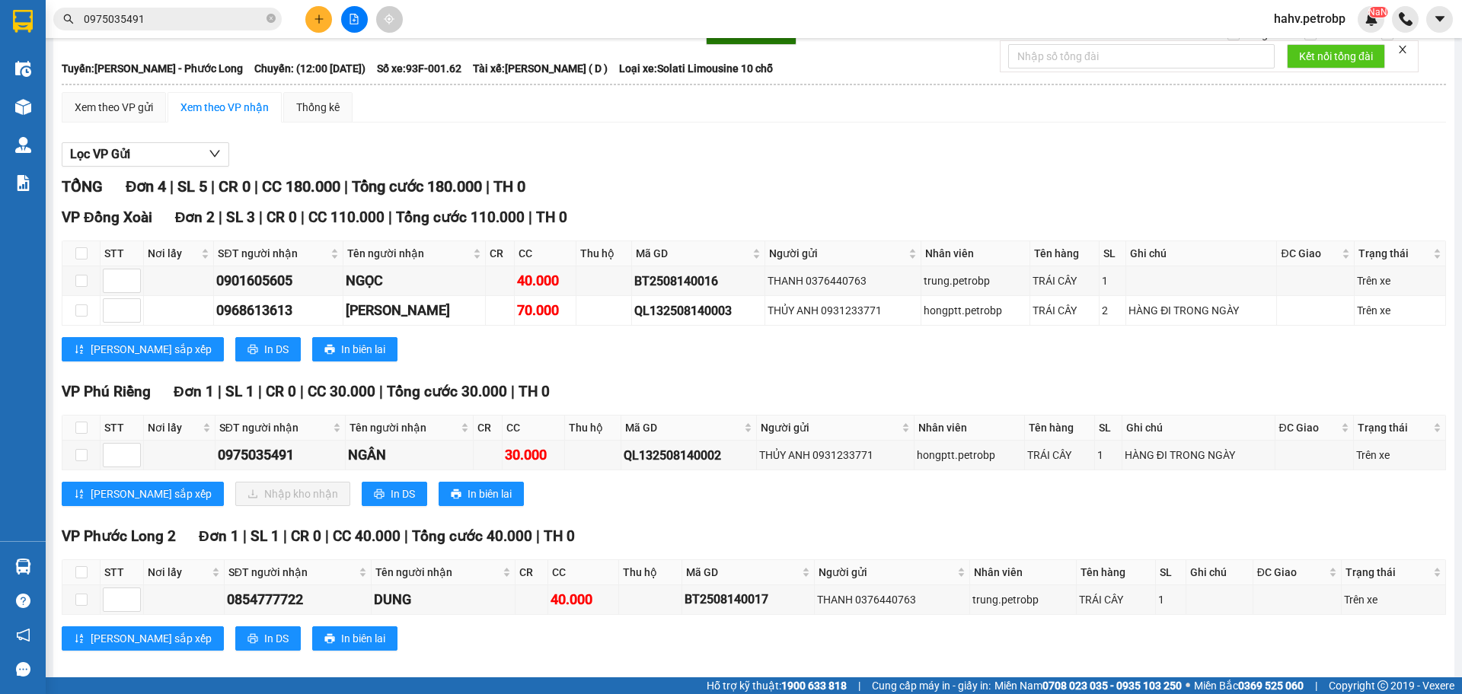
scroll to position [76, 0]
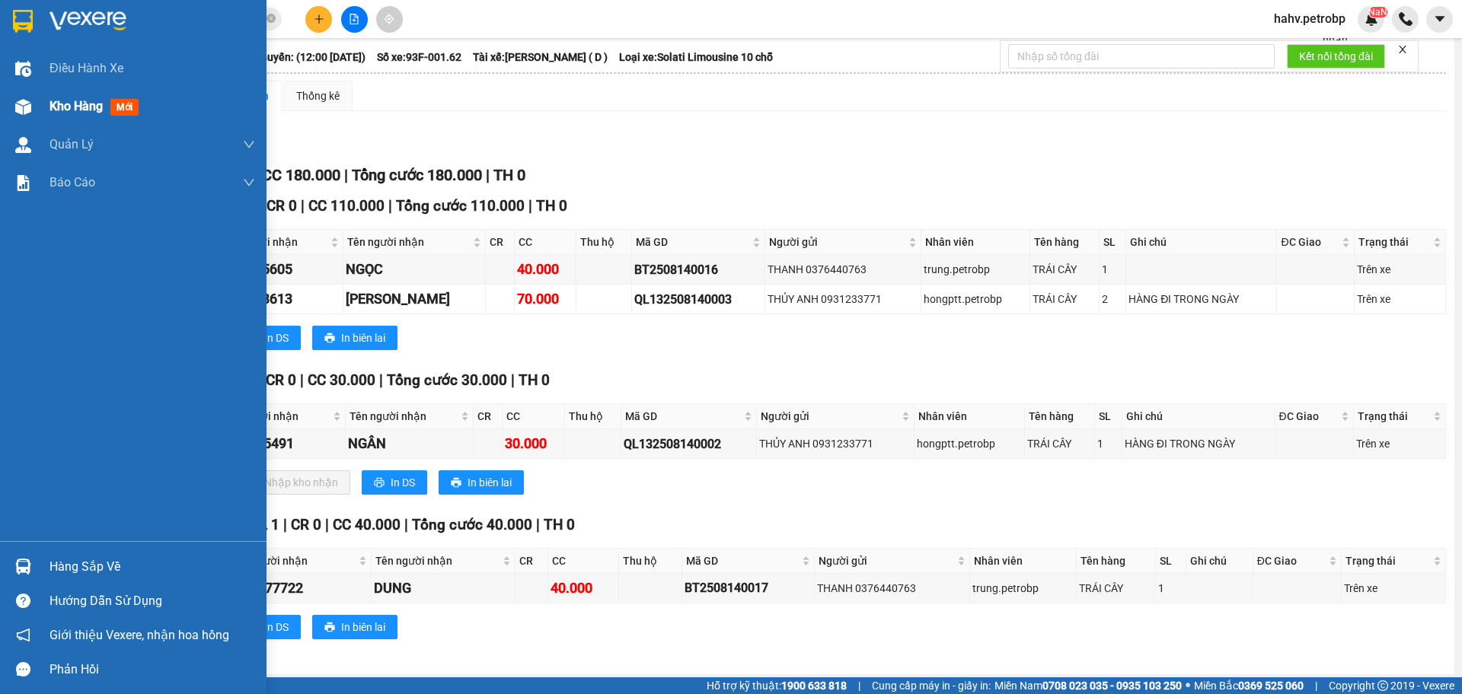
click at [53, 116] on div "Kho hàng mới" at bounding box center [96, 106] width 95 height 19
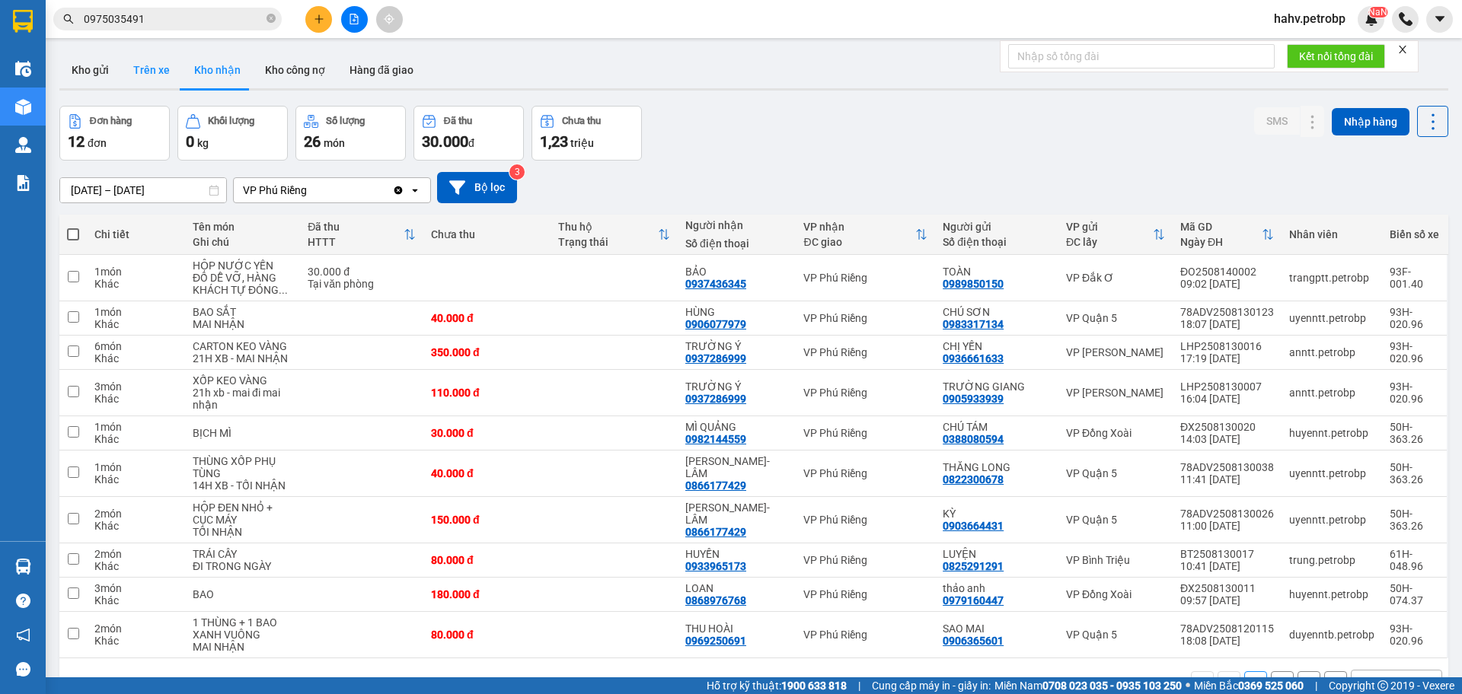
click at [139, 62] on button "Trên xe" at bounding box center [151, 70] width 61 height 37
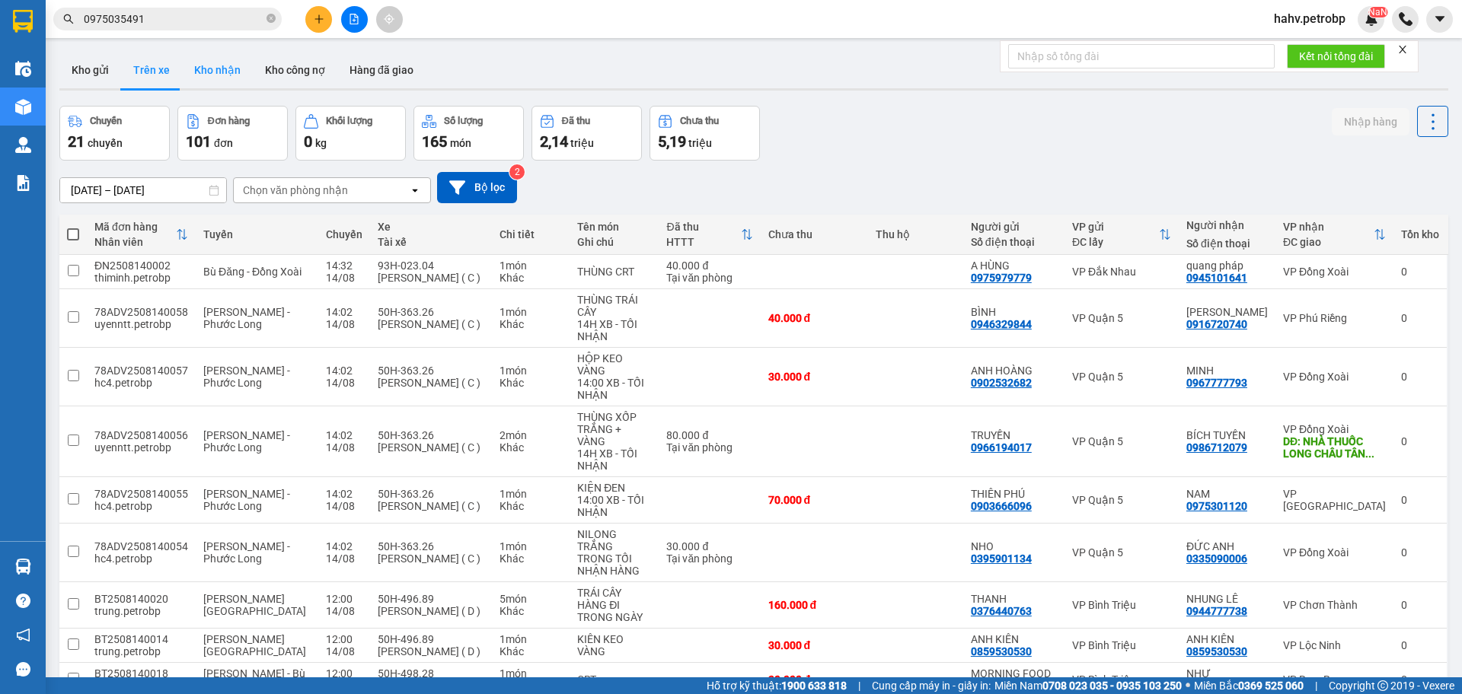
click at [223, 73] on button "Kho nhận" at bounding box center [217, 70] width 71 height 37
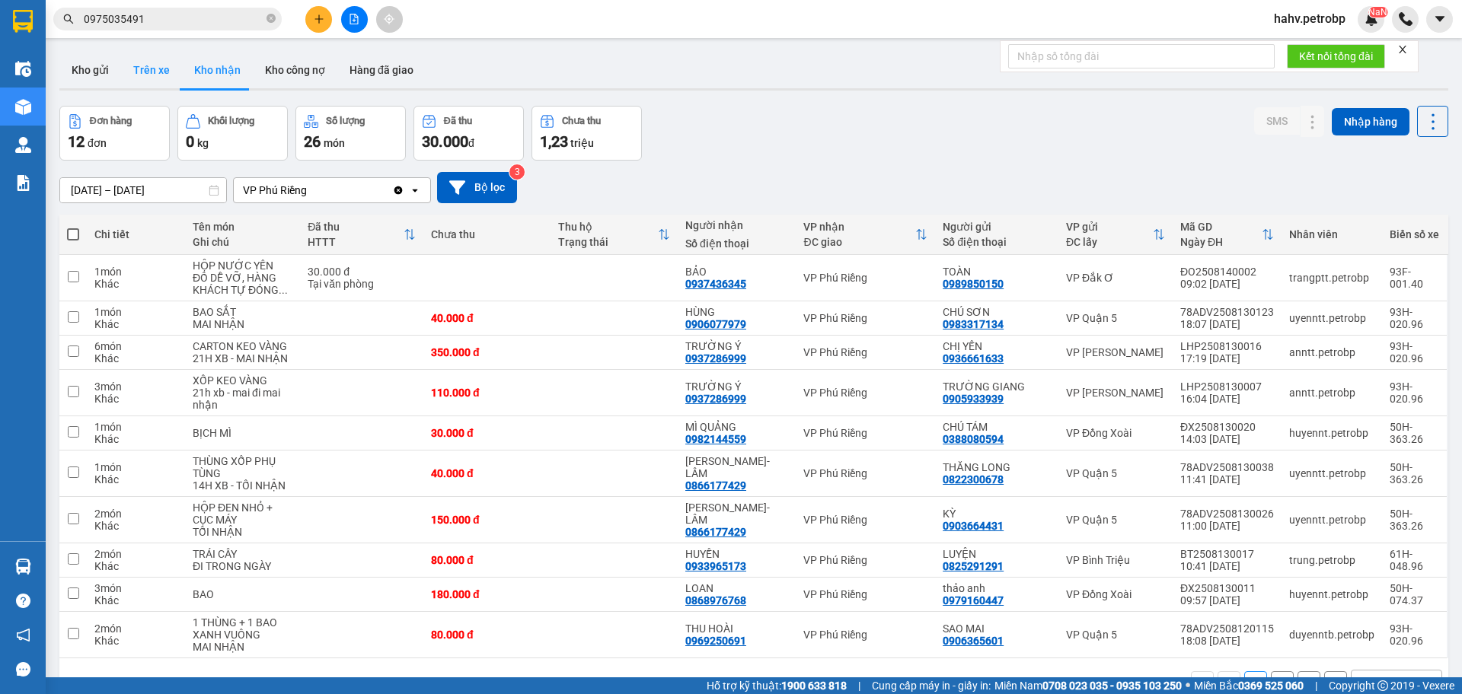
click at [154, 65] on button "Trên xe" at bounding box center [151, 70] width 61 height 37
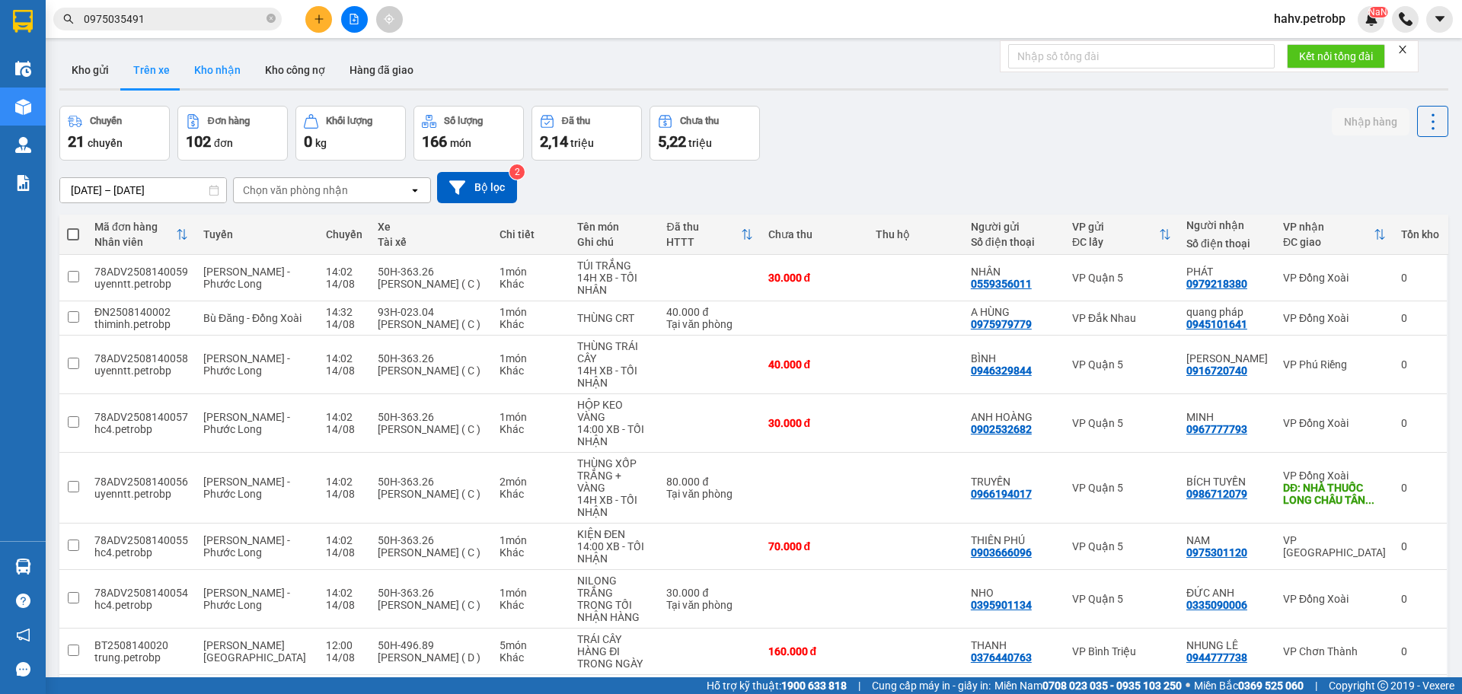
click at [218, 78] on button "Kho nhận" at bounding box center [217, 70] width 71 height 37
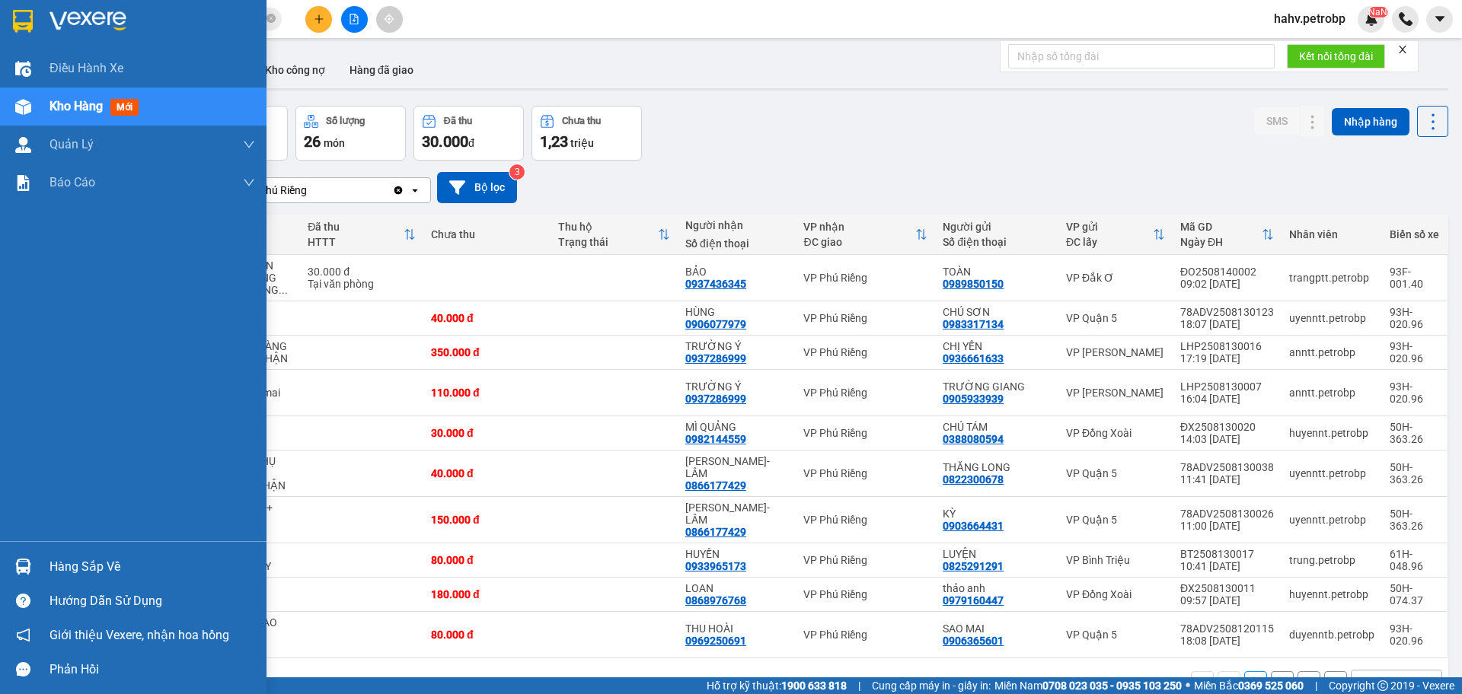
click at [84, 556] on div "Hàng sắp về" at bounding box center [152, 567] width 206 height 23
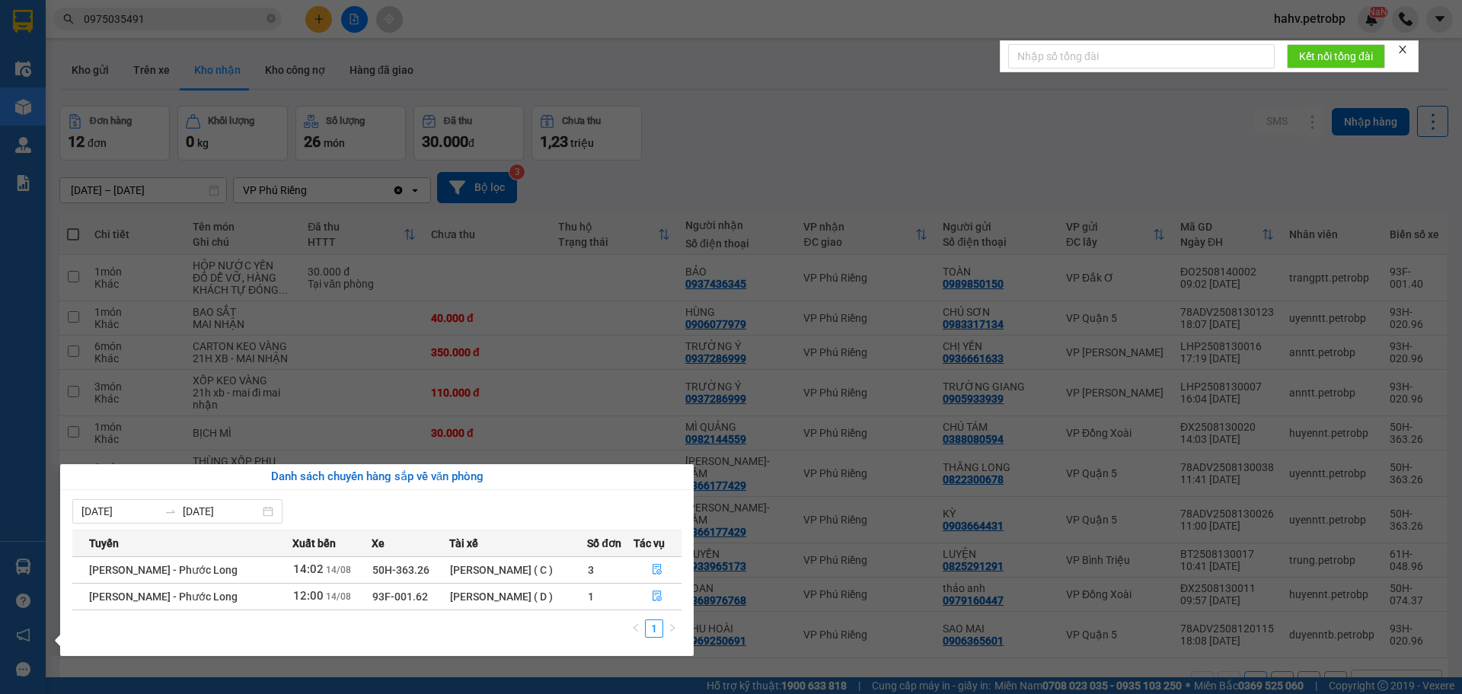
click at [560, 144] on section "Kết quả tìm kiếm ( 75 ) Bộ lọc Mã ĐH Trạng thái Món hàng Tổng cước Chưa cước Ng…" at bounding box center [731, 347] width 1462 height 694
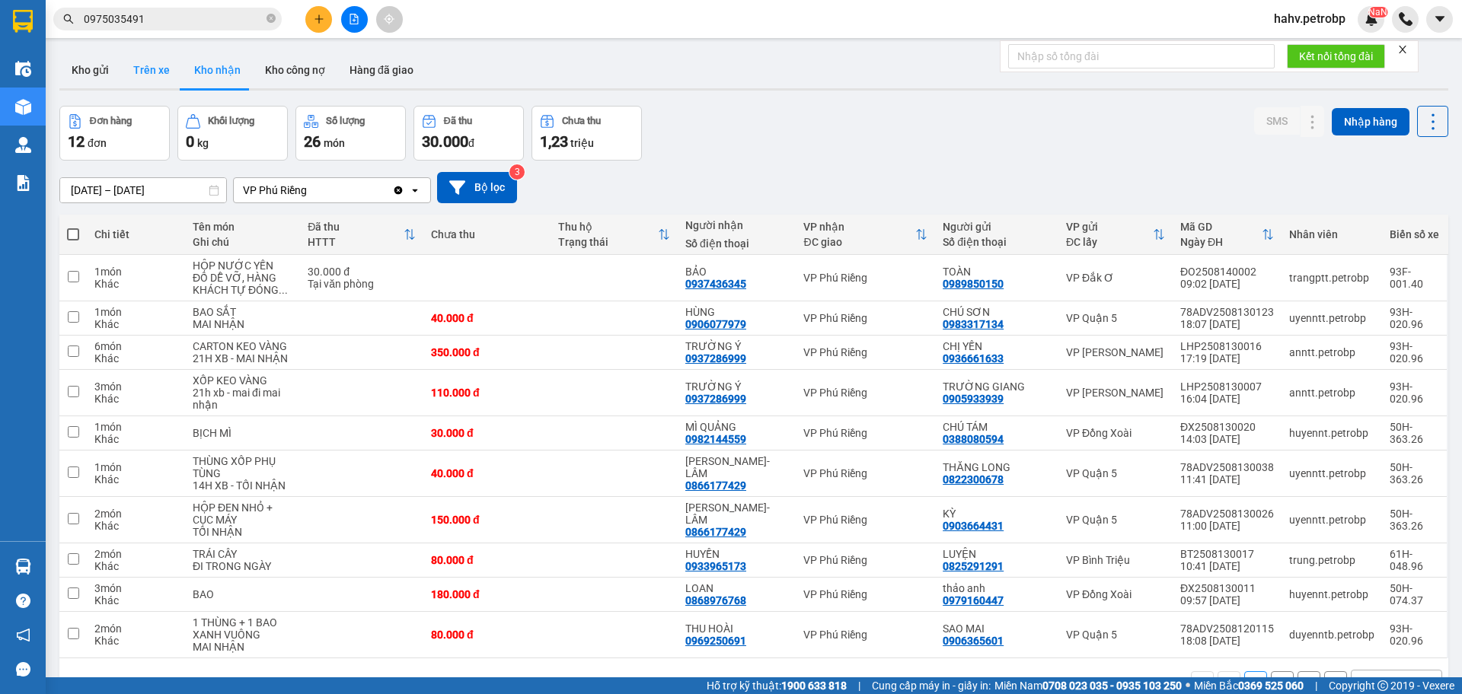
drag, startPoint x: 144, startPoint y: 62, endPoint x: 159, endPoint y: 64, distance: 15.3
click at [144, 62] on button "Trên xe" at bounding box center [151, 70] width 61 height 37
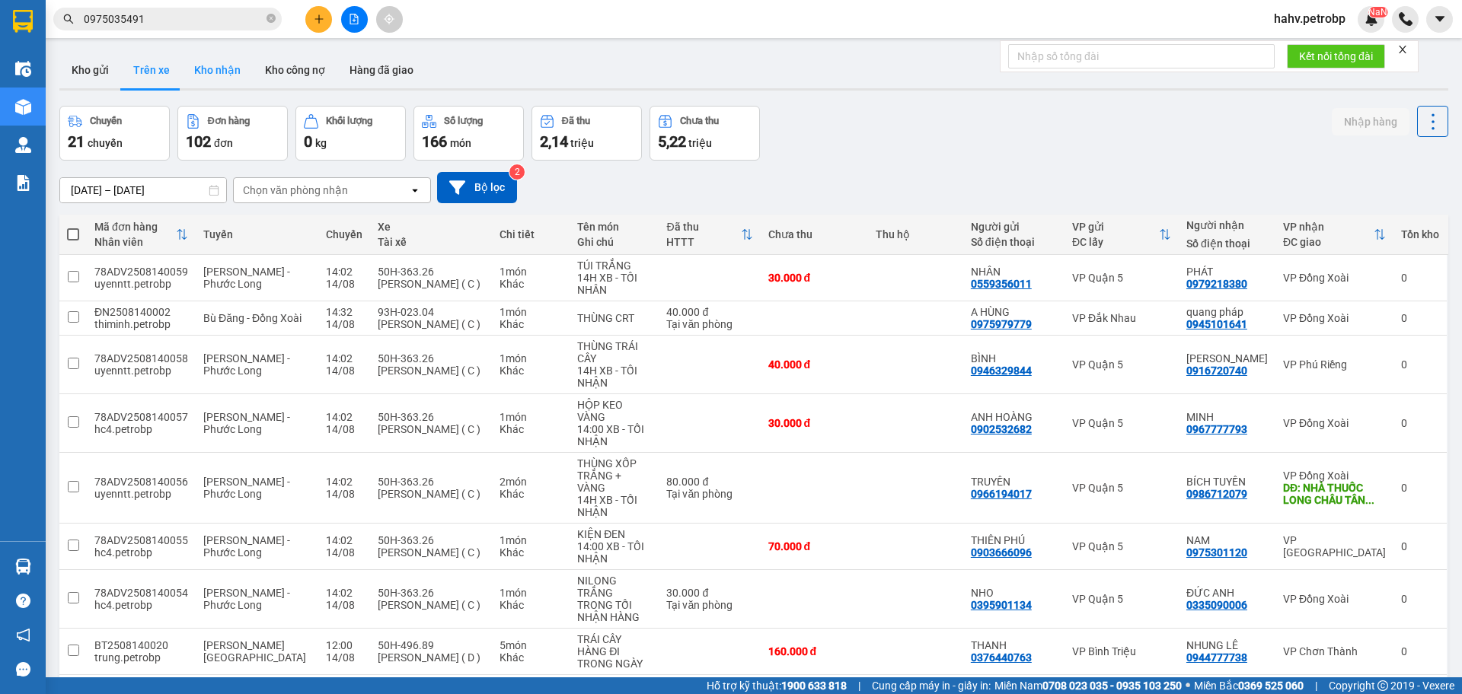
click at [211, 72] on button "Kho nhận" at bounding box center [217, 70] width 71 height 37
type input "[DATE] – [DATE]"
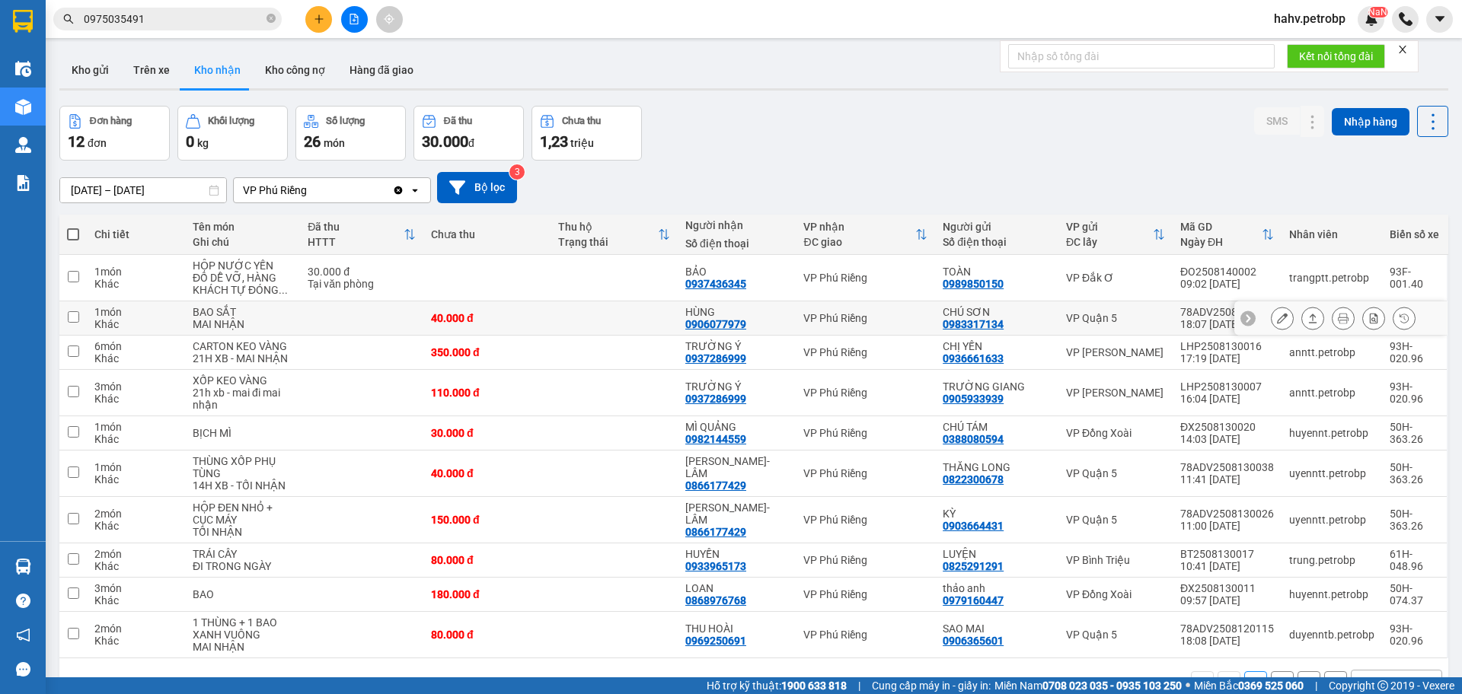
click at [1277, 316] on icon at bounding box center [1282, 318] width 11 height 11
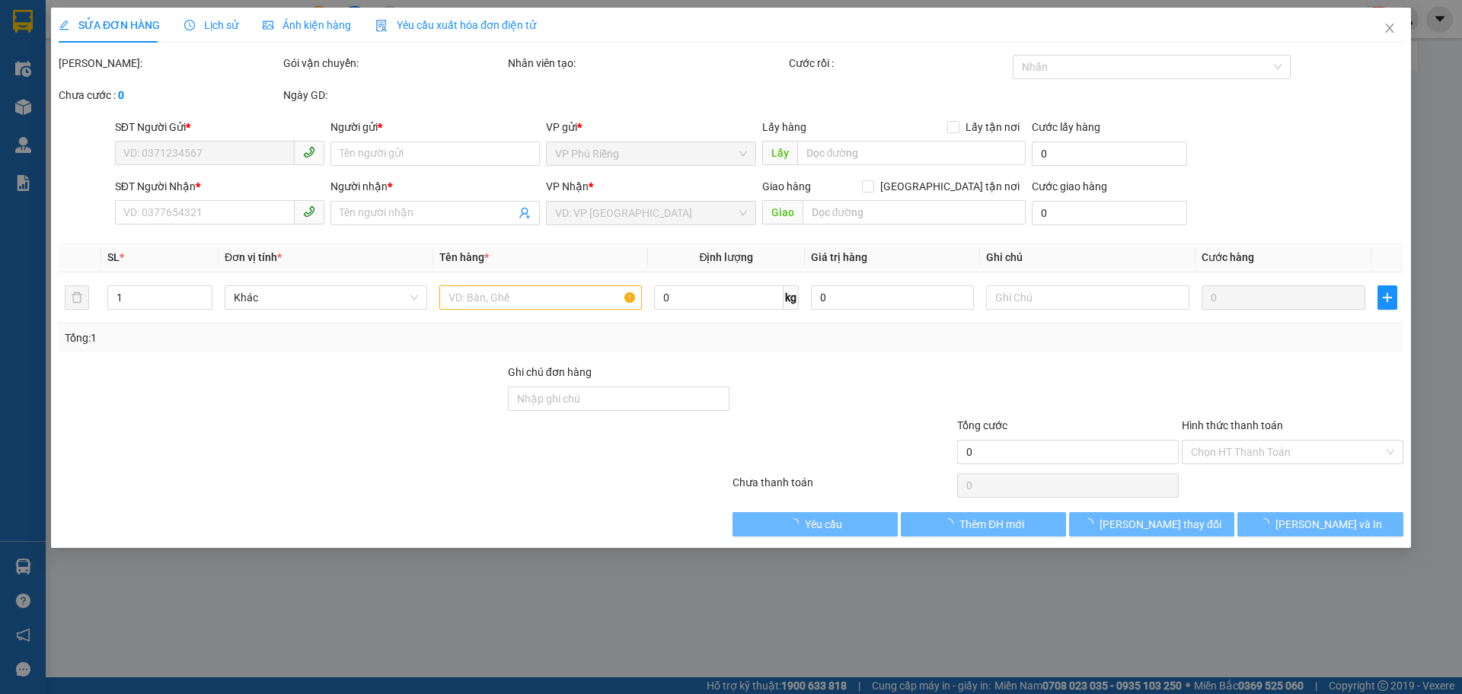
type input "0983317134"
type input "CHÚ SƠN"
type input "0906077979"
type input "HÙNG"
type input "40.000"
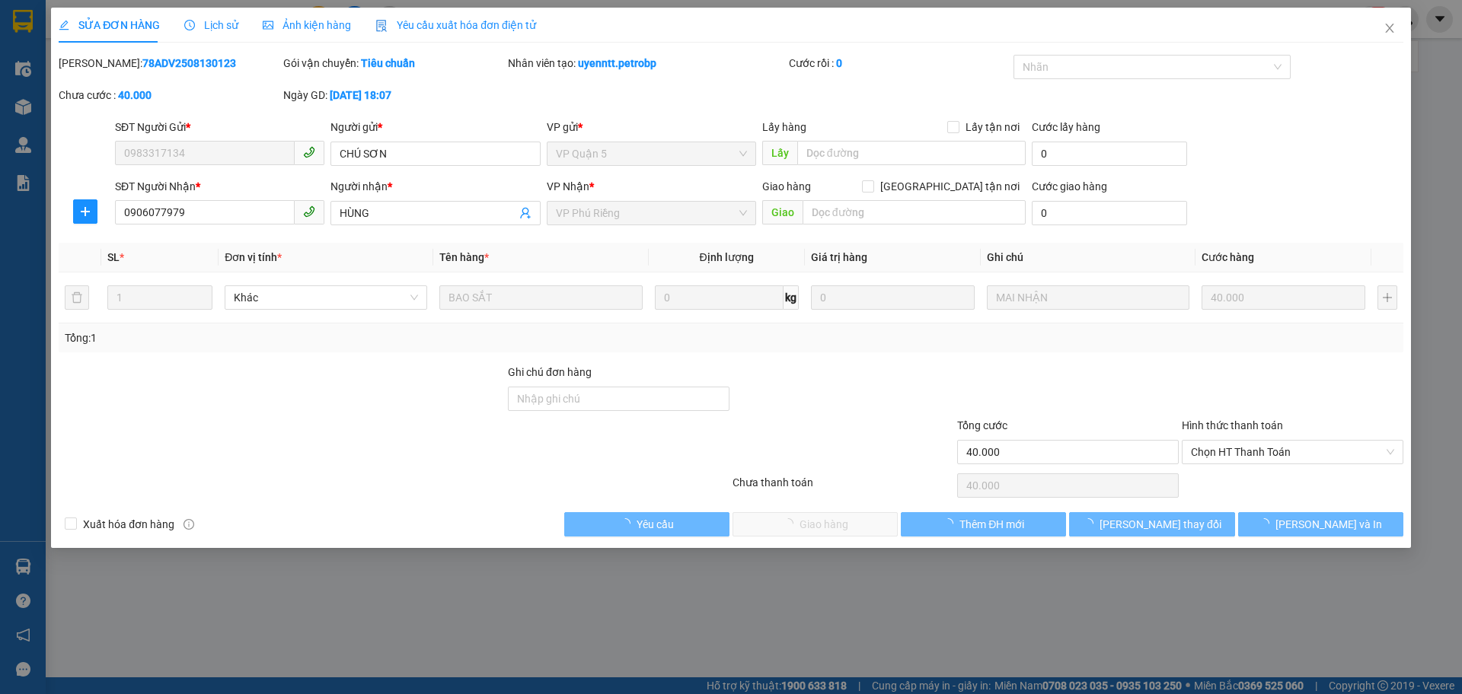
click at [1213, 451] on span "Chọn HT Thanh Toán" at bounding box center [1292, 452] width 203 height 23
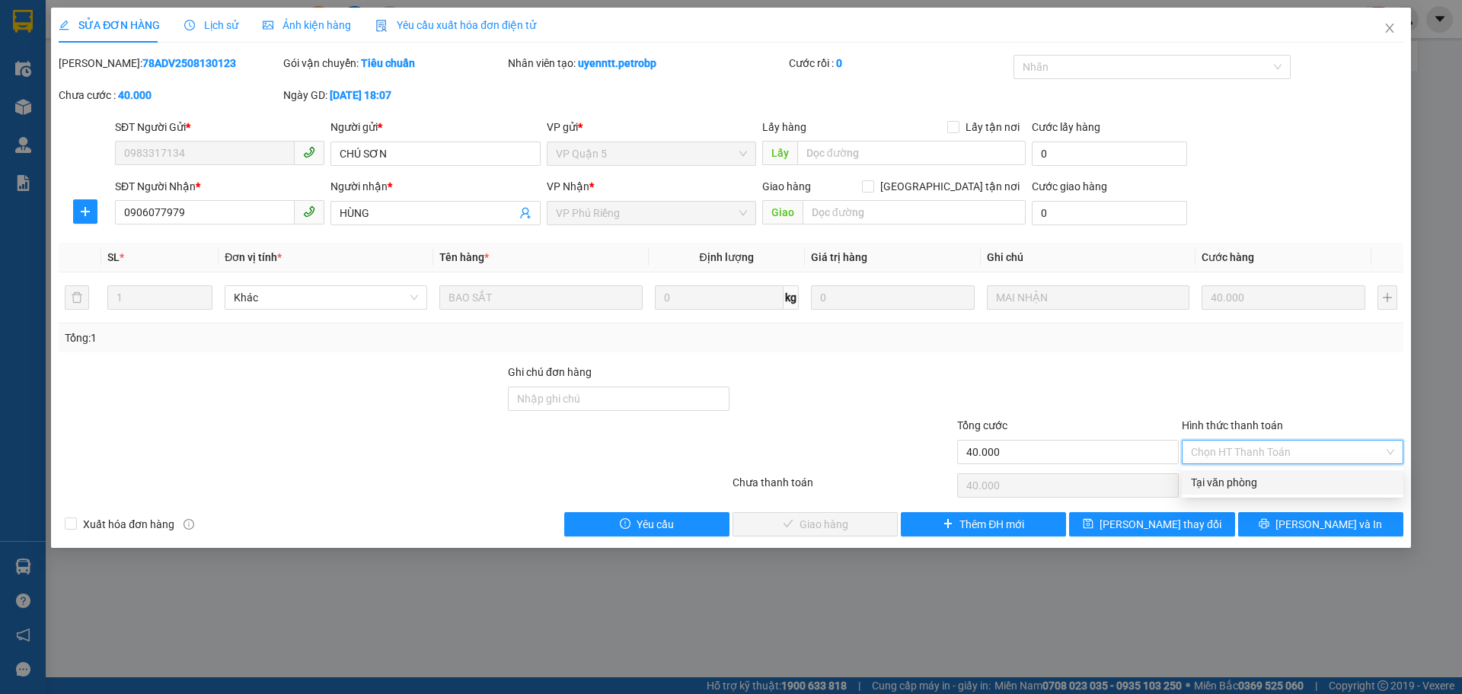
click at [1217, 475] on div "Tại văn phòng" at bounding box center [1292, 482] width 203 height 17
type input "0"
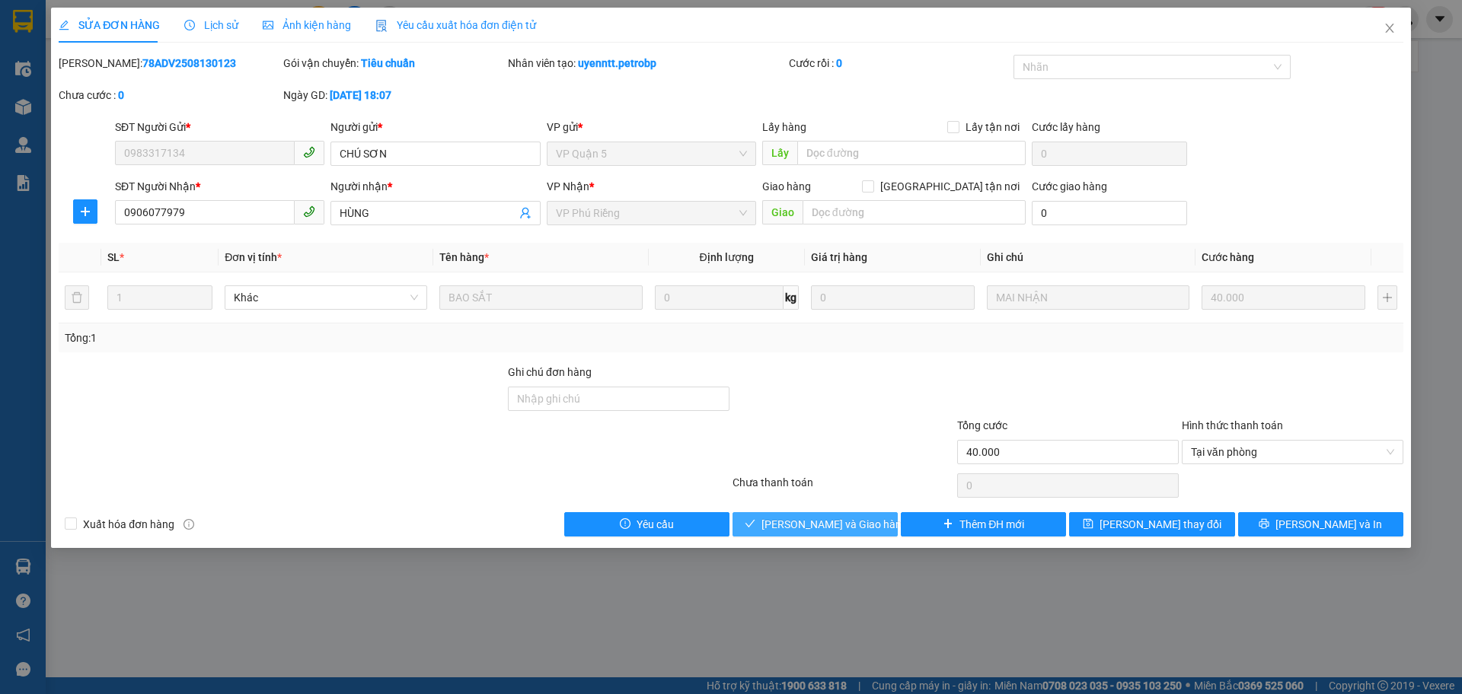
click at [755, 521] on icon "check" at bounding box center [750, 523] width 11 height 11
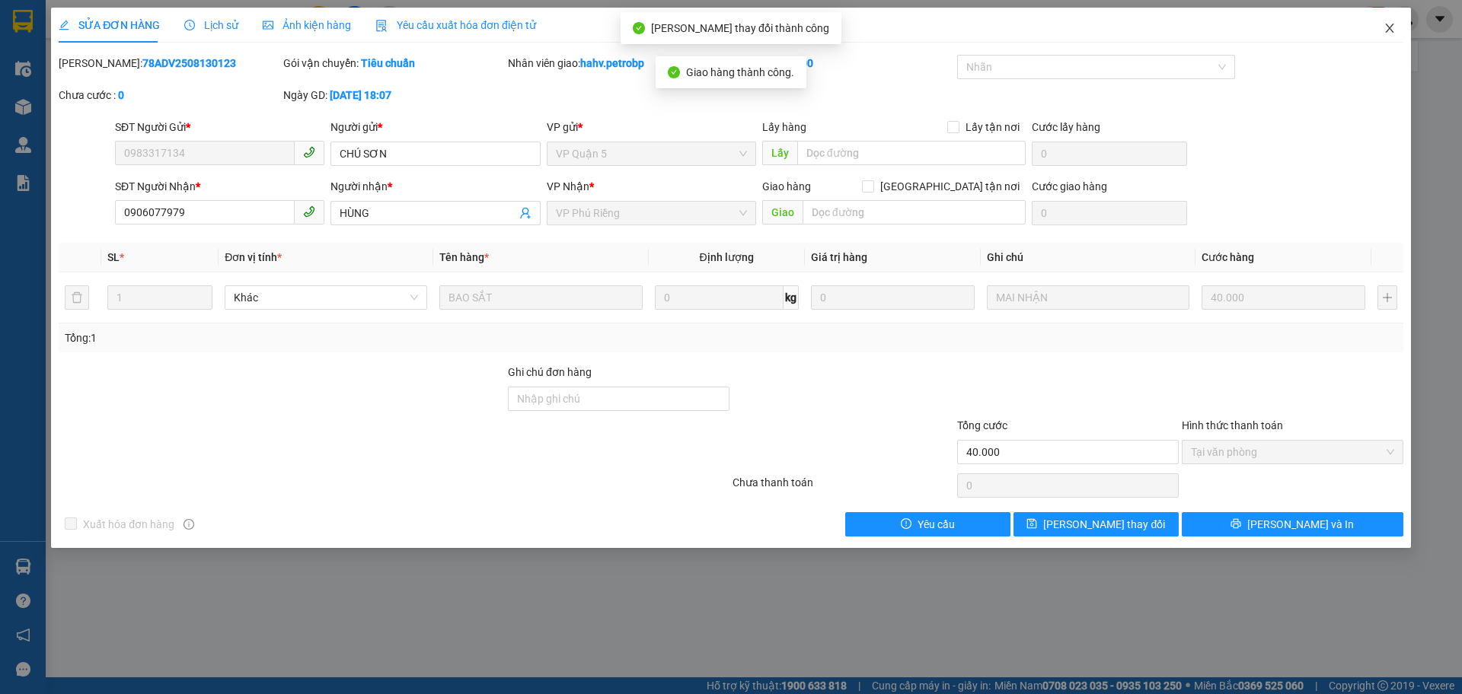
click at [1386, 32] on icon "close" at bounding box center [1389, 28] width 8 height 9
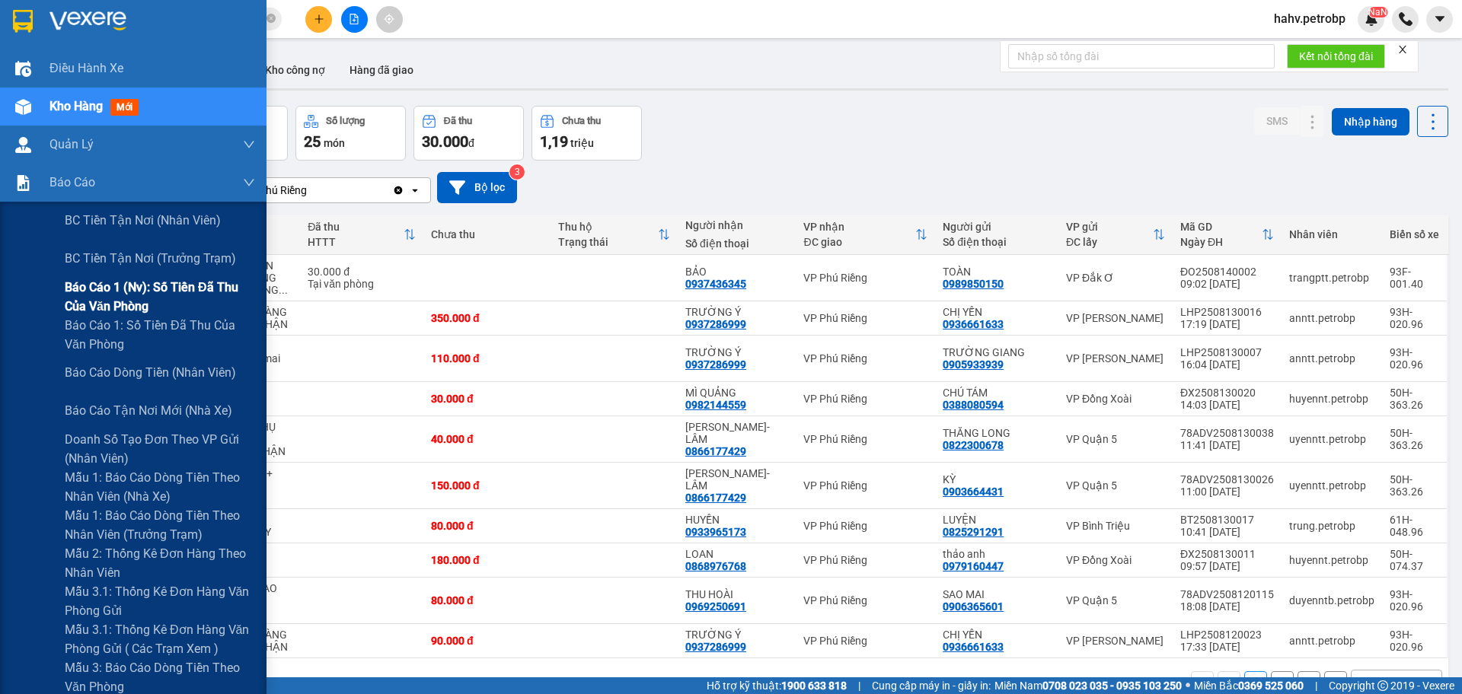
click at [5, 305] on div "Báo cáo 1 (nv): Số tiền đã thu của văn phòng" at bounding box center [133, 297] width 266 height 38
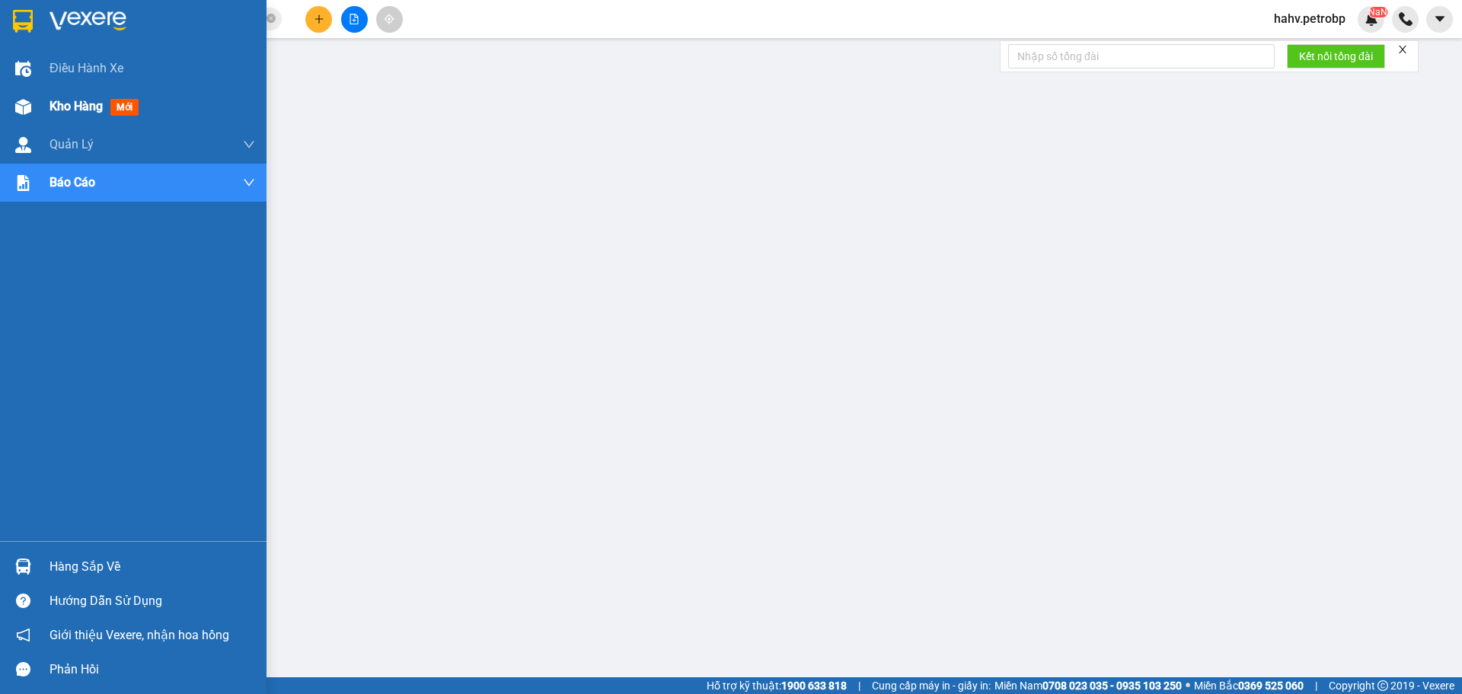
click at [87, 106] on span "Kho hàng" at bounding box center [75, 106] width 53 height 14
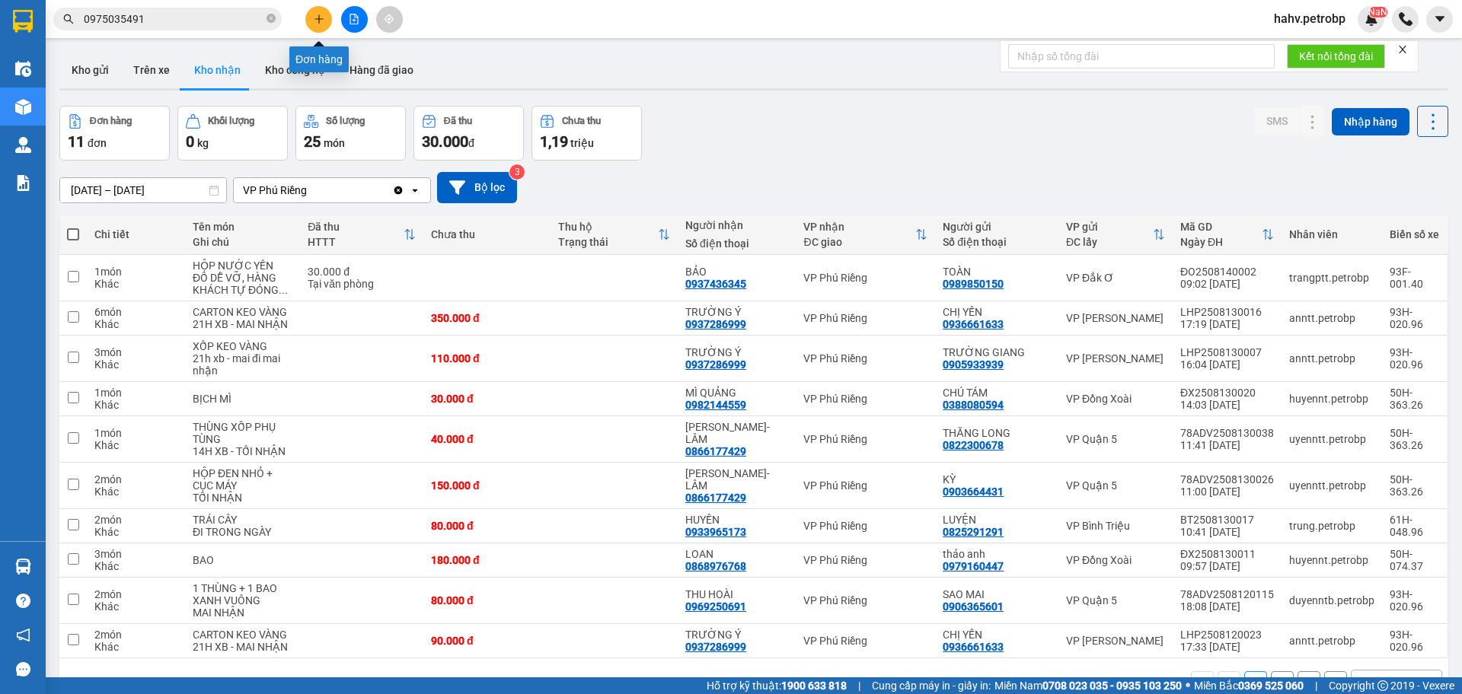
click at [311, 18] on button at bounding box center [318, 19] width 27 height 27
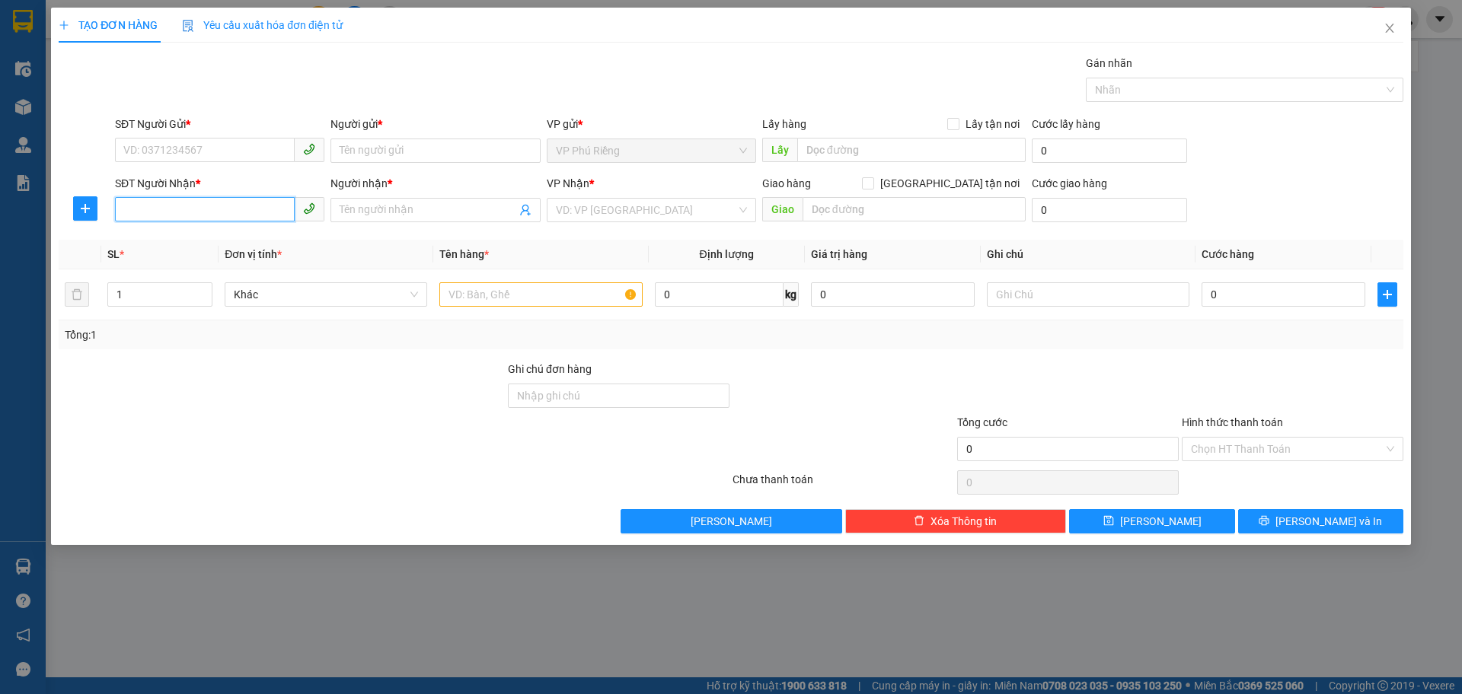
click at [199, 211] on input "SĐT Người Nhận *" at bounding box center [205, 209] width 180 height 24
click at [169, 244] on div "0974148488 - ANH TÂN THÀNH CÔNG" at bounding box center [219, 240] width 191 height 17
type input "0974148488"
type input "ANH TÂN THÀNH CÔNG"
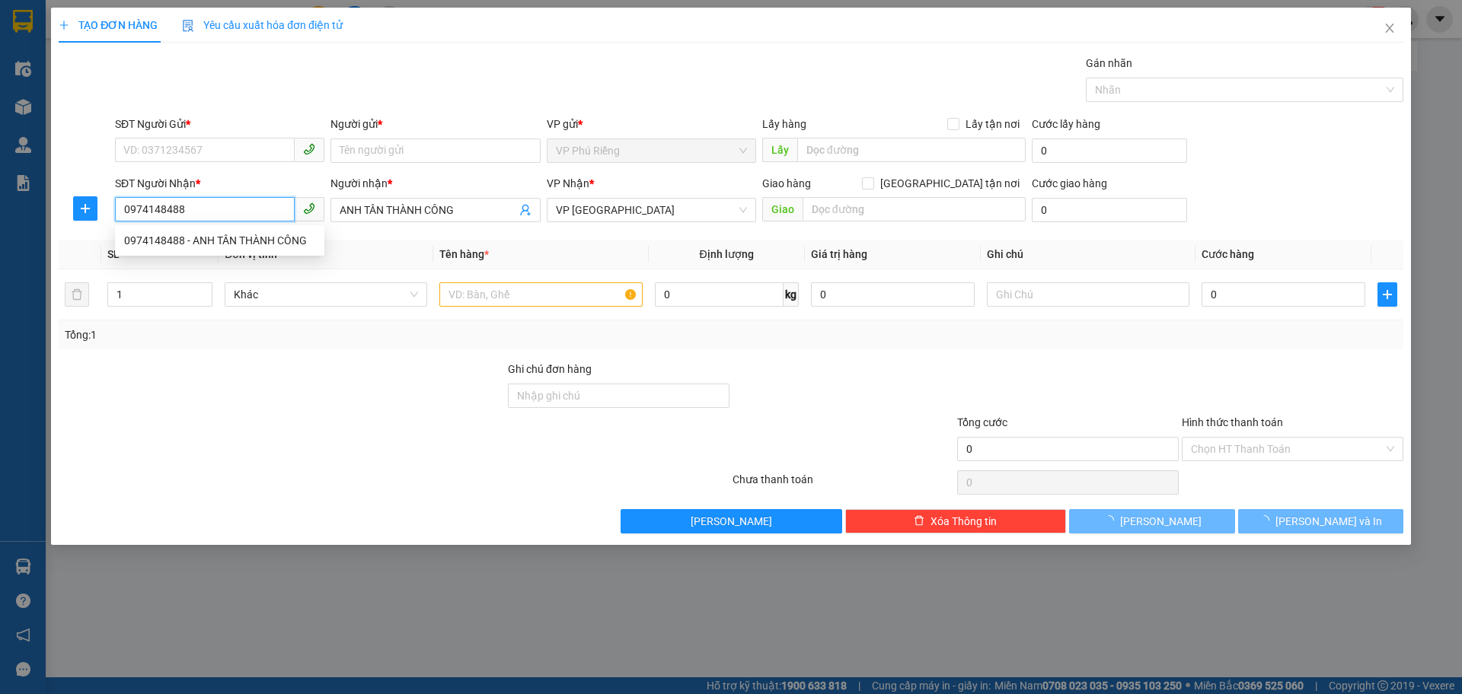
type input "20.000"
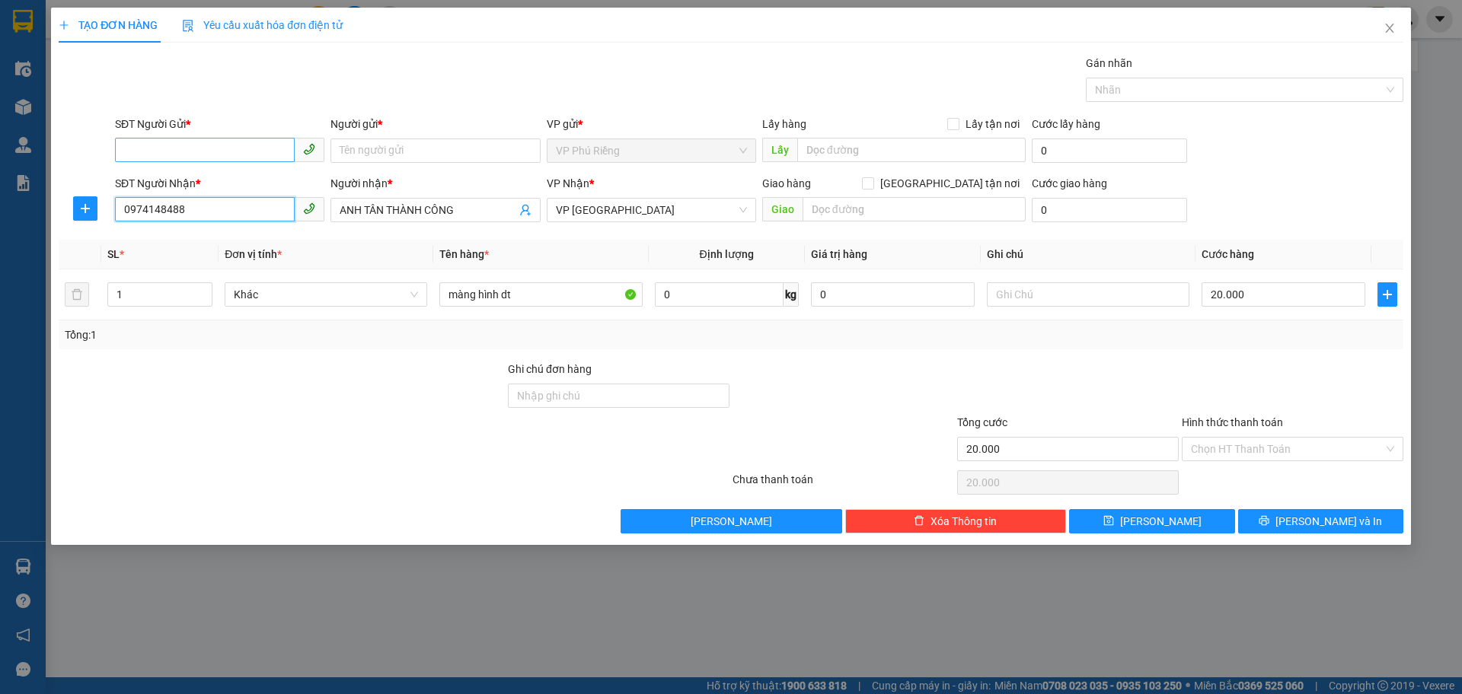
type input "0974148488"
click at [214, 151] on input "SĐT Người Gửi *" at bounding box center [205, 150] width 180 height 24
click at [231, 183] on div "0962996998 - TRƯỜNG Ý" at bounding box center [219, 181] width 191 height 17
type input "0962996998"
type input "TRƯỜNG Ý"
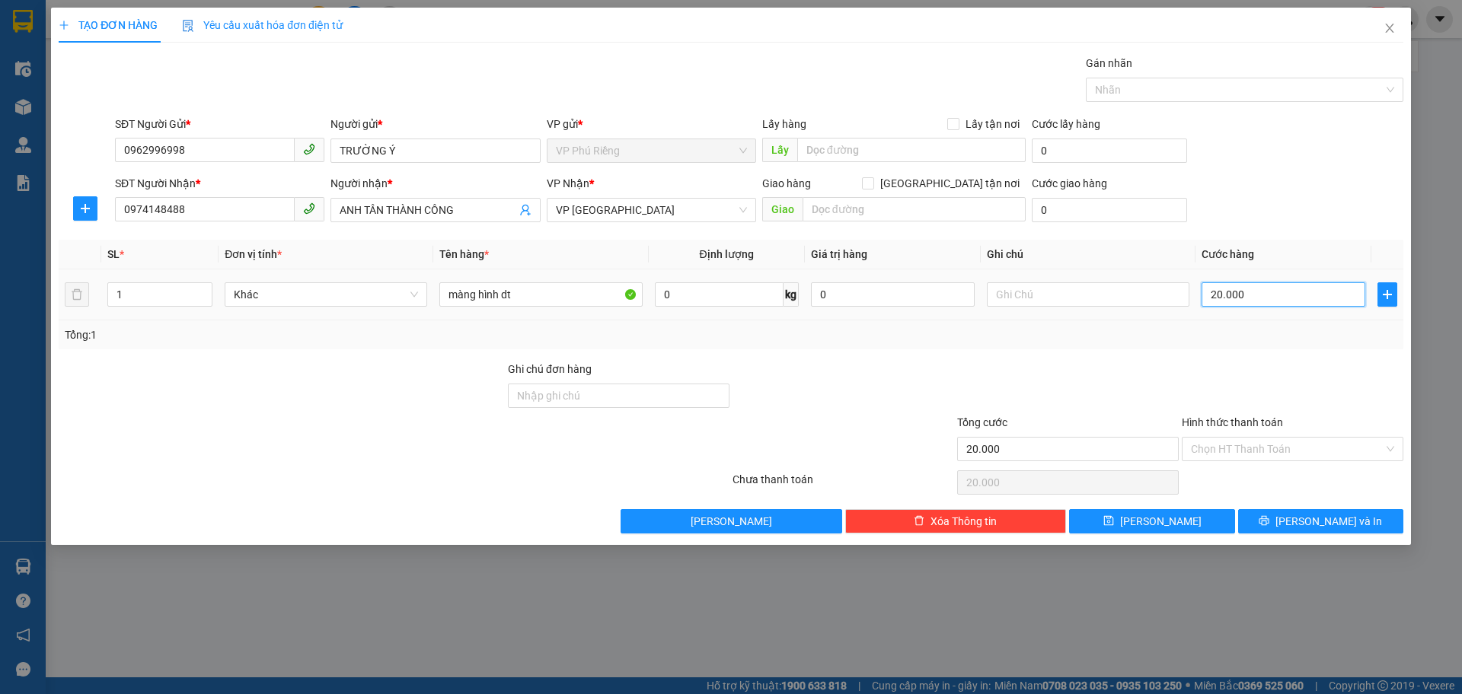
click at [1215, 297] on input "20.000" at bounding box center [1283, 294] width 164 height 24
click at [1216, 293] on input "20.000" at bounding box center [1283, 294] width 164 height 24
type input "0"
type input "30.000"
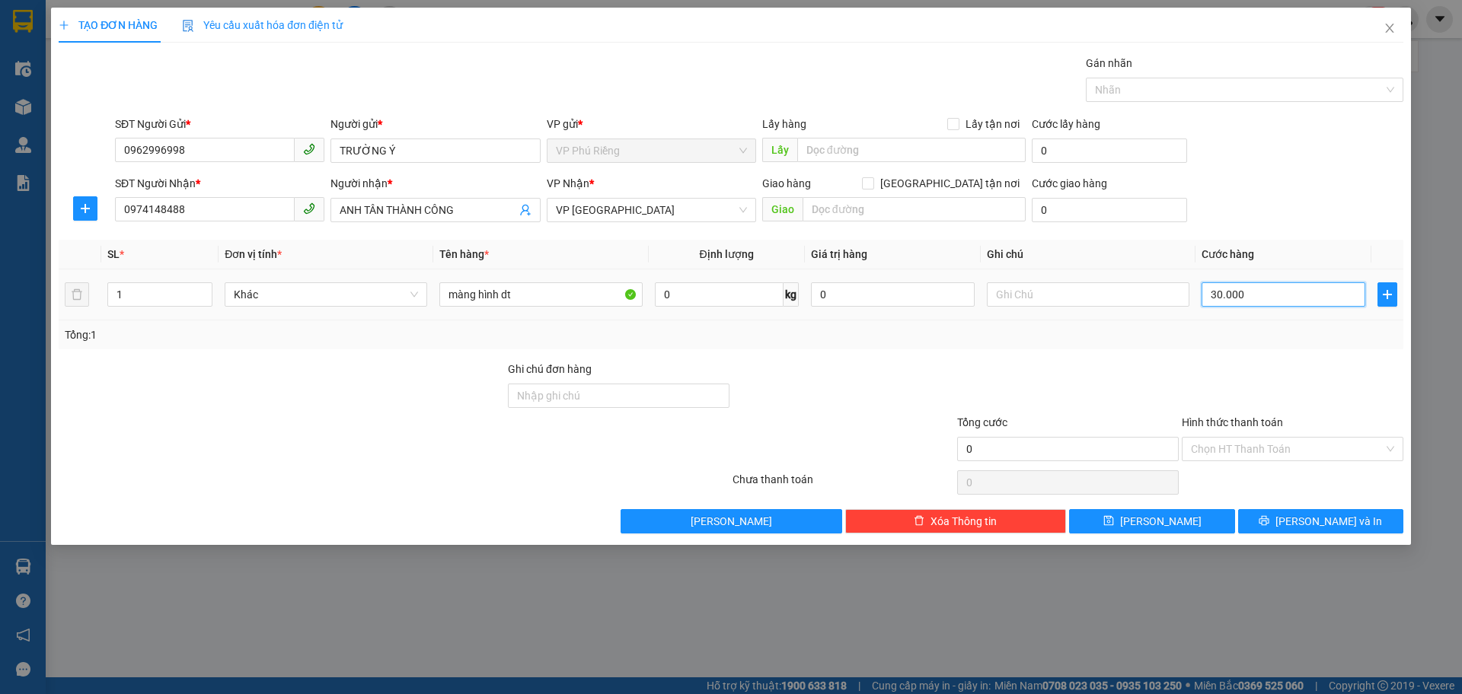
type input "30.000"
click at [1247, 450] on input "Hình thức thanh toán" at bounding box center [1287, 449] width 193 height 23
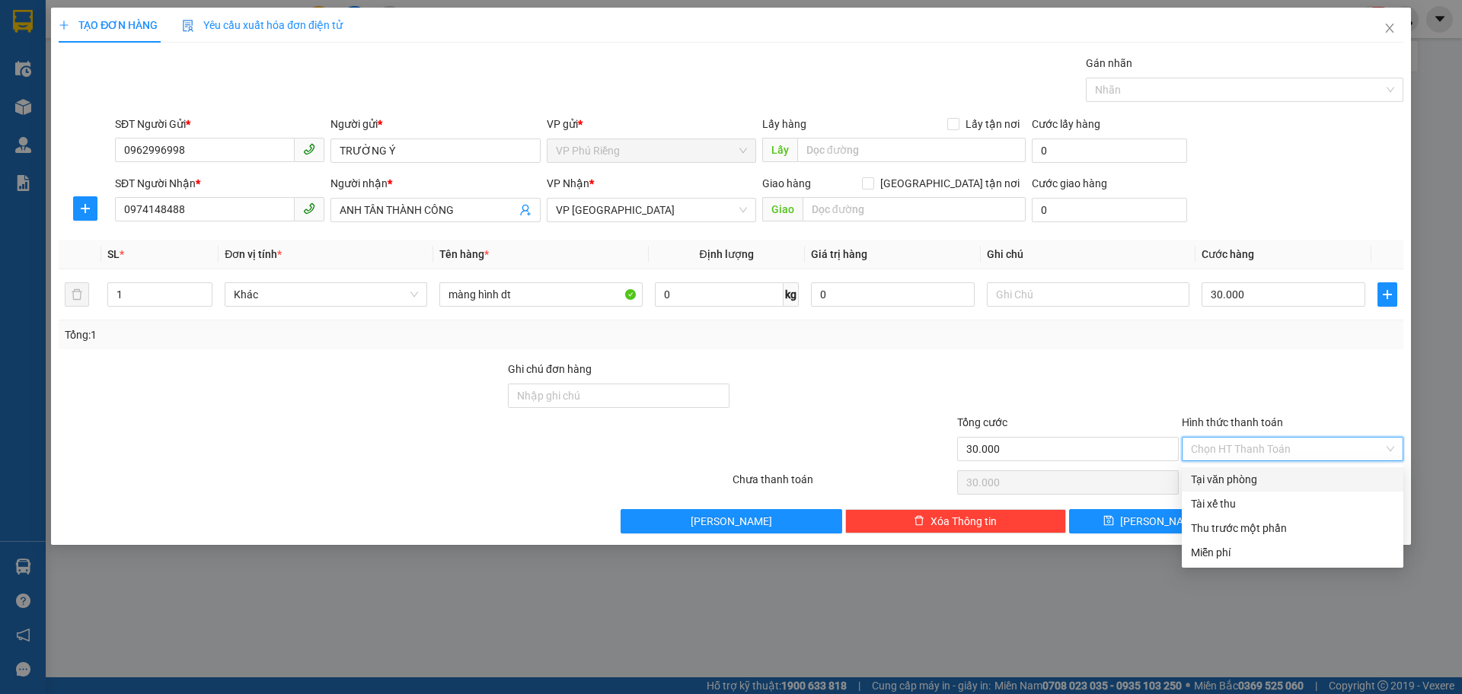
click at [1247, 477] on div "Tại văn phòng" at bounding box center [1292, 479] width 203 height 17
type input "0"
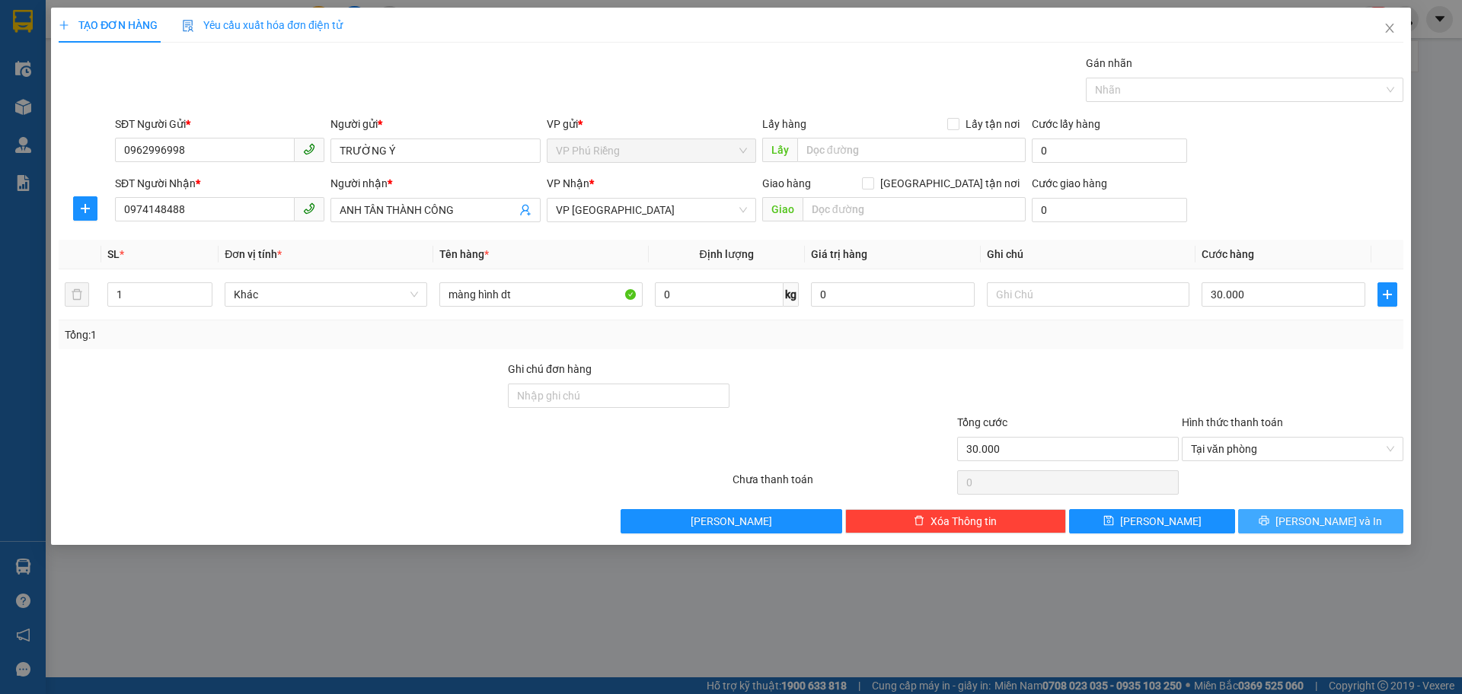
click at [1258, 515] on button "[PERSON_NAME] và In" at bounding box center [1320, 521] width 165 height 24
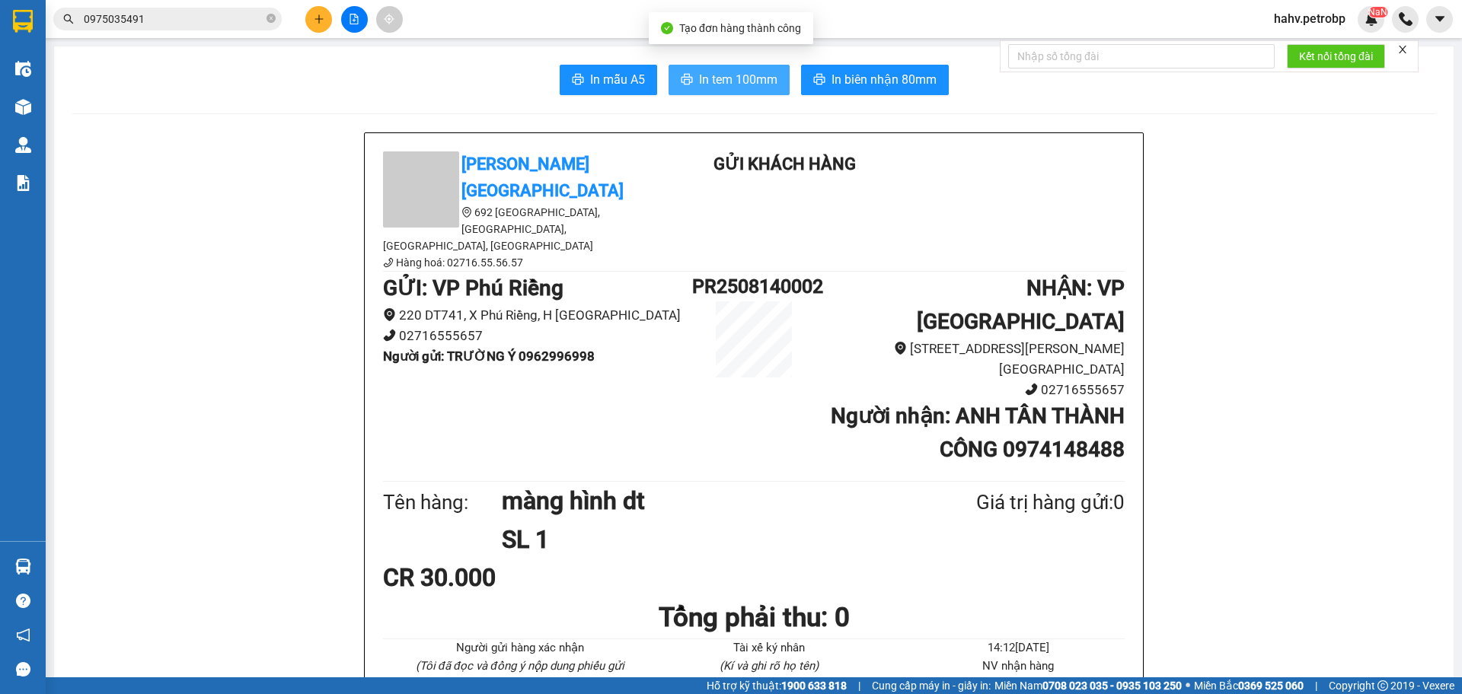
click at [756, 79] on span "In tem 100mm" at bounding box center [738, 79] width 78 height 19
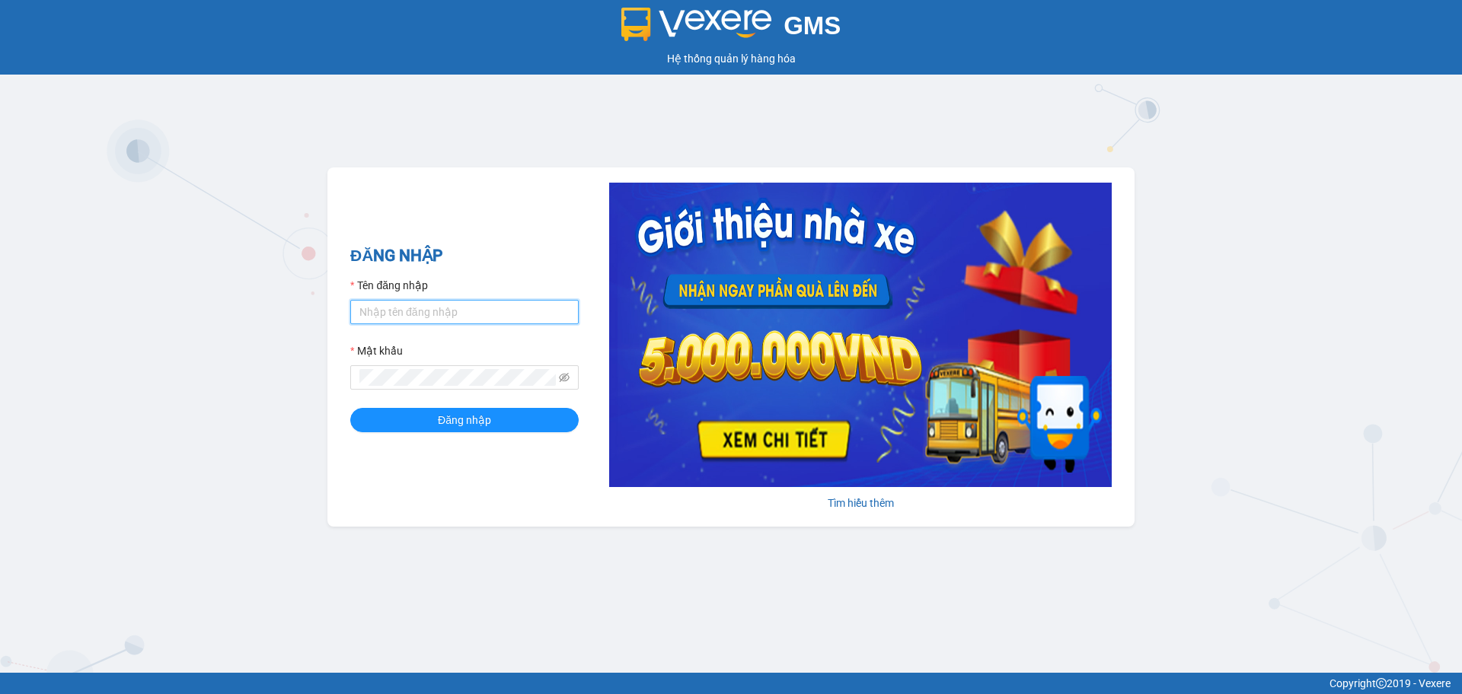
click at [450, 311] on input "Tên đăng nhập" at bounding box center [464, 312] width 228 height 24
type input "diemvh.petrobp"
click at [350, 408] on button "Đăng nhập" at bounding box center [464, 420] width 228 height 24
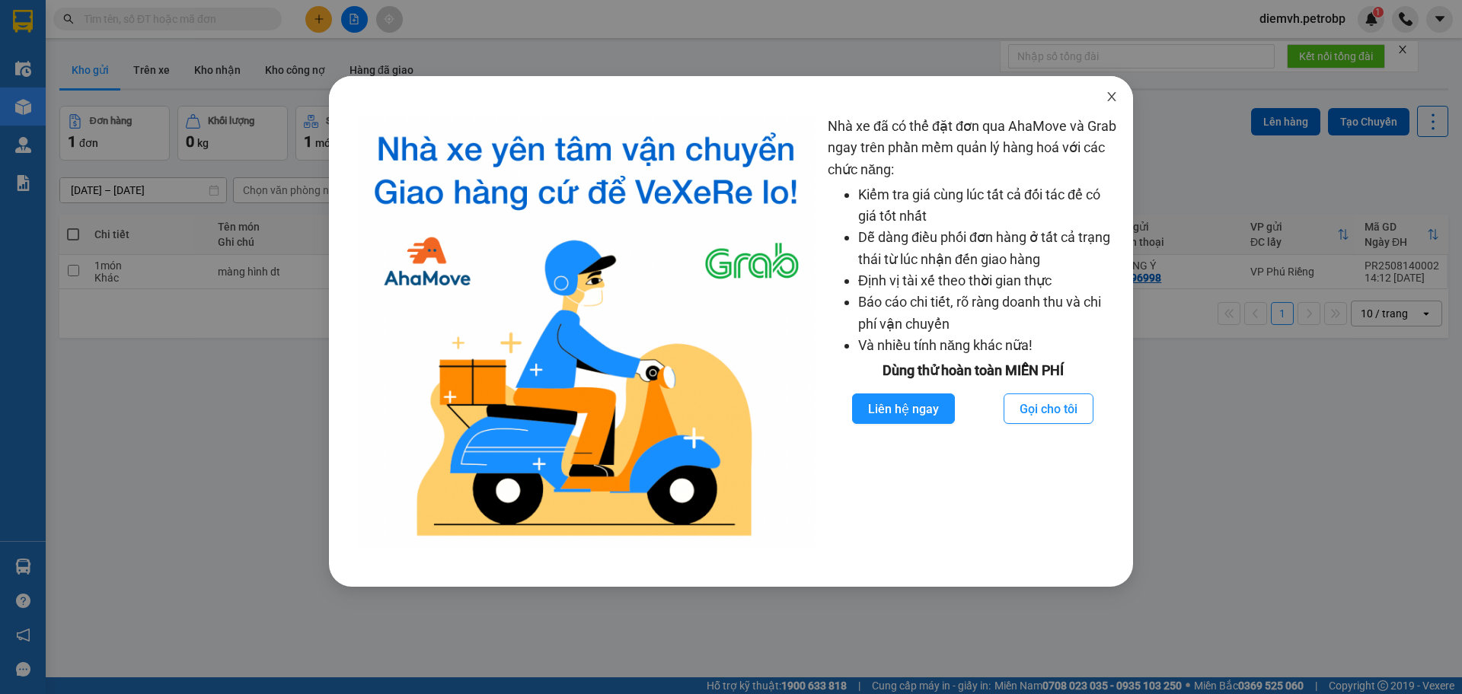
click at [1110, 93] on icon "close" at bounding box center [1111, 97] width 12 height 12
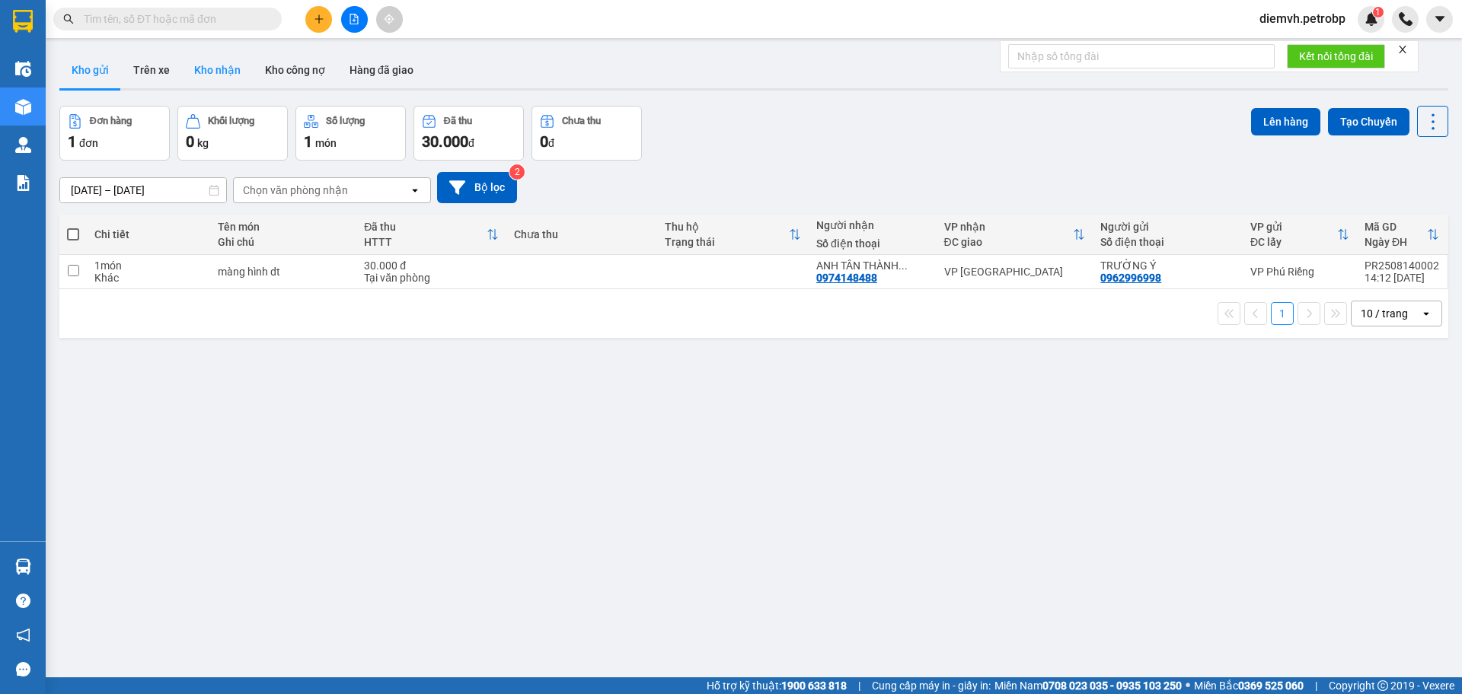
click at [228, 68] on button "Kho nhận" at bounding box center [217, 70] width 71 height 37
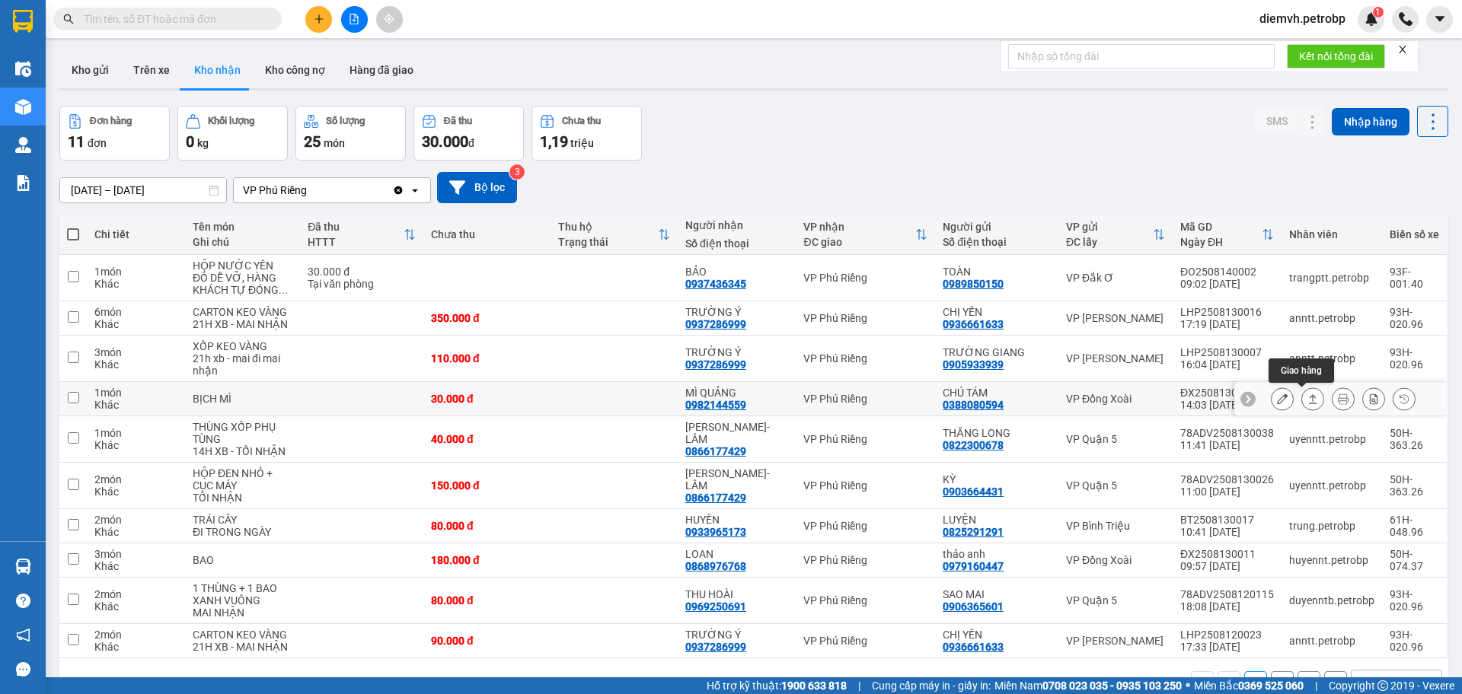
click at [1302, 408] on button at bounding box center [1312, 399] width 21 height 27
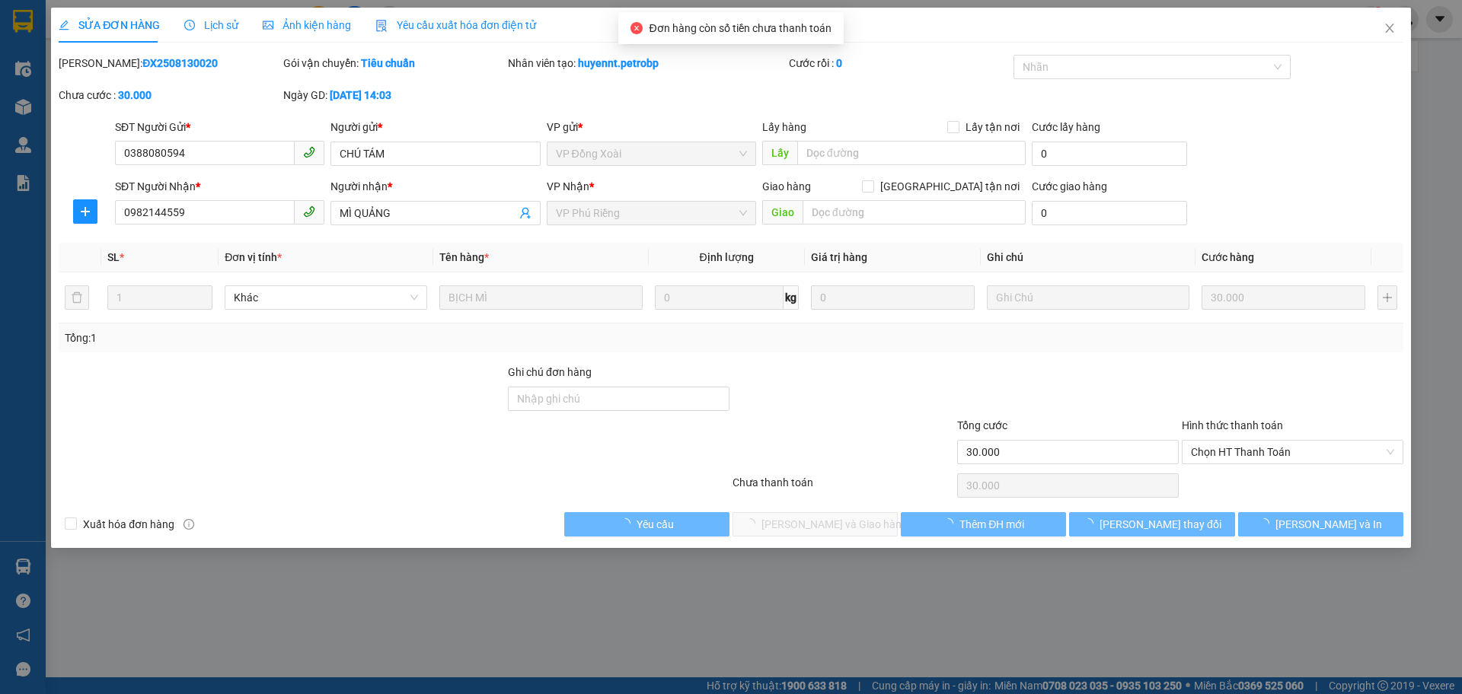
type input "0388080594"
type input "CHÚ TÁM"
type input "0982144559"
type input "MÌ QUẢNG"
type input "30.000"
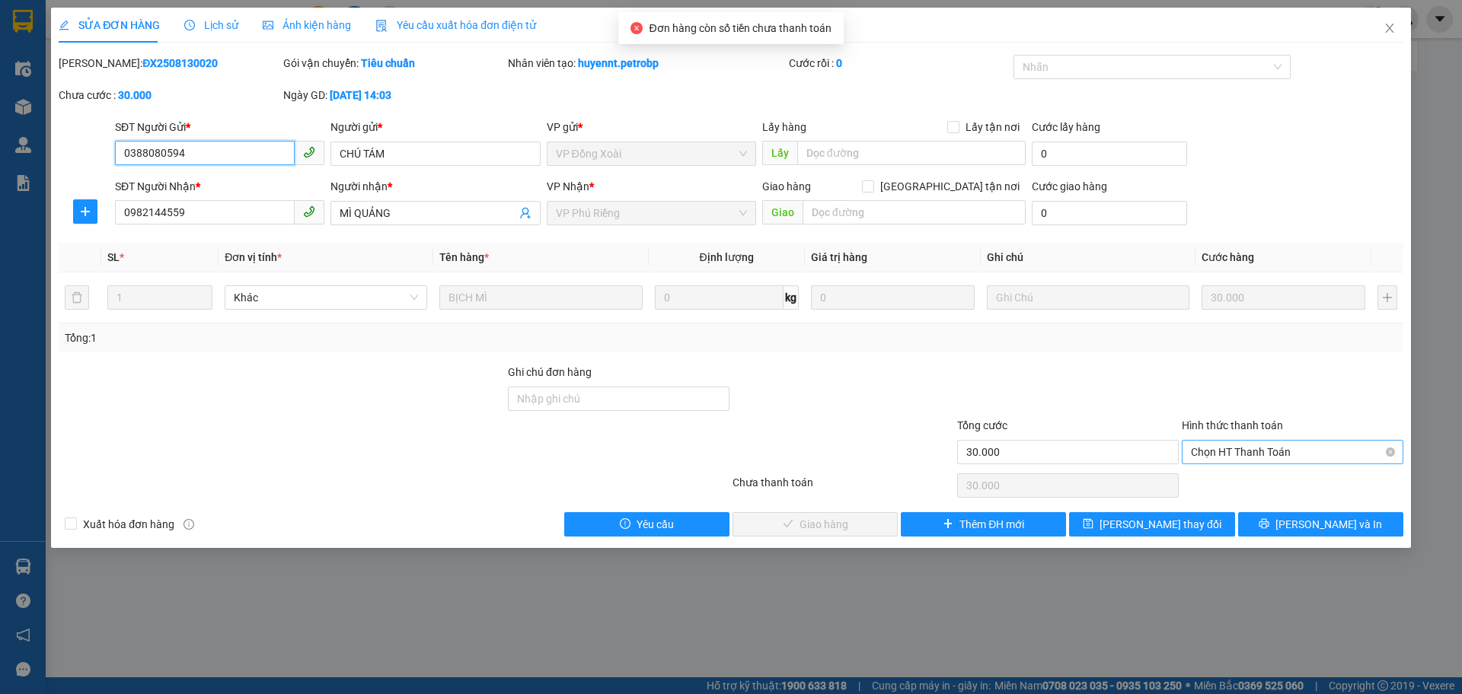
click at [1243, 443] on span "Chọn HT Thanh Toán" at bounding box center [1292, 452] width 203 height 23
drag, startPoint x: 1223, startPoint y: 482, endPoint x: 971, endPoint y: 518, distance: 255.3
click at [1223, 482] on div "Tại văn phòng" at bounding box center [1292, 482] width 203 height 17
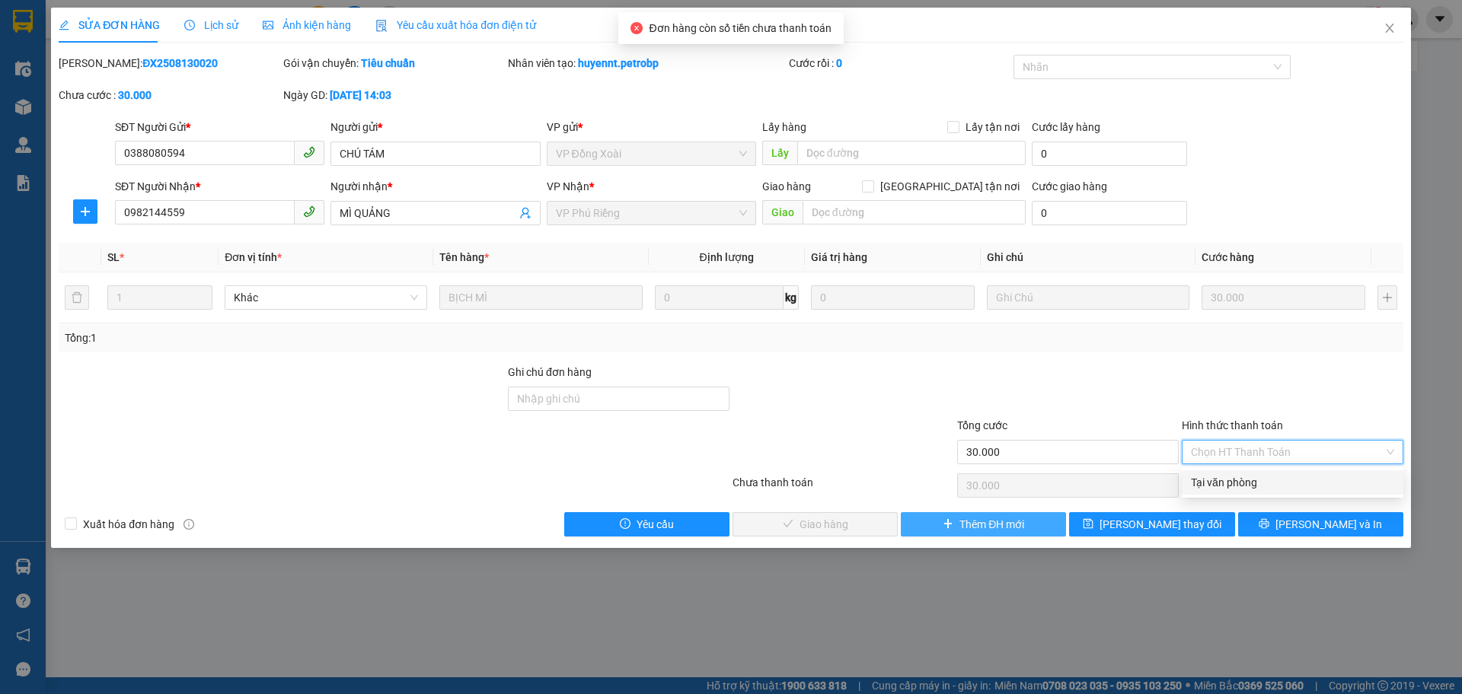
type input "0"
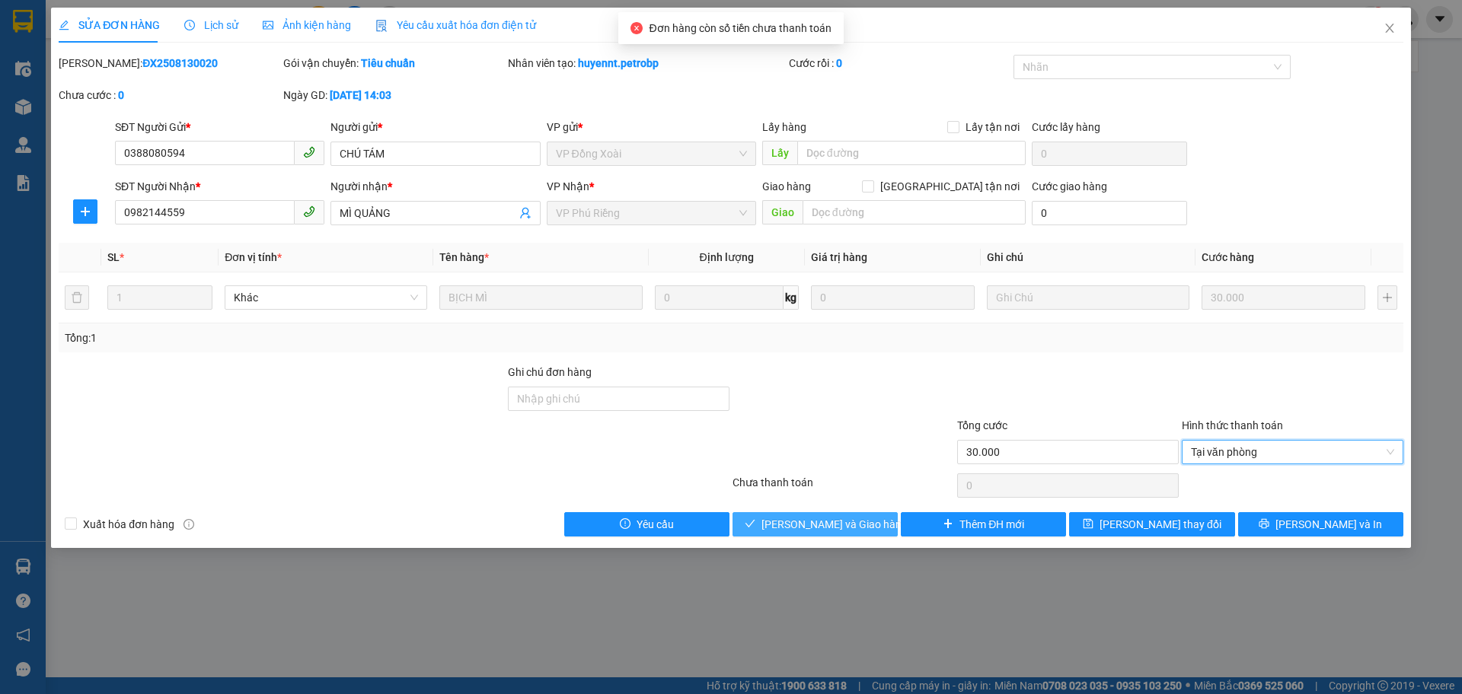
click at [861, 519] on span "[PERSON_NAME] và Giao hàng" at bounding box center [834, 524] width 146 height 17
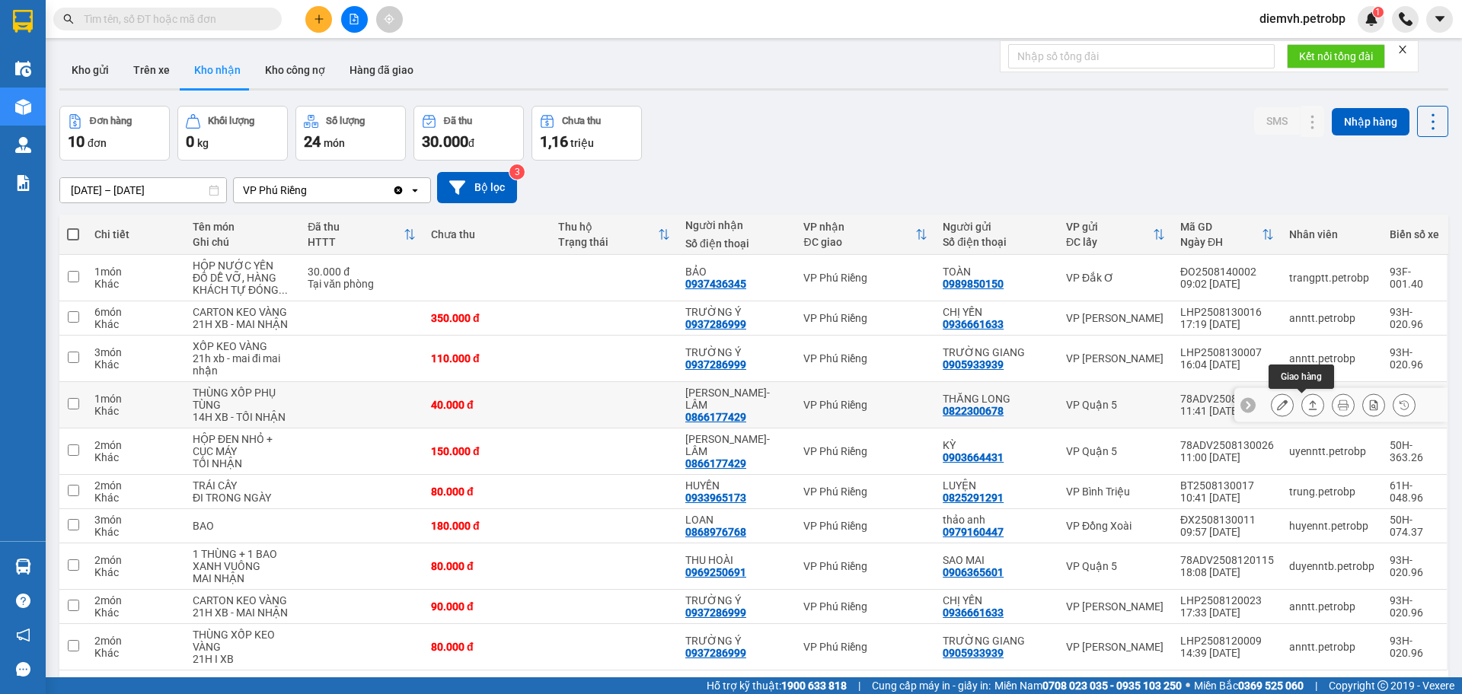
click at [1307, 406] on icon at bounding box center [1312, 405] width 11 height 11
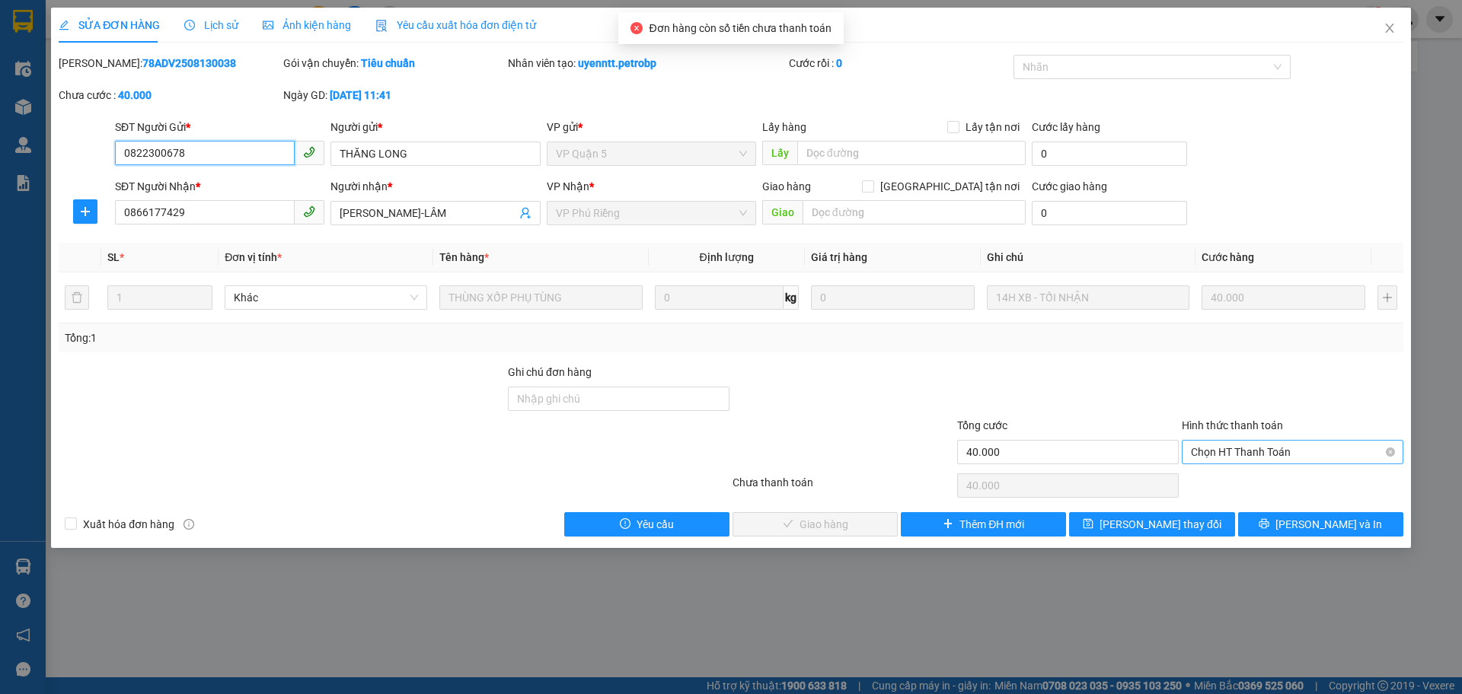
click at [1228, 451] on span "Chọn HT Thanh Toán" at bounding box center [1292, 452] width 203 height 23
drag, startPoint x: 1217, startPoint y: 478, endPoint x: 1200, endPoint y: 474, distance: 17.9
click at [1214, 478] on div "Tại văn phòng" at bounding box center [1292, 482] width 203 height 17
type input "0"
click at [824, 525] on span "[PERSON_NAME] và Giao hàng" at bounding box center [834, 524] width 146 height 17
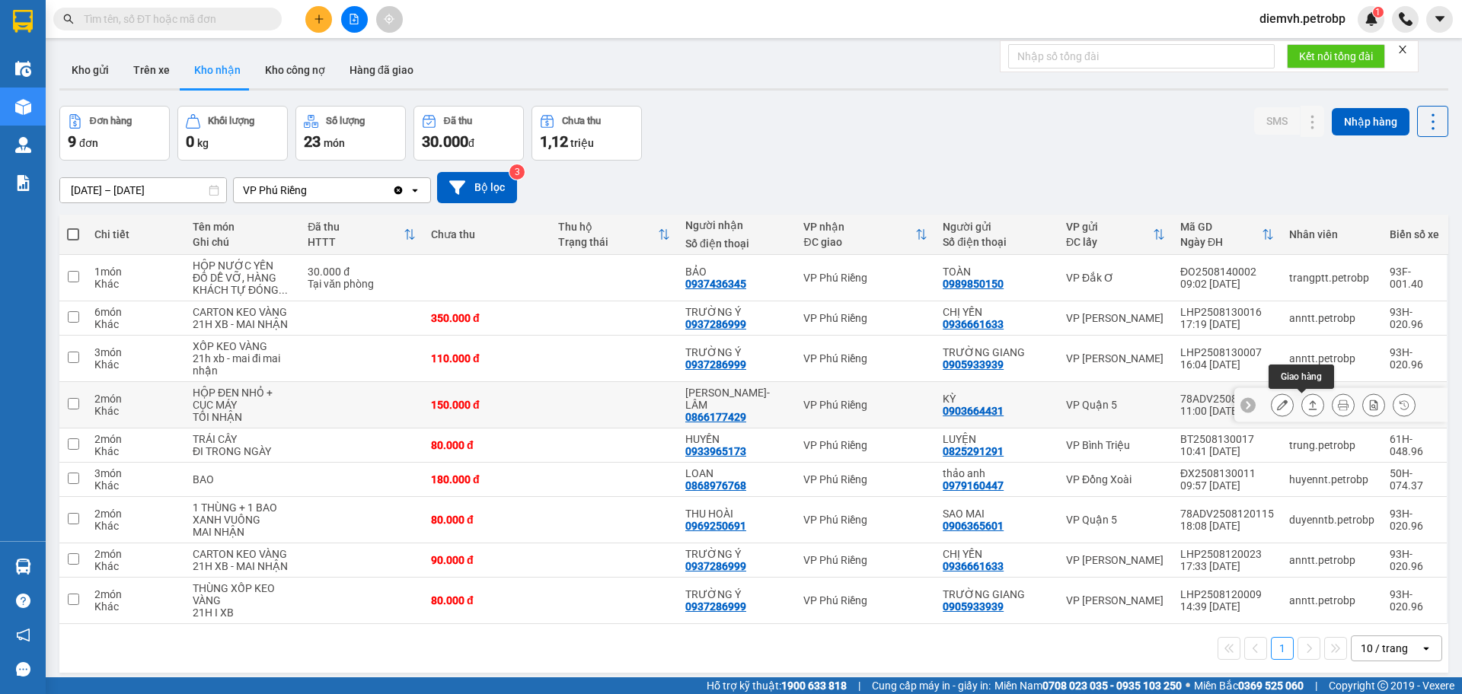
click at [1307, 407] on icon at bounding box center [1312, 405] width 11 height 11
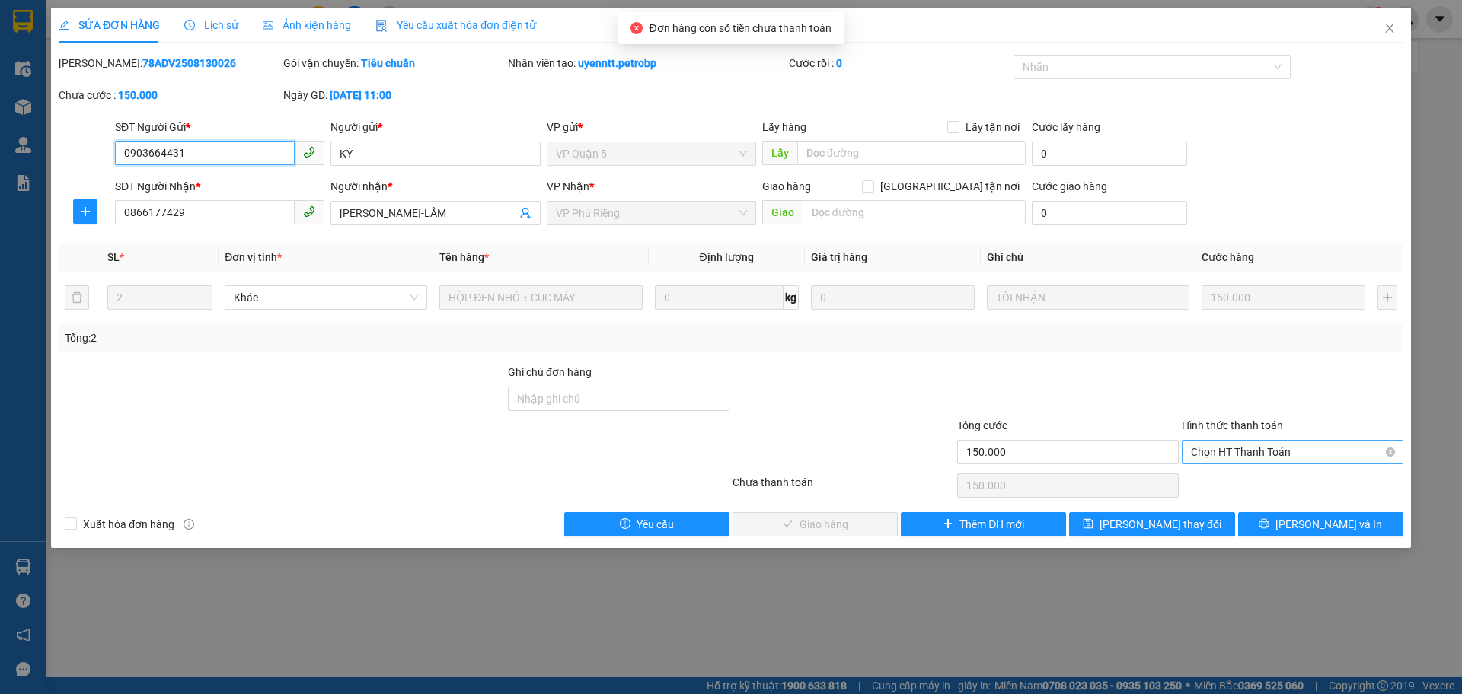
click at [1244, 447] on span "Chọn HT Thanh Toán" at bounding box center [1292, 452] width 203 height 23
drag, startPoint x: 1230, startPoint y: 483, endPoint x: 1198, endPoint y: 488, distance: 32.4
click at [1227, 484] on div "Tại văn phòng" at bounding box center [1292, 482] width 203 height 17
type input "0"
click at [842, 530] on span "[PERSON_NAME] và Giao hàng" at bounding box center [834, 524] width 146 height 17
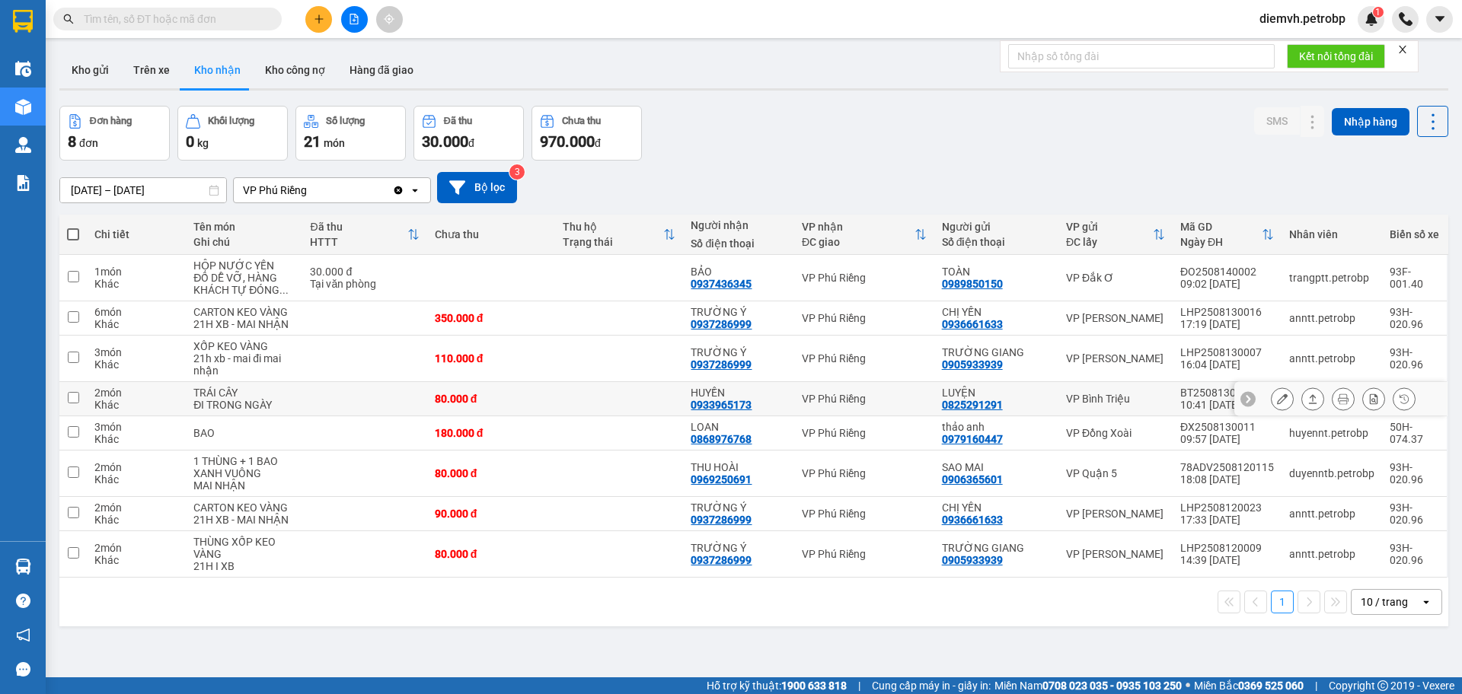
click at [1309, 403] on icon at bounding box center [1313, 398] width 8 height 9
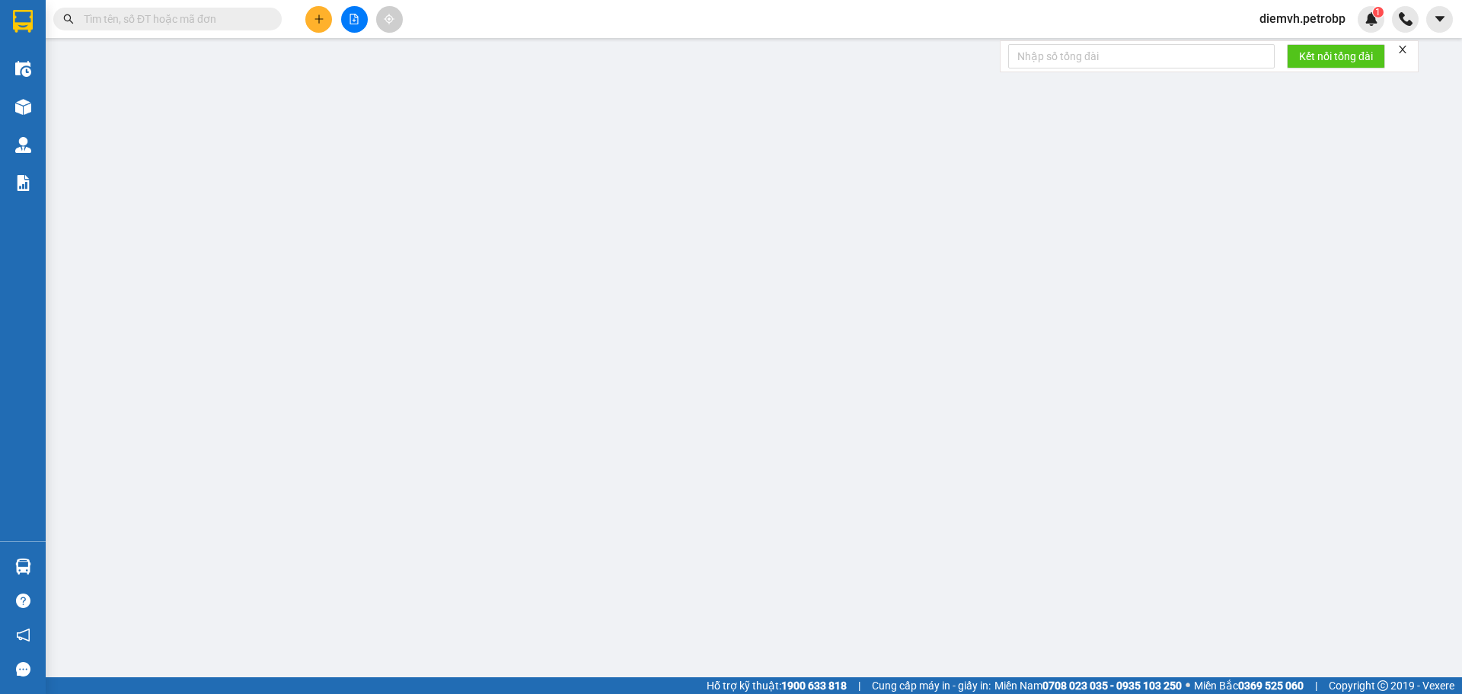
type input "0825291291"
type input "LUYỆN"
type input "0933965173"
type input "HUYỀN"
type input "80.000"
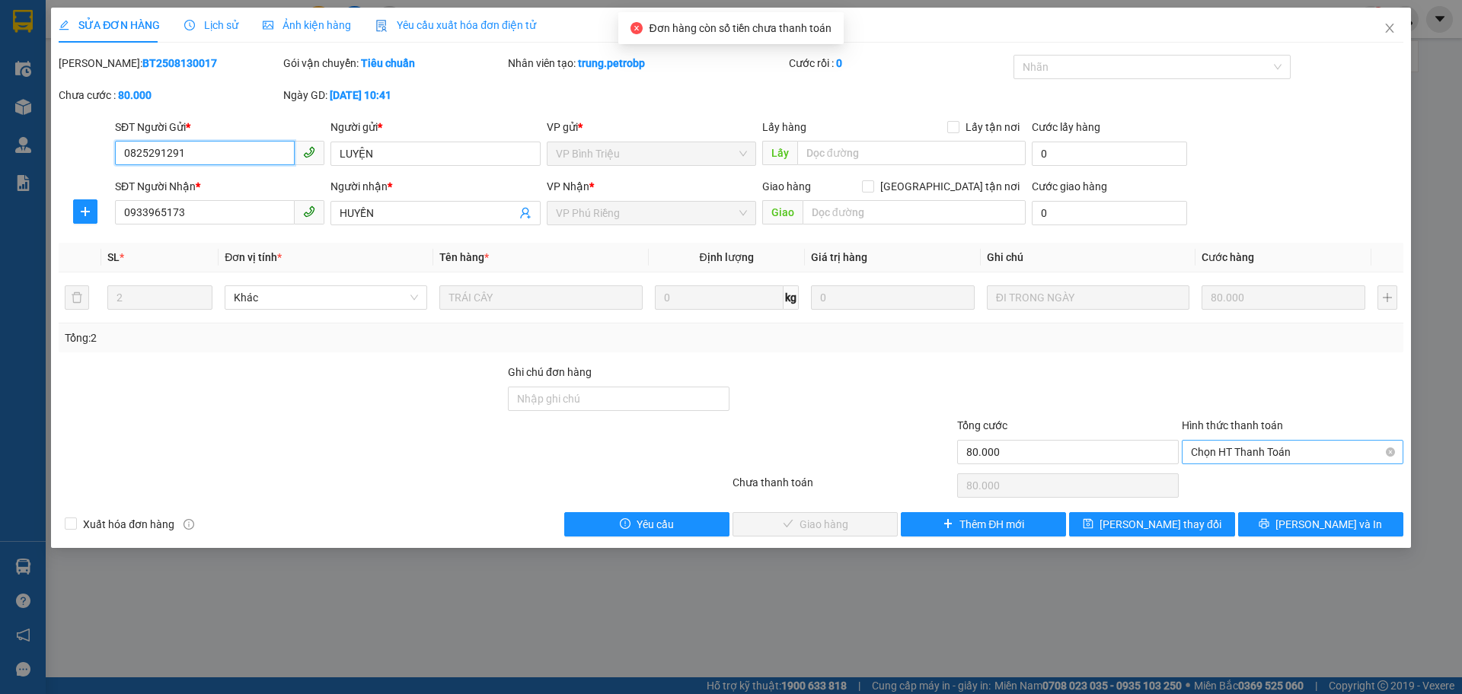
click at [1242, 450] on span "Chọn HT Thanh Toán" at bounding box center [1292, 452] width 203 height 23
drag, startPoint x: 1225, startPoint y: 481, endPoint x: 1189, endPoint y: 489, distance: 36.6
click at [1223, 482] on div "Tại văn phòng" at bounding box center [1292, 482] width 203 height 17
type input "0"
click at [819, 521] on span "[PERSON_NAME] và Giao hàng" at bounding box center [834, 524] width 146 height 17
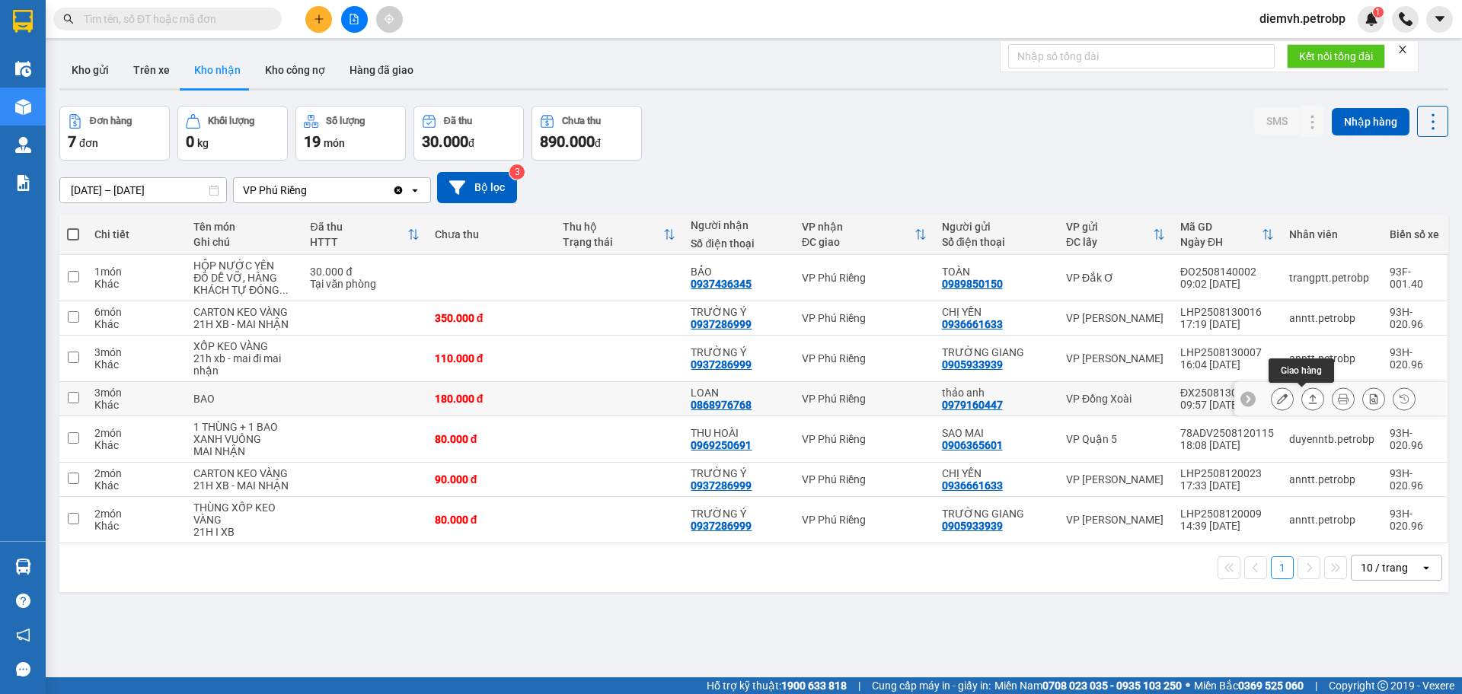
click at [1306, 403] on button at bounding box center [1312, 399] width 21 height 27
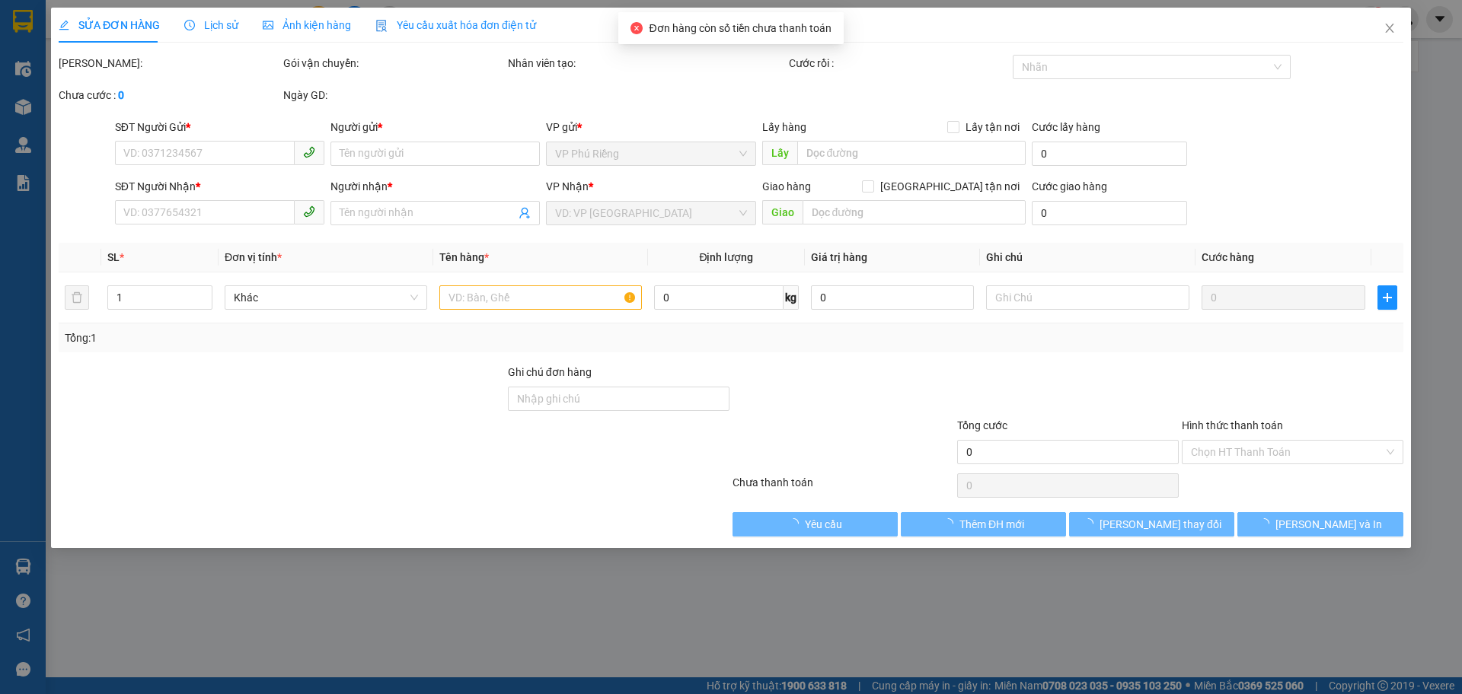
type input "0979160447"
type input "thảo anh"
type input "0868976768"
type input "LOAN"
type input "180.000"
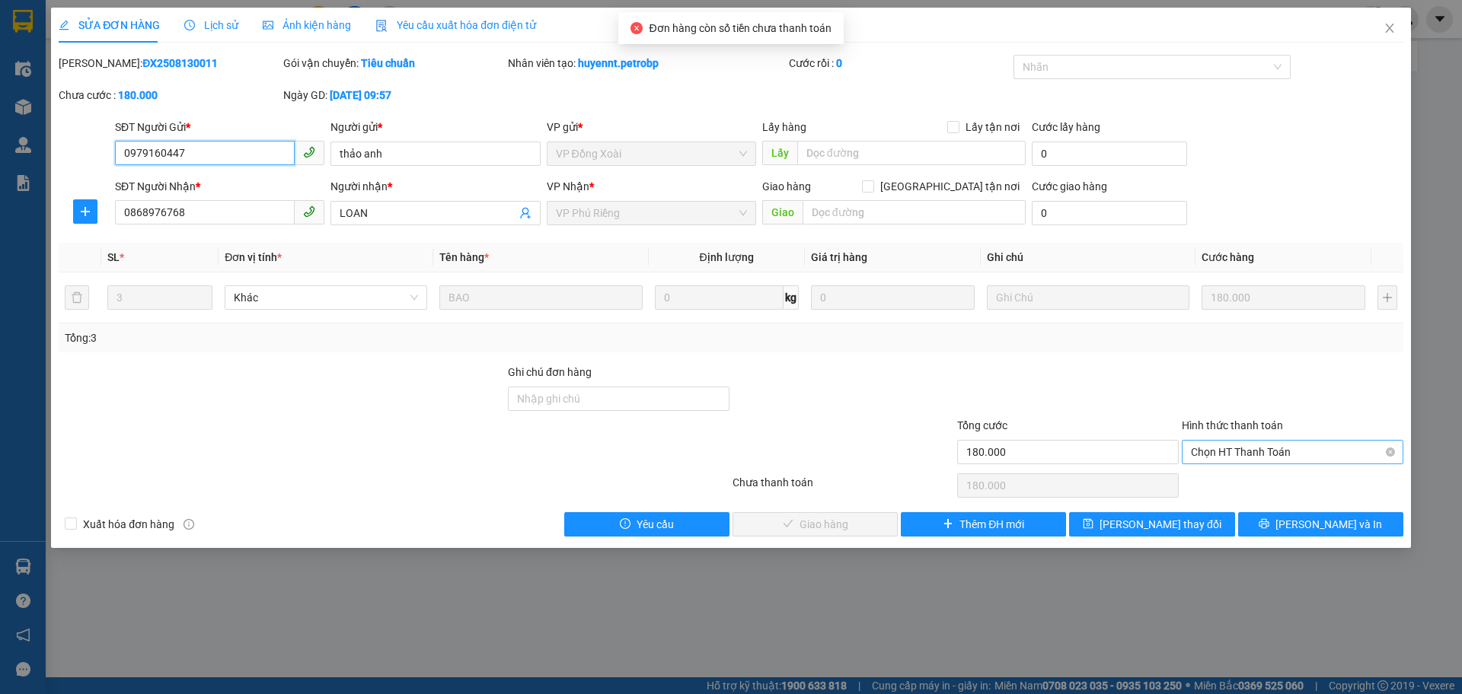
click at [1246, 451] on span "Chọn HT Thanh Toán" at bounding box center [1292, 452] width 203 height 23
drag, startPoint x: 1224, startPoint y: 483, endPoint x: 996, endPoint y: 509, distance: 229.8
click at [1222, 483] on div "Tại văn phòng" at bounding box center [1292, 482] width 203 height 17
type input "0"
click at [871, 522] on button "[PERSON_NAME] và Giao hàng" at bounding box center [814, 524] width 165 height 24
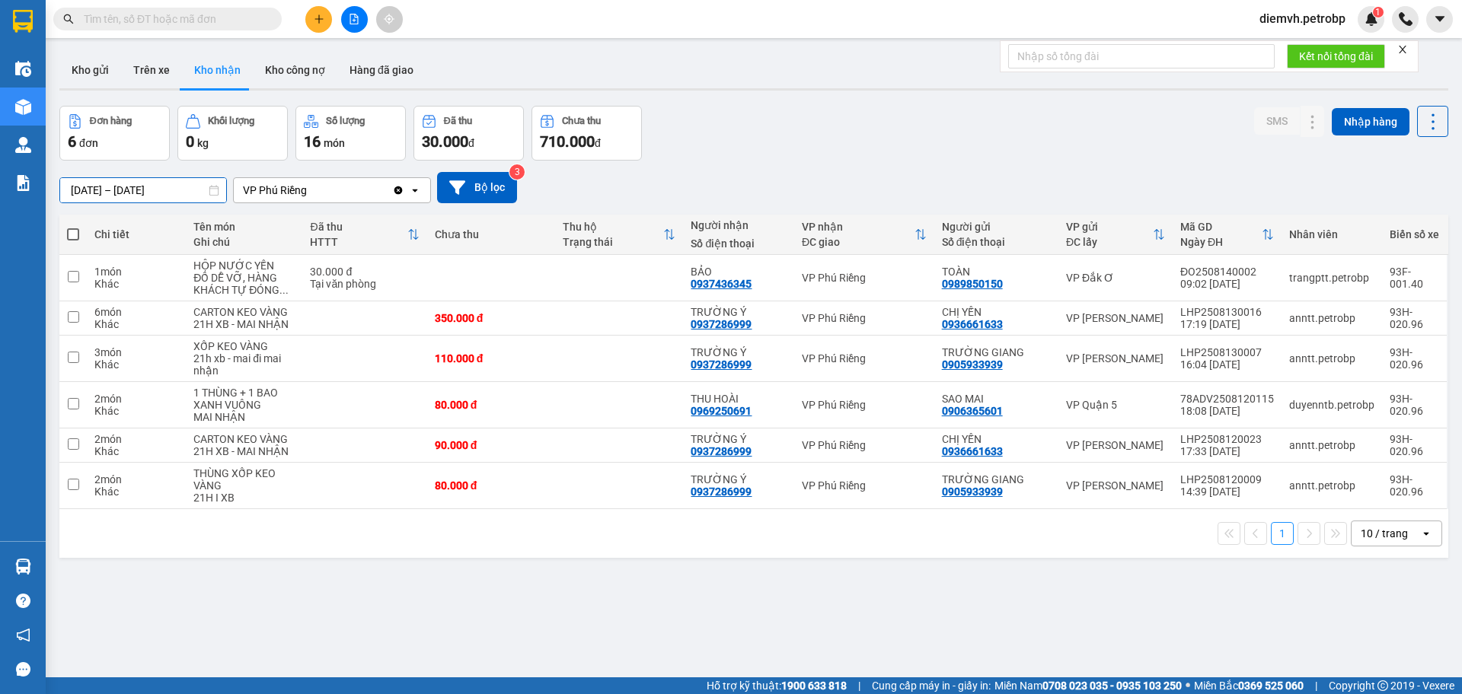
click at [126, 190] on input "[DATE] – [DATE]" at bounding box center [143, 190] width 166 height 24
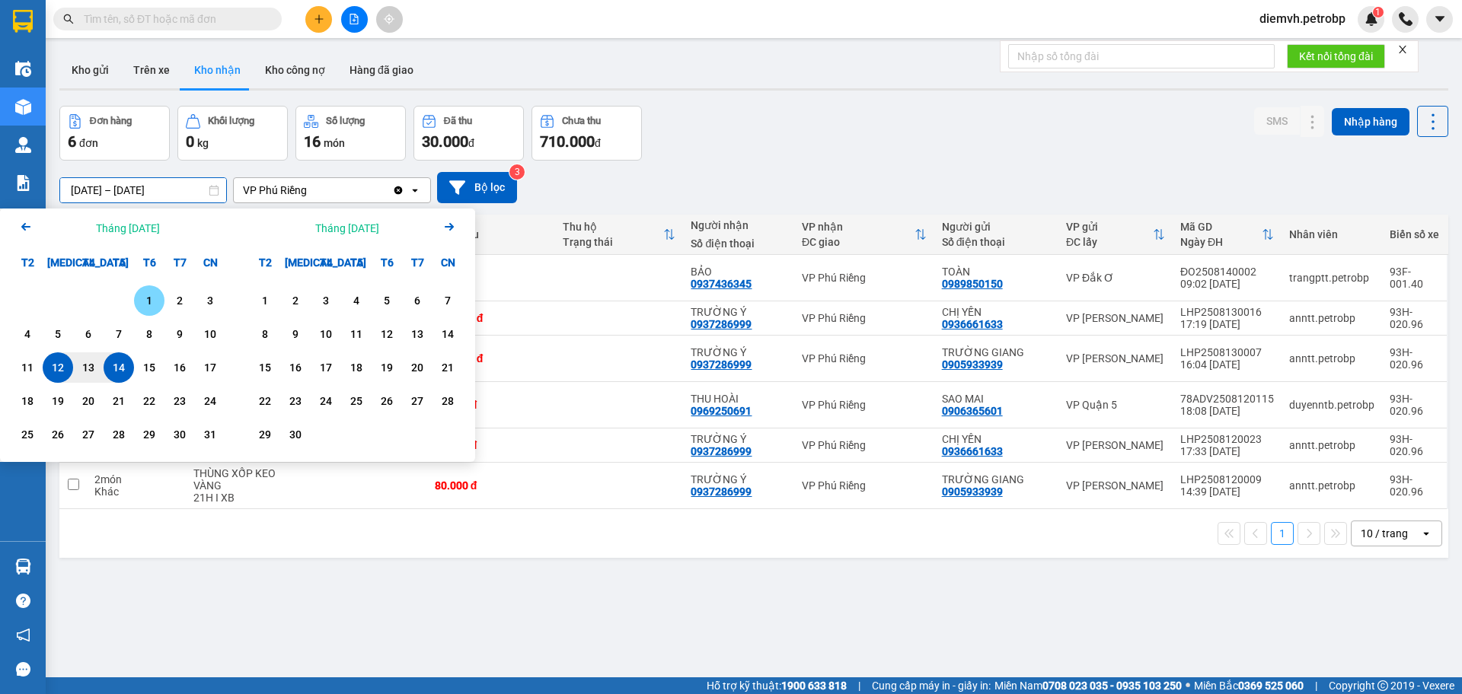
click at [148, 300] on div "1" at bounding box center [149, 301] width 21 height 18
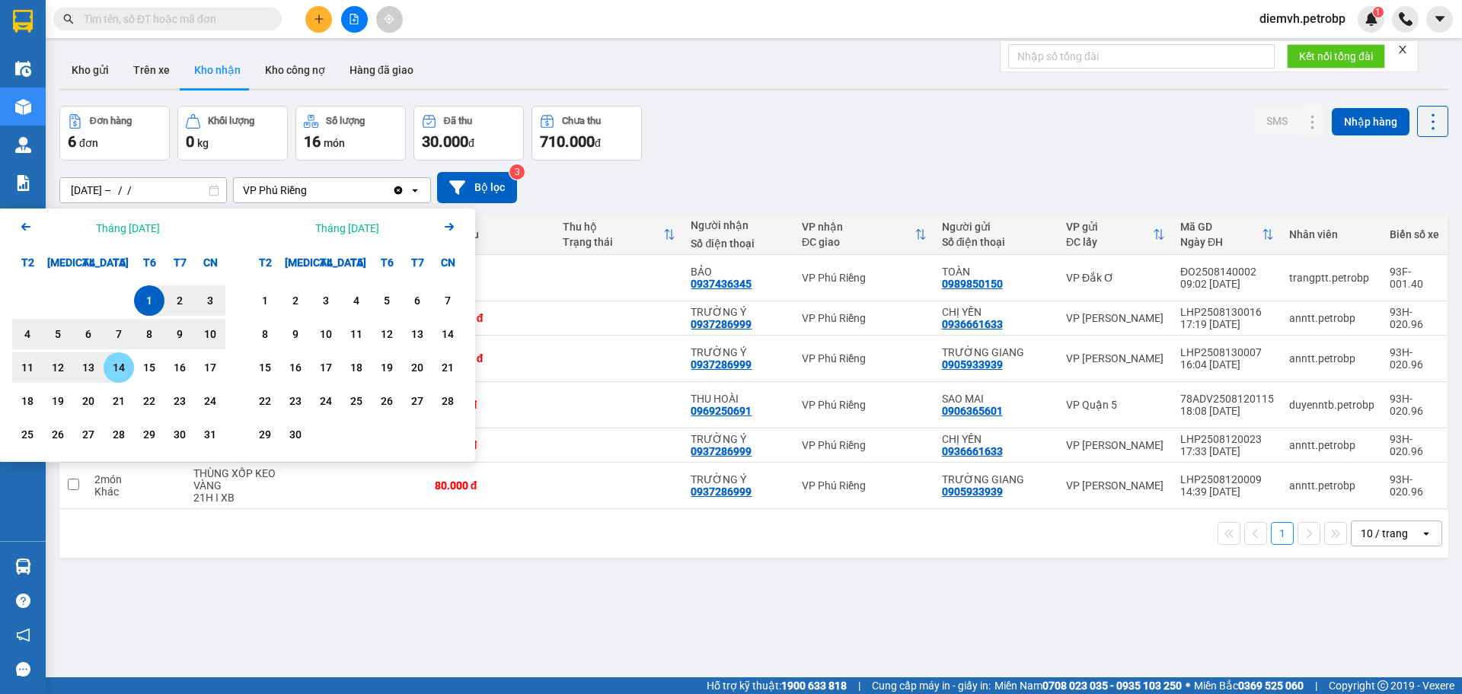
click at [116, 366] on div "14" at bounding box center [118, 368] width 21 height 18
type input "01/08/2025 – 14/08/2025"
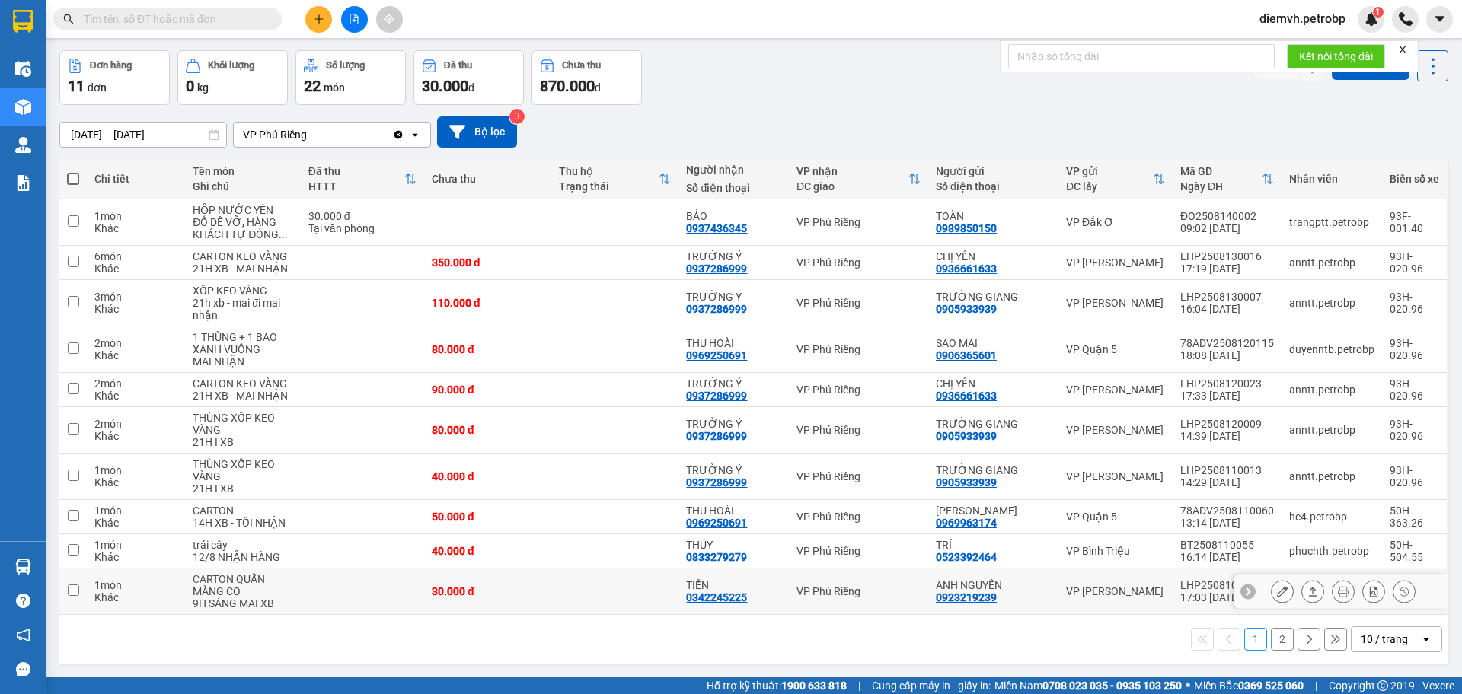
scroll to position [70, 0]
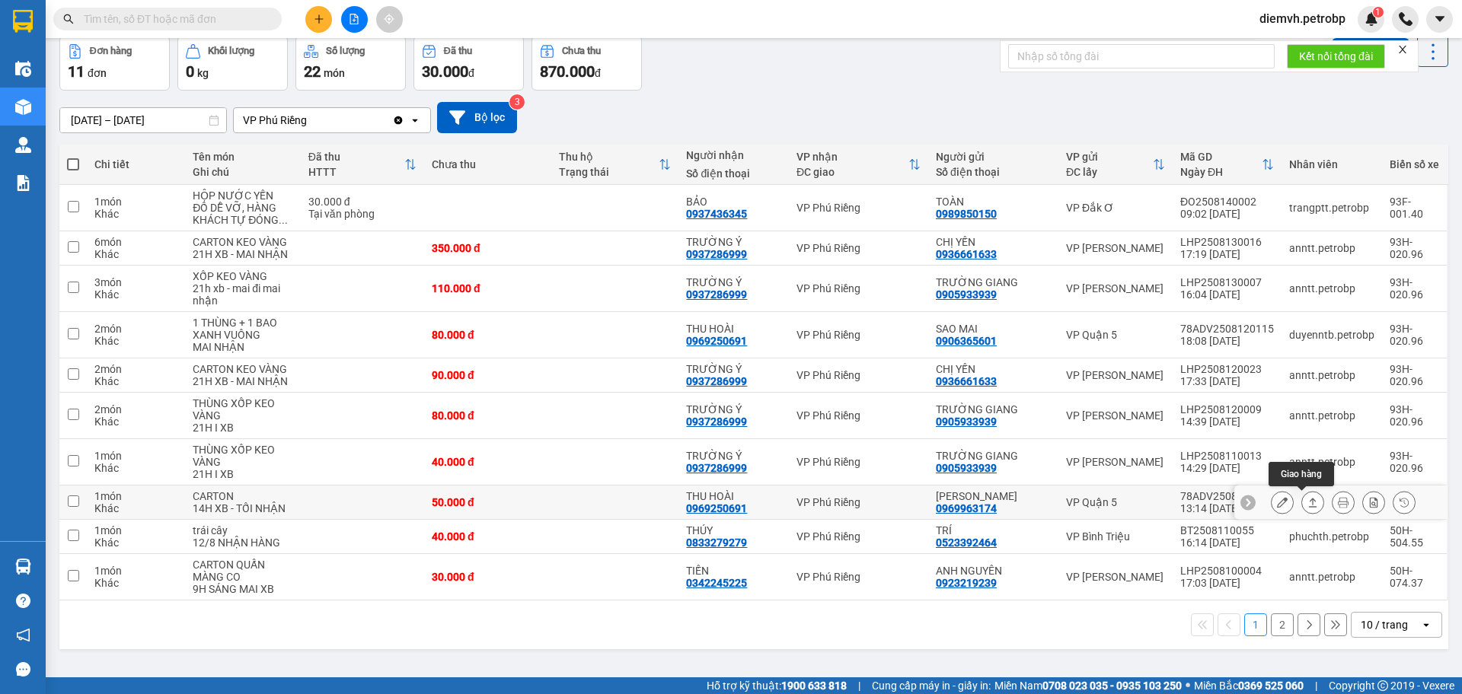
click at [1307, 506] on icon at bounding box center [1312, 502] width 11 height 11
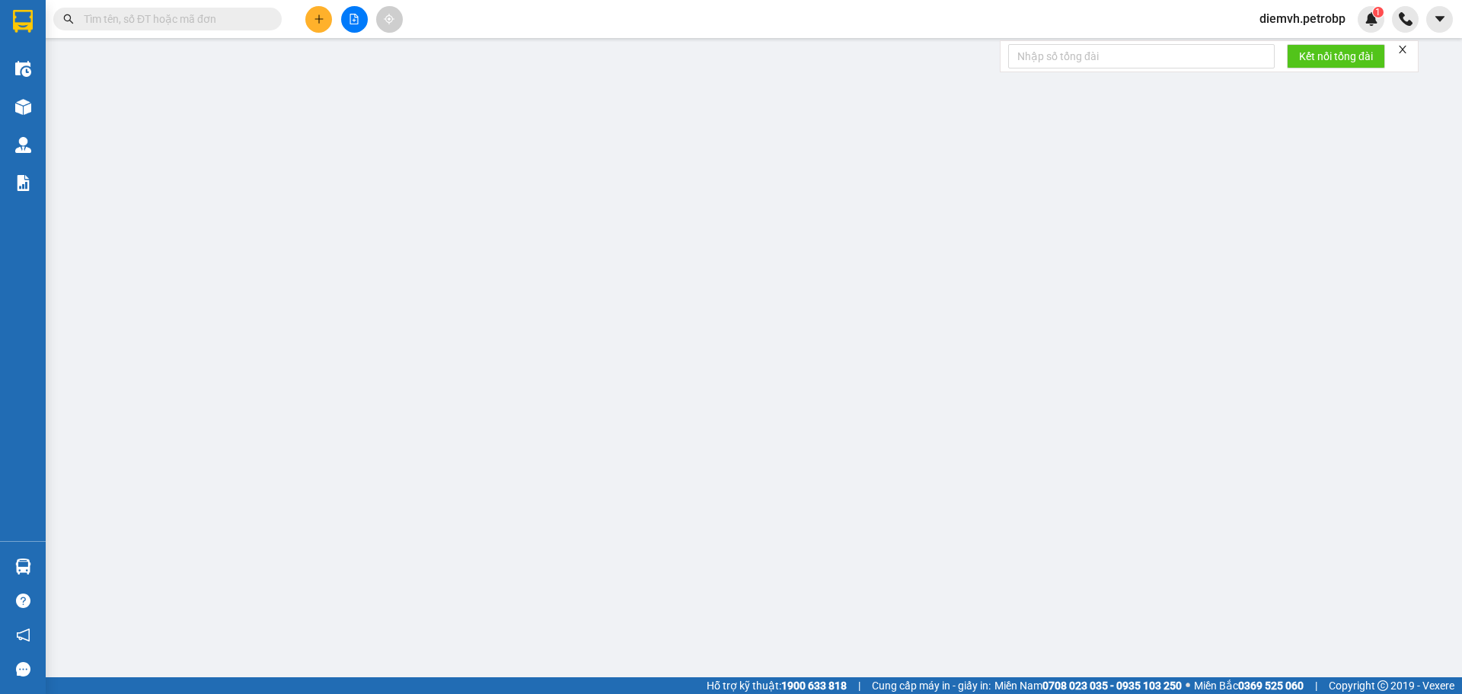
type input "0969963174"
type input "LÂM PHÁT"
type input "0969250691"
type input "THU HOÀI"
type input "50.000"
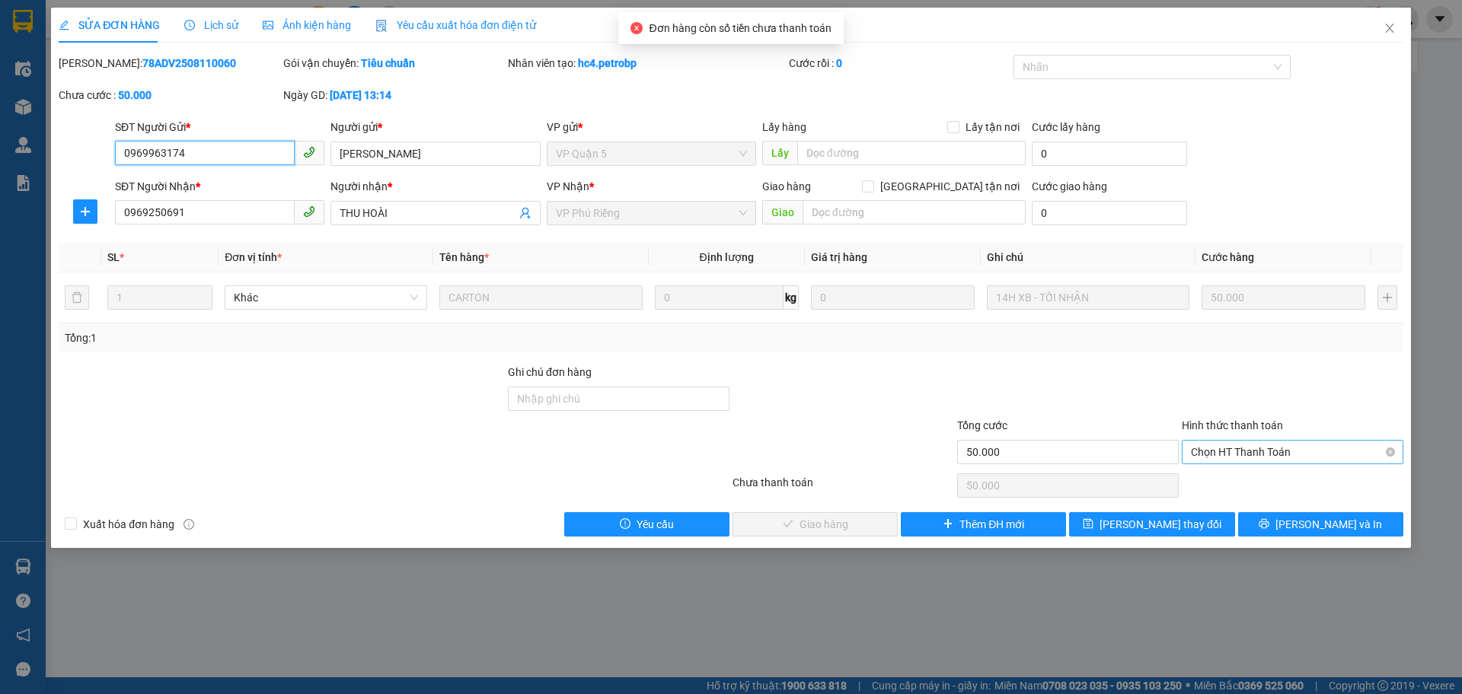
click at [1248, 448] on span "Chọn HT Thanh Toán" at bounding box center [1292, 452] width 203 height 23
click at [1236, 484] on div "Tại văn phòng" at bounding box center [1292, 482] width 203 height 17
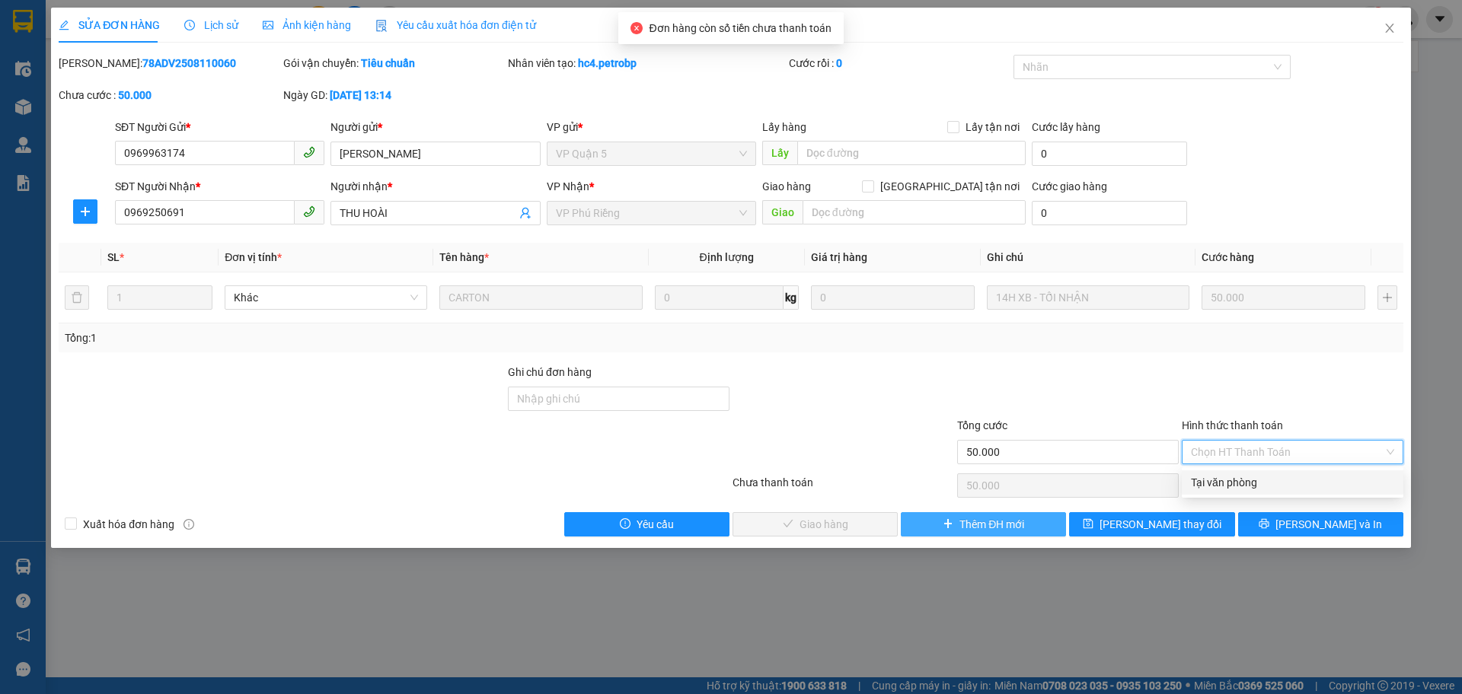
type input "0"
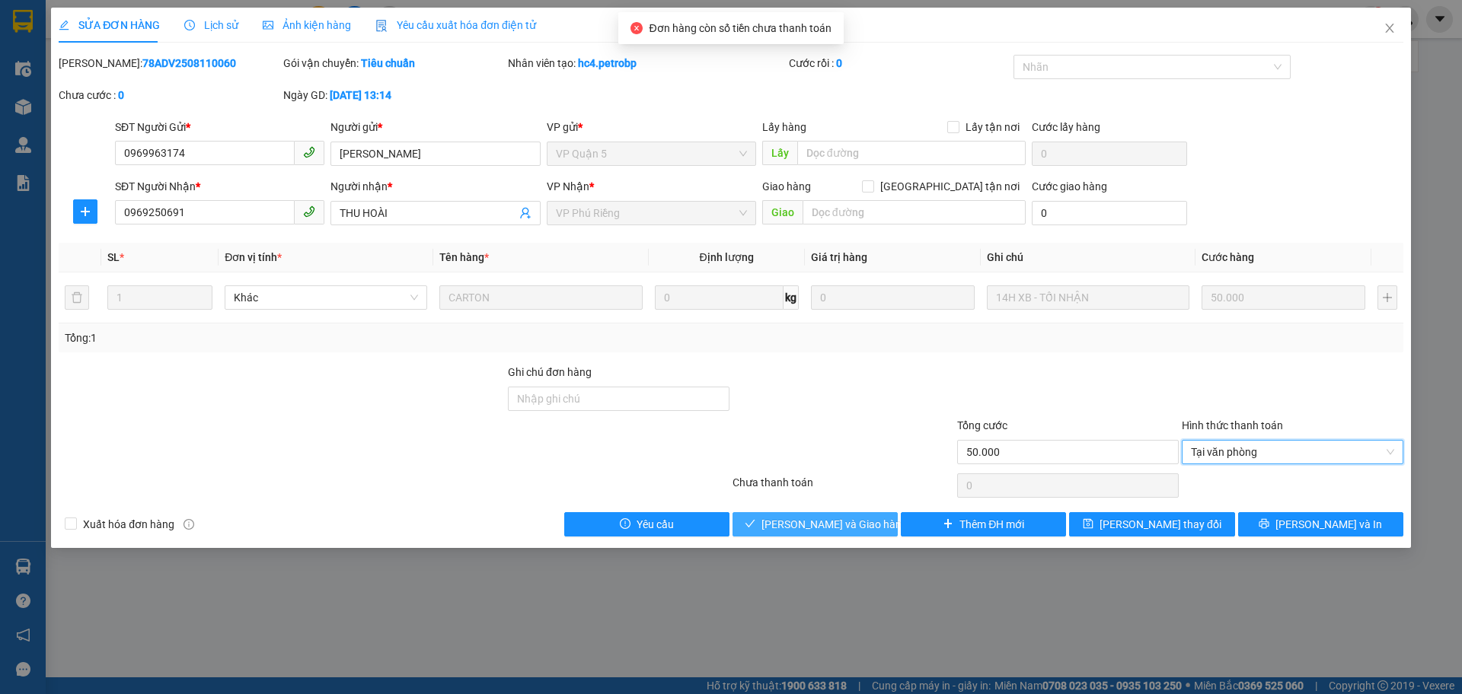
click at [850, 519] on span "[PERSON_NAME] và Giao hàng" at bounding box center [834, 524] width 146 height 17
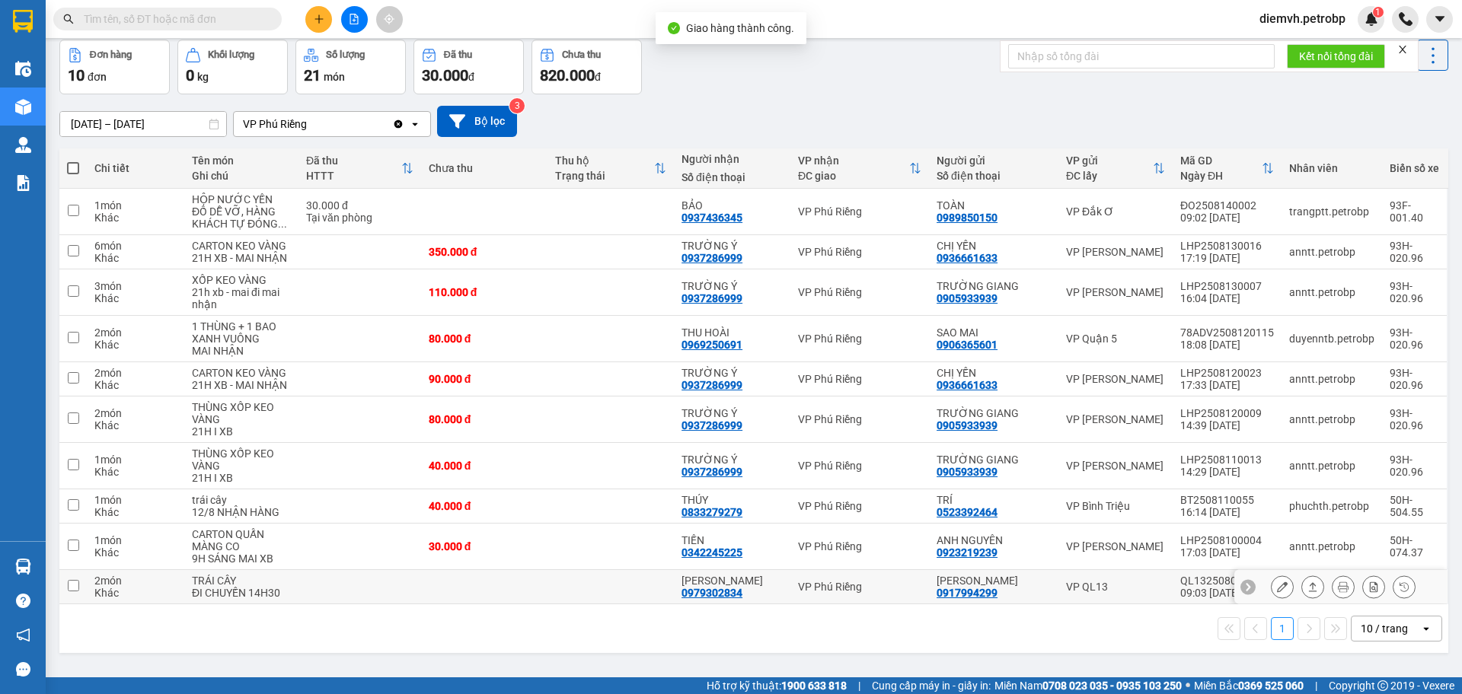
scroll to position [70, 0]
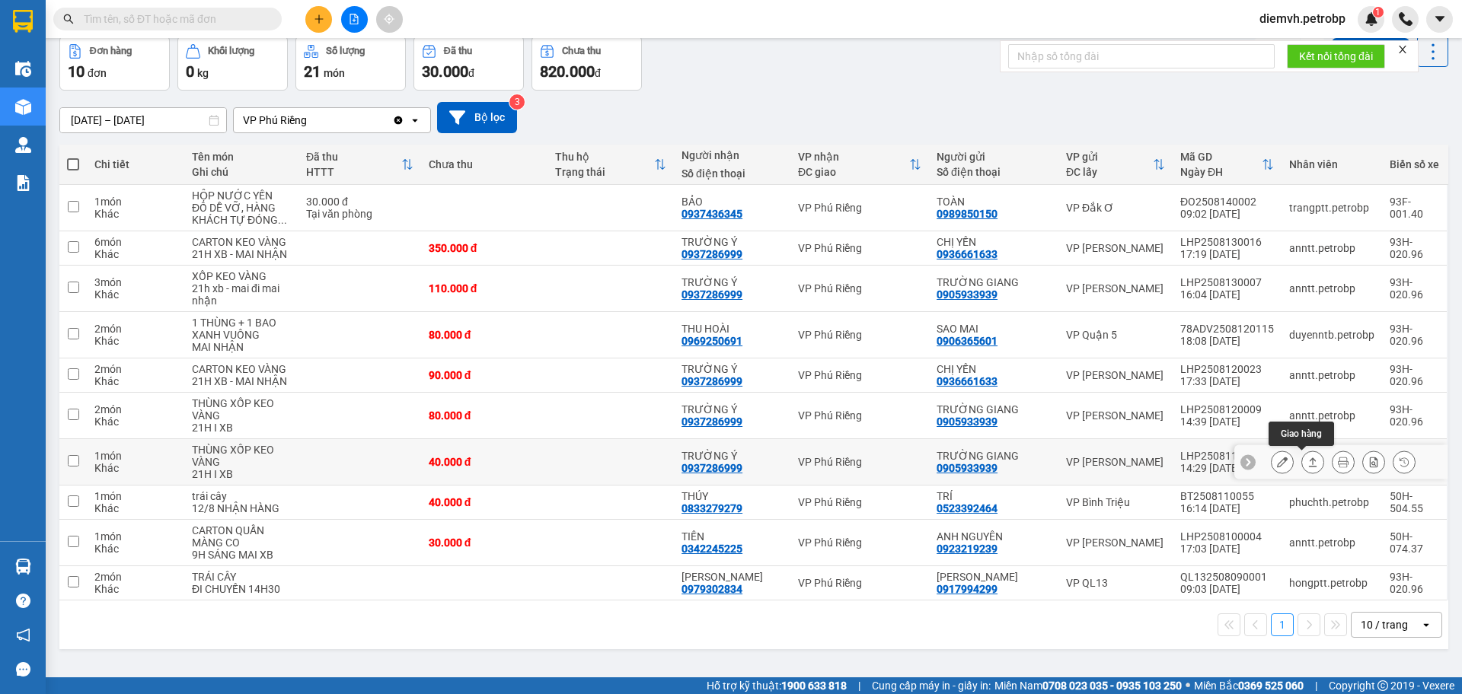
click at [1307, 458] on icon at bounding box center [1312, 462] width 11 height 11
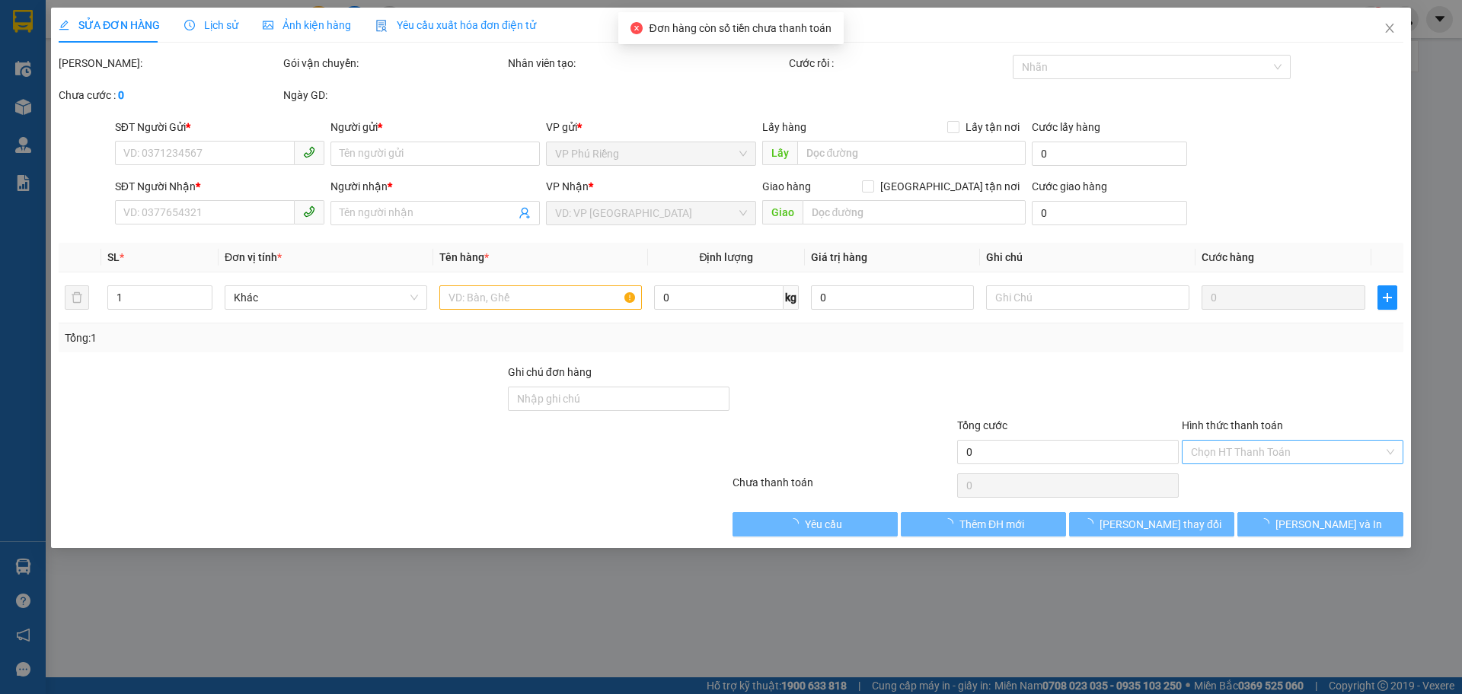
type input "0905933939"
type input "TRƯỜNG GIANG"
type input "0937286999"
type input "TRƯỜNG Ý"
type input "40.000"
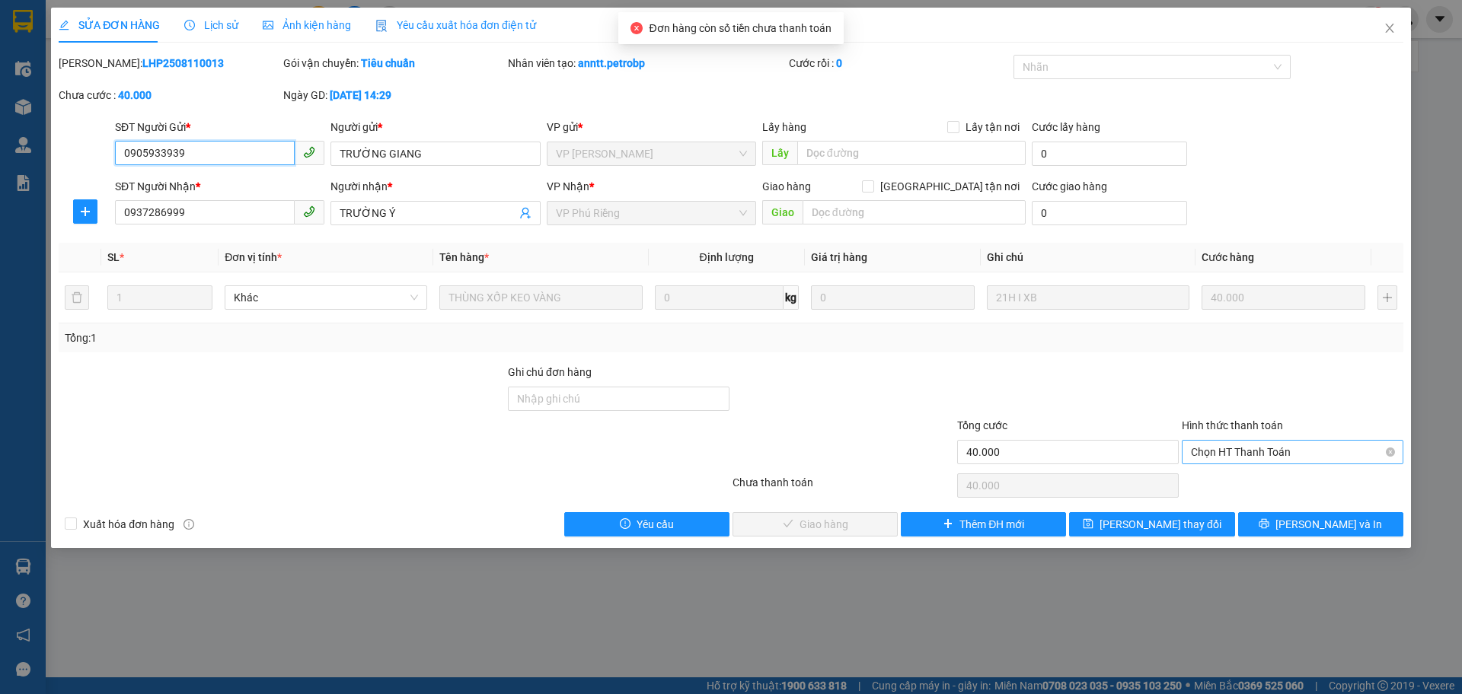
click at [1223, 447] on span "Chọn HT Thanh Toán" at bounding box center [1292, 452] width 203 height 23
drag, startPoint x: 1217, startPoint y: 475, endPoint x: 946, endPoint y: 583, distance: 291.1
click at [1212, 478] on div "Tại văn phòng" at bounding box center [1292, 482] width 203 height 17
type input "0"
click at [812, 527] on span "[PERSON_NAME] và Giao hàng" at bounding box center [834, 524] width 146 height 17
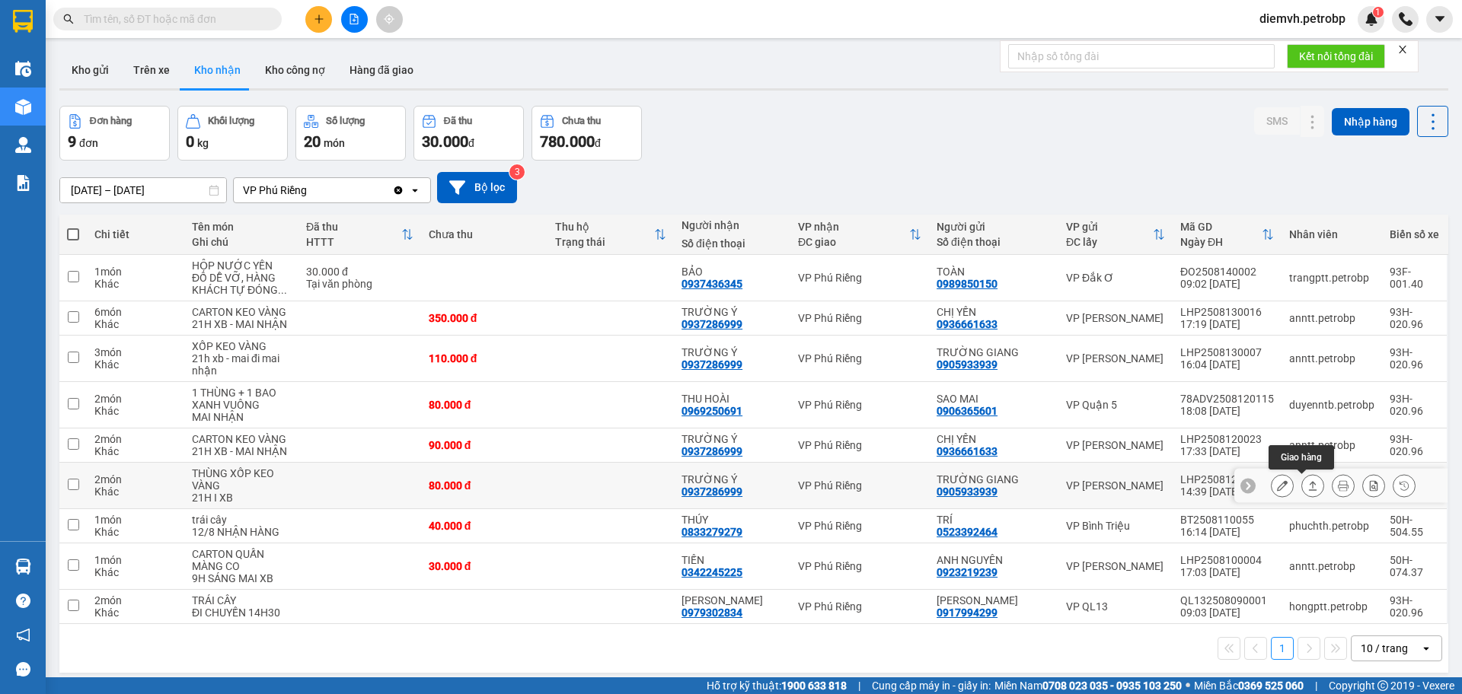
click at [1307, 488] on button at bounding box center [1312, 486] width 21 height 27
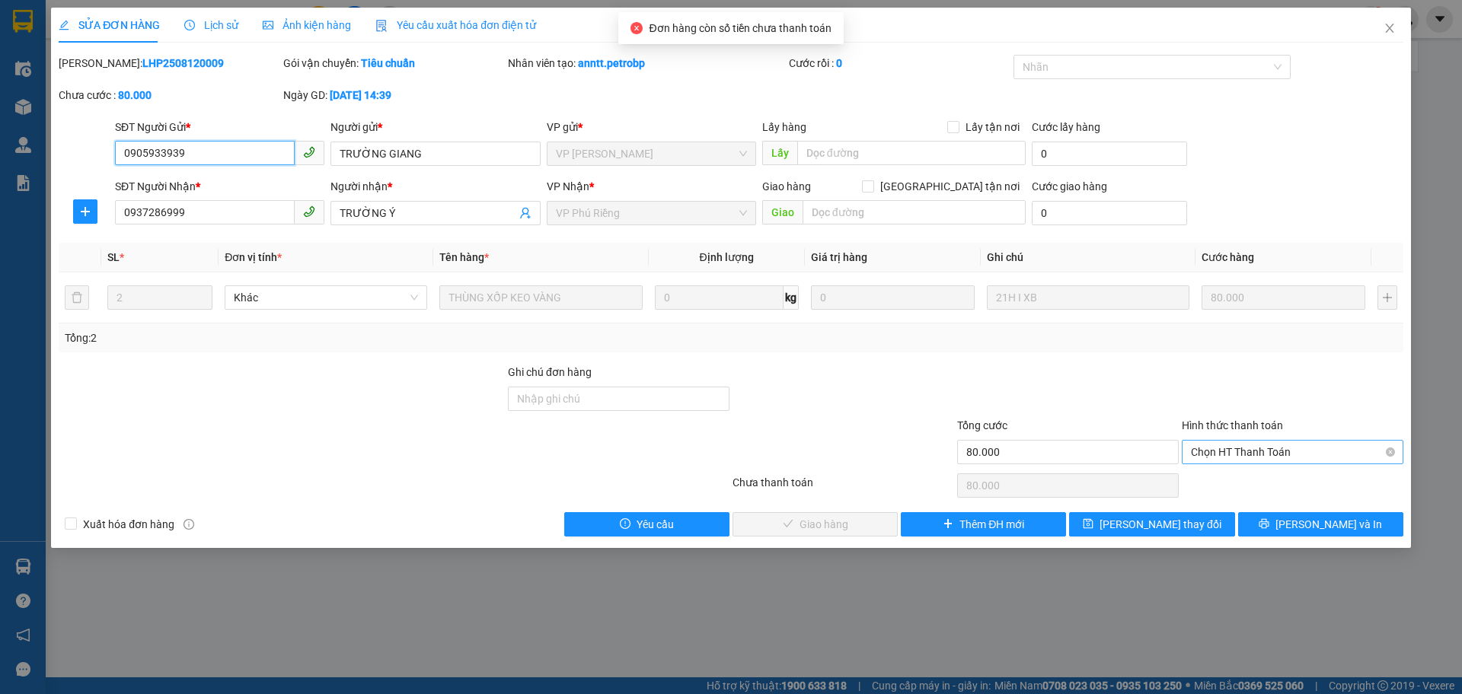
click at [1233, 455] on span "Chọn HT Thanh Toán" at bounding box center [1292, 452] width 203 height 23
click at [1228, 484] on div "Tại văn phòng" at bounding box center [1292, 482] width 203 height 17
type input "0"
click at [885, 522] on button "[PERSON_NAME] và Giao hàng" at bounding box center [814, 524] width 165 height 24
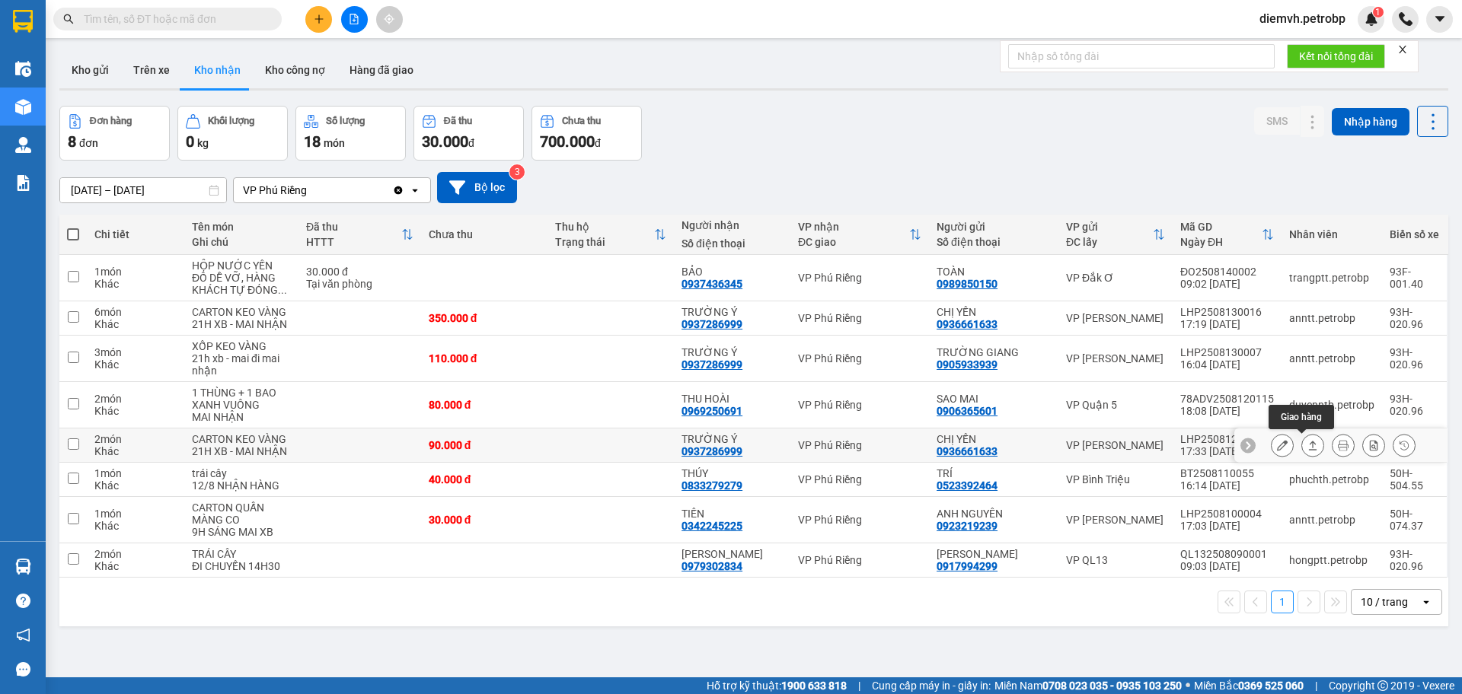
click at [1302, 446] on button at bounding box center [1312, 445] width 21 height 27
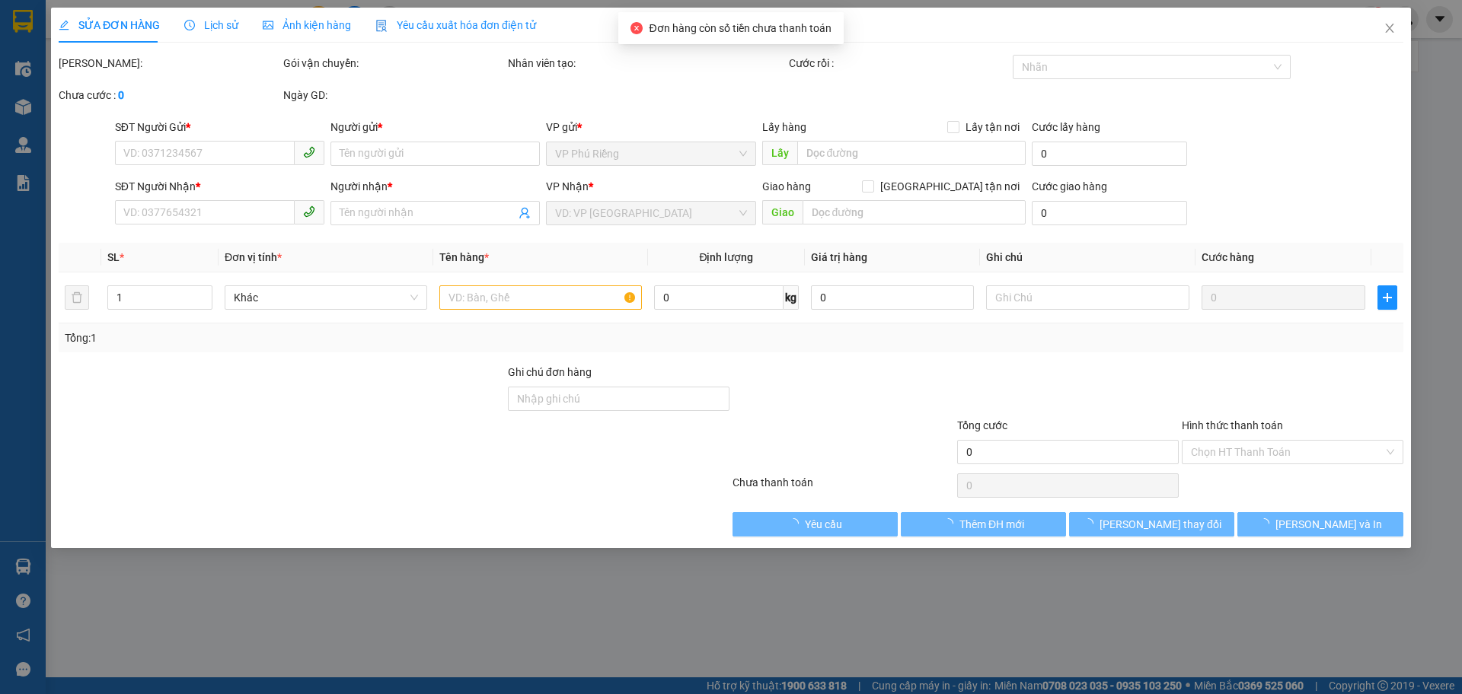
type input "0936661633"
type input "CHỊ YẾN"
type input "0937286999"
type input "TRƯỜNG Ý"
type input "90.000"
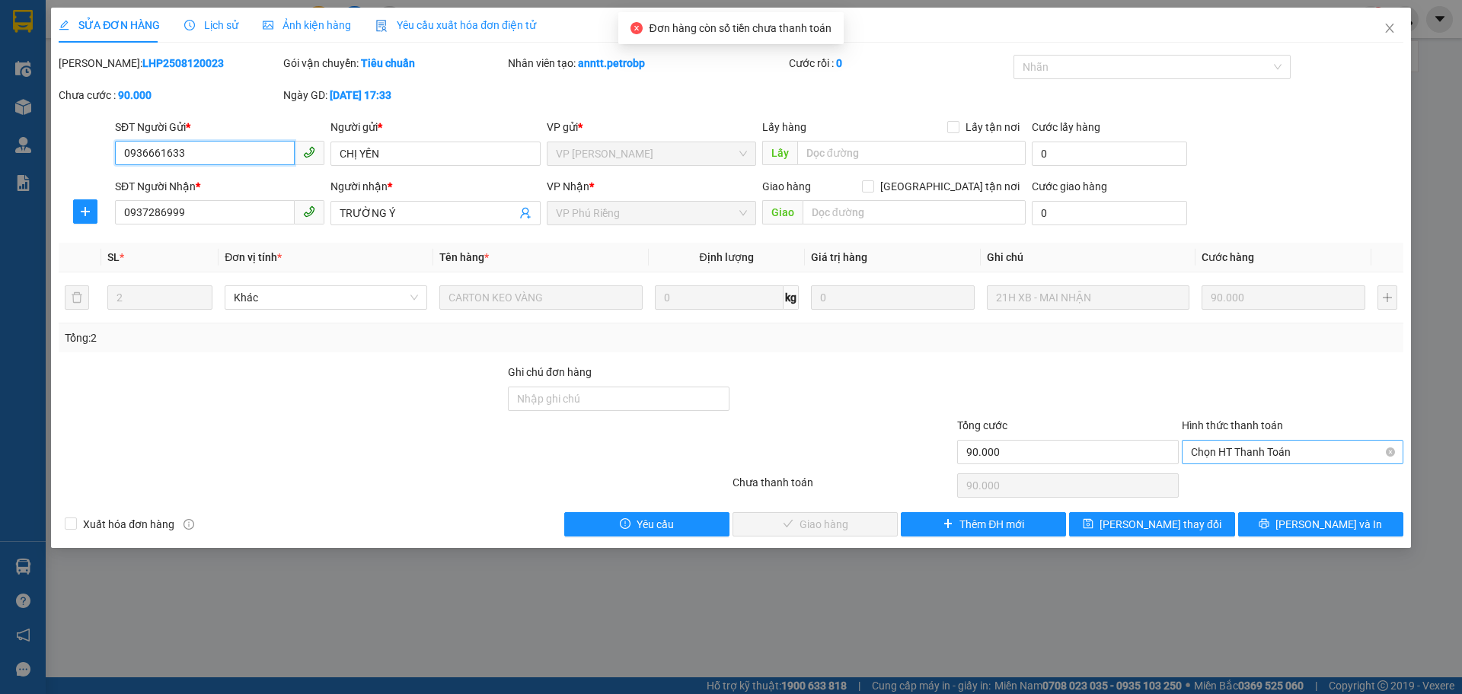
click at [1232, 450] on span "Chọn HT Thanh Toán" at bounding box center [1292, 452] width 203 height 23
drag, startPoint x: 1225, startPoint y: 477, endPoint x: 858, endPoint y: 612, distance: 391.2
click at [1222, 478] on div "Tại văn phòng" at bounding box center [1292, 482] width 203 height 17
type input "0"
click at [812, 529] on span "[PERSON_NAME] và Giao hàng" at bounding box center [834, 524] width 146 height 17
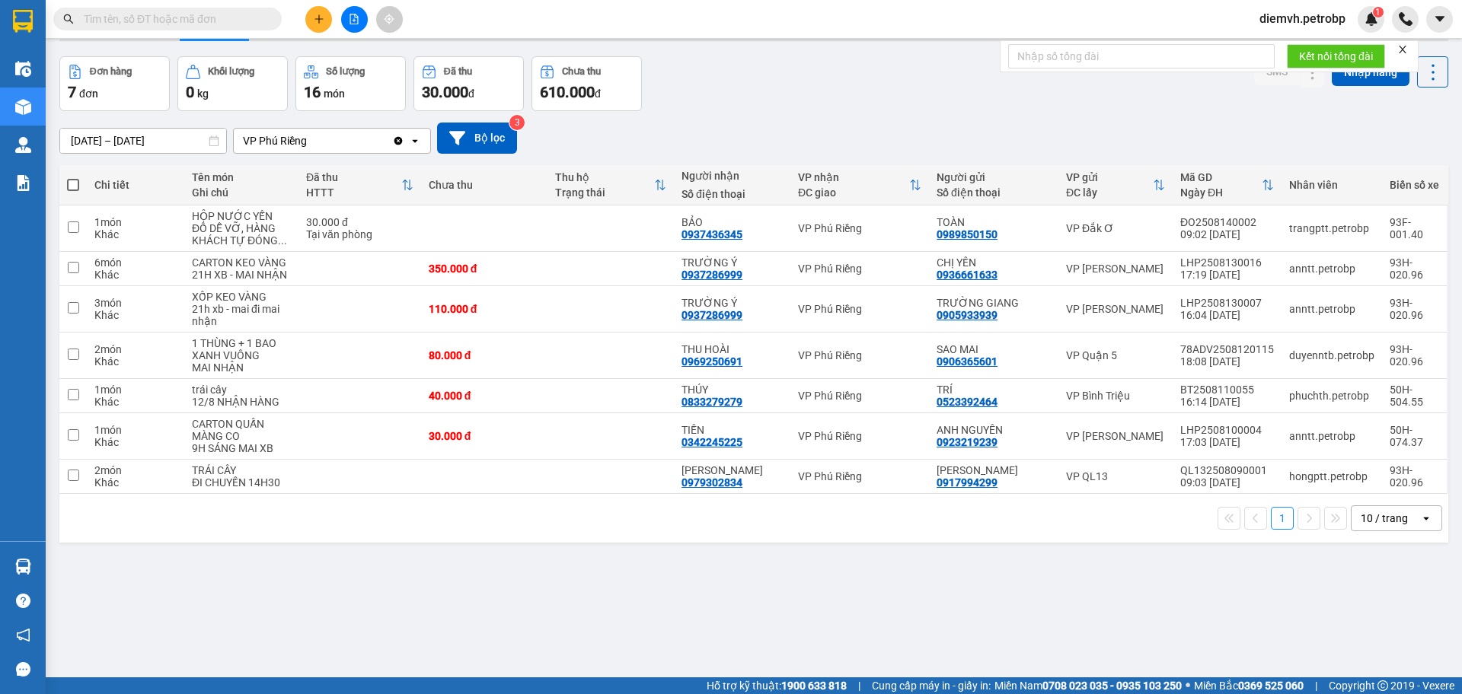
scroll to position [51, 0]
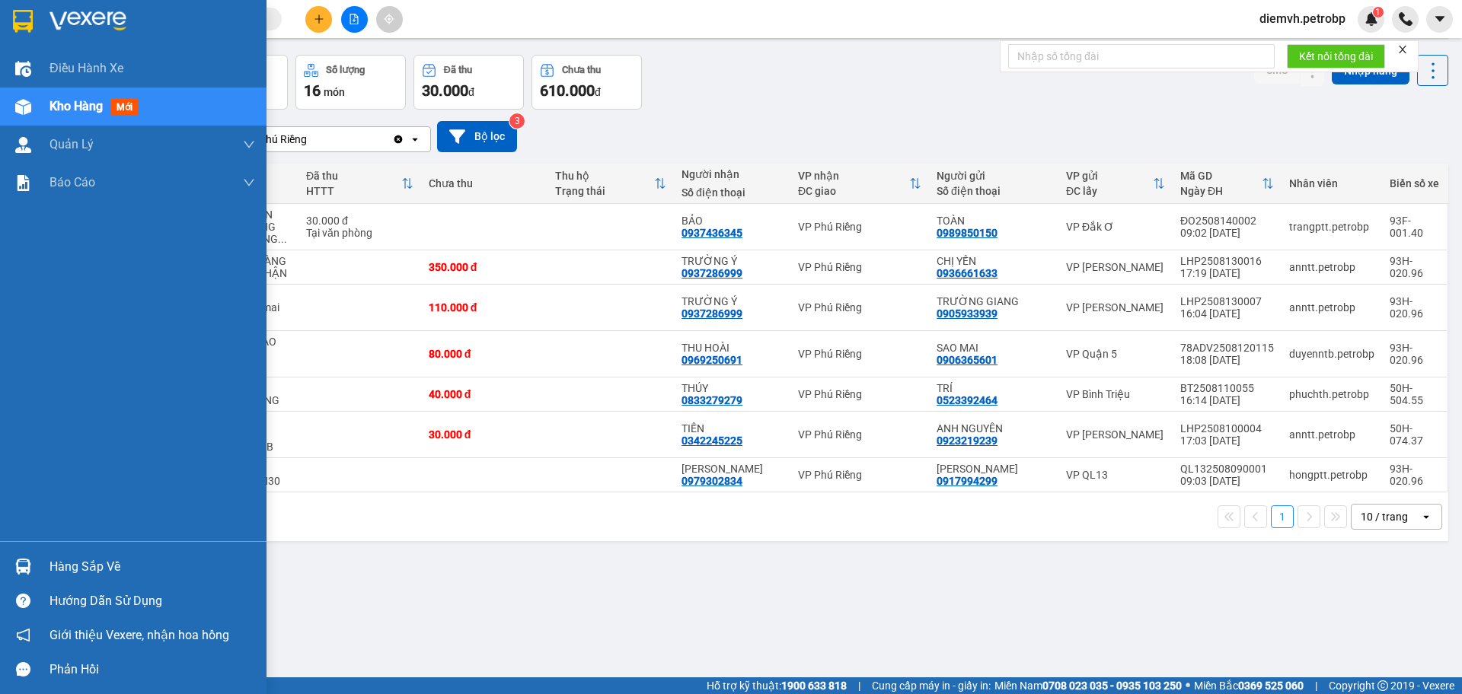
click at [57, 566] on div "Hàng sắp về" at bounding box center [152, 567] width 206 height 23
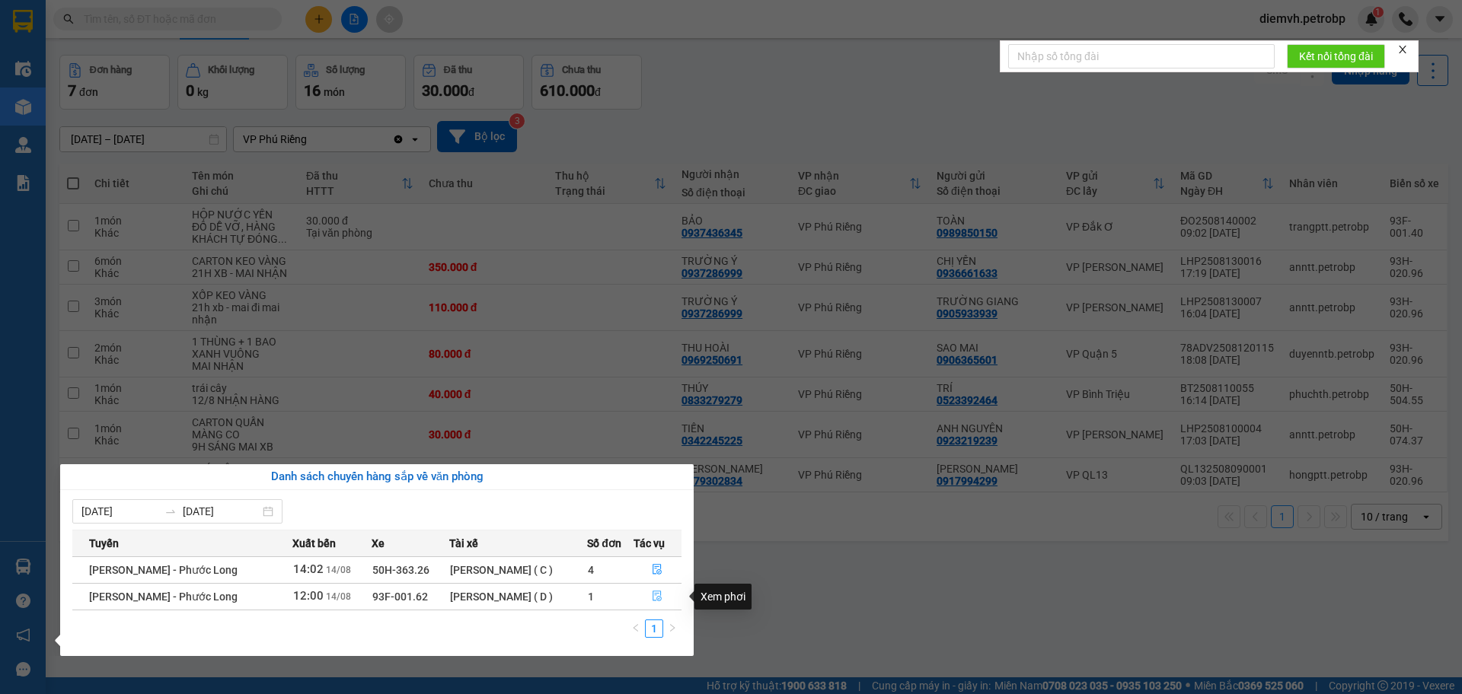
click at [661, 592] on icon "file-done" at bounding box center [657, 597] width 9 height 11
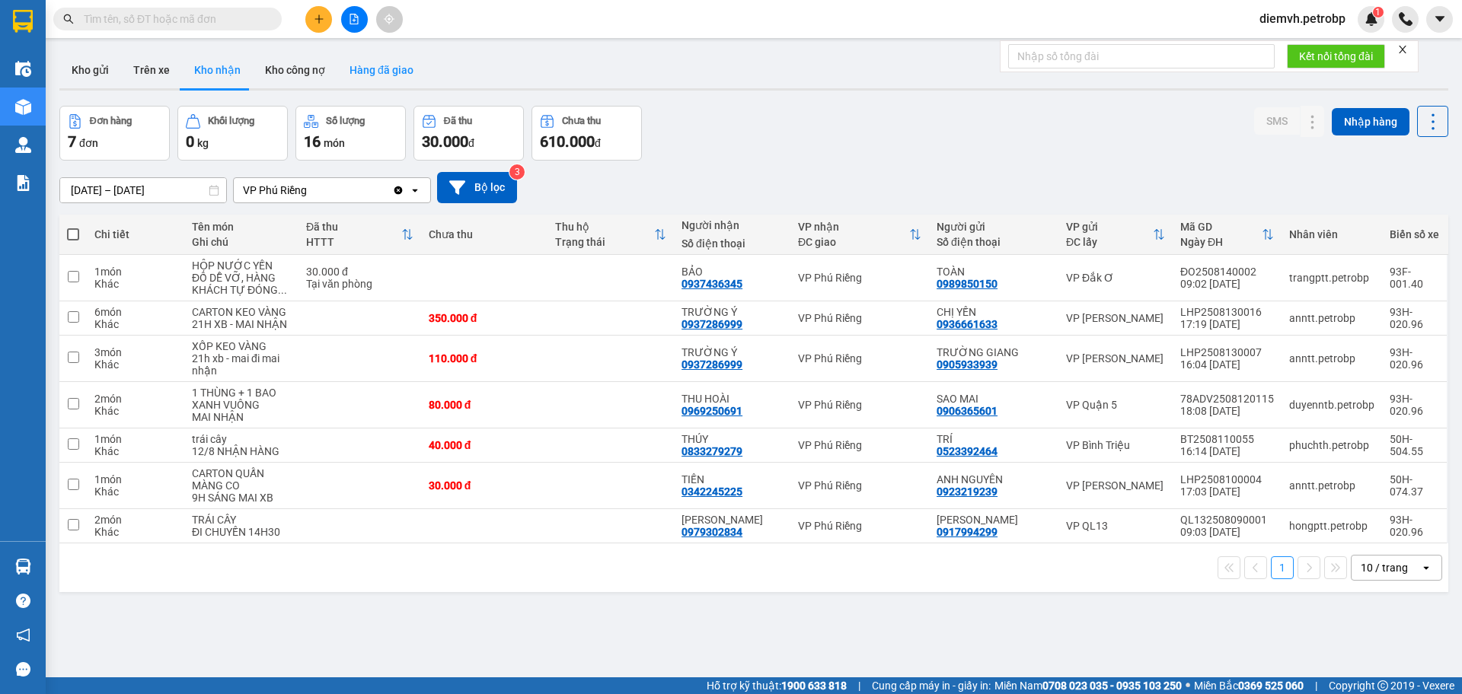
click at [377, 62] on button "Hàng đã giao" at bounding box center [381, 70] width 88 height 37
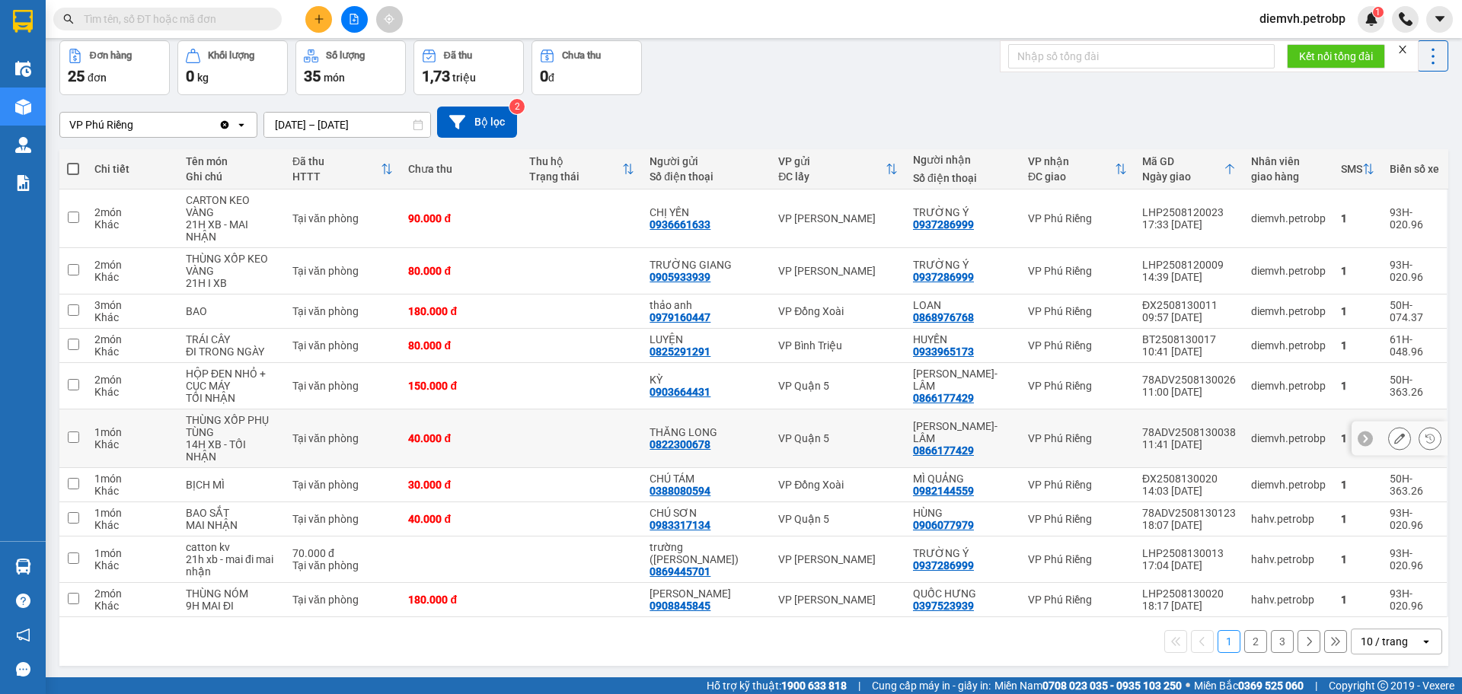
scroll to position [70, 0]
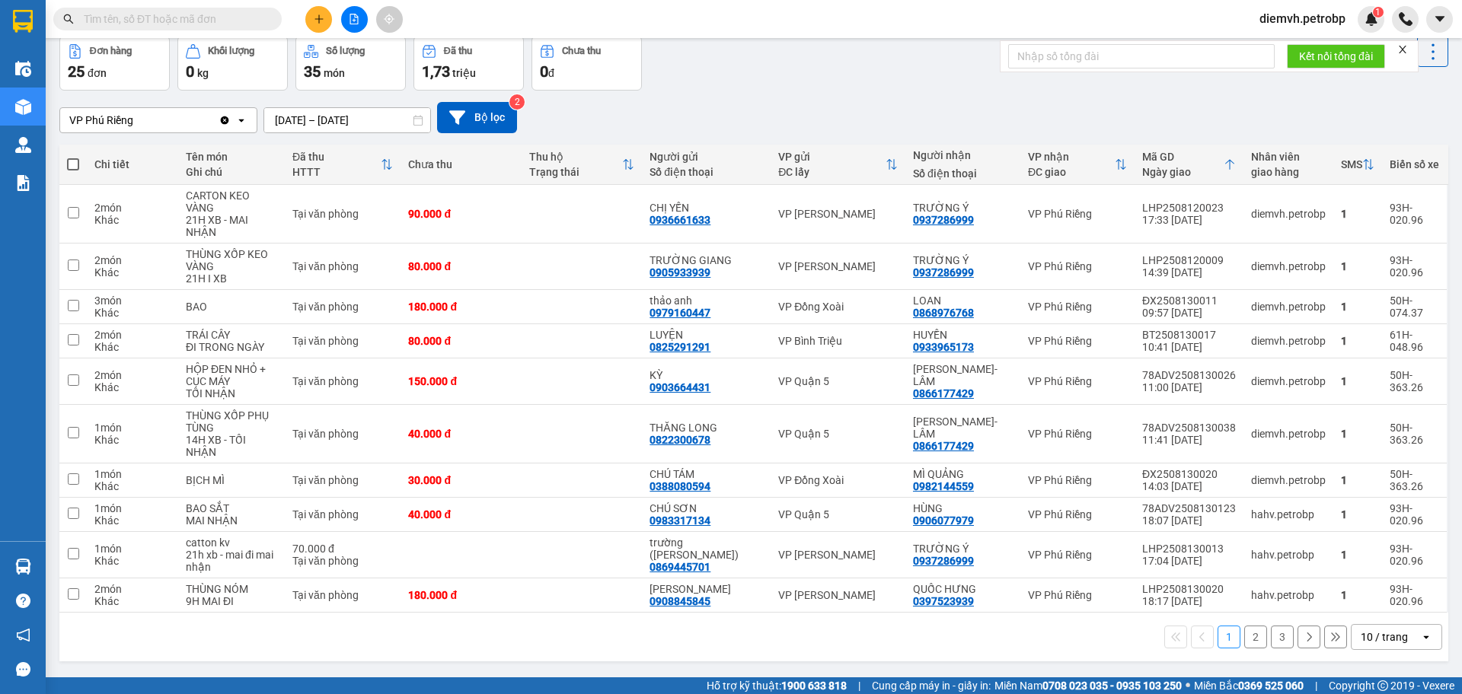
click at [1244, 626] on button "2" at bounding box center [1255, 637] width 23 height 23
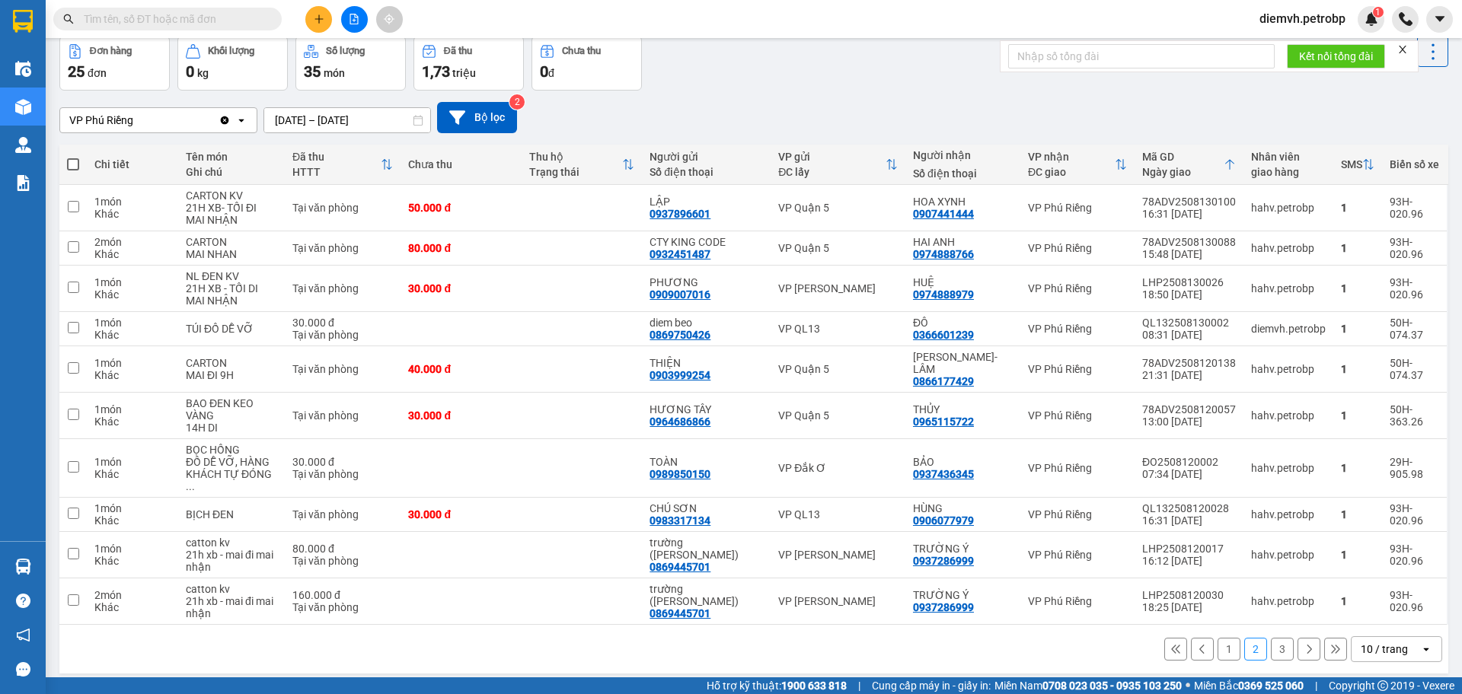
scroll to position [0, 0]
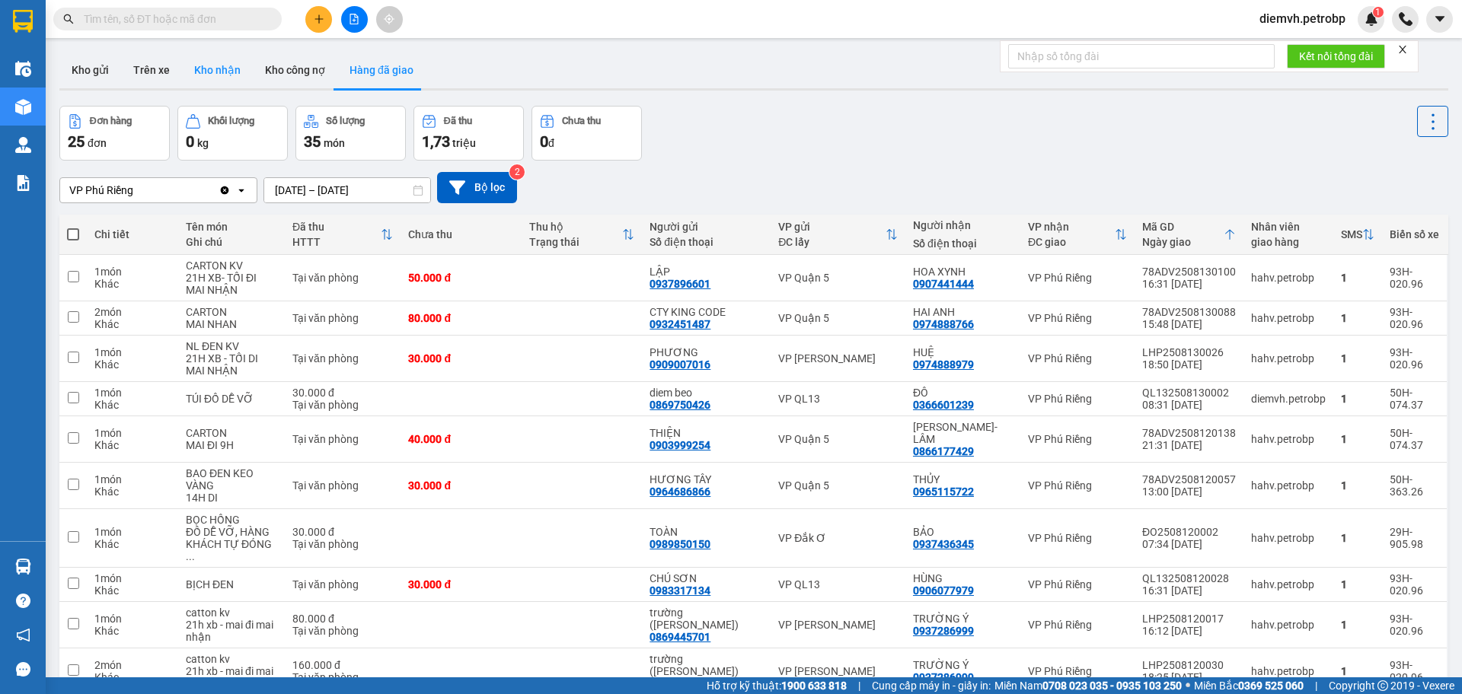
click at [225, 69] on button "Kho nhận" at bounding box center [217, 70] width 71 height 37
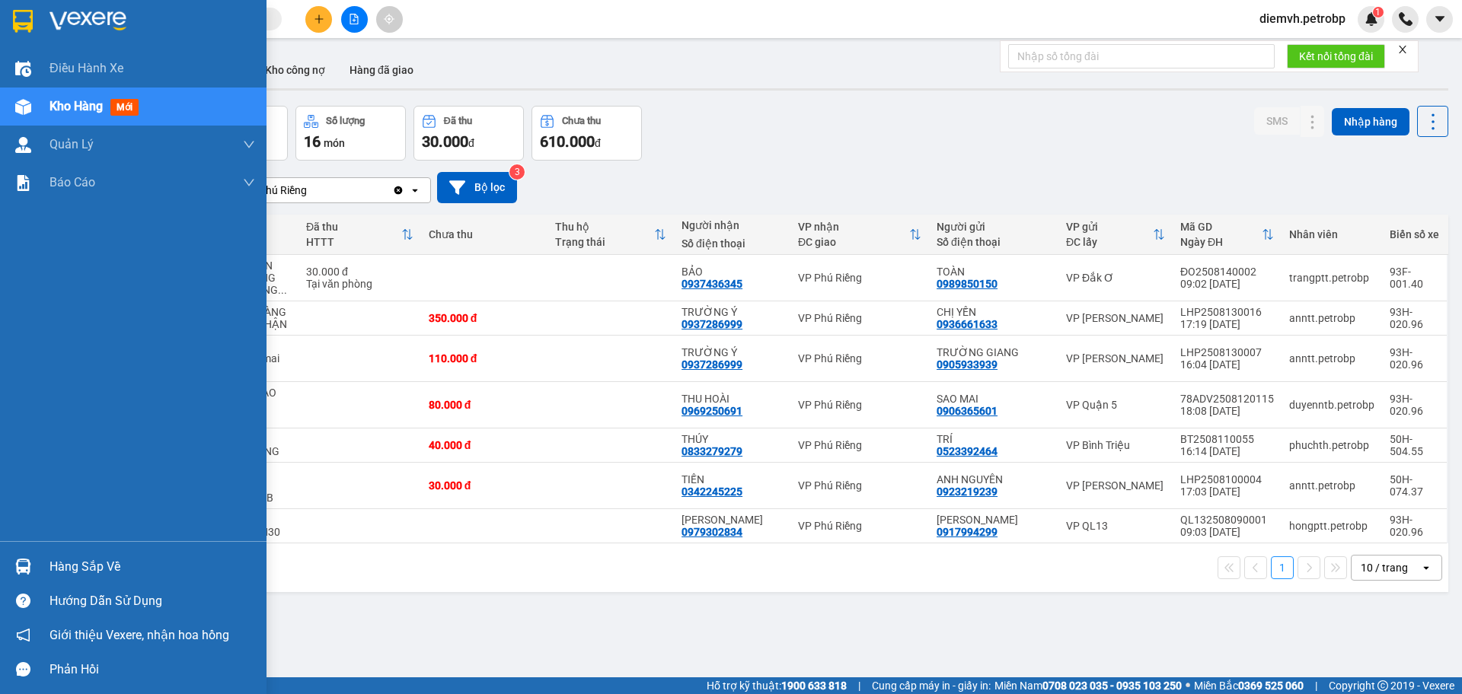
click at [107, 572] on div "Hàng sắp về" at bounding box center [152, 567] width 206 height 23
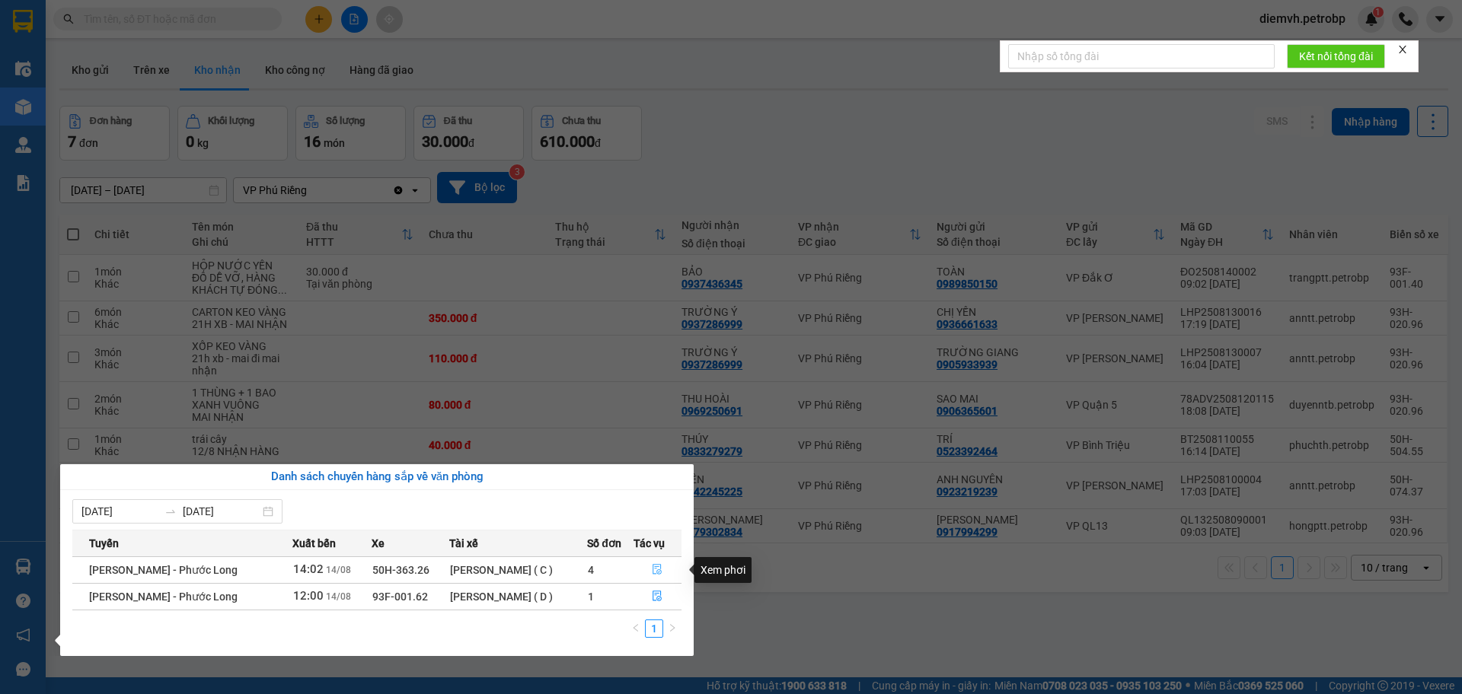
click at [658, 570] on icon "file-done" at bounding box center [657, 569] width 11 height 11
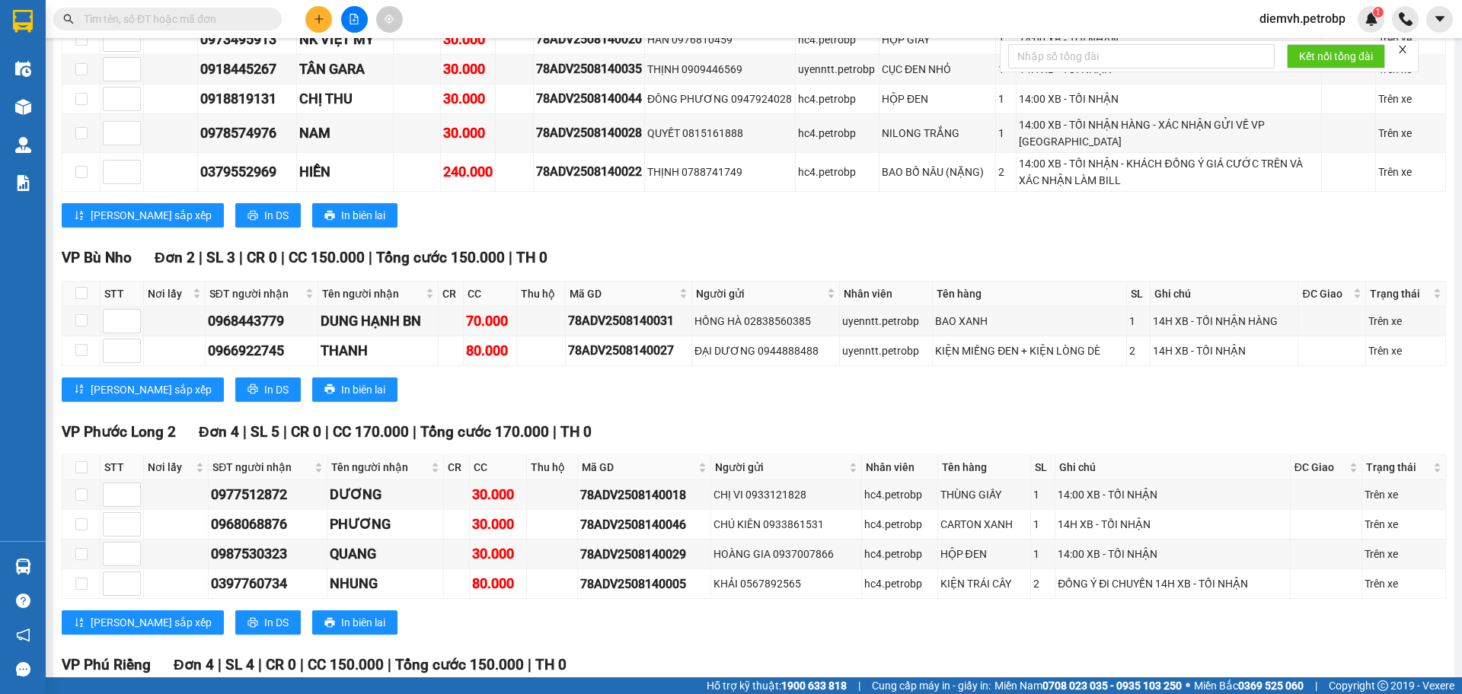
scroll to position [2613, 0]
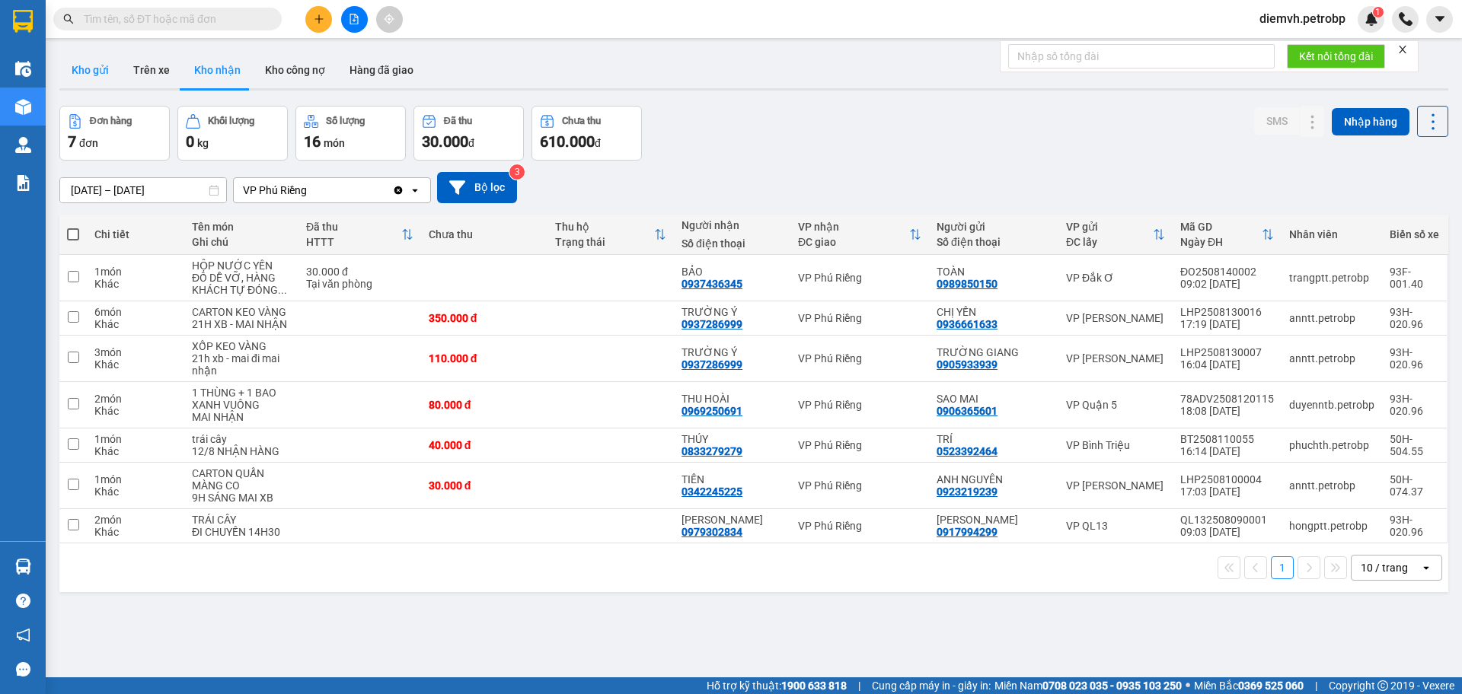
click at [104, 69] on button "Kho gửi" at bounding box center [90, 70] width 62 height 37
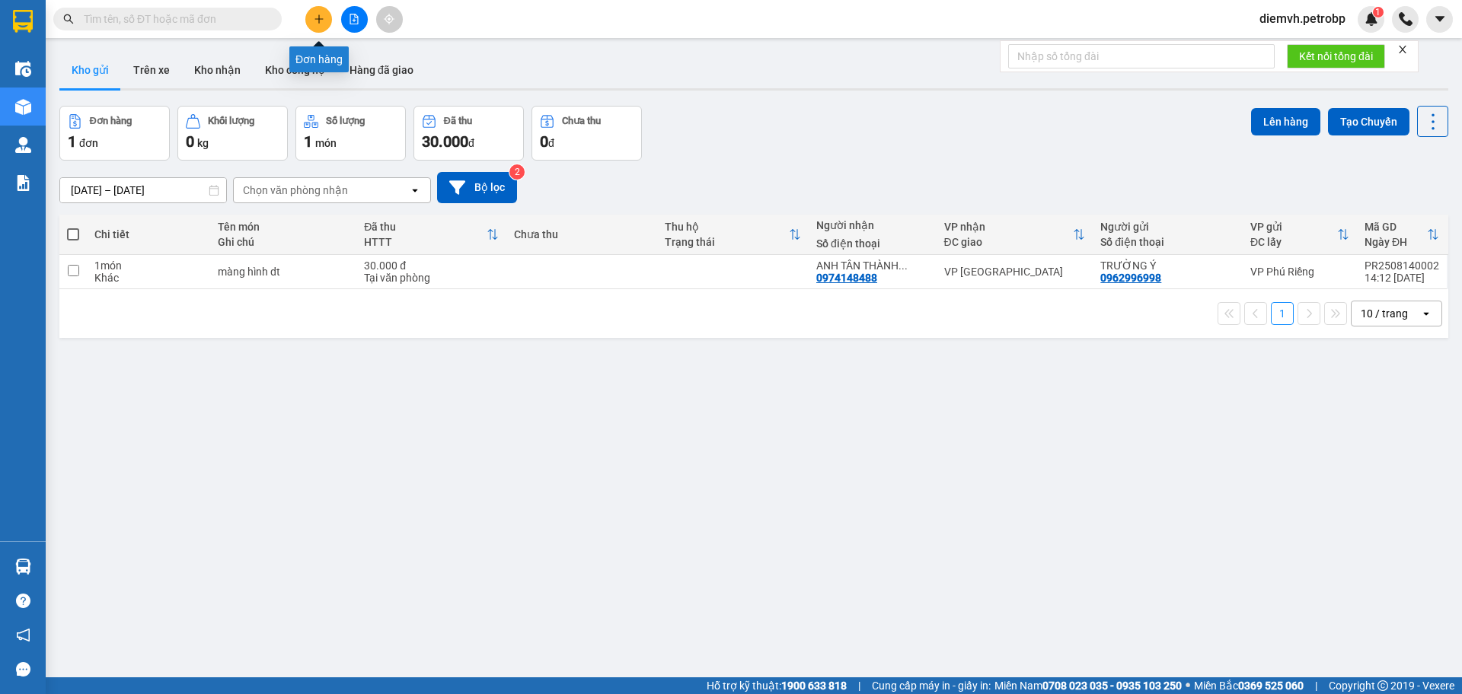
click at [311, 25] on button at bounding box center [318, 19] width 27 height 27
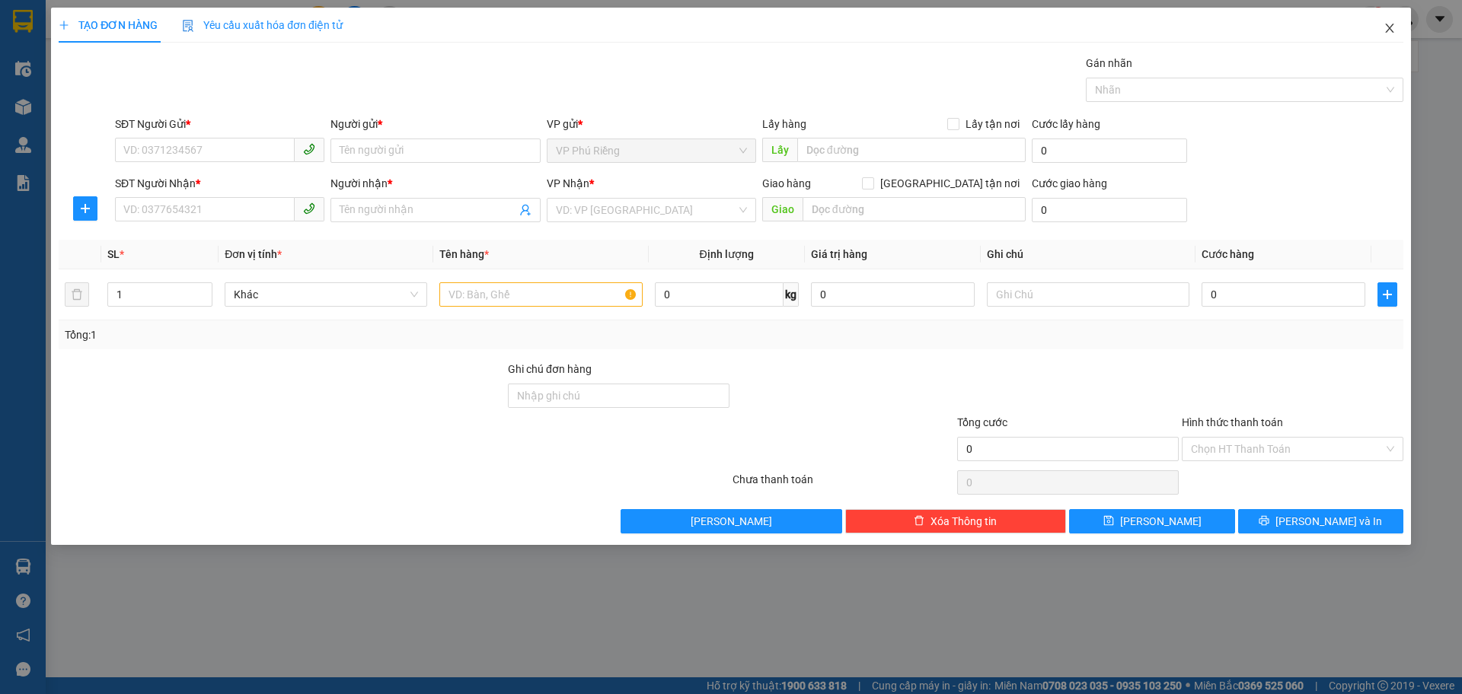
click at [1388, 25] on icon "close" at bounding box center [1389, 28] width 12 height 12
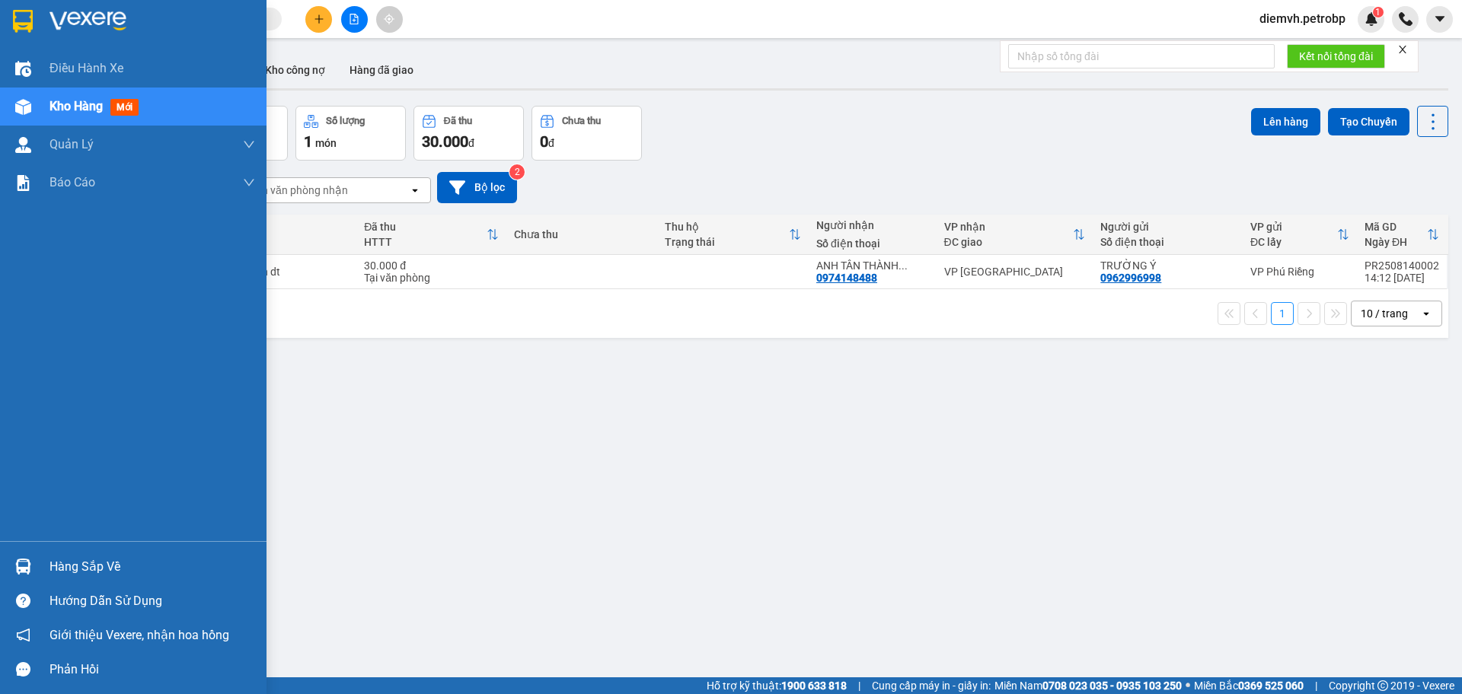
click at [110, 569] on div "Hàng sắp về" at bounding box center [152, 567] width 206 height 23
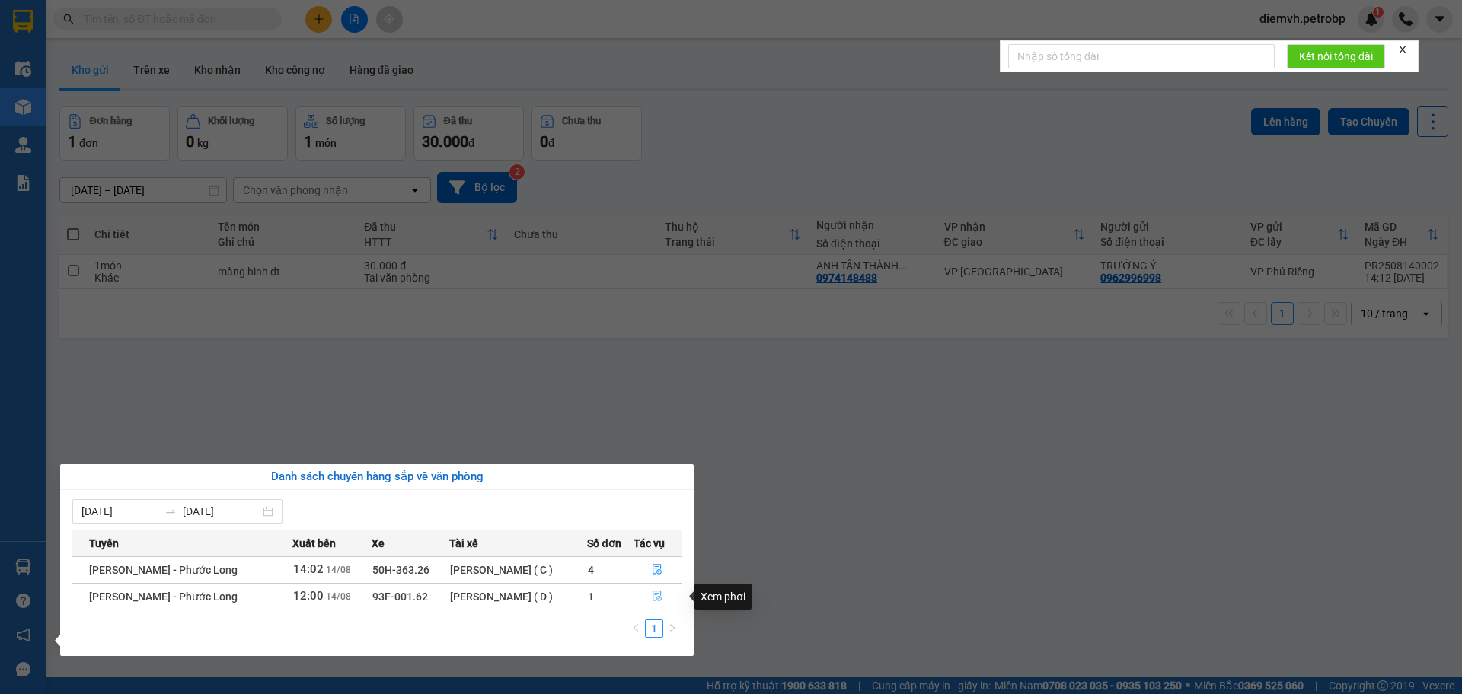
click at [656, 596] on icon "file-done" at bounding box center [657, 596] width 11 height 11
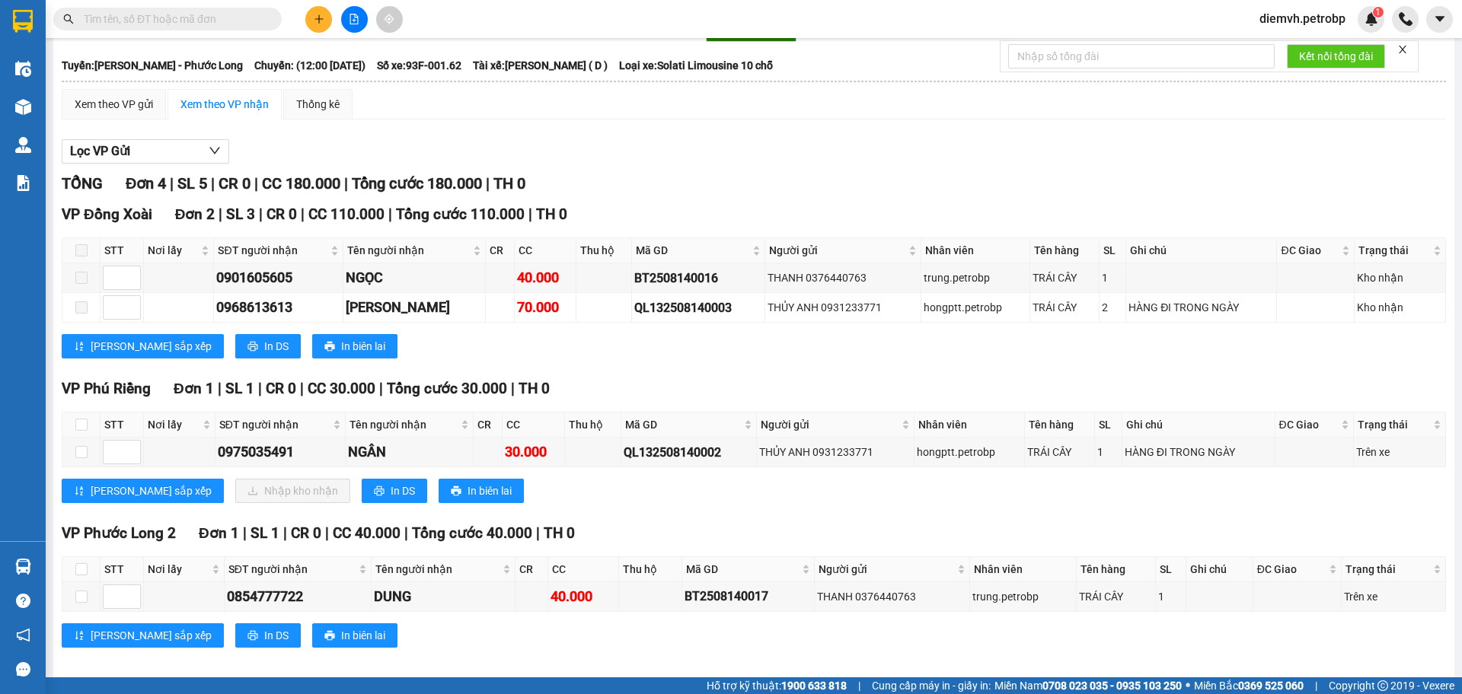
scroll to position [81, 0]
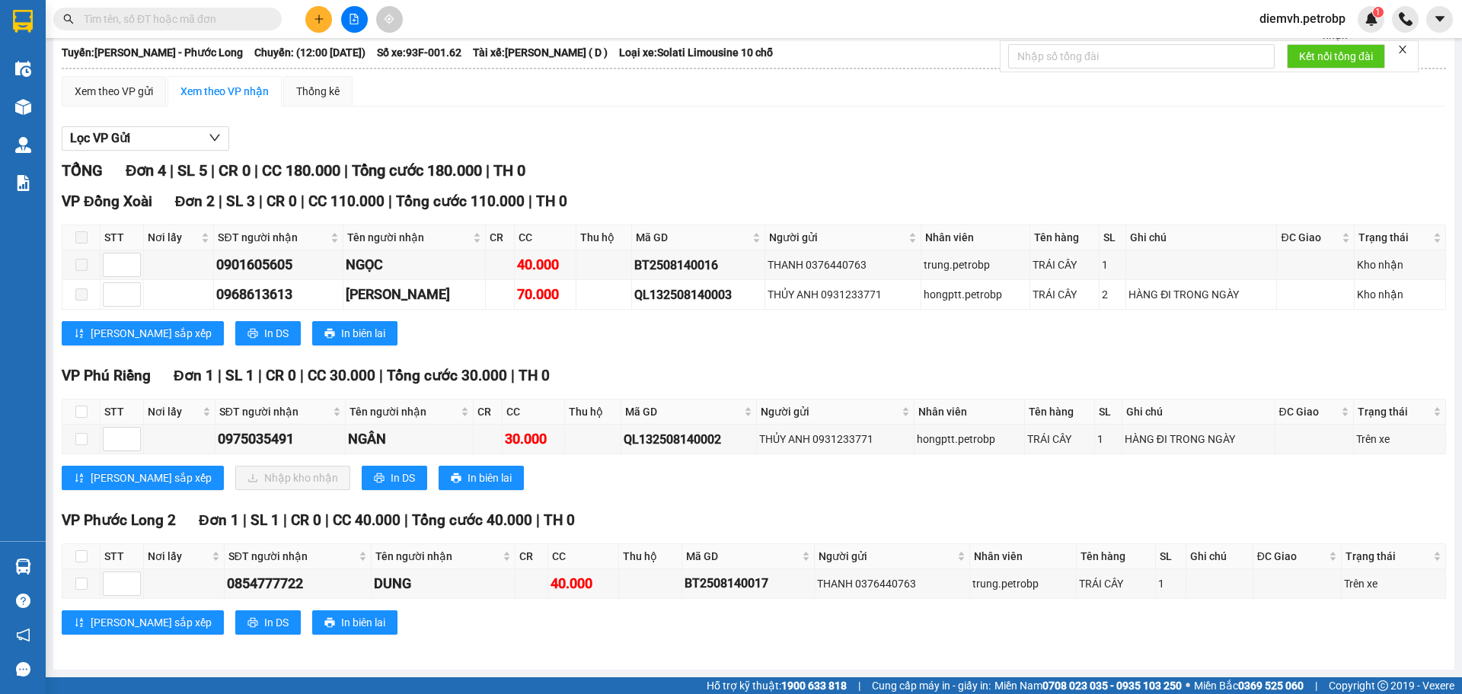
click at [324, 27] on button at bounding box center [318, 19] width 27 height 27
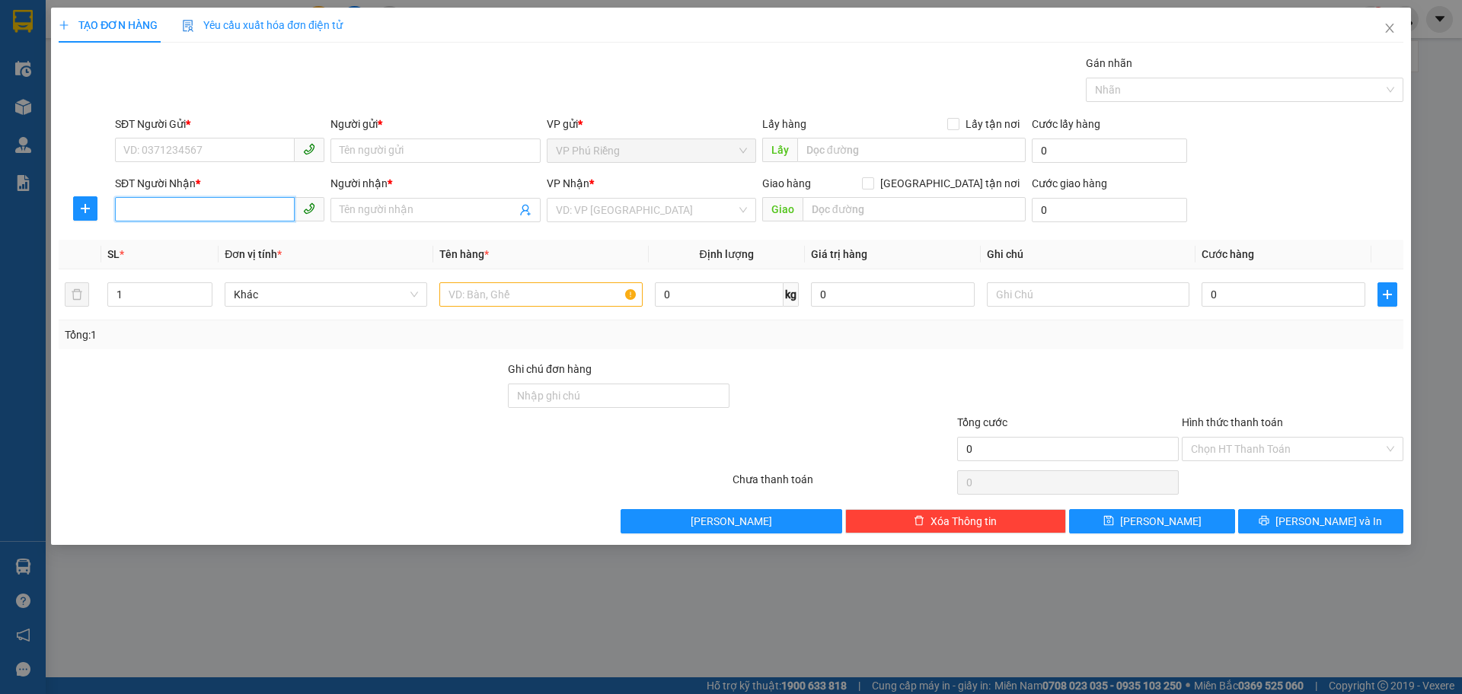
click at [222, 209] on input "SĐT Người Nhận *" at bounding box center [205, 209] width 180 height 24
click at [199, 238] on div "0966962320 - HẰNG" at bounding box center [219, 240] width 191 height 17
type input "0966962320"
type input "HẰNG"
type input "Gọi khăch gâp"
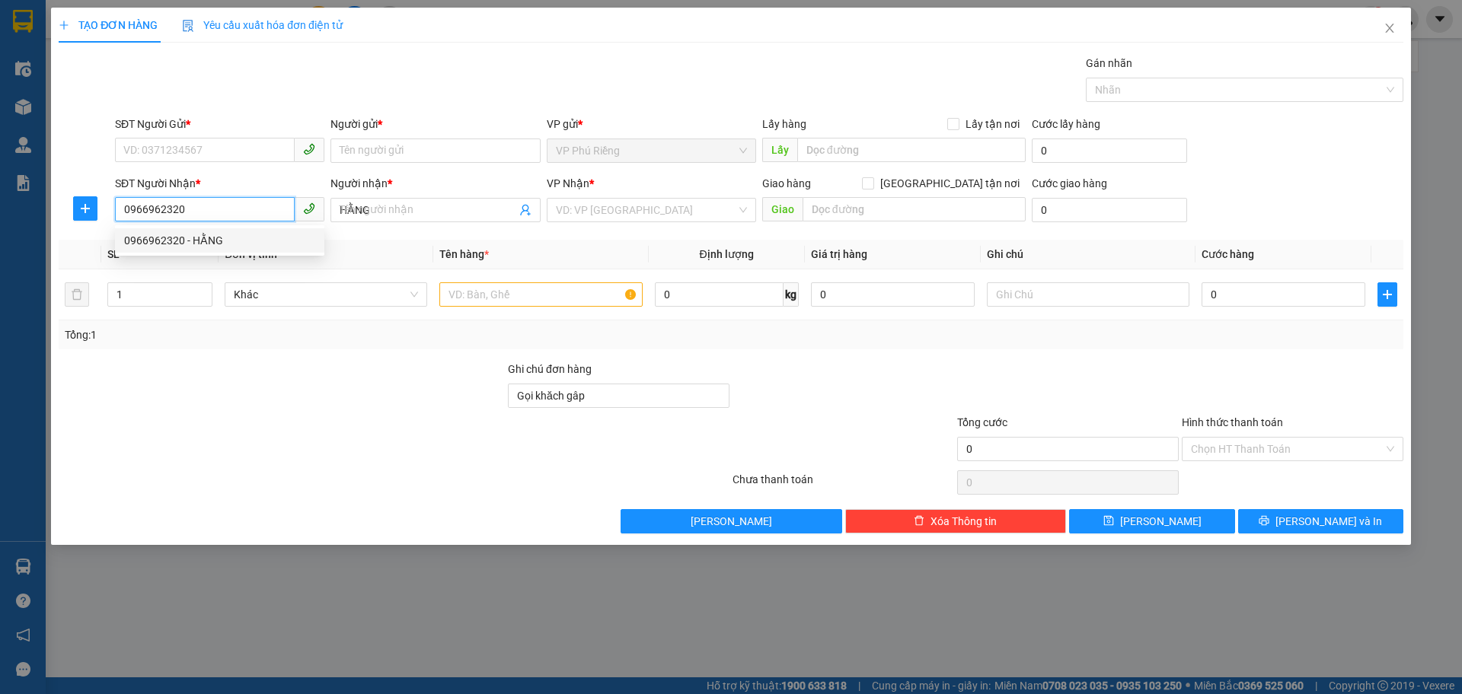
type input "30.000"
type input "0966962320"
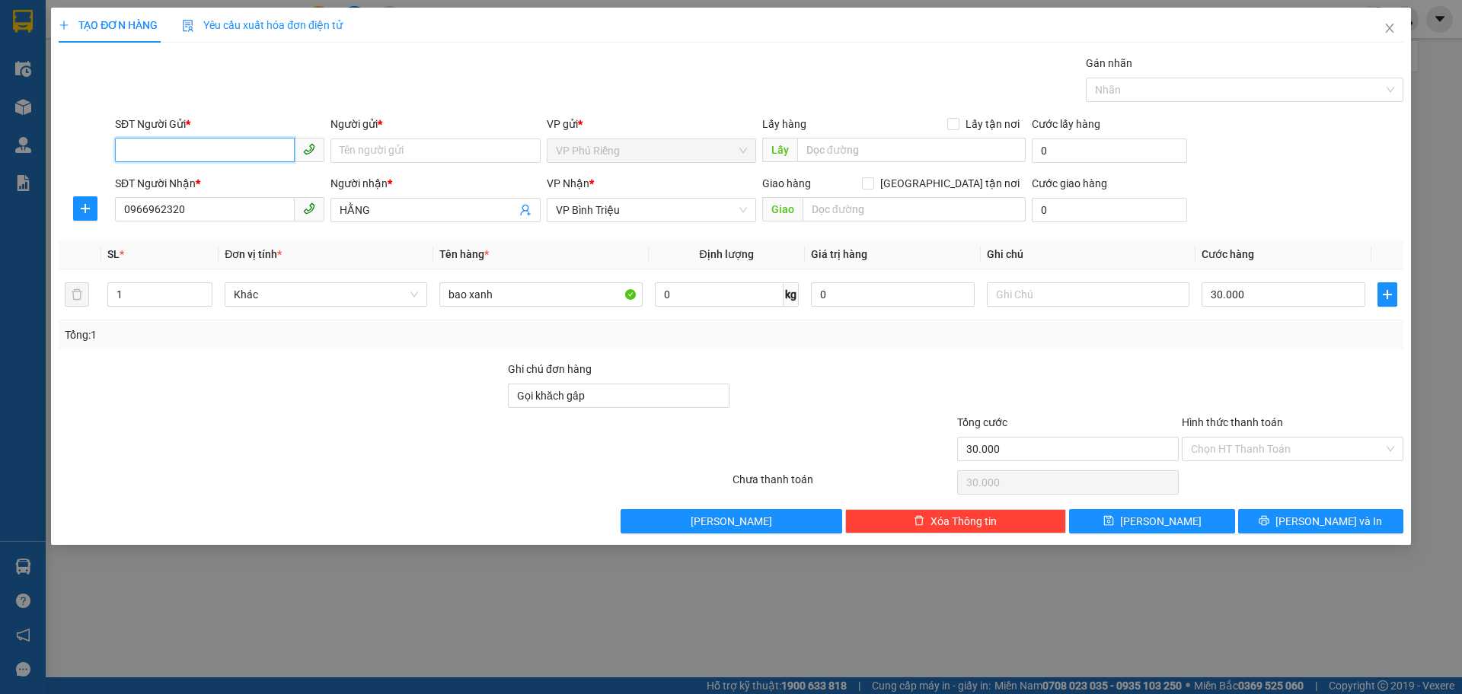
click at [208, 145] on input "SĐT Người Gửi *" at bounding box center [205, 150] width 180 height 24
click at [220, 183] on div "0973720878 - HỒNG" at bounding box center [219, 181] width 191 height 17
type input "0973720878"
type input "HỒNG"
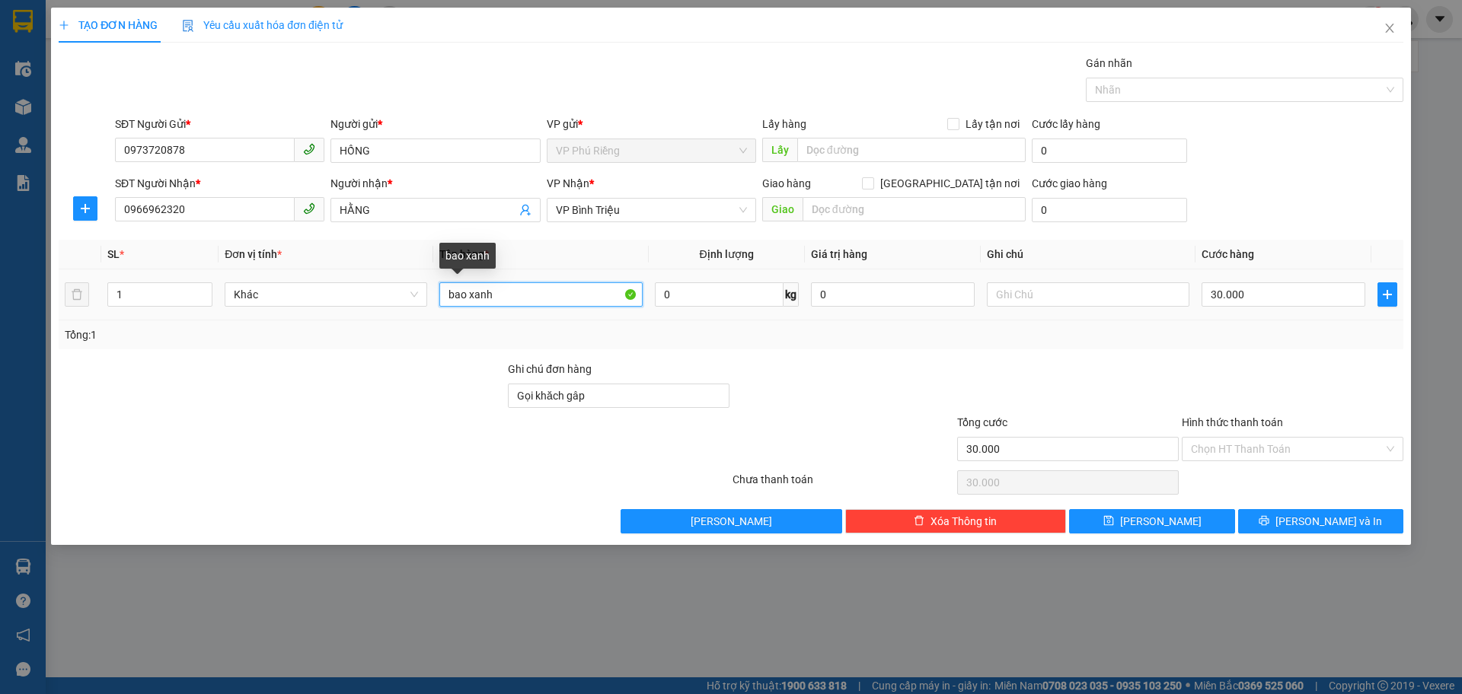
click at [551, 302] on input "bao xanh" at bounding box center [540, 294] width 202 height 24
type input "b"
type input "cotton"
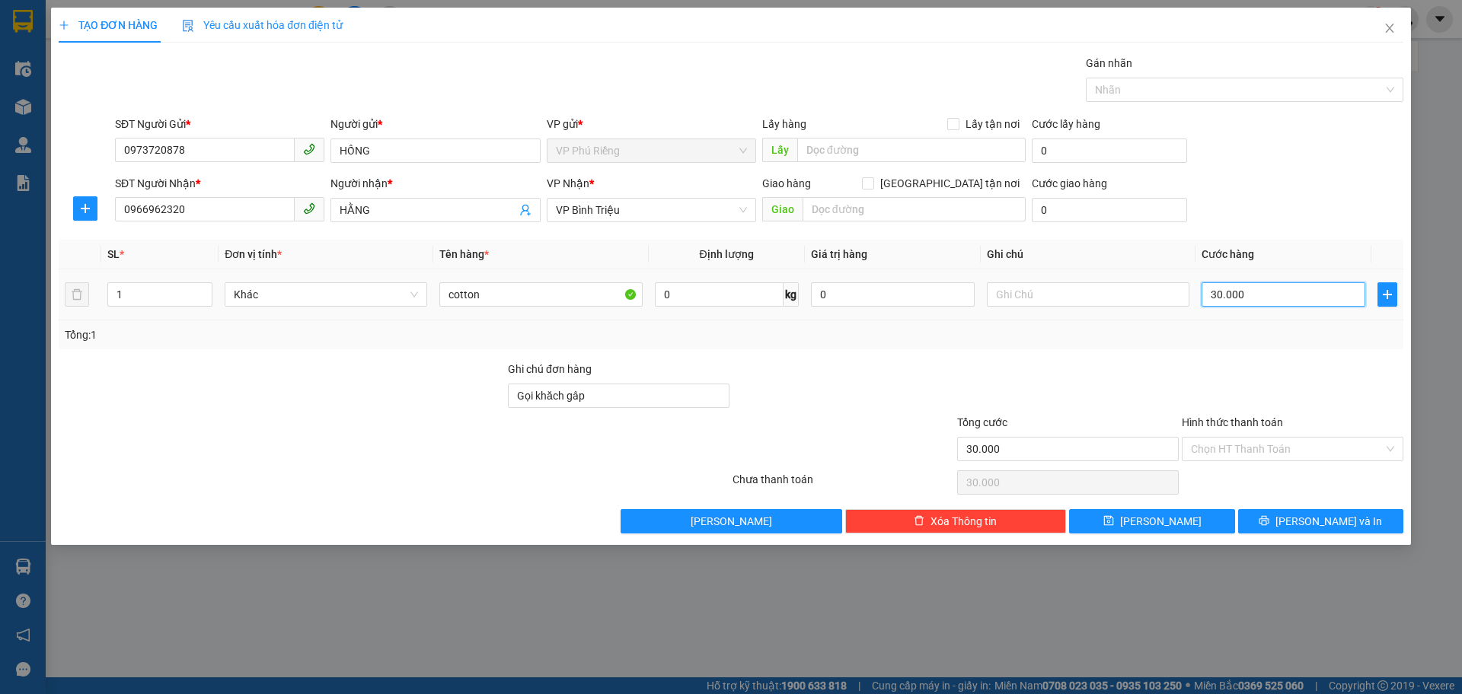
click at [1214, 292] on input "30.000" at bounding box center [1283, 294] width 164 height 24
click at [1216, 293] on input "30.000" at bounding box center [1283, 294] width 164 height 24
type input "0"
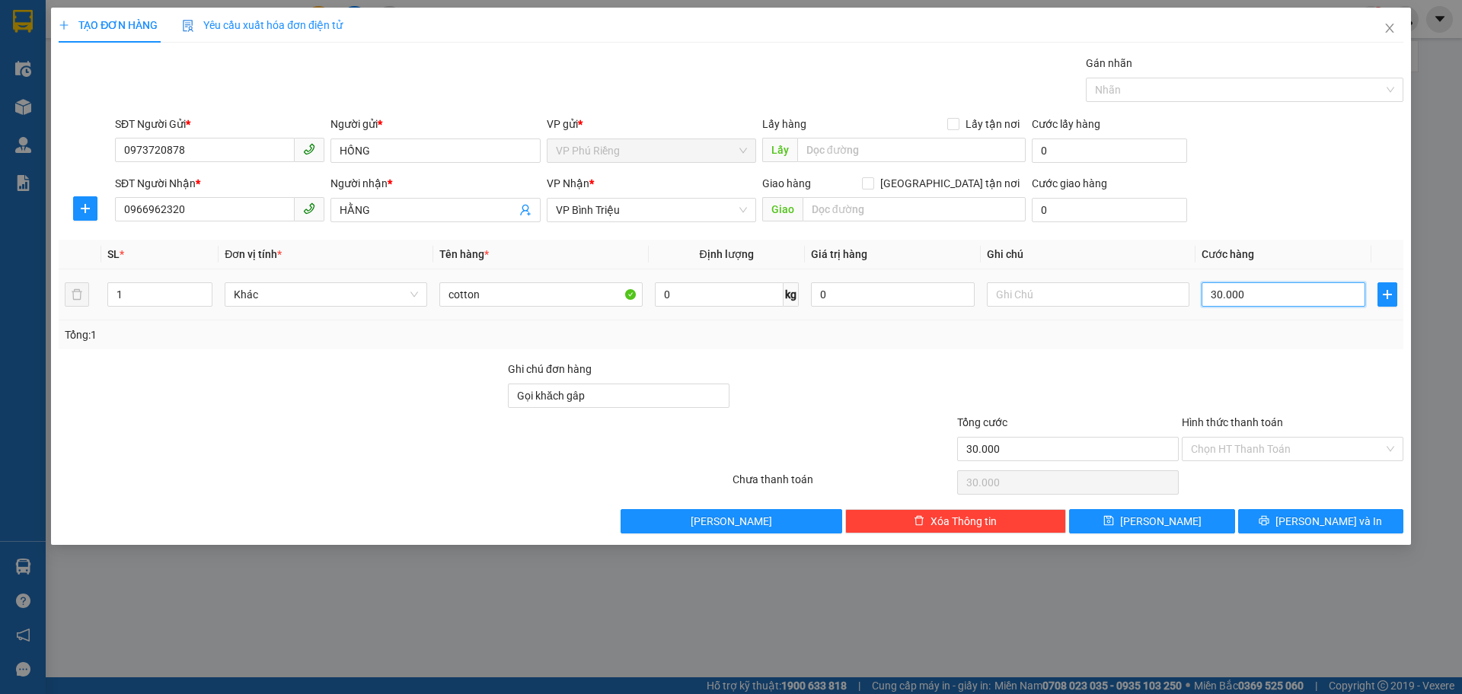
type input "0"
type input "0.000"
type input "40.000"
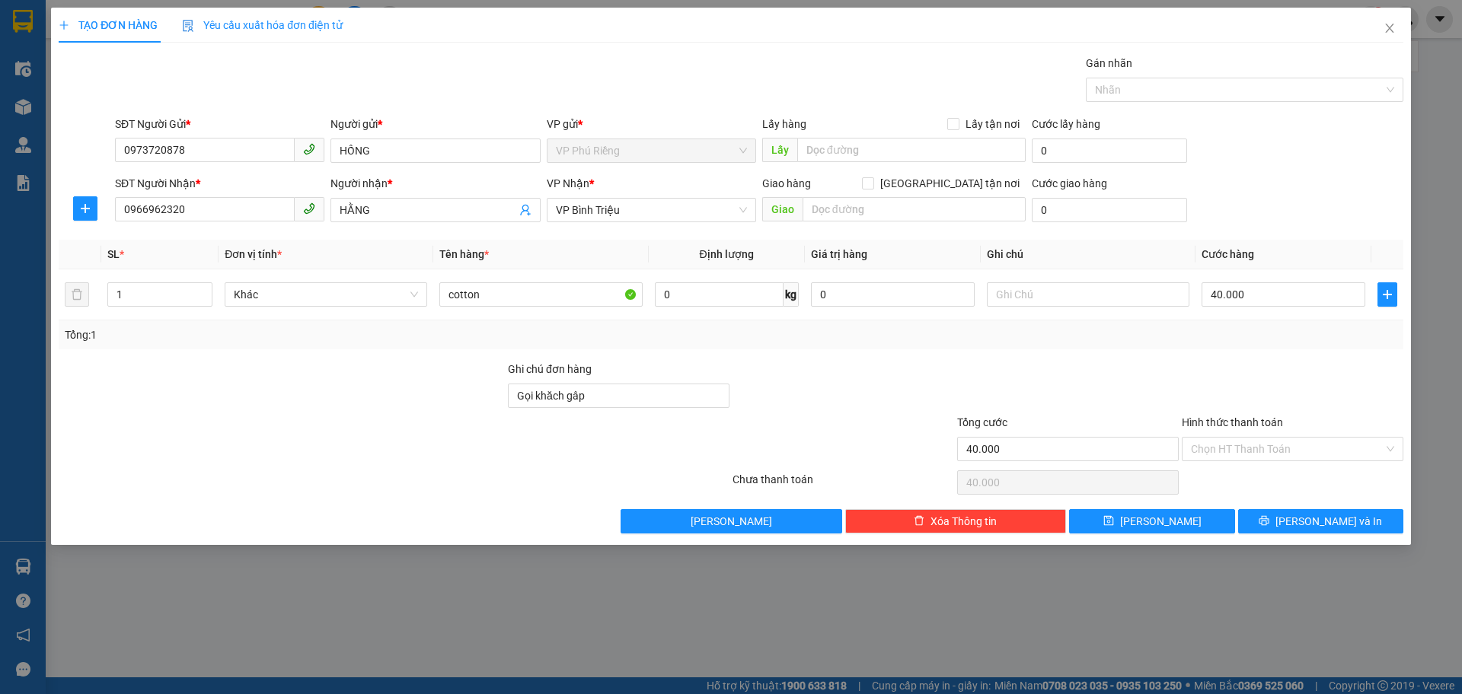
click at [1226, 331] on div "Tổng: 1" at bounding box center [731, 335] width 1332 height 17
click at [1219, 445] on input "Hình thức thanh toán" at bounding box center [1287, 449] width 193 height 23
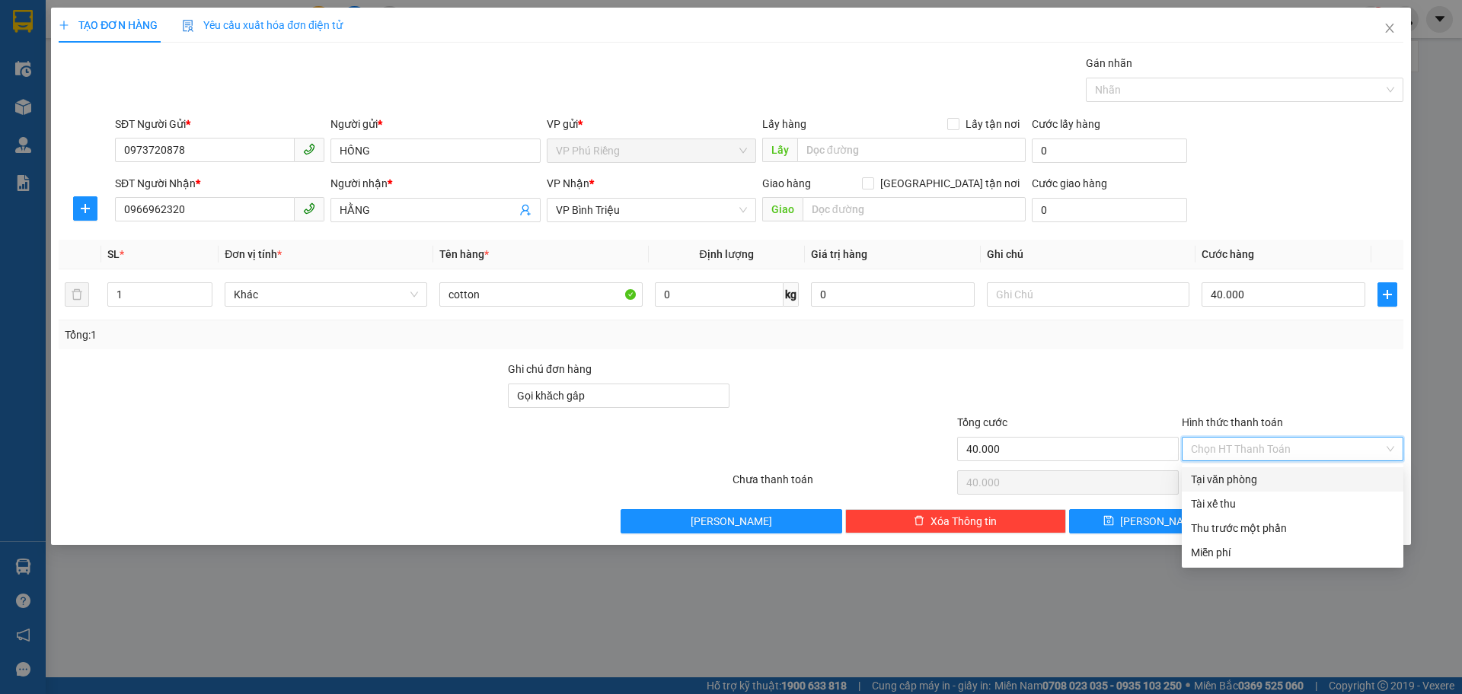
click at [1241, 479] on div "Tại văn phòng" at bounding box center [1292, 479] width 203 height 17
type input "0"
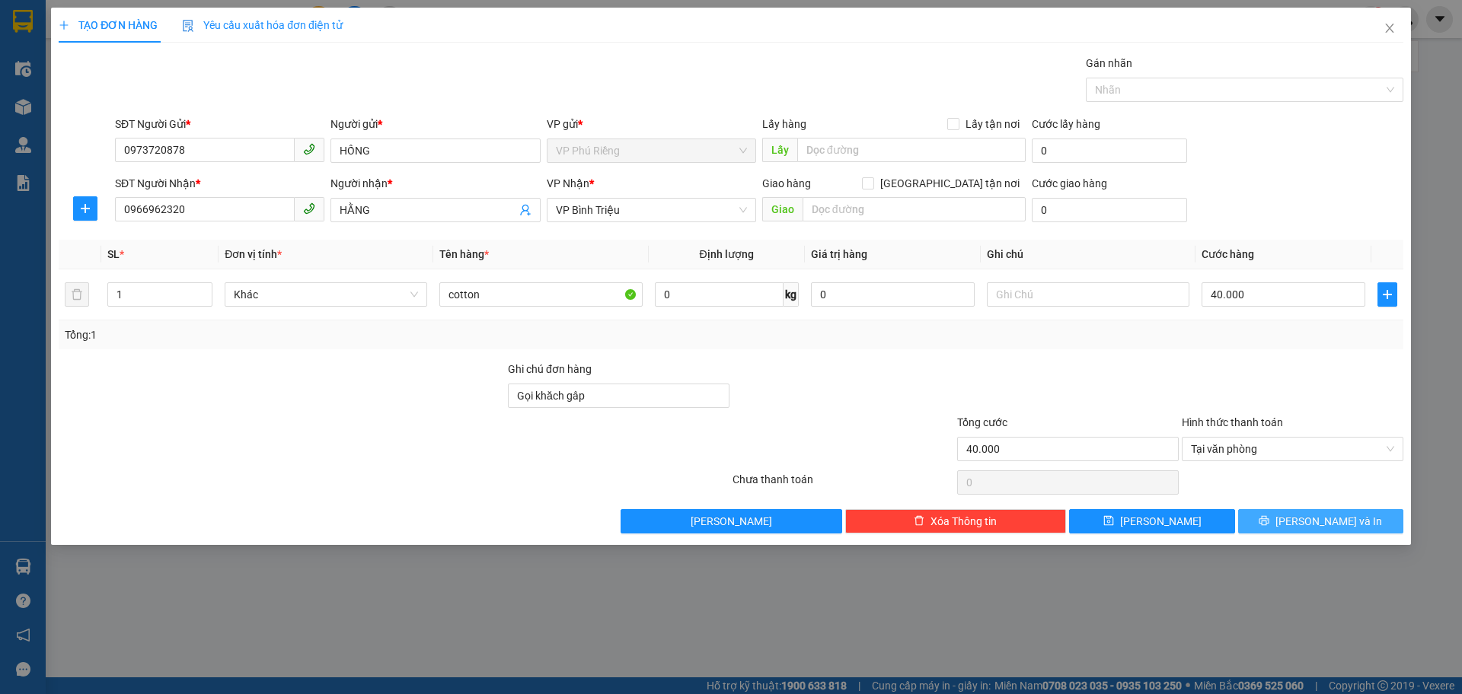
click at [1325, 518] on span "[PERSON_NAME] và In" at bounding box center [1328, 521] width 107 height 17
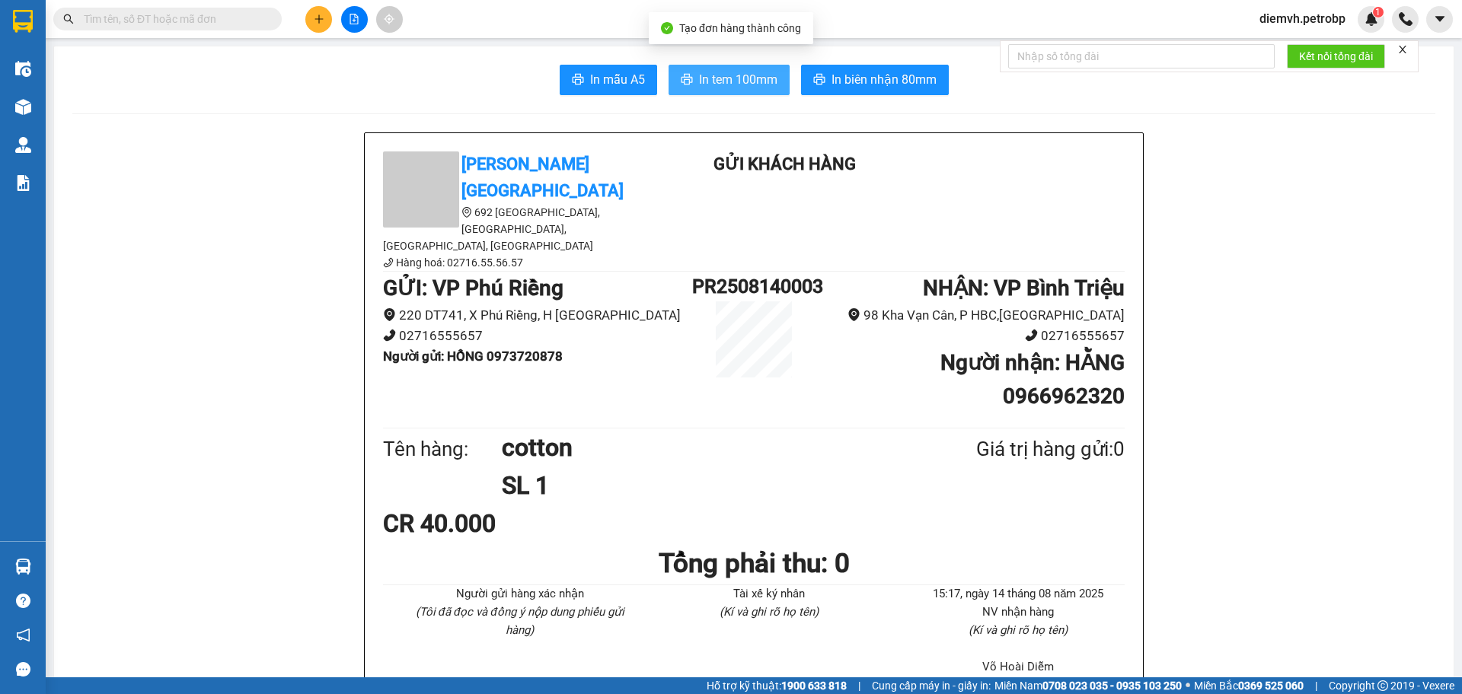
click at [749, 81] on span "In tem 100mm" at bounding box center [738, 79] width 78 height 19
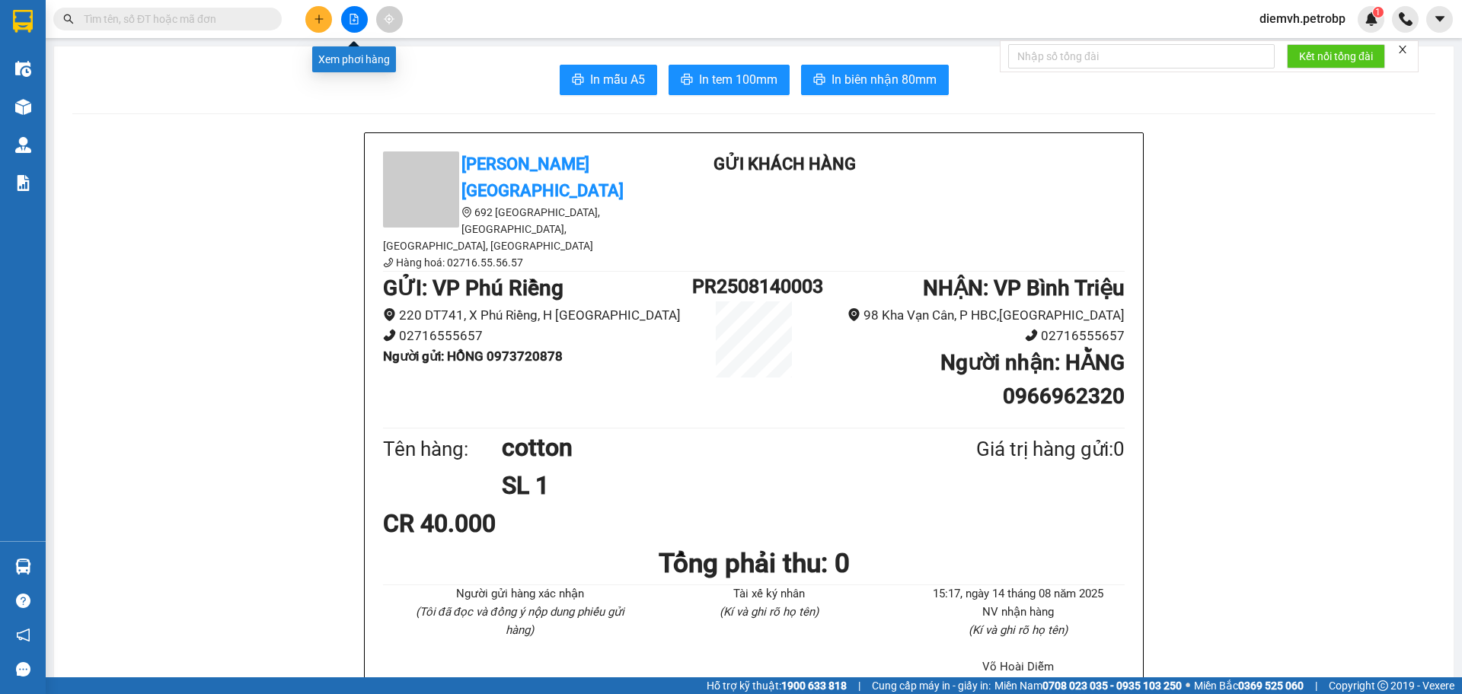
click at [358, 20] on icon "file-add" at bounding box center [354, 19] width 8 height 11
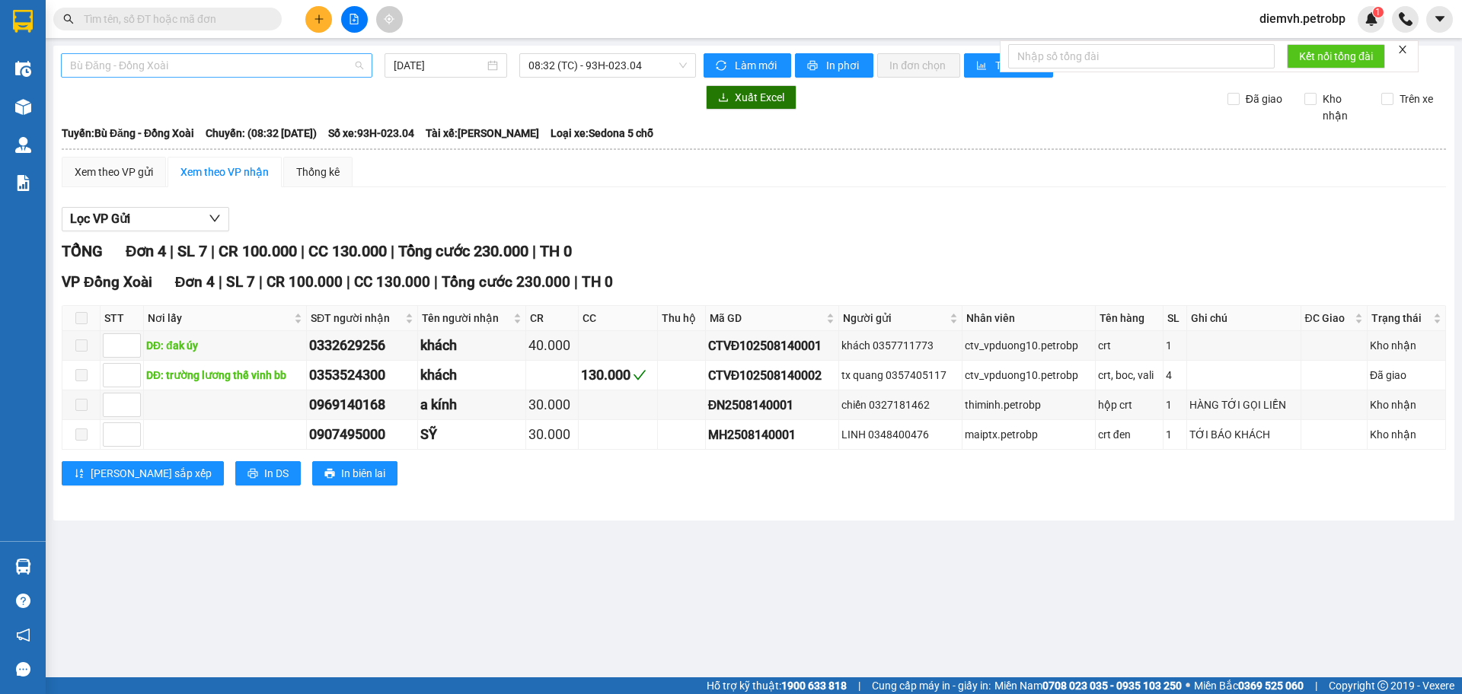
click at [244, 58] on span "Bù Đăng - Đồng Xoài" at bounding box center [216, 65] width 293 height 23
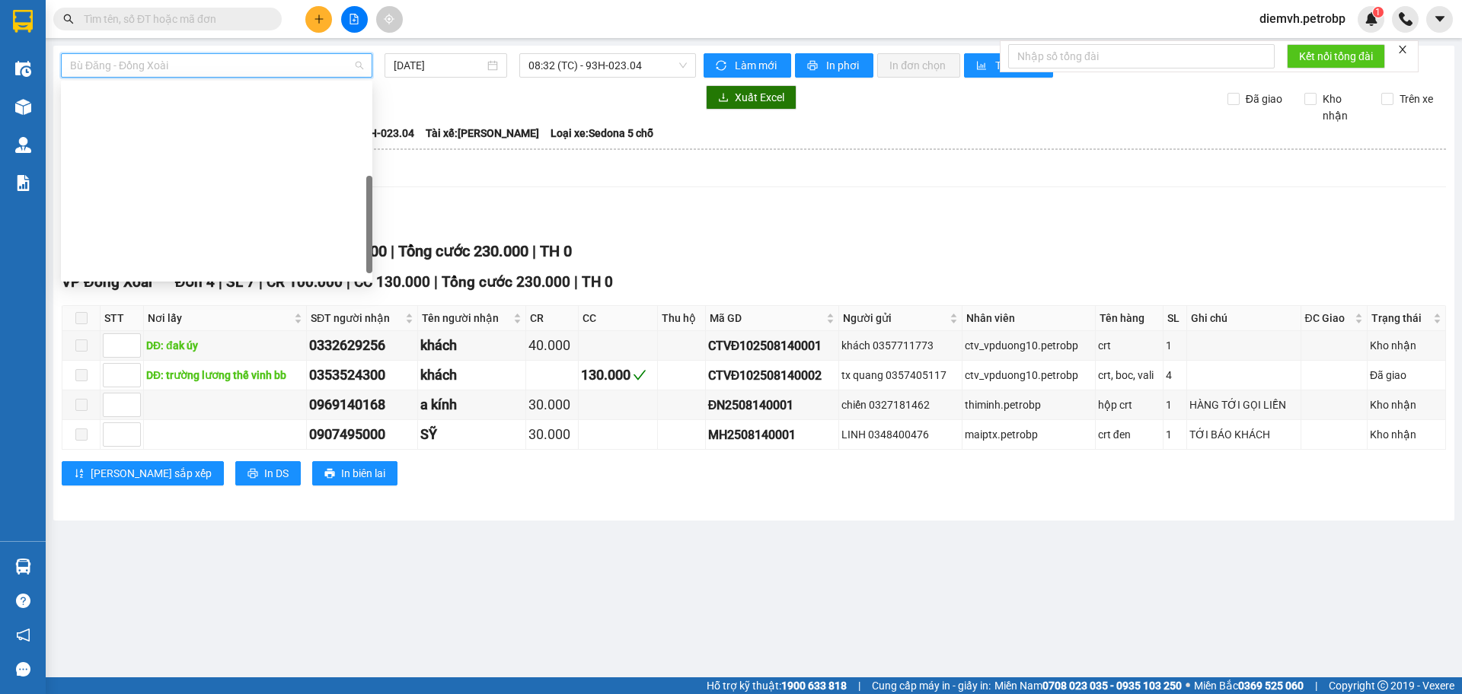
click at [159, 453] on div "Phước Long - [PERSON_NAME]" at bounding box center [216, 461] width 293 height 17
type input "[DATE]"
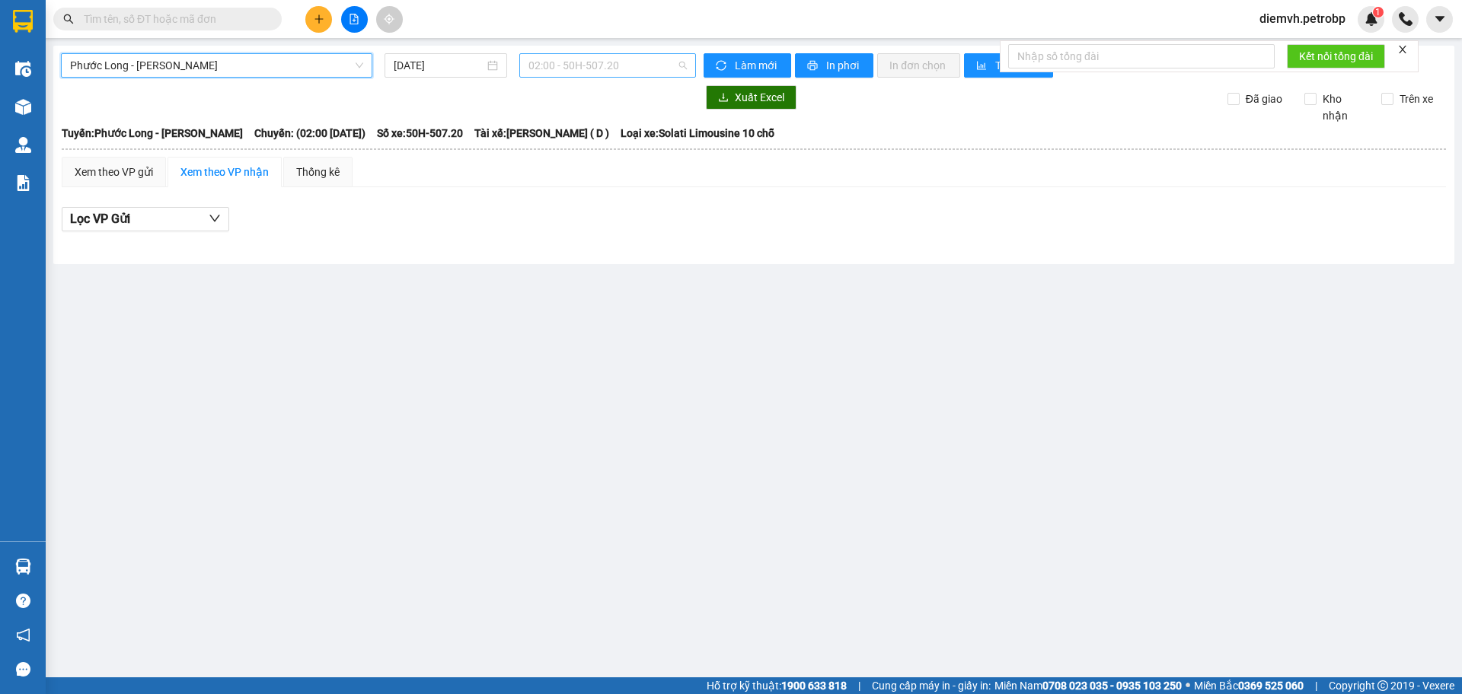
click at [630, 65] on span "02:00 - 50H-507.20" at bounding box center [607, 65] width 158 height 23
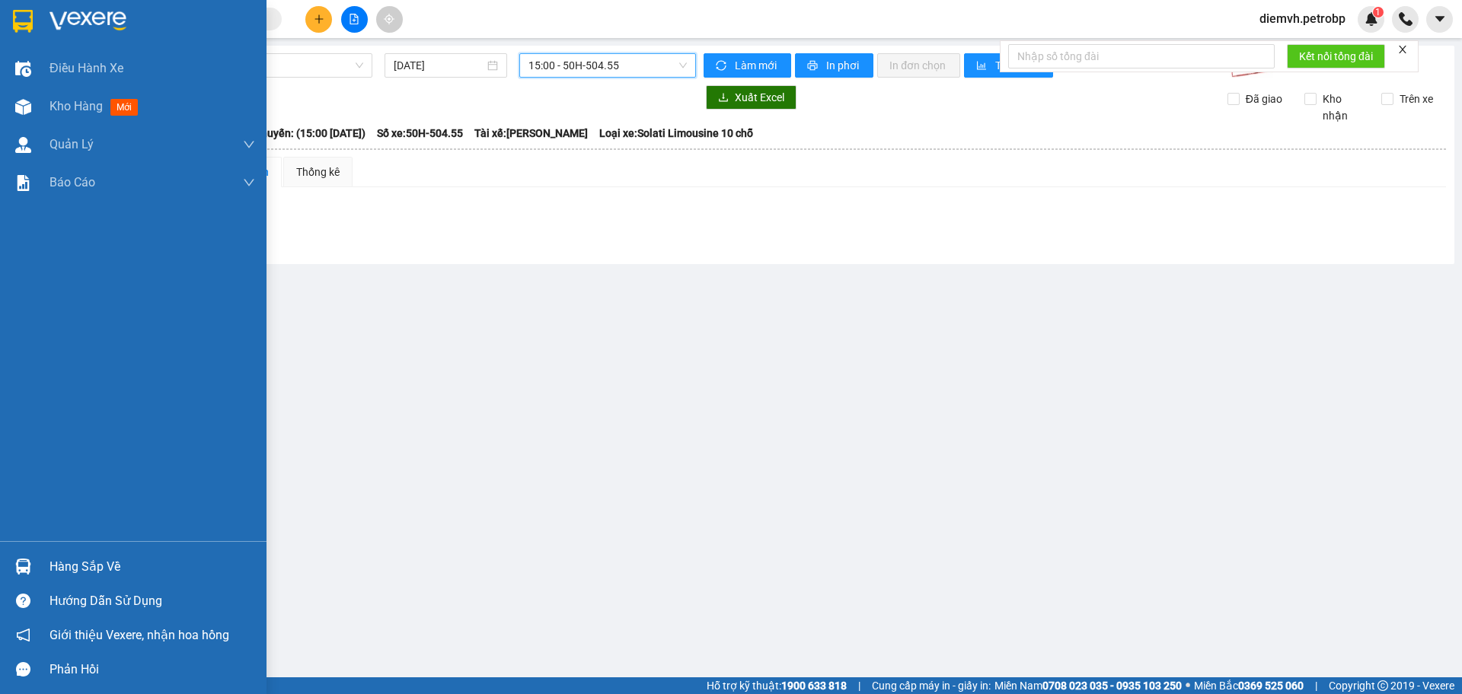
click at [75, 576] on div "Hàng sắp về" at bounding box center [152, 567] width 206 height 23
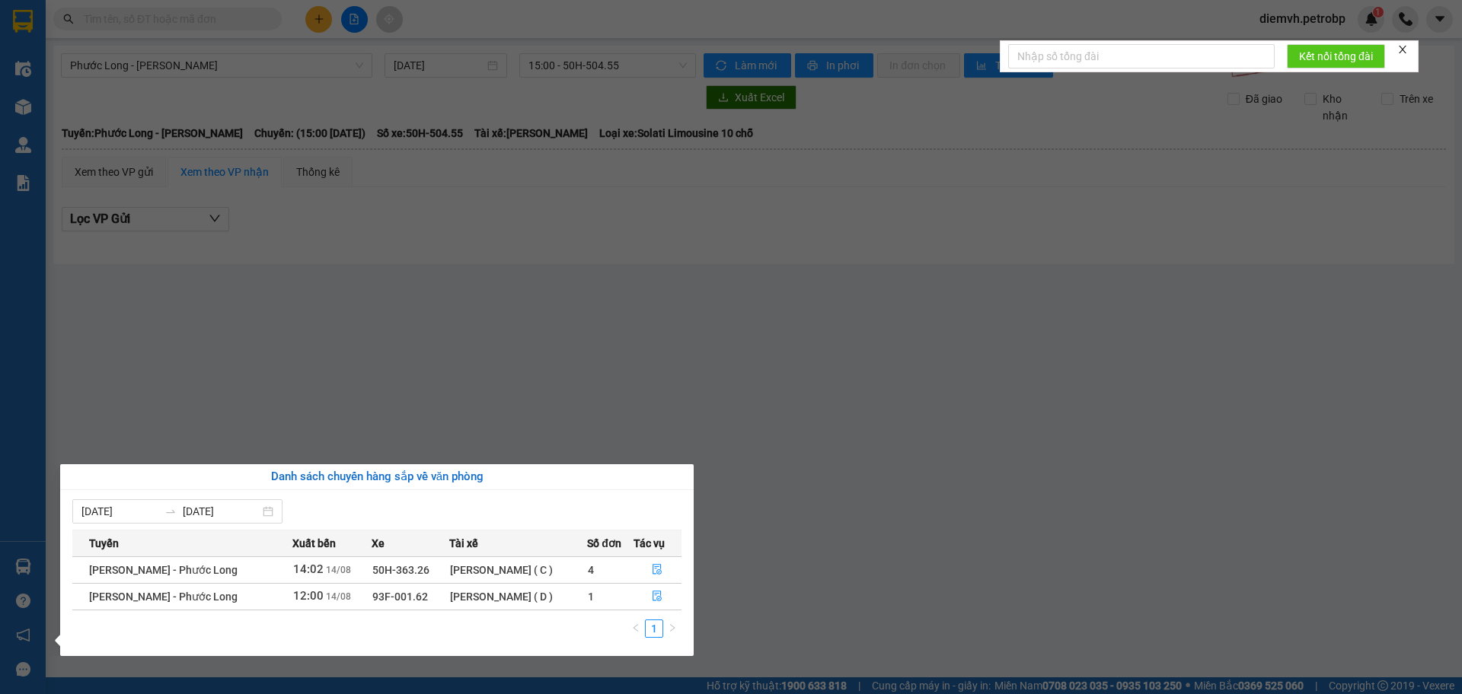
click at [587, 333] on section "Kết quả tìm kiếm ( 0 ) Bộ lọc No Data diemvh.petrobp 1 Điều hành xe Kho hàng mớ…" at bounding box center [731, 347] width 1462 height 694
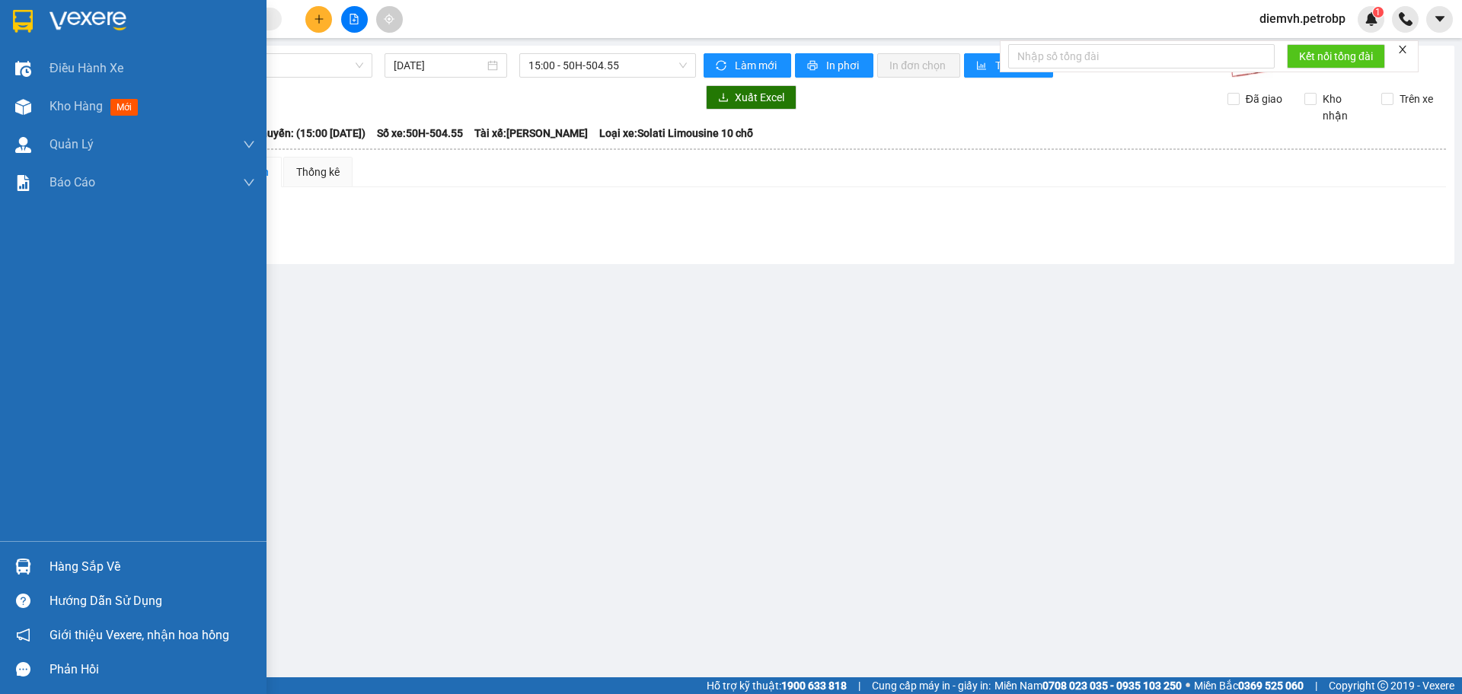
click at [66, 570] on div "Hàng sắp về" at bounding box center [152, 567] width 206 height 23
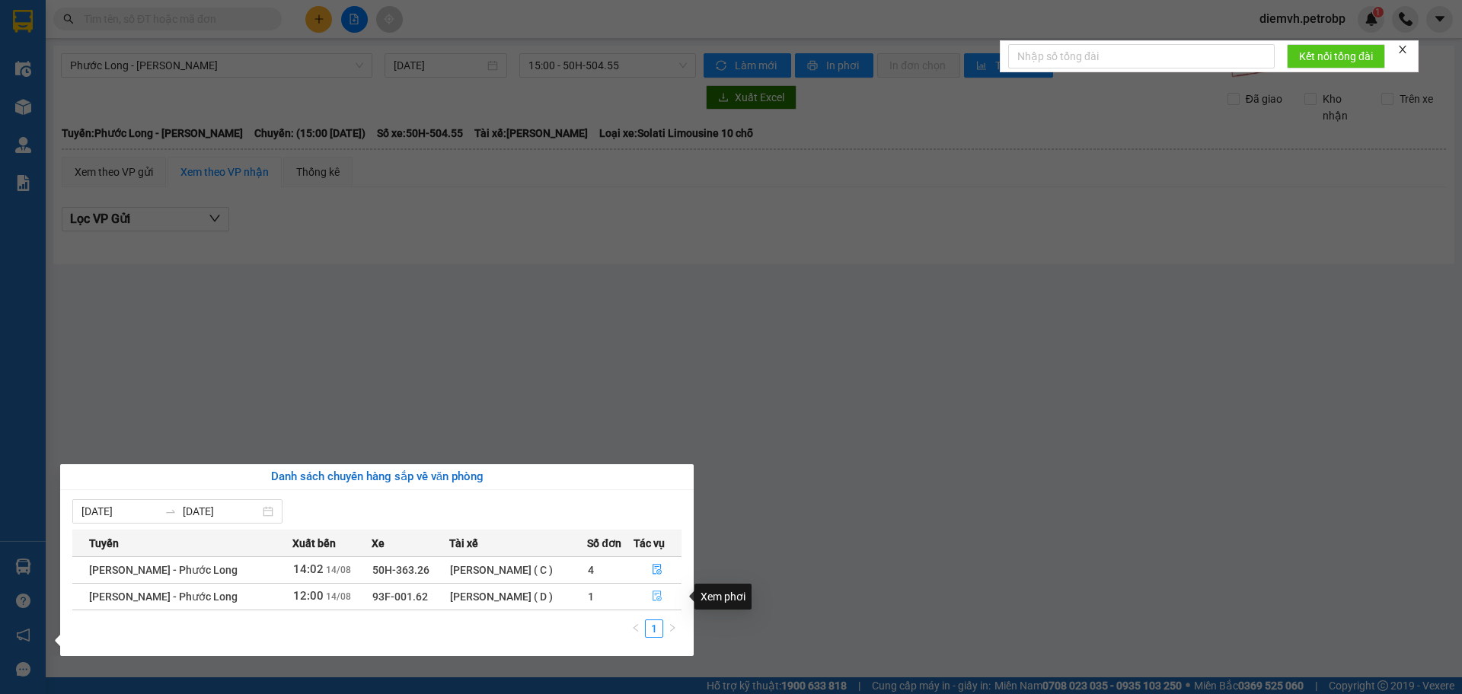
click at [658, 592] on icon "file-done" at bounding box center [657, 597] width 9 height 11
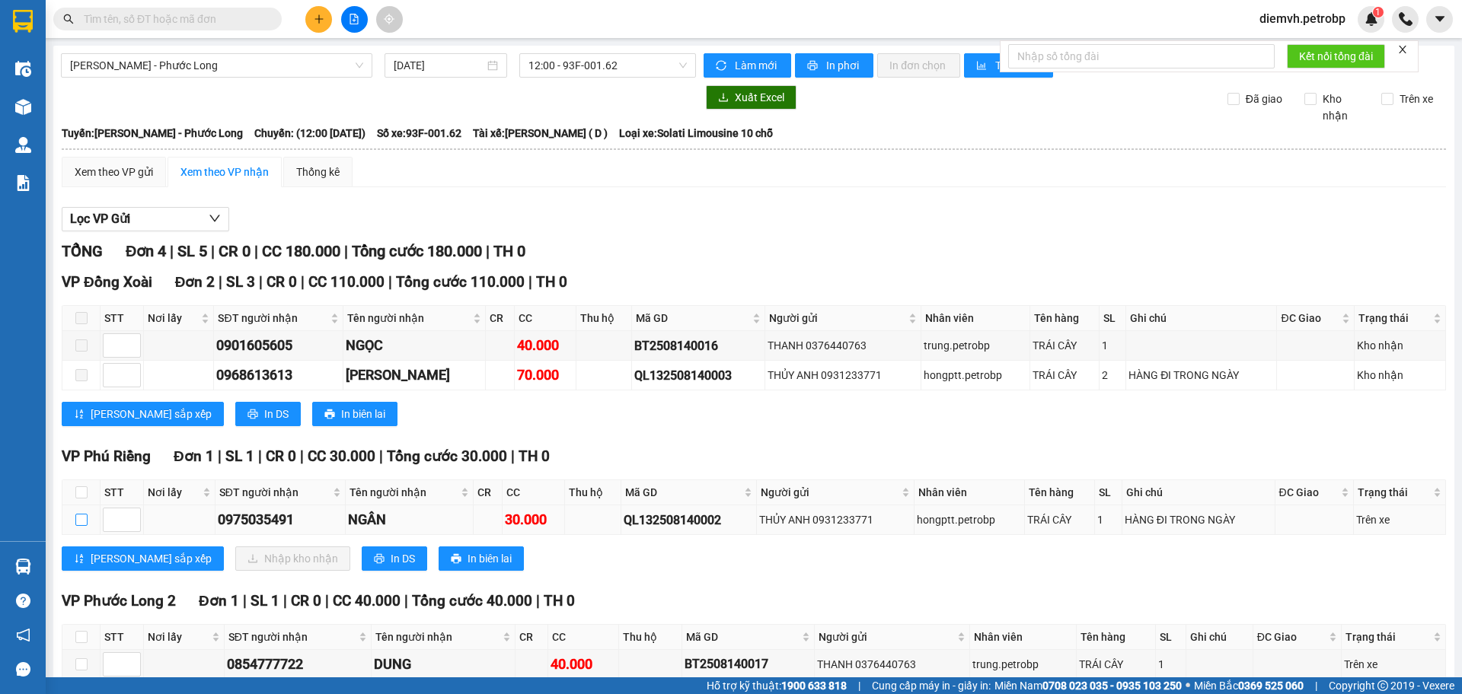
drag, startPoint x: 77, startPoint y: 442, endPoint x: 178, endPoint y: 492, distance: 112.7
click at [78, 514] on input "checkbox" at bounding box center [81, 520] width 12 height 12
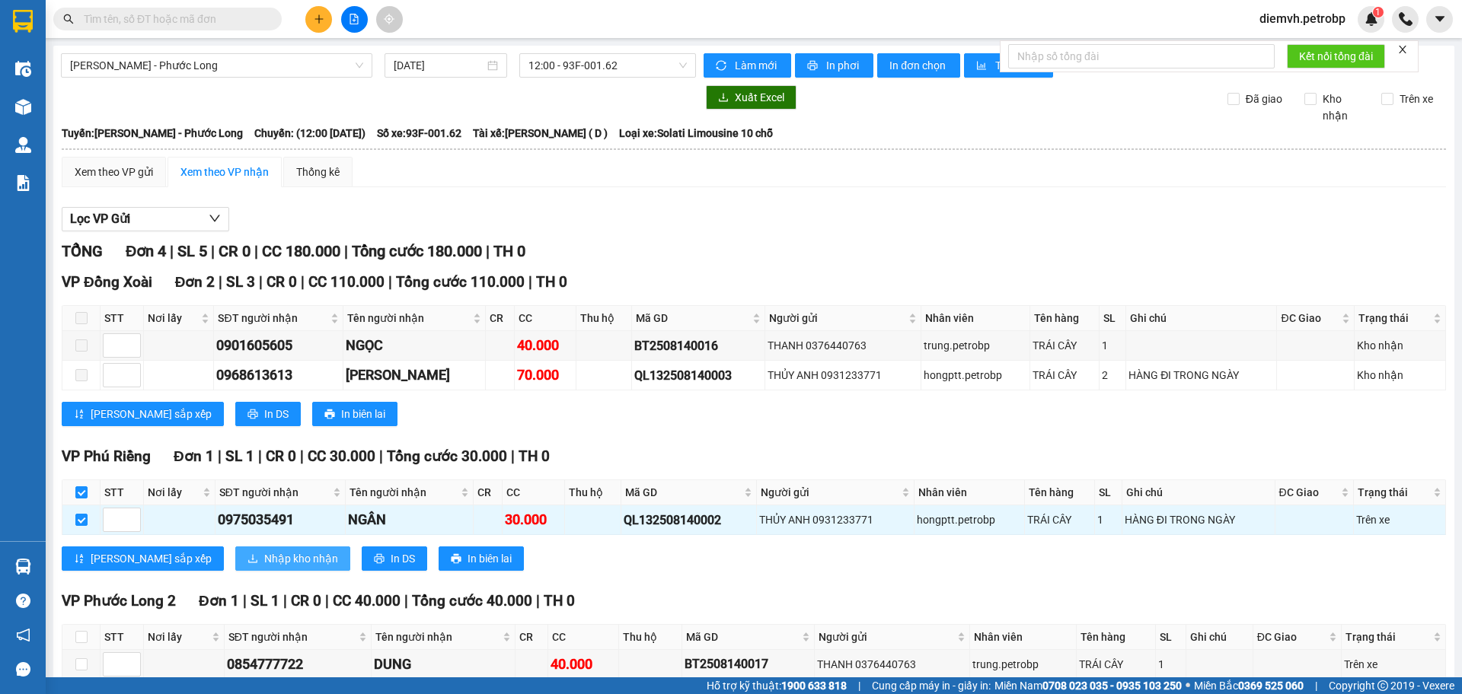
click at [264, 550] on span "Nhập kho nhận" at bounding box center [301, 558] width 74 height 17
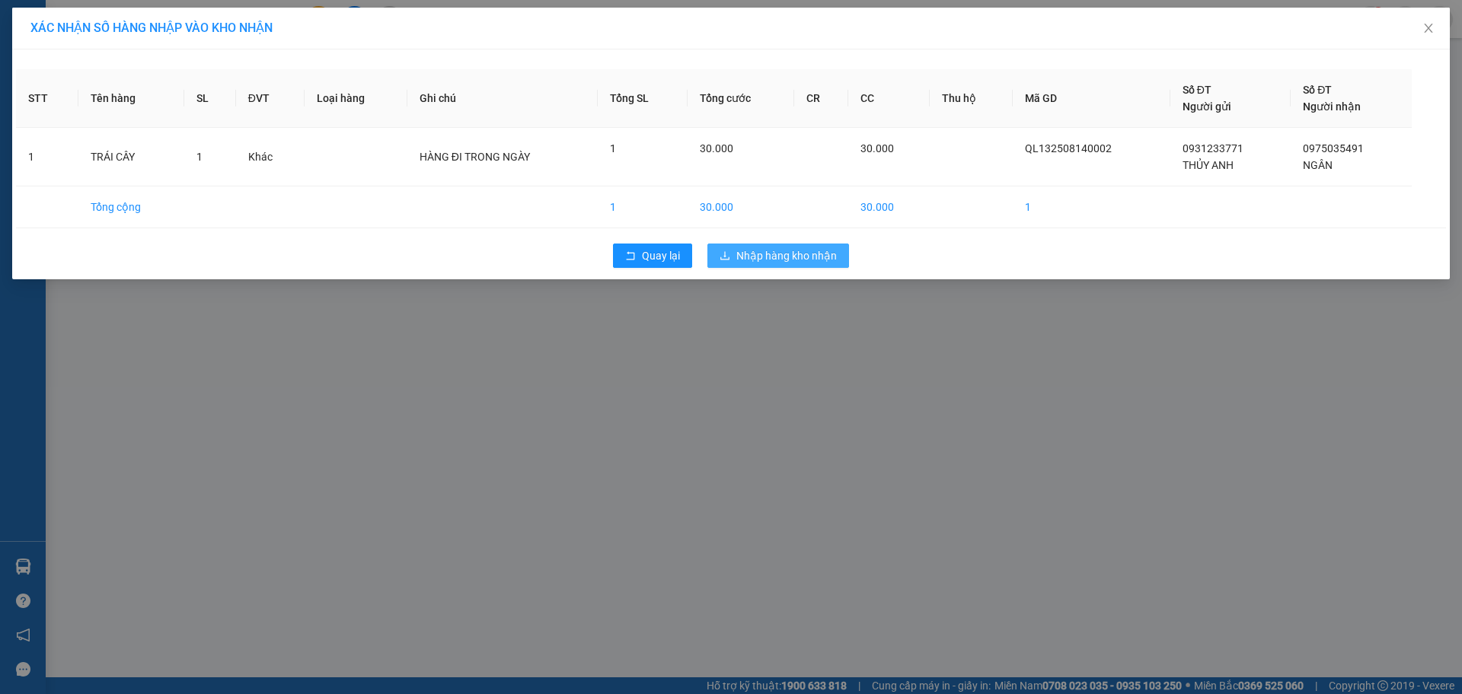
click at [809, 256] on span "Nhập hàng kho nhận" at bounding box center [786, 255] width 100 height 17
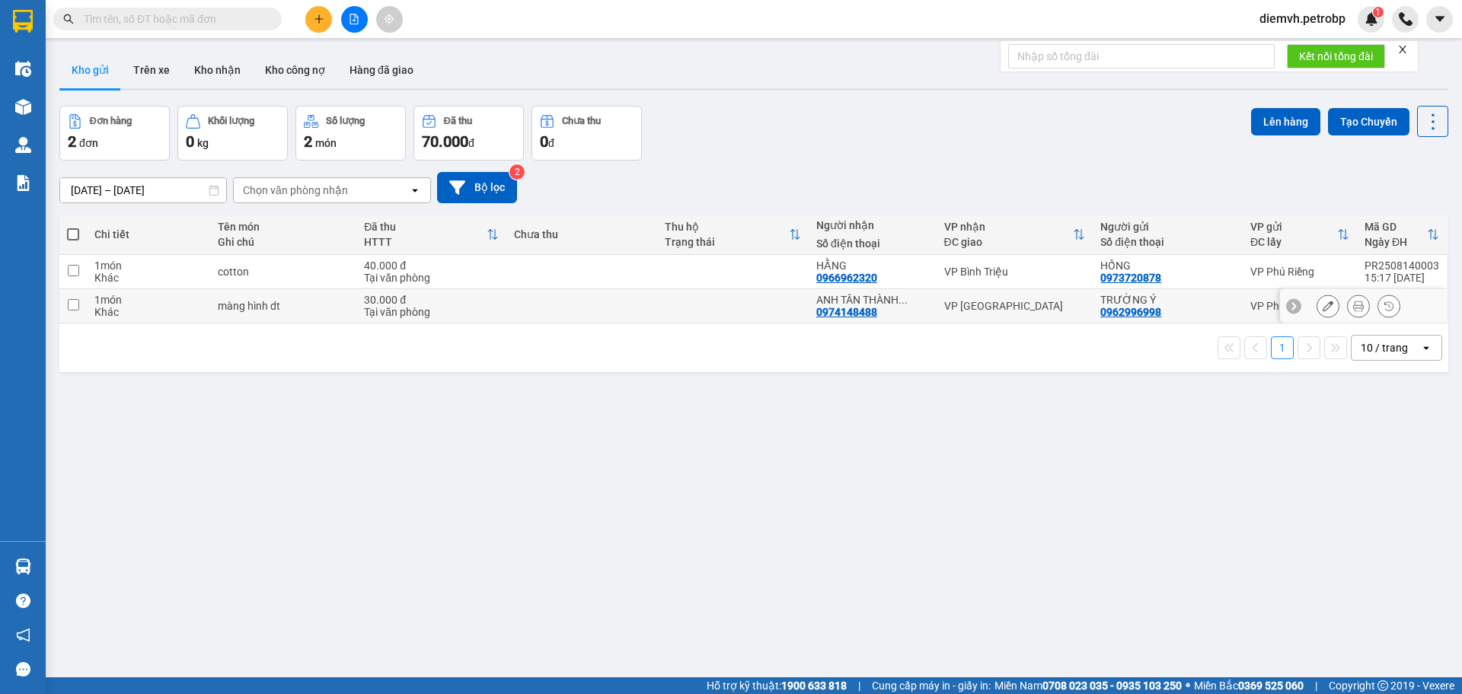
click at [68, 301] on input "checkbox" at bounding box center [73, 304] width 11 height 11
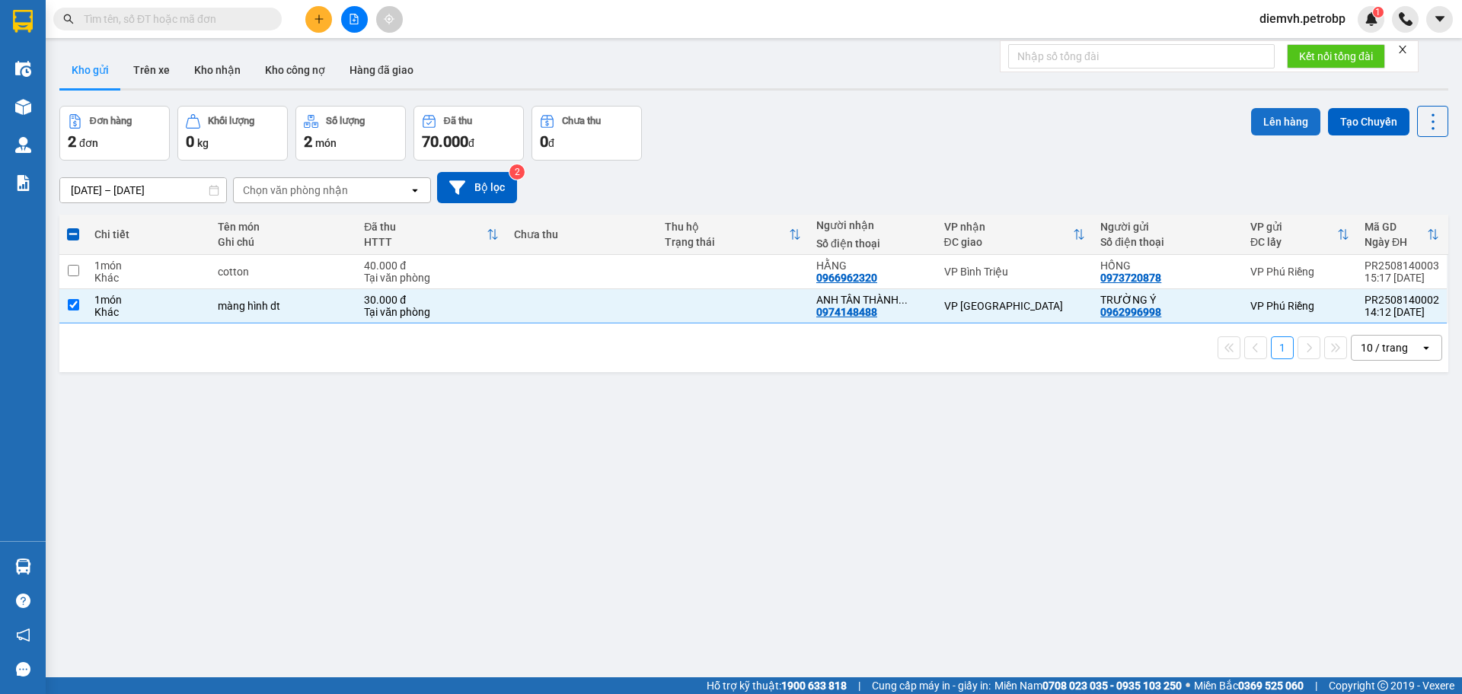
click at [1257, 118] on button "Lên hàng" at bounding box center [1285, 121] width 69 height 27
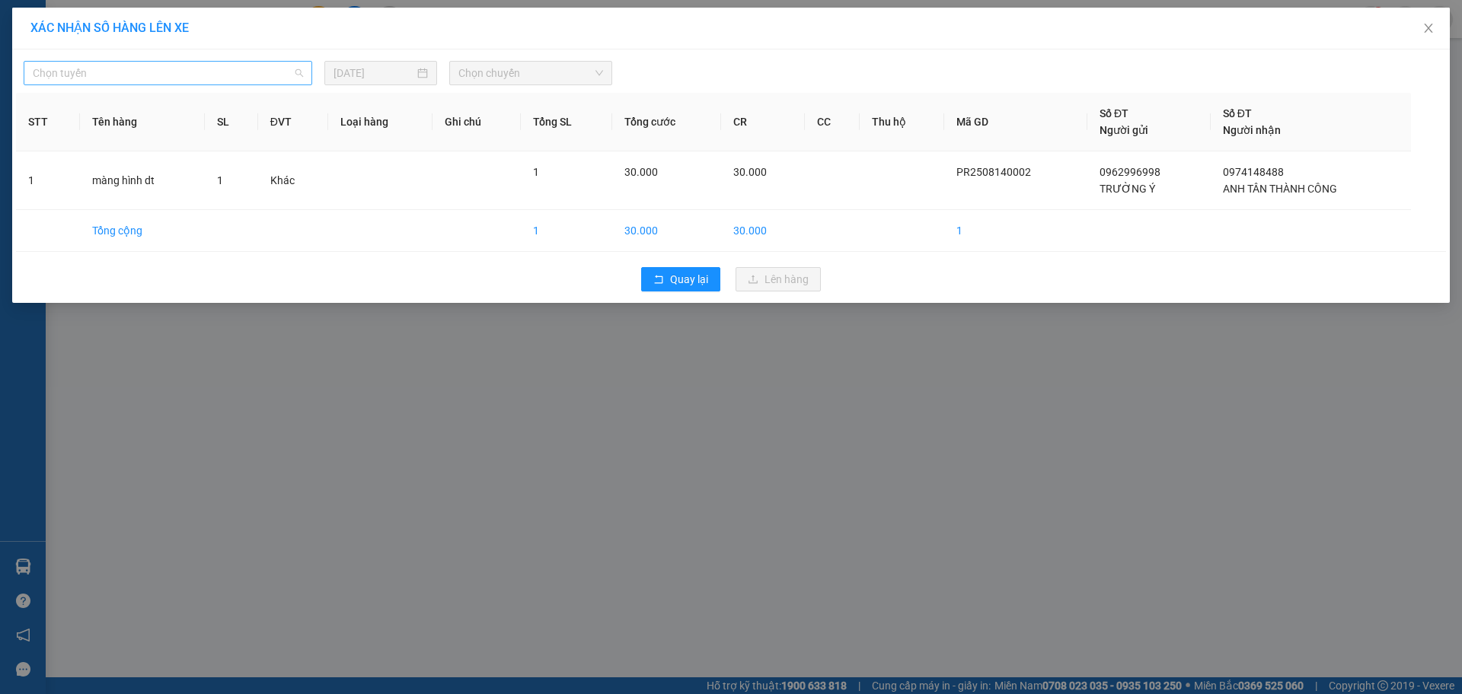
click at [239, 75] on span "Chọn tuyến" at bounding box center [168, 73] width 270 height 23
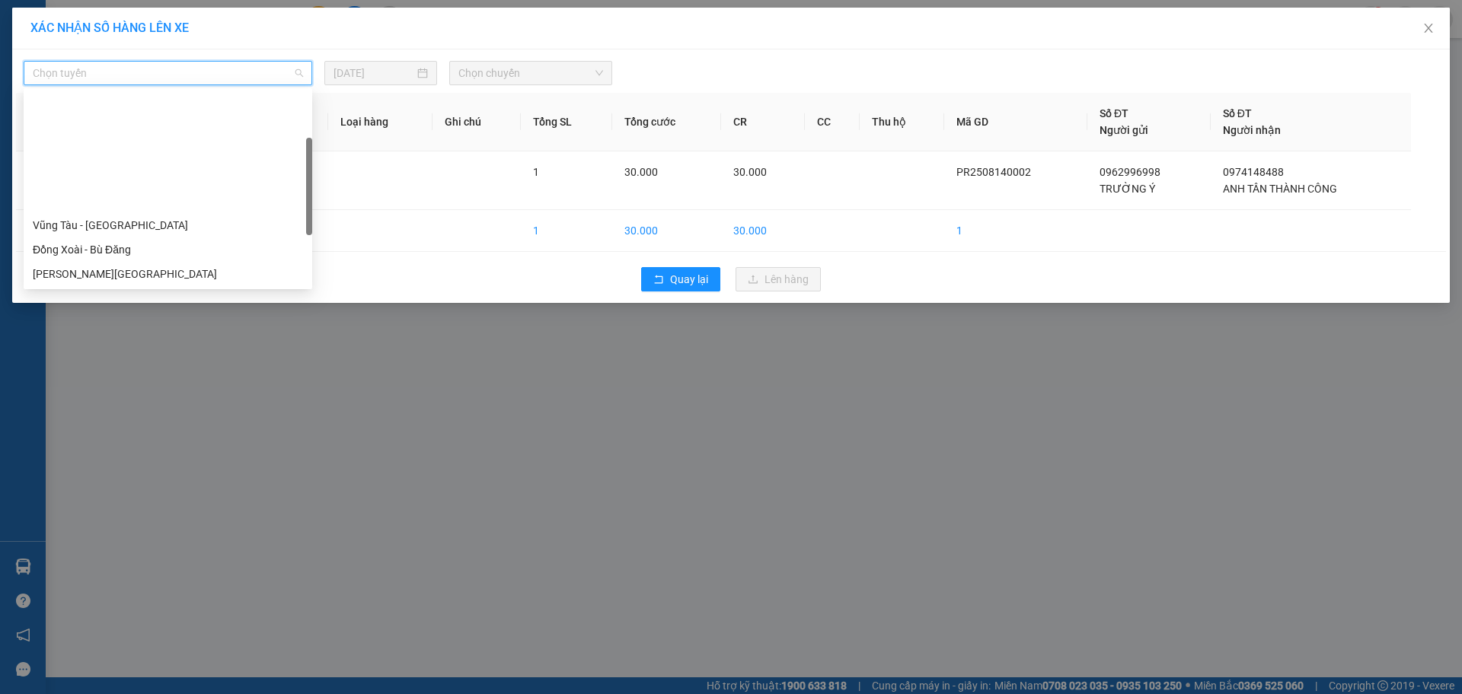
click at [136, 363] on div "[PERSON_NAME] - Phước Long" at bounding box center [168, 371] width 270 height 17
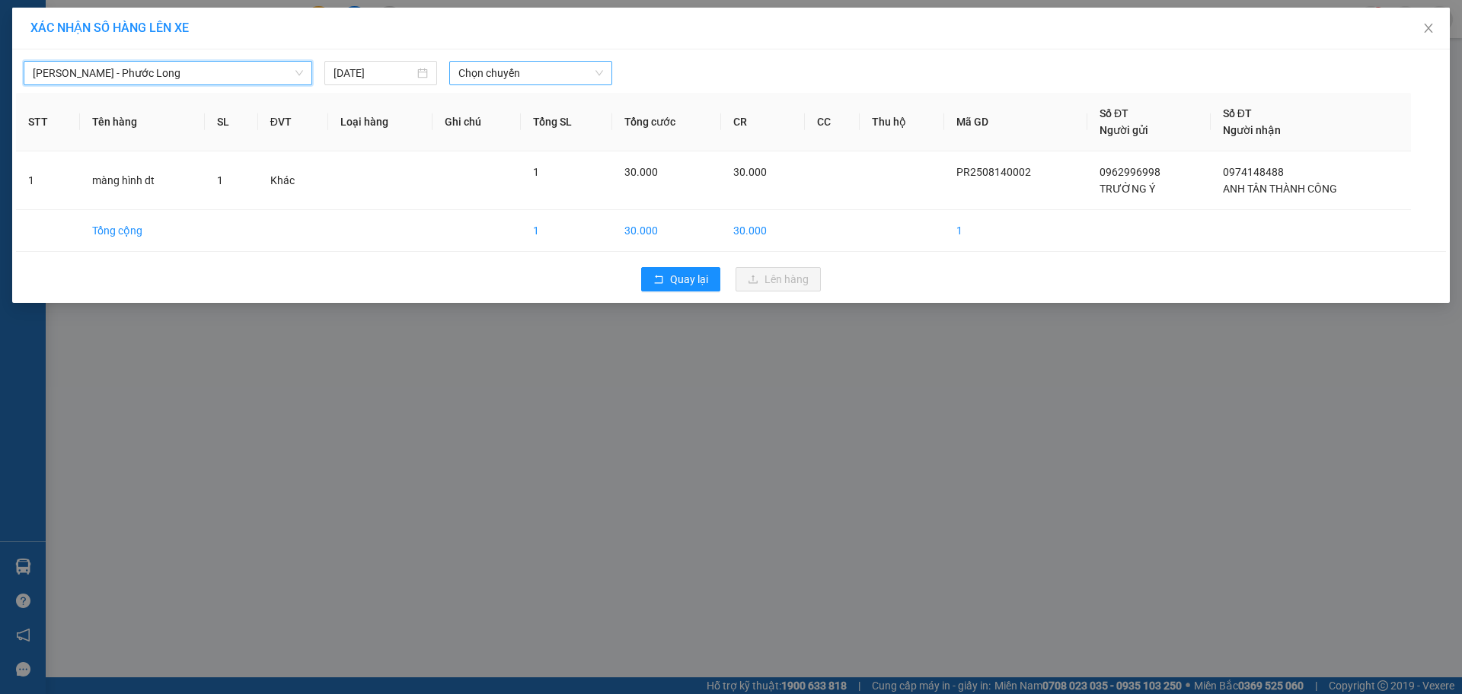
click at [525, 72] on span "Chọn chuyến" at bounding box center [530, 73] width 145 height 23
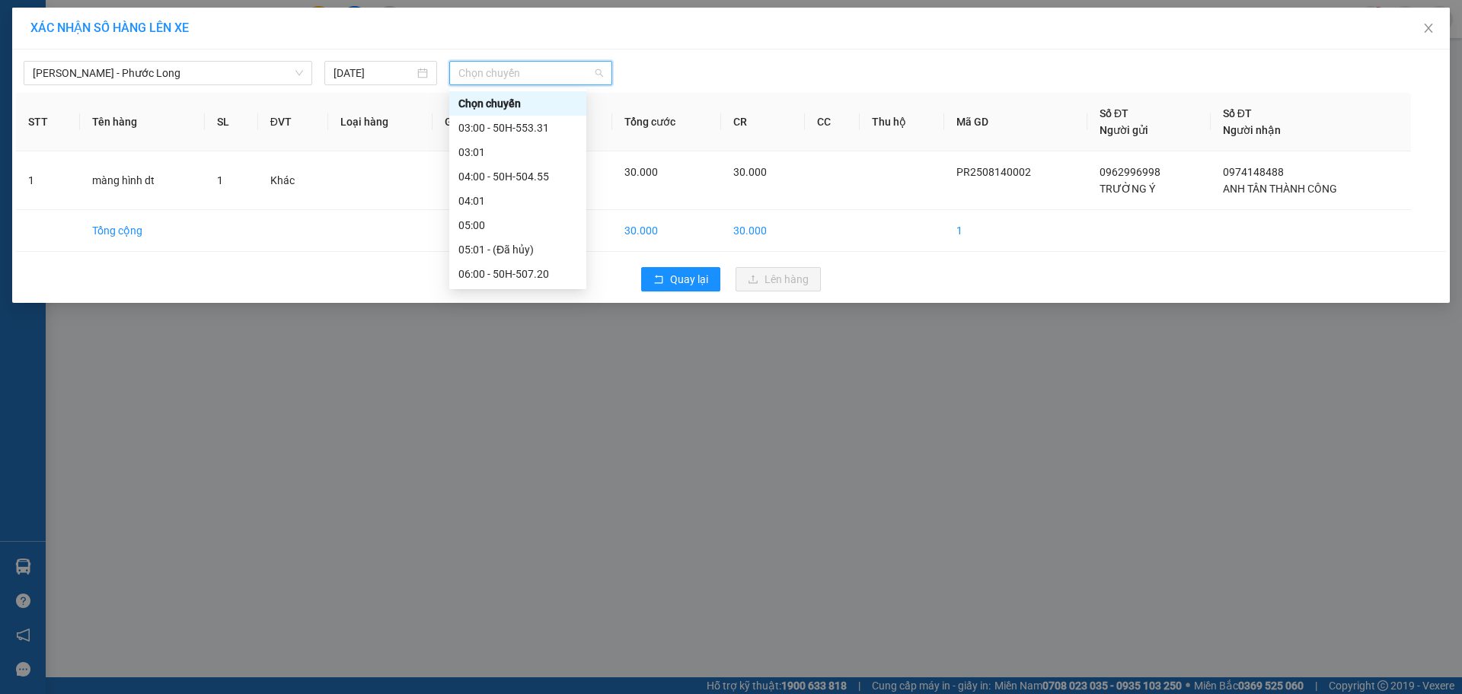
click at [529, 582] on div "12:00 - 93F-001.62" at bounding box center [517, 590] width 119 height 17
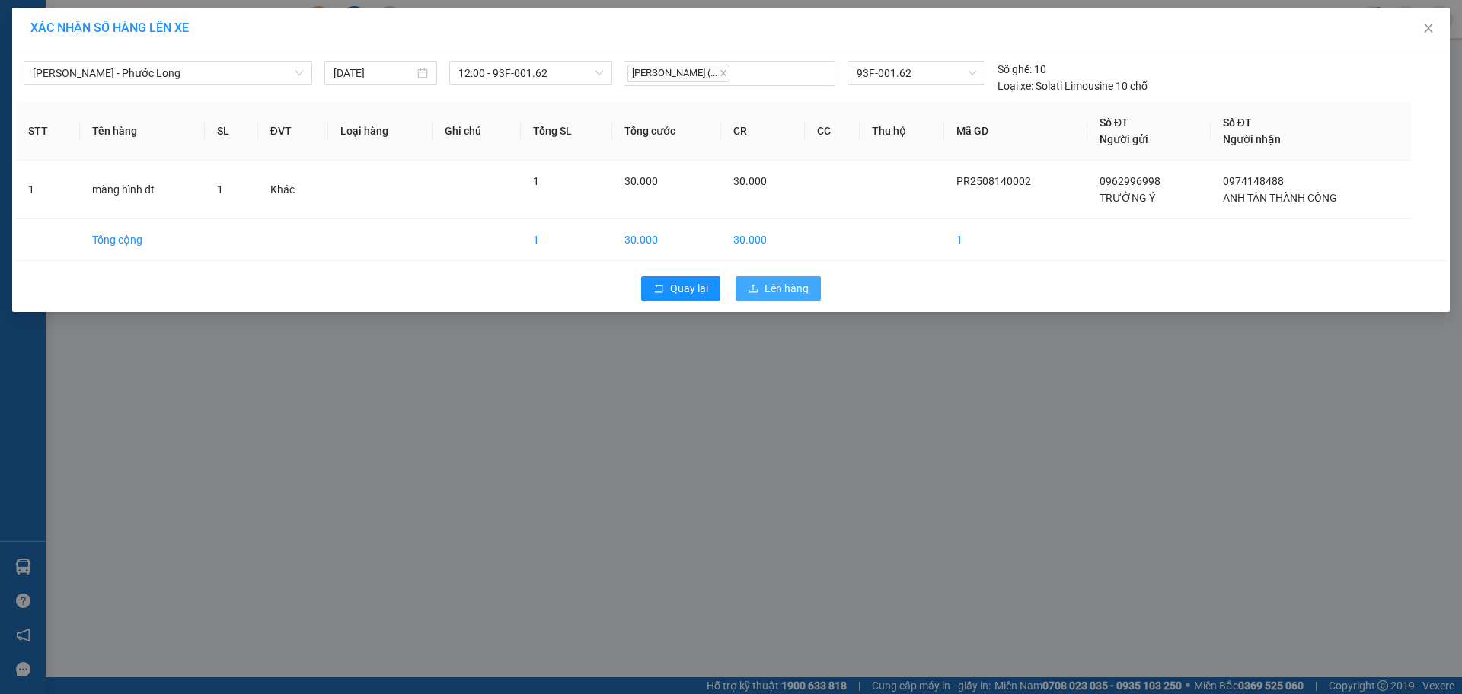
click at [771, 280] on span "Lên hàng" at bounding box center [786, 288] width 44 height 17
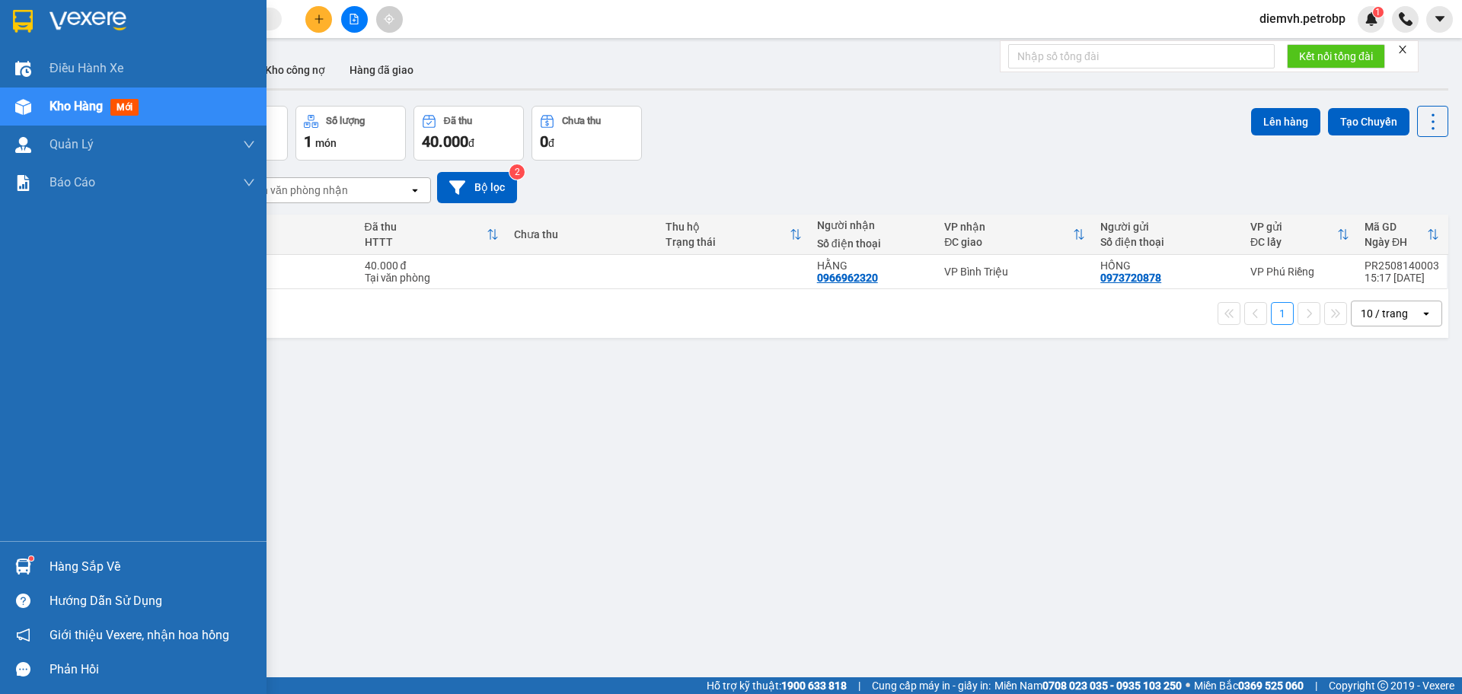
click at [74, 554] on div "Hàng sắp về" at bounding box center [133, 567] width 266 height 34
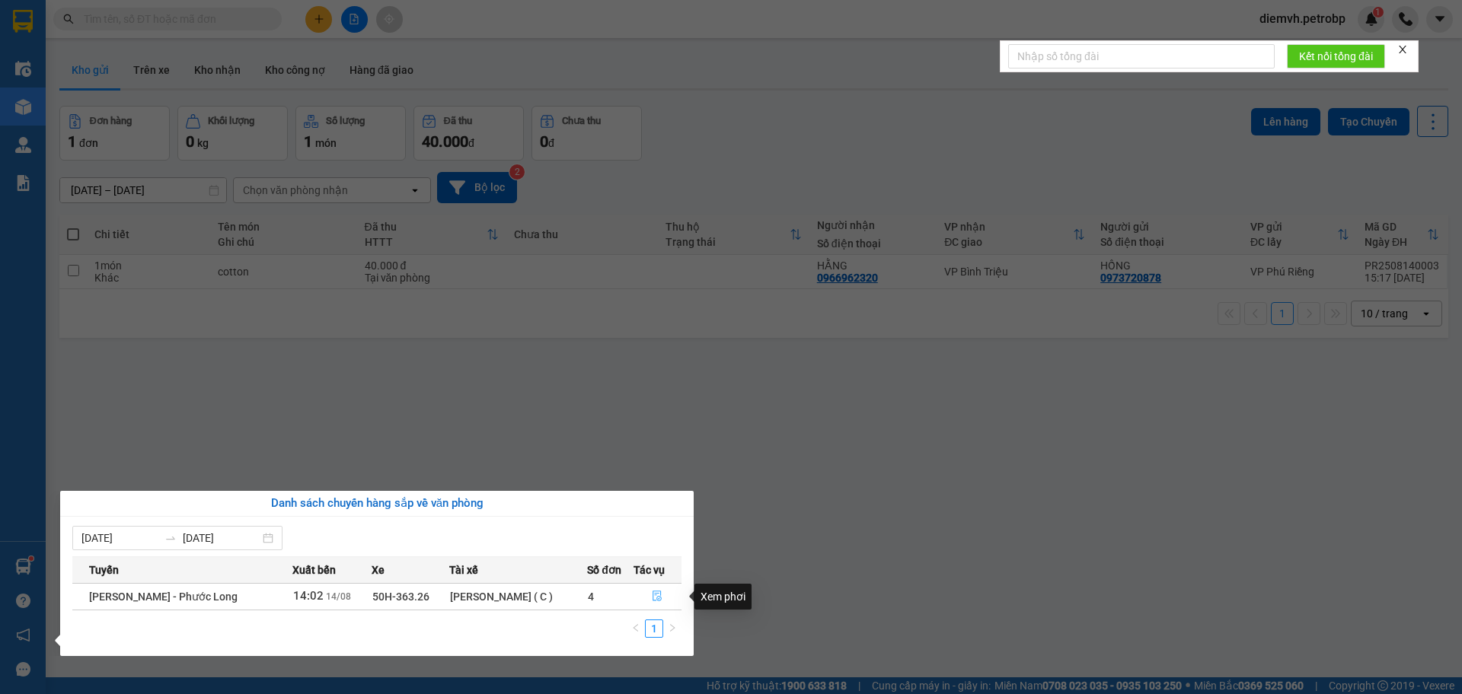
click at [646, 595] on button "button" at bounding box center [657, 597] width 47 height 24
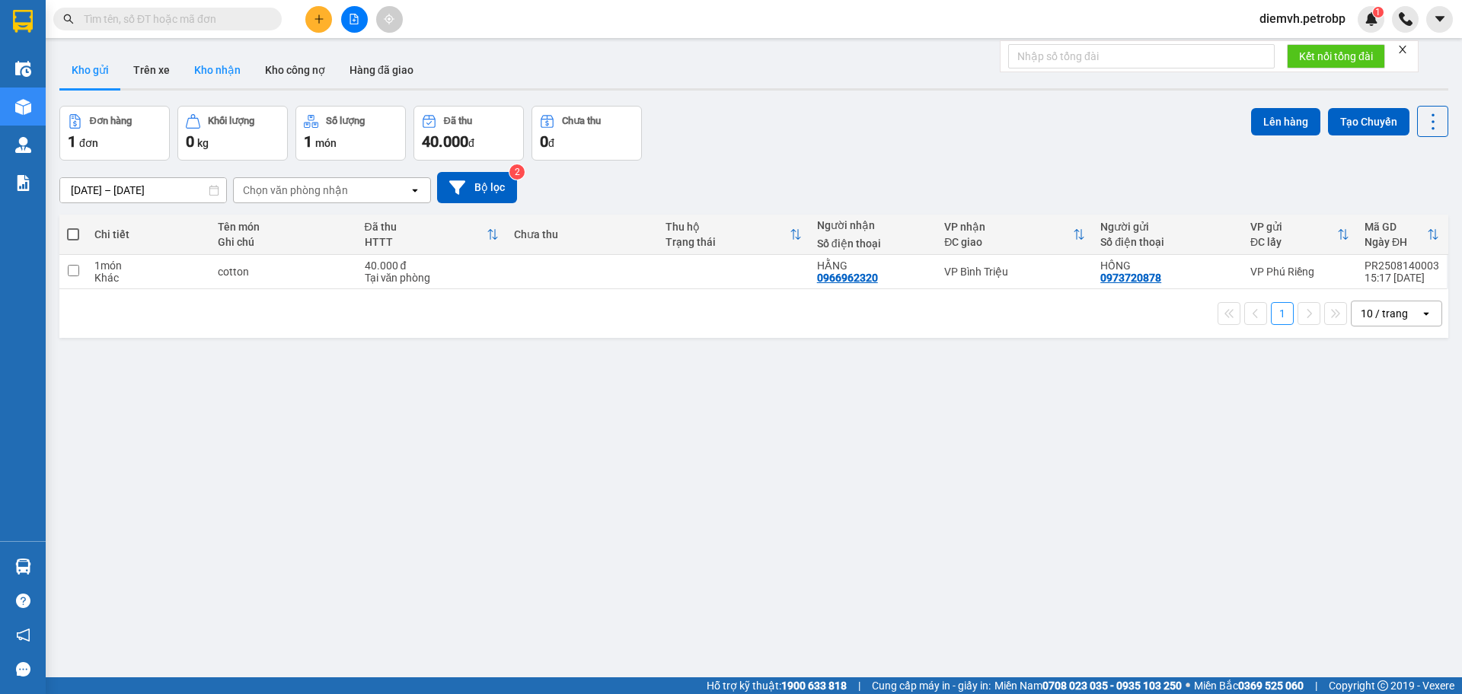
click at [227, 72] on button "Kho nhận" at bounding box center [217, 70] width 71 height 37
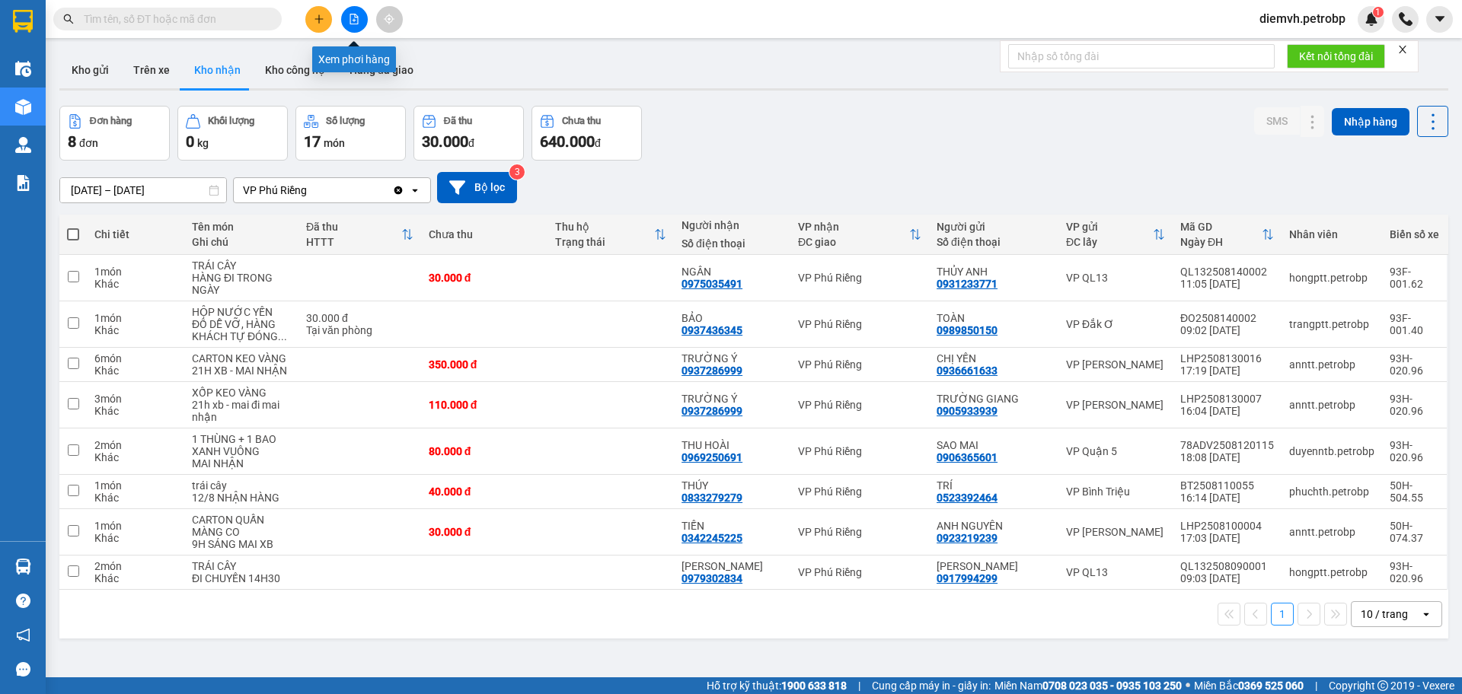
click at [356, 11] on button at bounding box center [354, 19] width 27 height 27
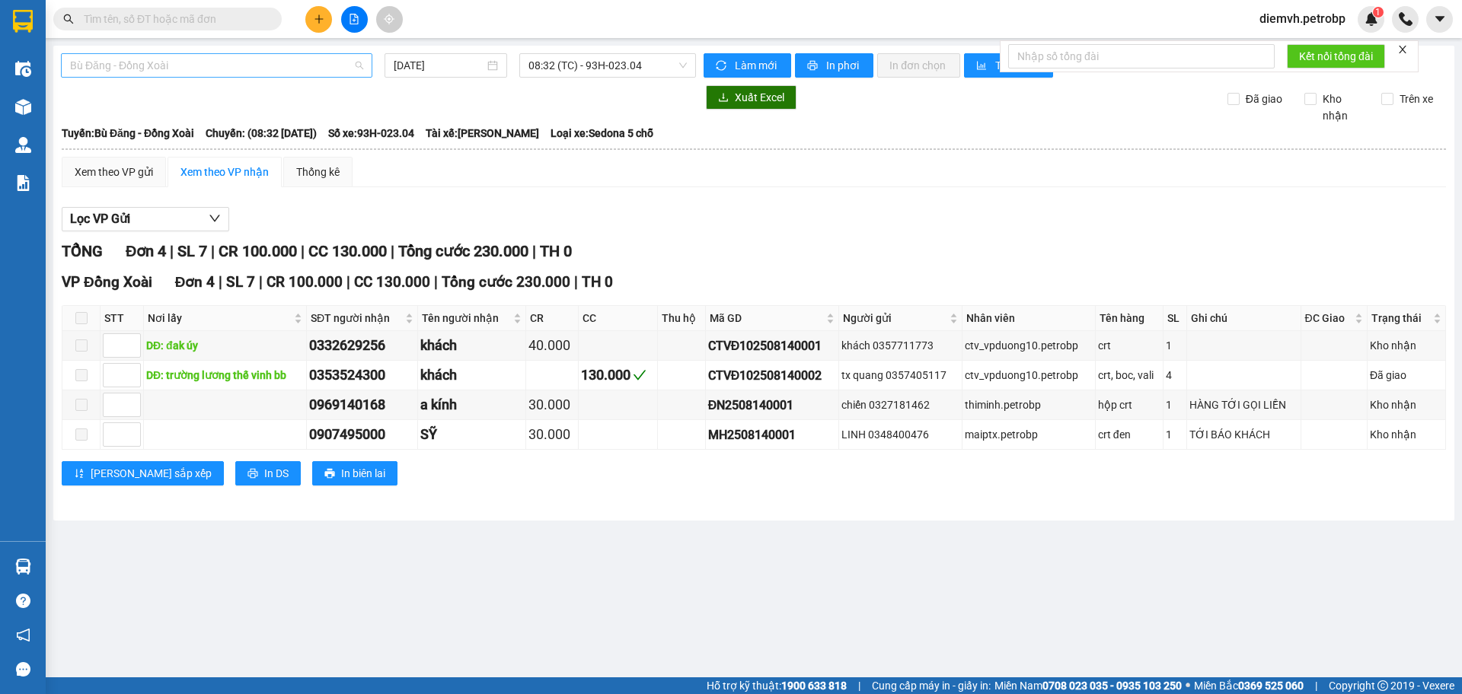
click at [262, 65] on span "Bù Đăng - Đồng Xoài" at bounding box center [216, 65] width 293 height 23
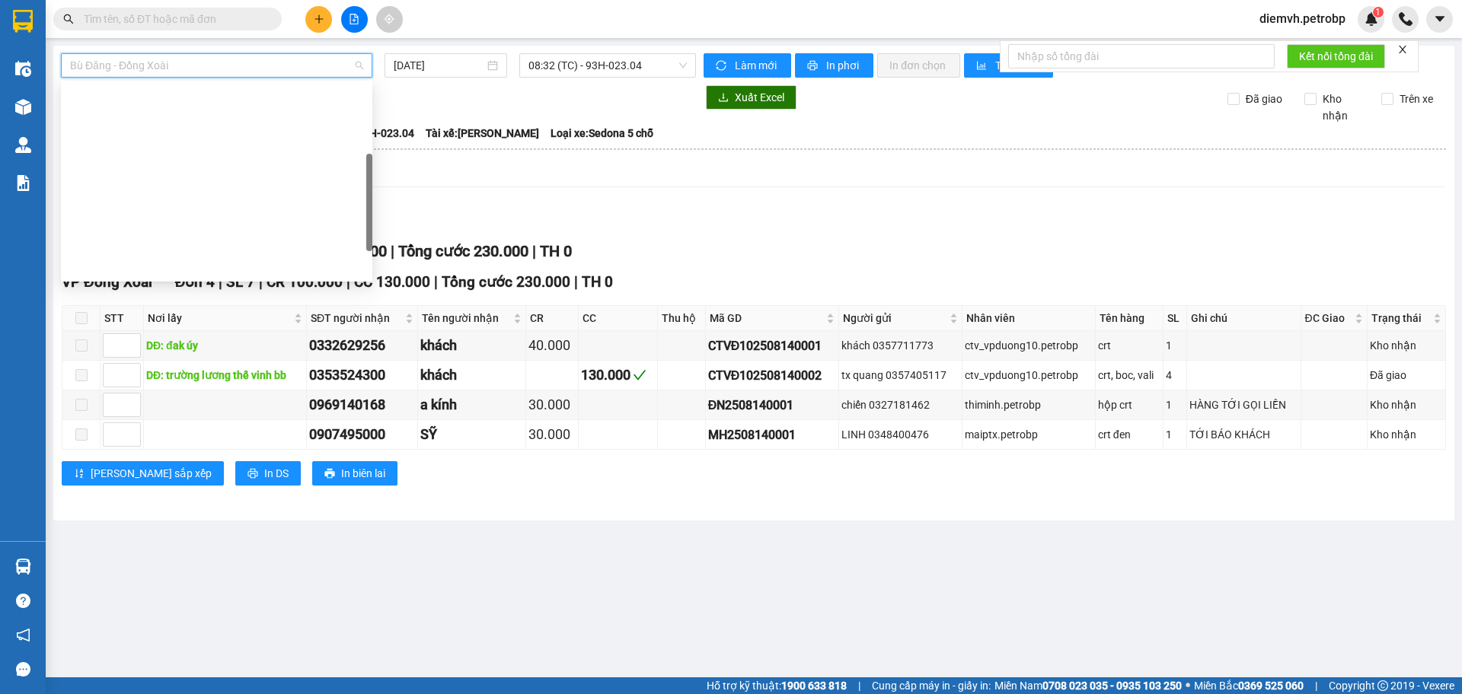
click at [184, 453] on div "Phước Long - [PERSON_NAME]" at bounding box center [216, 461] width 293 height 17
type input "[DATE]"
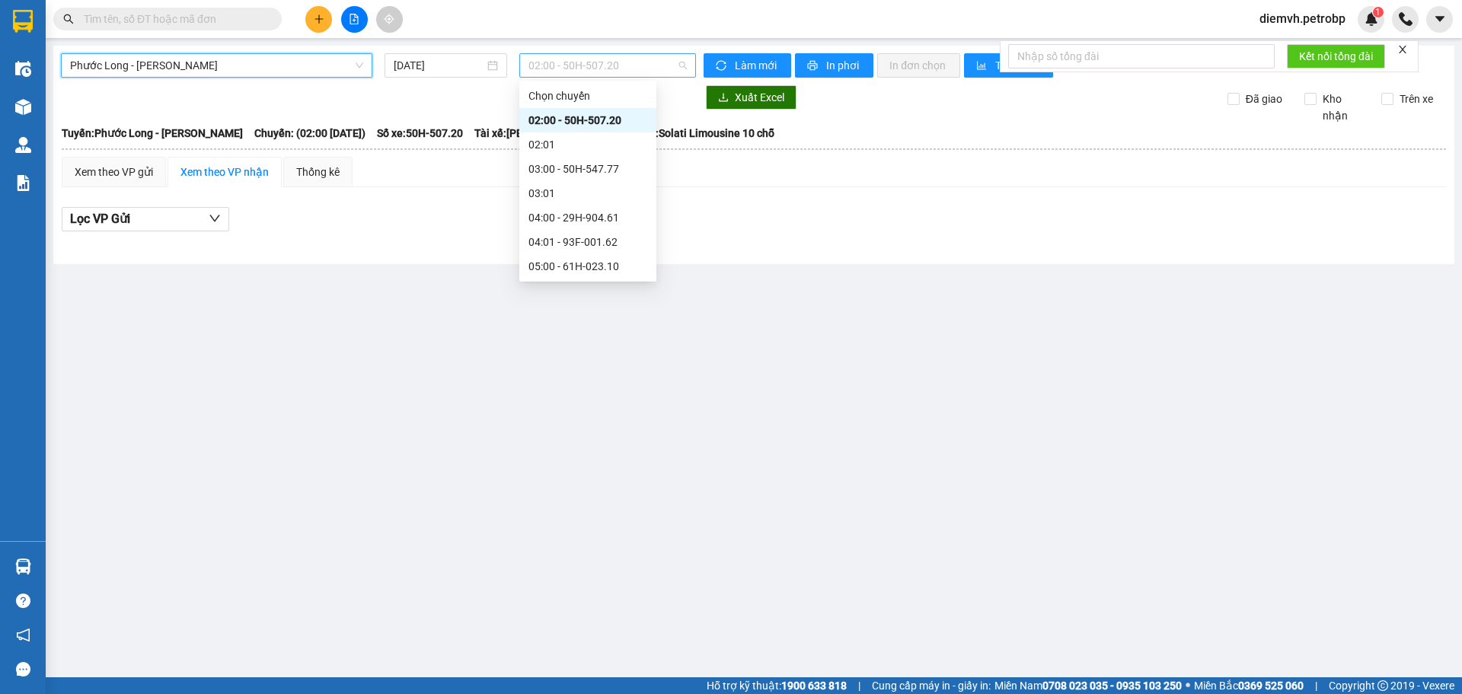
click at [648, 53] on div "02:00 - 50H-507.20" at bounding box center [607, 65] width 177 height 24
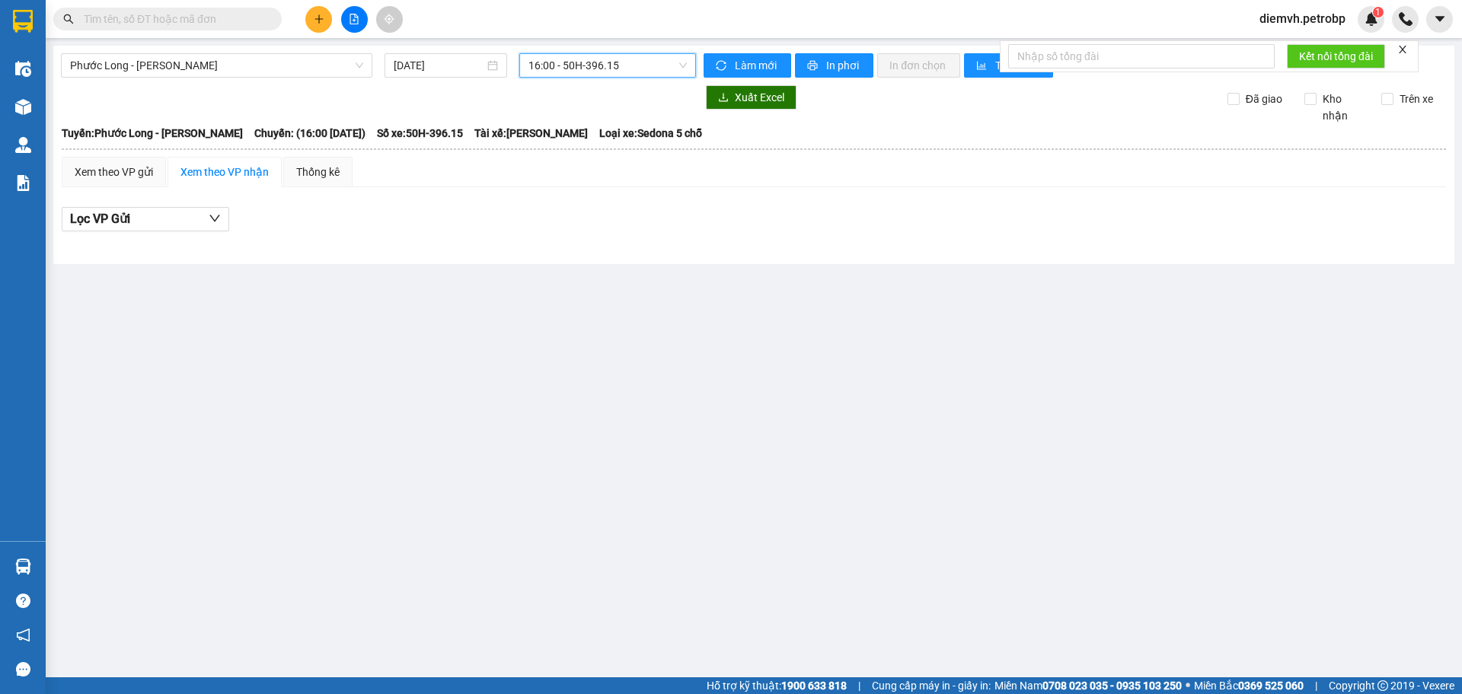
click at [655, 56] on span "16:00 - 50H-396.15" at bounding box center [607, 65] width 158 height 23
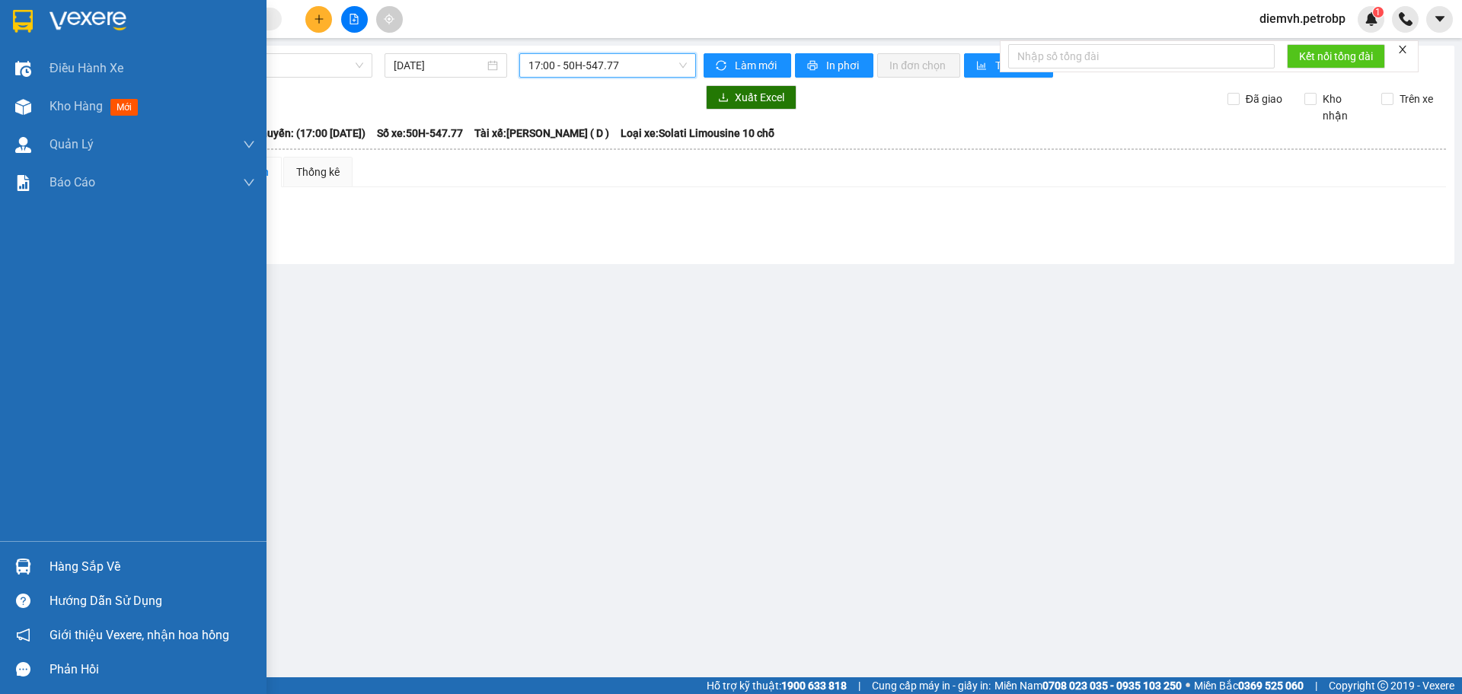
click at [65, 570] on div "Hàng sắp về" at bounding box center [152, 567] width 206 height 23
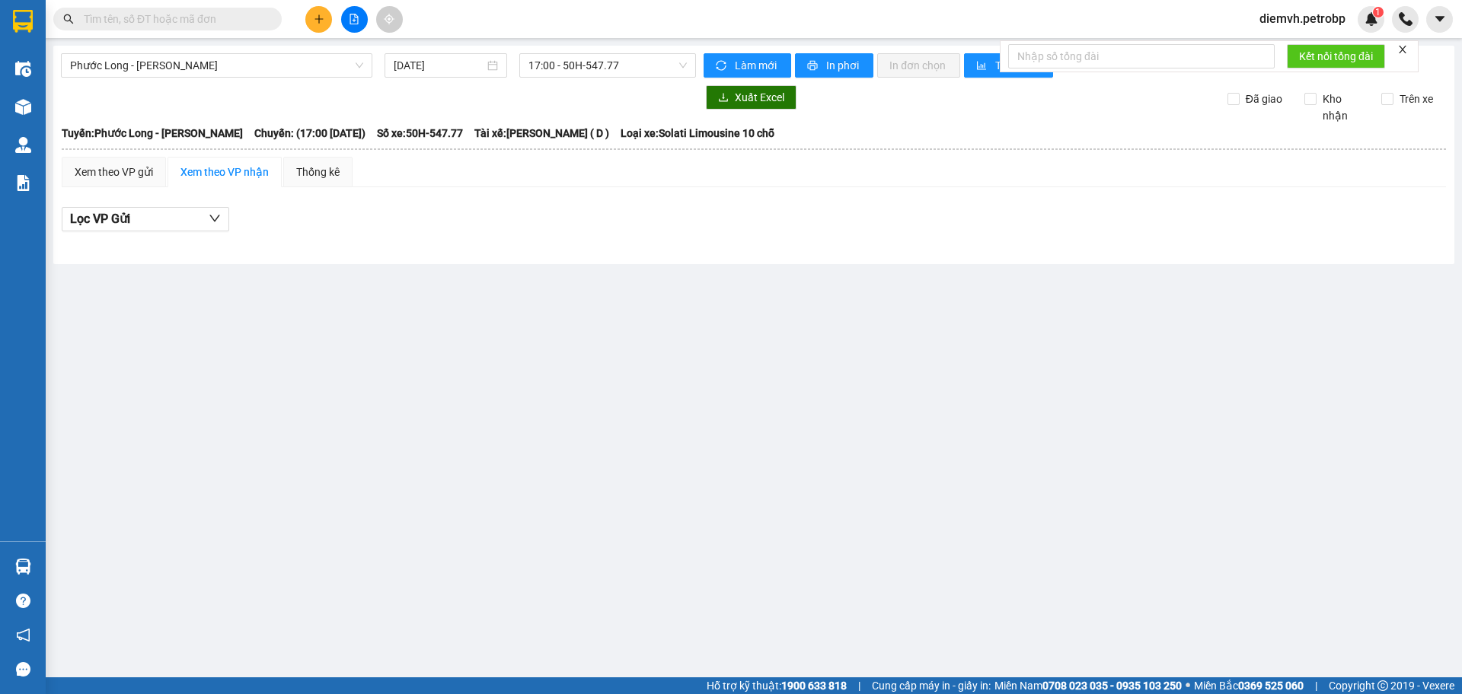
click at [499, 451] on section "Kết quả tìm kiếm ( 0 ) Bộ lọc No Data diemvh.petrobp 1 Điều hành xe Kho hàng mớ…" at bounding box center [731, 347] width 1462 height 694
